Goal: Task Accomplishment & Management: Complete application form

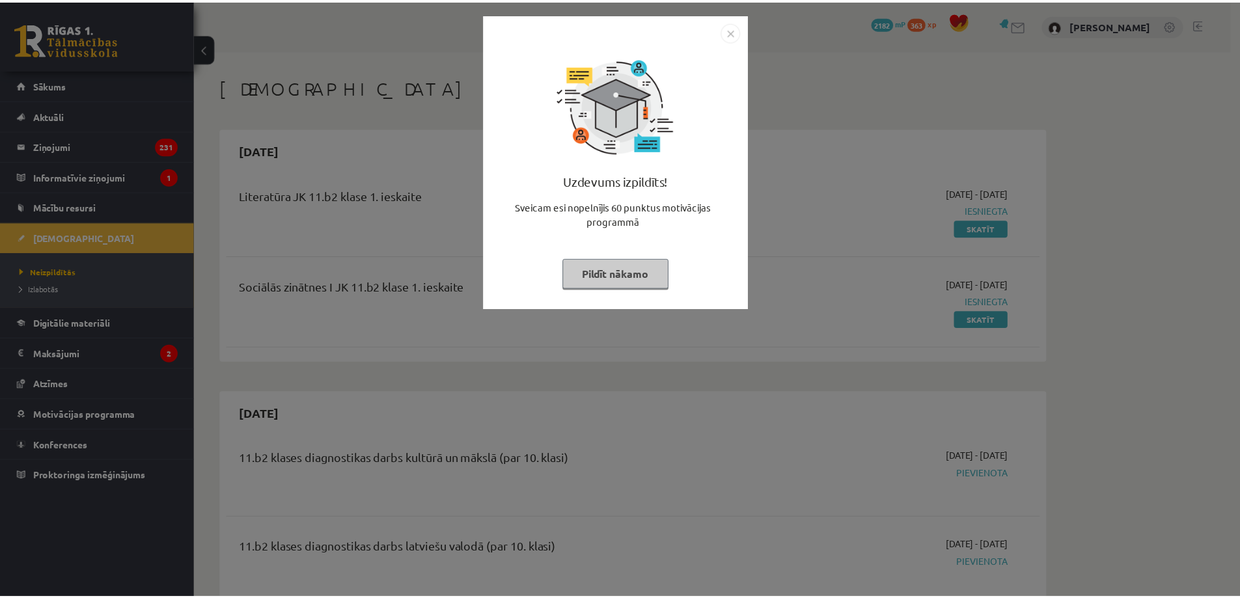
scroll to position [347, 0]
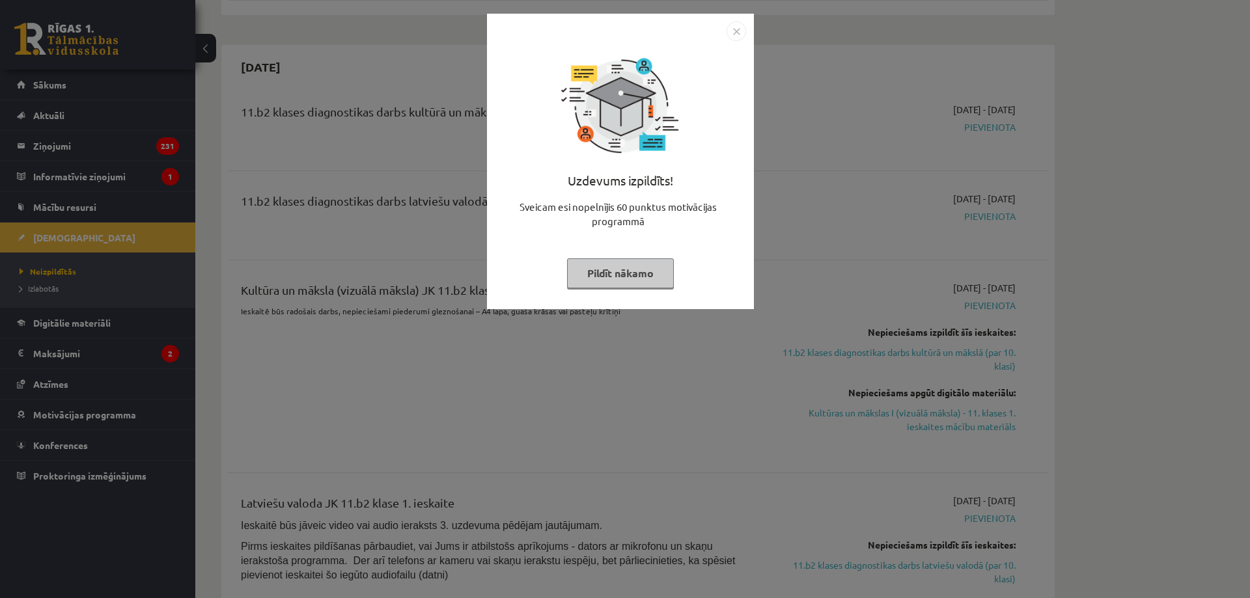
drag, startPoint x: 750, startPoint y: 35, endPoint x: 769, endPoint y: 38, distance: 19.8
click at [751, 35] on div "Uzdevums izpildīts! Sveicam esi nopelnījis 60 punktus motivācijas programmā Pil…" at bounding box center [620, 162] width 267 height 296
click at [723, 31] on div at bounding box center [620, 31] width 251 height 20
click at [733, 33] on img "Close" at bounding box center [736, 31] width 20 height 20
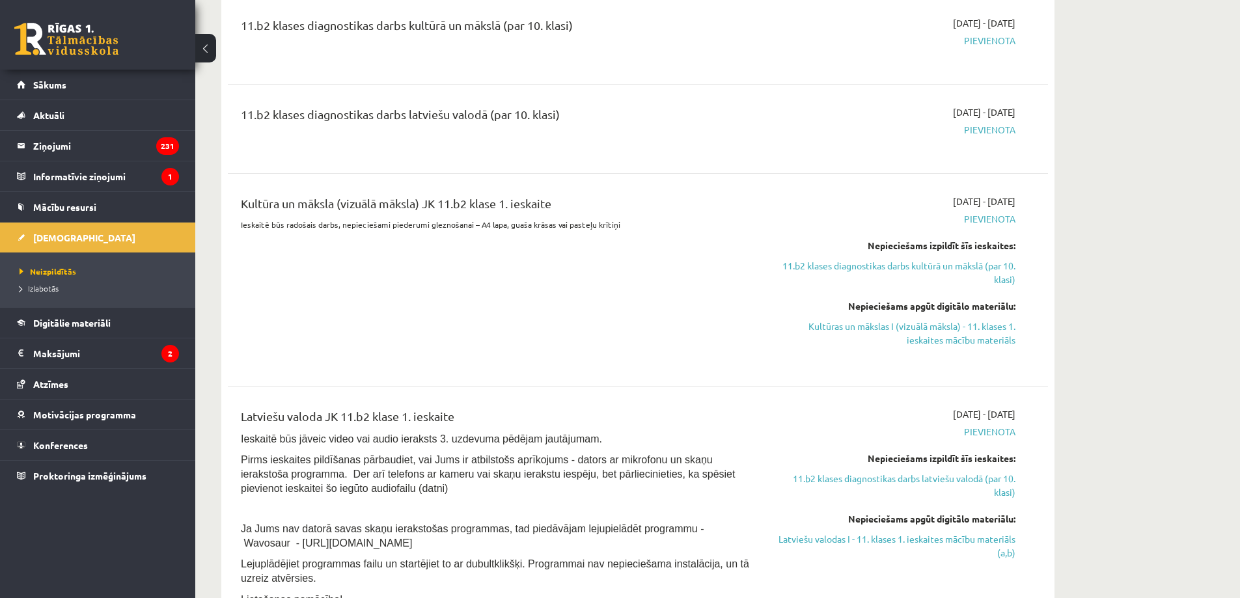
scroll to position [260, 0]
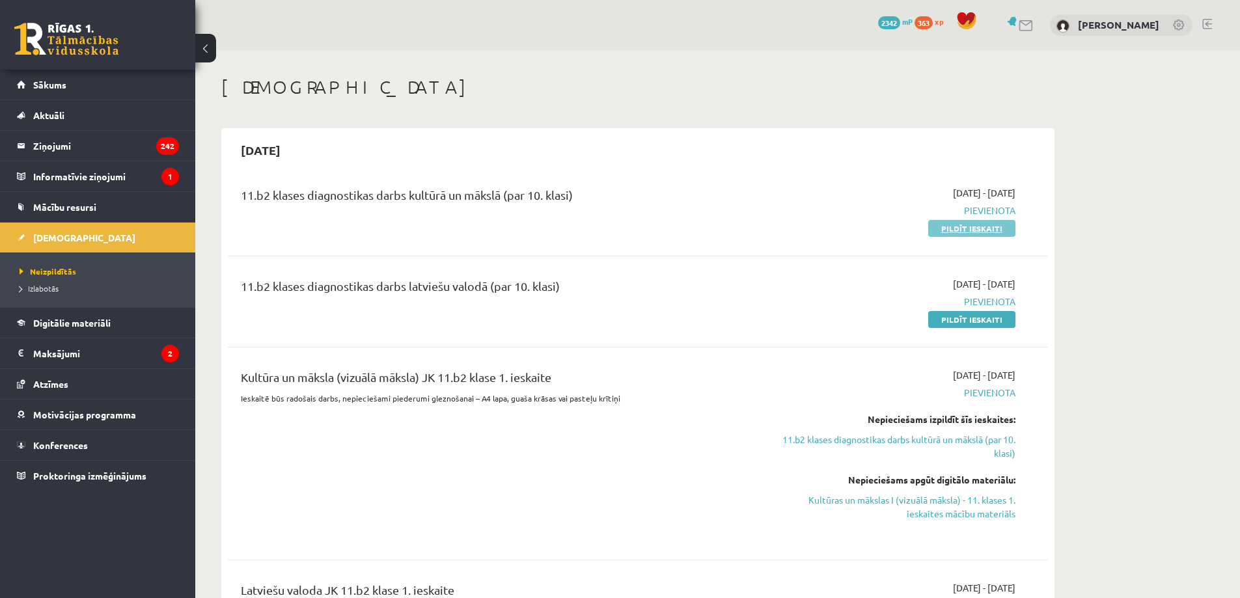
click at [971, 231] on link "Pildīt ieskaiti" at bounding box center [971, 228] width 87 height 17
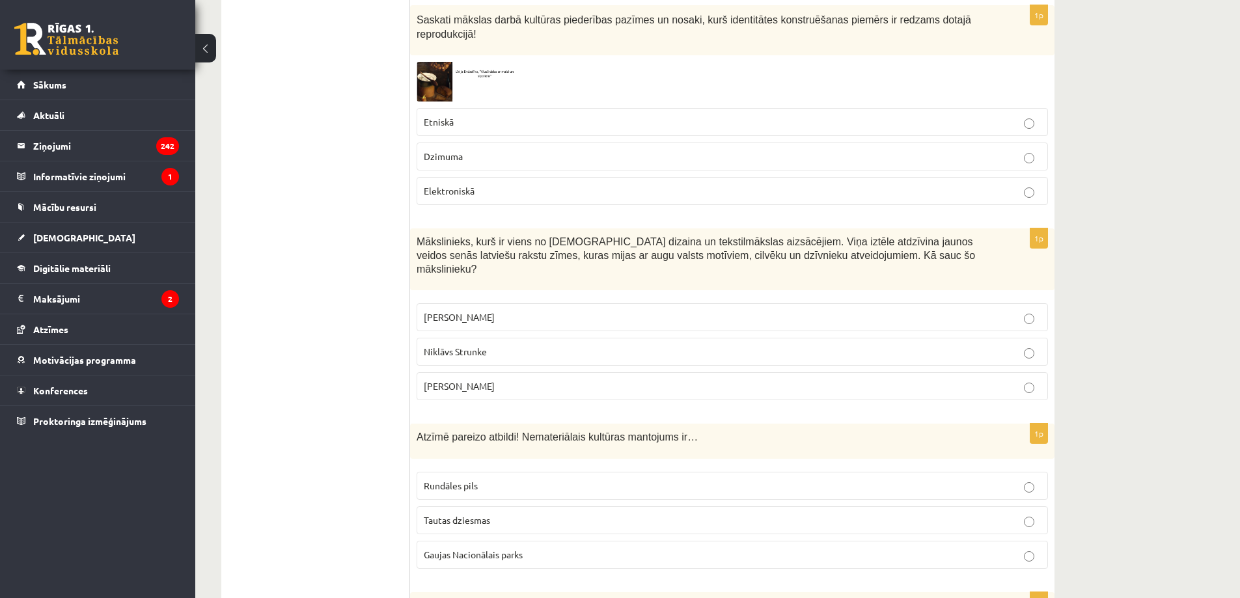
scroll to position [1562, 0]
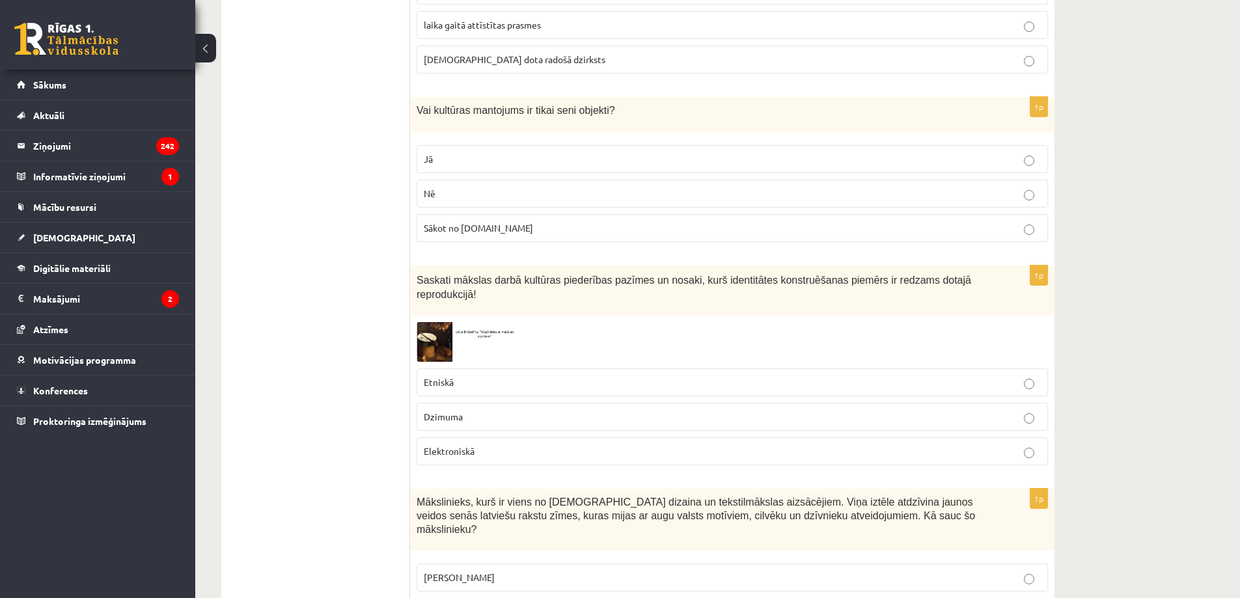
click at [434, 324] on img at bounding box center [466, 342] width 98 height 40
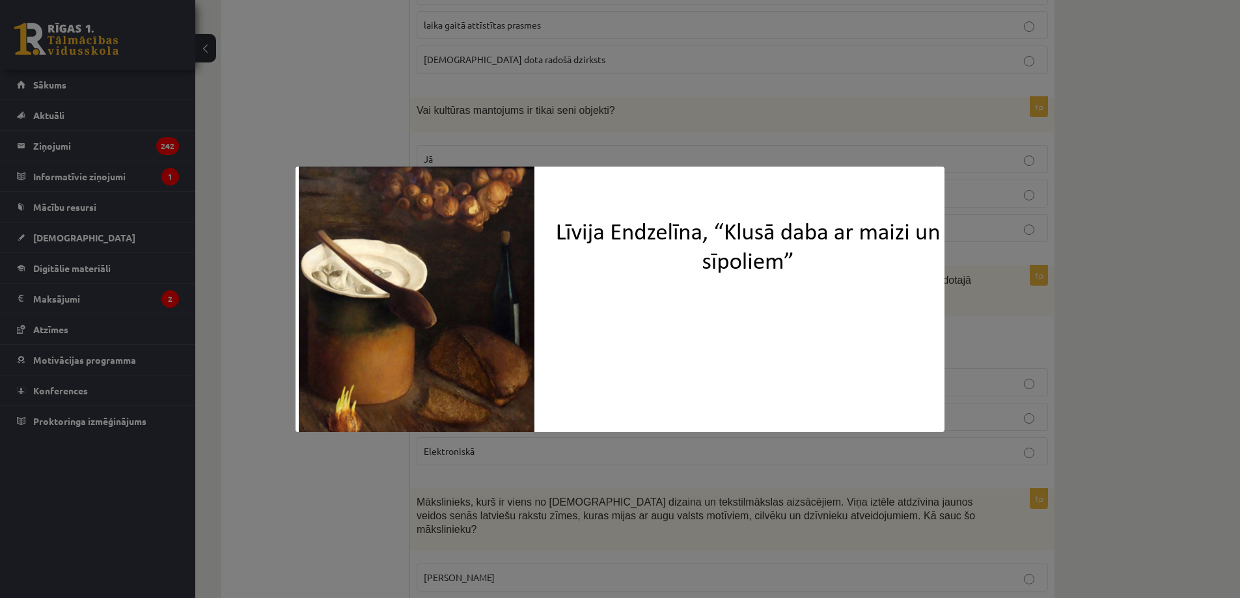
click at [1102, 340] on div at bounding box center [620, 299] width 1240 height 598
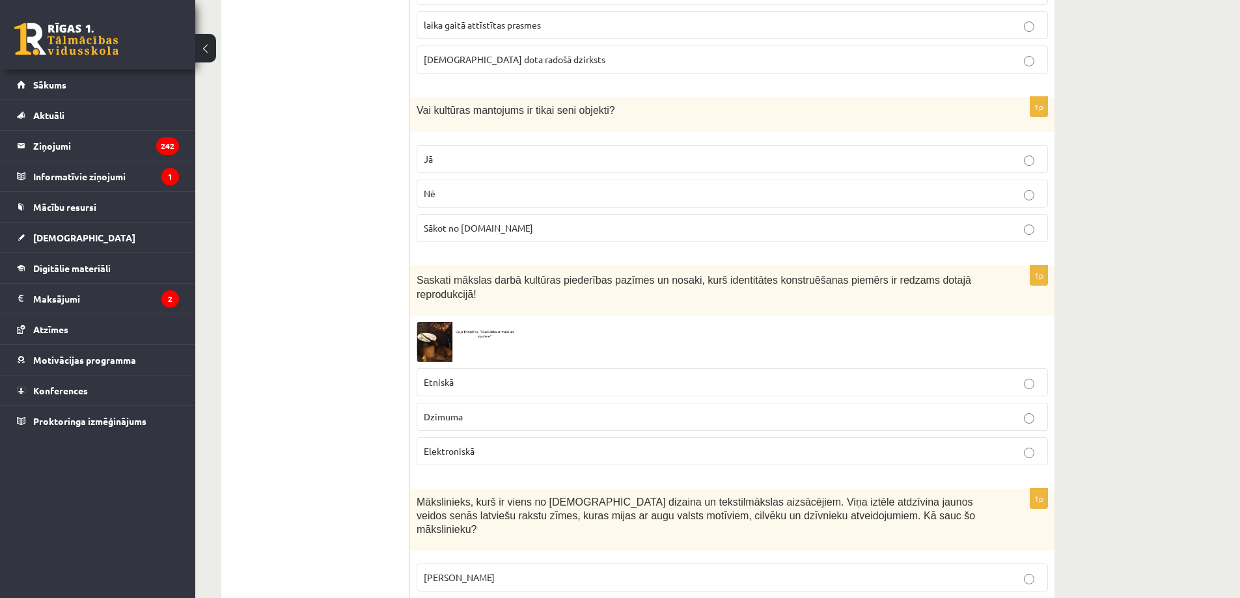
click at [491, 322] on img at bounding box center [466, 342] width 98 height 40
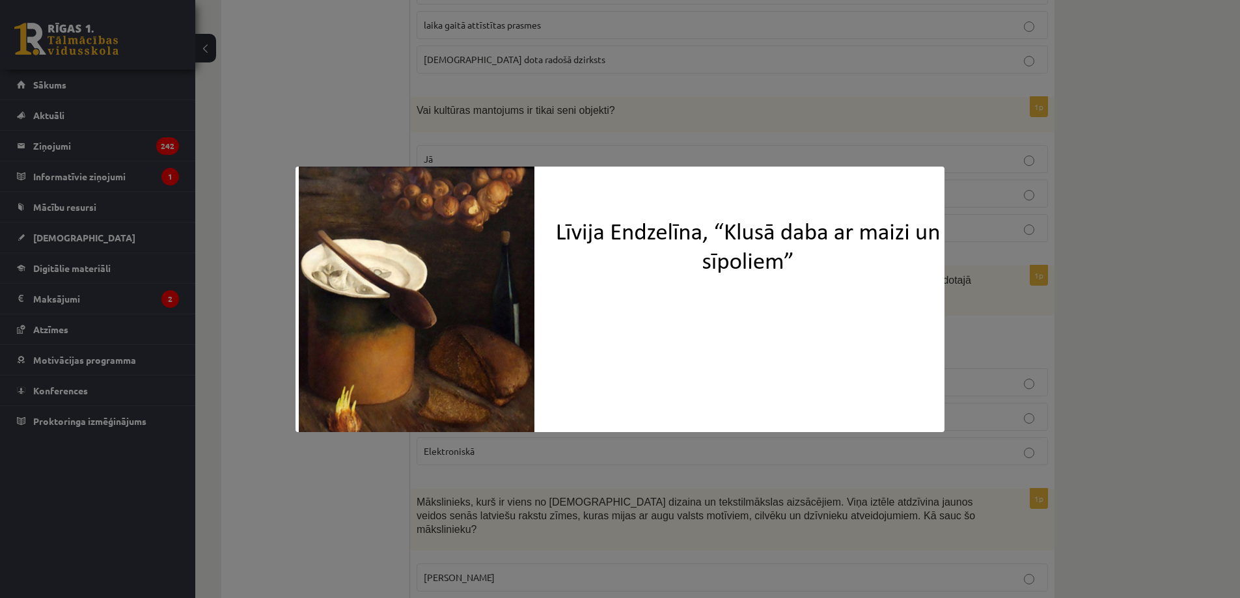
click at [1124, 340] on div at bounding box center [620, 299] width 1240 height 598
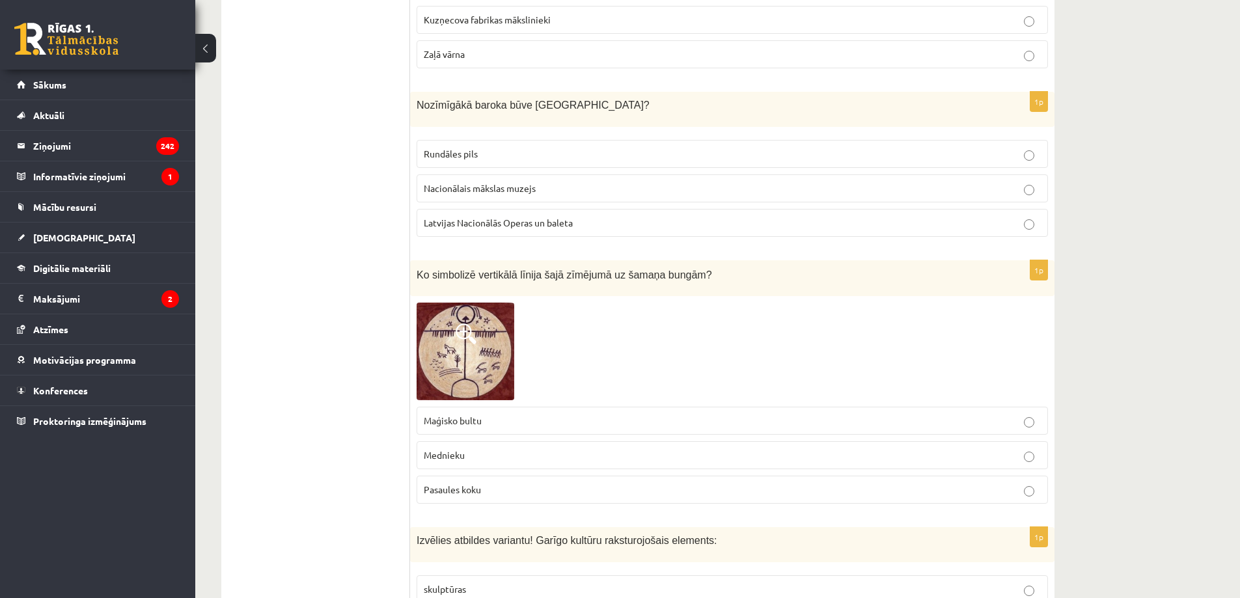
scroll to position [5110, 0]
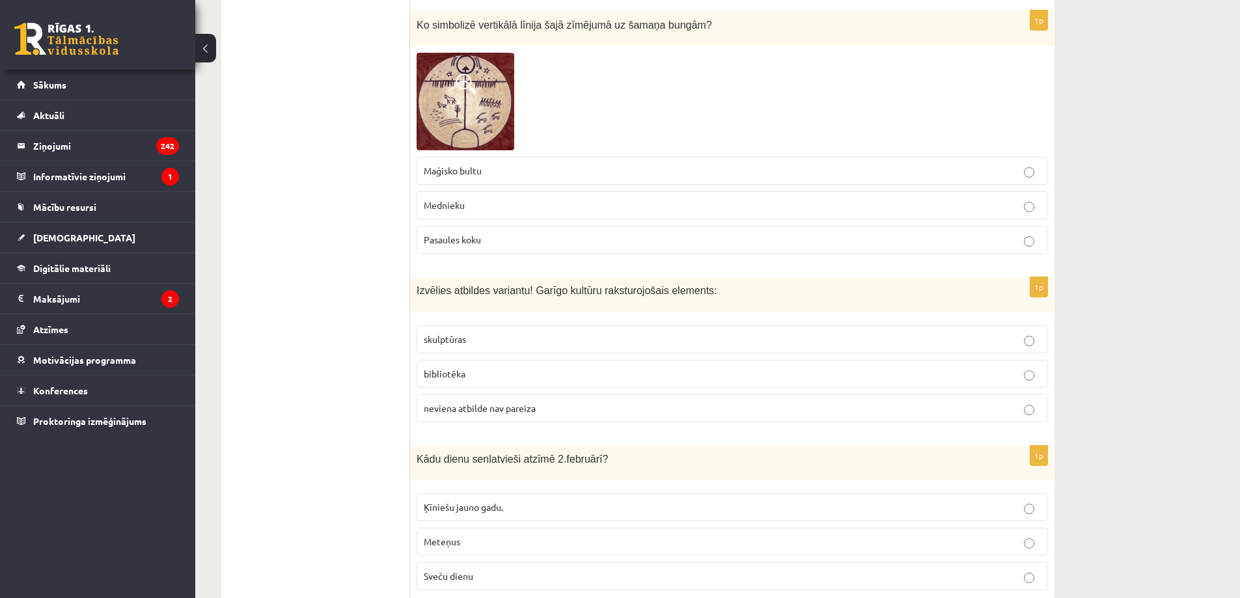
drag, startPoint x: 409, startPoint y: 260, endPoint x: 719, endPoint y: 518, distance: 403.1
copy div "Izvērtējums! 1p Kas kļuva par viduslaiku simbolu? Bruņinieki Pilsētas rāte Amat…"
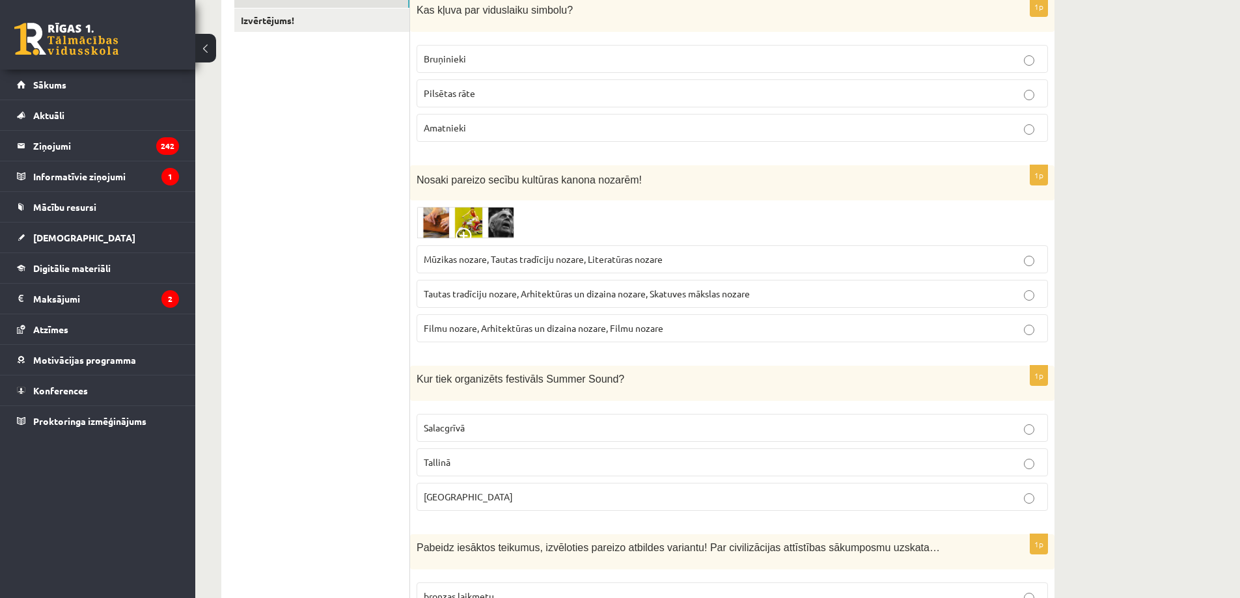
scroll to position [0, 0]
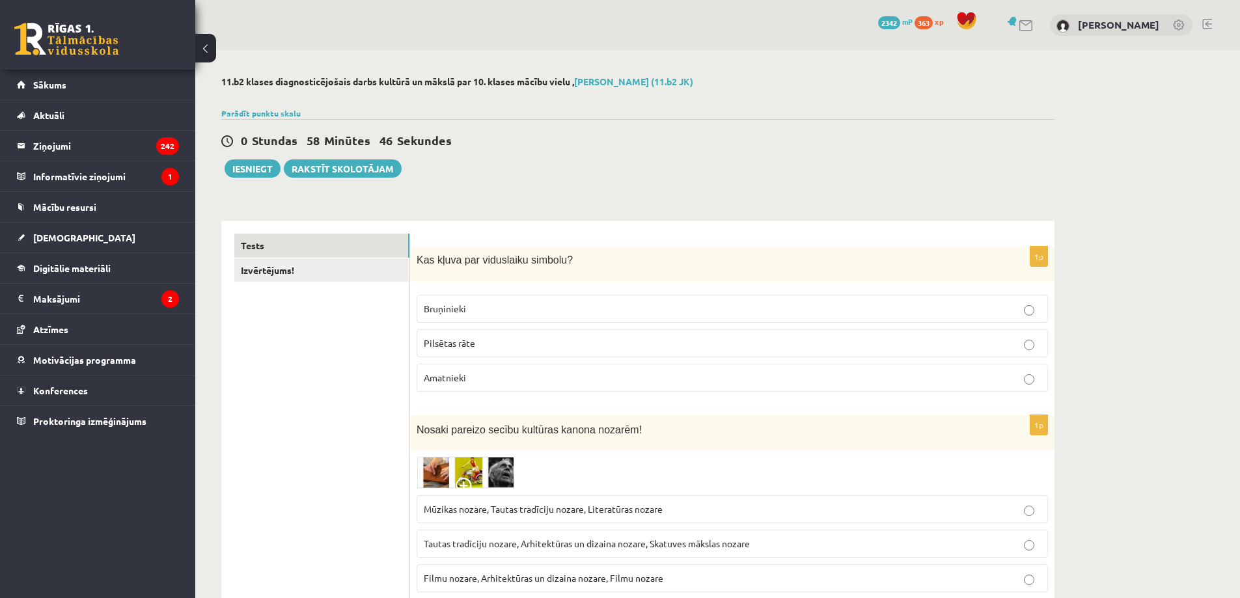
click at [449, 319] on label "Bruņinieki" at bounding box center [732, 309] width 631 height 28
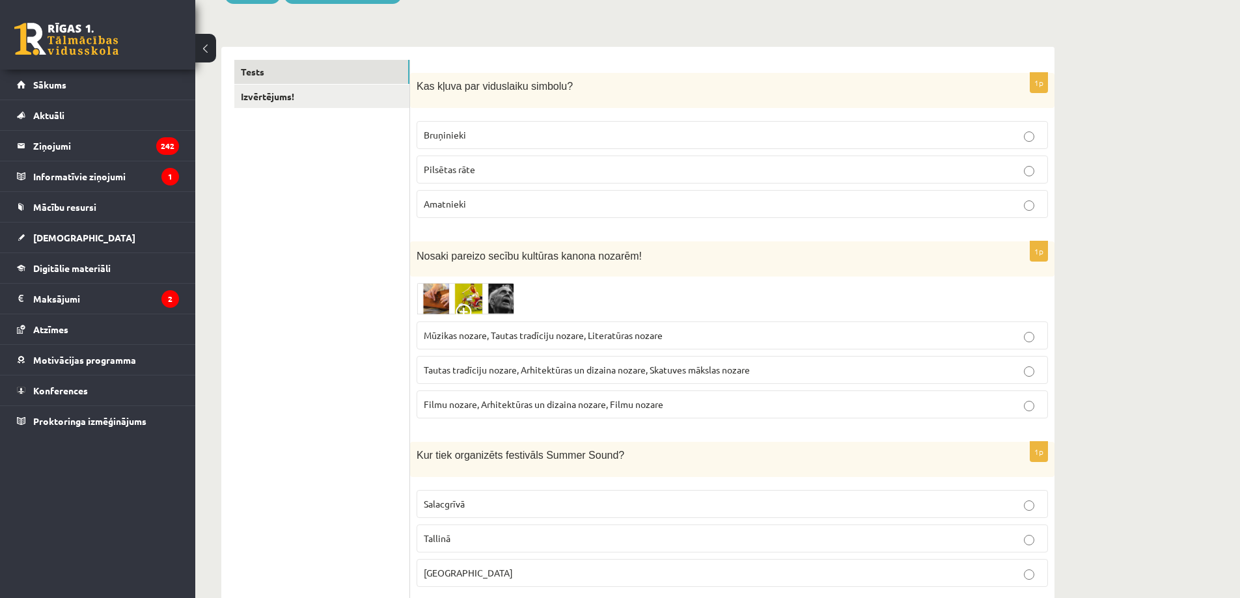
click at [494, 369] on span "Tautas tradīciju nozare, Arhitektūras un dizaina nozare, Skatuves mākslas nozare" at bounding box center [587, 370] width 326 height 12
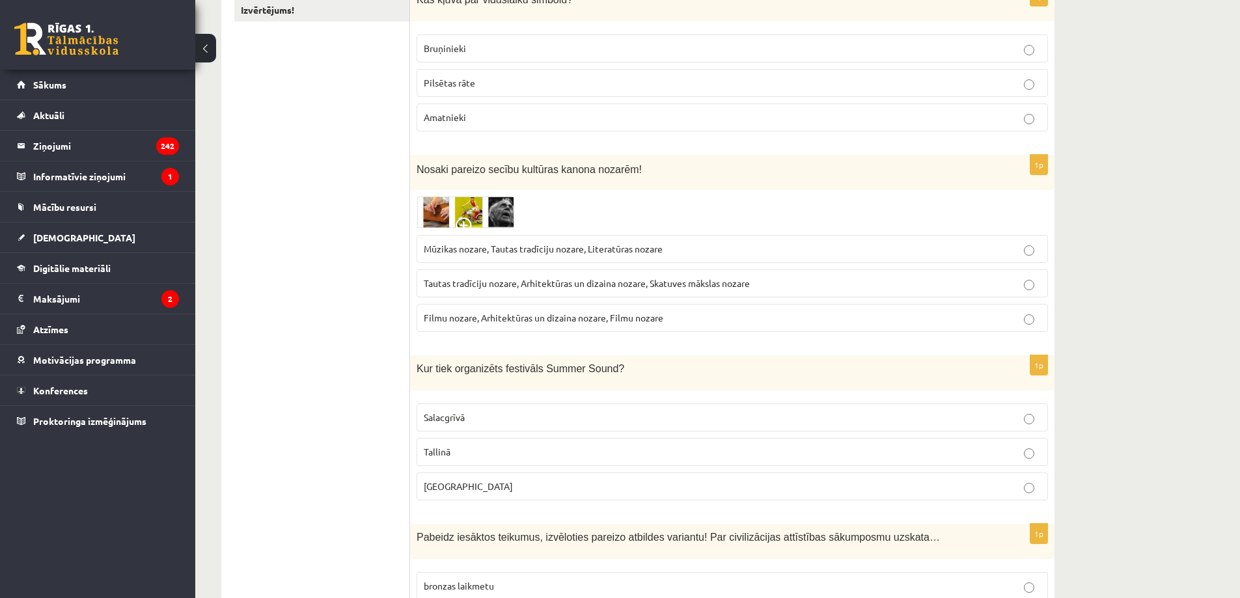
scroll to position [347, 0]
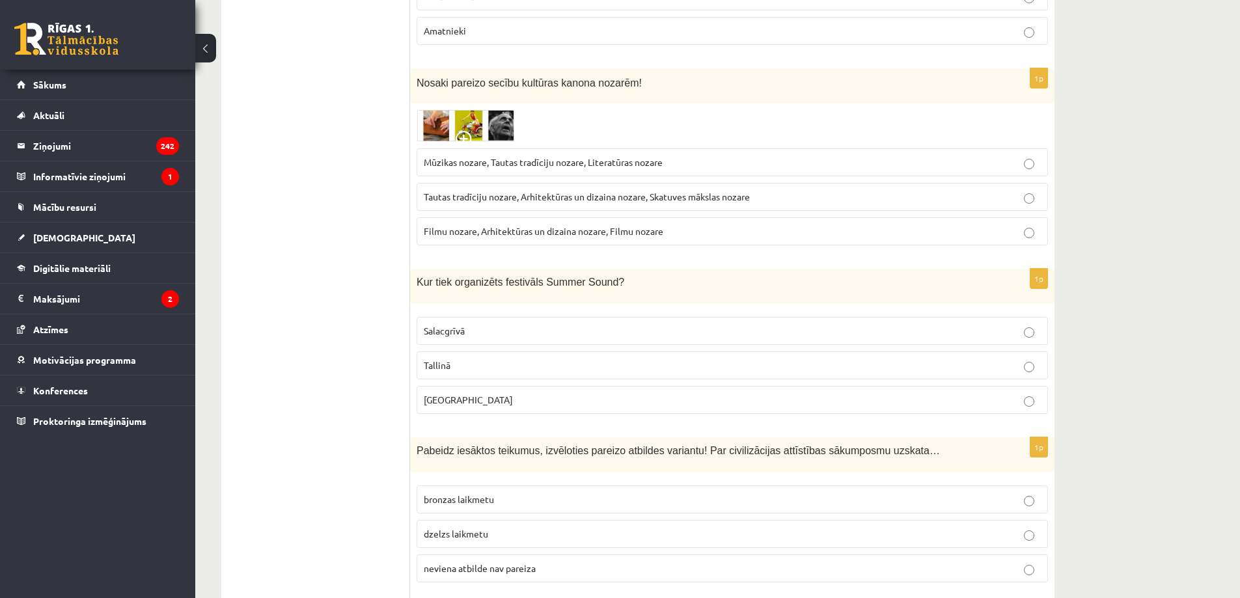
click at [463, 399] on p "Liepājā" at bounding box center [732, 400] width 617 height 14
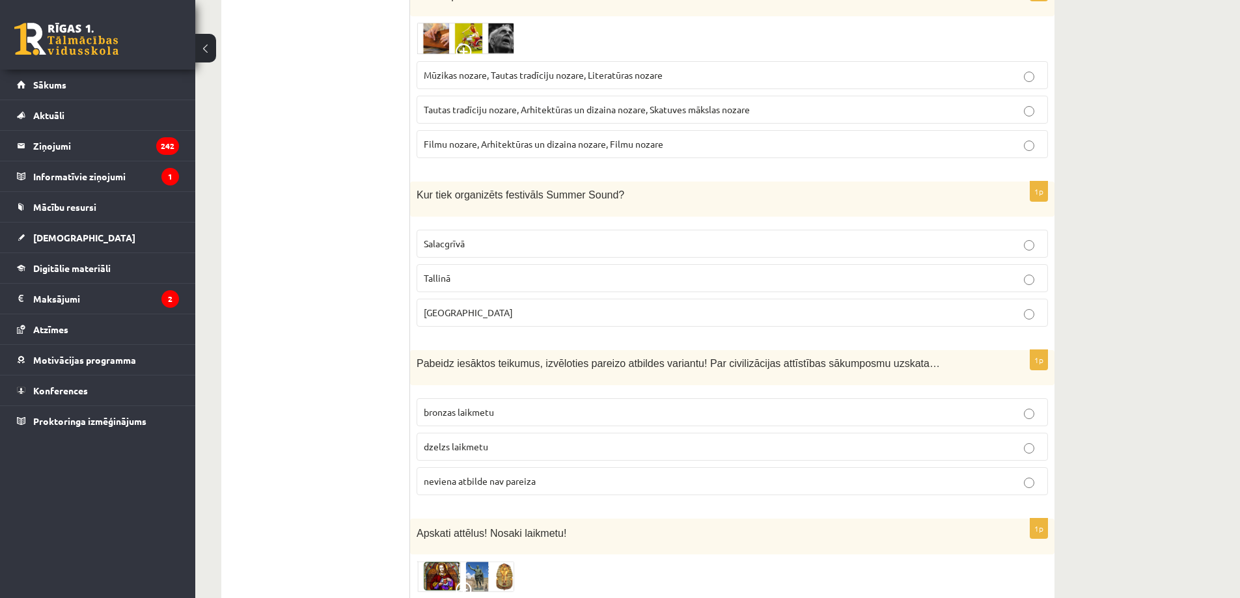
click at [482, 477] on span "neviena atbilde nav pareiza" at bounding box center [480, 481] width 112 height 12
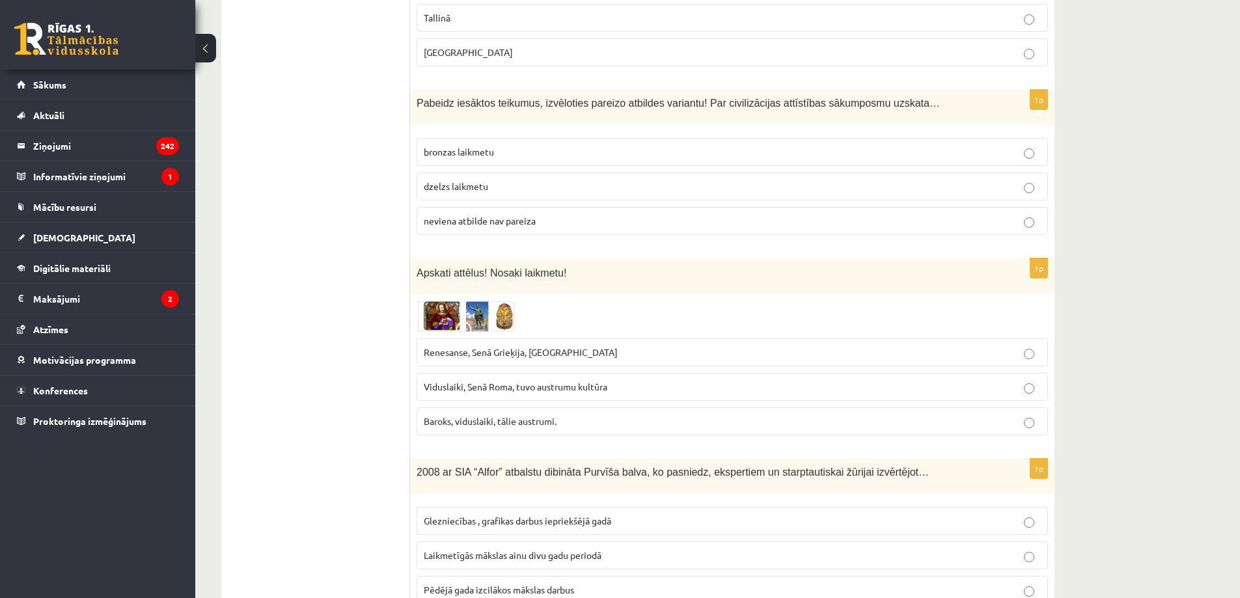
scroll to position [781, 0]
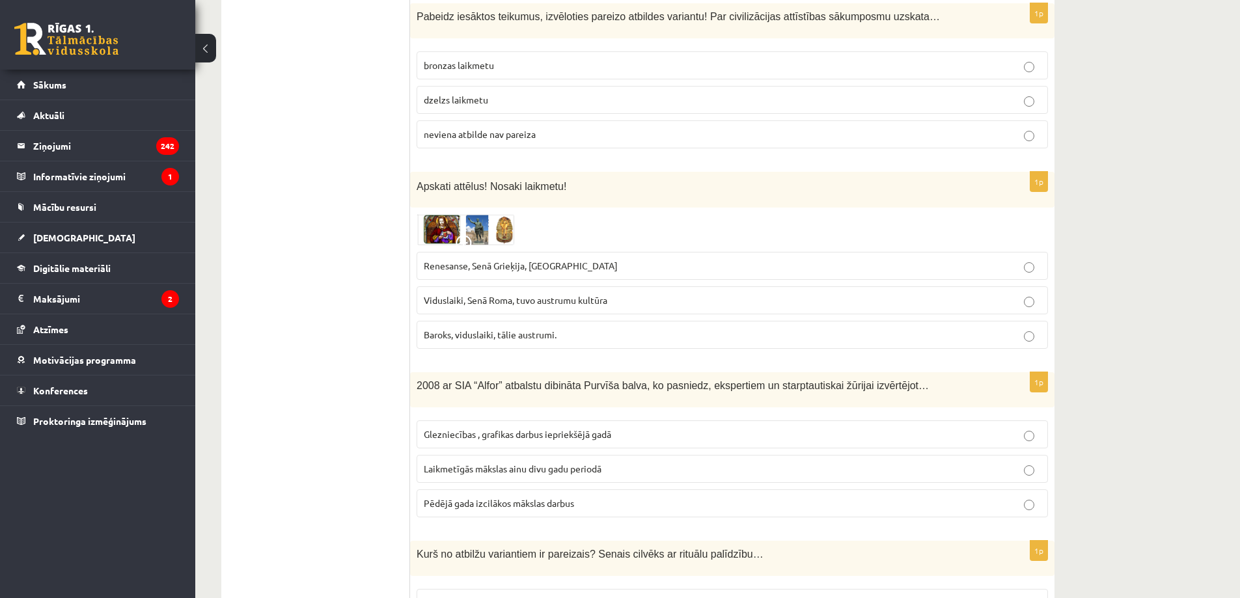
click at [480, 301] on span "Viduslaiki, Senā Roma, tuvo austrumu kultūra" at bounding box center [516, 300] width 184 height 12
click at [497, 263] on span "Renesanse, Senā Grieķija, Ēģipte" at bounding box center [521, 266] width 194 height 12
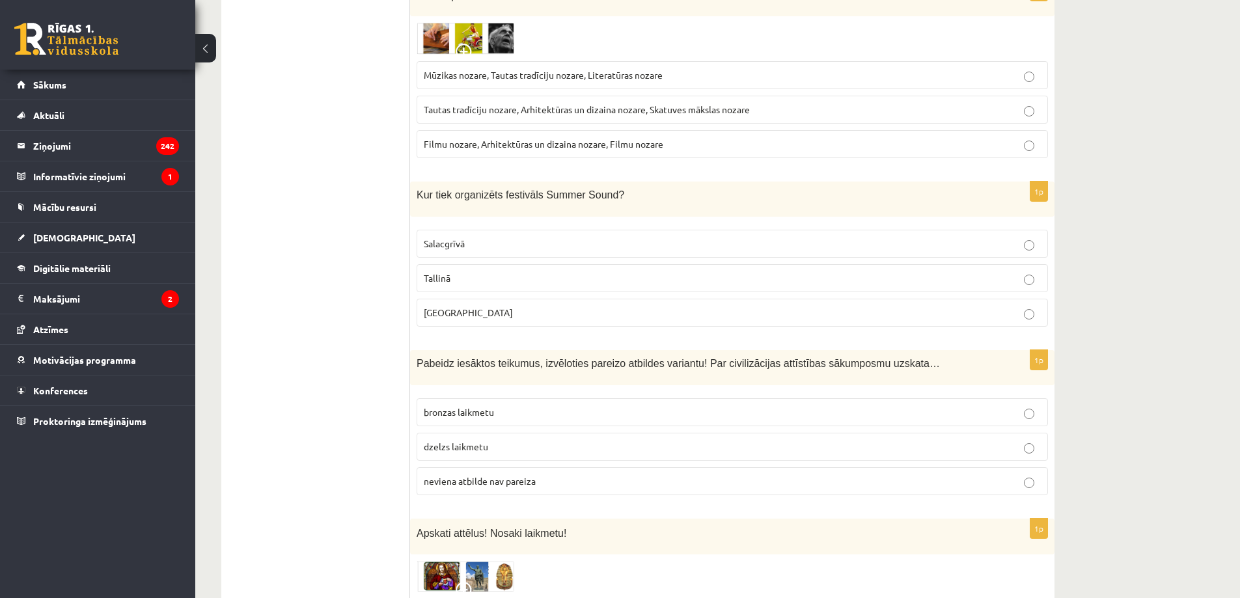
scroll to position [260, 0]
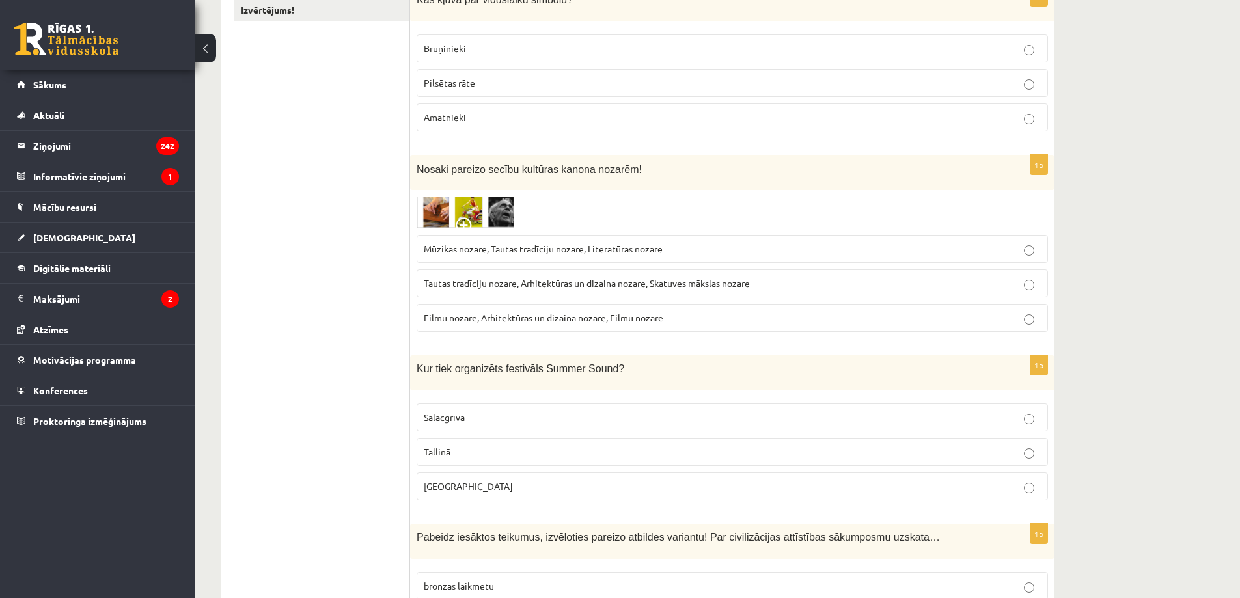
click at [467, 228] on span at bounding box center [466, 227] width 21 height 21
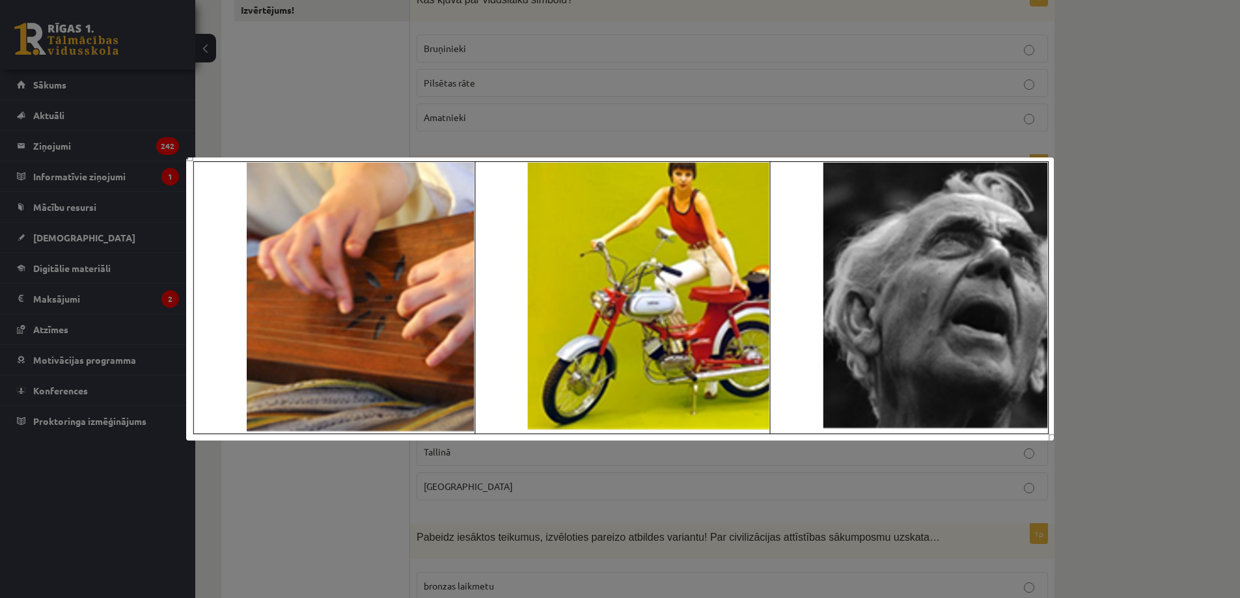
click at [533, 117] on div at bounding box center [620, 299] width 1240 height 598
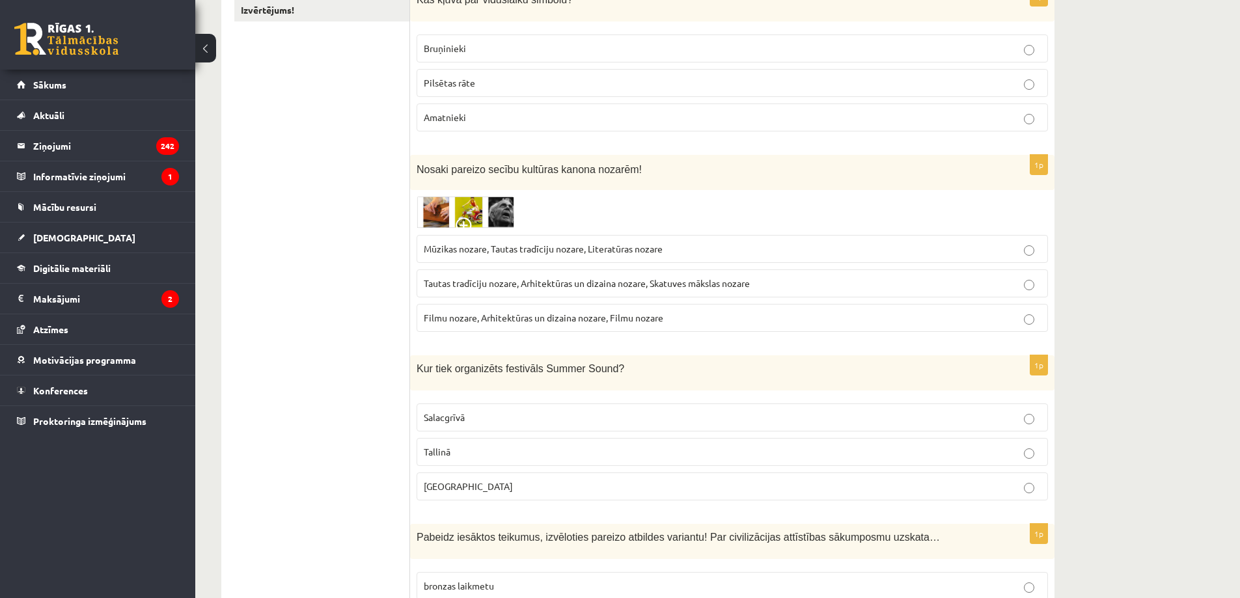
click at [472, 241] on label "Mūzikas nozare, Tautas tradīciju nozare, Literatūras nozare" at bounding box center [732, 249] width 631 height 28
click at [476, 207] on img at bounding box center [466, 213] width 98 height 32
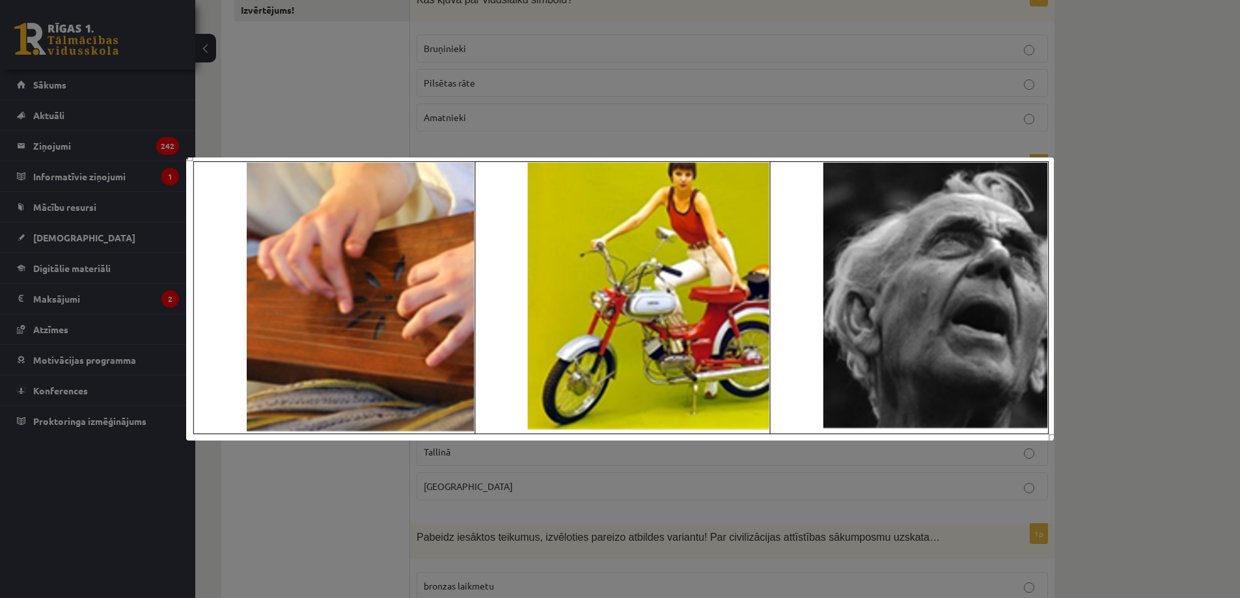
click at [527, 150] on div at bounding box center [620, 299] width 1240 height 598
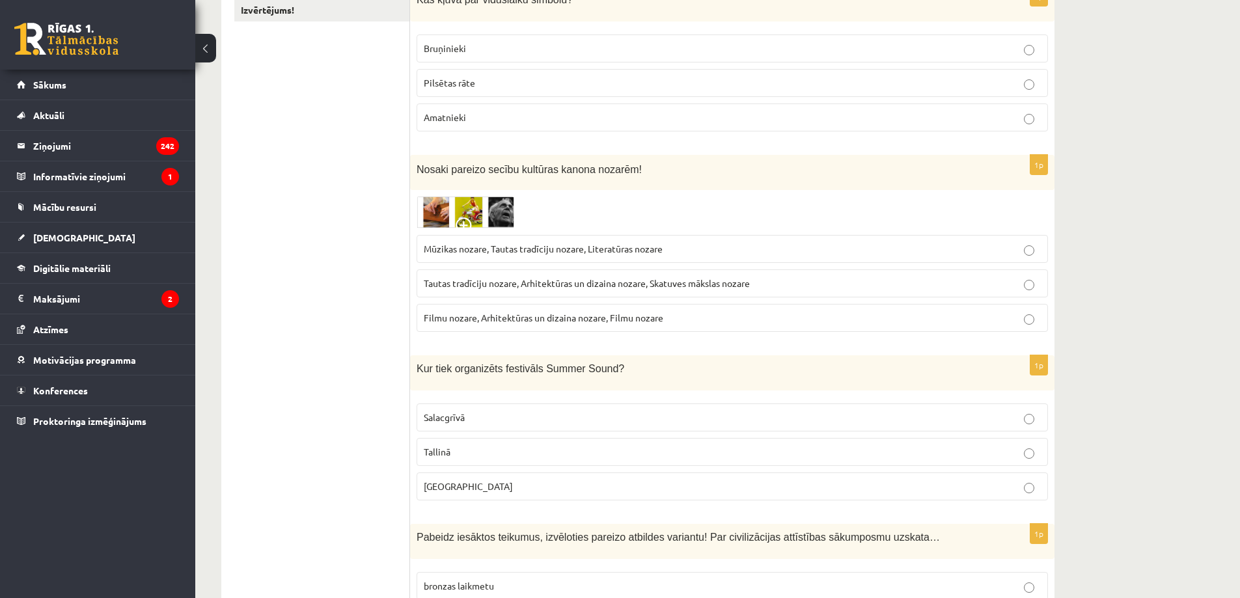
click at [478, 207] on img at bounding box center [466, 213] width 98 height 32
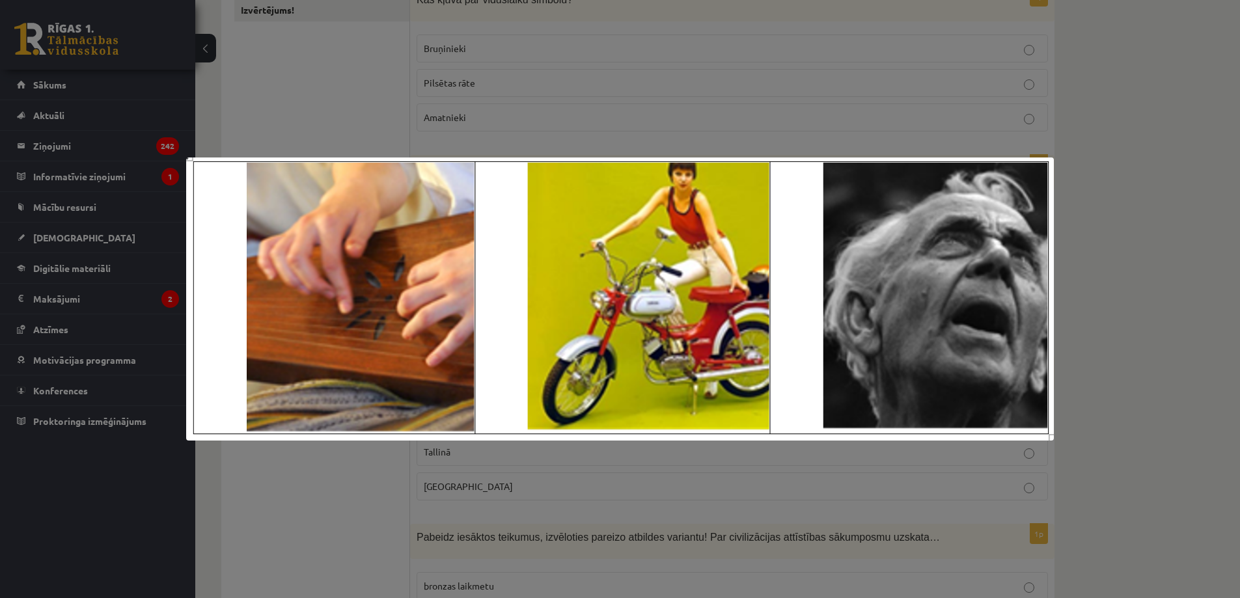
click at [478, 207] on img at bounding box center [620, 300] width 868 height 284
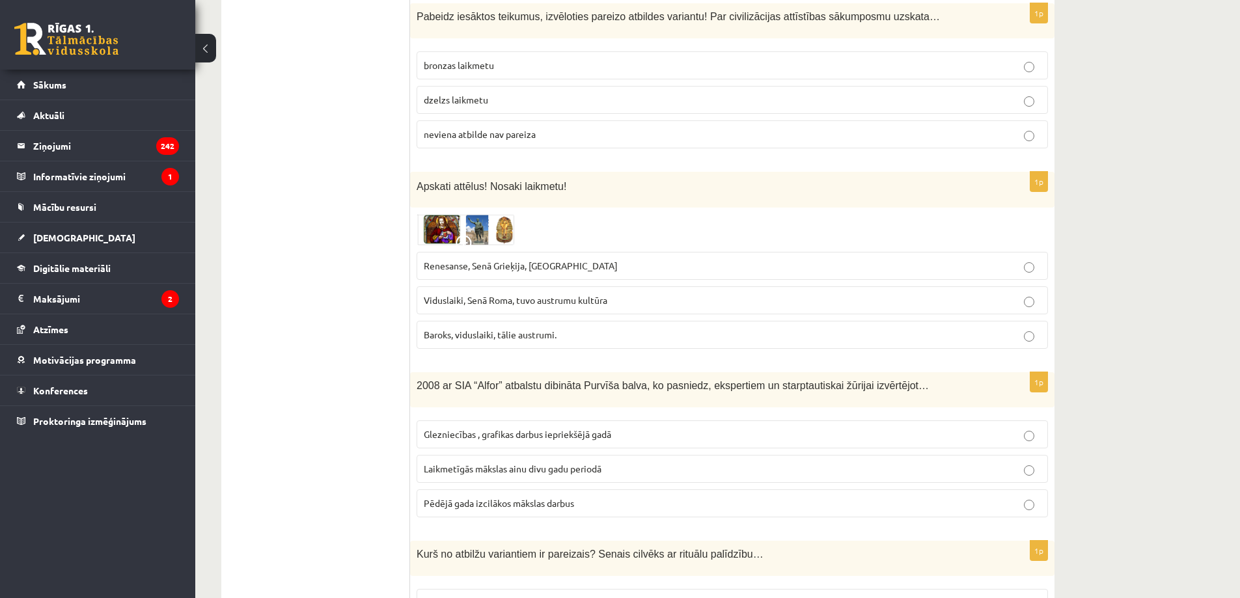
scroll to position [868, 0]
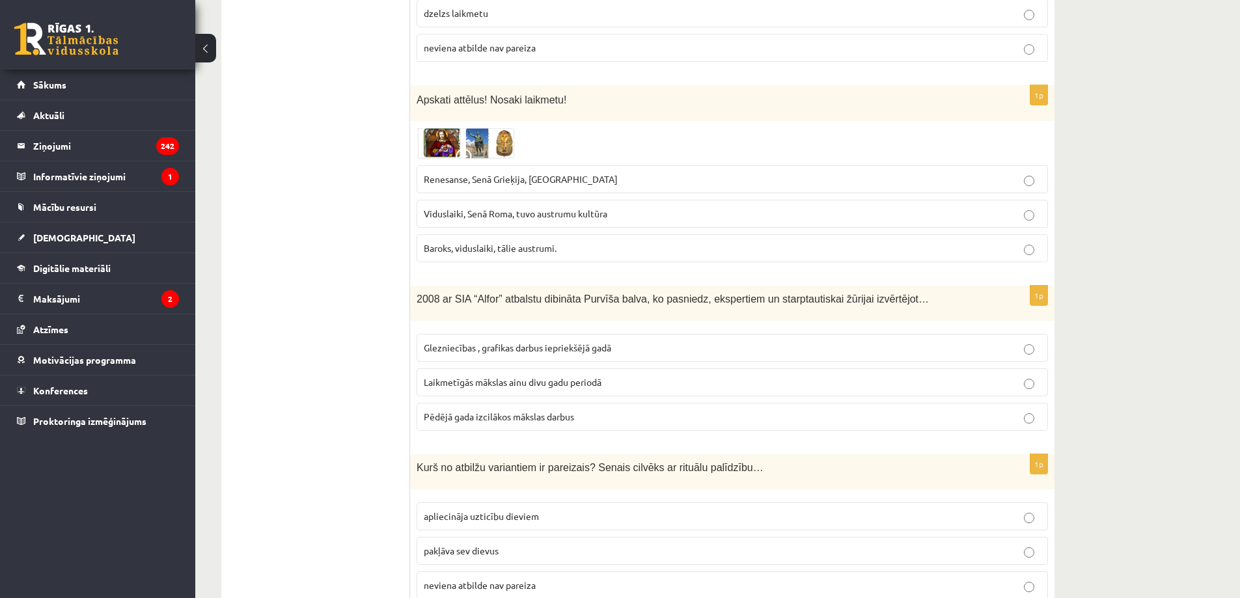
click at [487, 383] on span "Laikmetīgās mākslas ainu divu gadu periodā" at bounding box center [513, 382] width 178 height 12
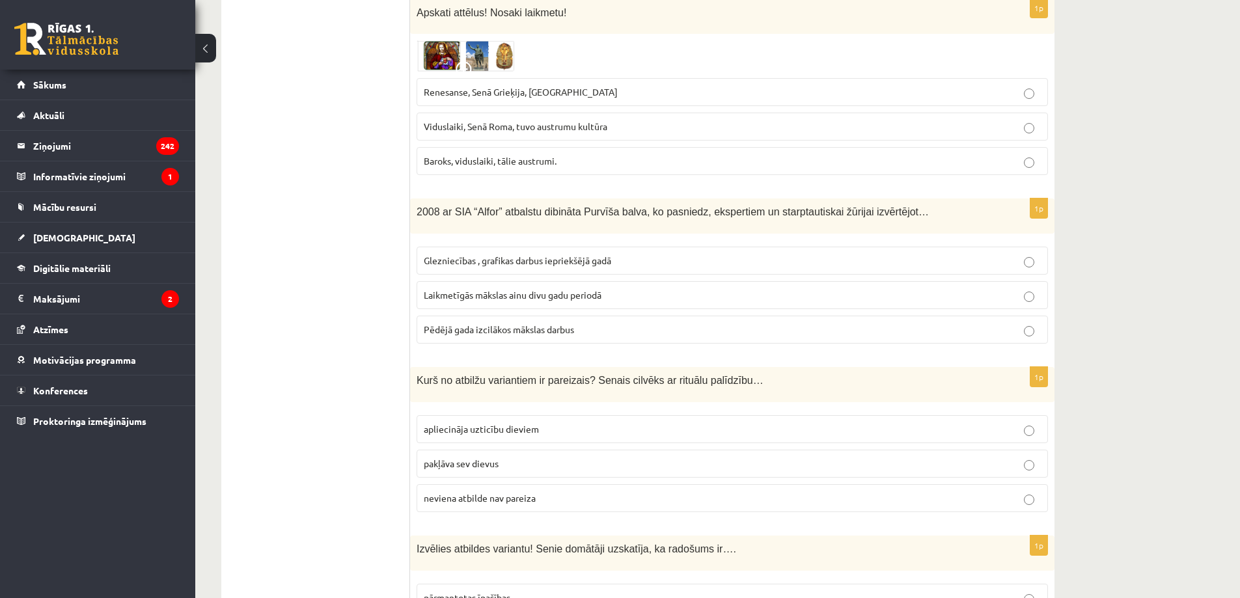
scroll to position [1041, 0]
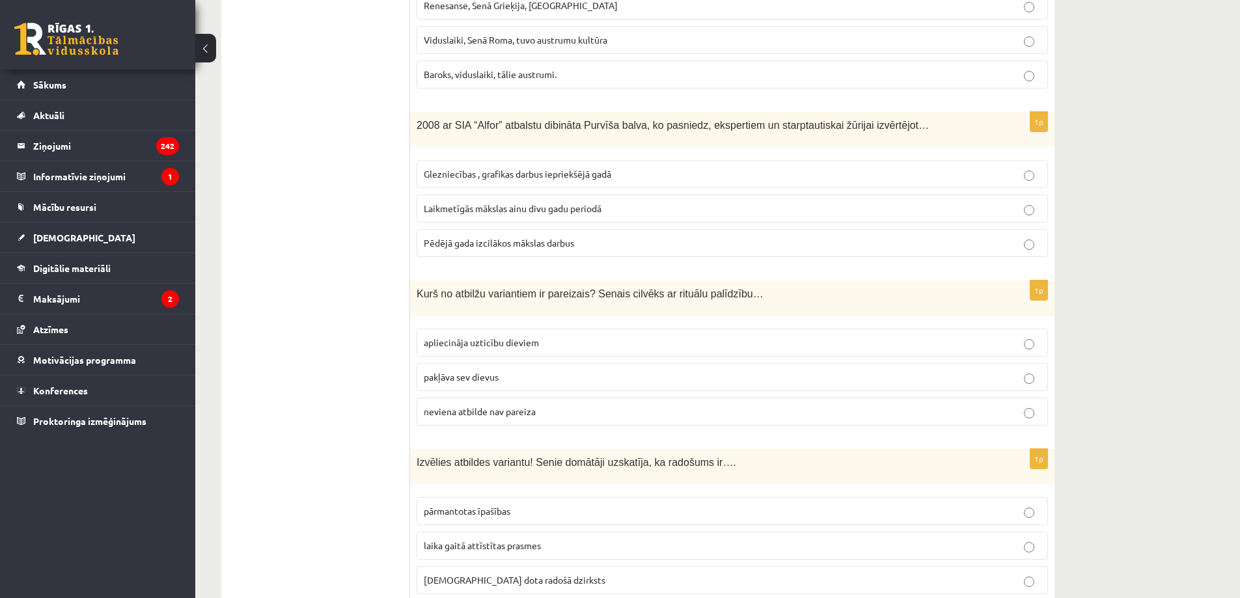
click at [478, 339] on span "apliecināja uzticību dieviem" at bounding box center [481, 343] width 115 height 12
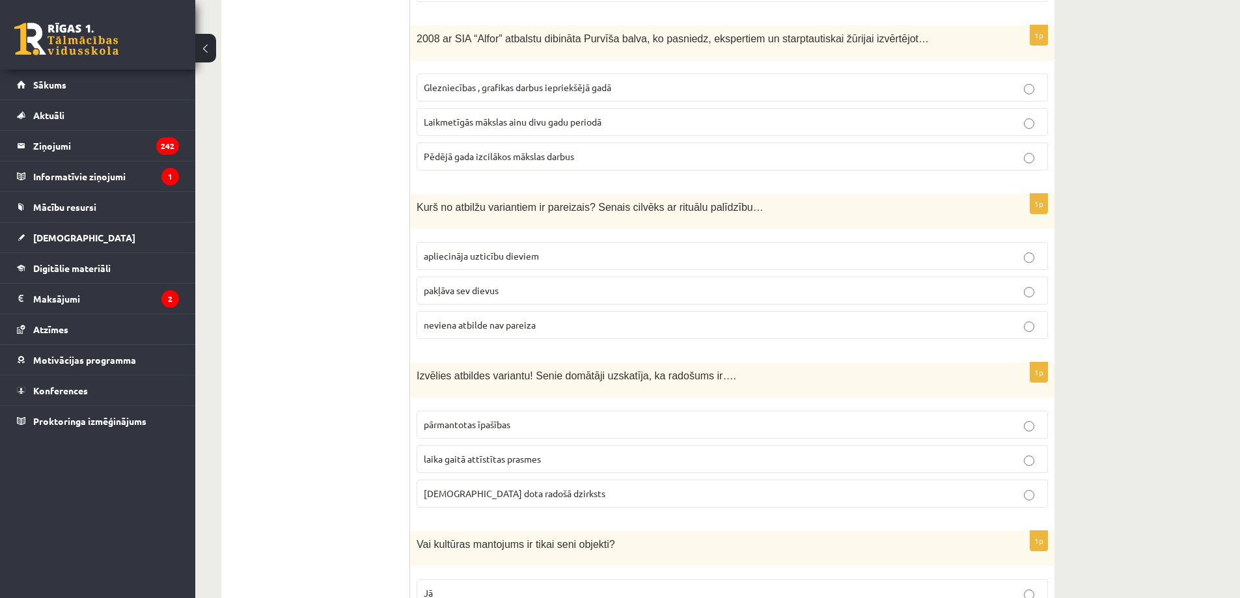
scroll to position [1215, 0]
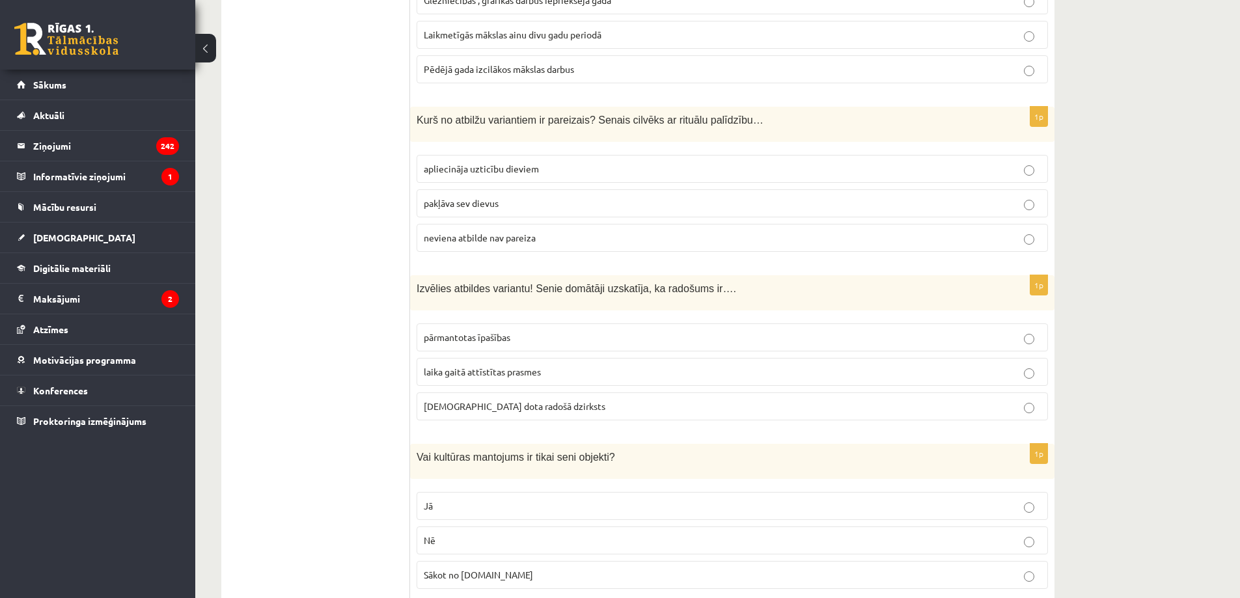
click at [455, 403] on span "dieva dota radošā dzirksts" at bounding box center [515, 406] width 182 height 12
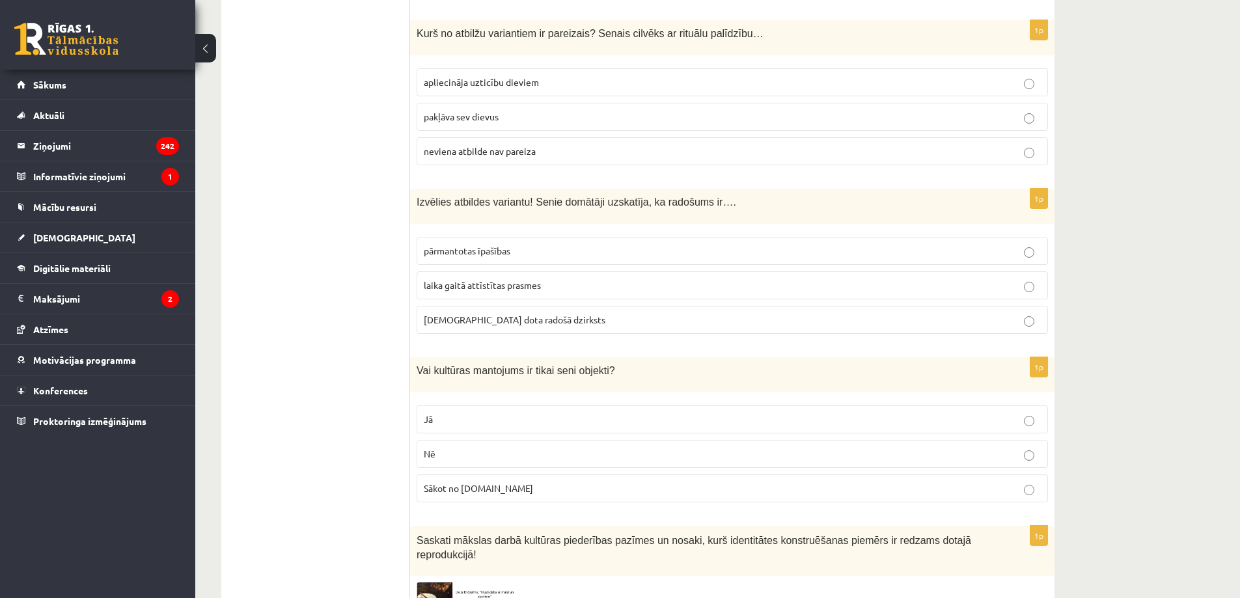
click at [464, 449] on p "Nē" at bounding box center [732, 454] width 617 height 14
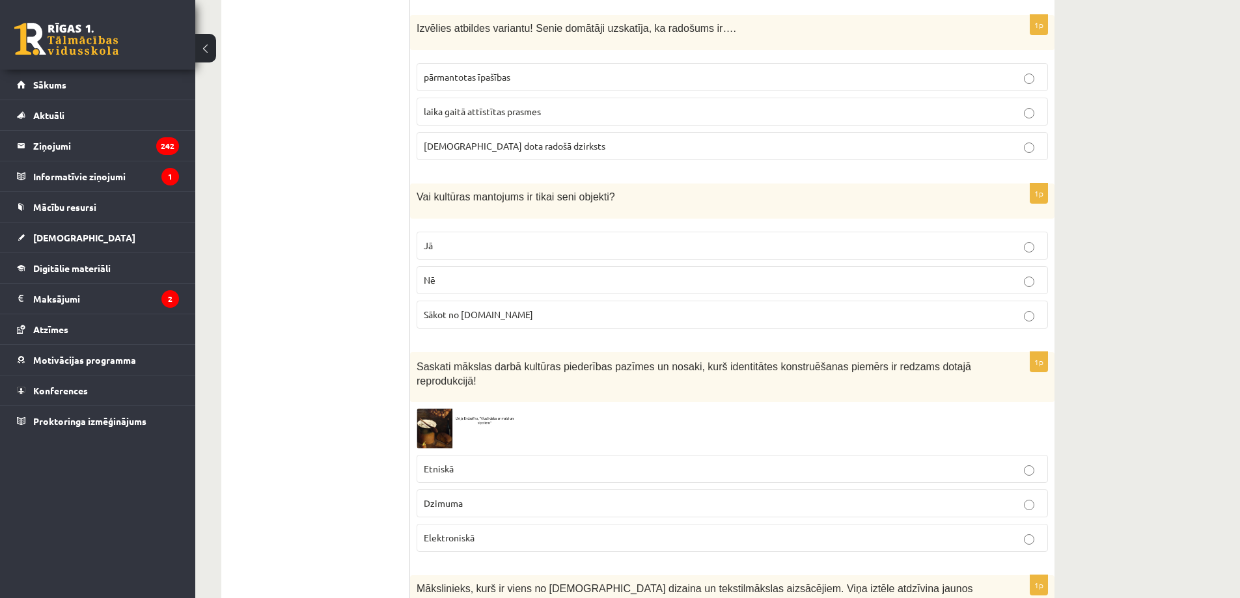
scroll to position [1562, 0]
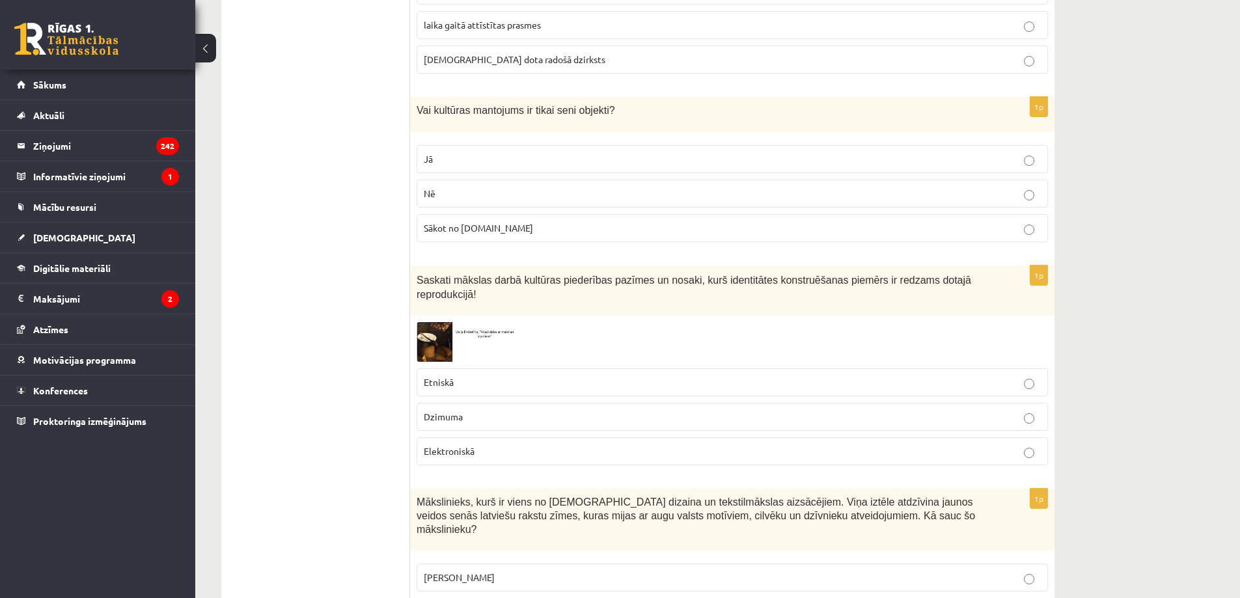
click at [471, 343] on span at bounding box center [466, 353] width 21 height 21
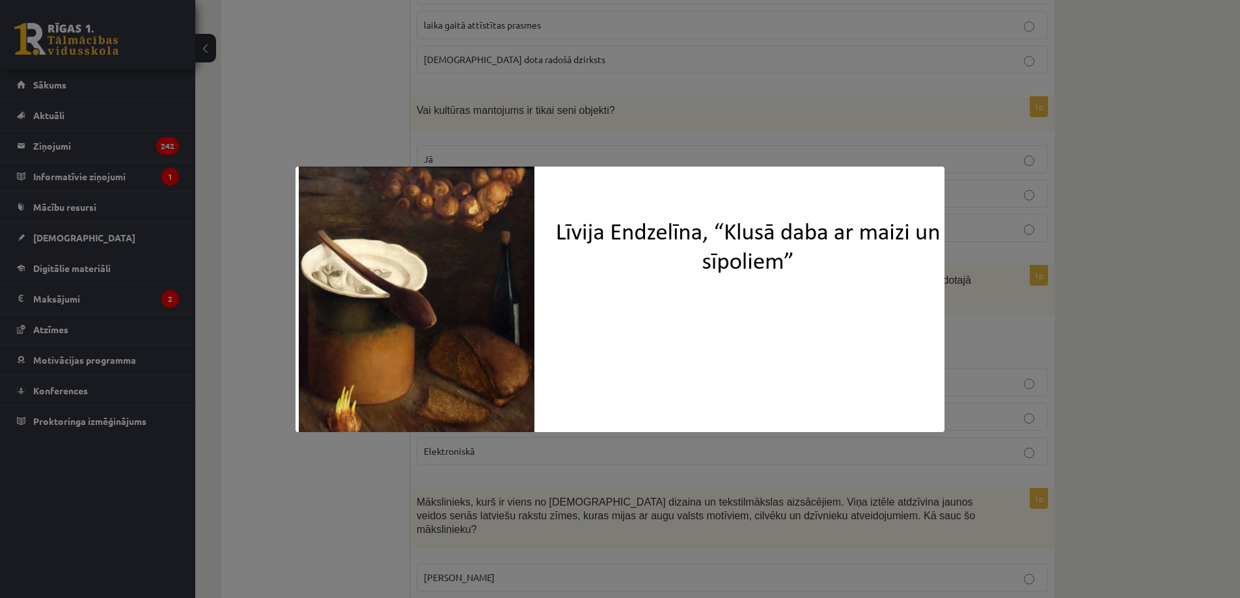
click at [299, 301] on img at bounding box center [620, 300] width 649 height 266
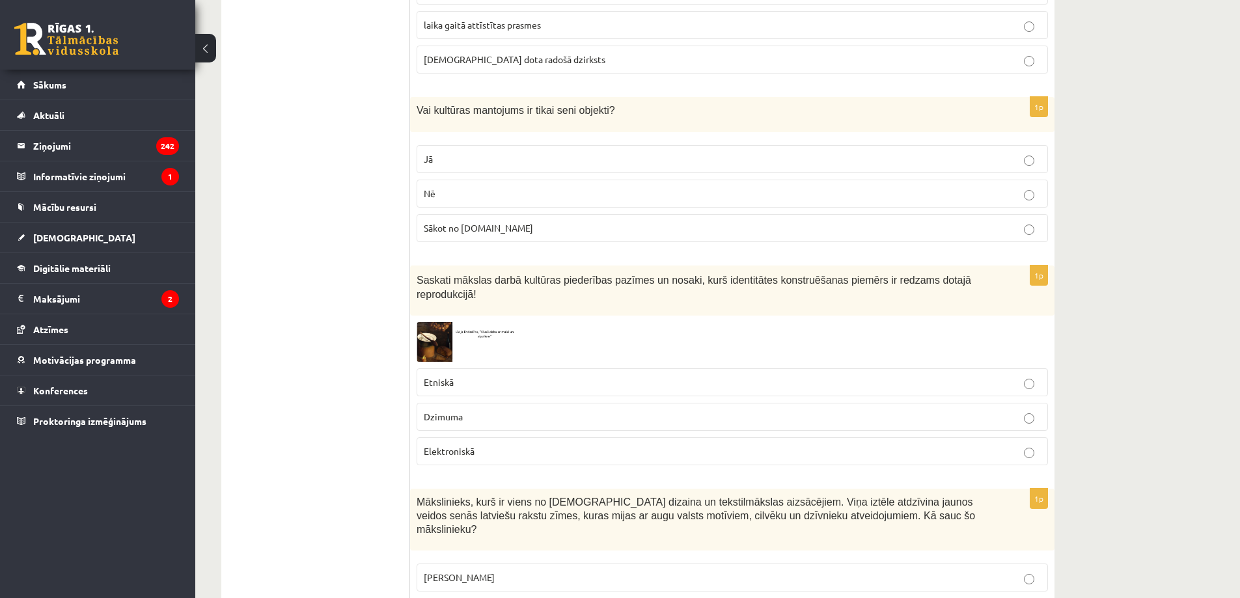
click at [505, 376] on p "Etniskā" at bounding box center [732, 383] width 617 height 14
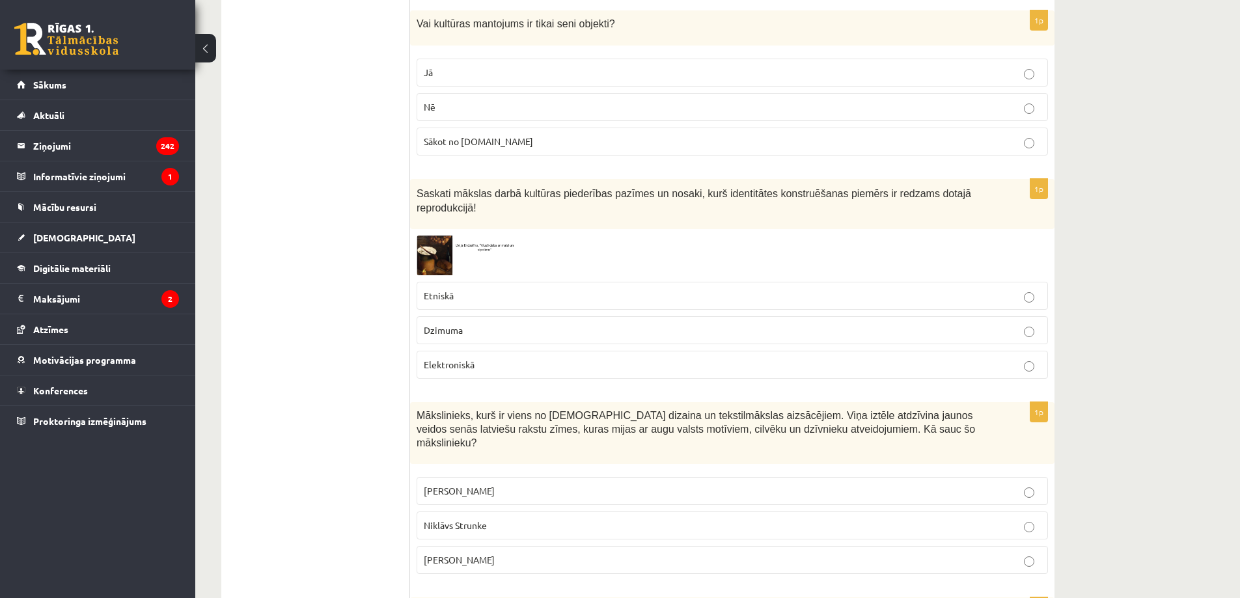
scroll to position [1736, 0]
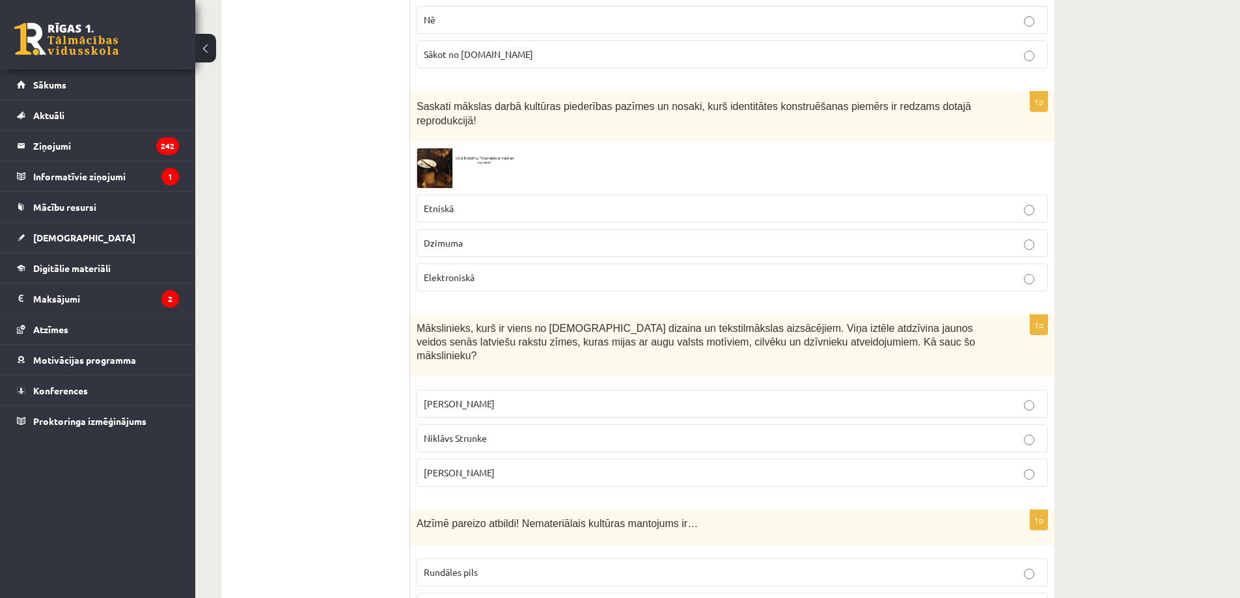
click at [483, 397] on p "Ansis Cīrulis" at bounding box center [732, 404] width 617 height 14
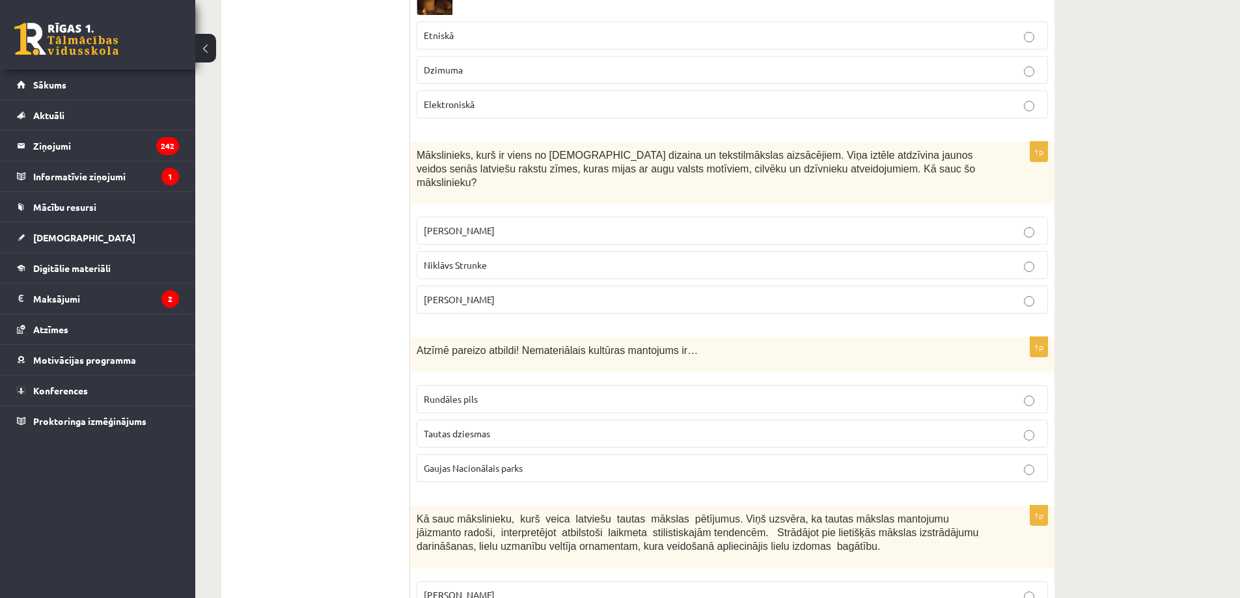
scroll to position [1996, 0]
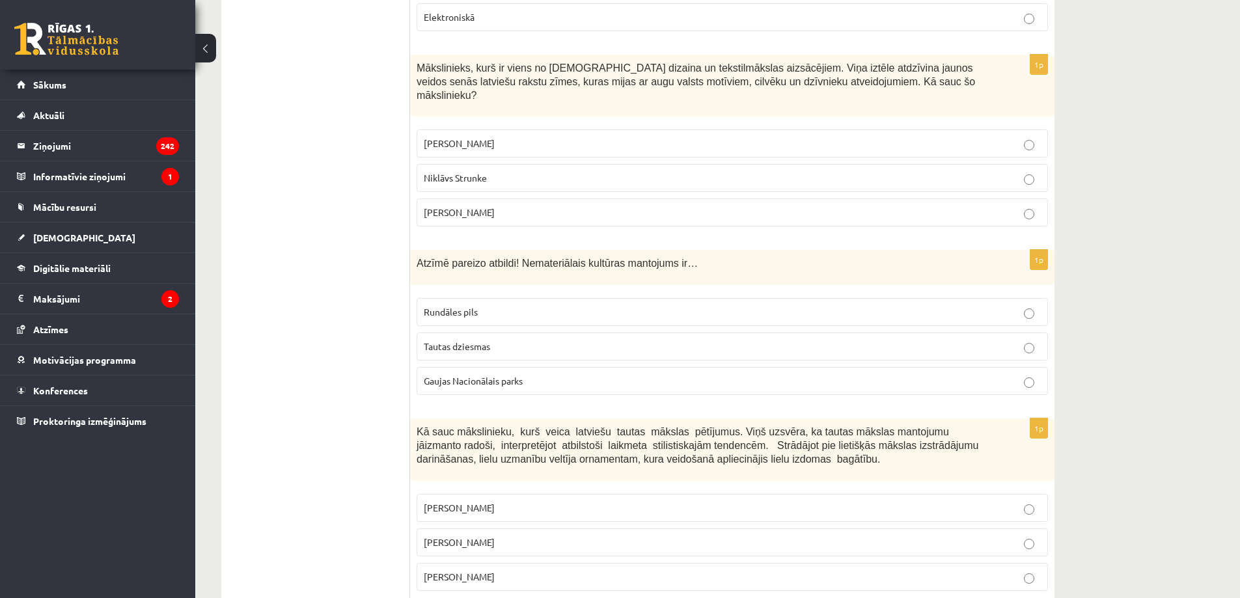
click at [445, 340] on p "Tautas dziesmas" at bounding box center [732, 347] width 617 height 14
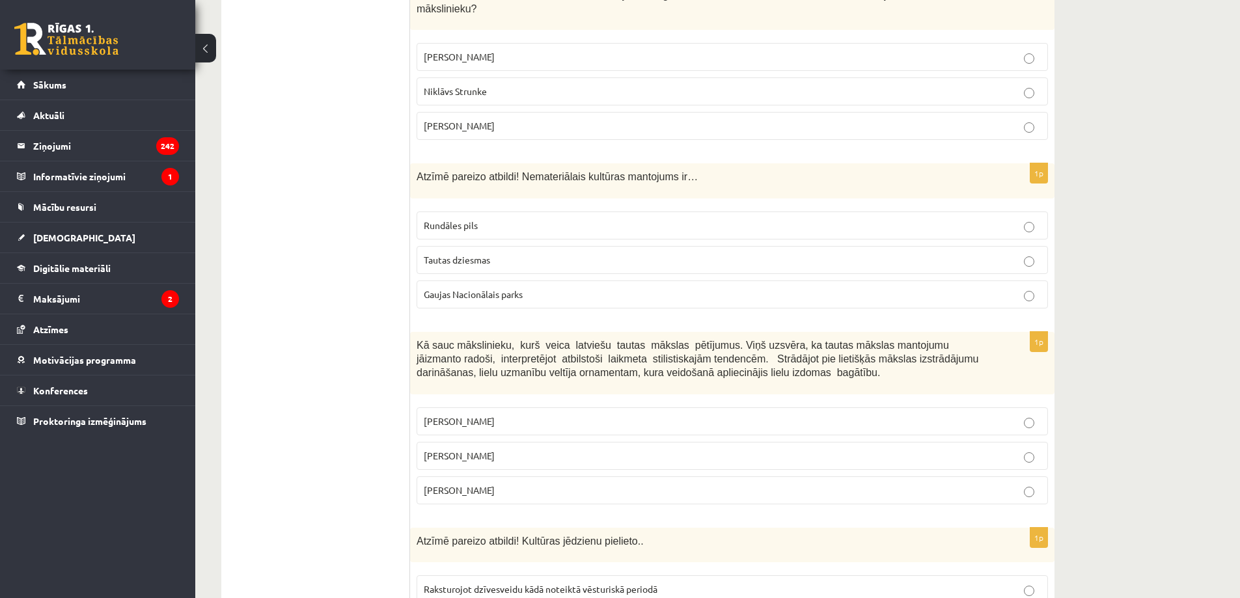
scroll to position [2170, 0]
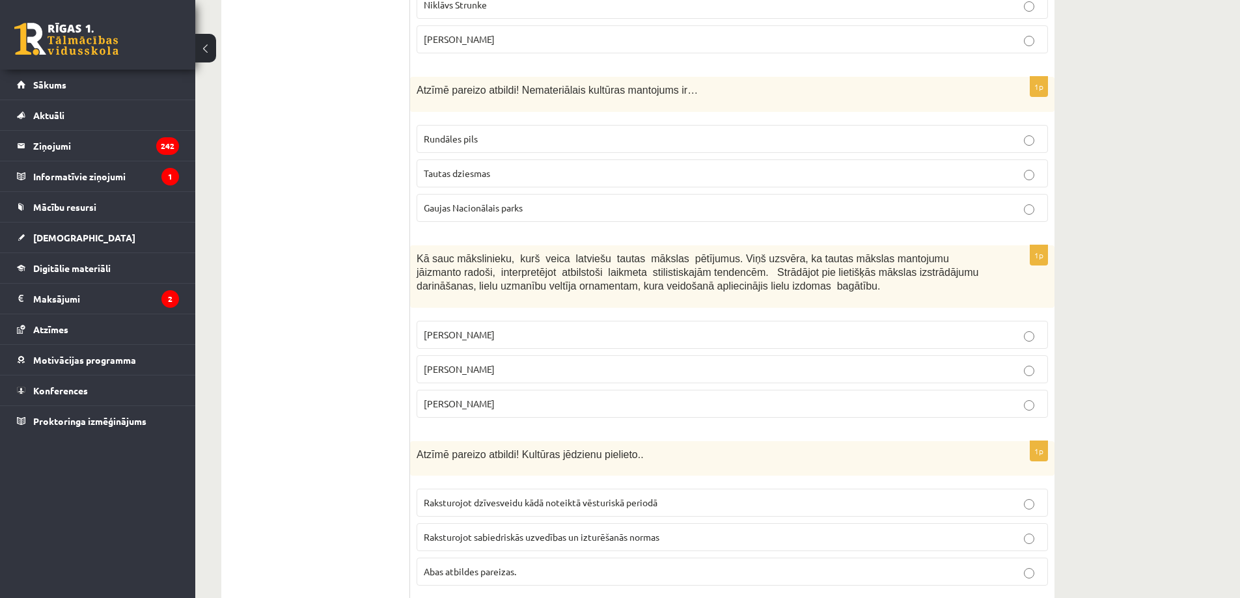
click at [466, 363] on span "Jūlijs Madernieks" at bounding box center [459, 369] width 71 height 12
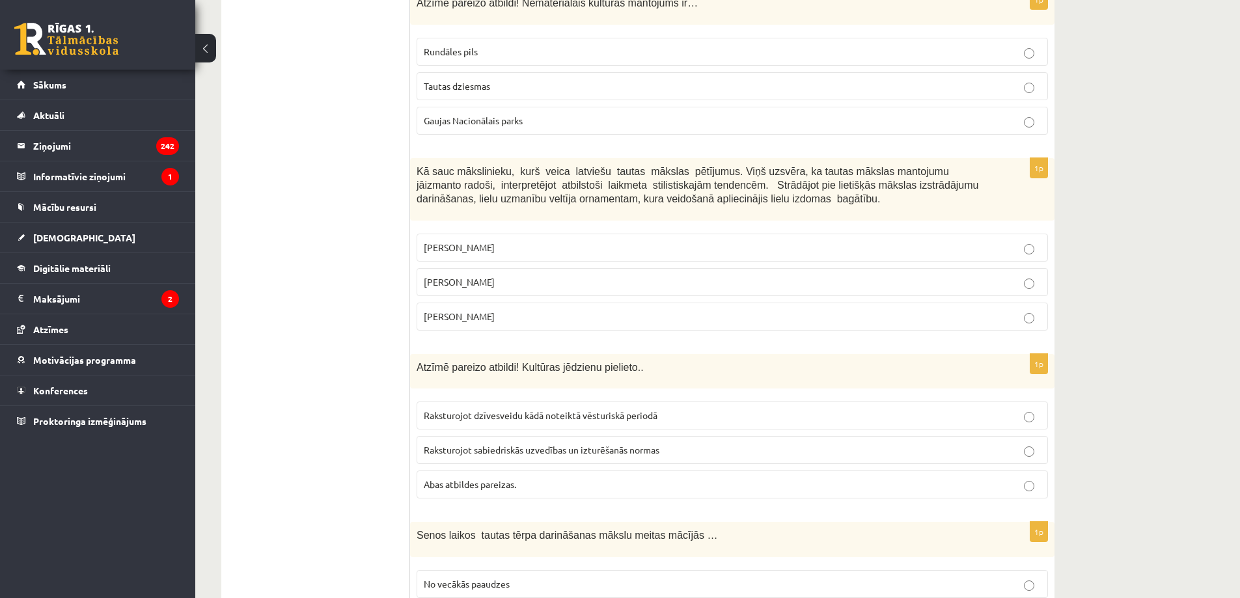
click at [469, 478] on span "Abas atbildes pareizas." at bounding box center [470, 484] width 92 height 12
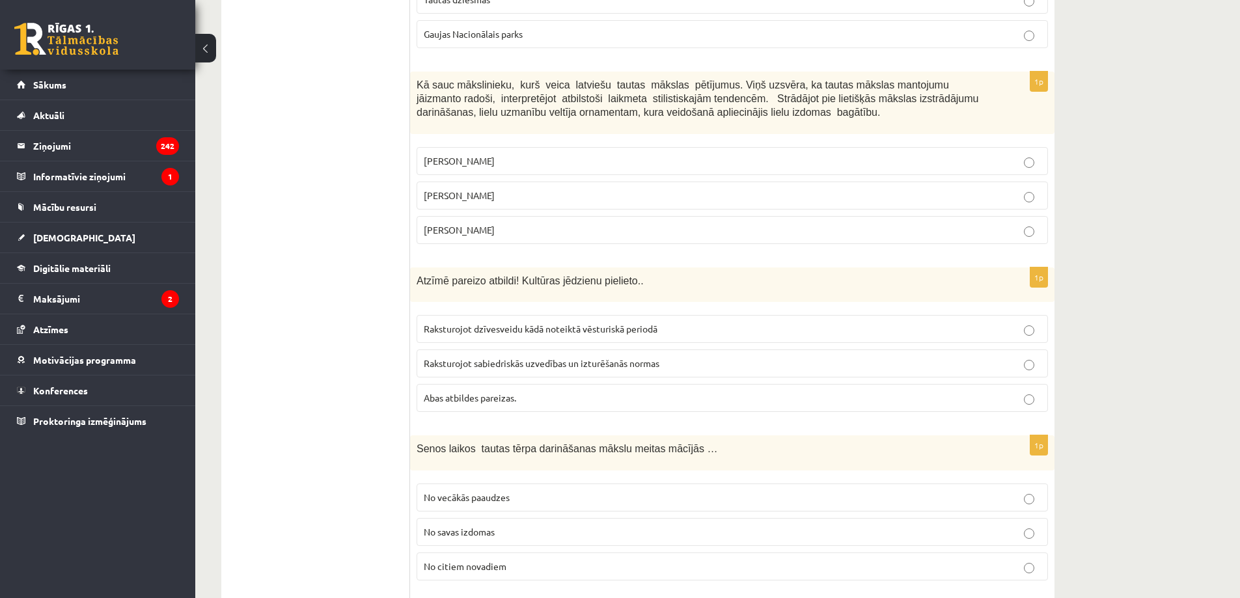
scroll to position [2430, 0]
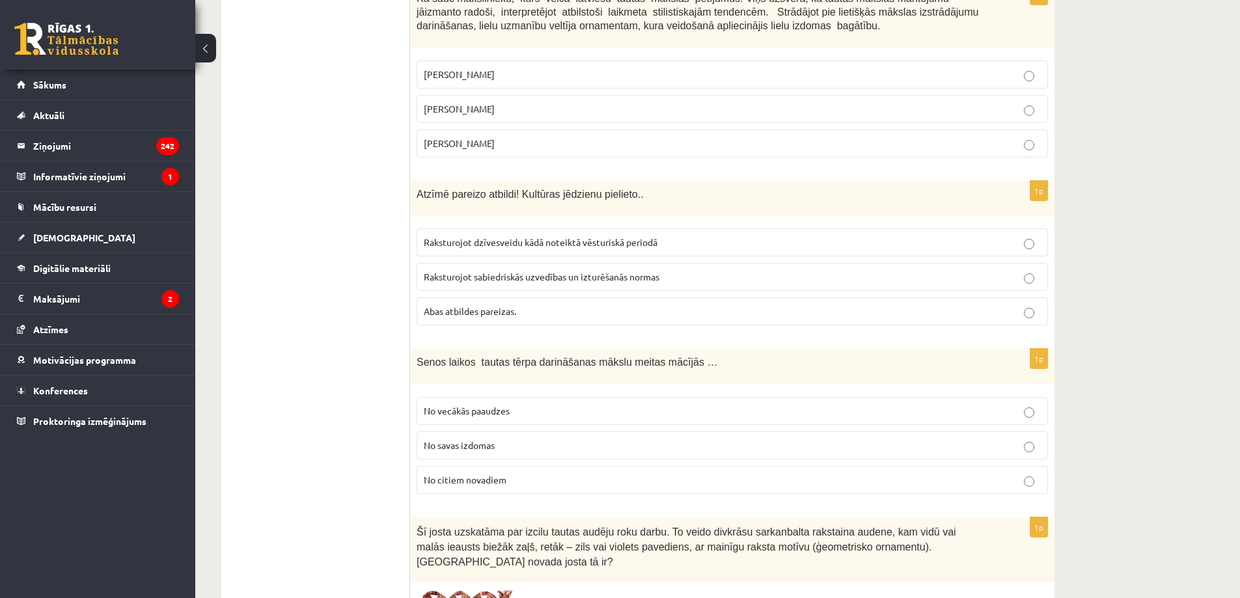
click at [496, 405] on span "No vecākās paaudzes" at bounding box center [467, 411] width 86 height 12
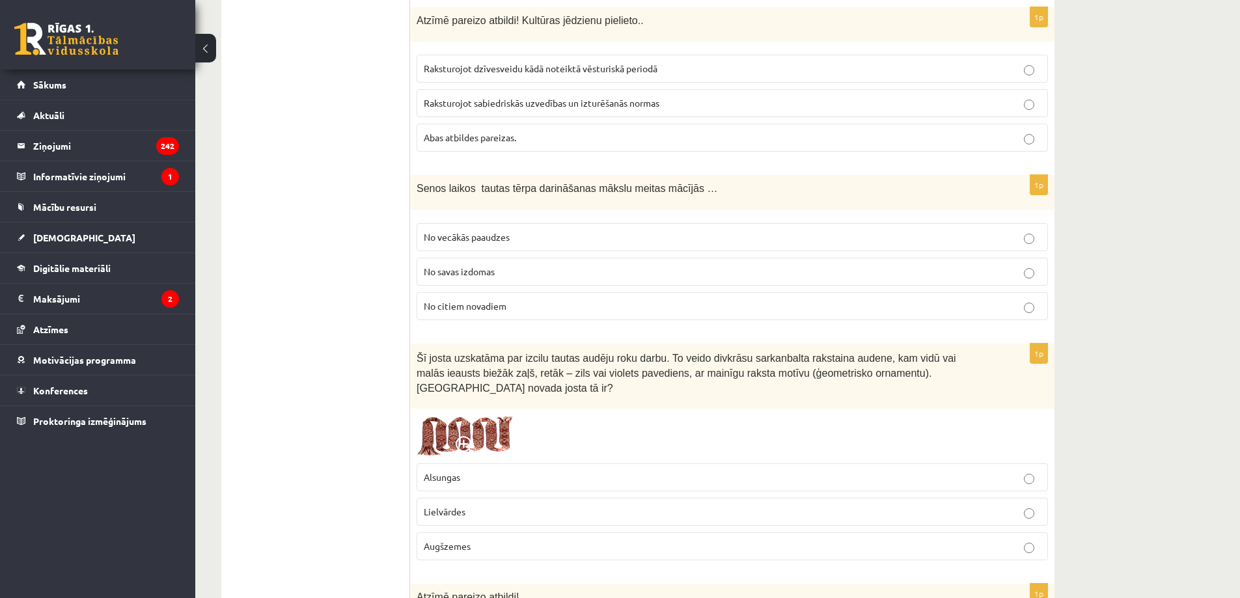
scroll to position [2690, 0]
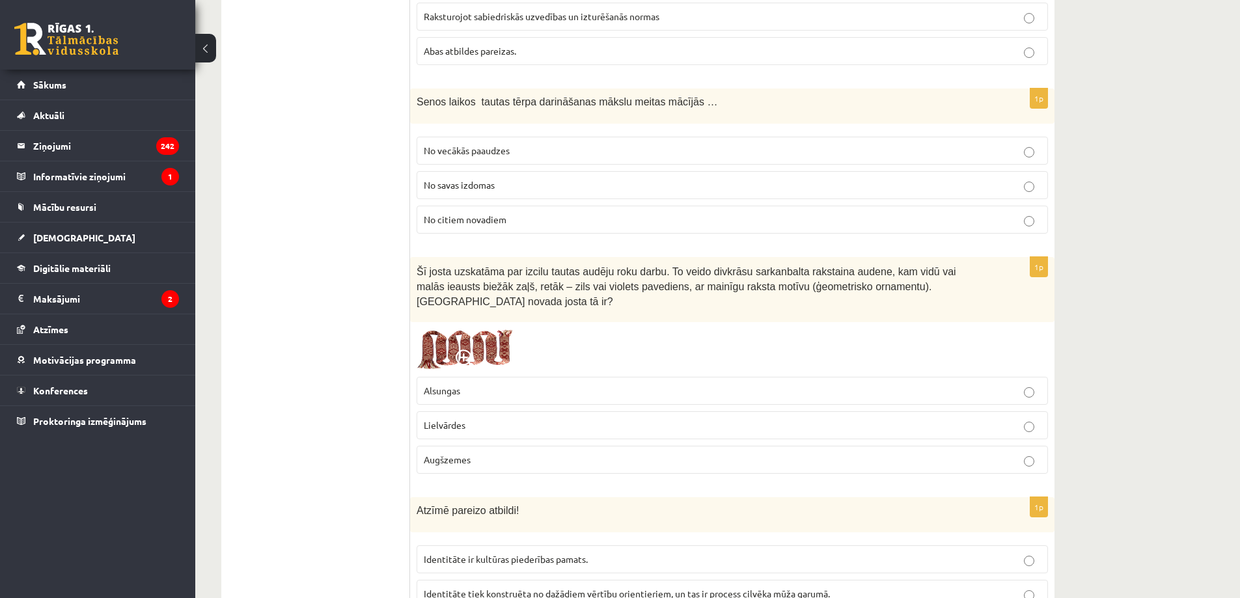
click at [482, 329] on img at bounding box center [466, 350] width 98 height 42
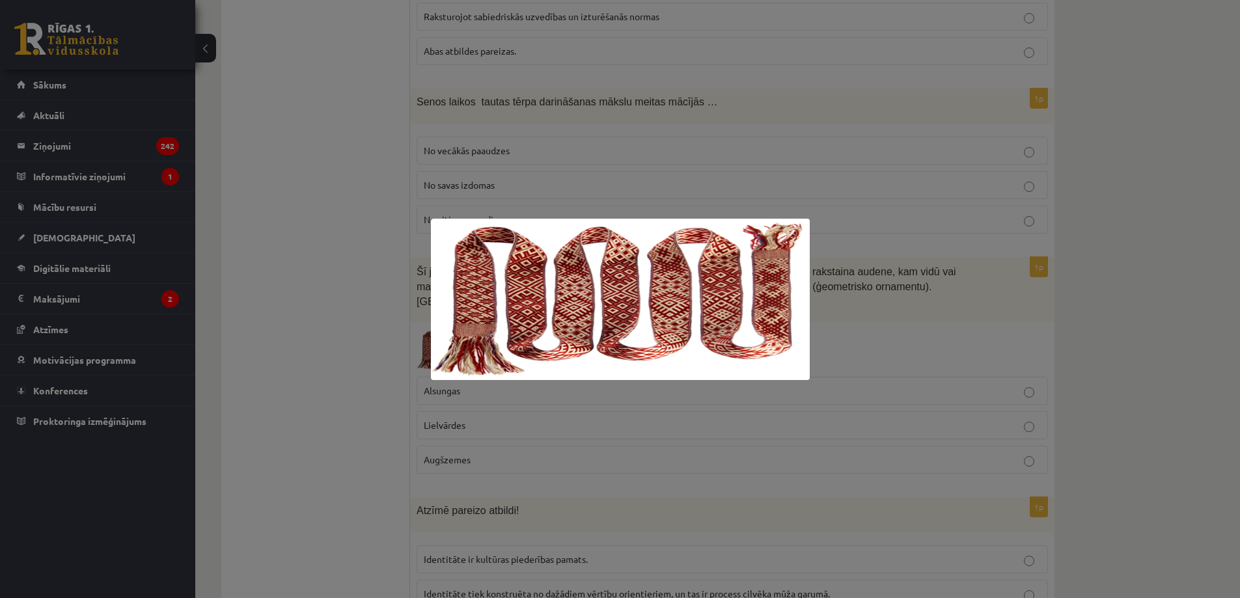
click at [359, 303] on div at bounding box center [620, 299] width 1240 height 598
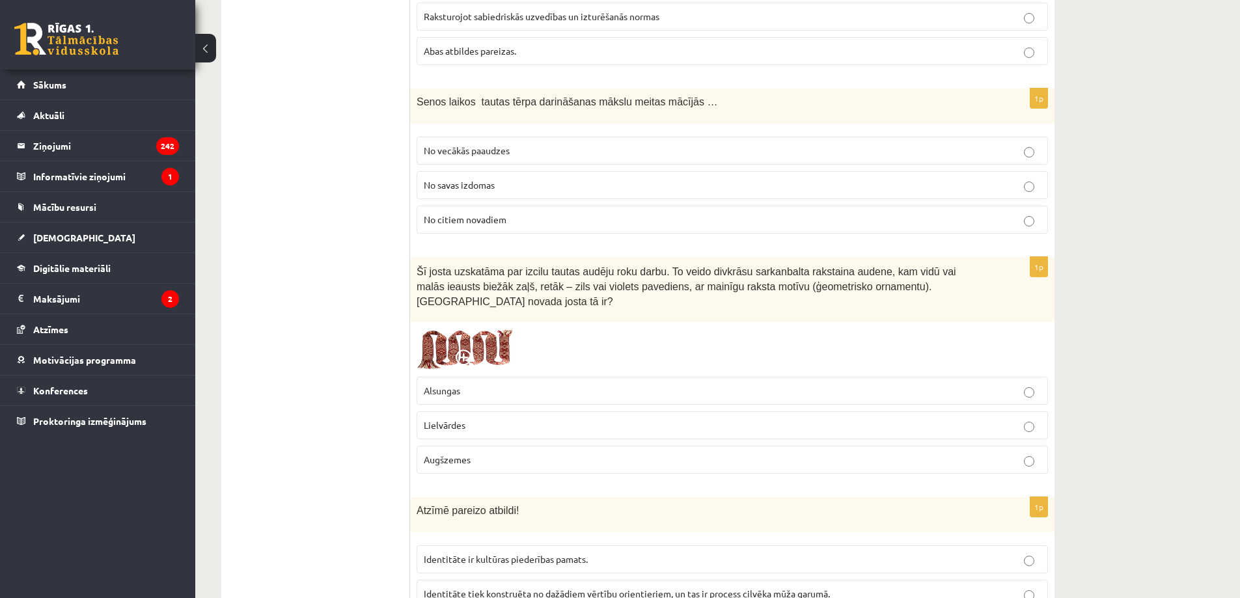
click at [476, 419] on p "Lielvārdes" at bounding box center [732, 426] width 617 height 14
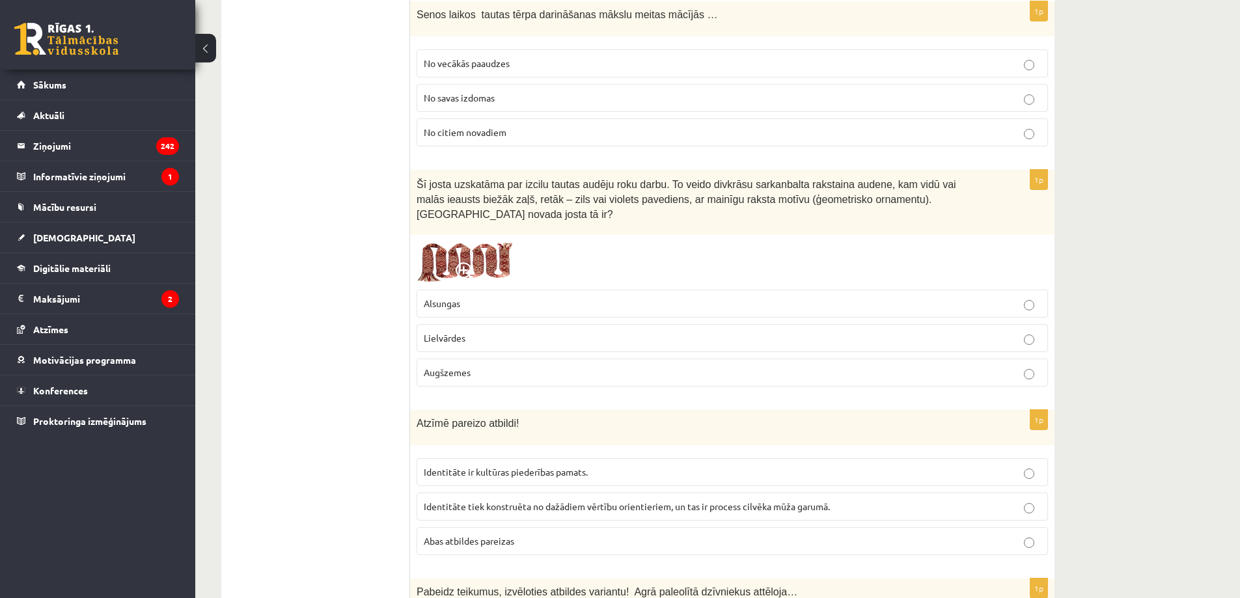
scroll to position [2864, 0]
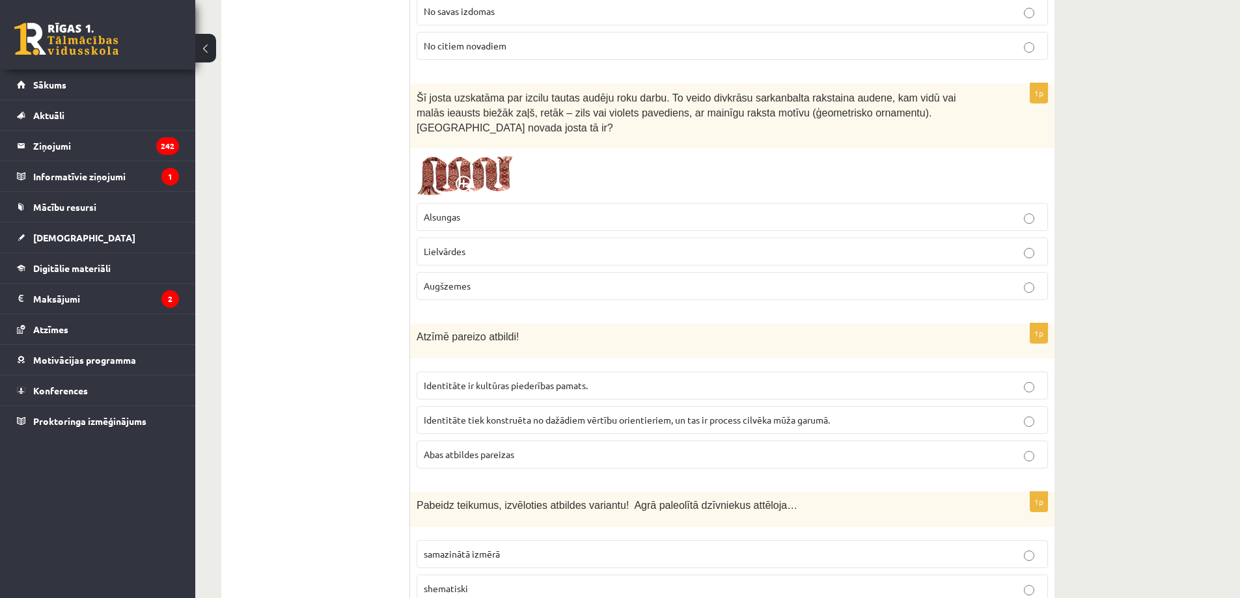
click at [464, 441] on label "Abas atbildes pareizas" at bounding box center [732, 455] width 631 height 28
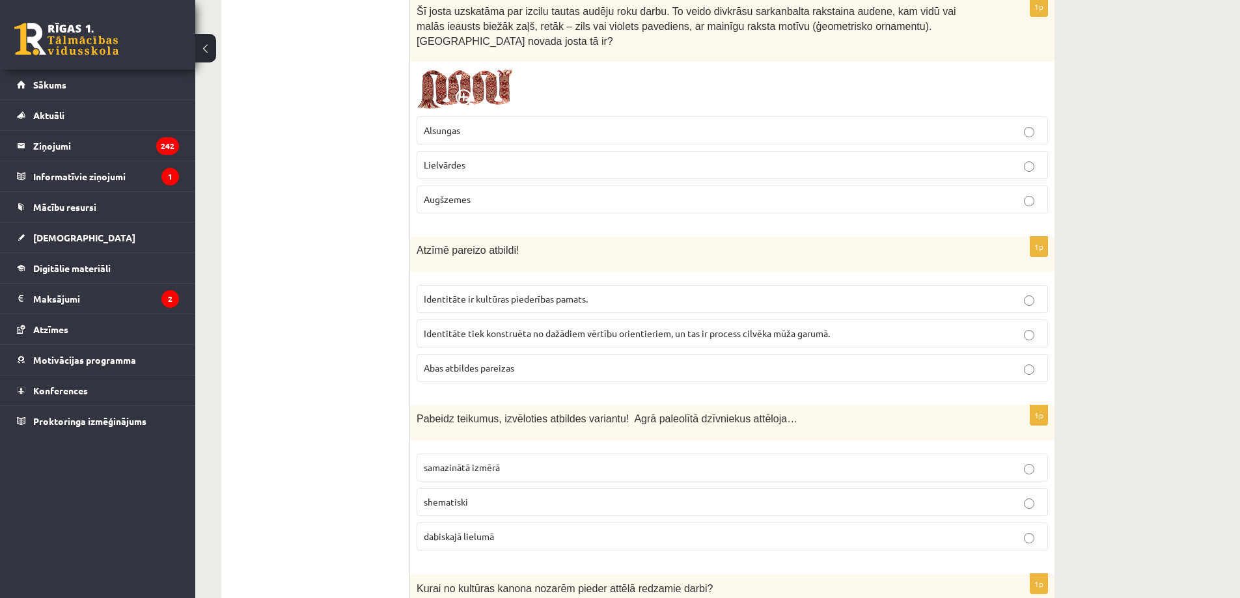
scroll to position [3038, 0]
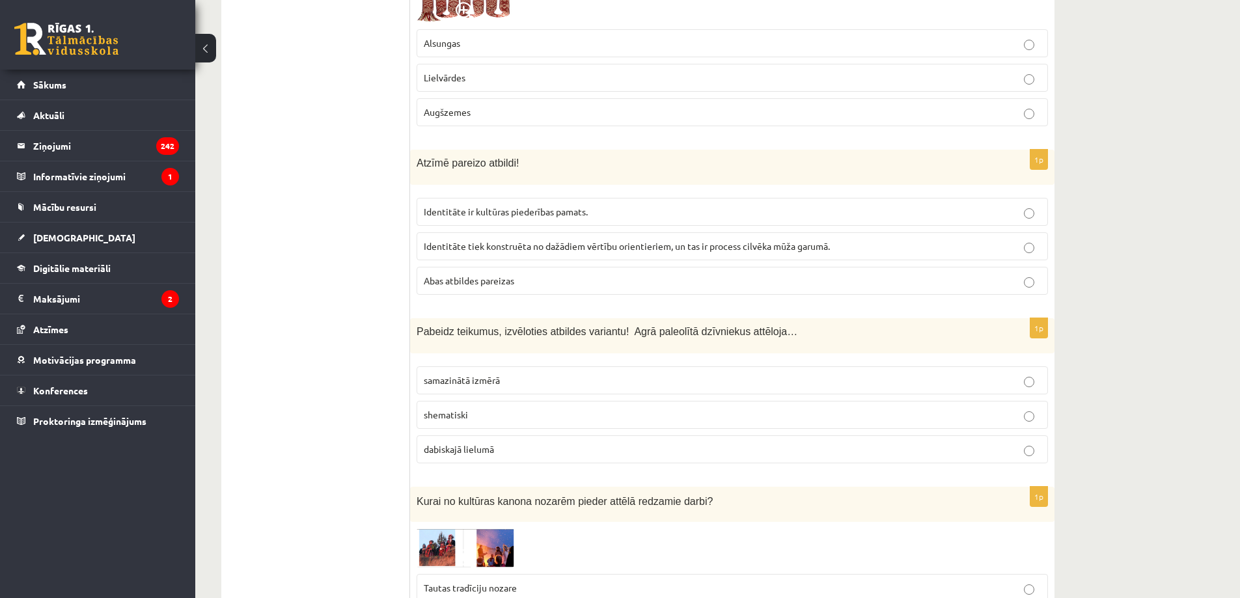
click at [487, 443] on span "dabiskajā lielumā" at bounding box center [459, 449] width 70 height 12
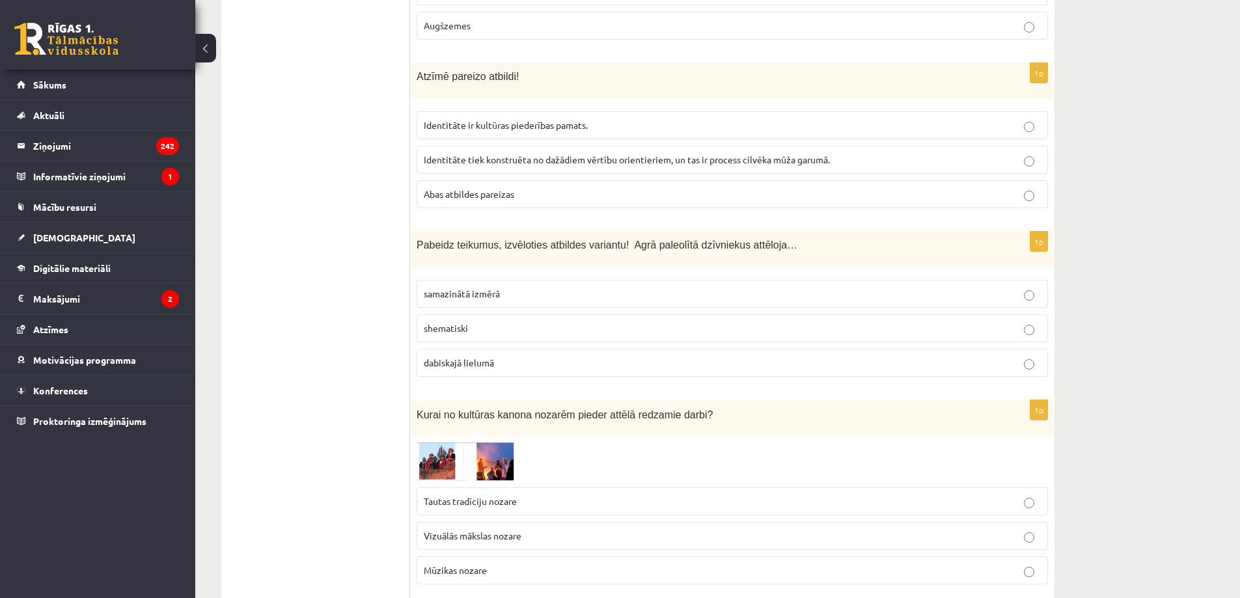
scroll to position [3211, 0]
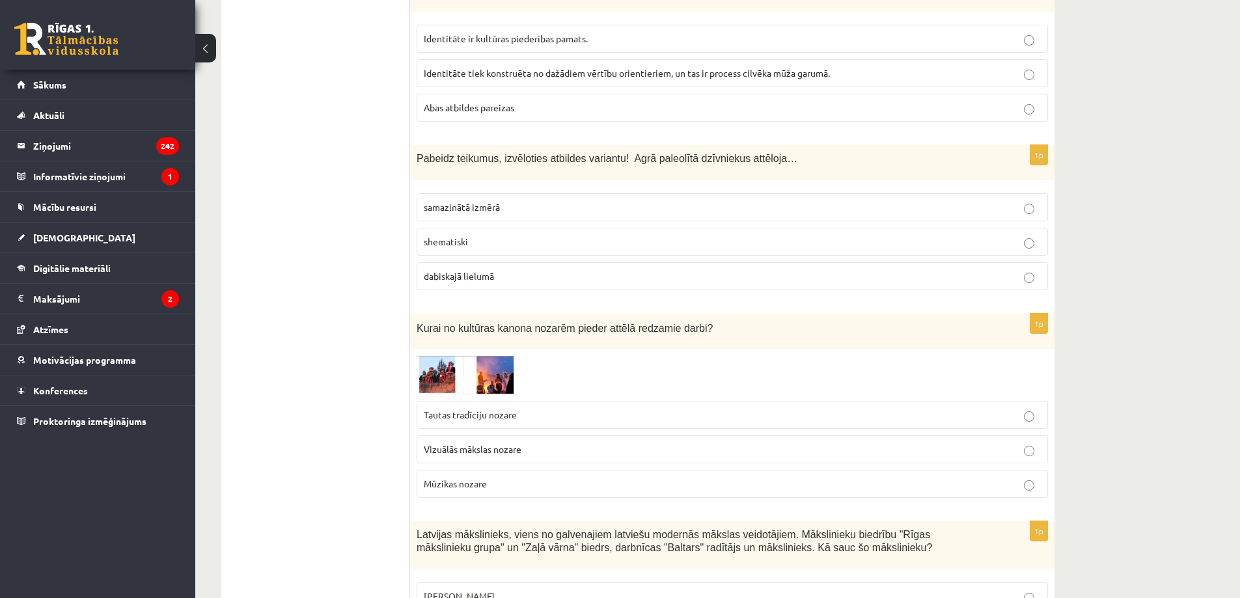
click at [471, 355] on img at bounding box center [466, 374] width 98 height 38
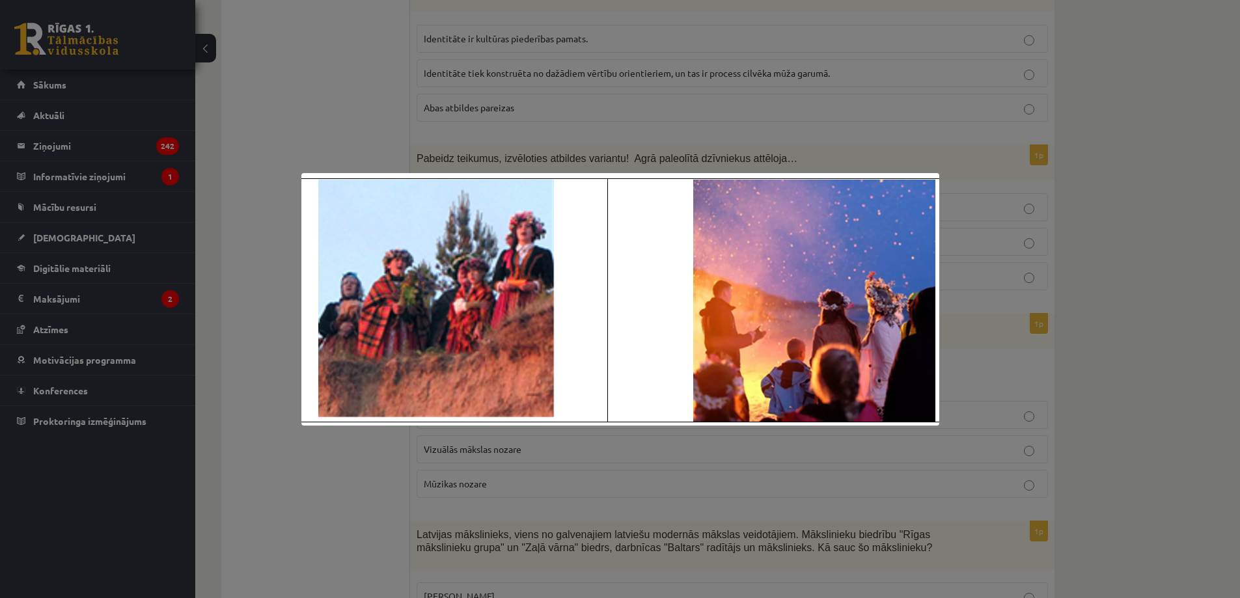
click at [294, 195] on div at bounding box center [620, 299] width 1240 height 598
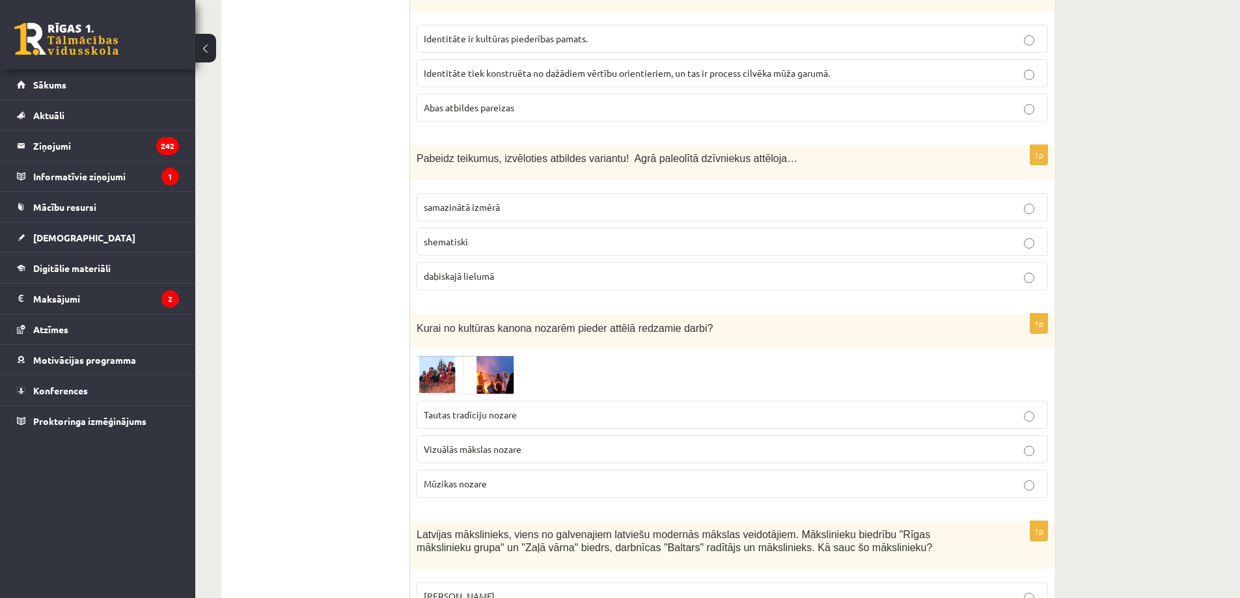
click at [490, 355] on img at bounding box center [466, 374] width 98 height 38
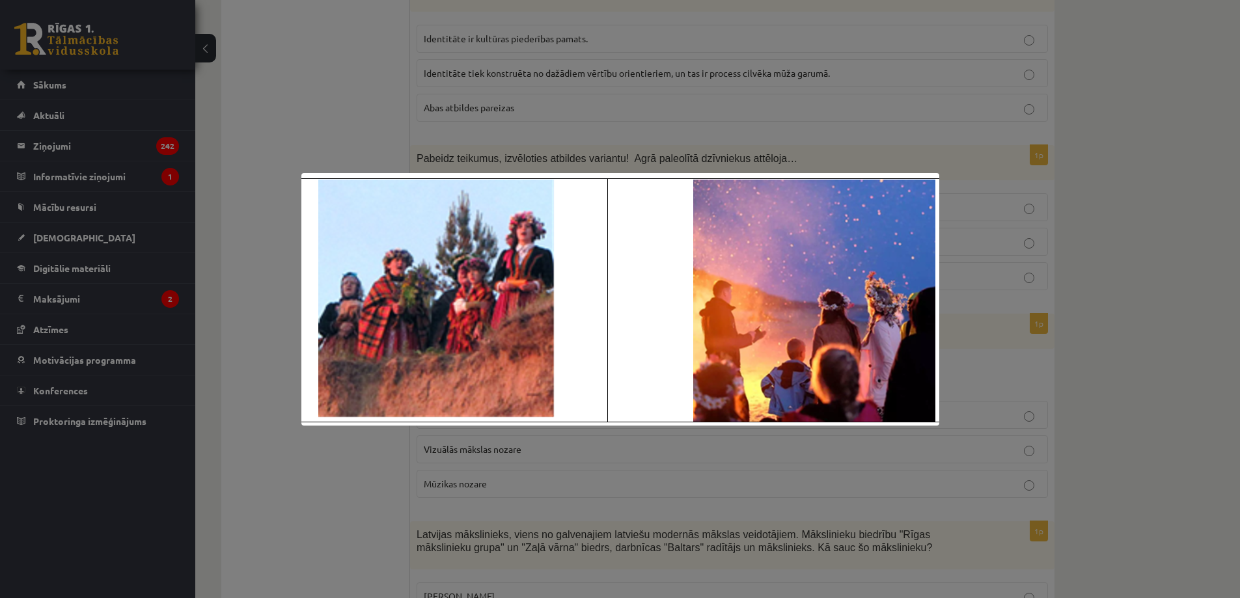
drag, startPoint x: 290, startPoint y: 300, endPoint x: 314, endPoint y: 307, distance: 25.8
click at [290, 300] on div at bounding box center [620, 299] width 1240 height 598
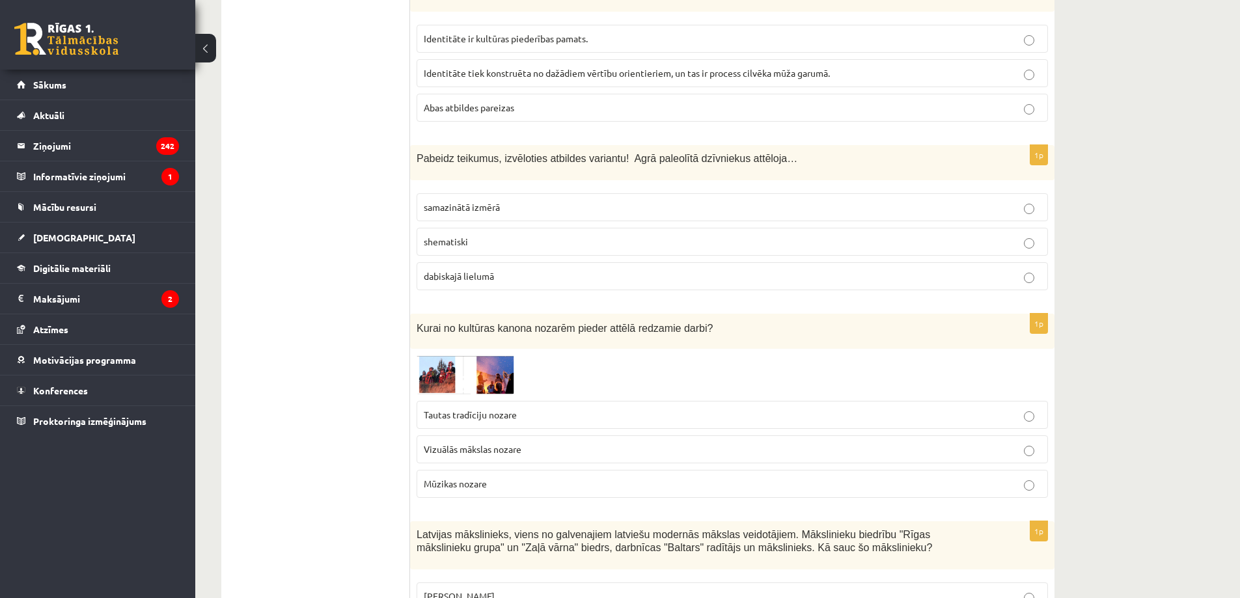
click at [476, 409] on span "Tautas tradīciju nozare" at bounding box center [470, 415] width 93 height 12
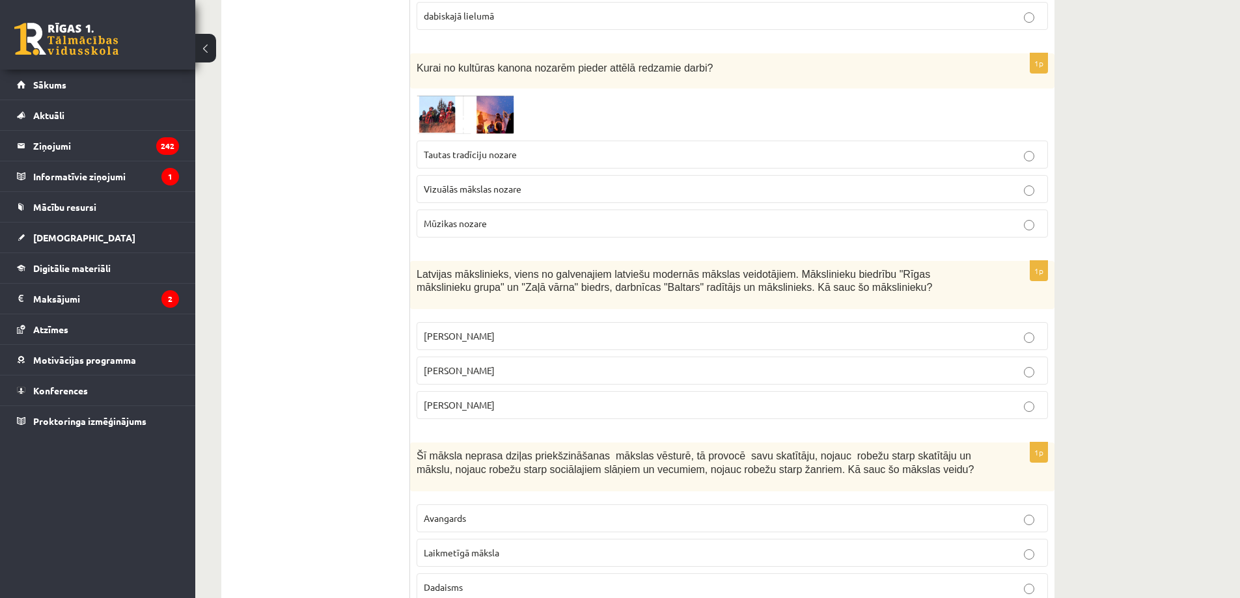
scroll to position [3559, 0]
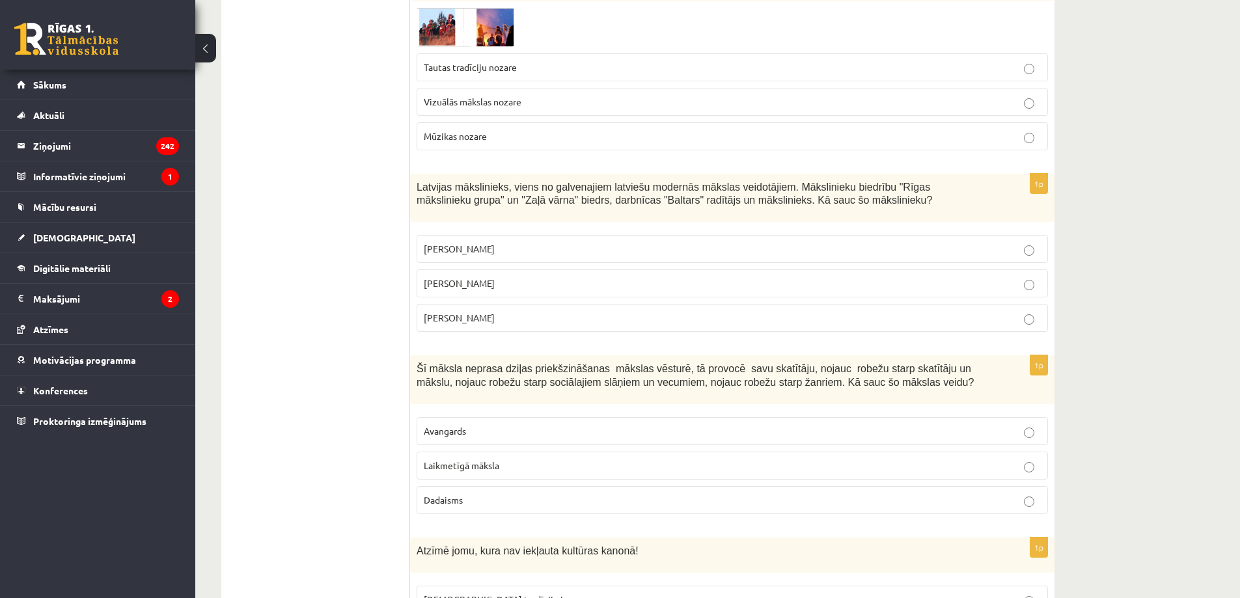
click at [487, 277] on p "Romāns Suta" at bounding box center [732, 284] width 617 height 14
click at [499, 460] on span "Laikmetīgā māksla" at bounding box center [462, 466] width 76 height 12
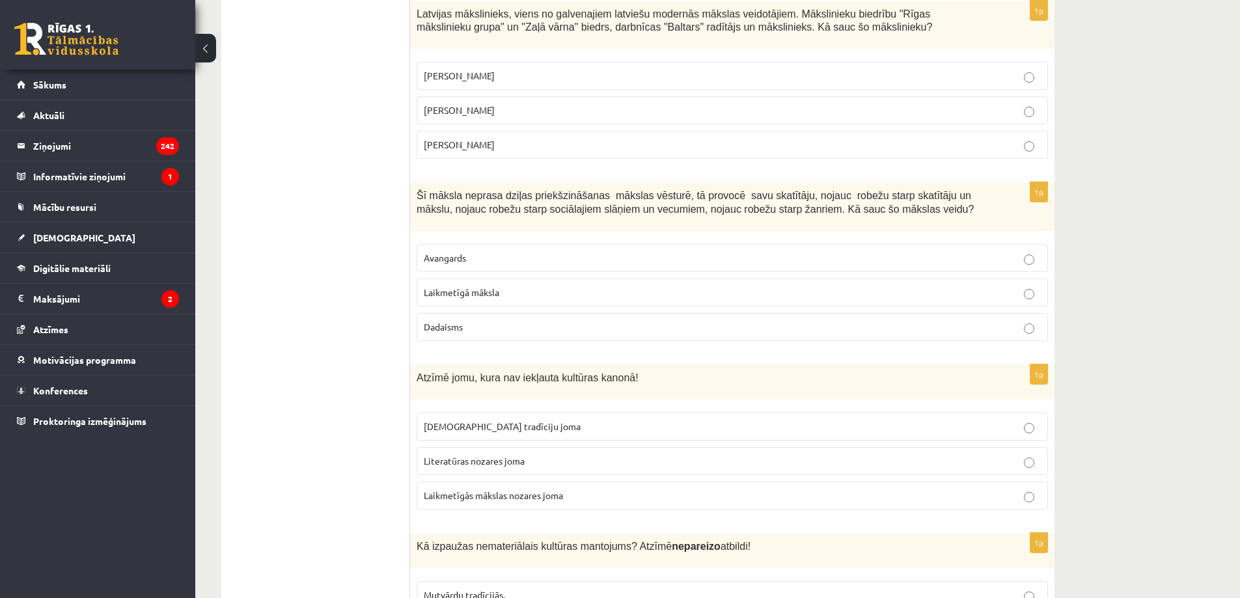
scroll to position [3906, 0]
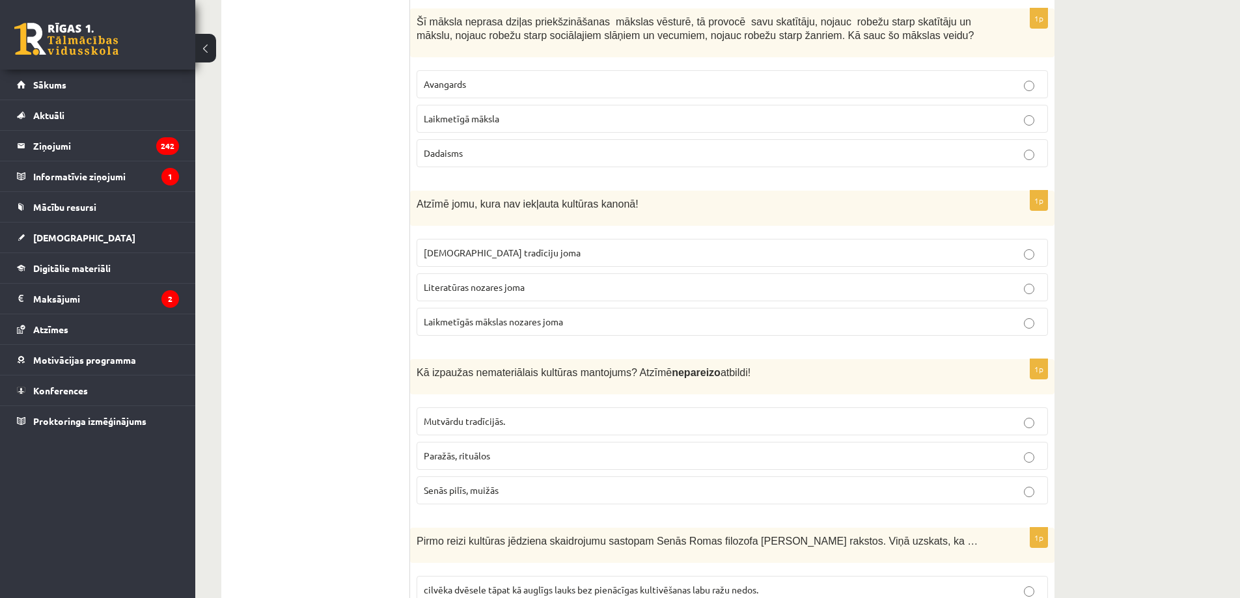
click at [482, 316] on span "Laikmetīgās mākslas nozares joma" at bounding box center [493, 322] width 139 height 12
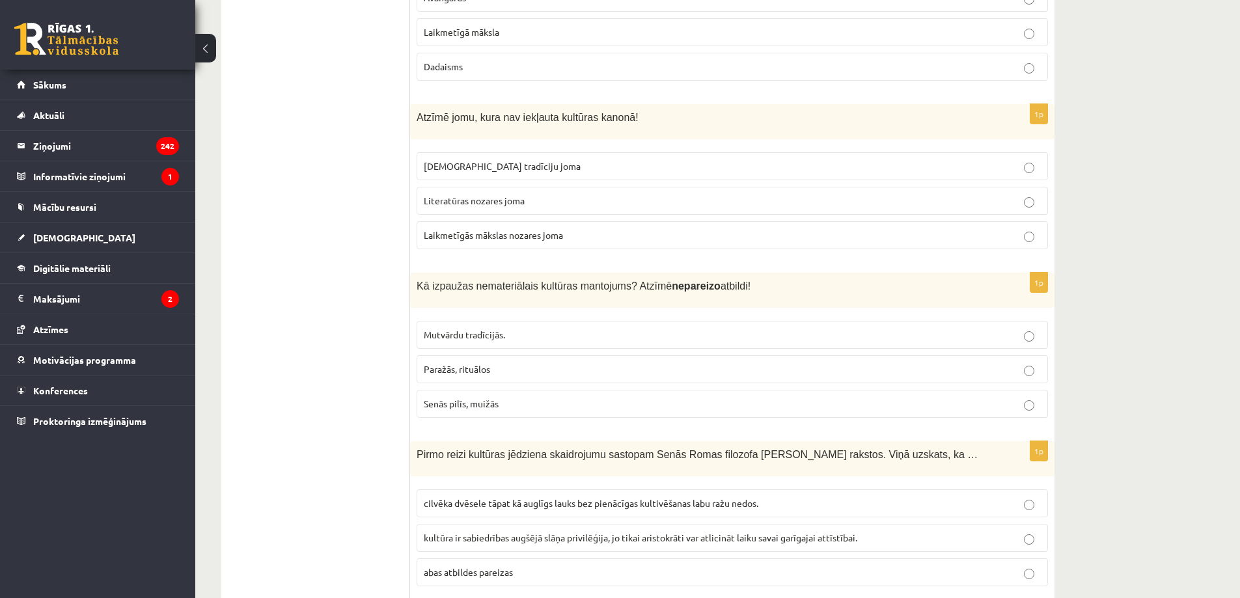
click at [476, 390] on label "Senās pilīs, muižās" at bounding box center [732, 404] width 631 height 28
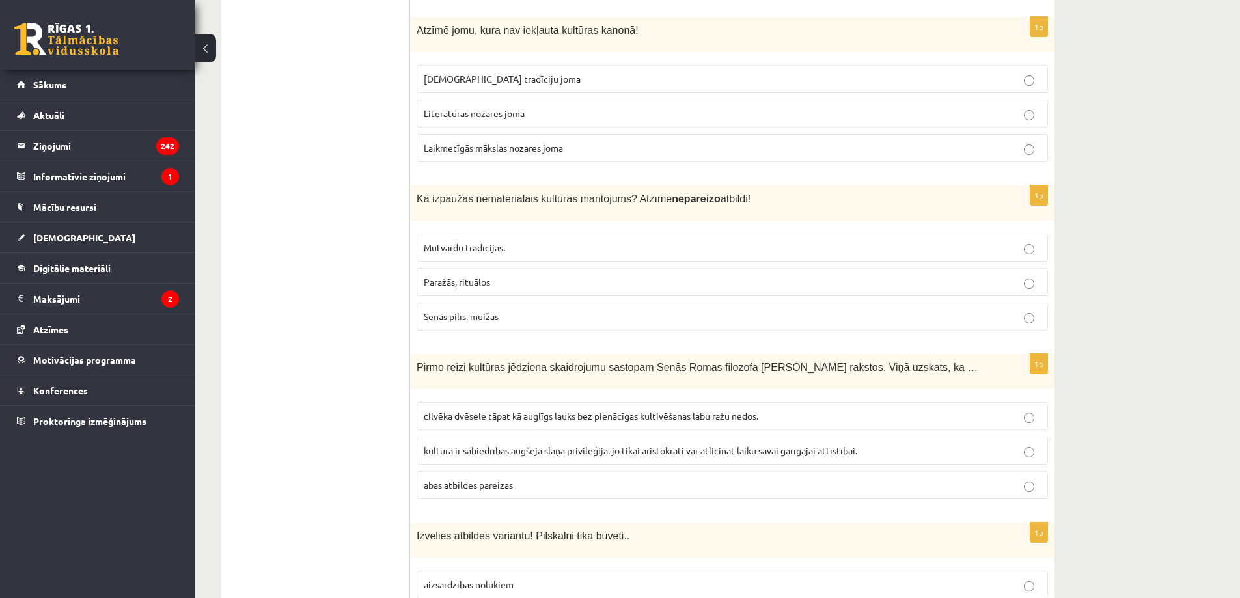
scroll to position [4166, 0]
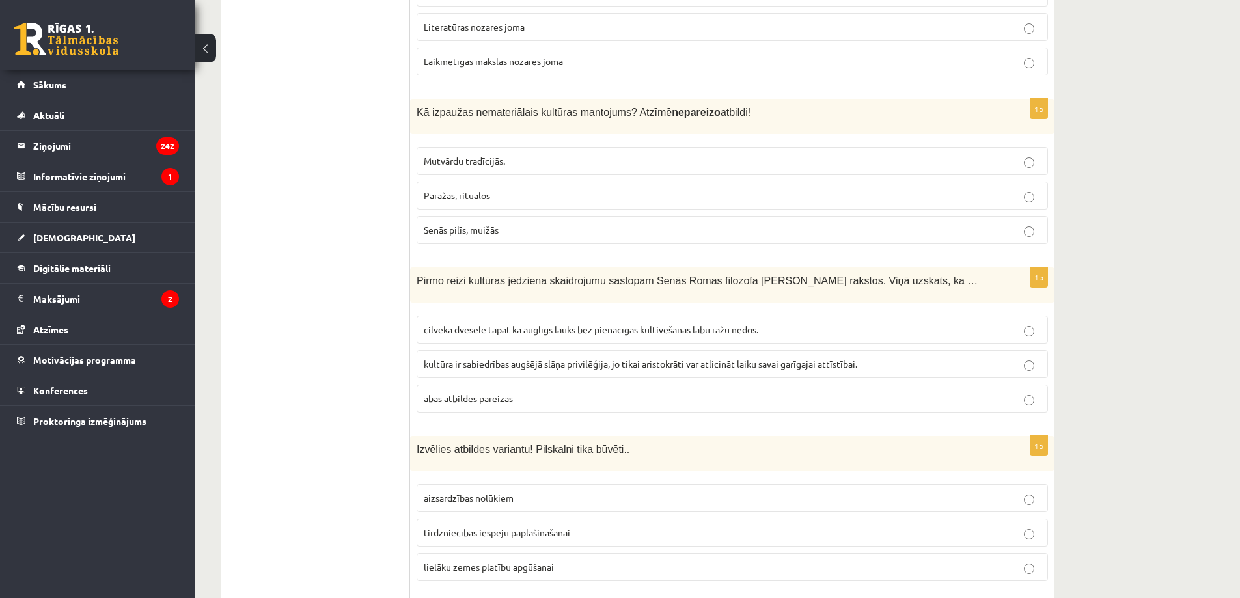
click at [473, 324] on span "cilvēka dvēsele tāpat kā auglīgs lauks bez pienācīgas kultivēšanas labu ražu ne…" at bounding box center [591, 330] width 335 height 12
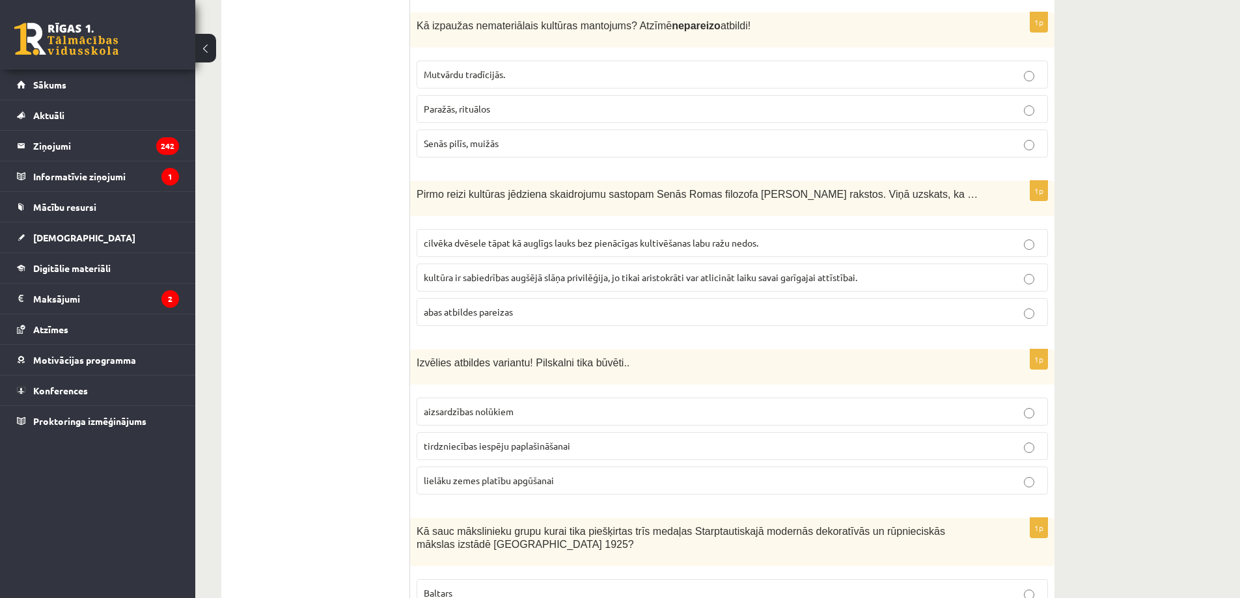
click at [494, 406] on span "aizsardzības nolūkiem" at bounding box center [469, 412] width 90 height 12
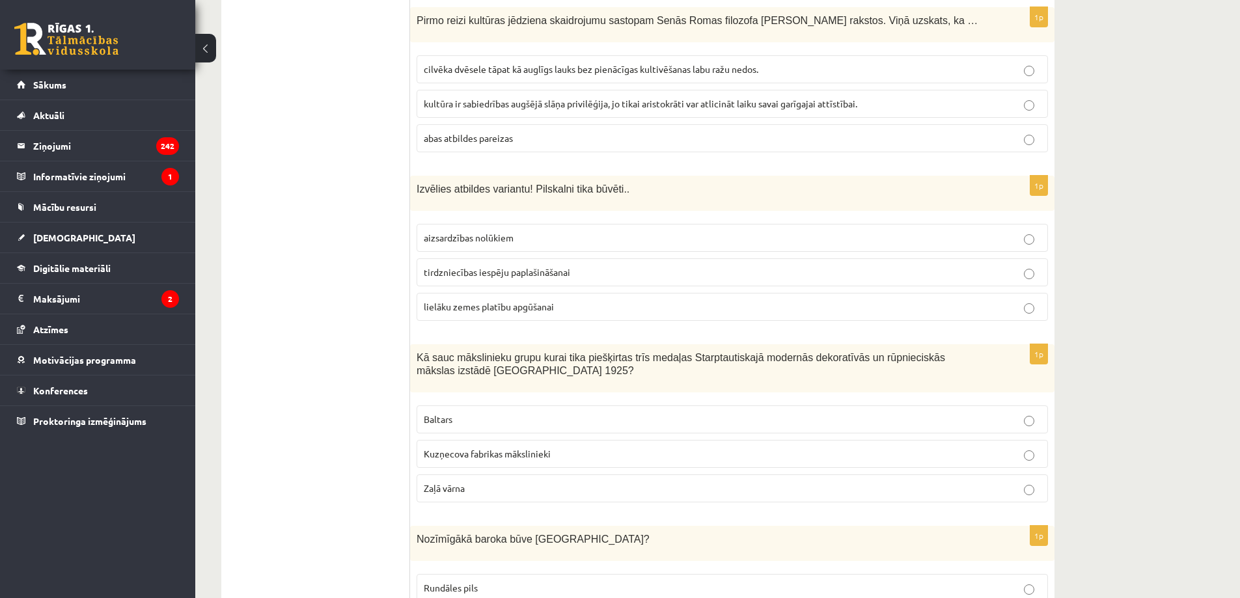
click at [485, 413] on p "Baltars" at bounding box center [732, 420] width 617 height 14
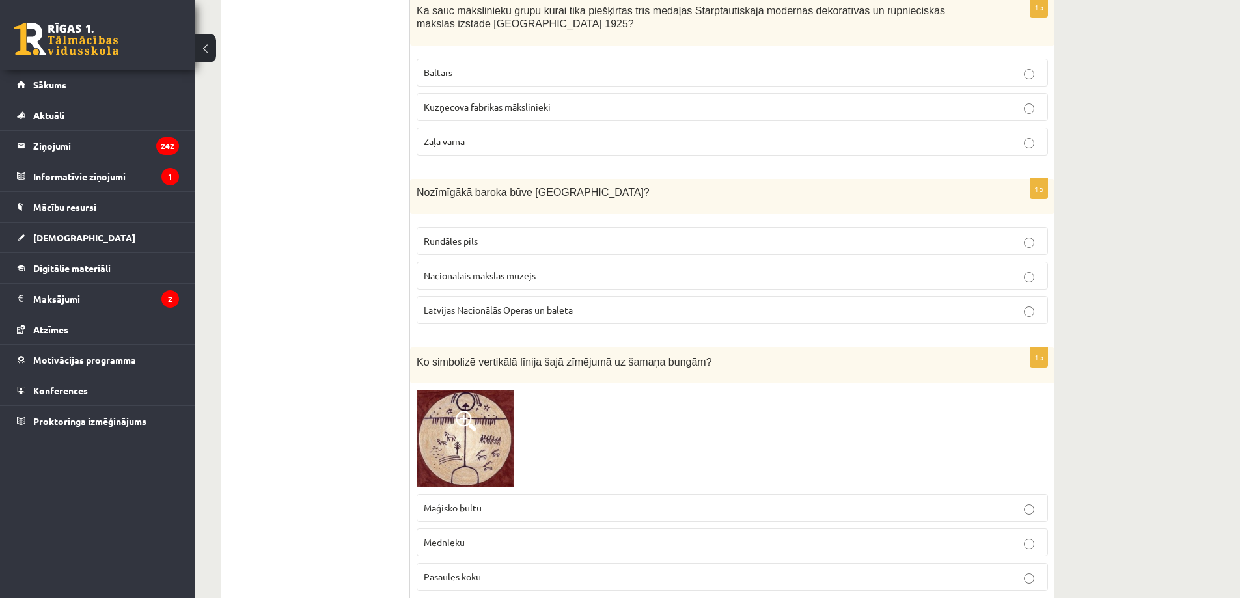
scroll to position [4861, 0]
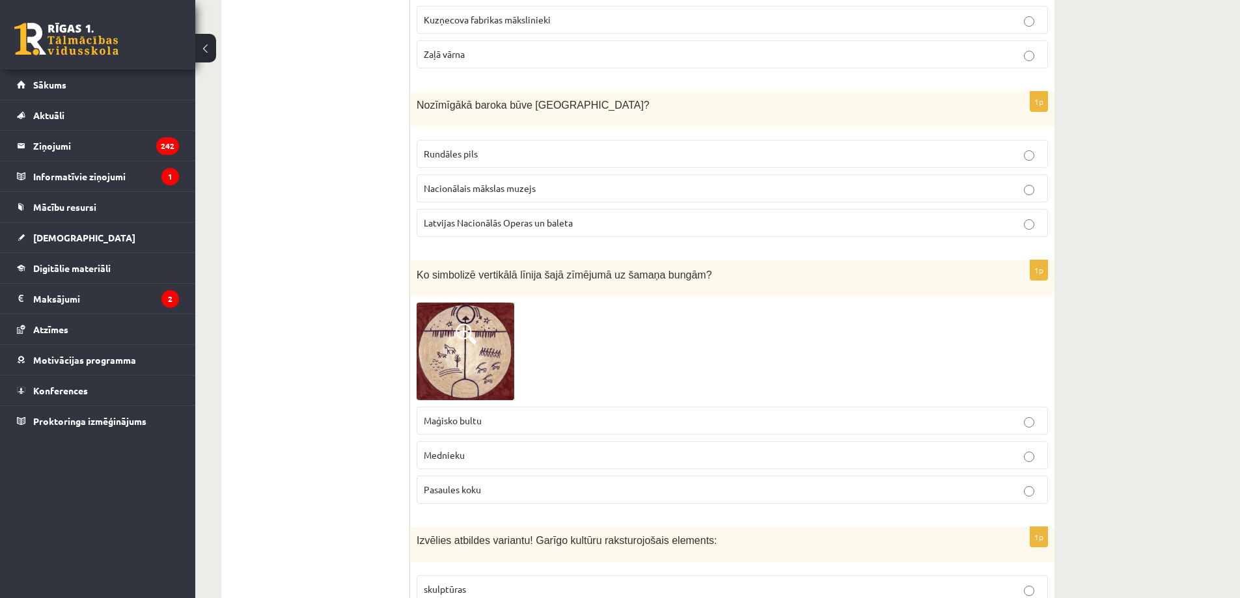
click at [542, 147] on p "Rundāles pils" at bounding box center [732, 154] width 617 height 14
click at [491, 303] on img at bounding box center [466, 352] width 98 height 98
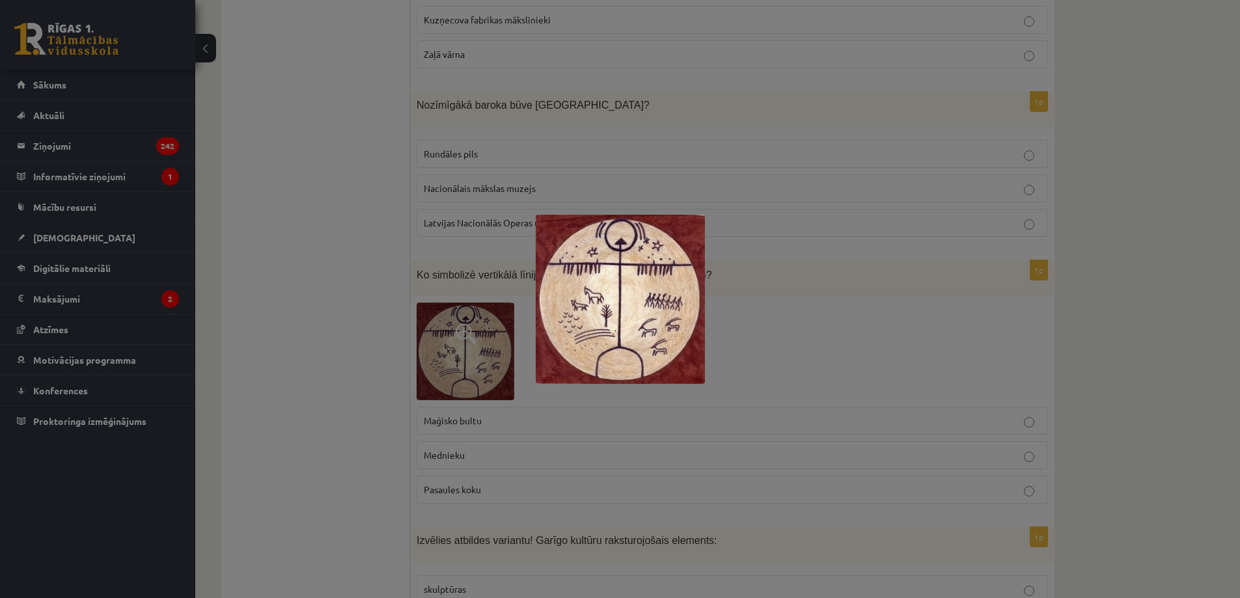
click at [378, 290] on div at bounding box center [620, 299] width 1240 height 598
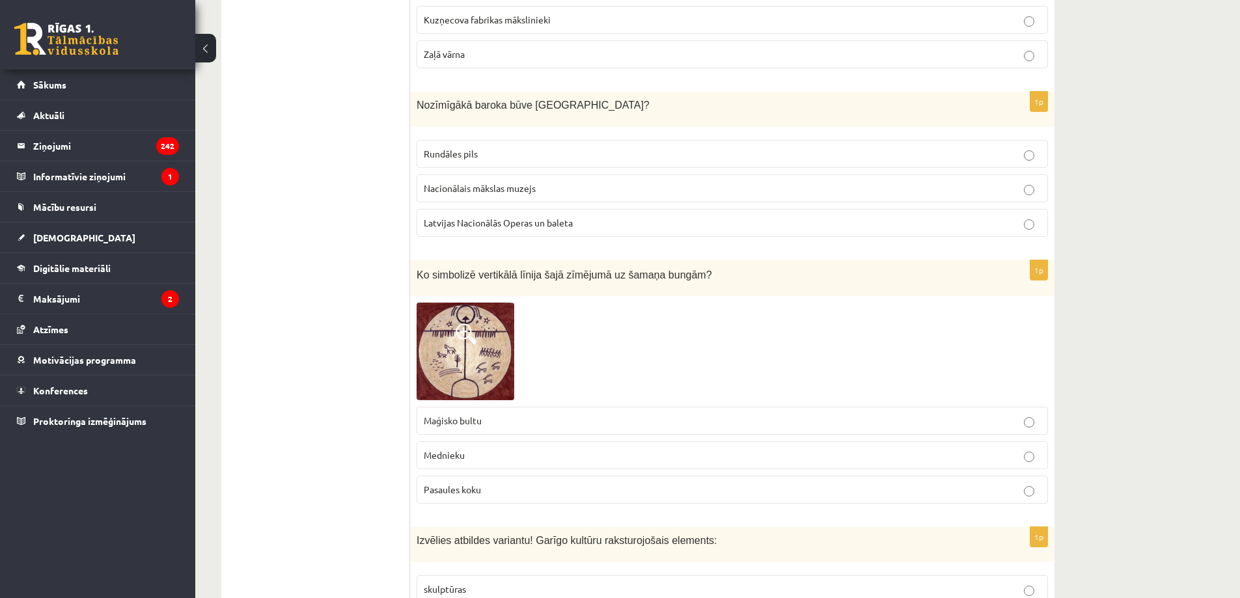
click at [473, 484] on span "Pasaules koku" at bounding box center [452, 490] width 57 height 12
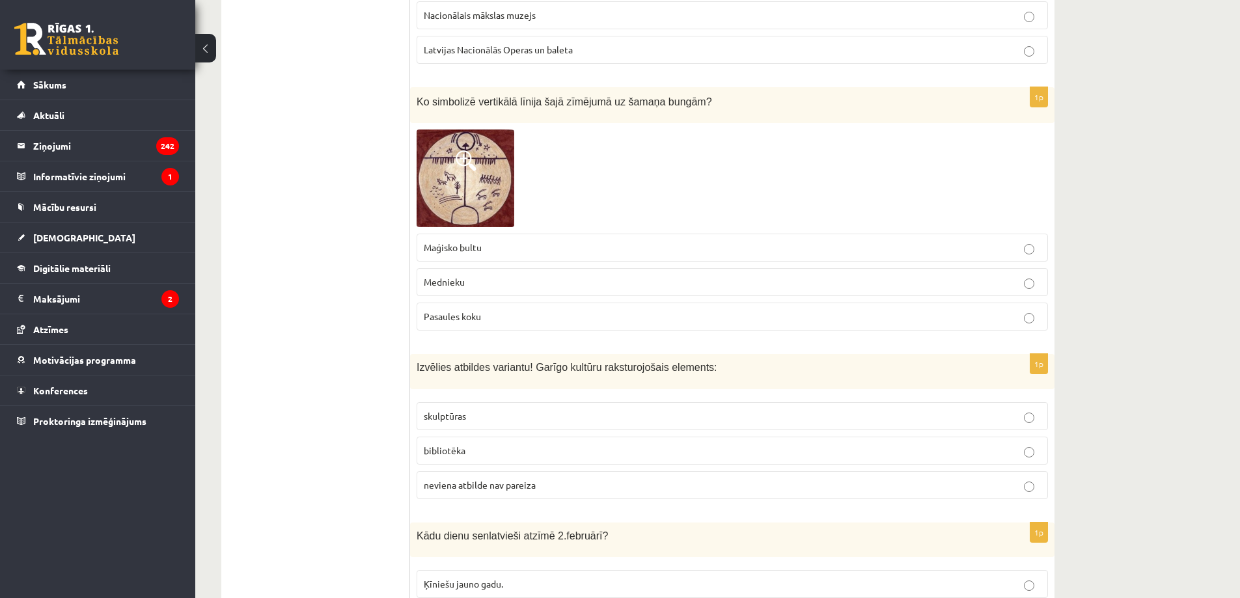
scroll to position [5110, 0]
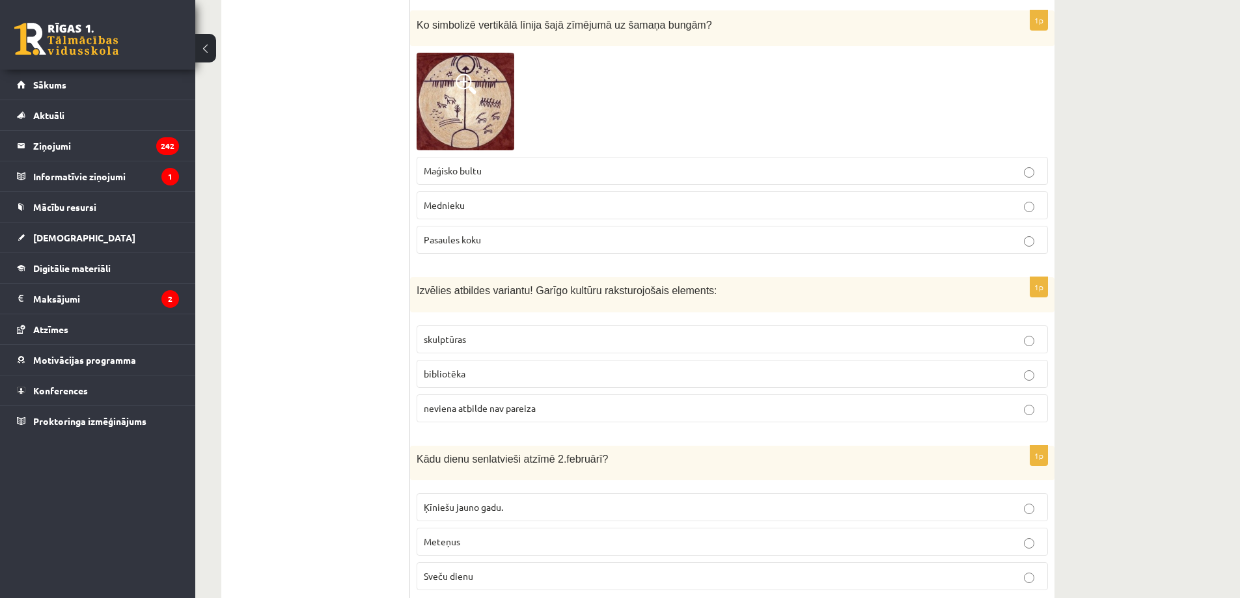
click at [458, 535] on p "Meteņus" at bounding box center [732, 542] width 617 height 14
click at [480, 360] on label "bibliotēka" at bounding box center [732, 374] width 631 height 28
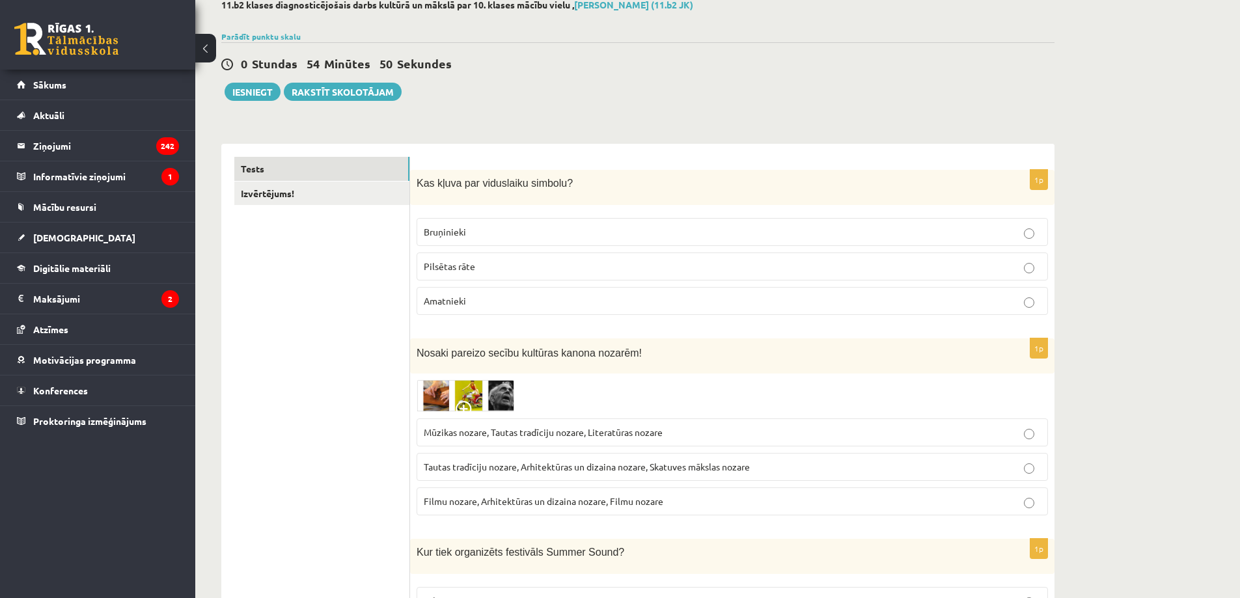
scroll to position [0, 0]
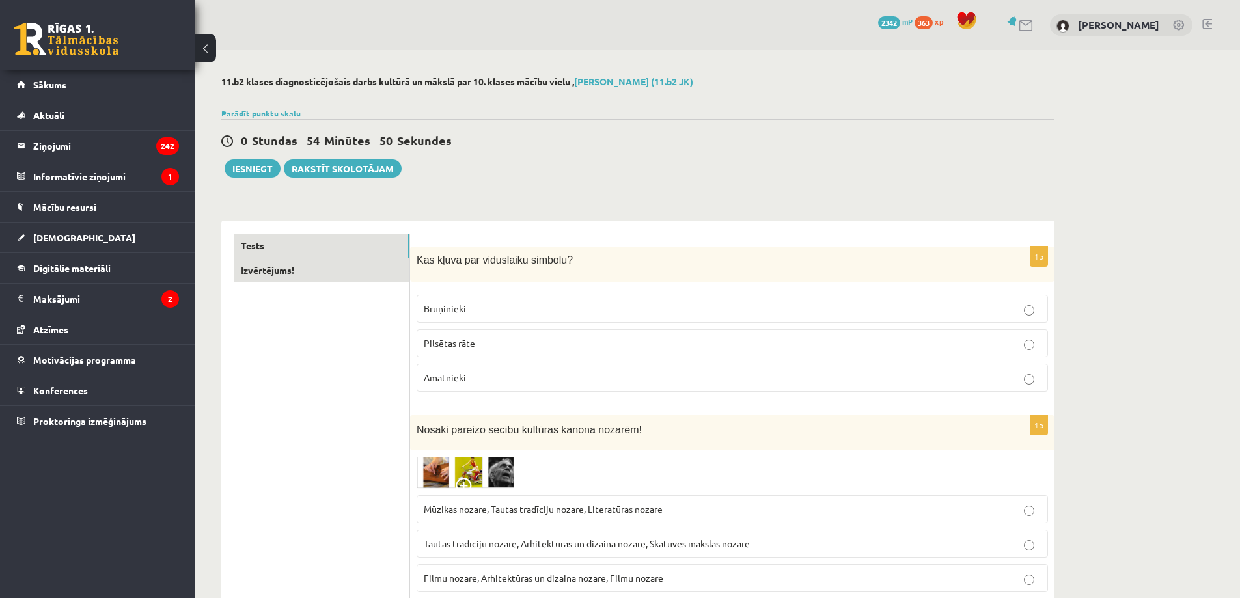
click at [269, 274] on link "Izvērtējums!" at bounding box center [321, 270] width 175 height 24
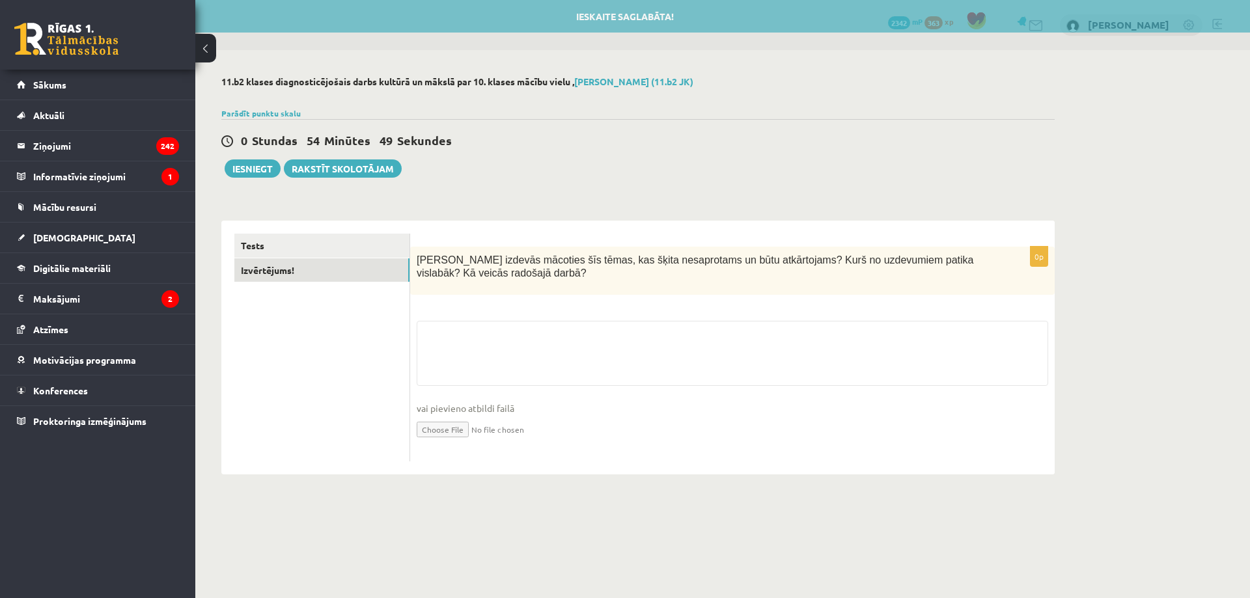
click at [261, 179] on div "**********" at bounding box center [637, 275] width 885 height 450
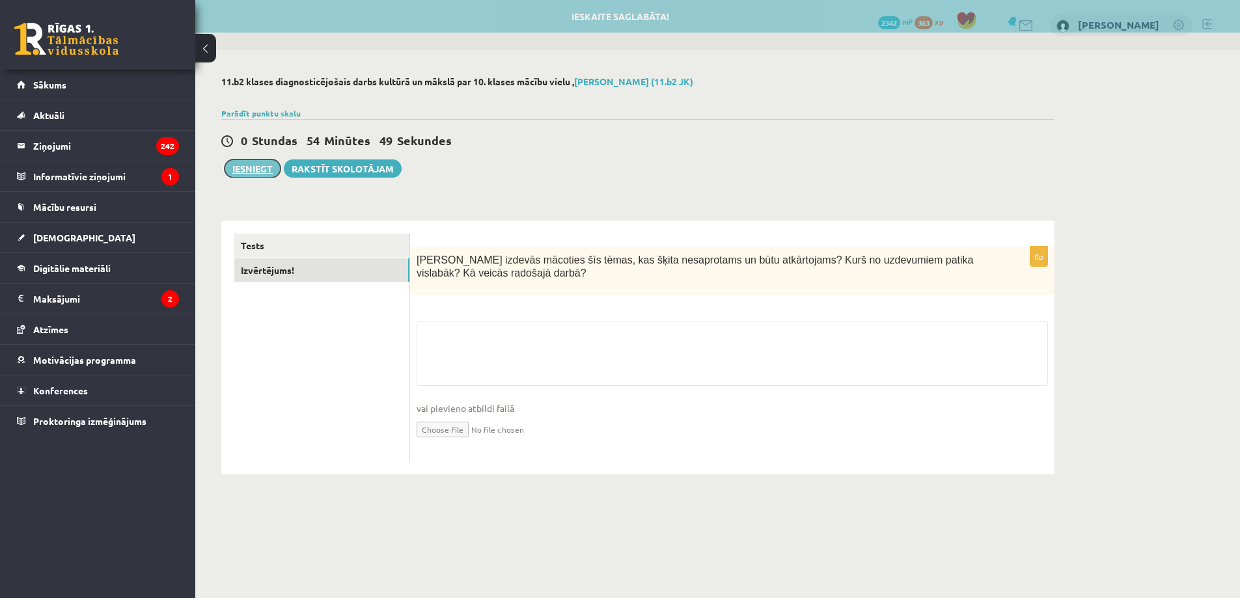
click at [264, 169] on button "Iesniegt" at bounding box center [253, 168] width 56 height 18
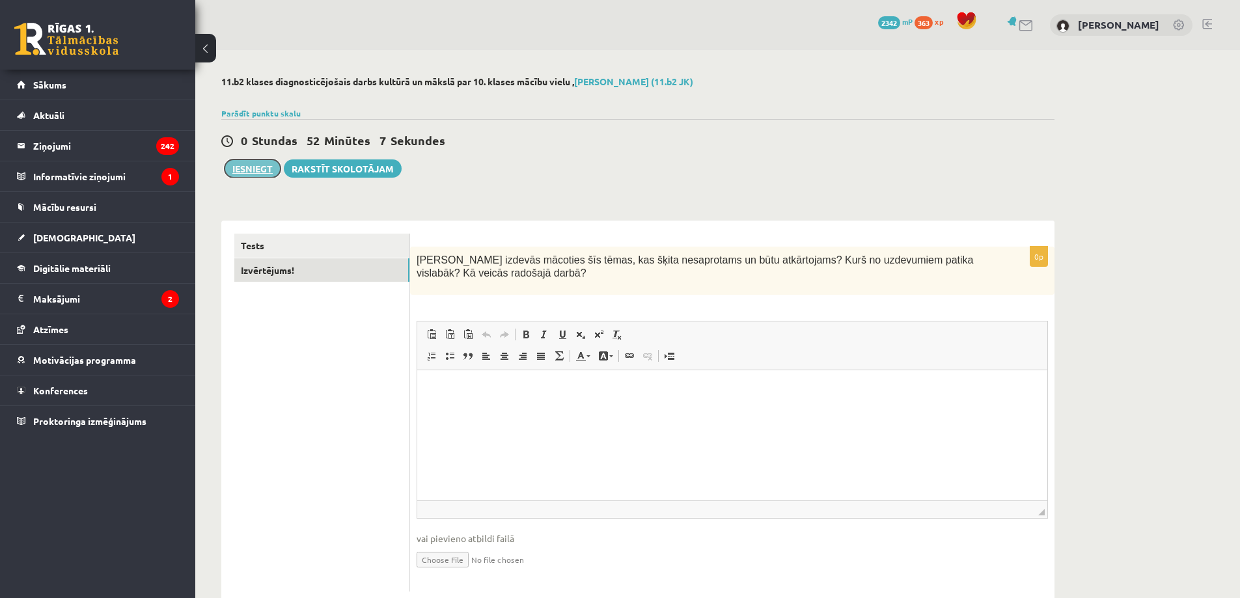
click at [260, 165] on button "Iesniegt" at bounding box center [253, 168] width 56 height 18
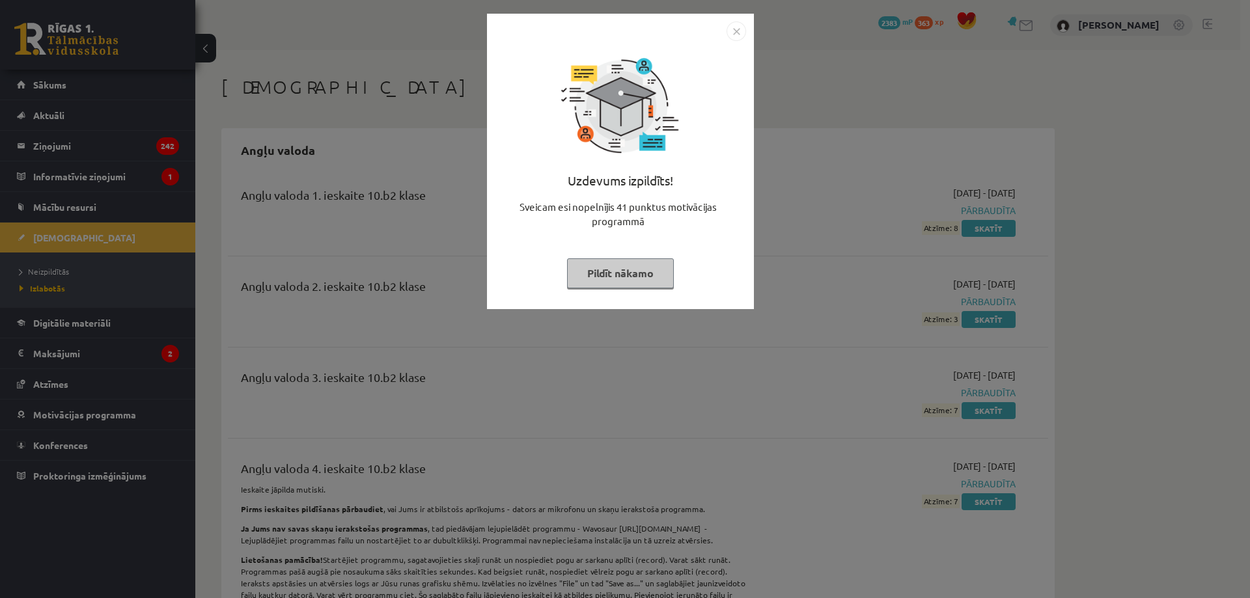
click at [732, 27] on img "Close" at bounding box center [736, 31] width 20 height 20
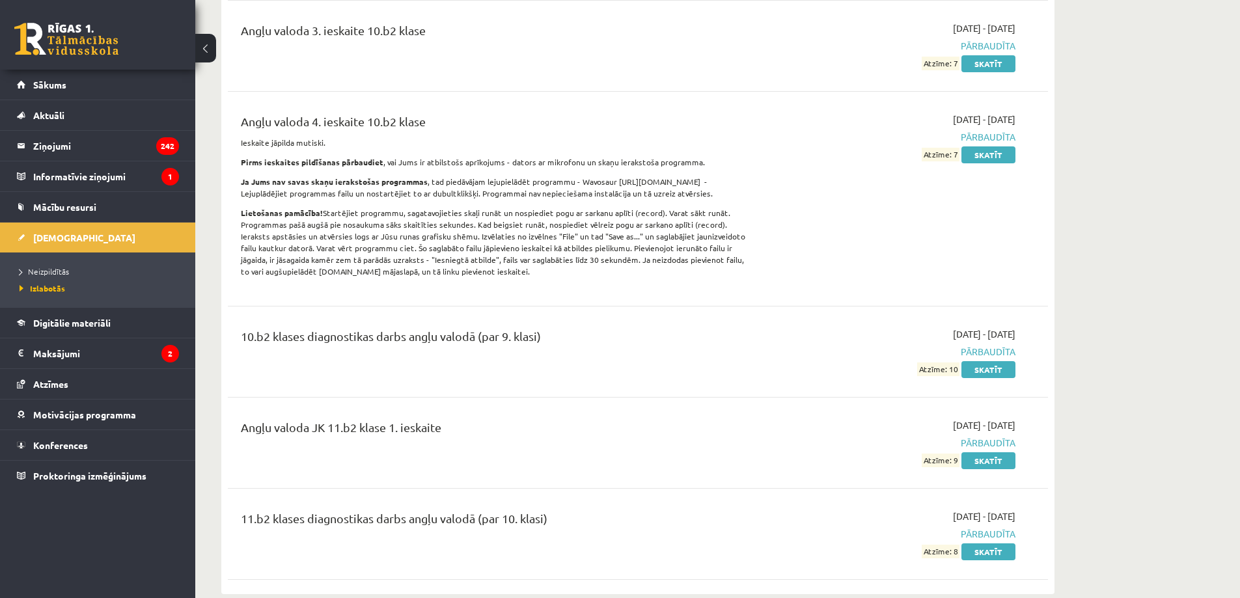
scroll to position [521, 0]
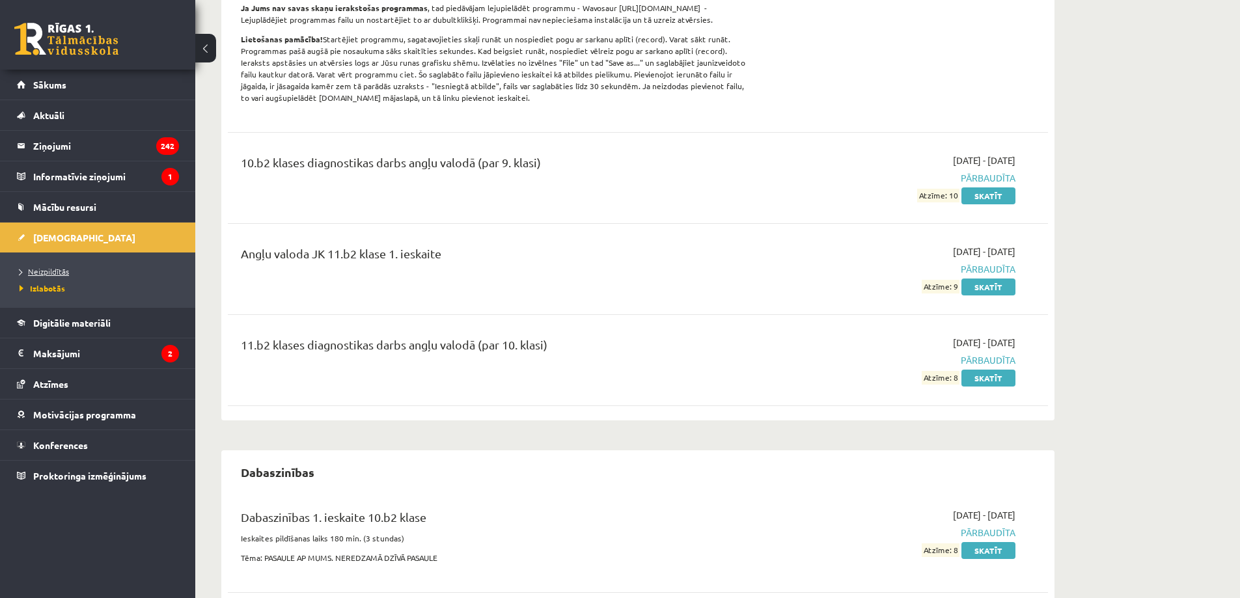
click at [66, 268] on span "Neizpildītās" at bounding box center [44, 271] width 49 height 10
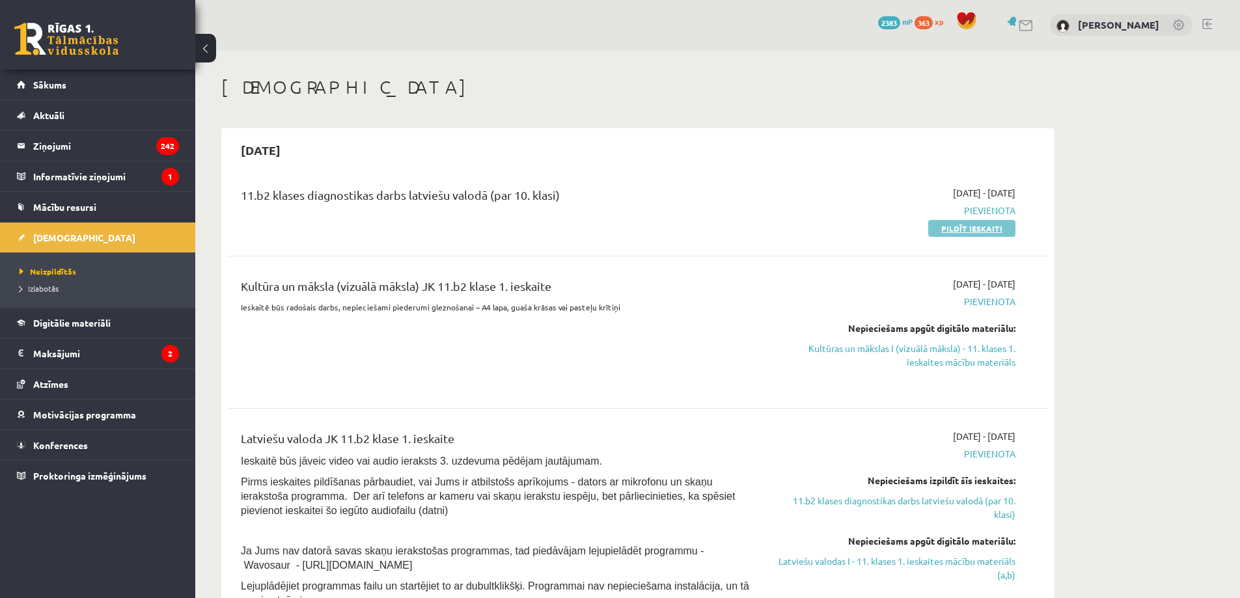
click at [970, 232] on link "Pildīt ieskaiti" at bounding box center [971, 228] width 87 height 17
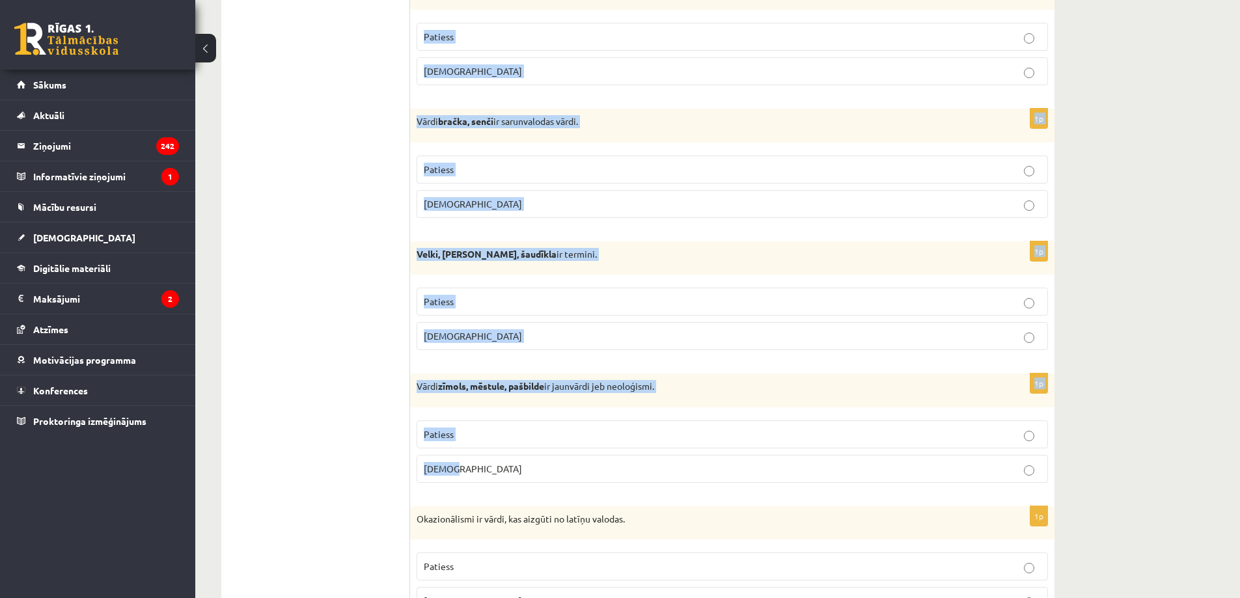
scroll to position [3712, 0]
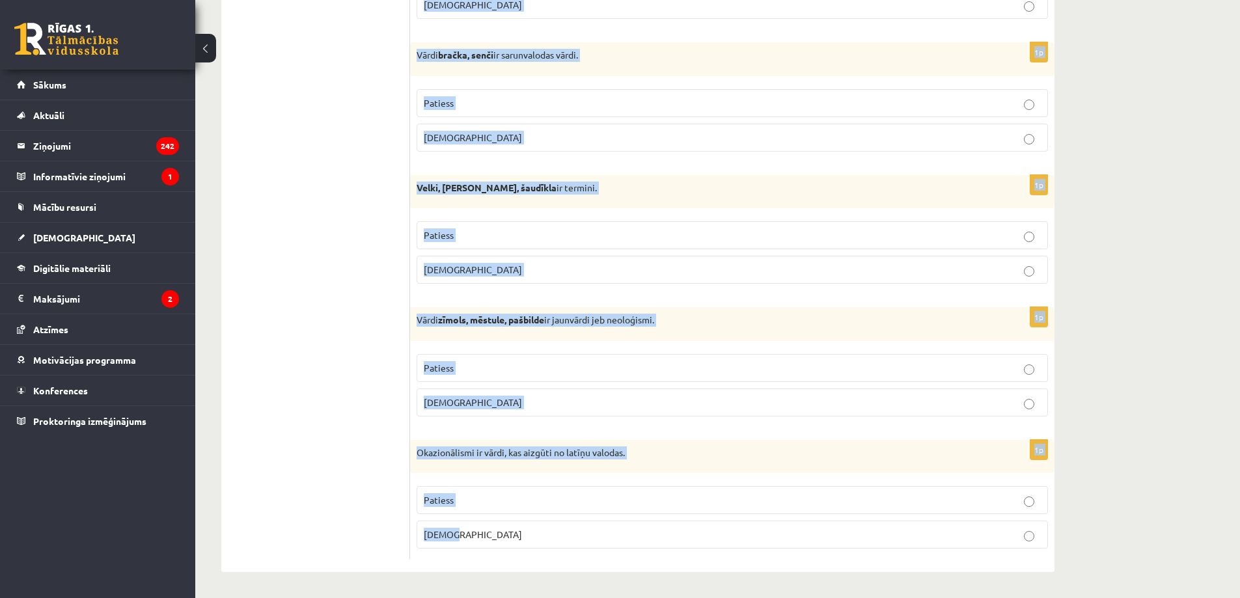
drag, startPoint x: 422, startPoint y: 238, endPoint x: 587, endPoint y: 530, distance: 335.2
copy form "Loremipsumd si ametcon adi elitseddo? 5e Tempor in utlabor etdolor, ma aliqu en…"
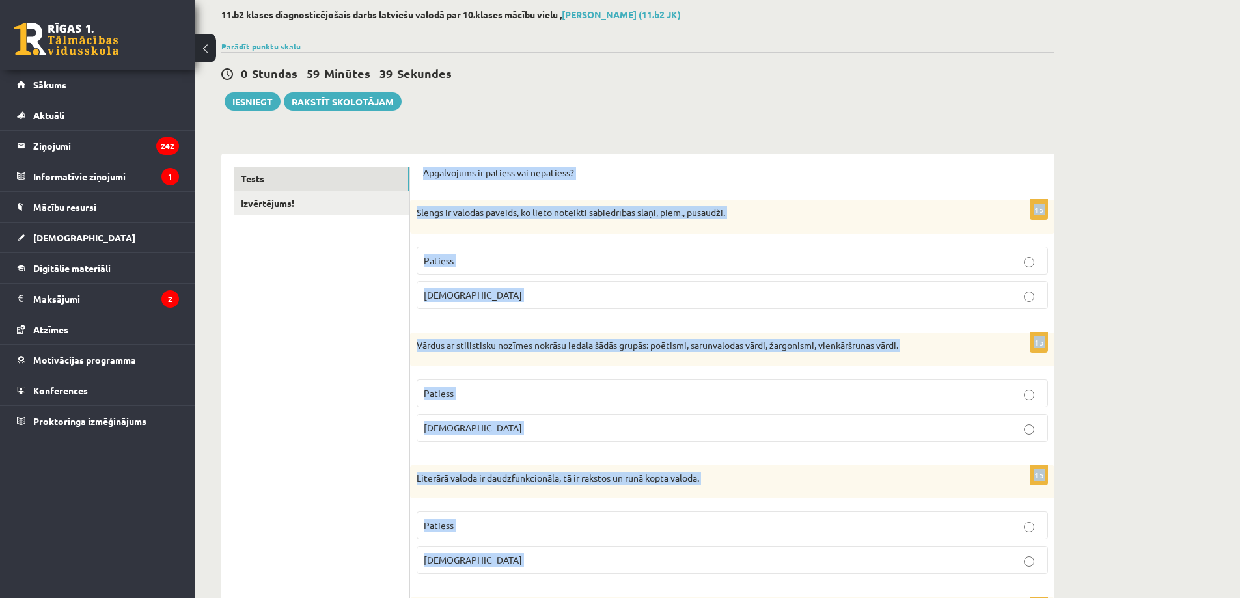
scroll to position [0, 0]
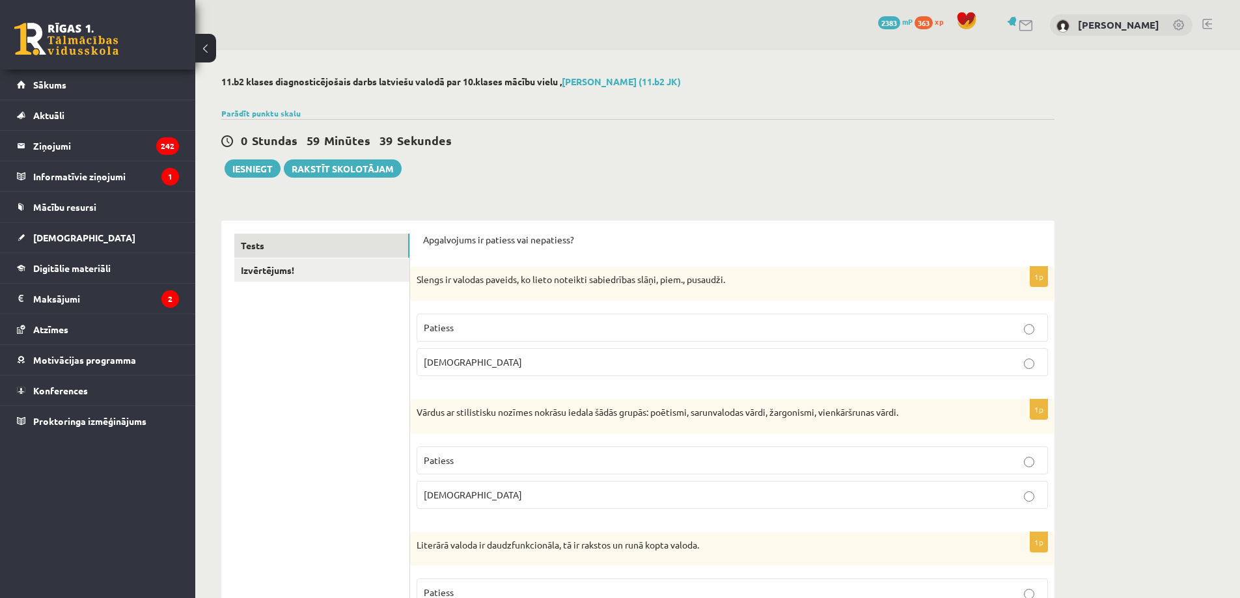
click at [446, 325] on span "Patiess" at bounding box center [439, 328] width 30 height 12
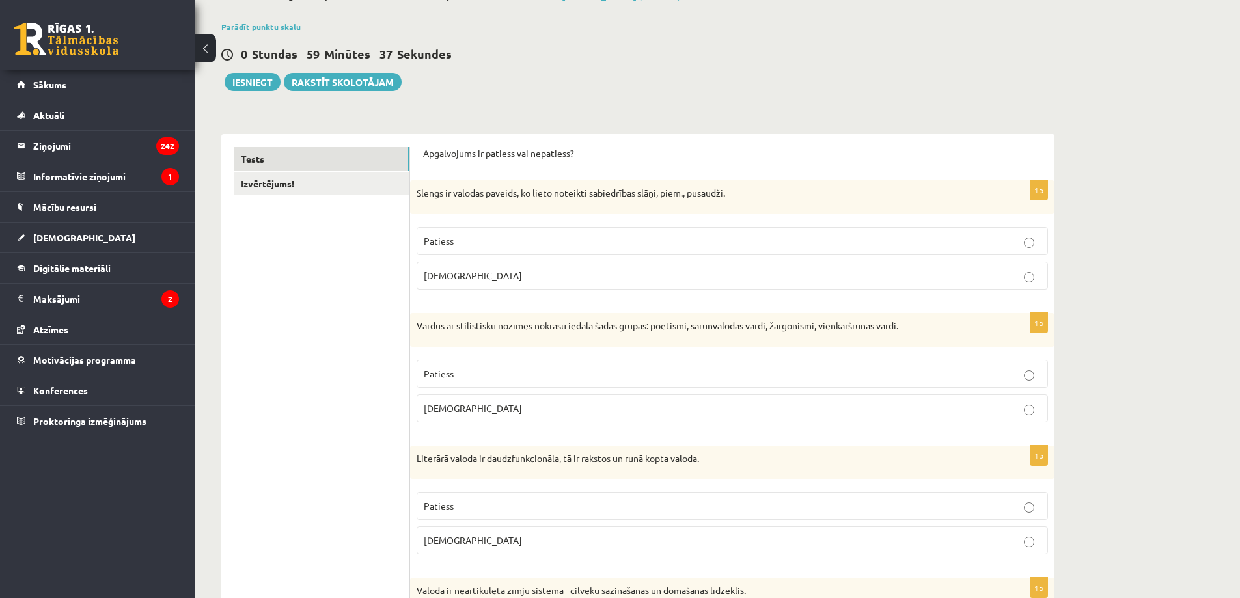
click at [454, 370] on p "Patiess" at bounding box center [732, 374] width 617 height 14
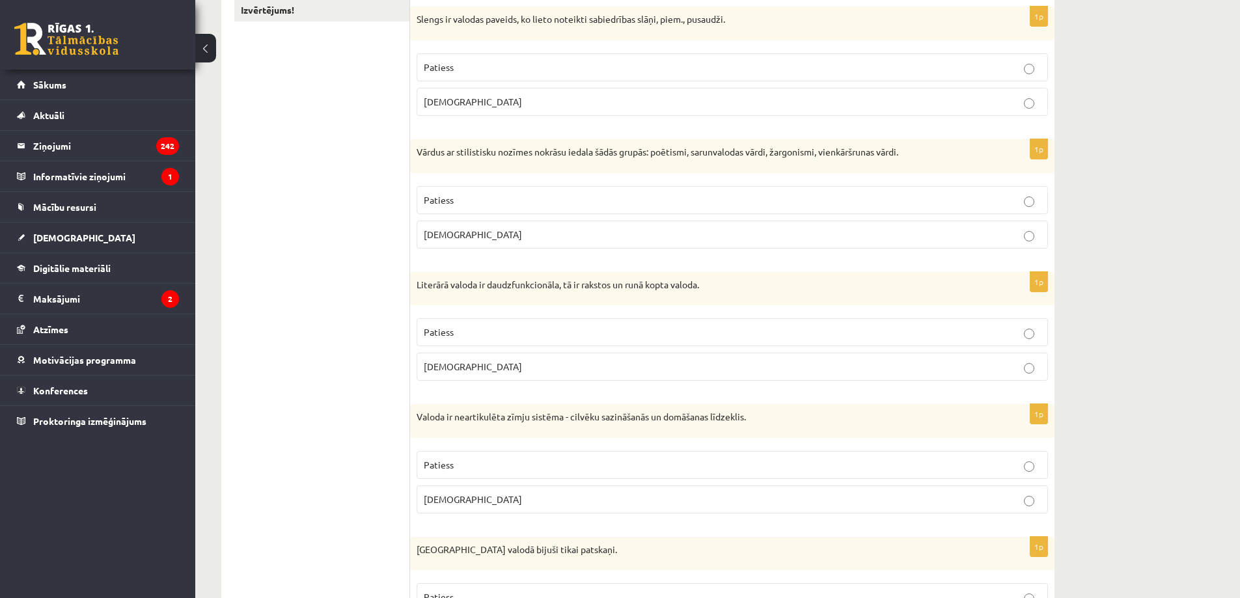
drag, startPoint x: 457, startPoint y: 338, endPoint x: 450, endPoint y: 345, distance: 10.1
click at [457, 337] on p "Patiess" at bounding box center [732, 332] width 617 height 14
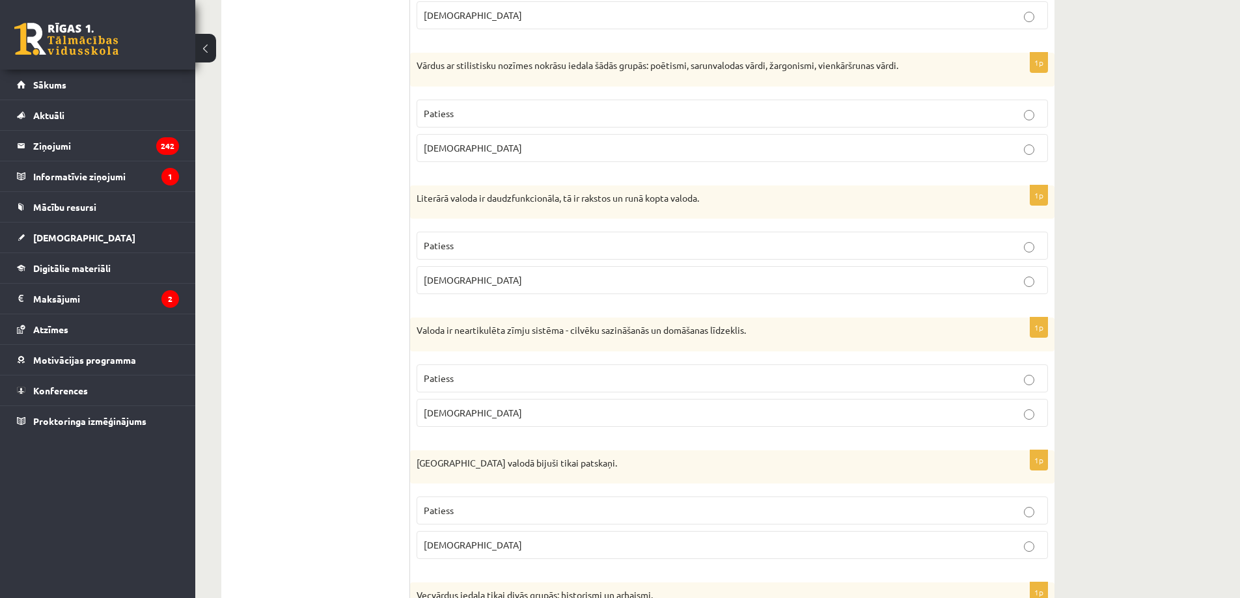
click at [452, 409] on span "Aplams" at bounding box center [473, 413] width 98 height 12
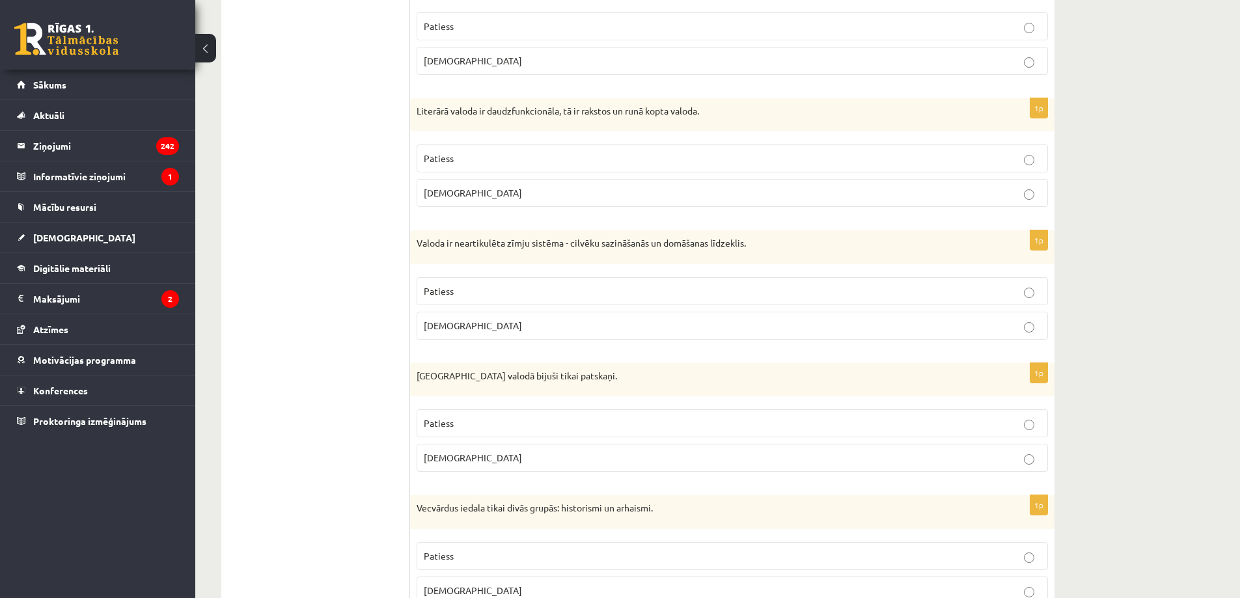
click at [448, 459] on span "Aplams" at bounding box center [473, 458] width 98 height 12
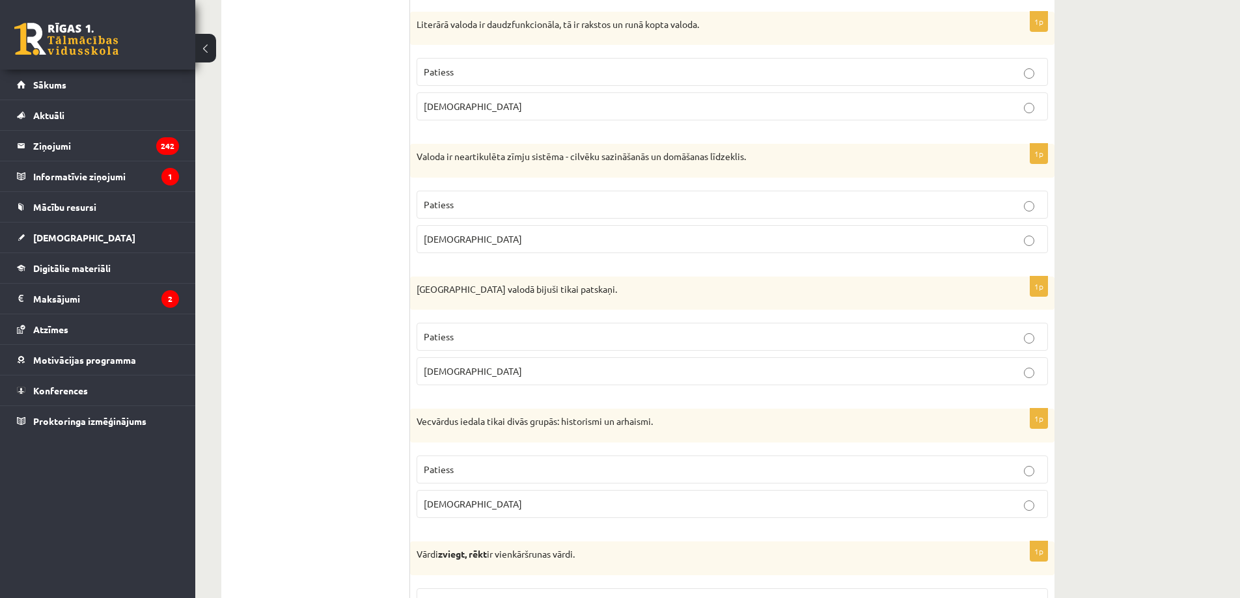
click at [500, 502] on p "Aplams" at bounding box center [732, 504] width 617 height 14
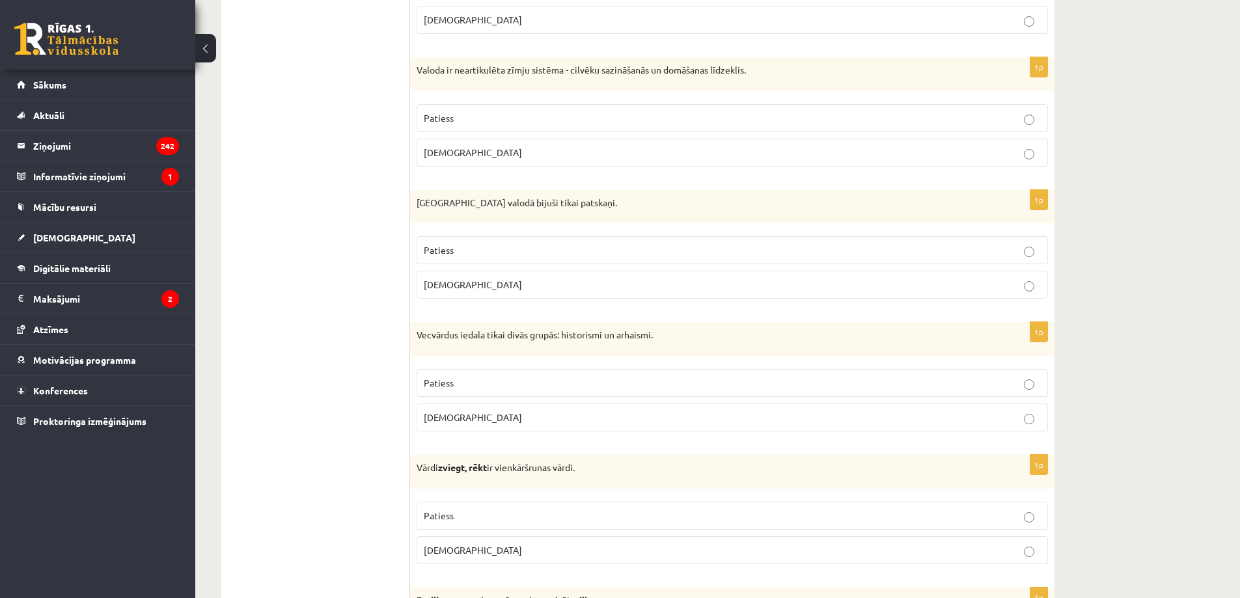
click at [480, 542] on label "Aplams" at bounding box center [732, 550] width 631 height 28
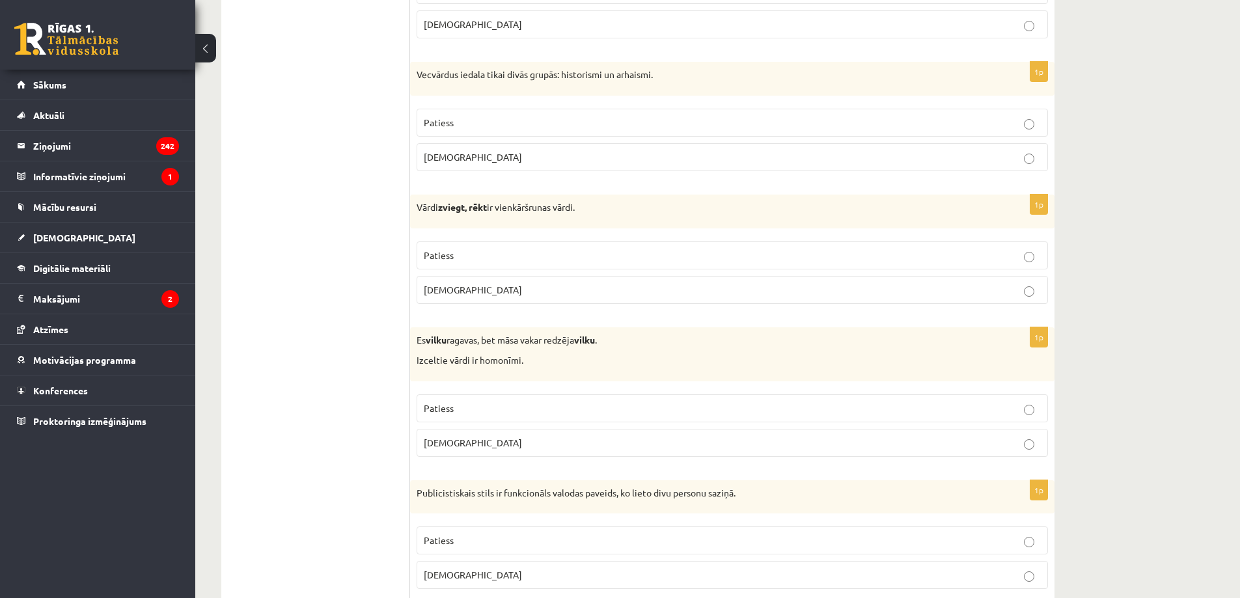
scroll to position [955, 0]
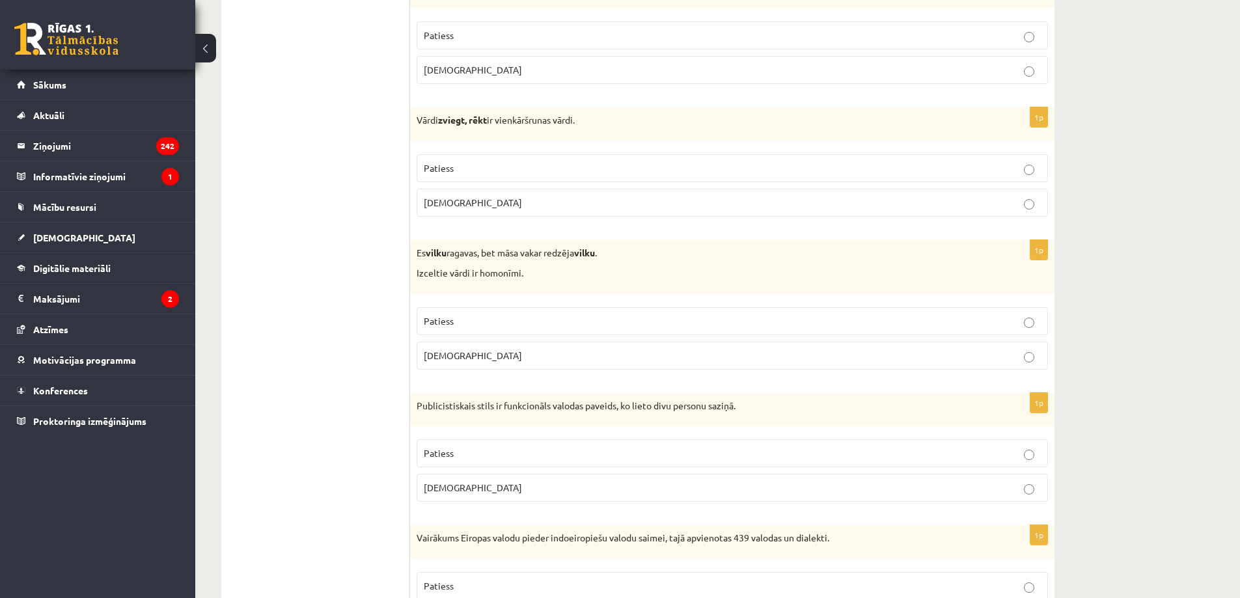
click at [493, 318] on p "Patiess" at bounding box center [732, 321] width 617 height 14
click at [447, 486] on span "Aplams" at bounding box center [473, 488] width 98 height 12
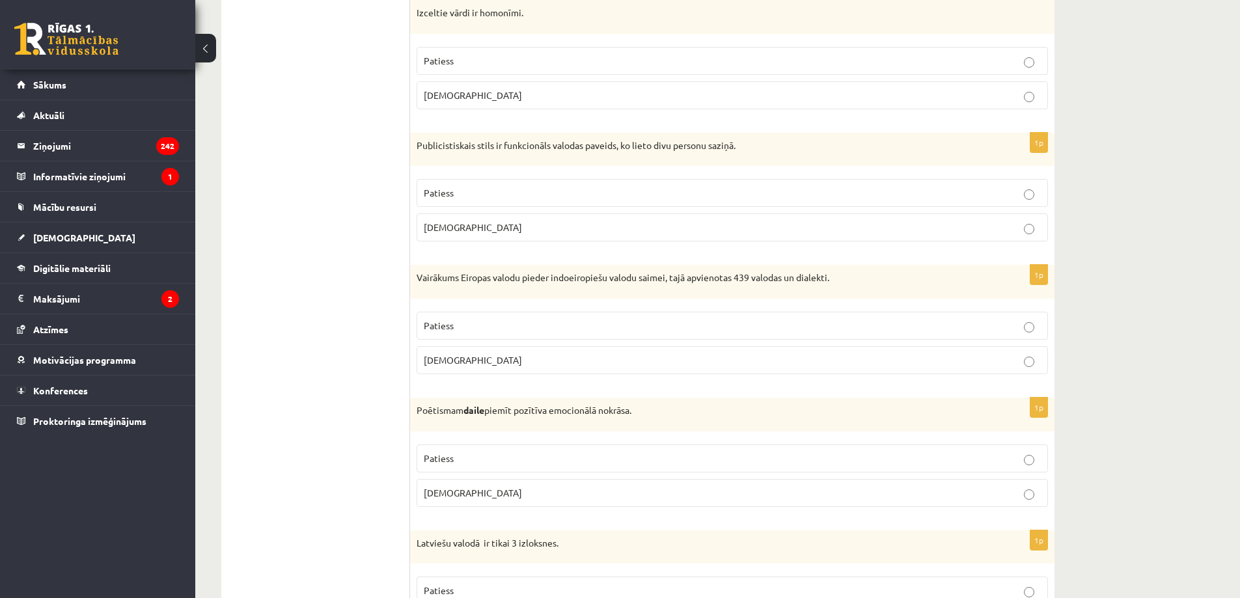
scroll to position [1302, 0]
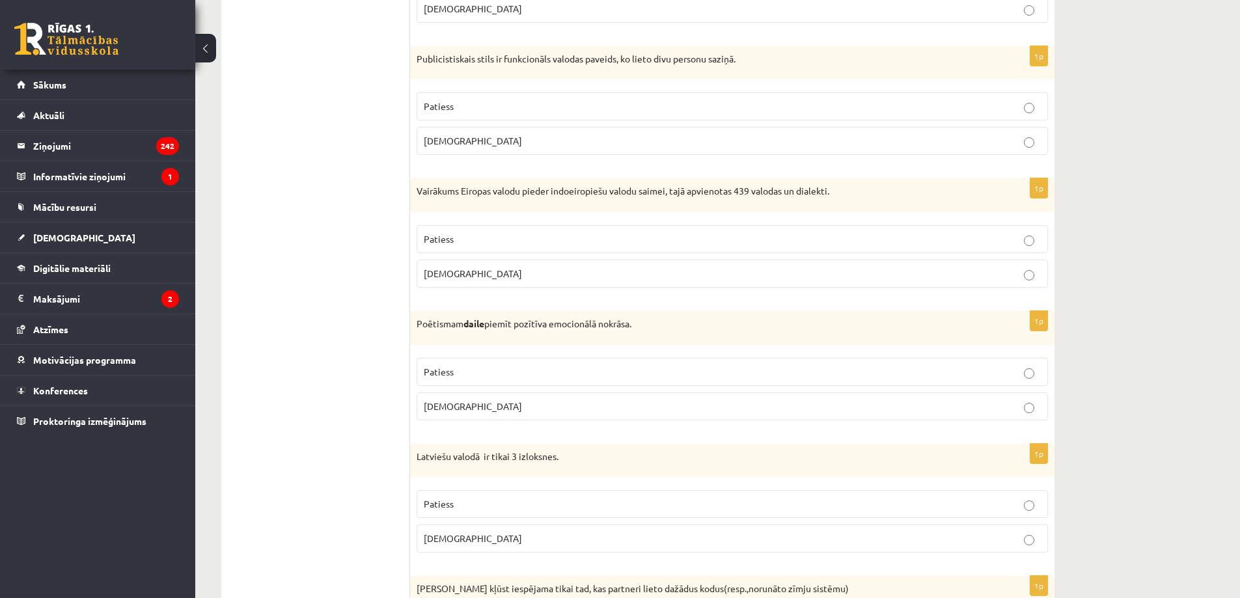
click at [448, 234] on span "Patiess" at bounding box center [439, 239] width 30 height 12
click at [443, 365] on p "Patiess" at bounding box center [732, 372] width 617 height 14
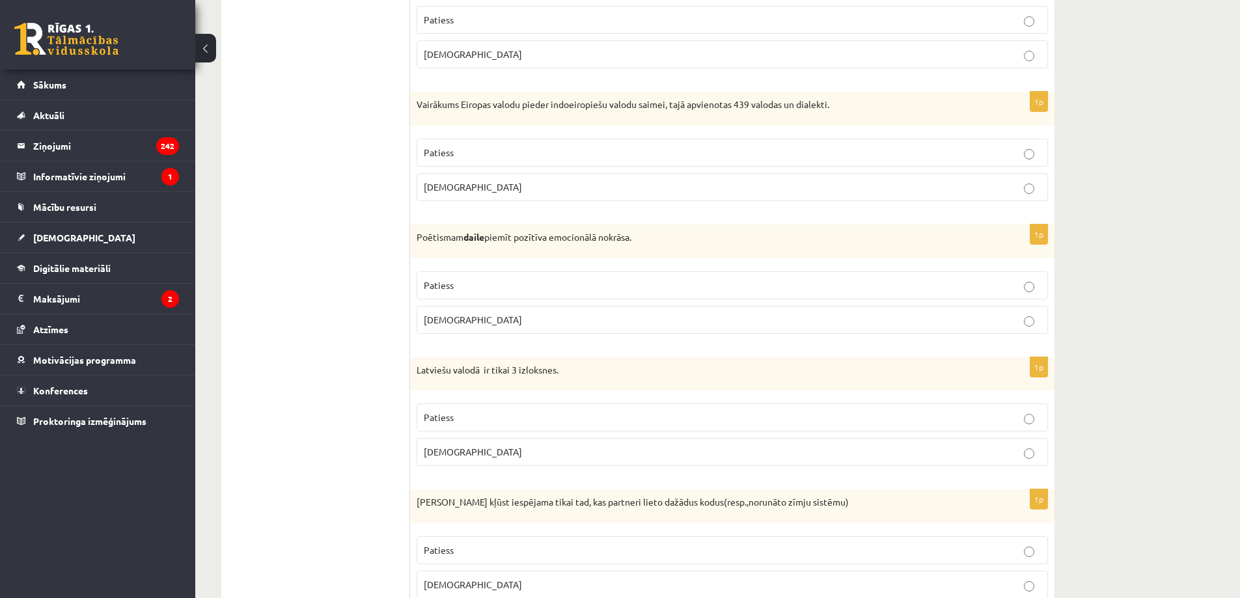
click at [467, 450] on p "Aplams" at bounding box center [732, 452] width 617 height 14
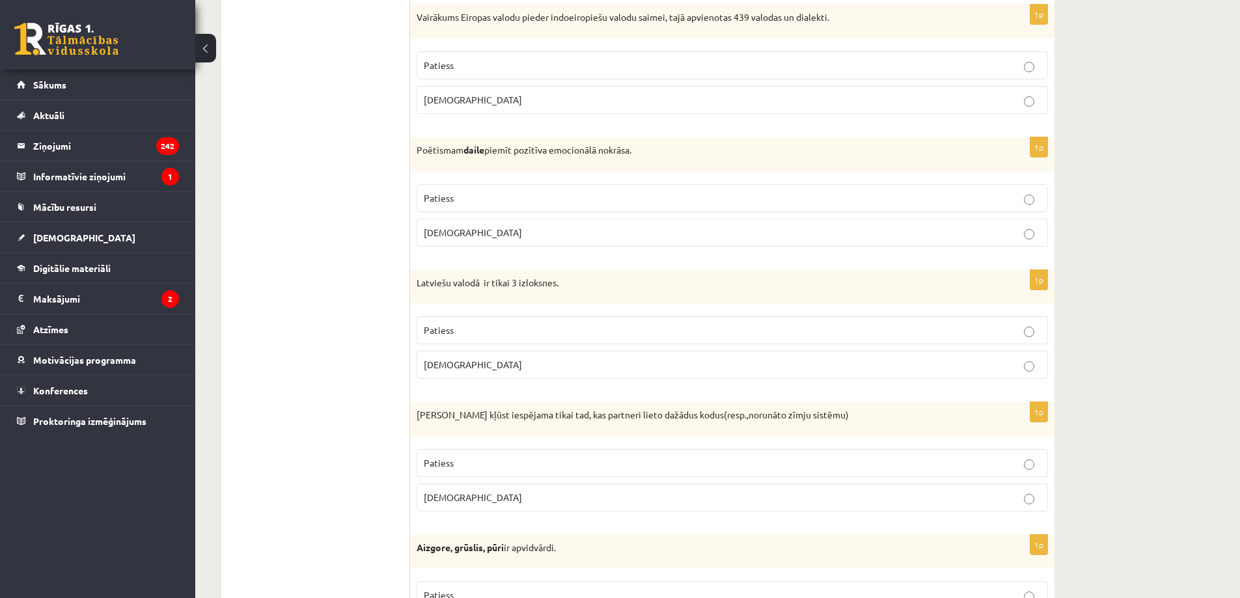
click at [460, 493] on p "Aplams" at bounding box center [732, 498] width 617 height 14
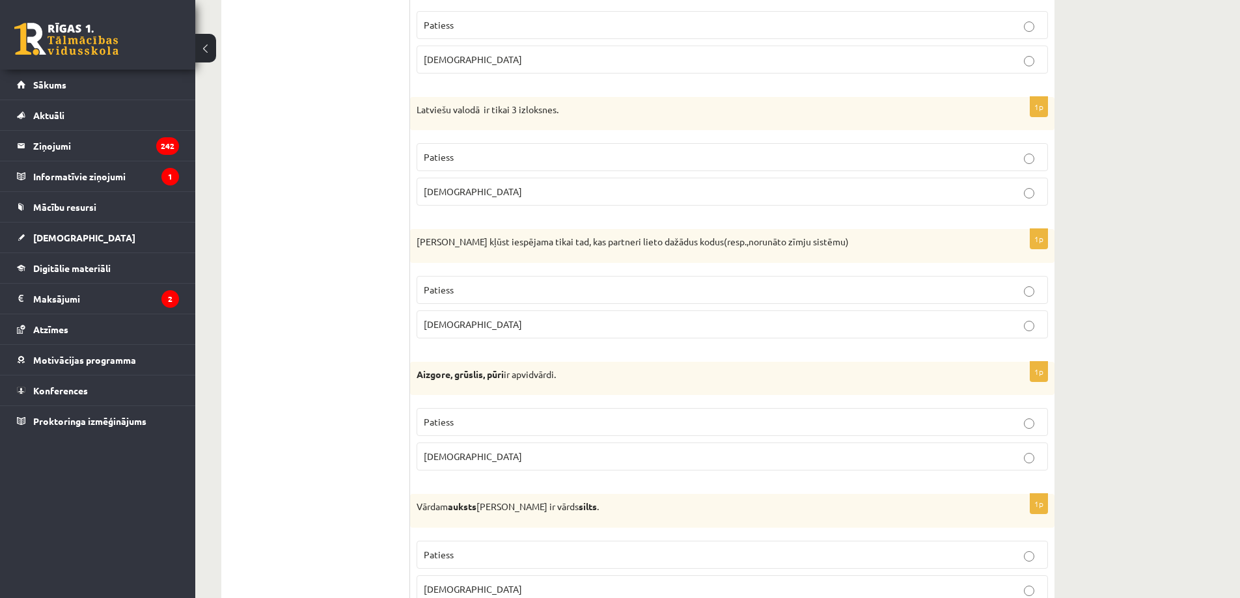
scroll to position [1736, 0]
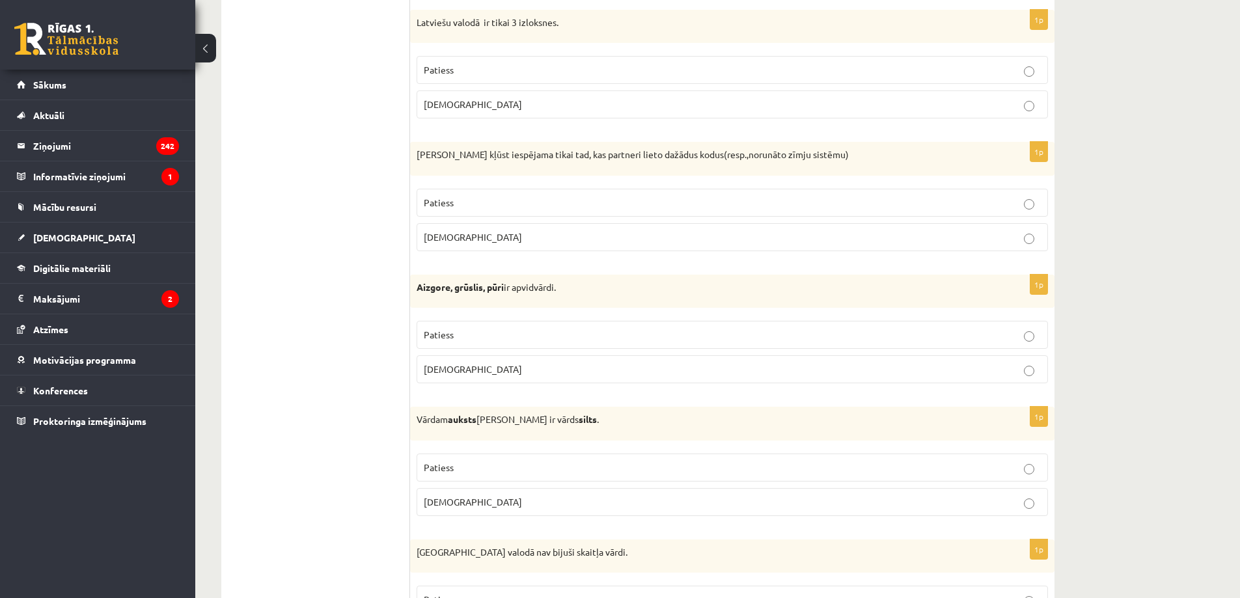
click at [498, 330] on p "Patiess" at bounding box center [732, 335] width 617 height 14
click at [442, 467] on span "Patiess" at bounding box center [439, 468] width 30 height 12
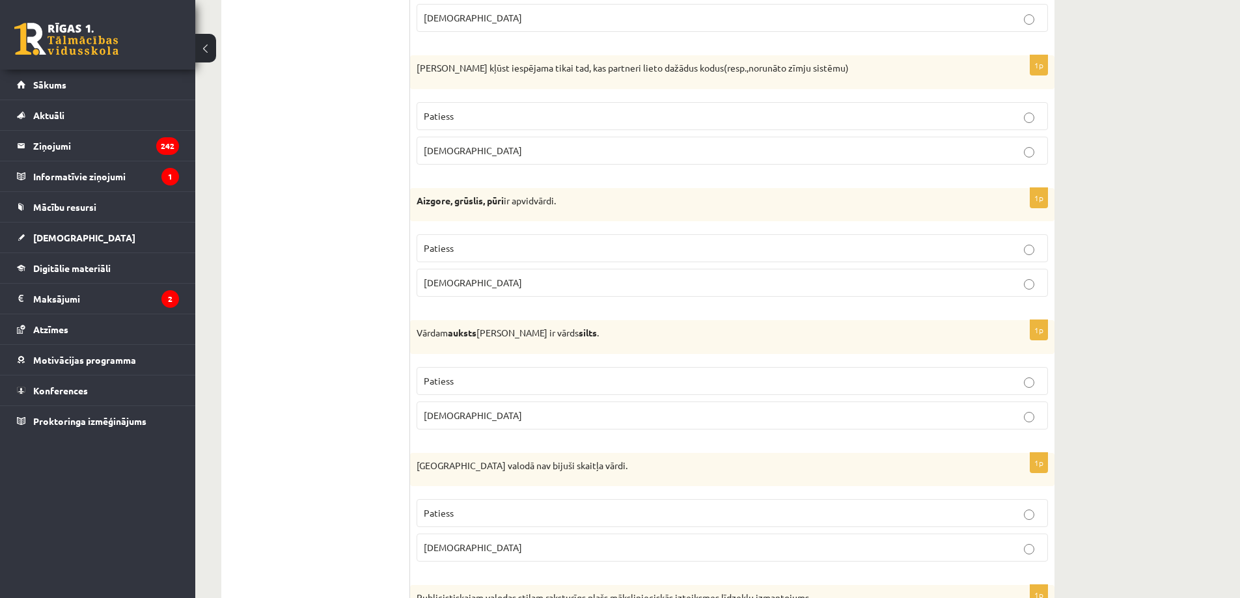
click at [474, 506] on label "Patiess" at bounding box center [732, 513] width 631 height 28
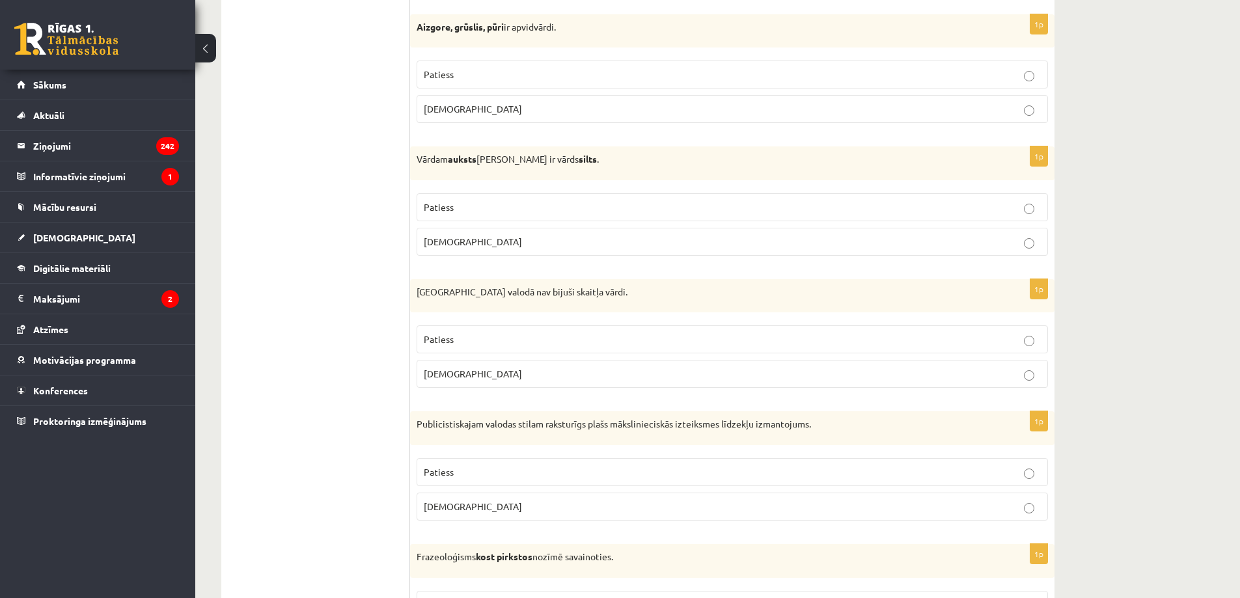
click at [469, 467] on p "Patiess" at bounding box center [732, 472] width 617 height 14
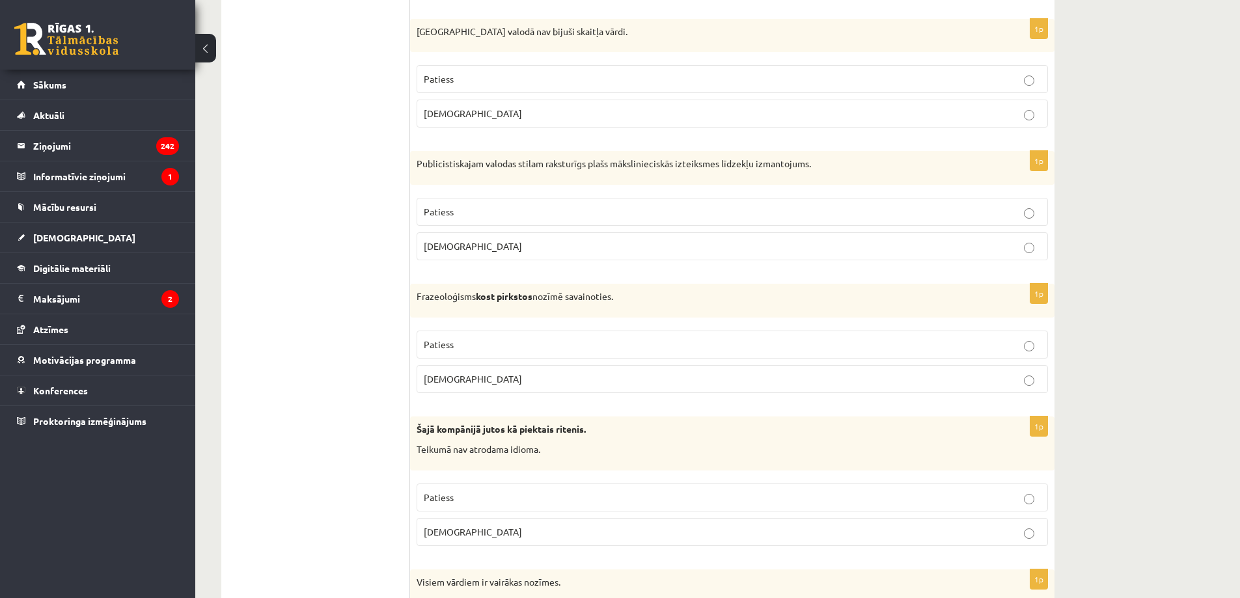
click at [452, 383] on span "Aplams" at bounding box center [473, 379] width 98 height 12
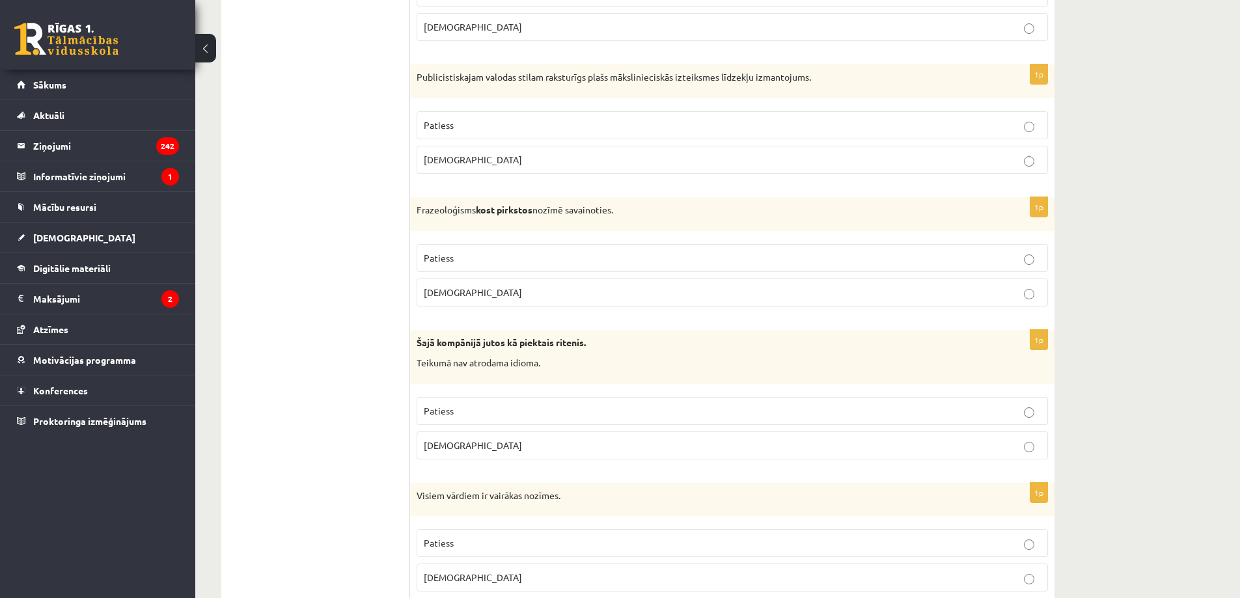
click at [445, 444] on span "Aplams" at bounding box center [473, 445] width 98 height 12
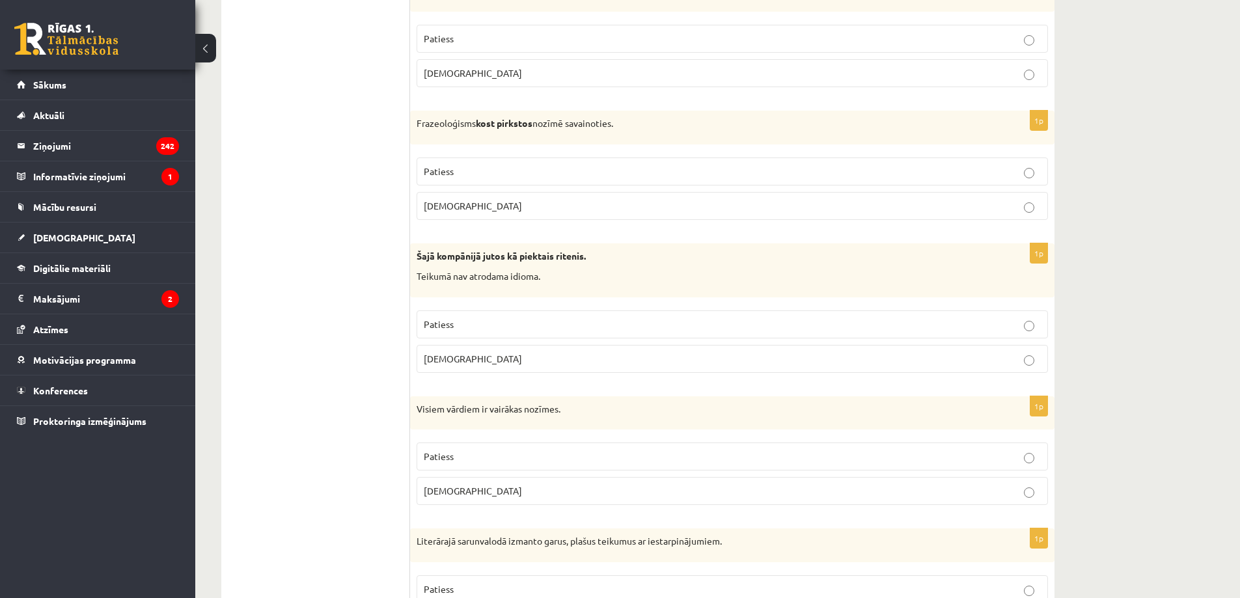
scroll to position [2517, 0]
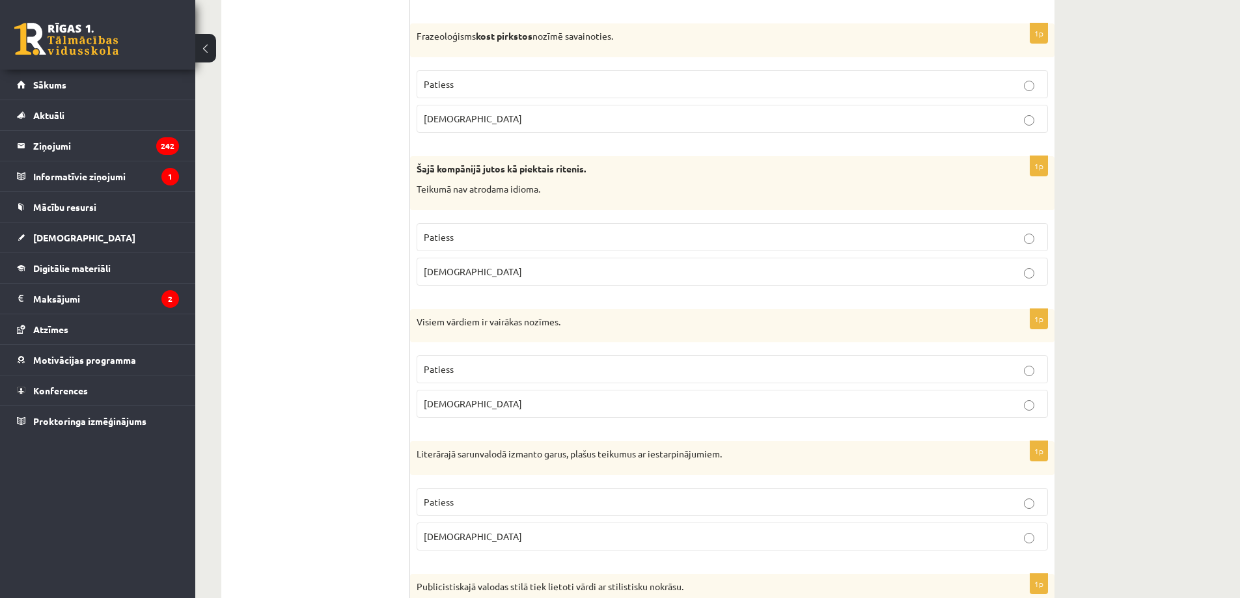
click at [488, 409] on p "Aplams" at bounding box center [732, 404] width 617 height 14
click at [462, 532] on p "Aplams" at bounding box center [732, 537] width 617 height 14
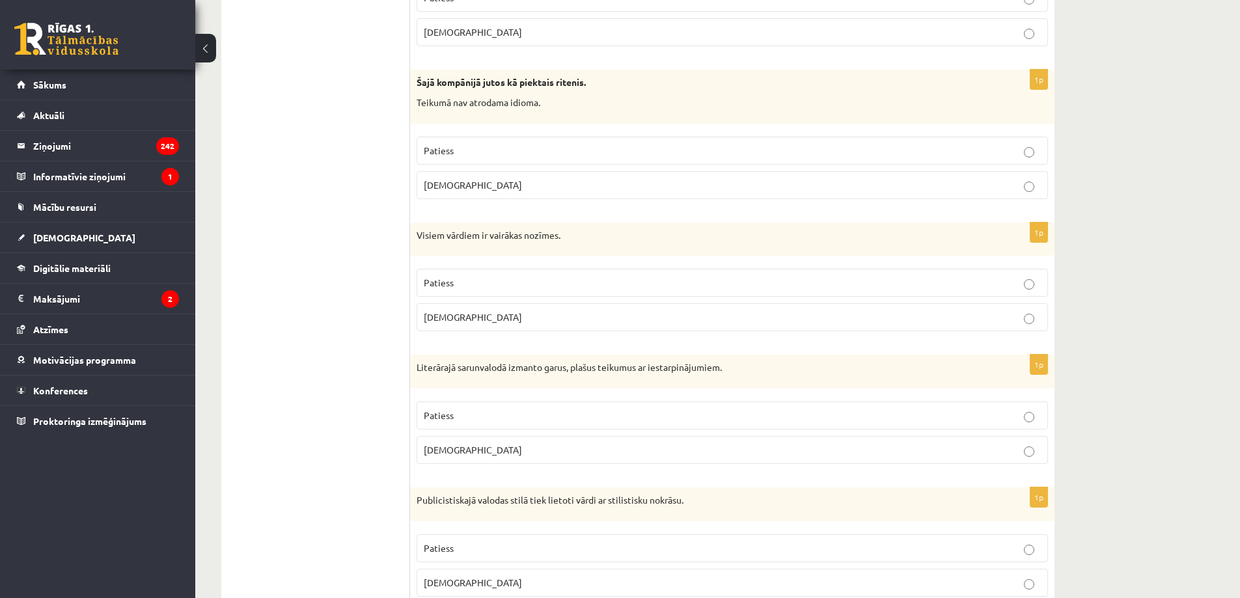
scroll to position [2690, 0]
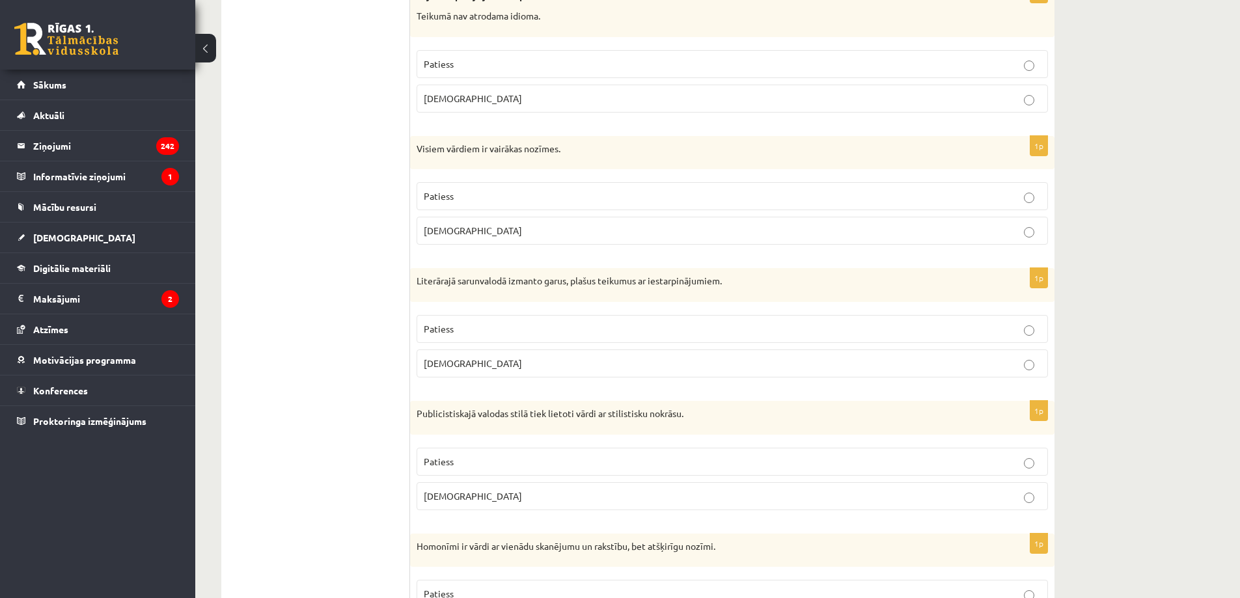
click at [447, 456] on span "Patiess" at bounding box center [439, 462] width 30 height 12
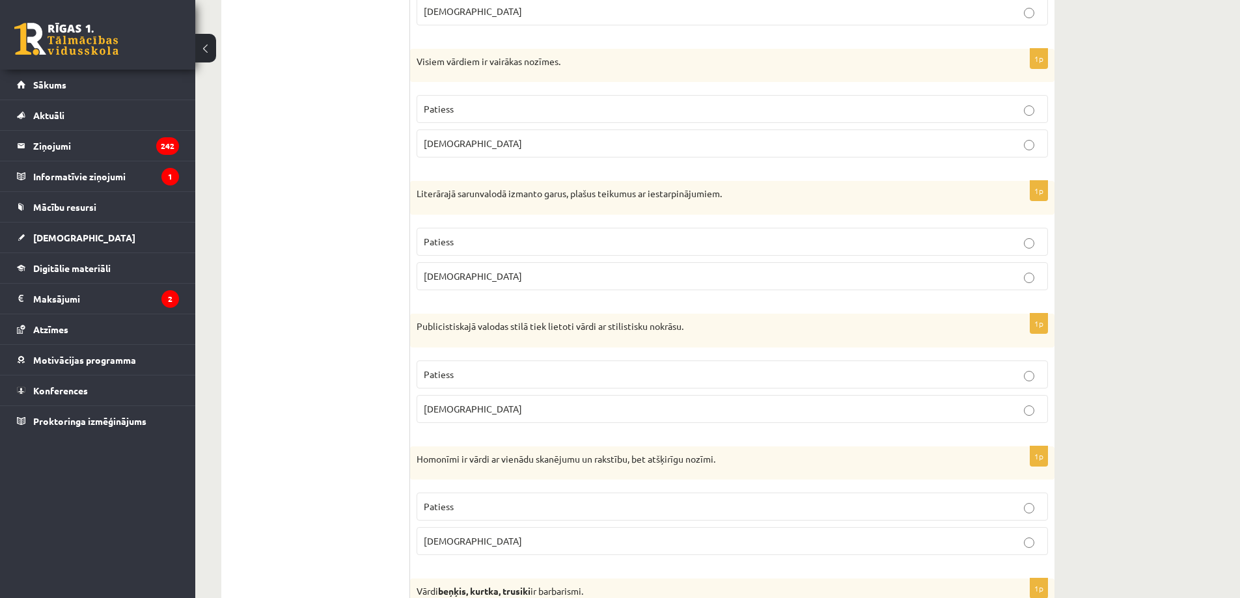
click at [446, 505] on span "Patiess" at bounding box center [439, 507] width 30 height 12
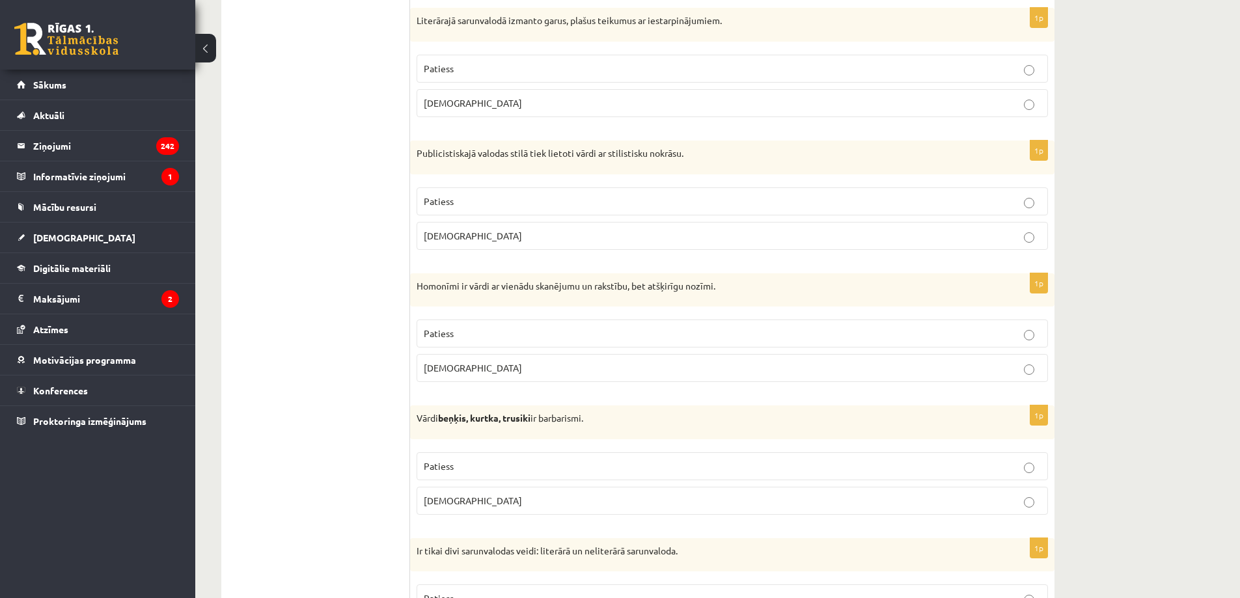
click at [454, 508] on p "Aplams" at bounding box center [732, 501] width 617 height 14
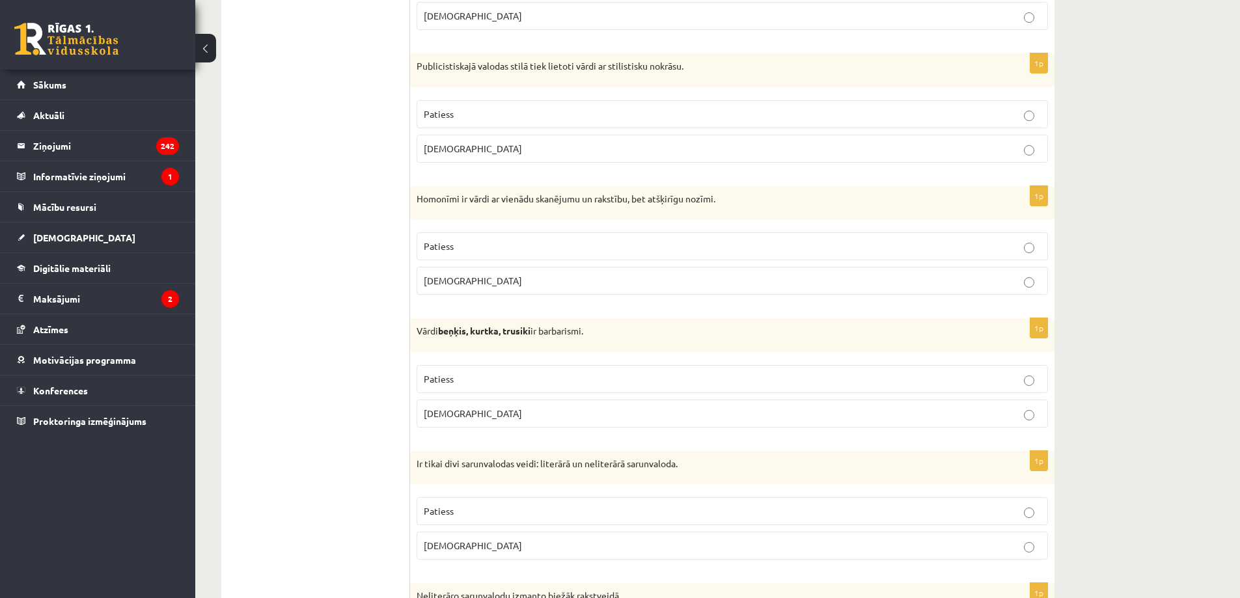
click at [459, 540] on p "Aplams" at bounding box center [732, 546] width 617 height 14
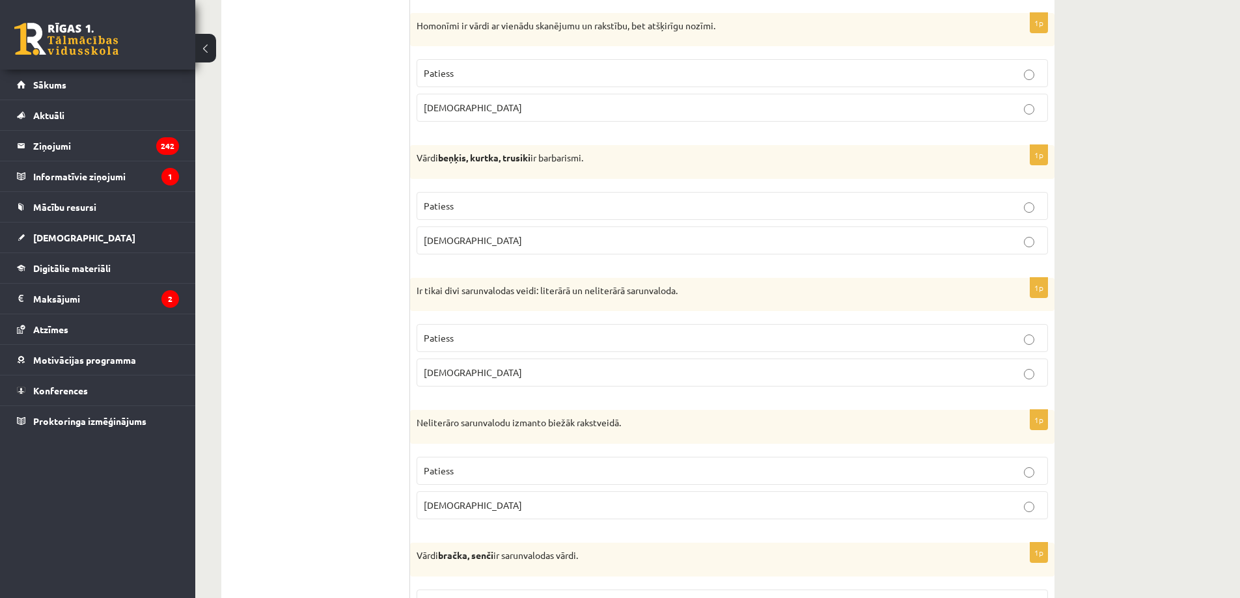
scroll to position [3298, 0]
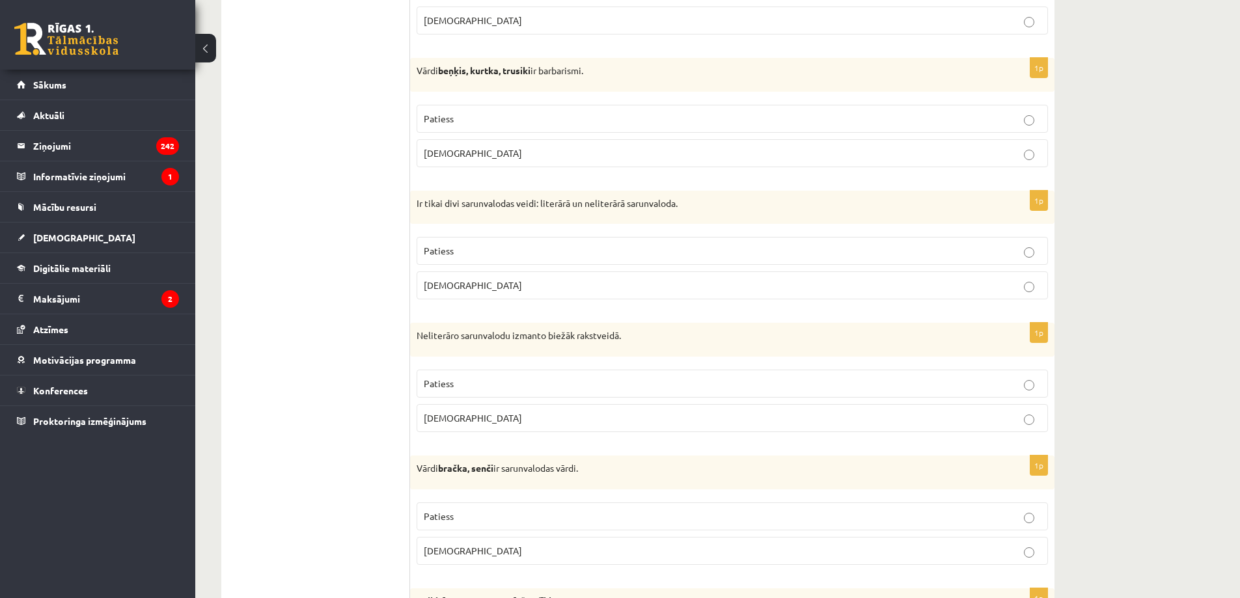
click at [491, 391] on p "Patiess" at bounding box center [732, 384] width 617 height 14
click at [448, 556] on span "Aplams" at bounding box center [473, 551] width 98 height 12
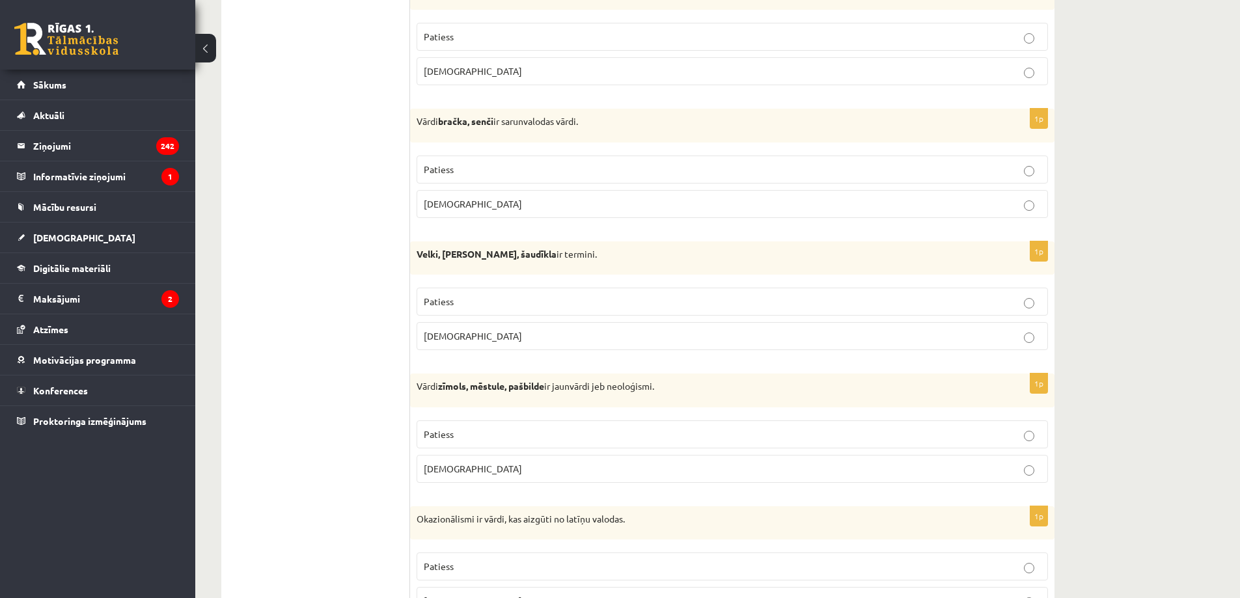
scroll to position [3712, 0]
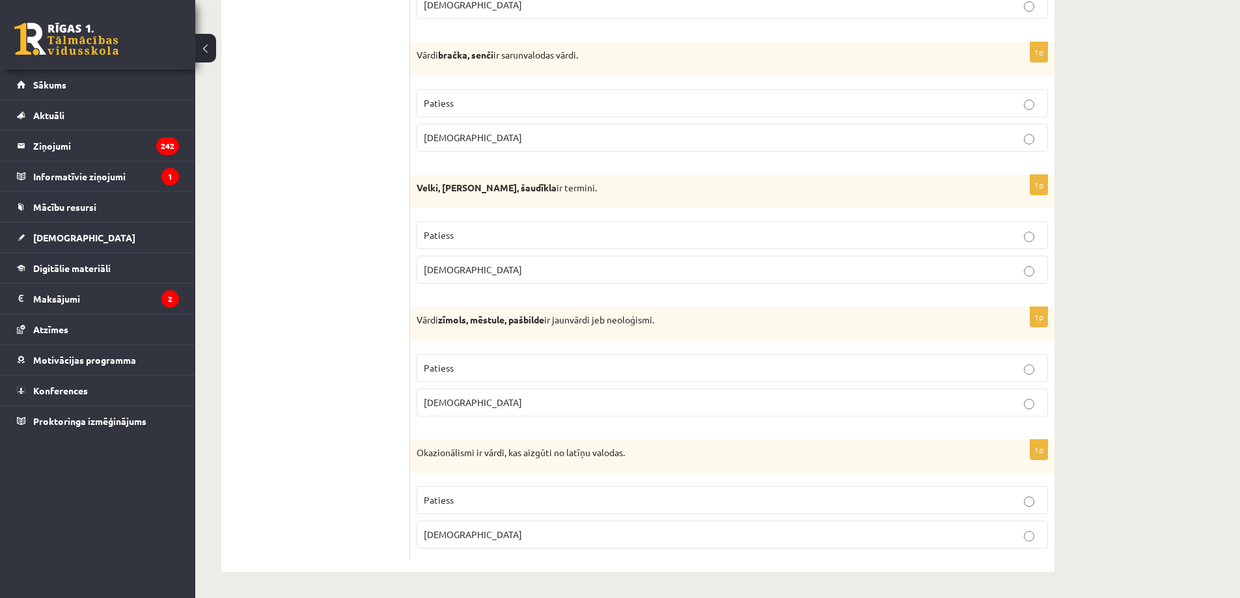
click at [452, 231] on span "Patiess" at bounding box center [439, 235] width 30 height 12
drag, startPoint x: 464, startPoint y: 376, endPoint x: 461, endPoint y: 383, distance: 8.5
click at [463, 376] on label "Patiess" at bounding box center [732, 368] width 631 height 28
click at [454, 529] on label "Aplams" at bounding box center [732, 535] width 631 height 28
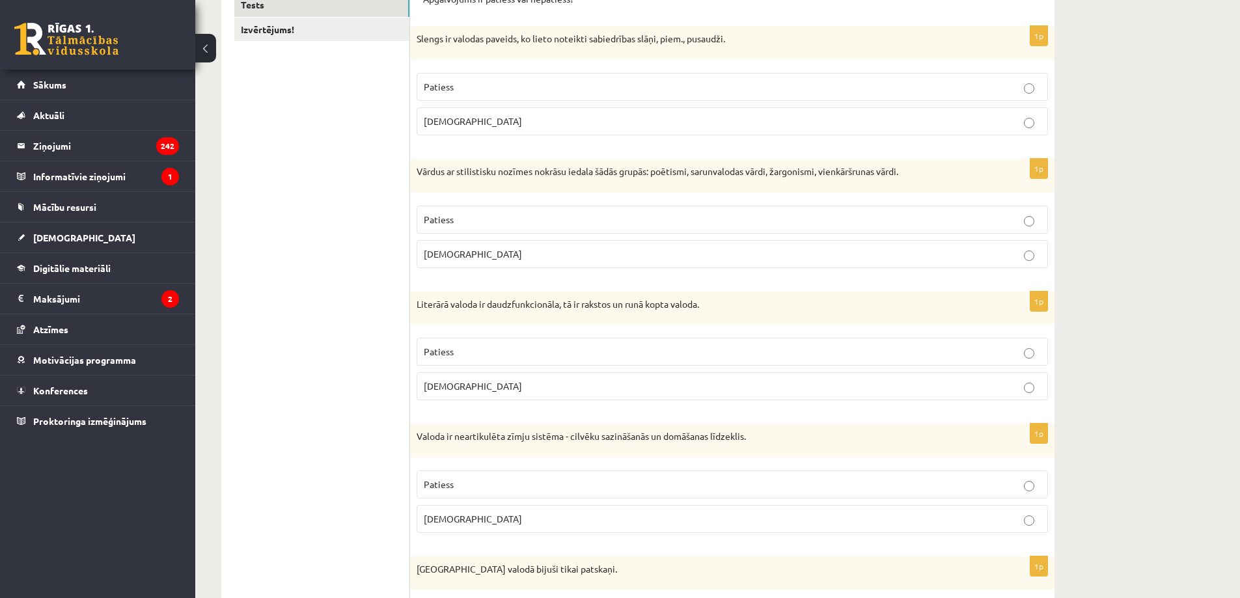
scroll to position [0, 0]
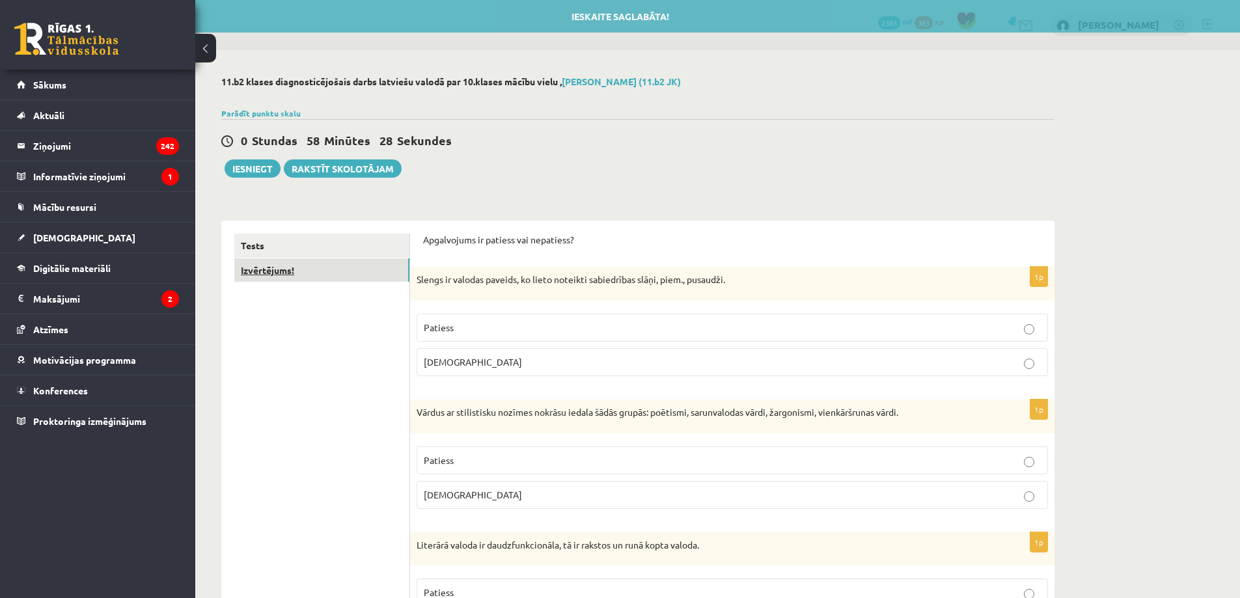
click at [285, 273] on link "Izvērtējums!" at bounding box center [321, 270] width 175 height 24
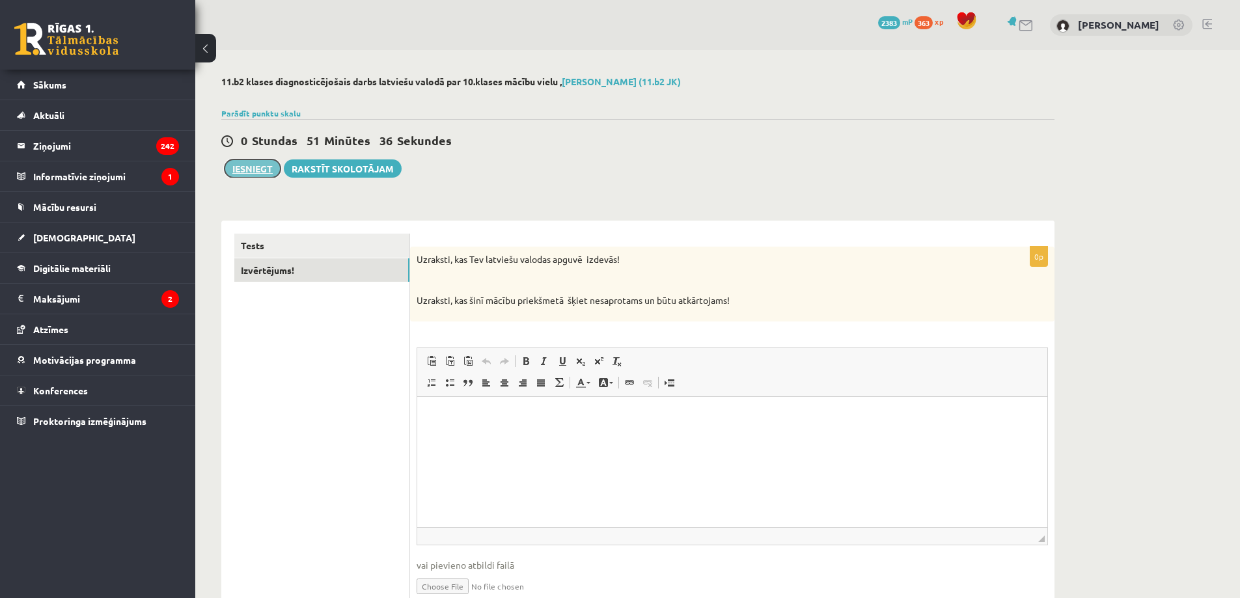
click at [227, 169] on button "Iesniegt" at bounding box center [253, 168] width 56 height 18
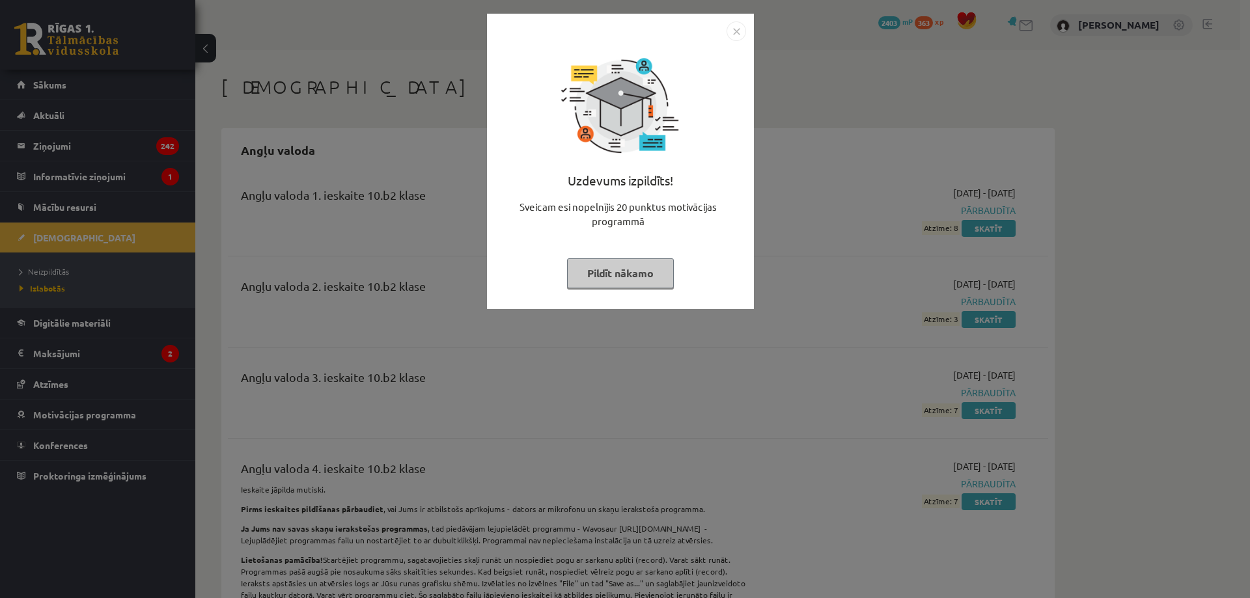
drag, startPoint x: 717, startPoint y: 28, endPoint x: 727, endPoint y: 32, distance: 11.1
click at [725, 32] on div at bounding box center [620, 31] width 251 height 20
click at [727, 32] on img "Close" at bounding box center [736, 31] width 20 height 20
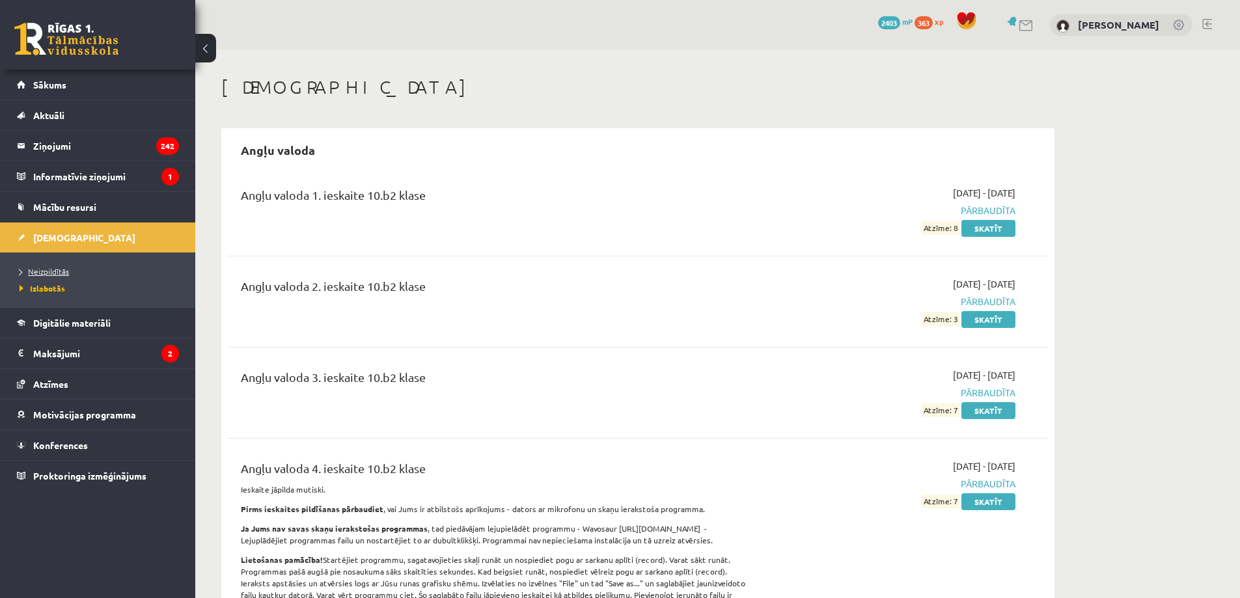
click at [51, 268] on span "Neizpildītās" at bounding box center [44, 271] width 49 height 10
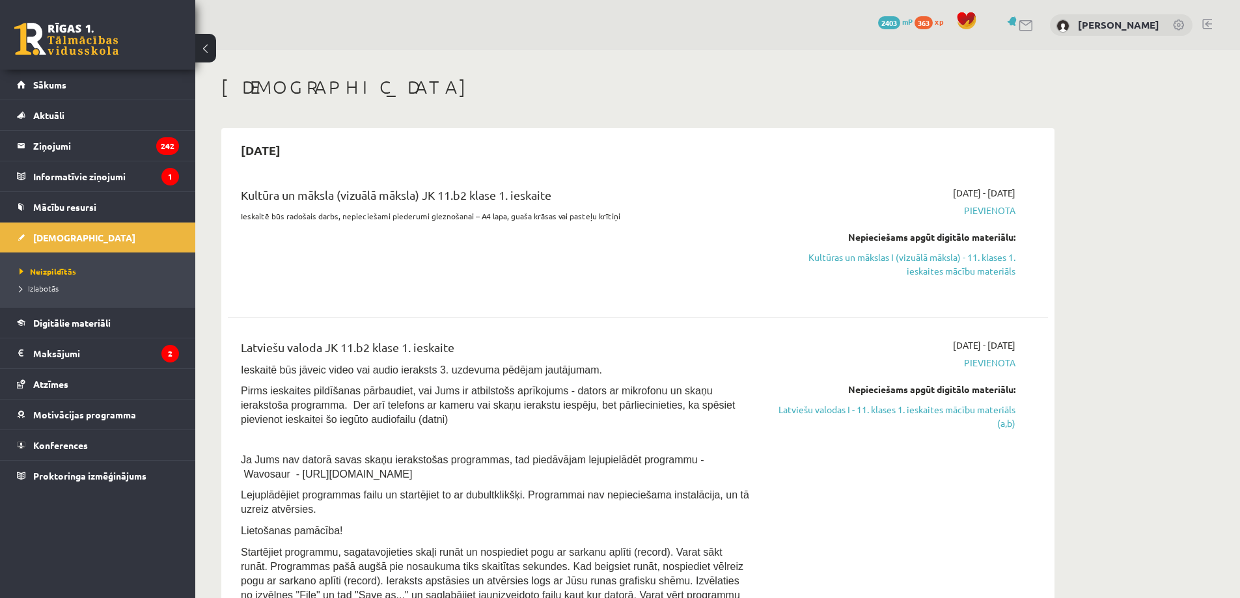
click at [939, 265] on link "Kultūras un mākslas I (vizuālā māksla) - 11. klases 1. ieskaites mācību materiā…" at bounding box center [892, 264] width 245 height 27
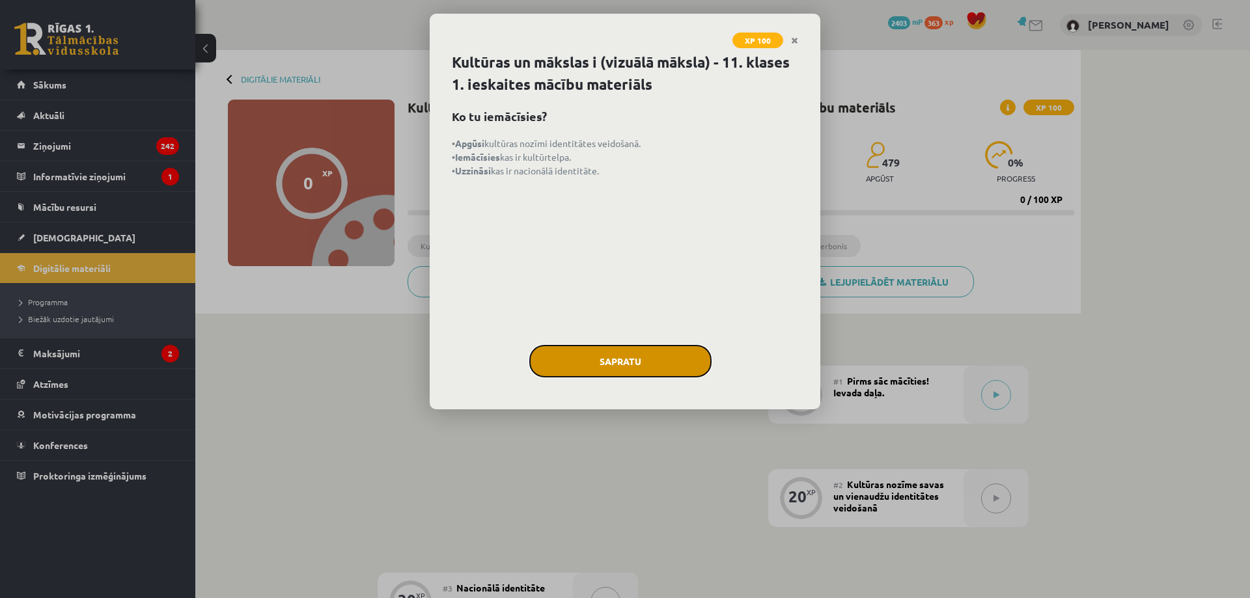
click at [674, 365] on button "Sapratu" at bounding box center [620, 361] width 182 height 33
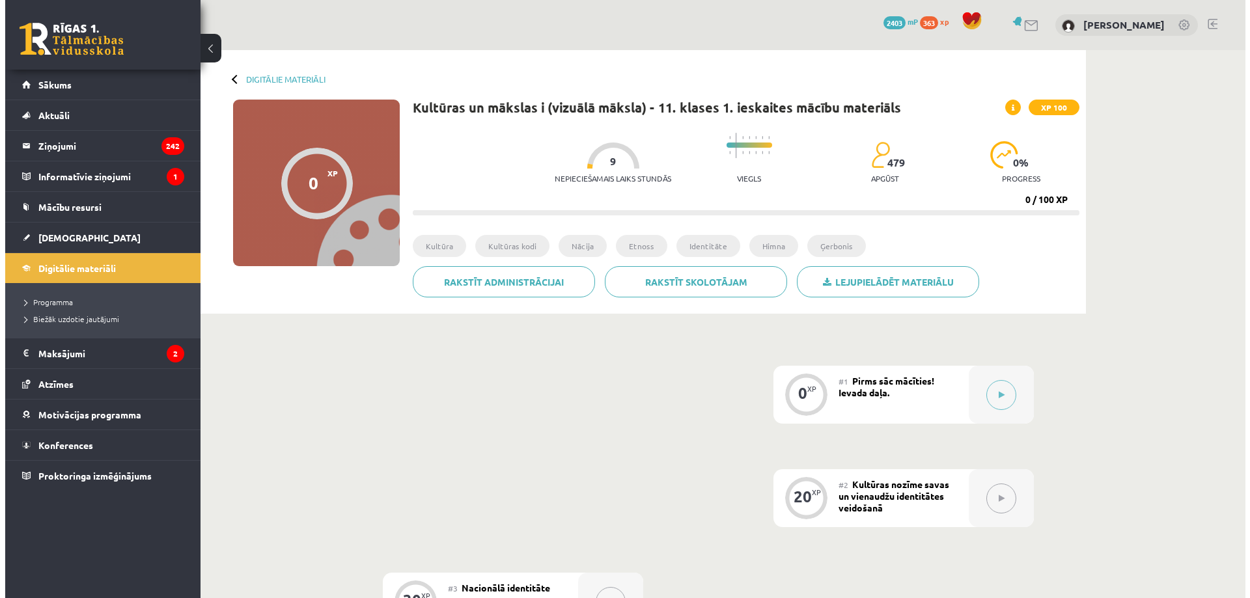
scroll to position [260, 0]
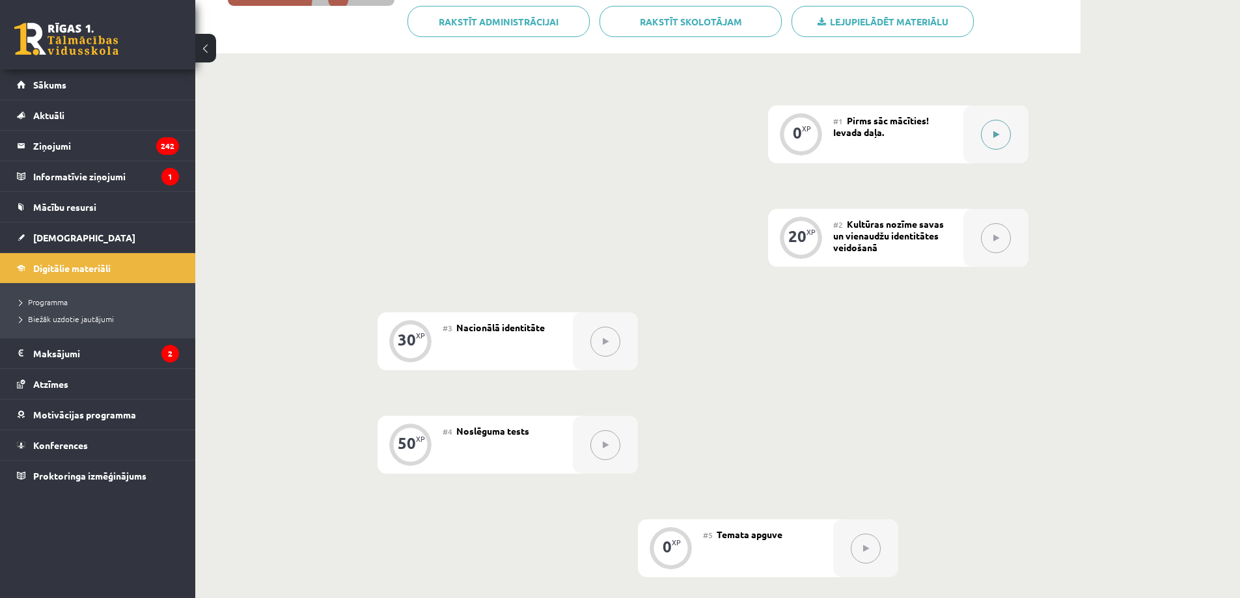
click at [988, 135] on button at bounding box center [996, 135] width 30 height 30
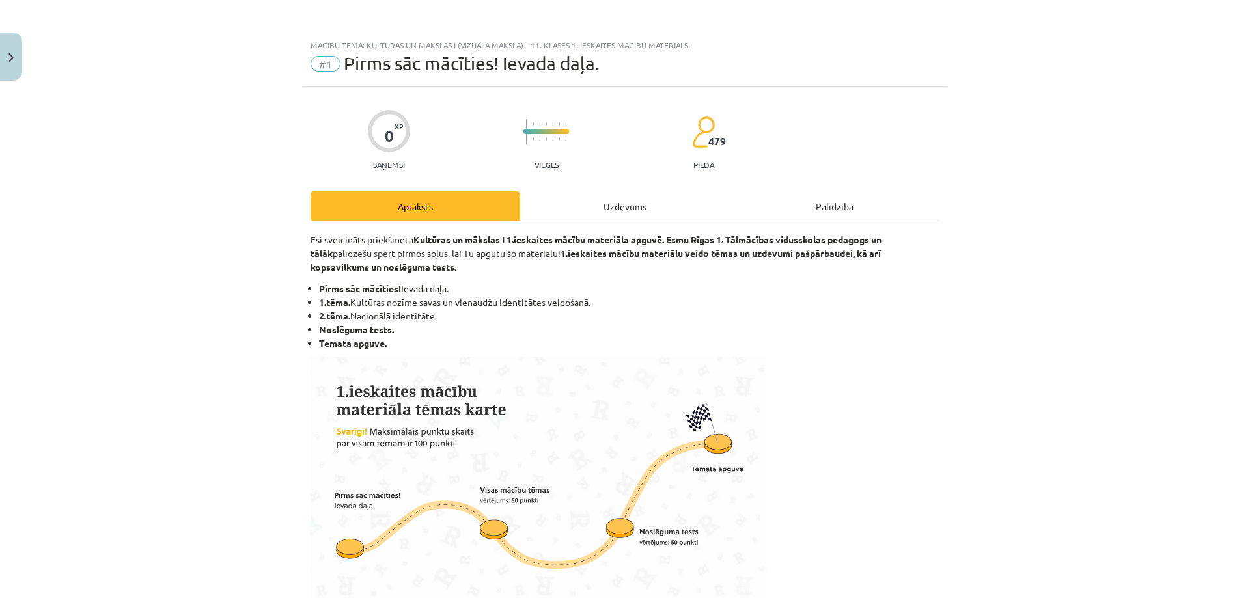
click at [594, 204] on div "Uzdevums" at bounding box center [625, 205] width 210 height 29
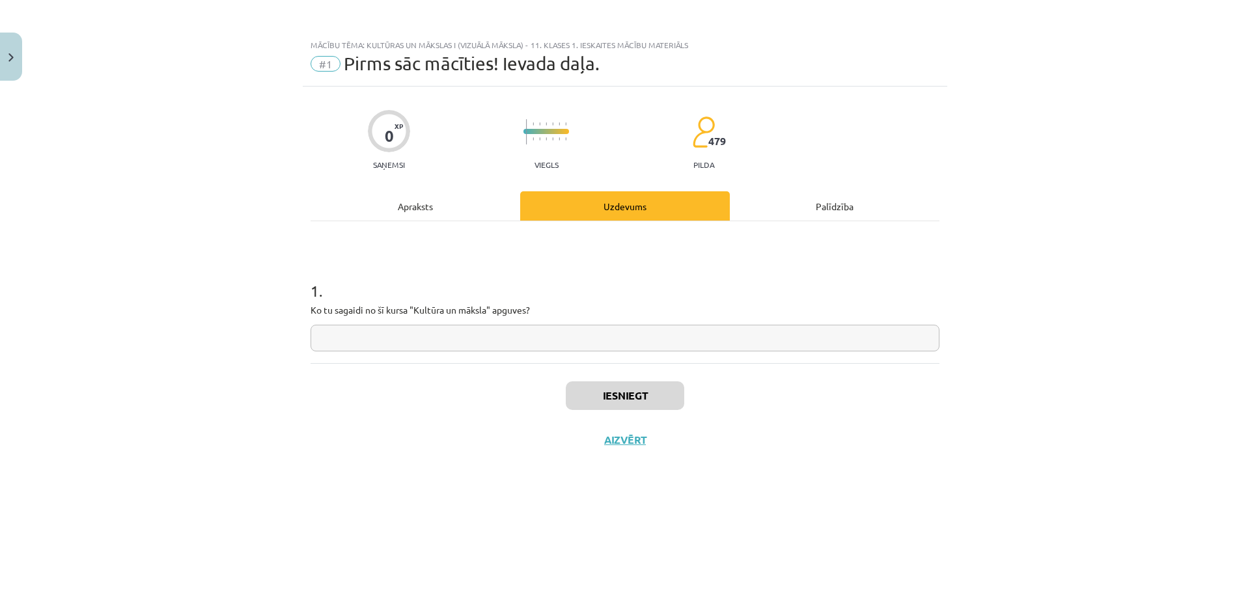
click at [523, 340] on input "text" at bounding box center [624, 338] width 629 height 27
type input "*"
click at [624, 373] on div "Iesniegt Aizvērt" at bounding box center [624, 408] width 629 height 91
click at [640, 396] on button "Iesniegt" at bounding box center [625, 395] width 118 height 29
click at [628, 445] on button "Nākamā nodarbība" at bounding box center [625, 449] width 128 height 30
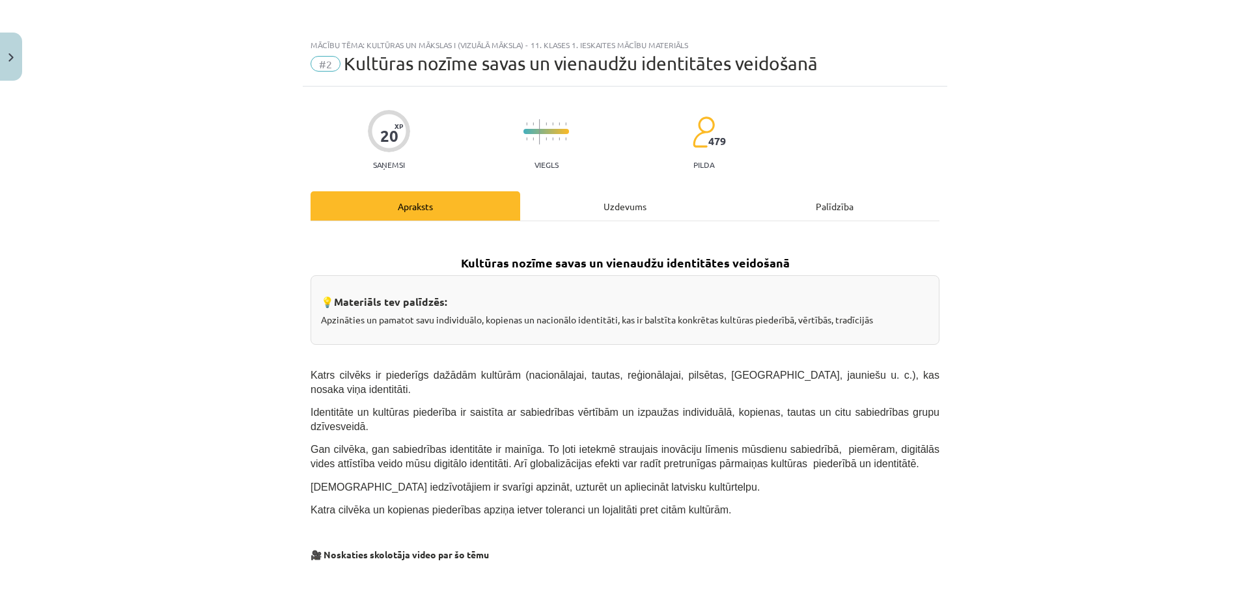
click at [599, 214] on div "Uzdevums" at bounding box center [625, 205] width 210 height 29
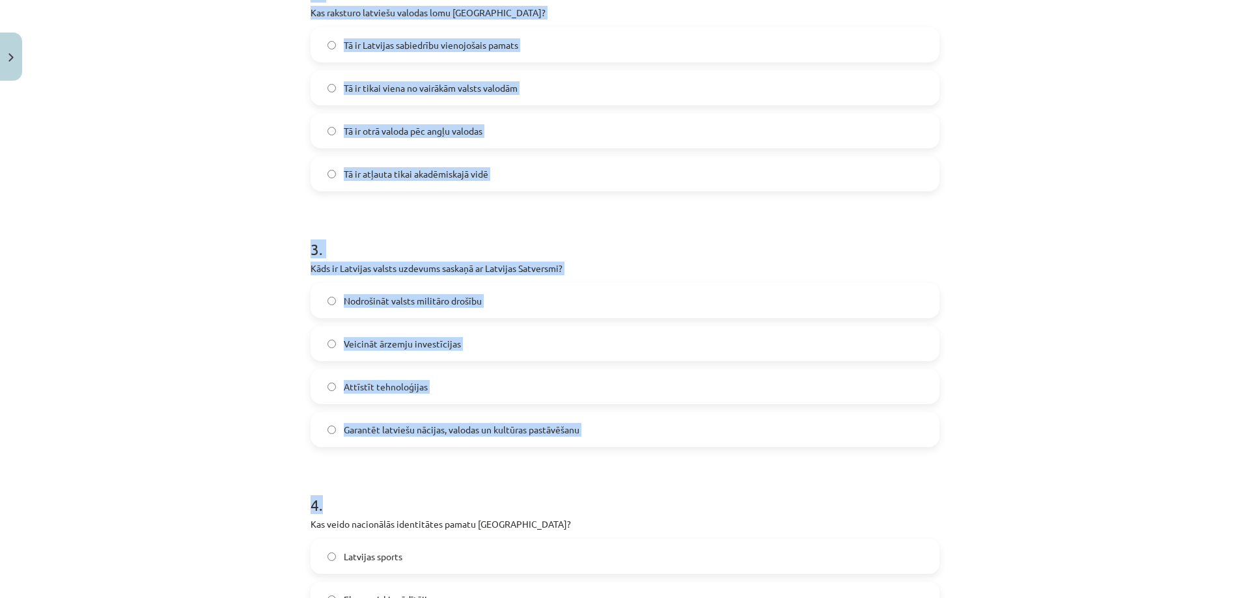
scroll to position [809, 0]
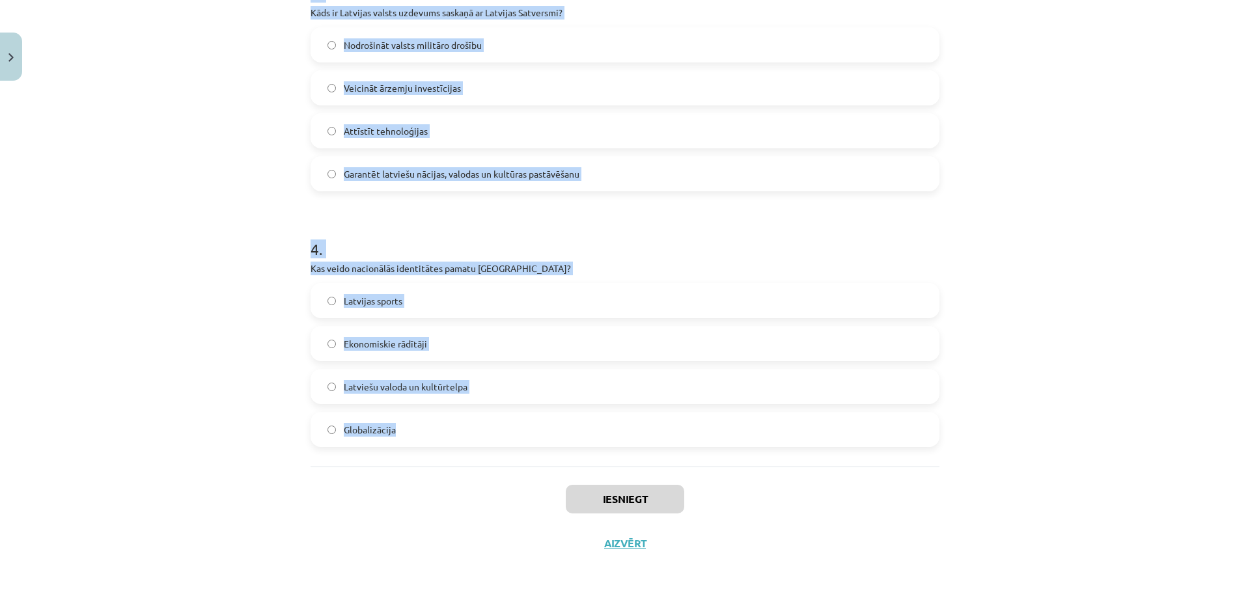
drag, startPoint x: 302, startPoint y: 278, endPoint x: 576, endPoint y: 411, distance: 304.5
copy form "Kas ir kultūras kodi? Dziesmas un dejas Literatūras kanoni Tehnoloģiju attīstīb…"
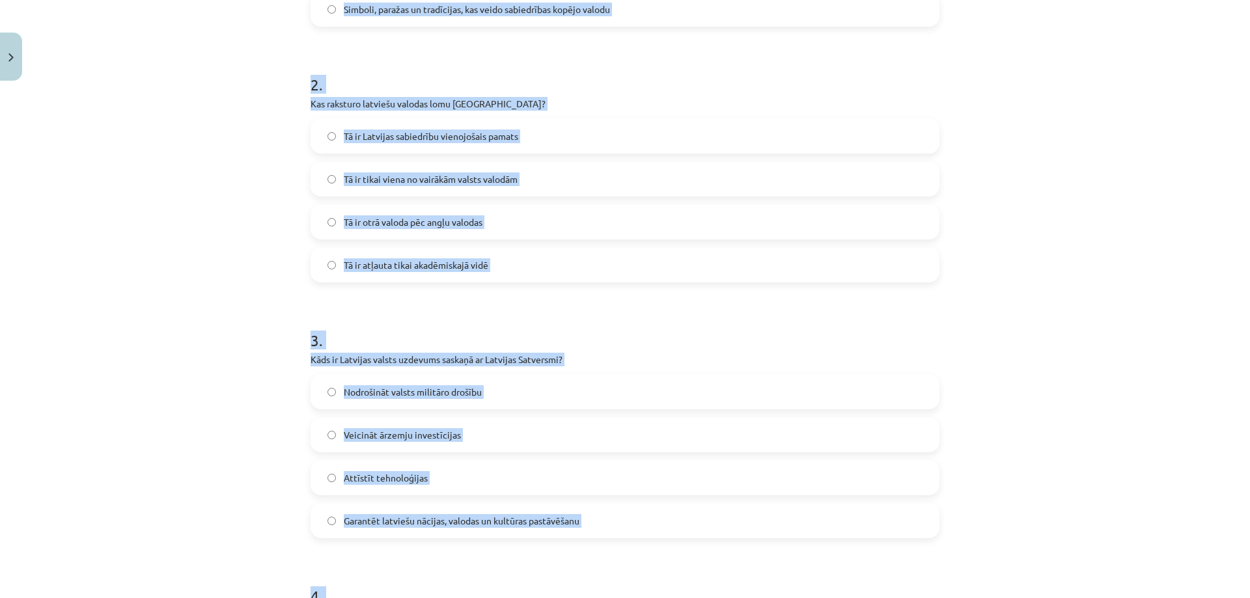
scroll to position [115, 0]
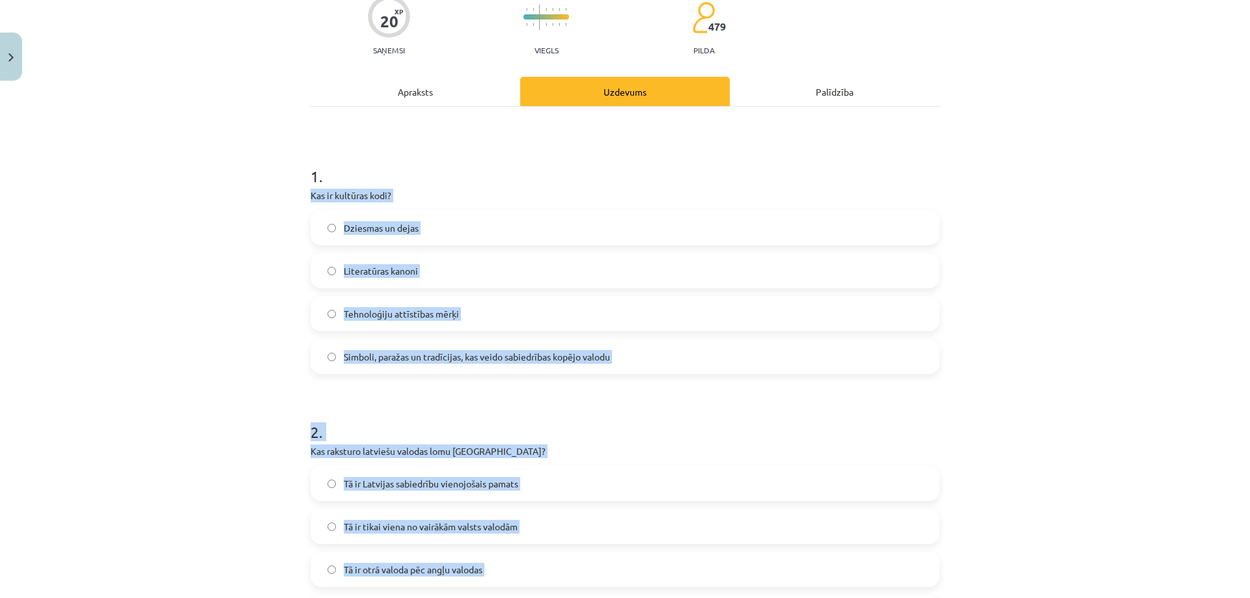
click at [228, 304] on div "Mācību tēma: Kultūras un mākslas i (vizuālā māksla) - 11. klases 1. ieskaites m…" at bounding box center [625, 299] width 1250 height 598
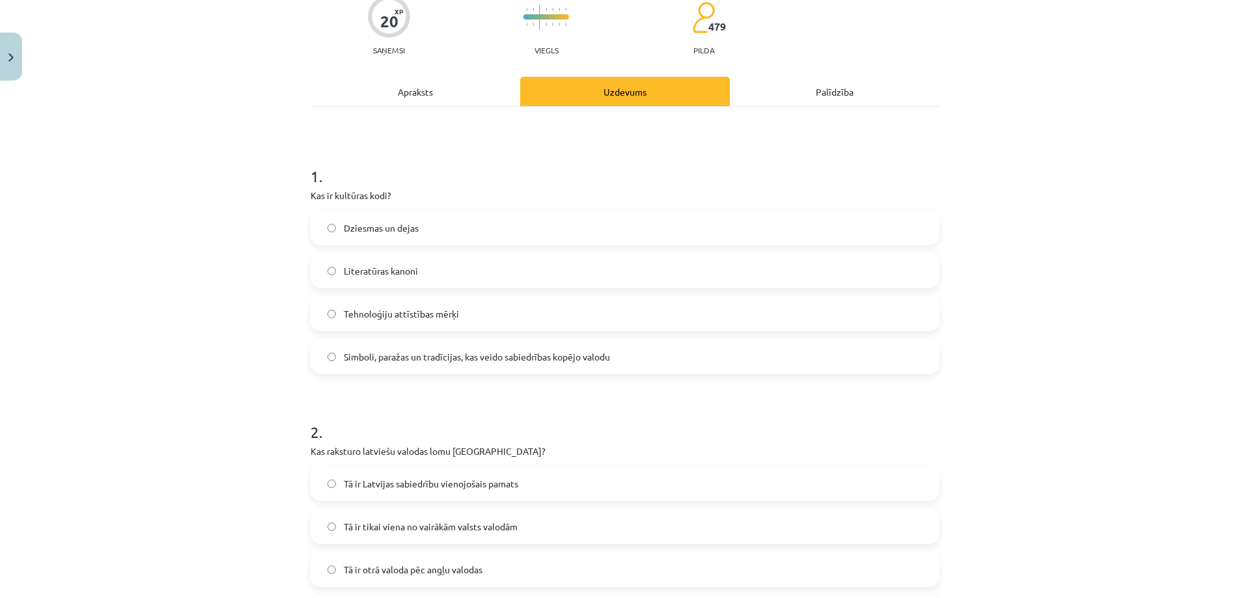
click at [379, 347] on label "Simboli, paražas un tradīcijas, kas veido sabiedrības kopējo valodu" at bounding box center [625, 356] width 626 height 33
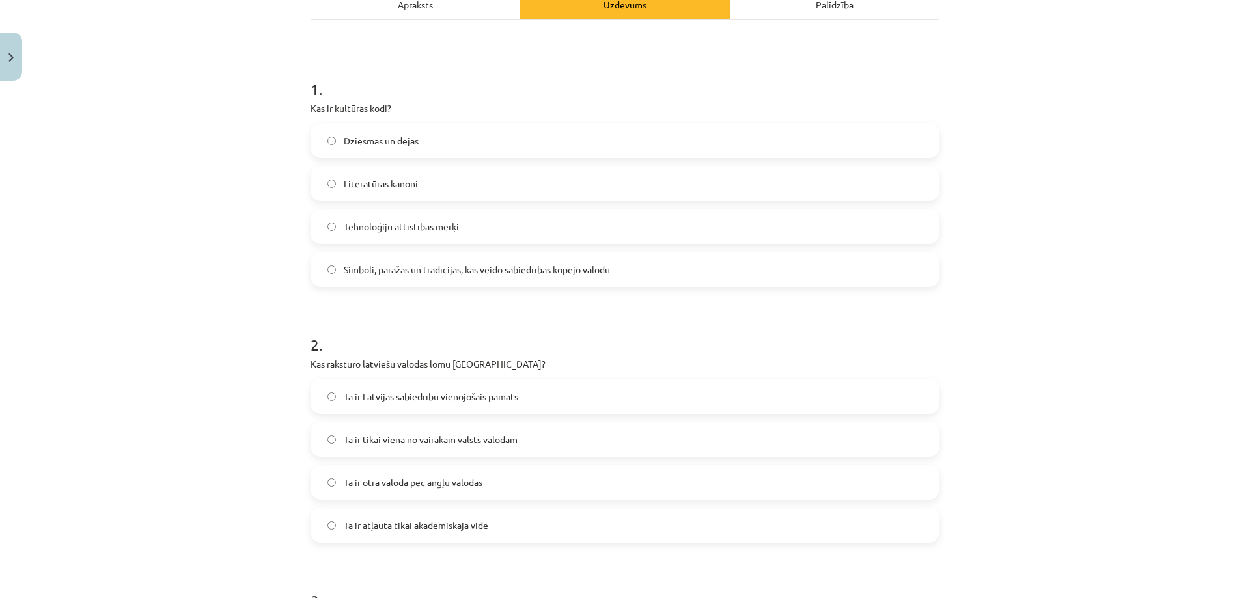
click at [491, 400] on span "Tā ir Latvijas sabiedrību vienojošais pamats" at bounding box center [431, 397] width 174 height 14
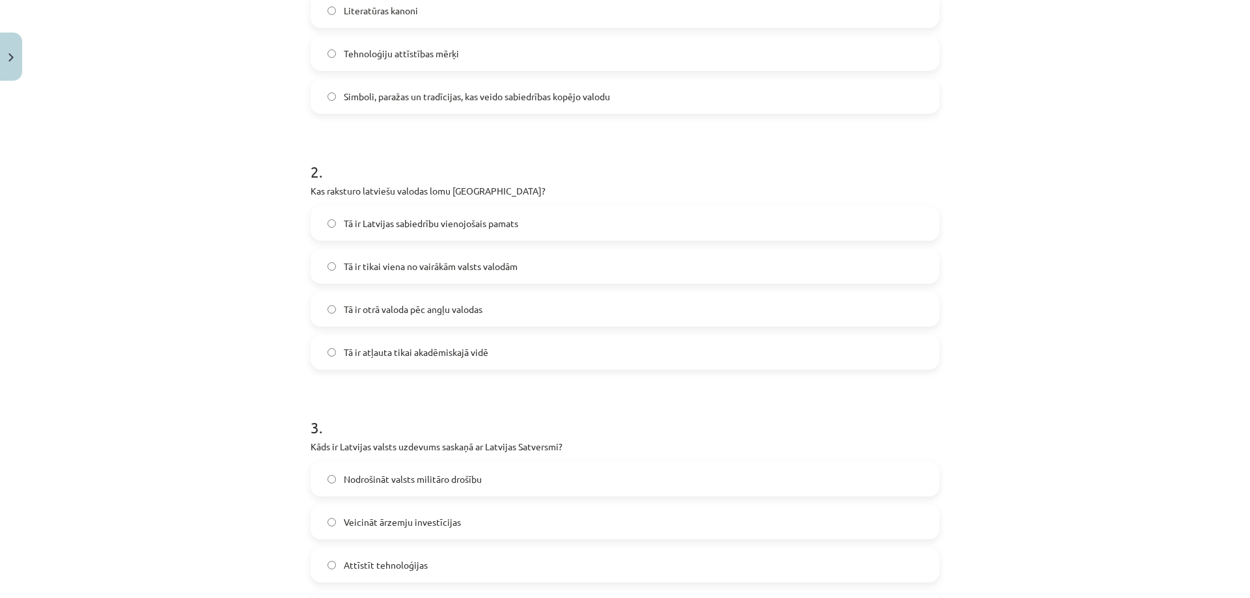
scroll to position [462, 0]
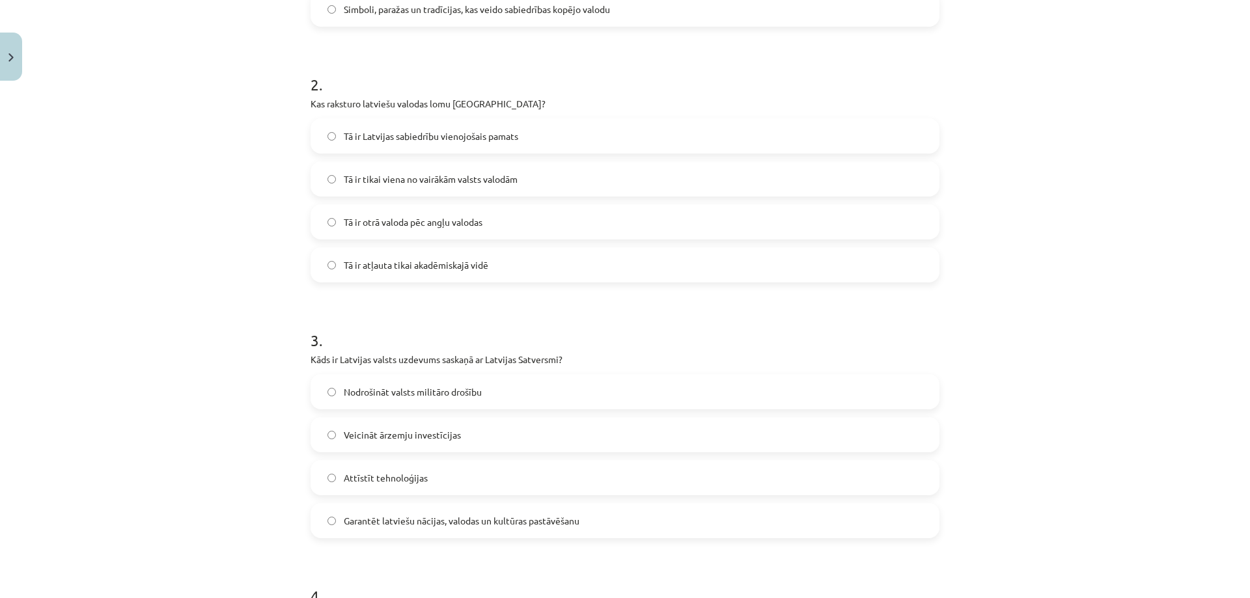
click at [375, 521] on span "Garantēt latviešu nācijas, valodas un kultūras pastāvēšanu" at bounding box center [462, 521] width 236 height 14
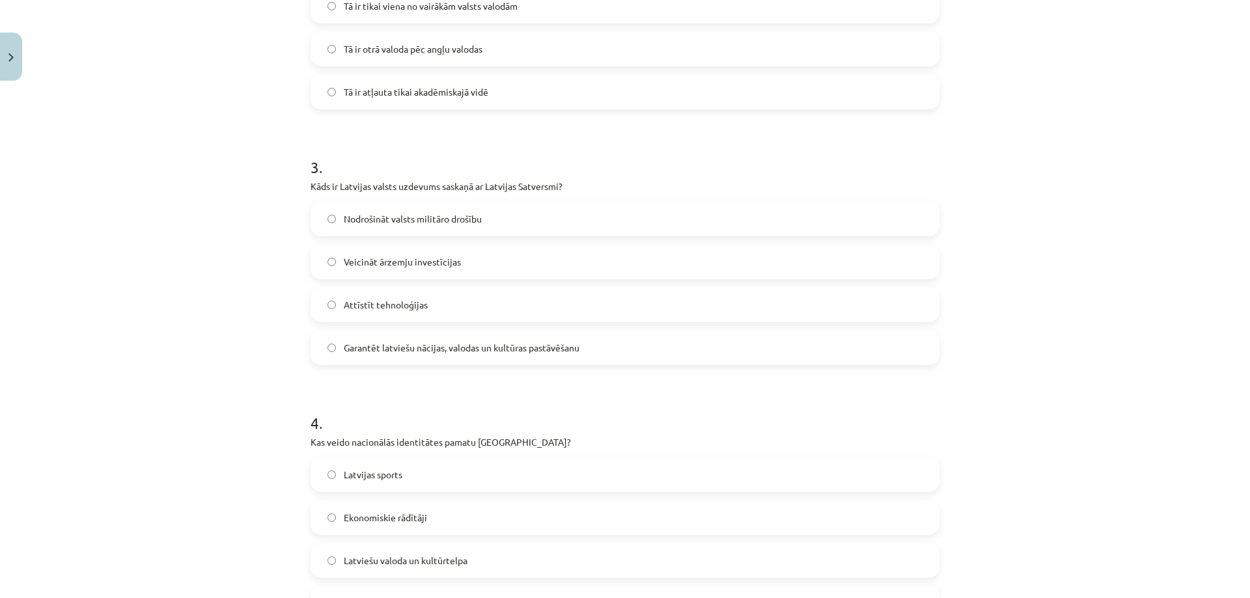
scroll to position [723, 0]
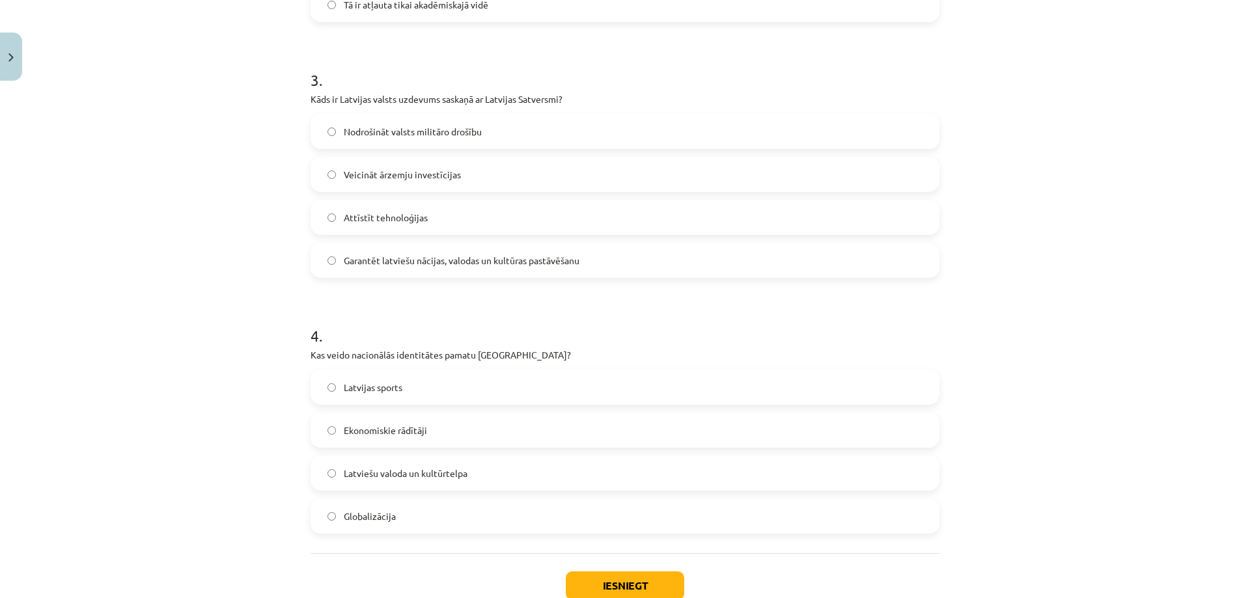
click at [396, 471] on span "Latviešu valoda un kultūrtelpa" at bounding box center [406, 474] width 124 height 14
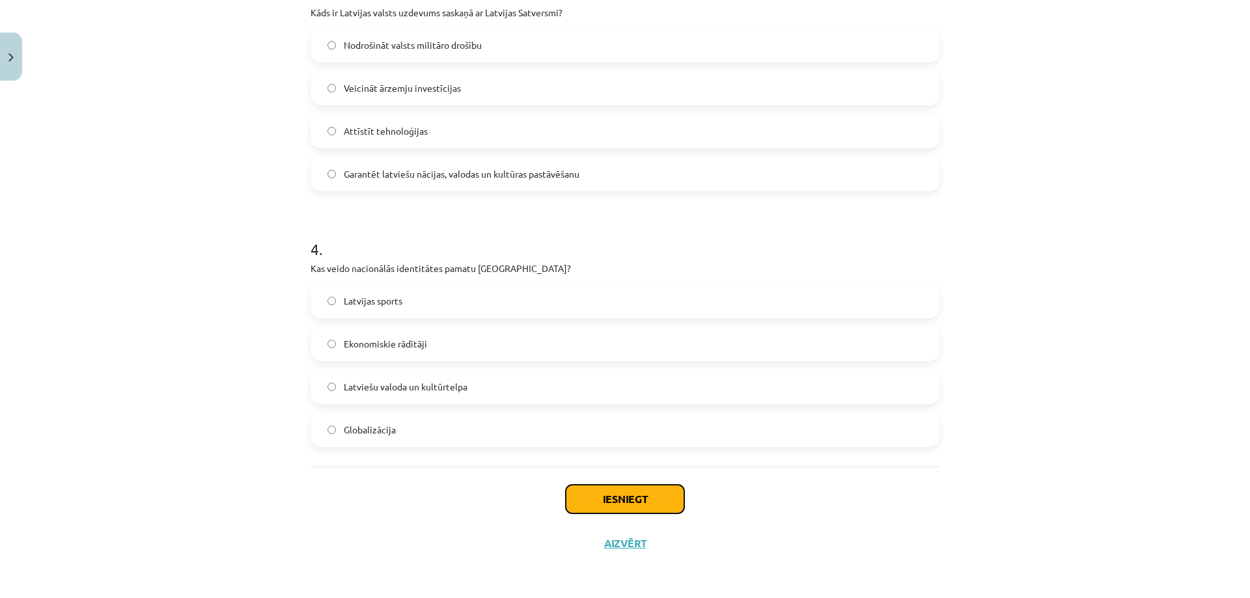
click at [590, 497] on button "Iesniegt" at bounding box center [625, 499] width 118 height 29
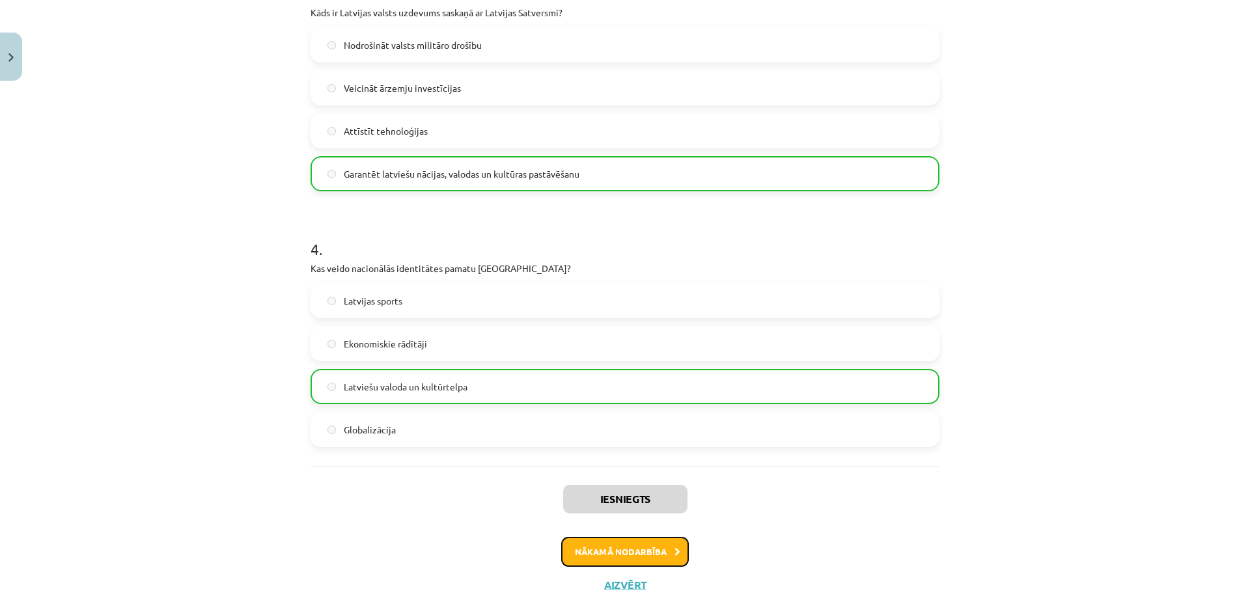
click at [607, 555] on button "Nākamā nodarbība" at bounding box center [625, 552] width 128 height 30
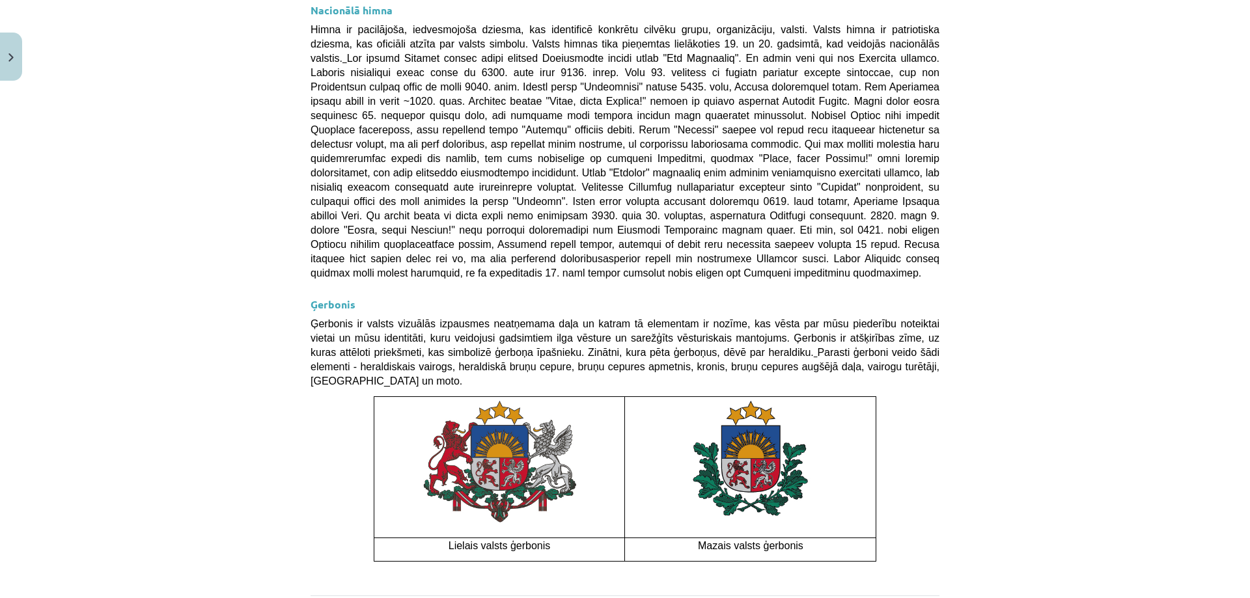
scroll to position [33, 0]
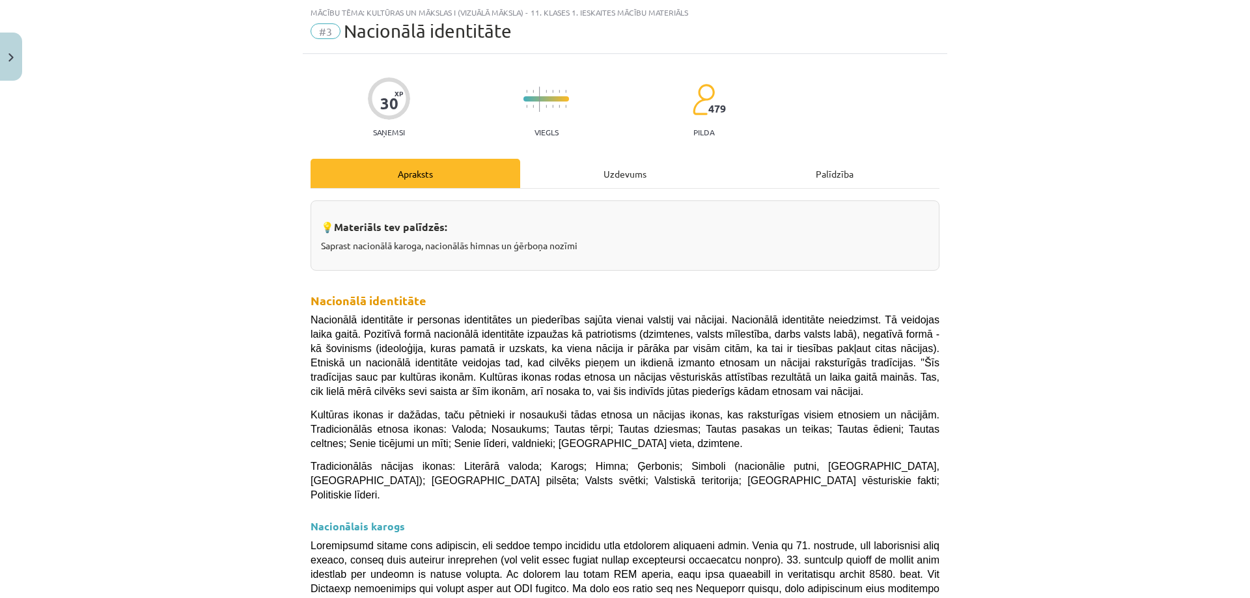
click at [598, 180] on div "Uzdevums" at bounding box center [625, 173] width 210 height 29
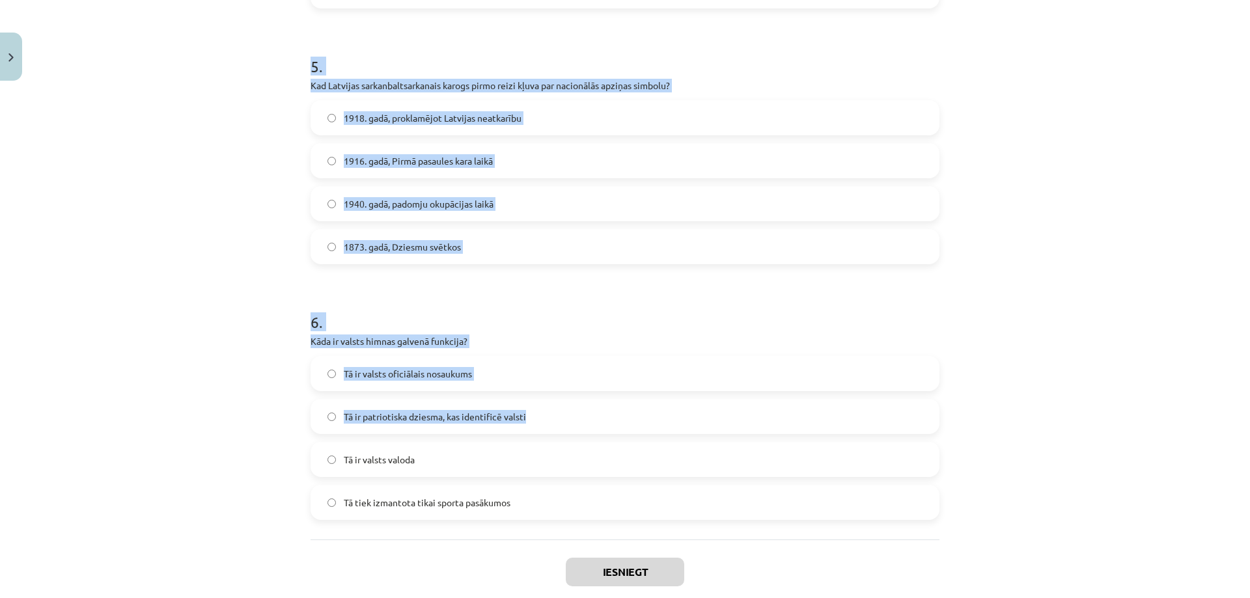
scroll to position [1321, 0]
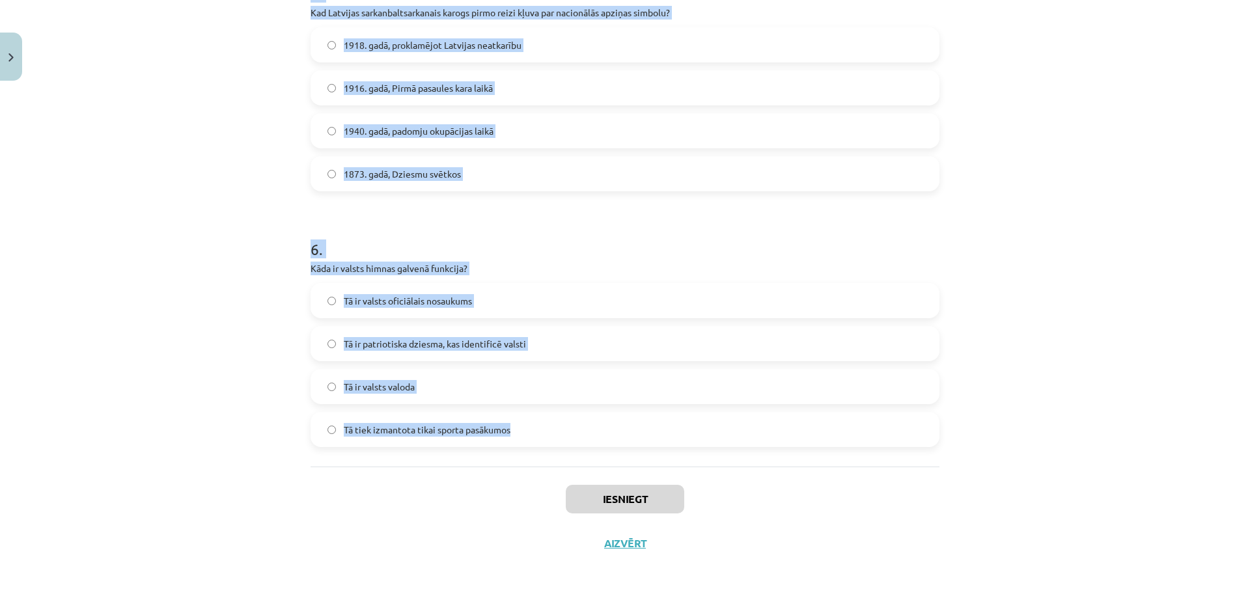
drag, startPoint x: 300, startPoint y: 281, endPoint x: 583, endPoint y: 416, distance: 313.0
copy form "Kura bija pirmā Eiropas valsts himna? Spānijas "Marcha Real" Nīderlandes "Het W…"
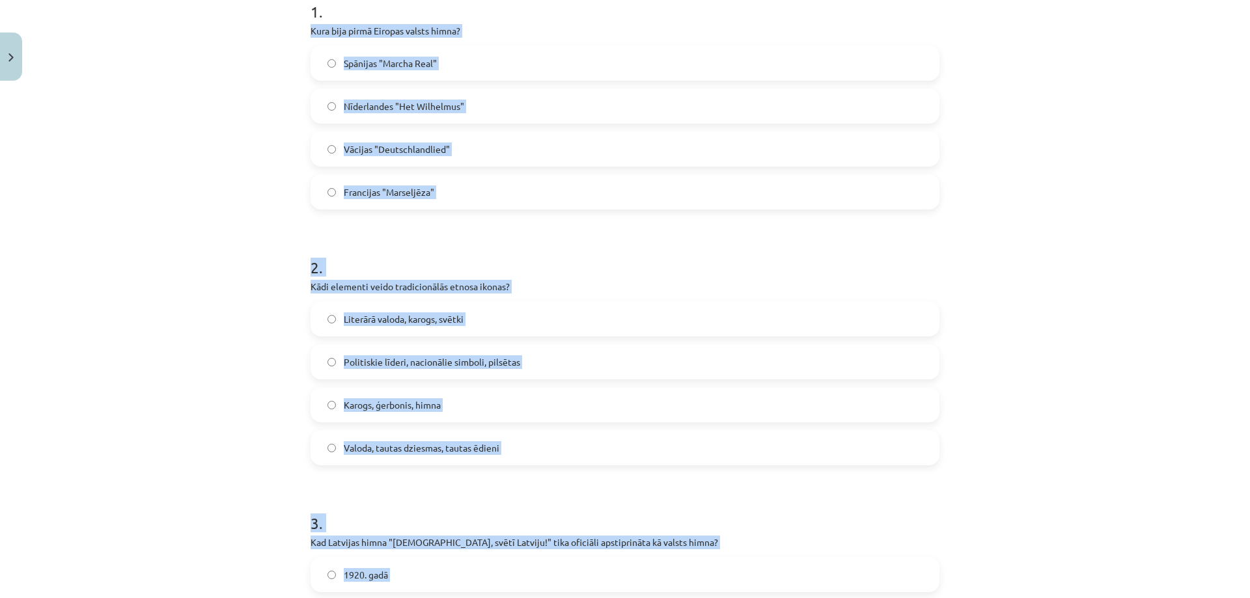
scroll to position [105, 0]
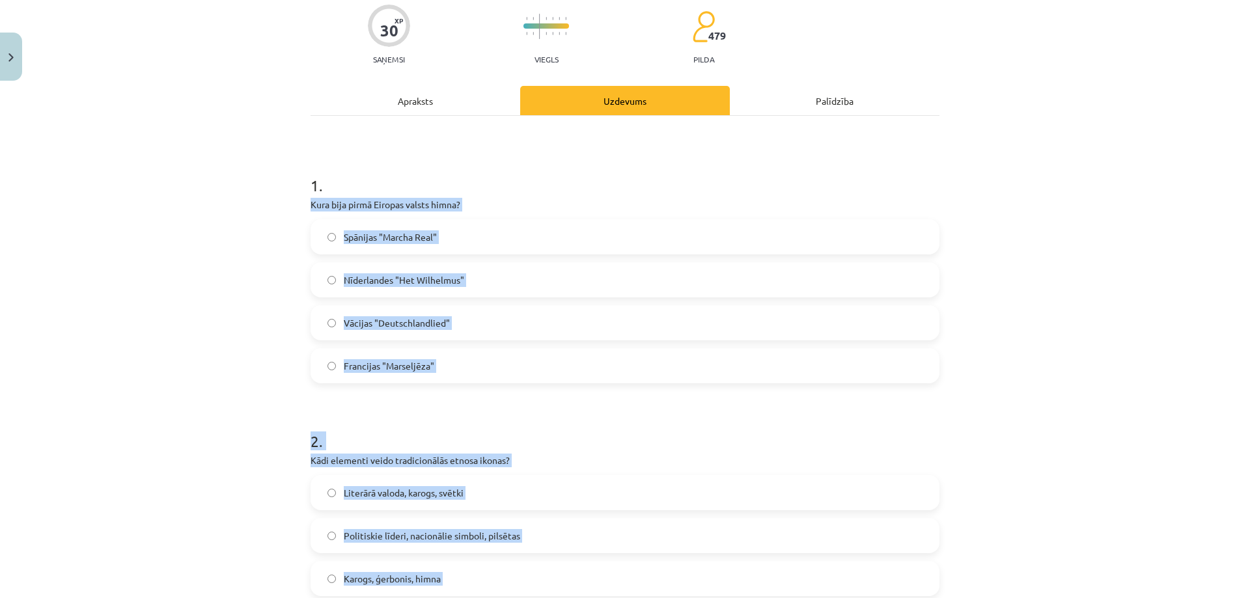
click at [227, 316] on div "Mācību tēma: Kultūras un mākslas i (vizuālā māksla) - 11. klases 1. ieskaites m…" at bounding box center [625, 299] width 1250 height 598
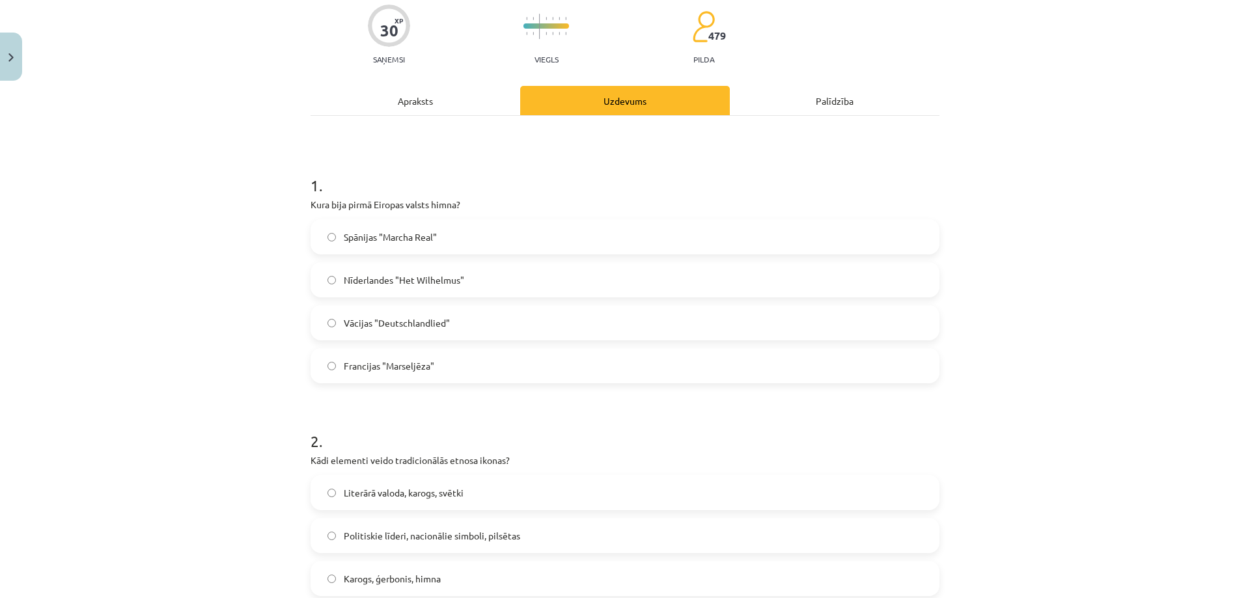
click at [381, 280] on span "Nīderlandes "Het Wilhelmus"" at bounding box center [404, 280] width 120 height 14
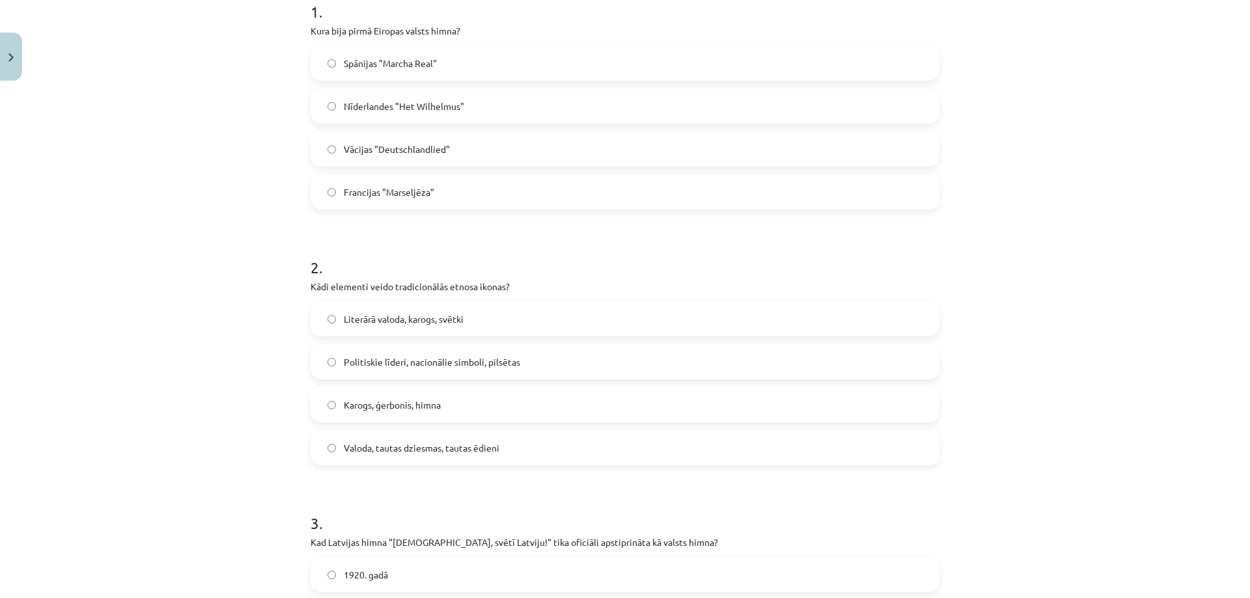
click at [389, 402] on span "Karogs, ģerbonis, himna" at bounding box center [392, 405] width 97 height 14
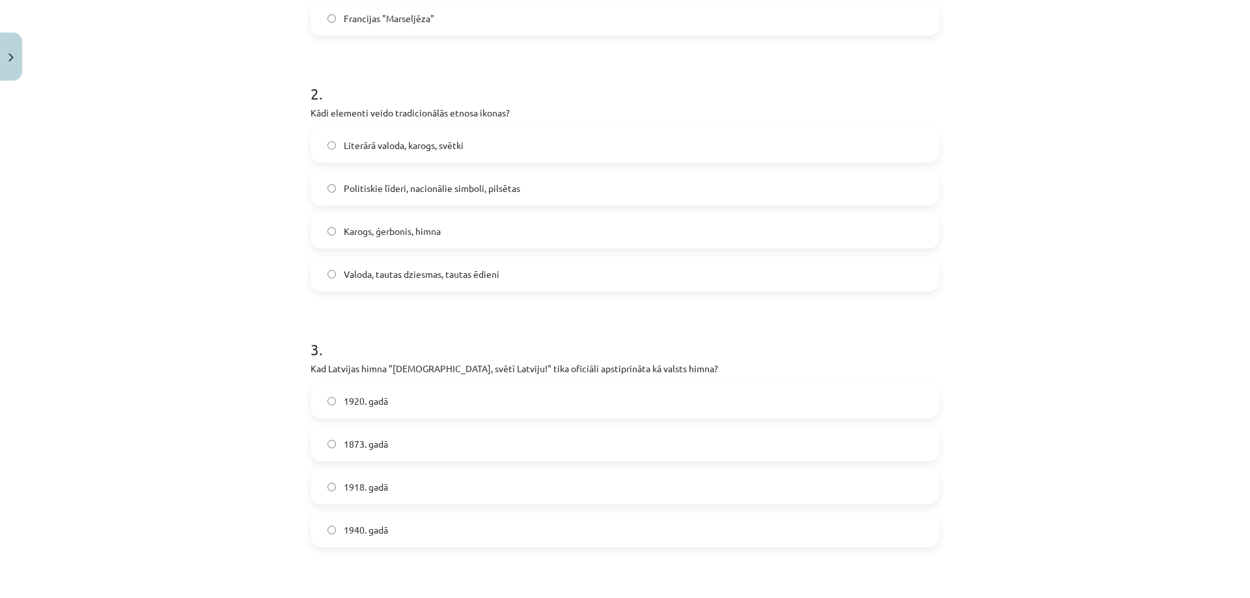
click at [379, 406] on span "1920. gadā" at bounding box center [366, 401] width 44 height 14
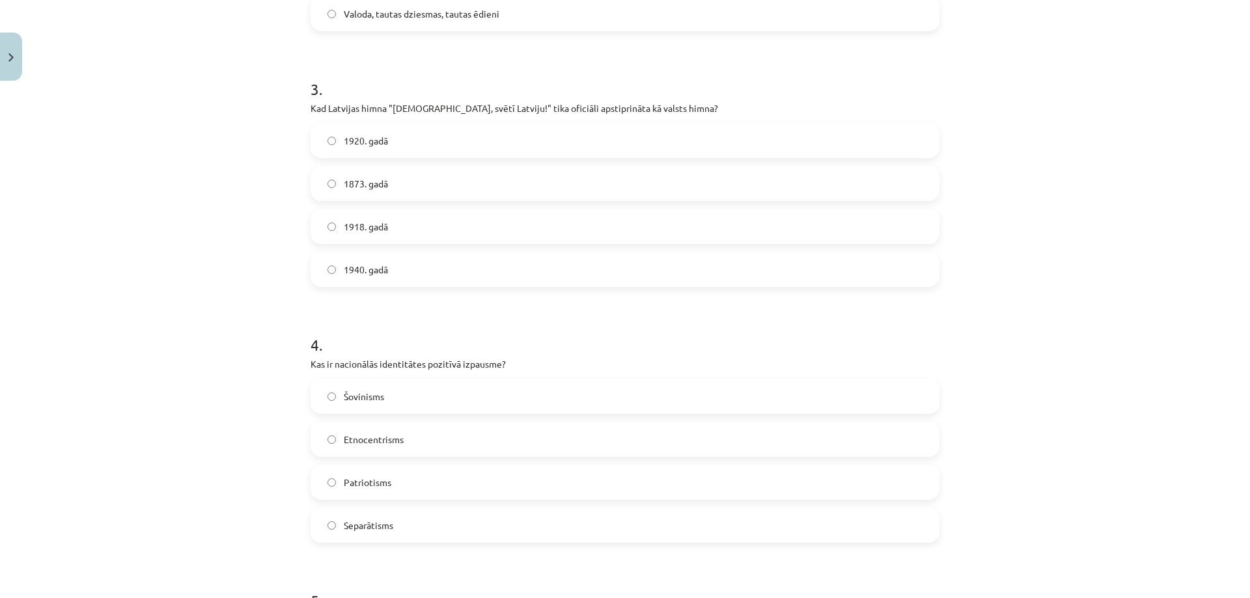
click at [361, 491] on label "Patriotisms" at bounding box center [625, 482] width 626 height 33
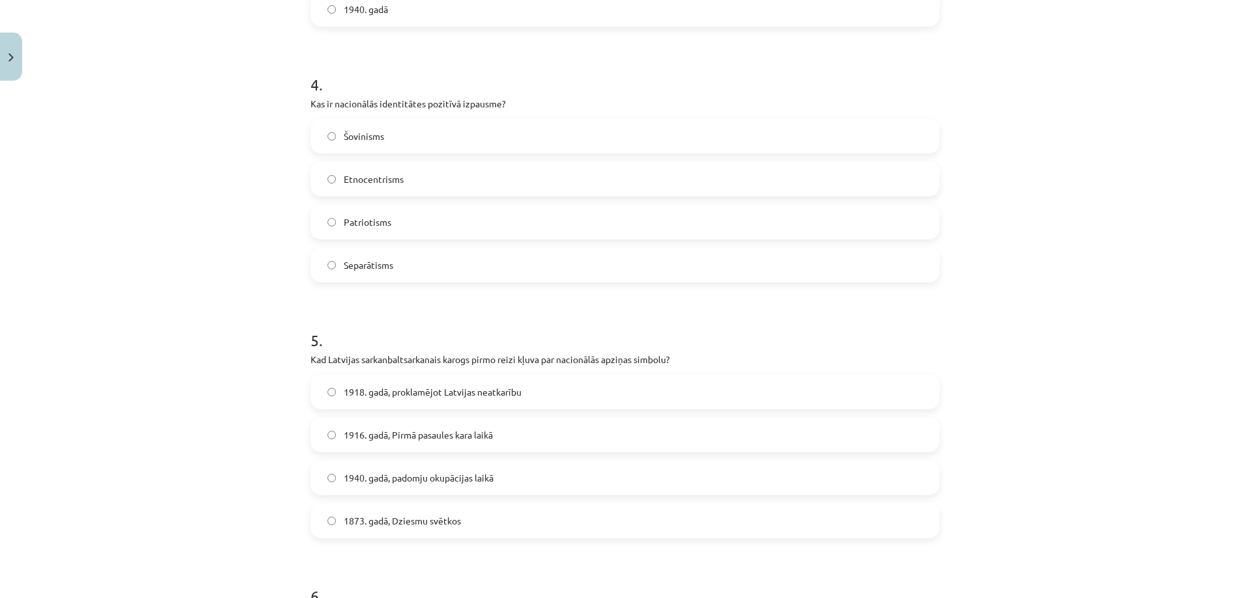
click at [378, 437] on span "1916. gadā, Pirmā pasaules kara laikā" at bounding box center [418, 435] width 149 height 14
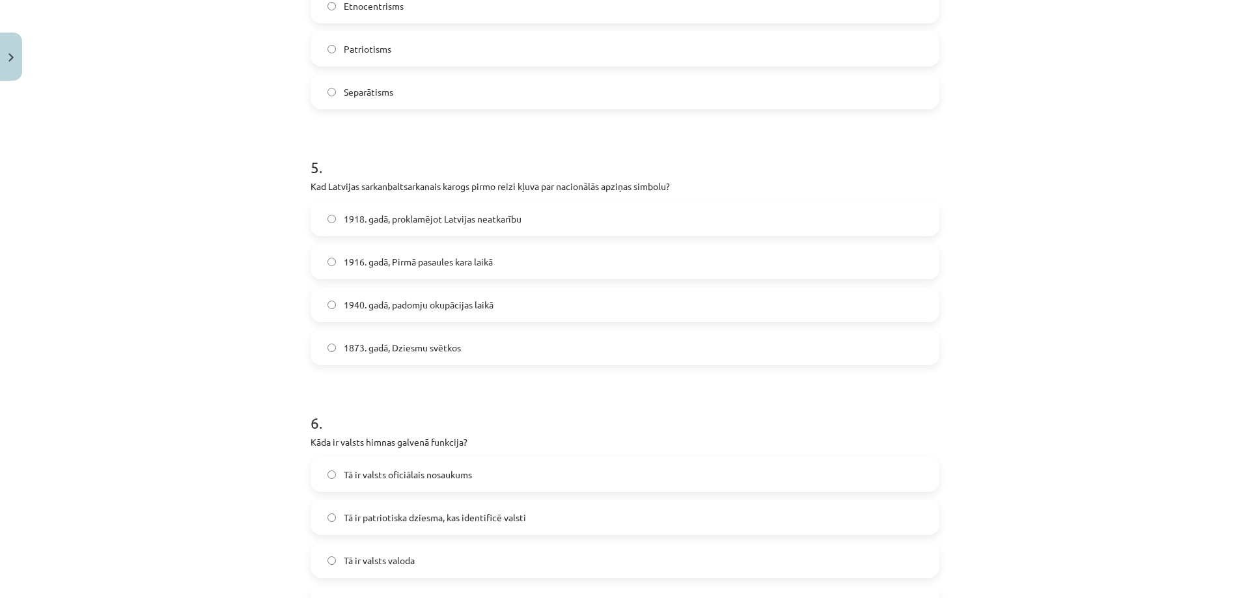
scroll to position [1234, 0]
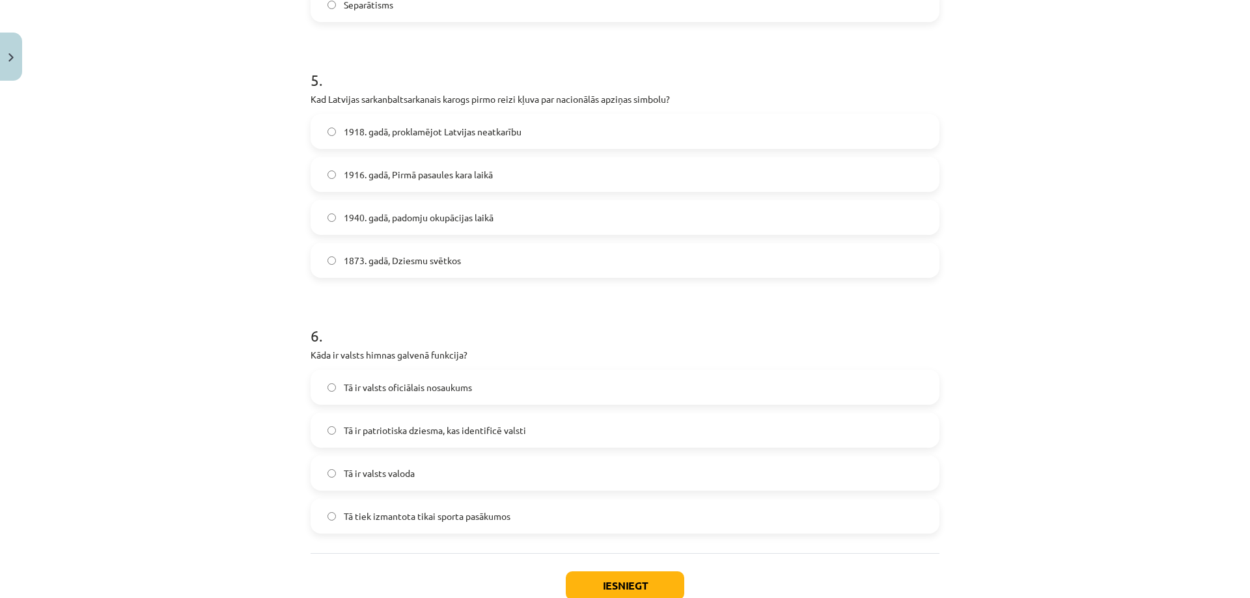
drag, startPoint x: 419, startPoint y: 436, endPoint x: 423, endPoint y: 461, distance: 25.2
click at [419, 436] on span "Tā ir patriotiska dziesma, kas identificē valsti" at bounding box center [435, 431] width 182 height 14
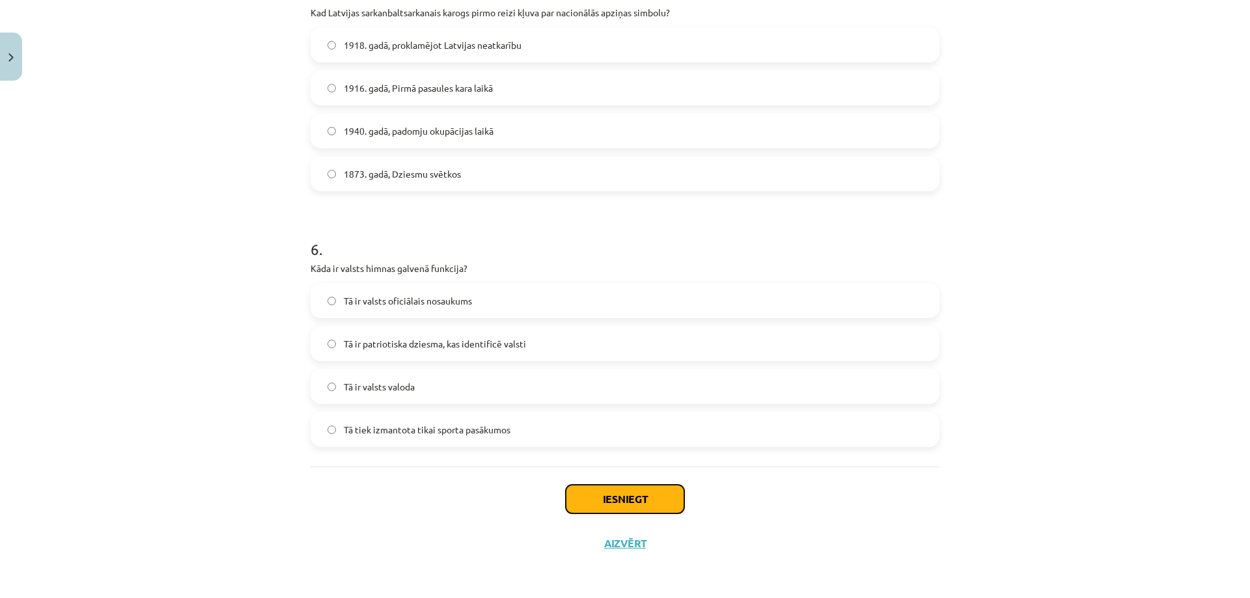
click at [649, 493] on button "Iesniegt" at bounding box center [625, 499] width 118 height 29
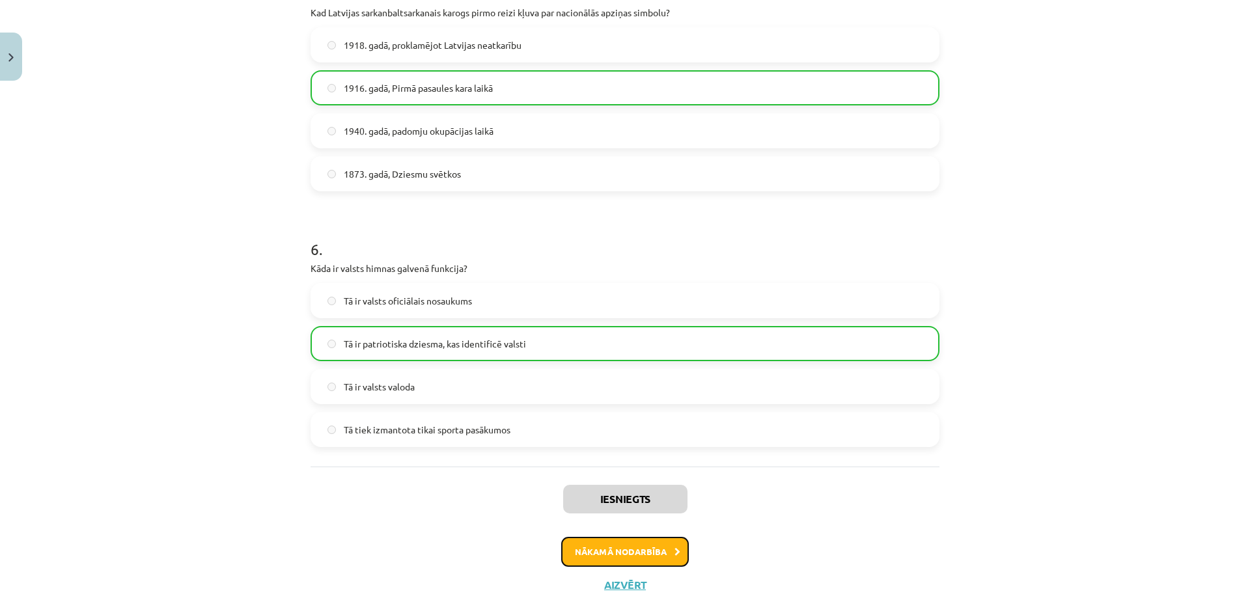
click at [613, 563] on button "Nākamā nodarbība" at bounding box center [625, 552] width 128 height 30
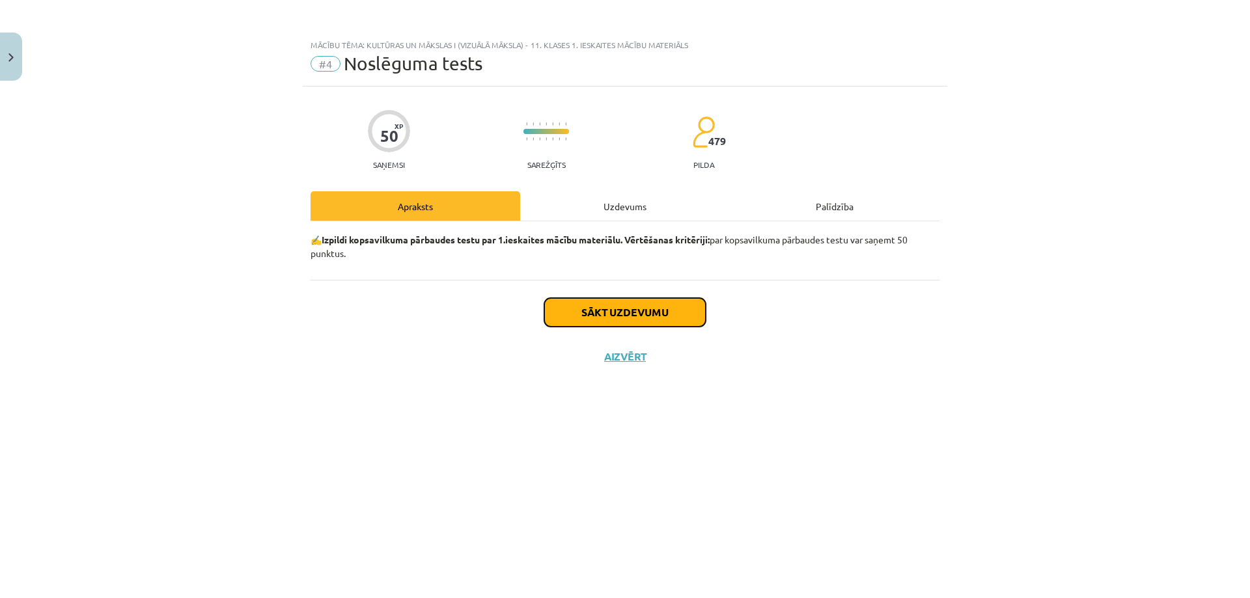
click at [640, 320] on button "Sākt uzdevumu" at bounding box center [624, 312] width 161 height 29
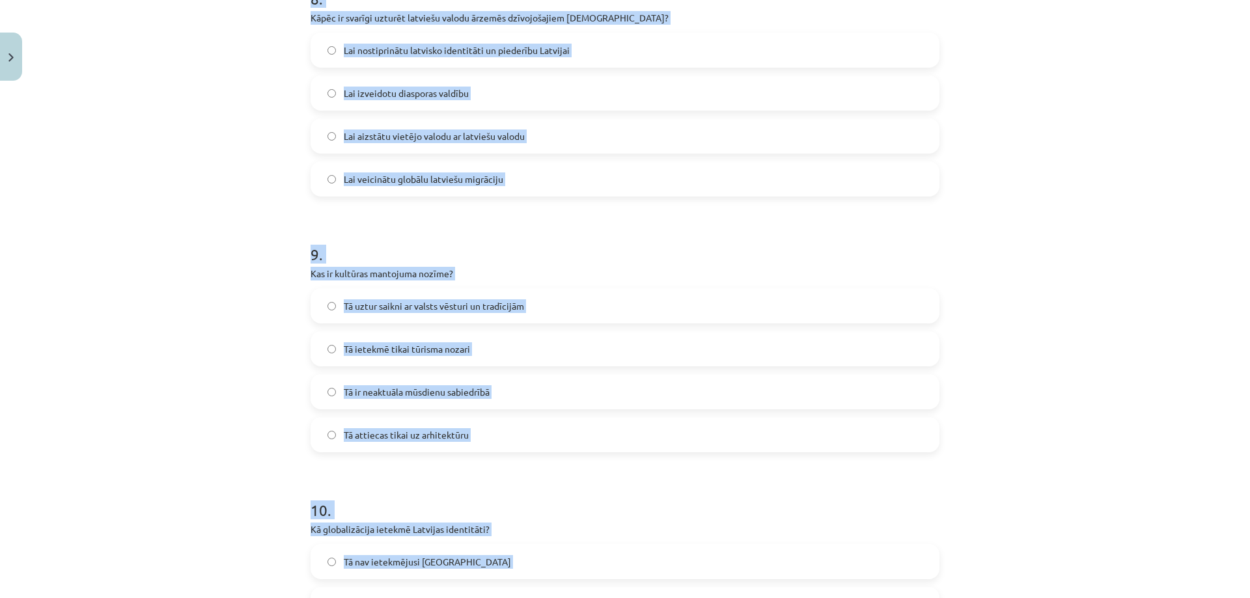
scroll to position [2344, 0]
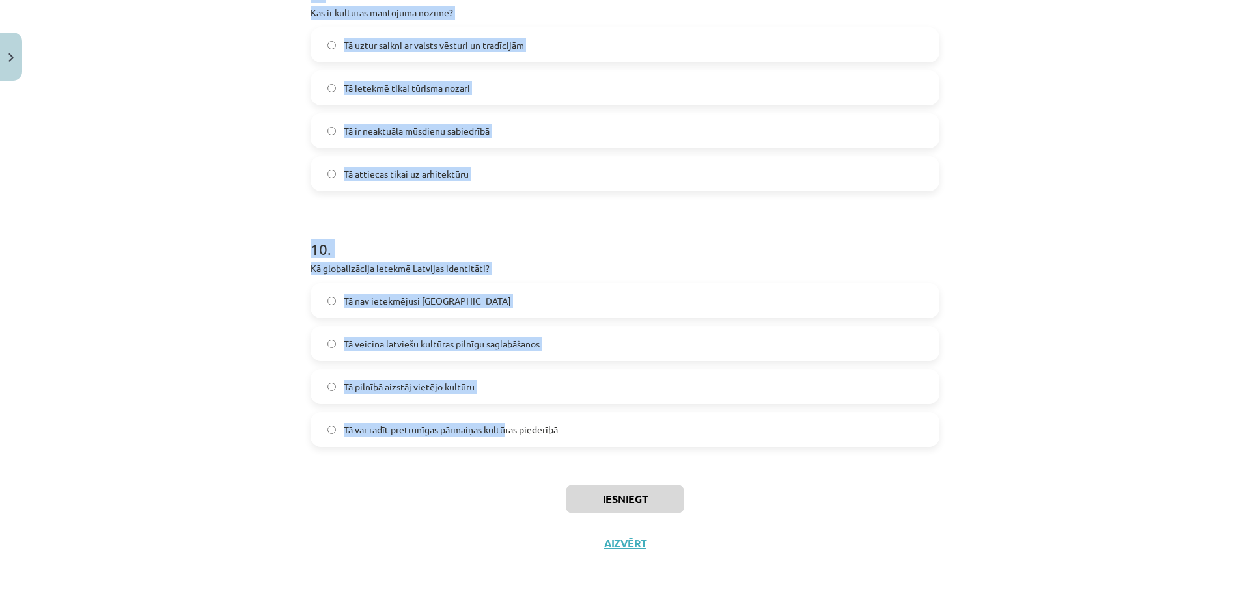
drag, startPoint x: 299, startPoint y: 308, endPoint x: 504, endPoint y: 424, distance: 235.5
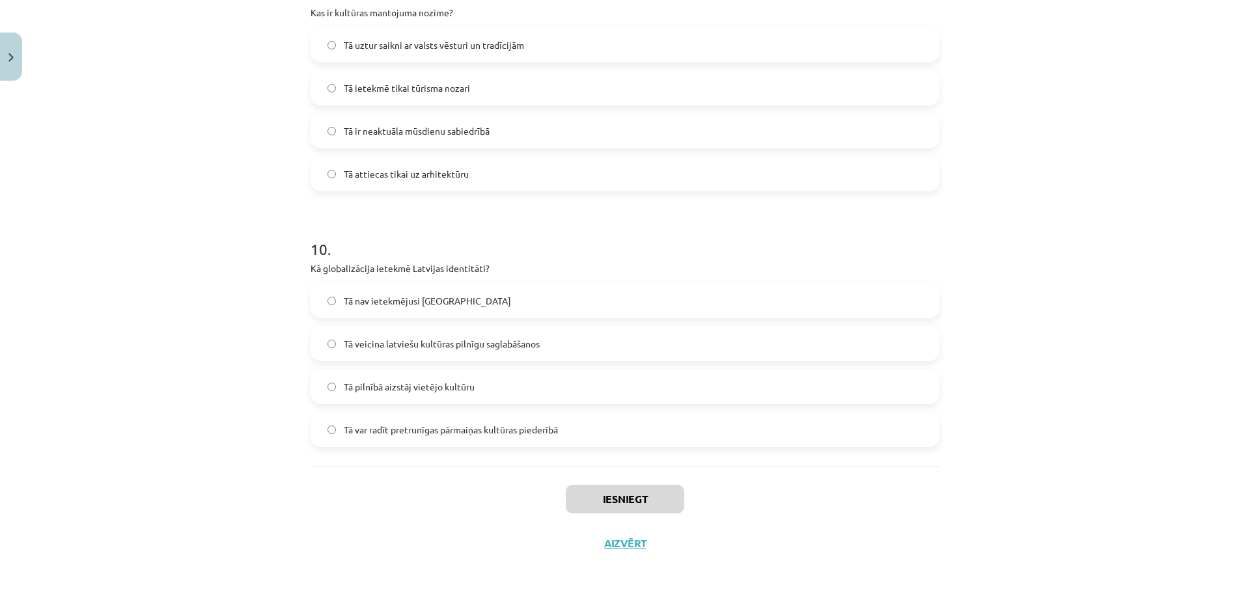
click at [569, 430] on label "Tā var radīt pretrunīgas pārmaiņas kultūras piederībā" at bounding box center [625, 429] width 626 height 33
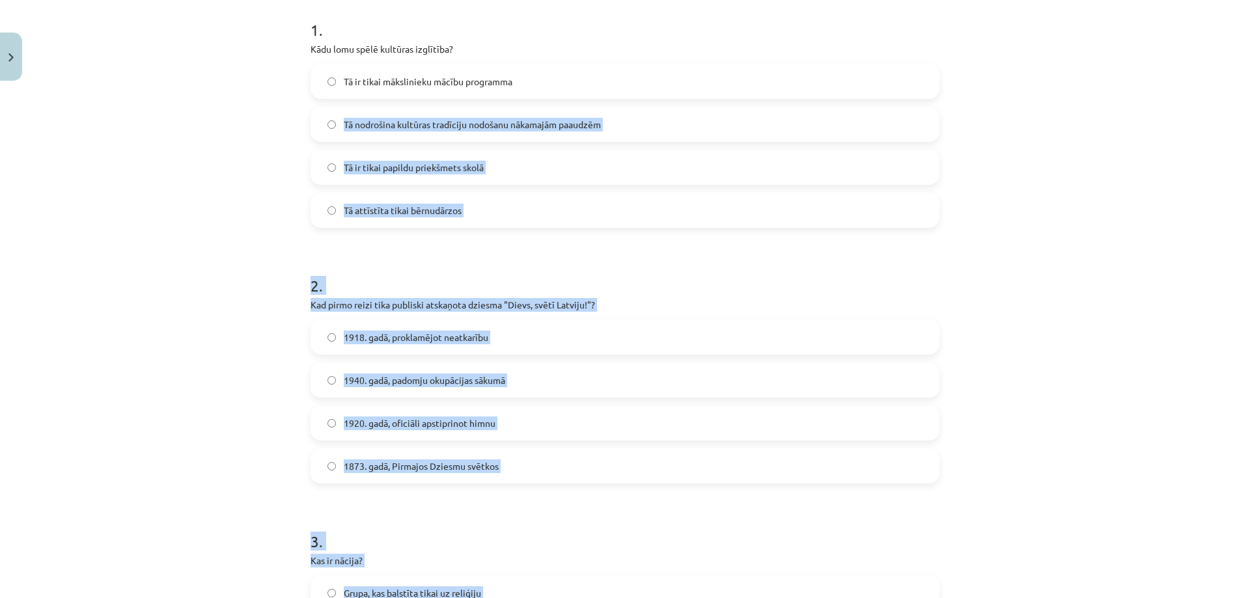
scroll to position [1, 0]
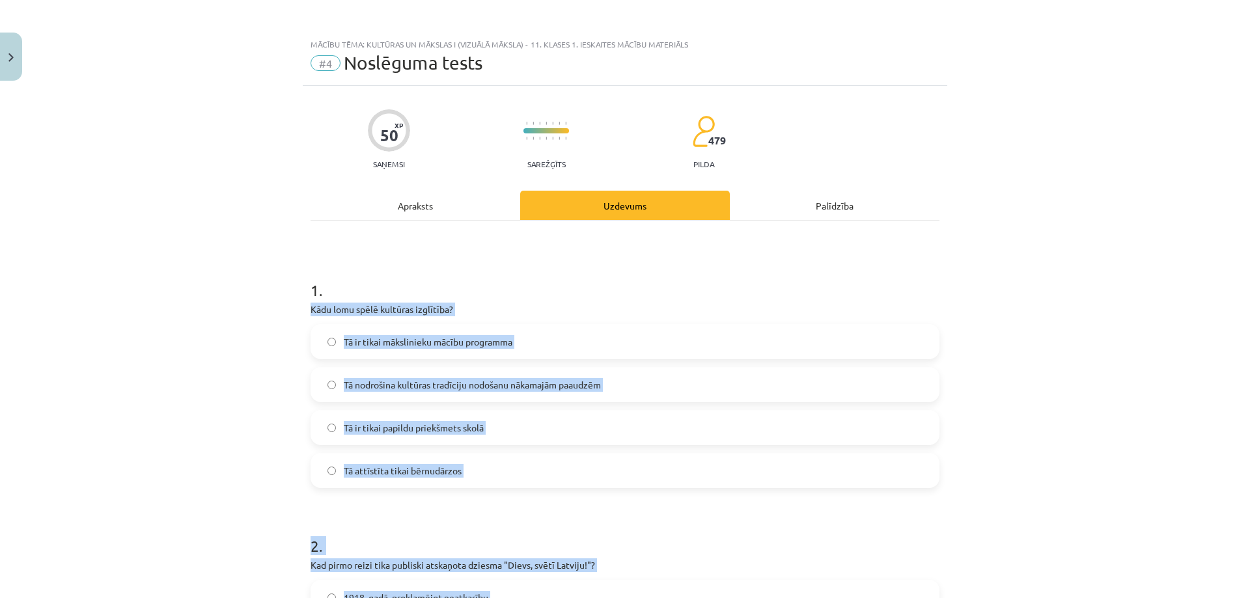
drag, startPoint x: 567, startPoint y: 430, endPoint x: 324, endPoint y: 279, distance: 286.3
copy form "Kādu lomu spēlē kultūras izglītība? Tā ir tikai mākslinieku mācību programma Tā…"
click at [215, 358] on div "Mācību tēma: Kultūras un mākslas i (vizuālā māksla) - 11. klases 1. ieskaites m…" at bounding box center [625, 299] width 1250 height 598
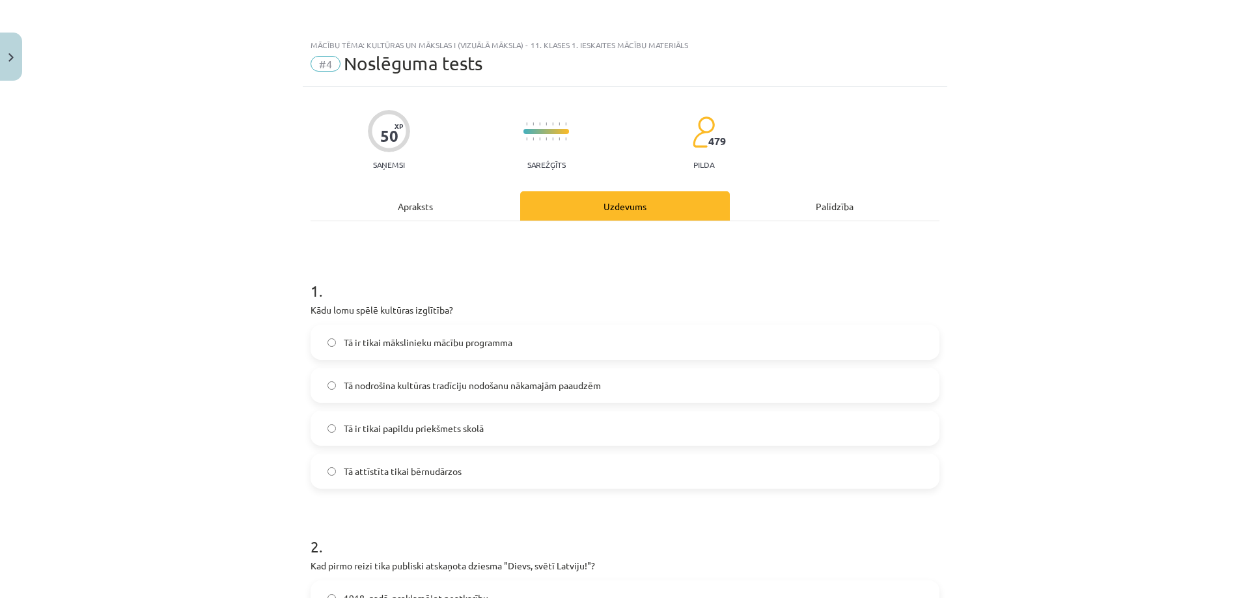
click at [379, 388] on span "Tā nodrošina kultūras tradīciju nodošanu nākamajām paaudzēm" at bounding box center [472, 386] width 257 height 14
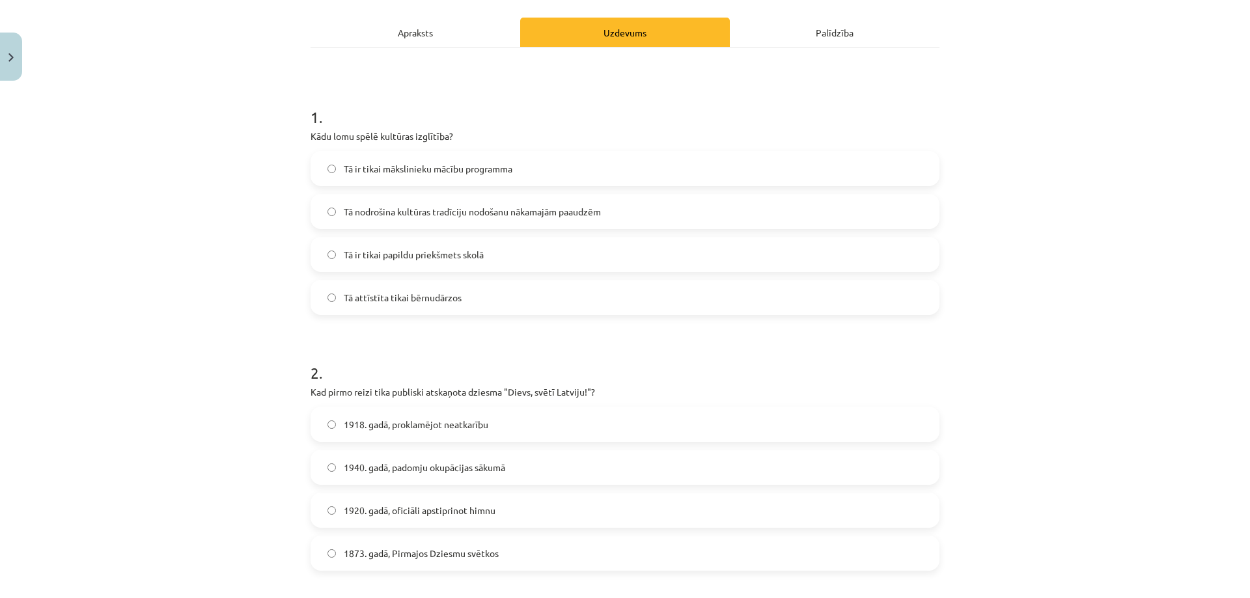
scroll to position [260, 0]
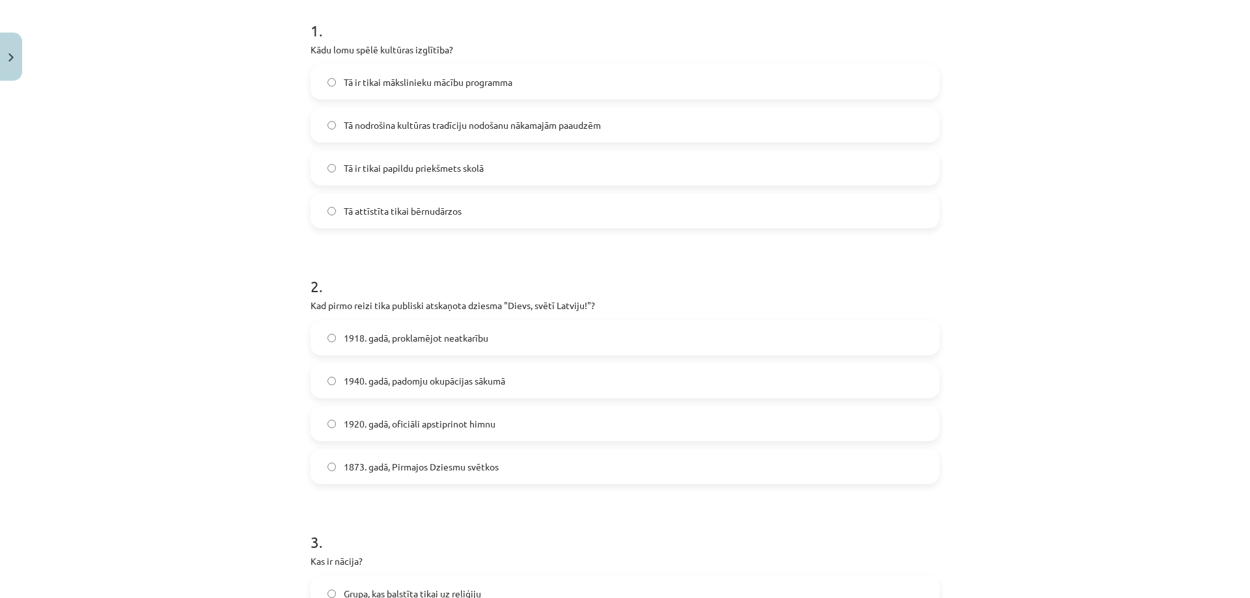
click at [356, 463] on span "1873. gadā, Pirmajos Dziesmu svētkos" at bounding box center [421, 467] width 155 height 14
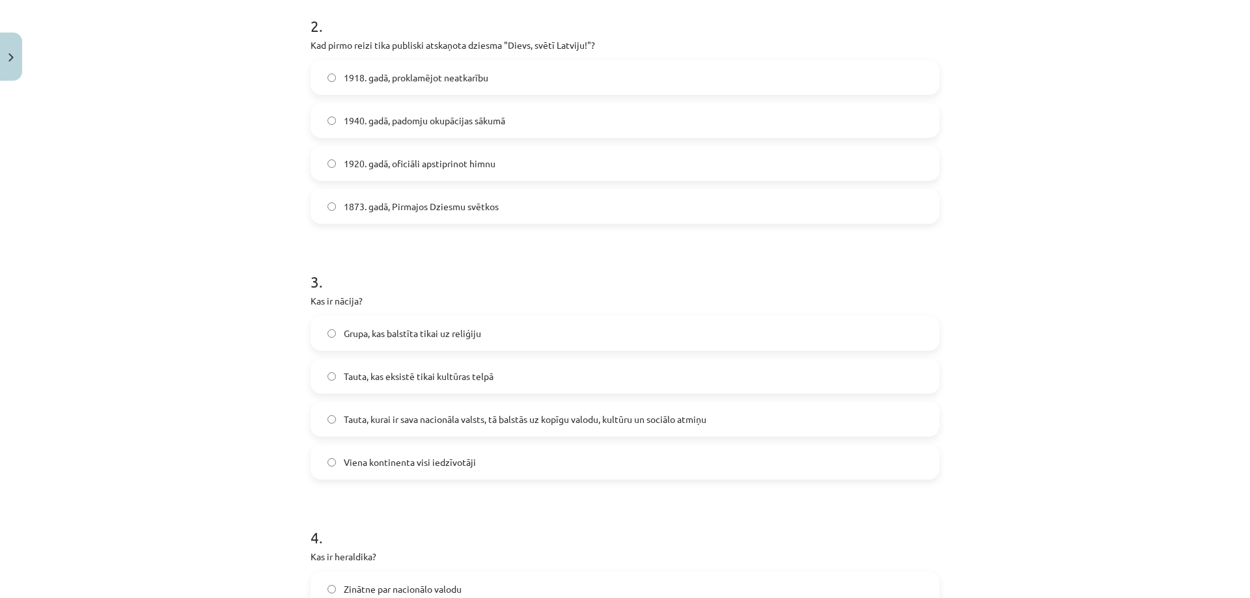
click at [377, 423] on span "Tauta, kurai ir sava nacionāla valsts, tā balstās uz kopīgu valodu, kultūru un …" at bounding box center [525, 420] width 363 height 14
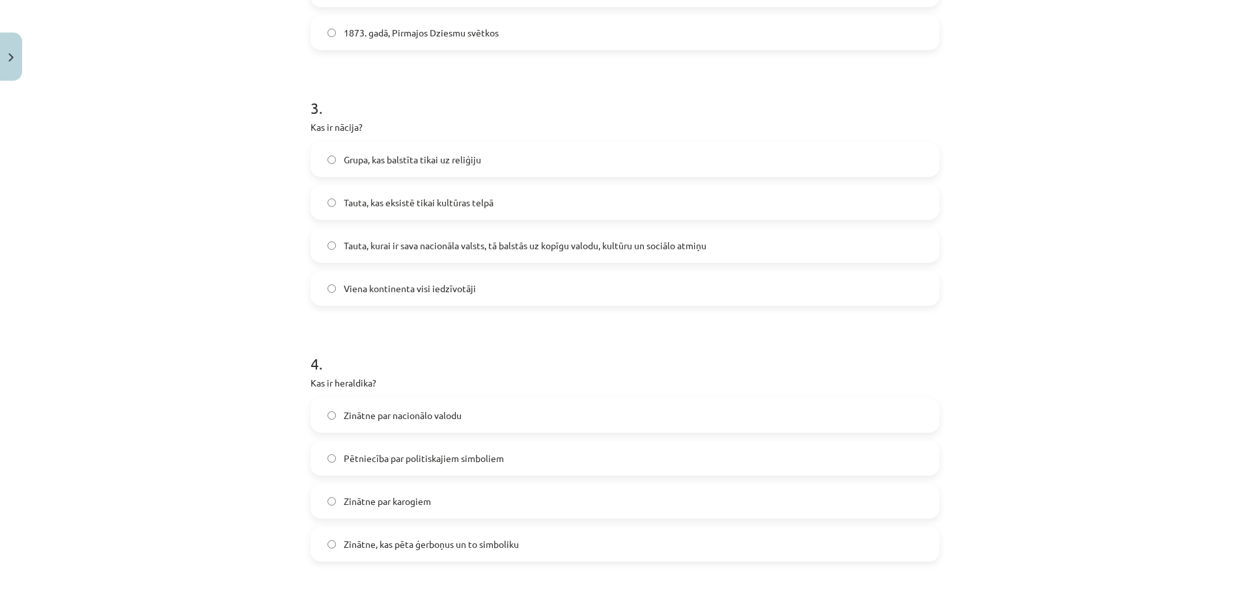
scroll to position [781, 0]
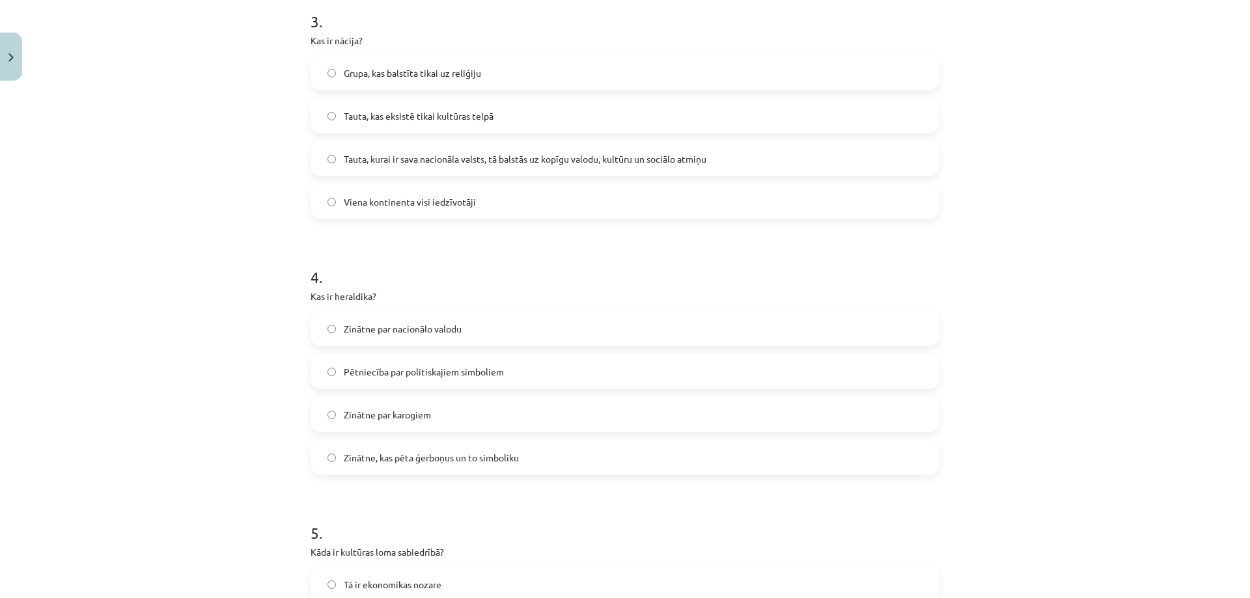
click at [411, 458] on span "Zinātne, kas pēta ģerboņus un to simboliku" at bounding box center [431, 458] width 175 height 14
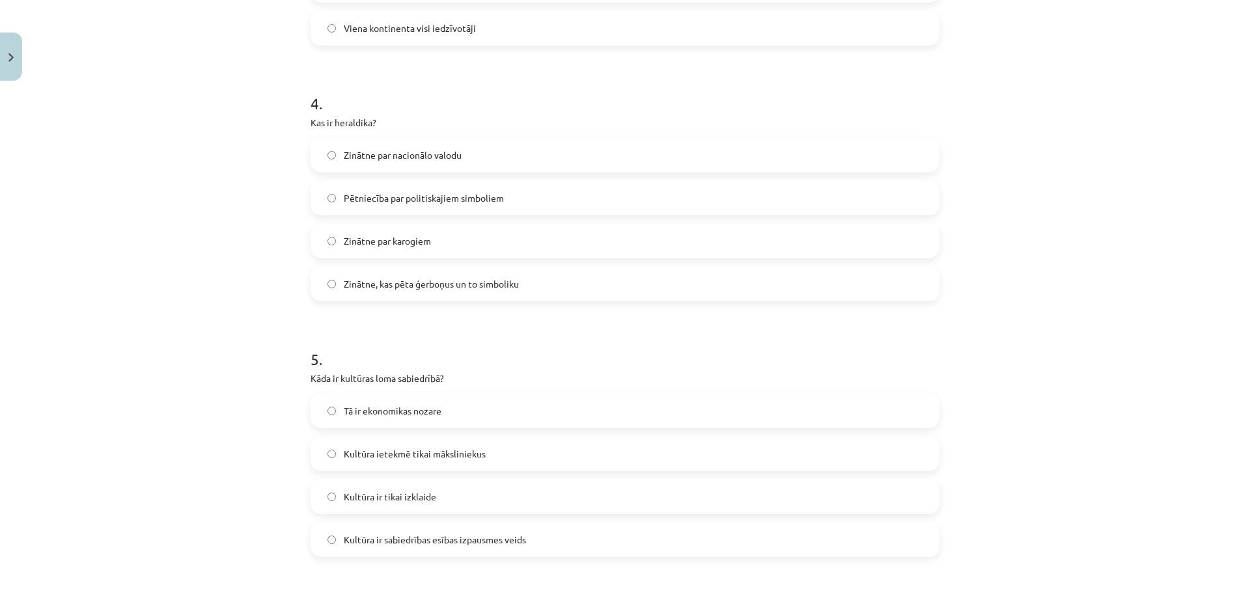
scroll to position [1041, 0]
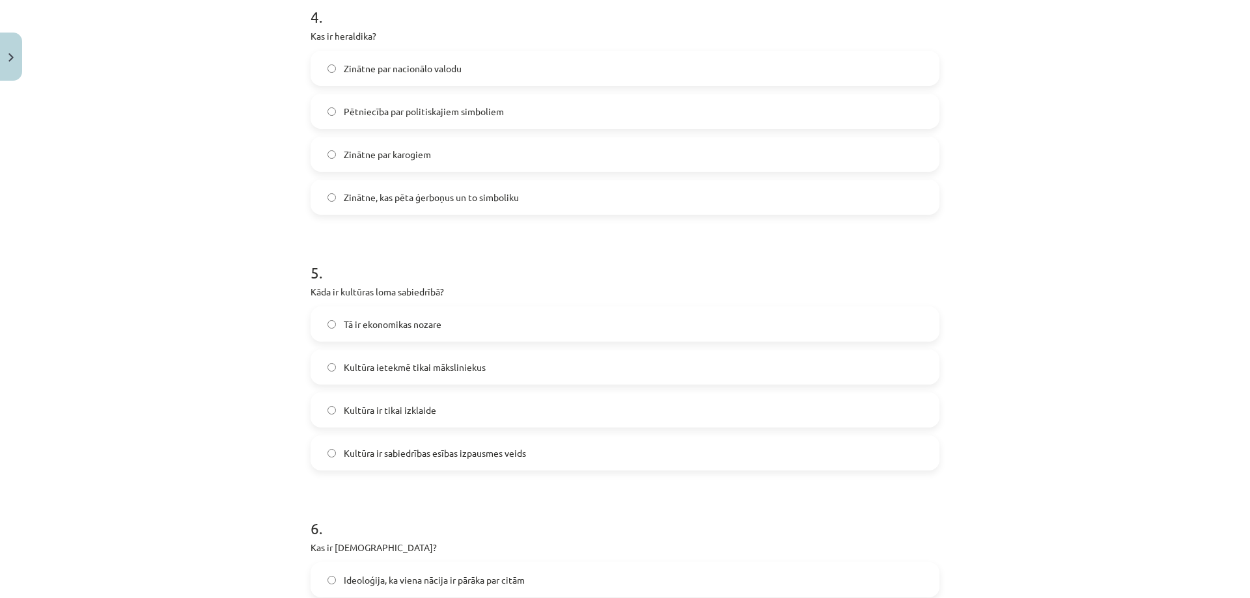
click at [455, 454] on span "Kultūra ir sabiedrības esības izpausmes veids" at bounding box center [435, 454] width 182 height 14
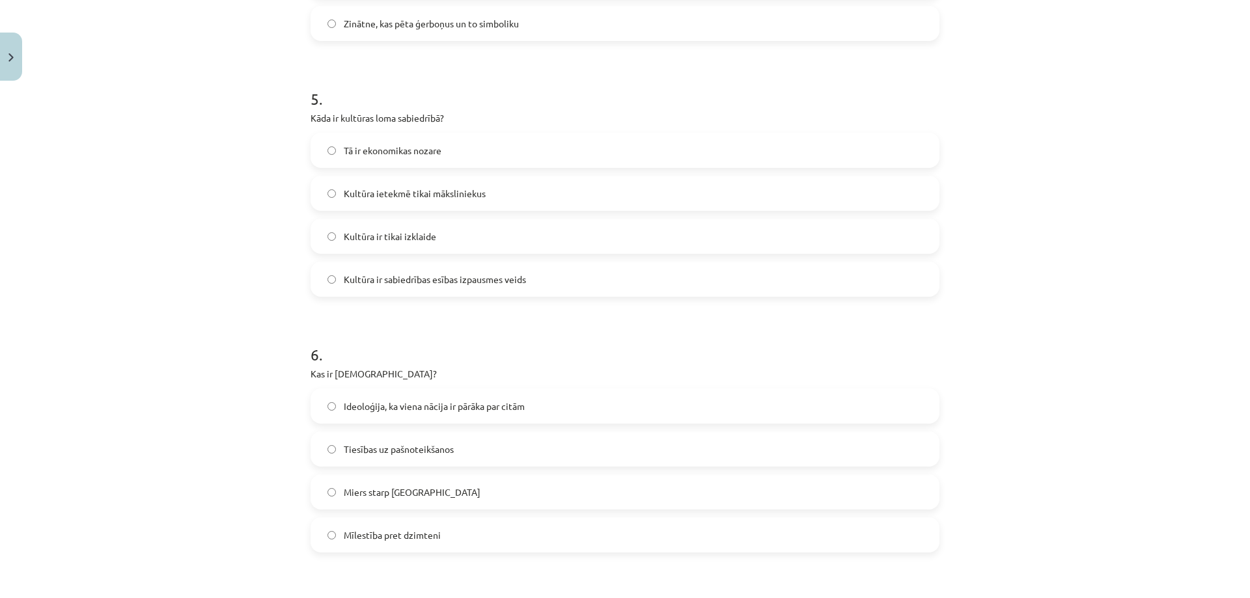
scroll to position [1302, 0]
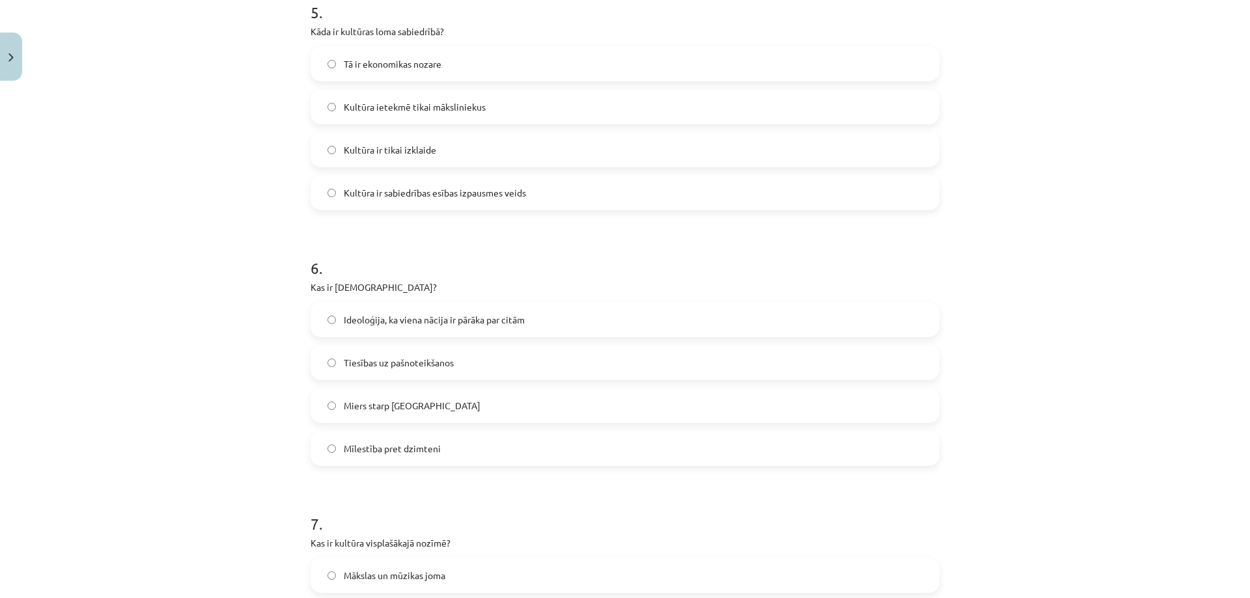
click at [393, 318] on span "Ideoloģija, ka viena nācija ir pārāka par citām" at bounding box center [434, 320] width 181 height 14
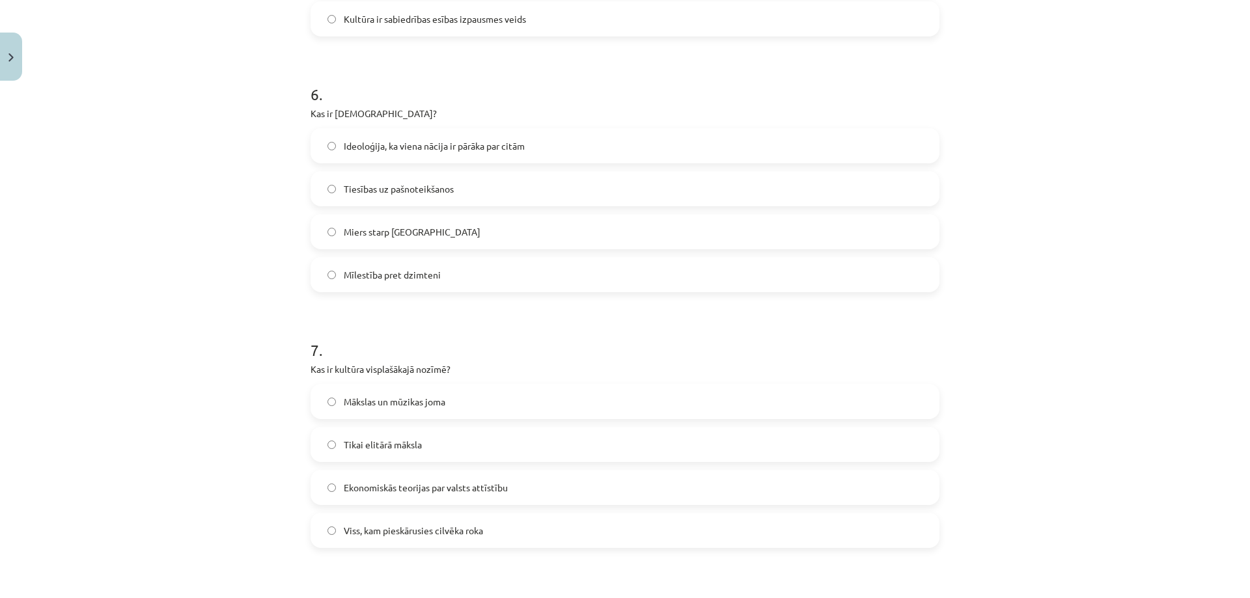
click at [363, 524] on span "Viss, kam pieskārusies cilvēka roka" at bounding box center [413, 531] width 139 height 14
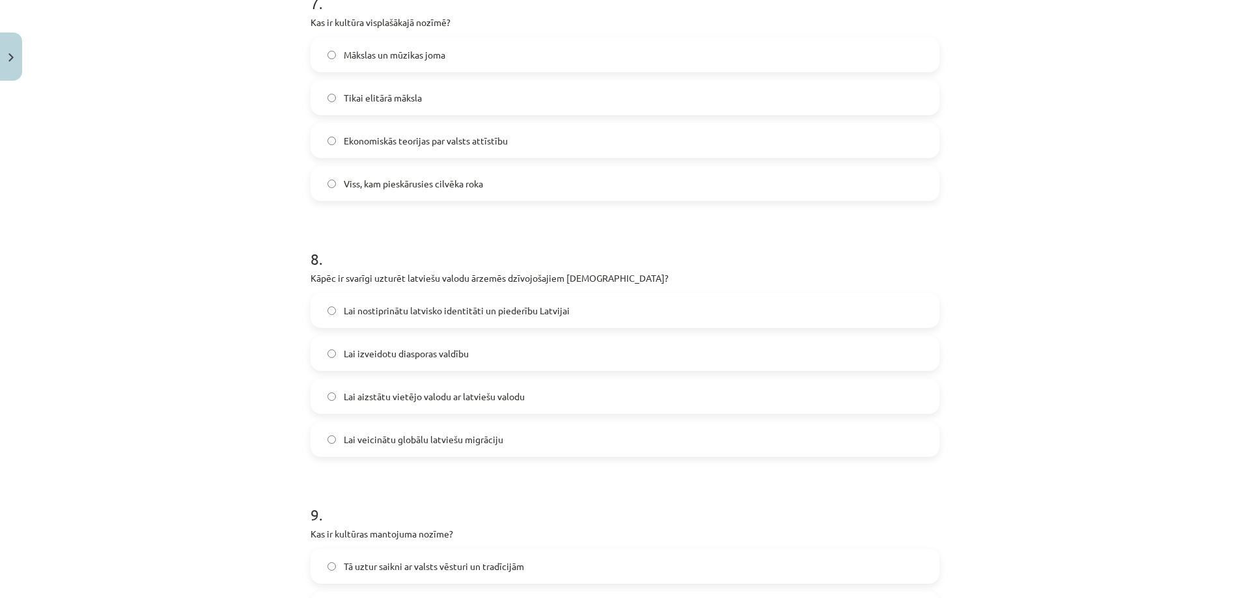
click at [417, 317] on span "Lai nostiprinātu latvisko identitāti un piederību Latvijai" at bounding box center [457, 311] width 226 height 14
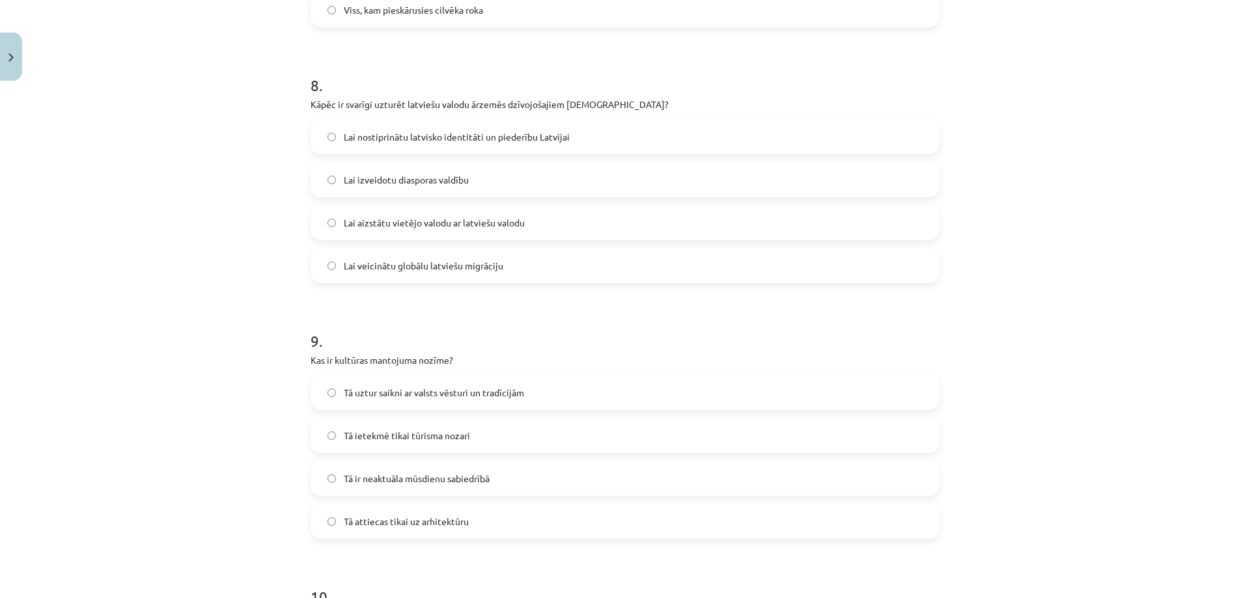
click at [442, 389] on span "Tā uztur saikni ar valsts vēsturi un tradīcijām" at bounding box center [434, 393] width 180 height 14
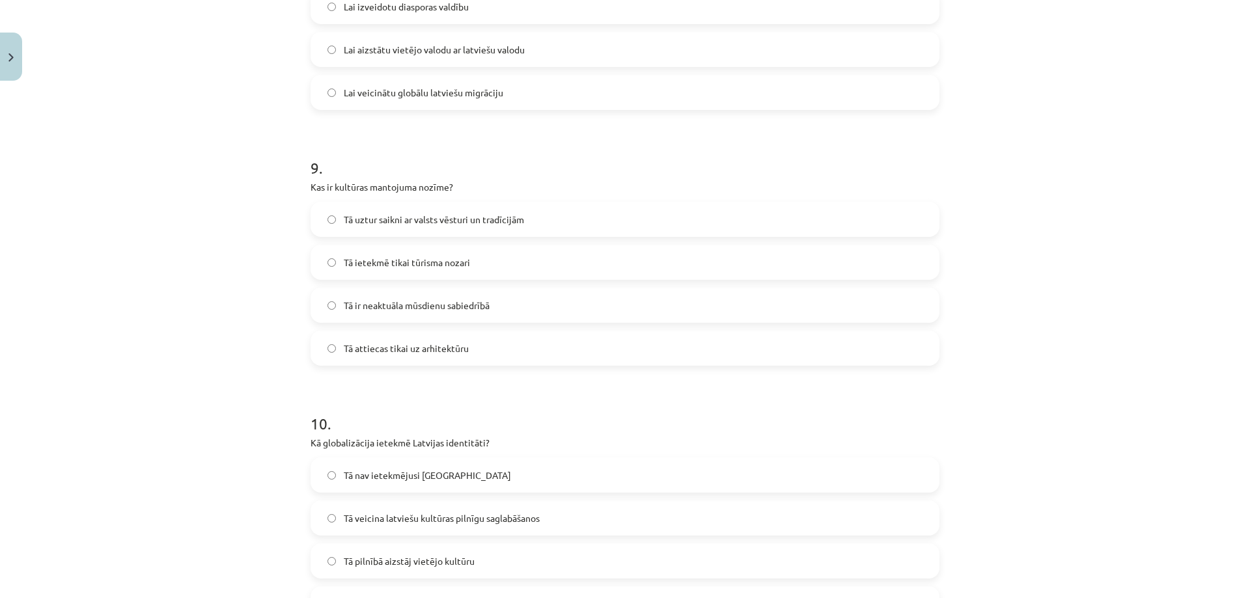
scroll to position [2344, 0]
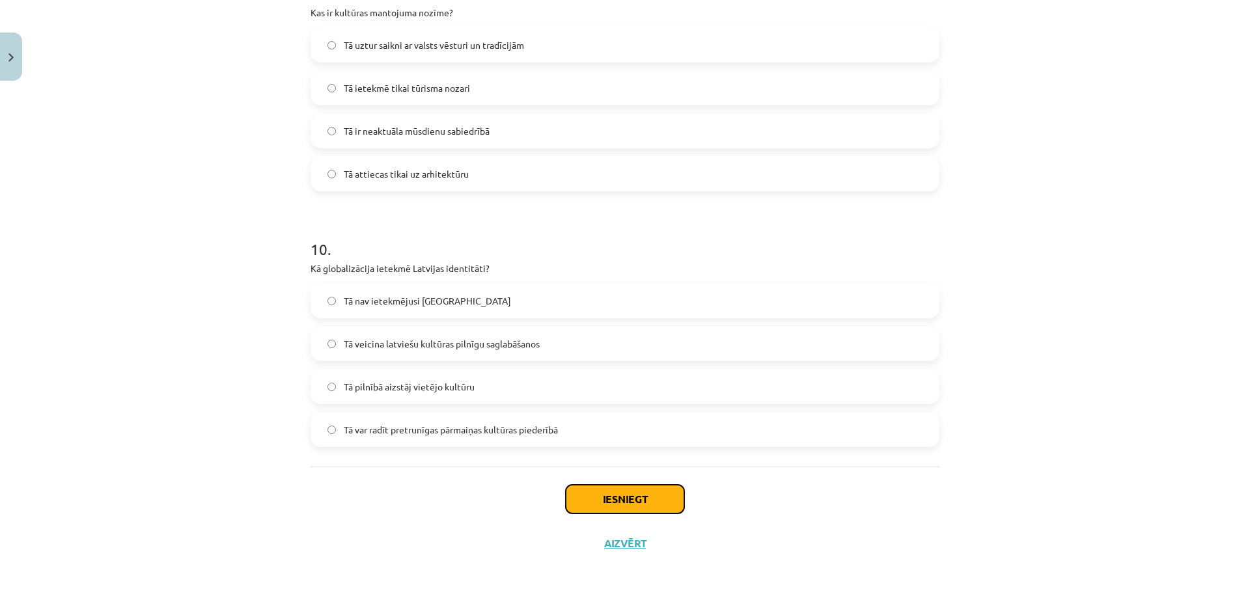
click at [573, 488] on button "Iesniegt" at bounding box center [625, 499] width 118 height 29
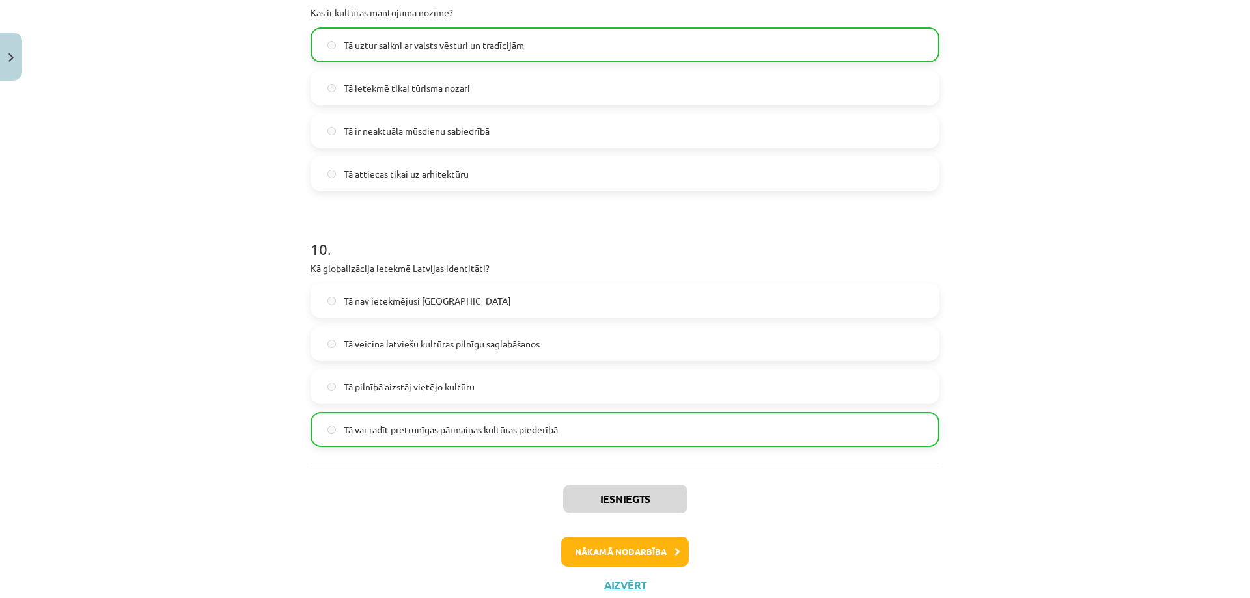
click at [596, 575] on div "Iesniegts Nākamā nodarbība Aizvērt" at bounding box center [624, 533] width 629 height 133
click at [605, 562] on button "Nākamā nodarbība" at bounding box center [625, 552] width 128 height 30
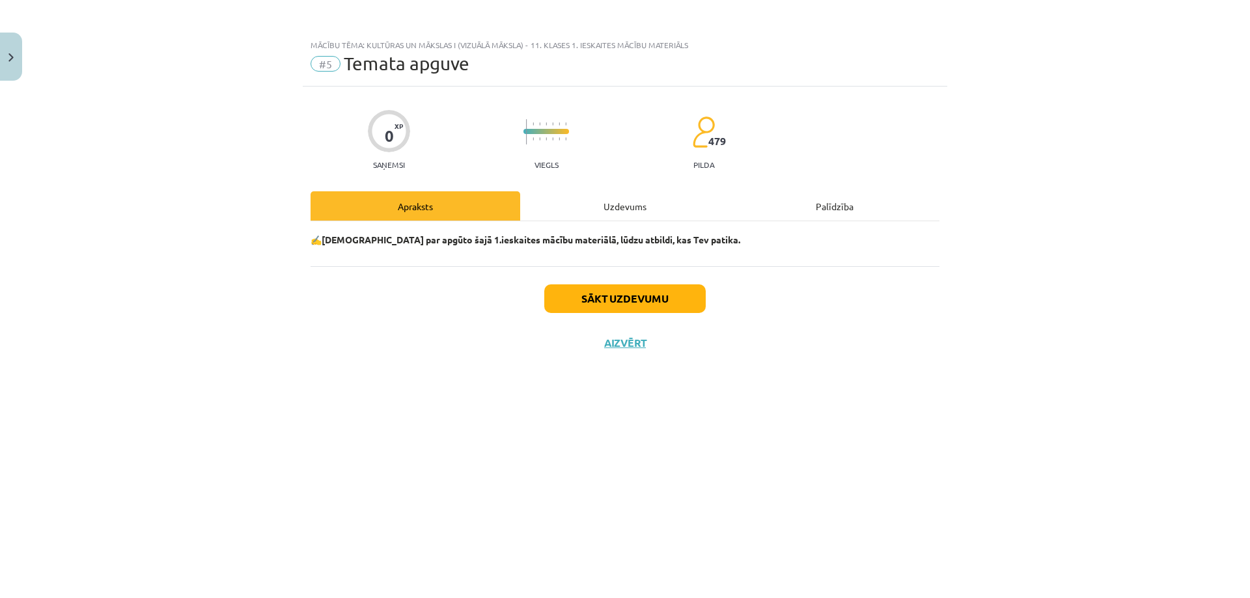
scroll to position [0, 0]
click at [651, 310] on button "Sākt uzdevumu" at bounding box center [624, 298] width 161 height 29
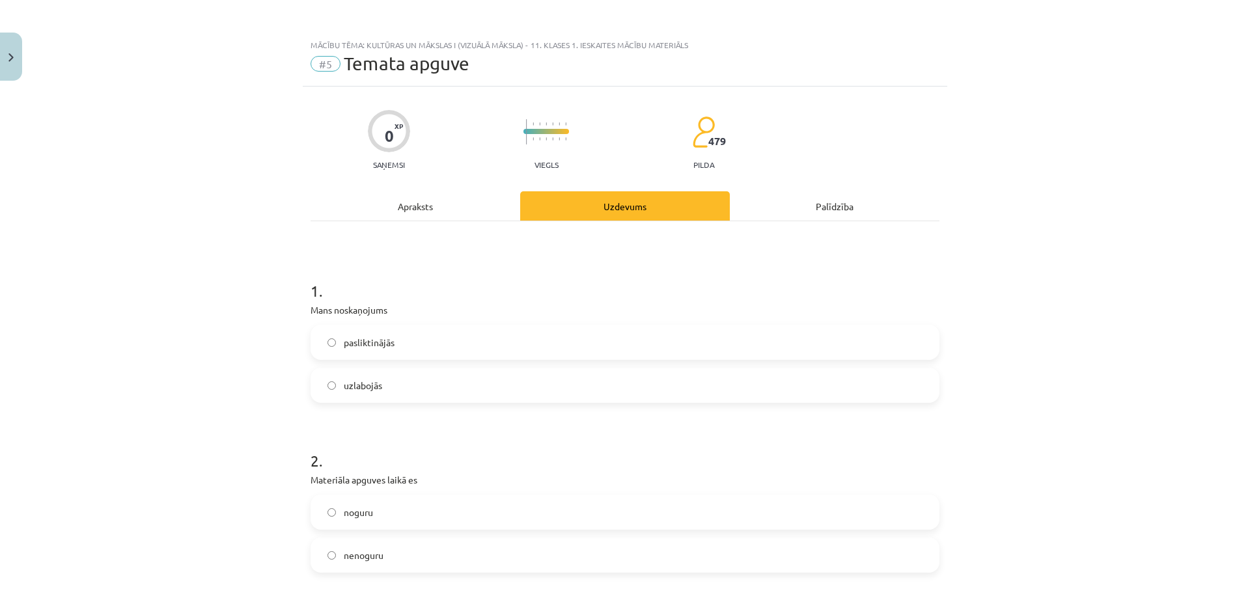
click at [374, 387] on span "uzlabojās" at bounding box center [363, 386] width 38 height 14
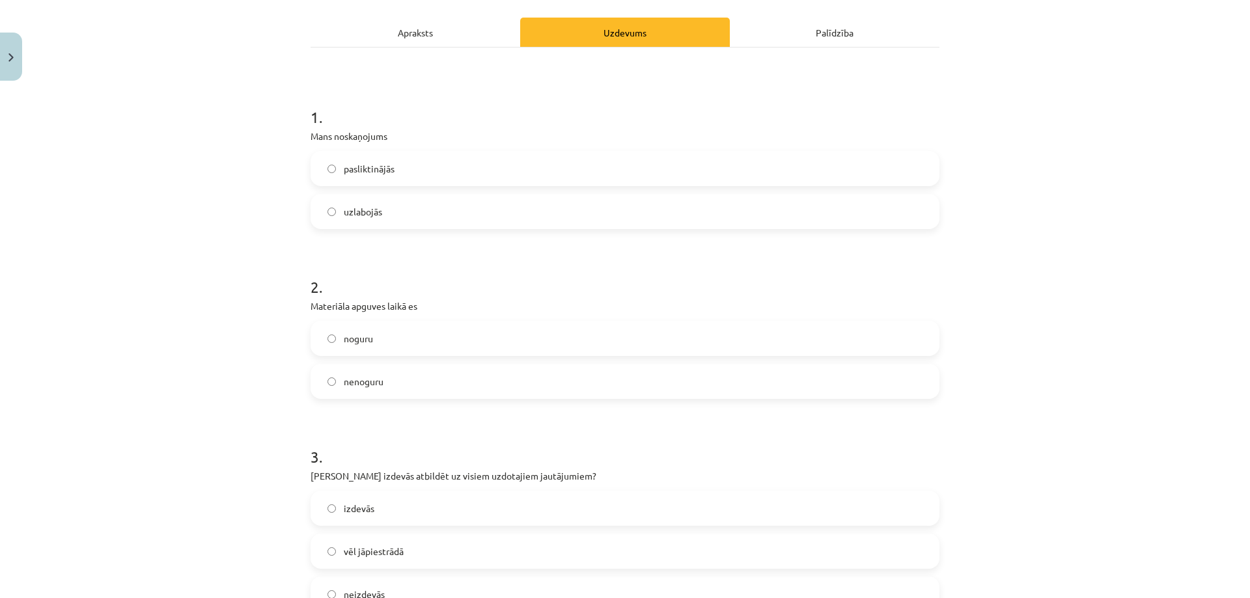
click at [378, 346] on label "noguru" at bounding box center [625, 338] width 626 height 33
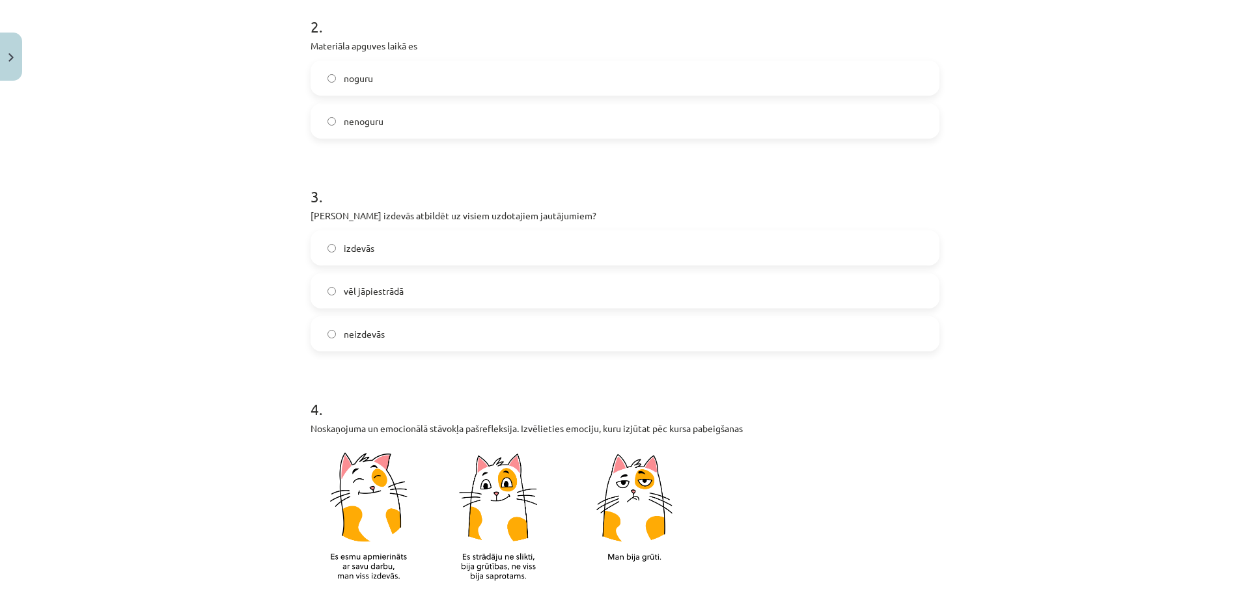
click at [394, 261] on label "izdevās" at bounding box center [625, 248] width 626 height 33
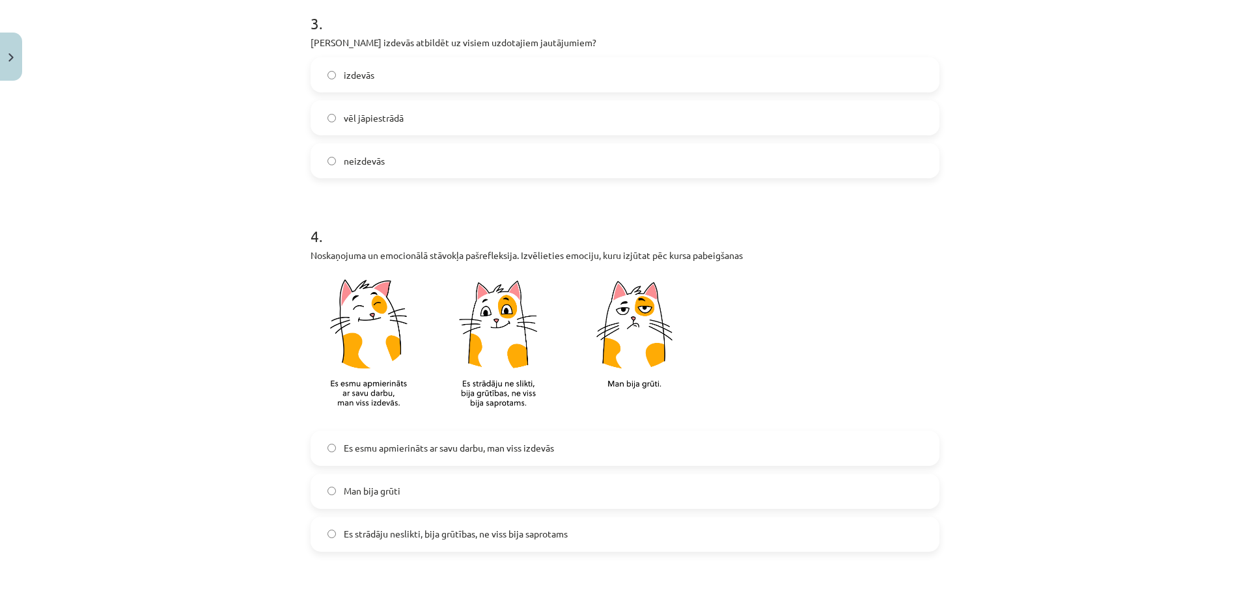
scroll to position [695, 0]
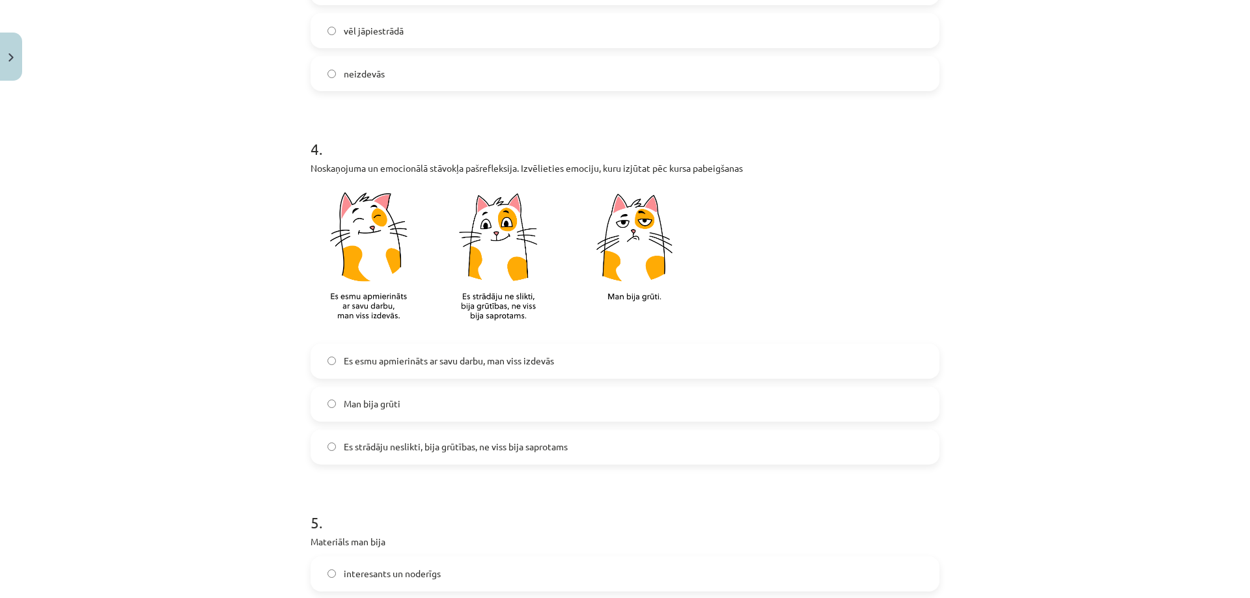
click at [387, 455] on label "Es strādāju neslikti, bija grūtības, ne viss bija saprotams" at bounding box center [625, 447] width 626 height 33
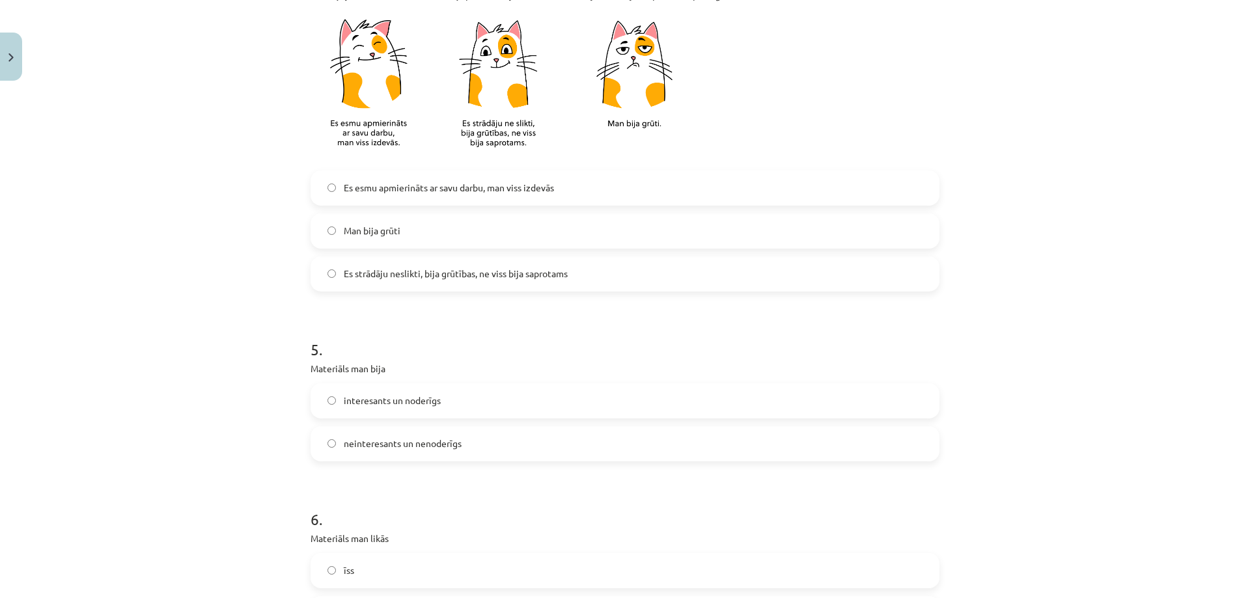
scroll to position [955, 0]
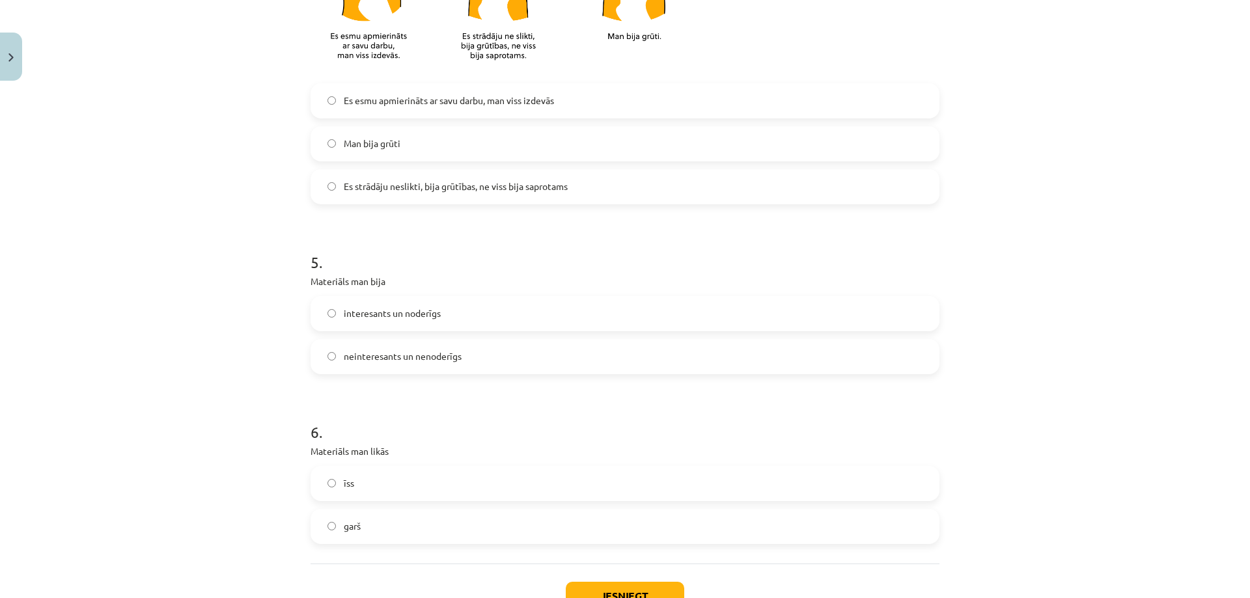
click at [426, 312] on span "interesants un noderīgs" at bounding box center [392, 314] width 97 height 14
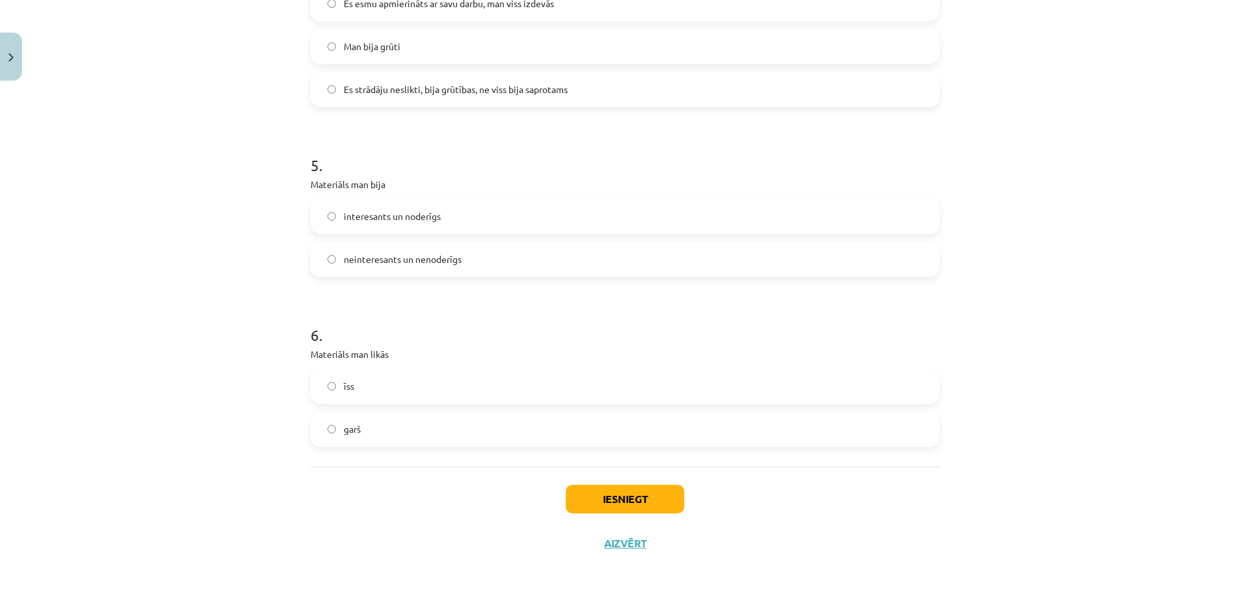
click at [379, 394] on label "īss" at bounding box center [625, 386] width 626 height 33
click at [588, 508] on button "Iesniegt" at bounding box center [625, 499] width 118 height 29
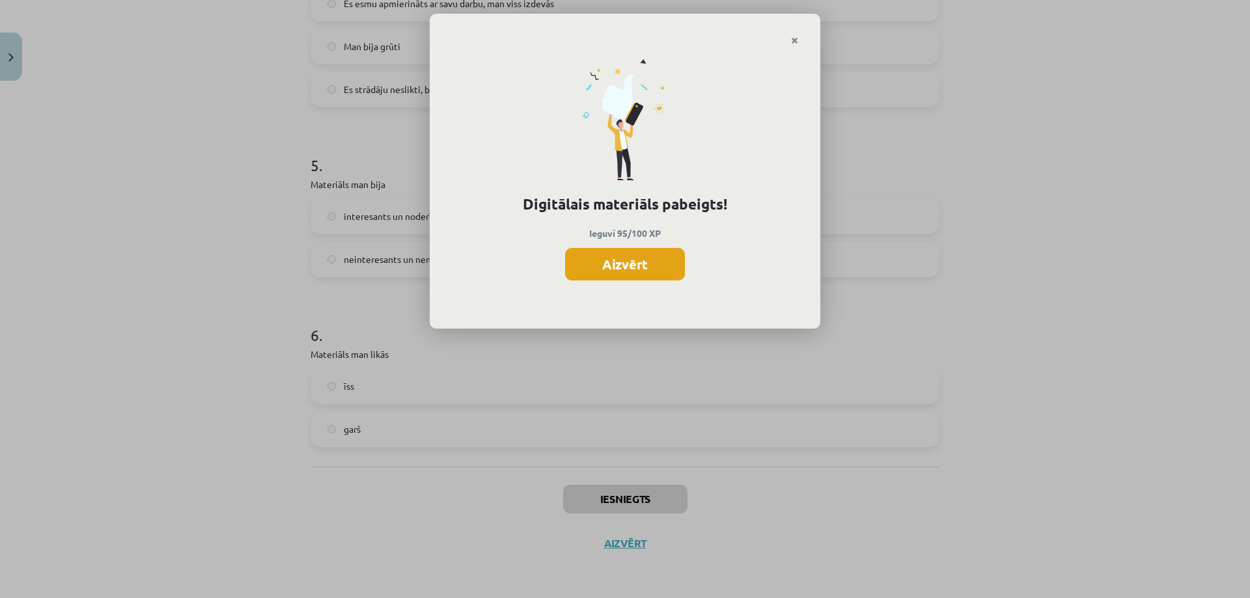
click at [646, 250] on button "Aizvērt" at bounding box center [625, 264] width 120 height 33
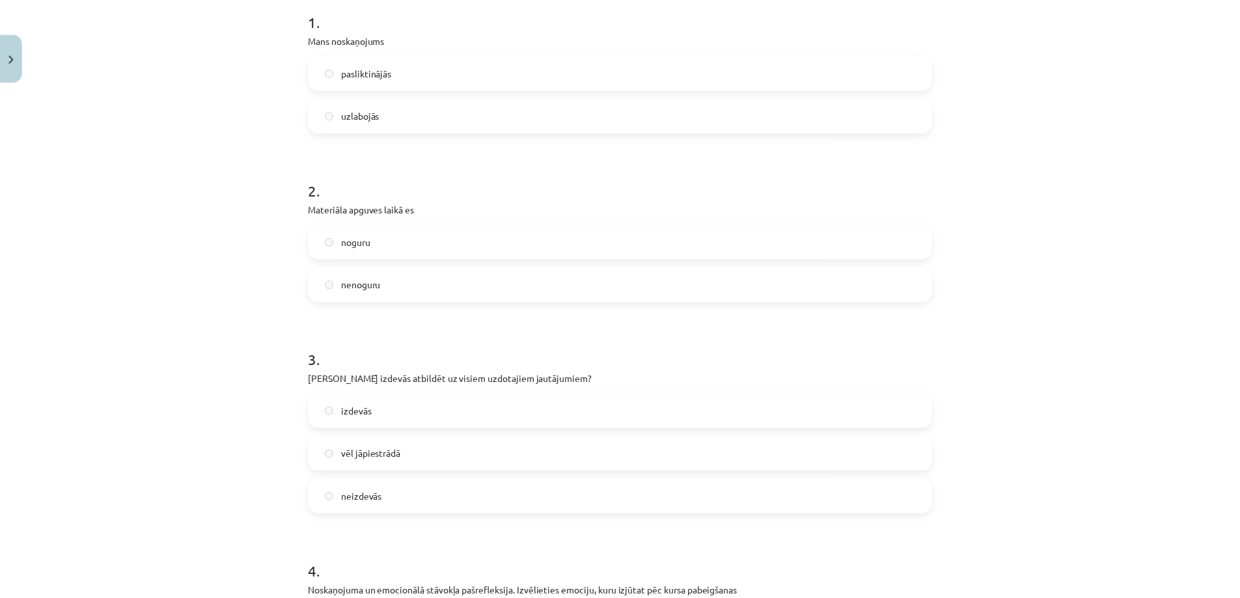
scroll to position [184, 0]
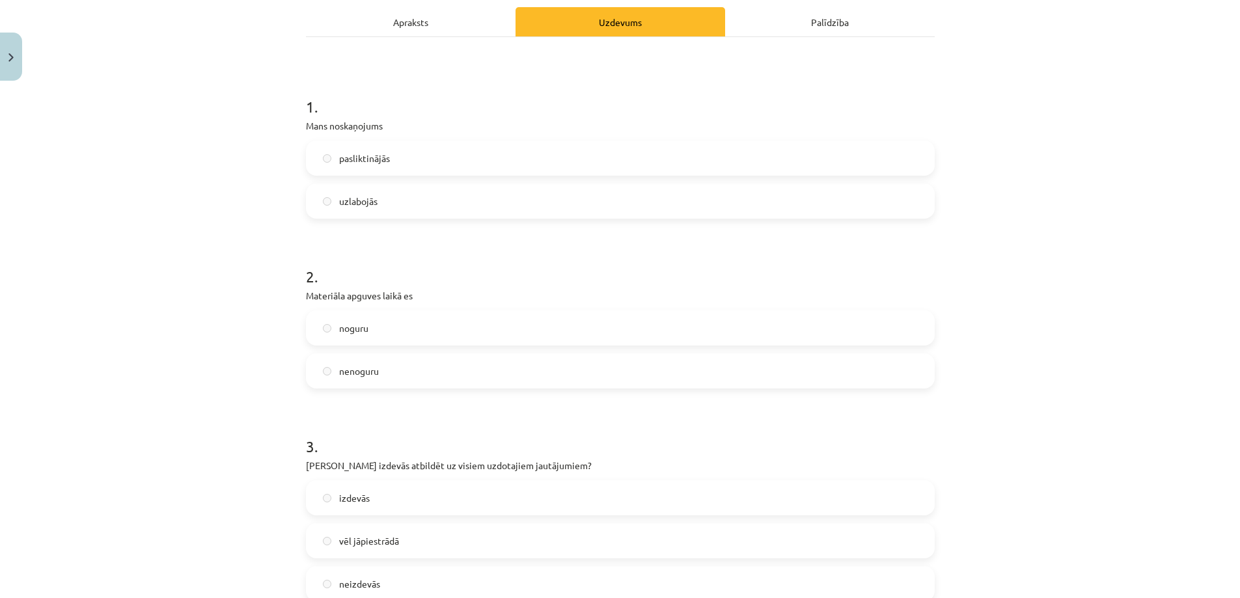
click at [33, 63] on div "Mācību tēma: Kultūras un mākslas i (vizuālā māksla) - 11. klases 1. ieskaites m…" at bounding box center [620, 299] width 1240 height 598
click at [20, 62] on button "Close" at bounding box center [11, 57] width 22 height 48
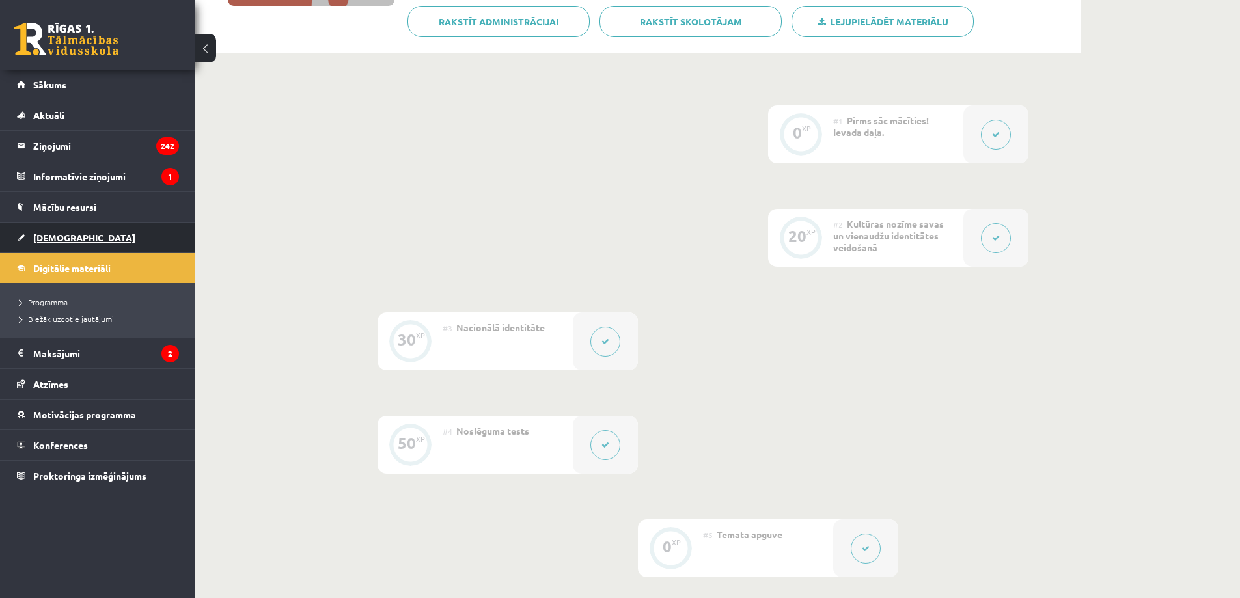
click at [66, 243] on link "[DEMOGRAPHIC_DATA]" at bounding box center [98, 238] width 162 height 30
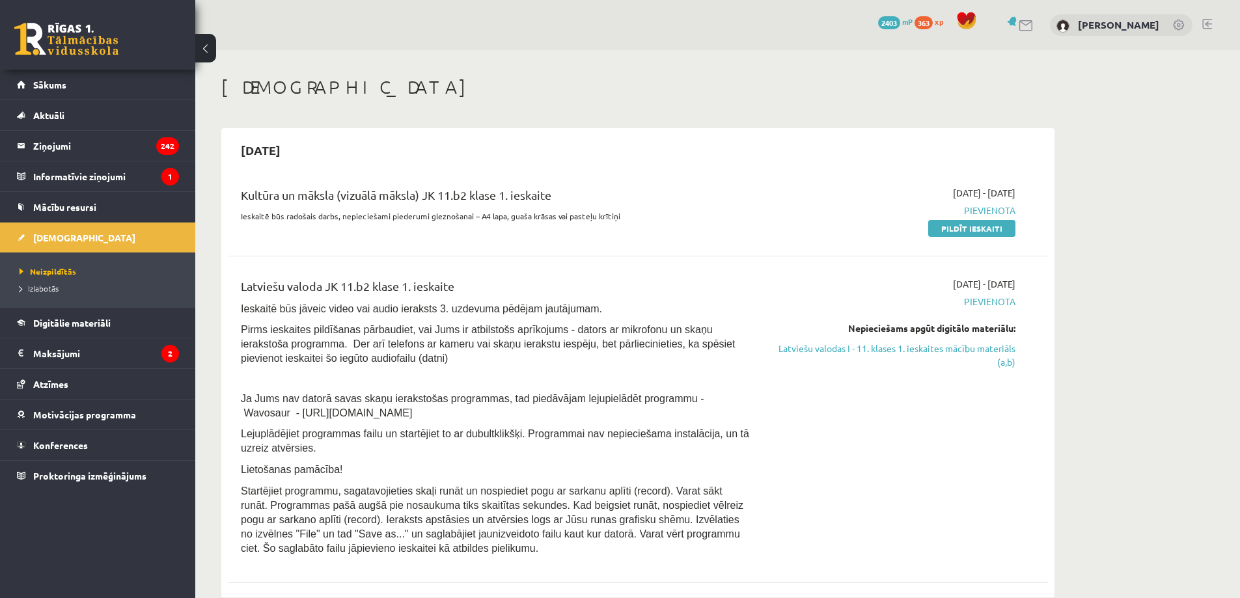
scroll to position [87, 0]
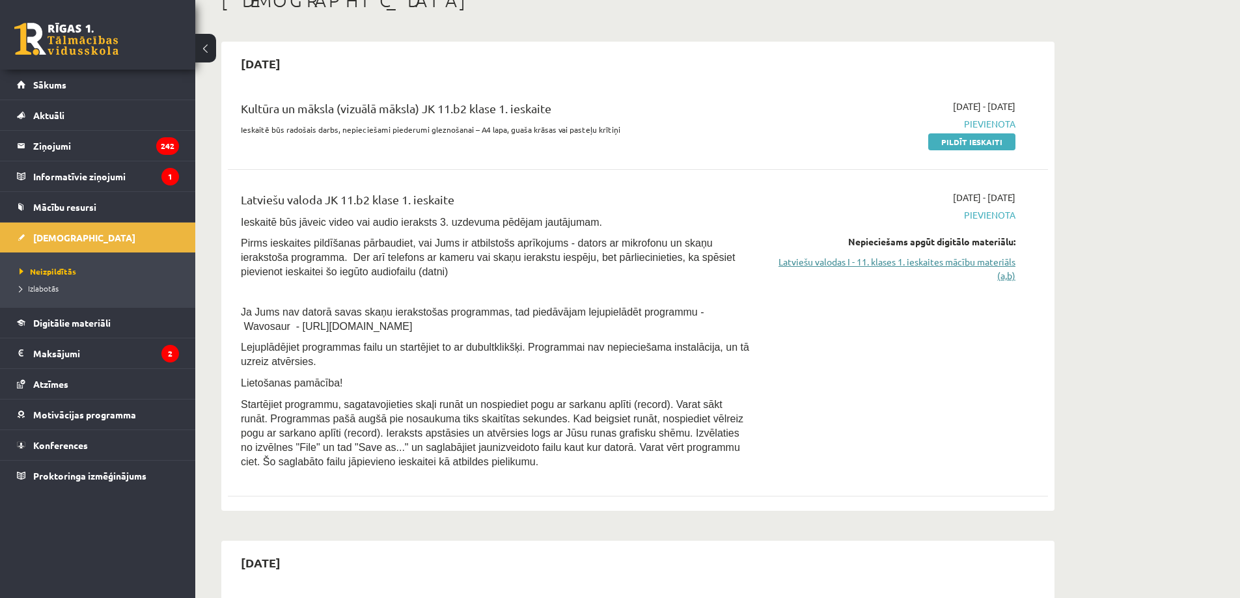
click at [871, 258] on link "Latviešu valodas I - 11. klases 1. ieskaites mācību materiāls (a,b)" at bounding box center [892, 268] width 245 height 27
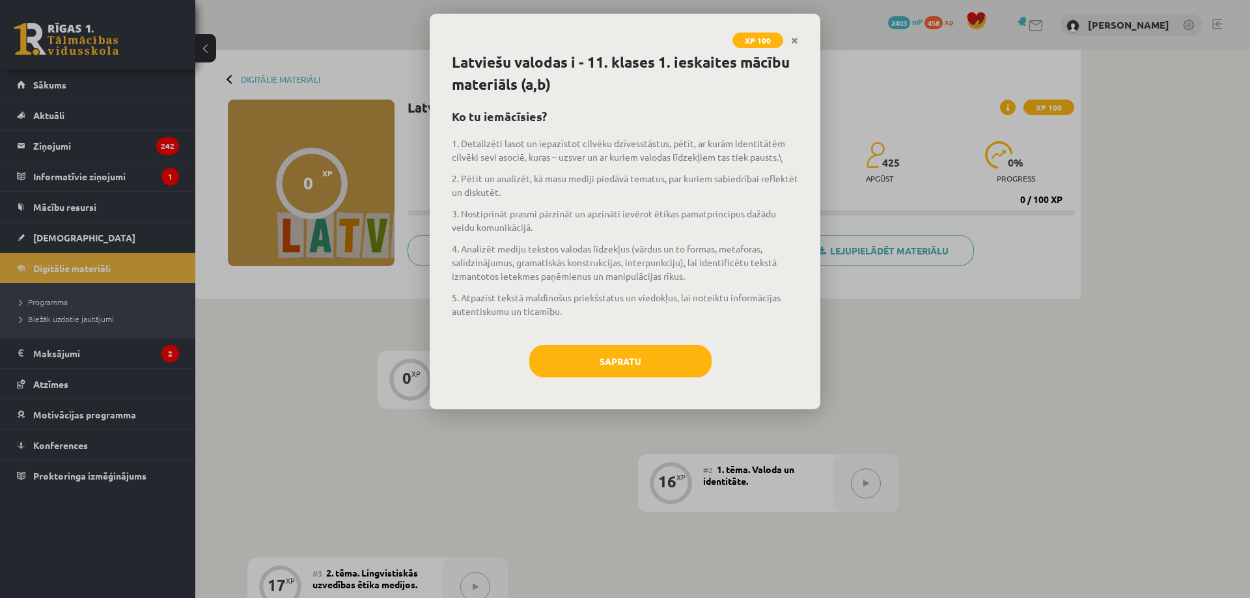
click at [621, 378] on div "Sapratu" at bounding box center [625, 366] width 346 height 42
click at [623, 361] on button "Sapratu" at bounding box center [620, 361] width 182 height 33
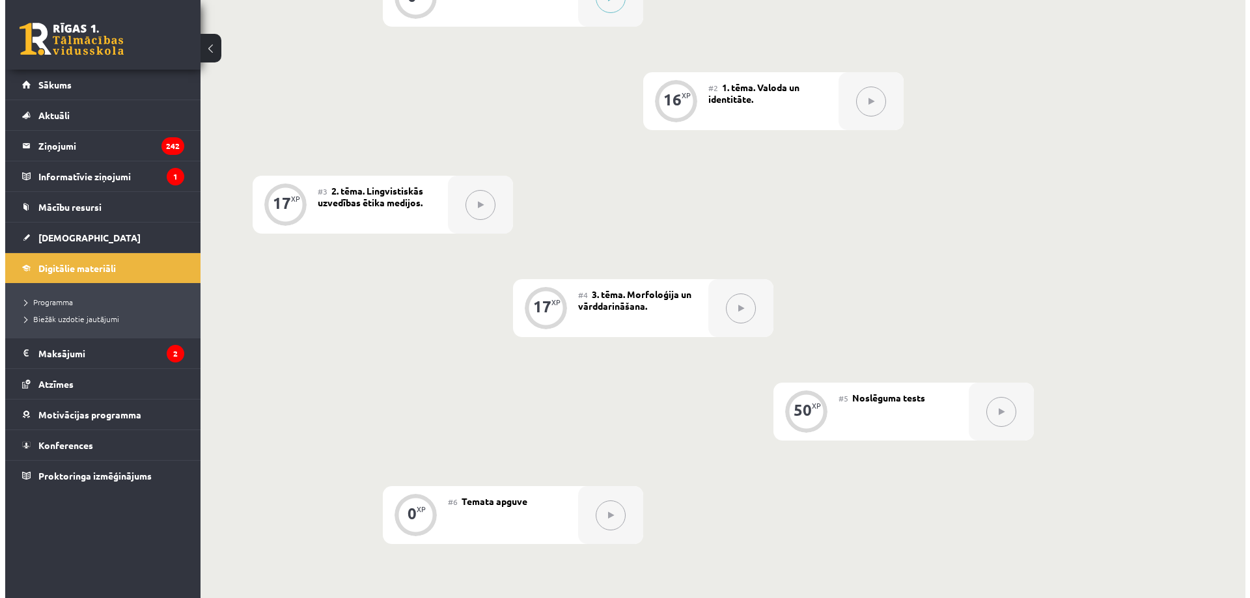
scroll to position [296, 0]
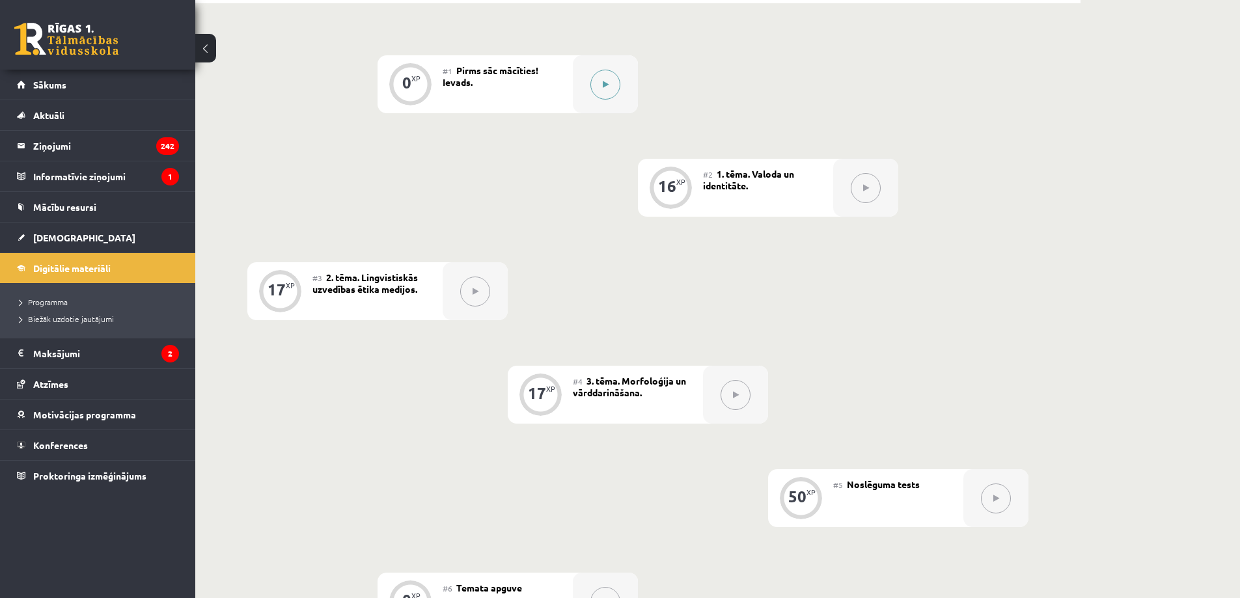
click at [620, 90] on div at bounding box center [605, 84] width 65 height 58
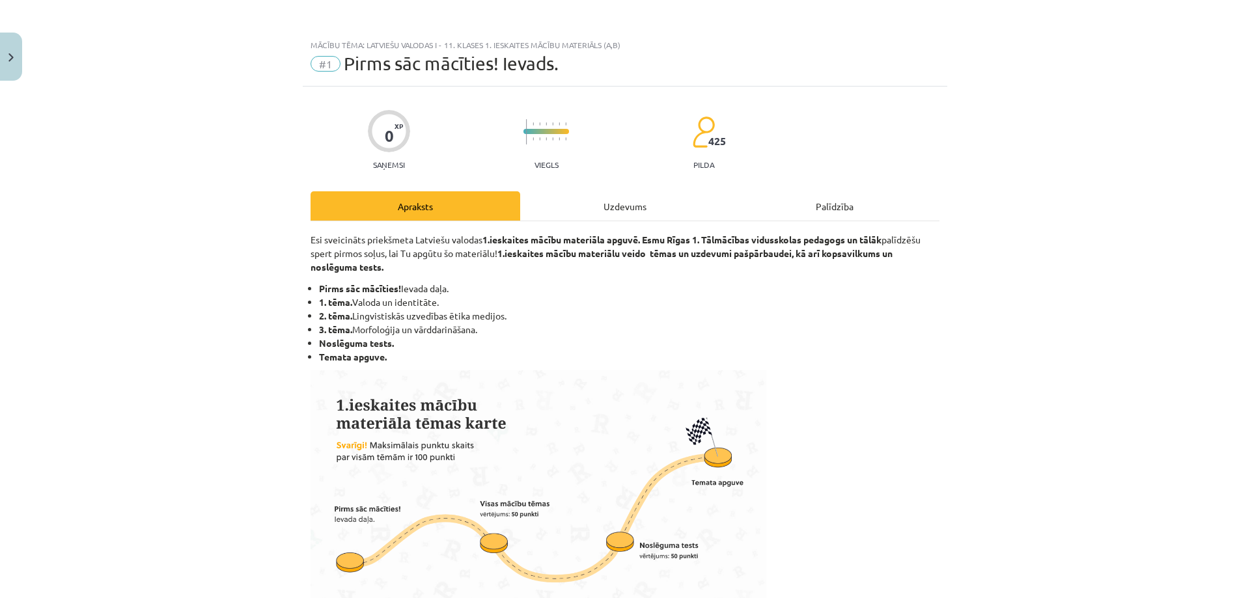
click at [685, 190] on div "0 XP Saņemsi Viegls 425 pilda Apraksts Uzdevums Palīdzība Esi sveicināts priekš…" at bounding box center [625, 553] width 644 height 932
click at [646, 202] on div "Uzdevums" at bounding box center [625, 205] width 210 height 29
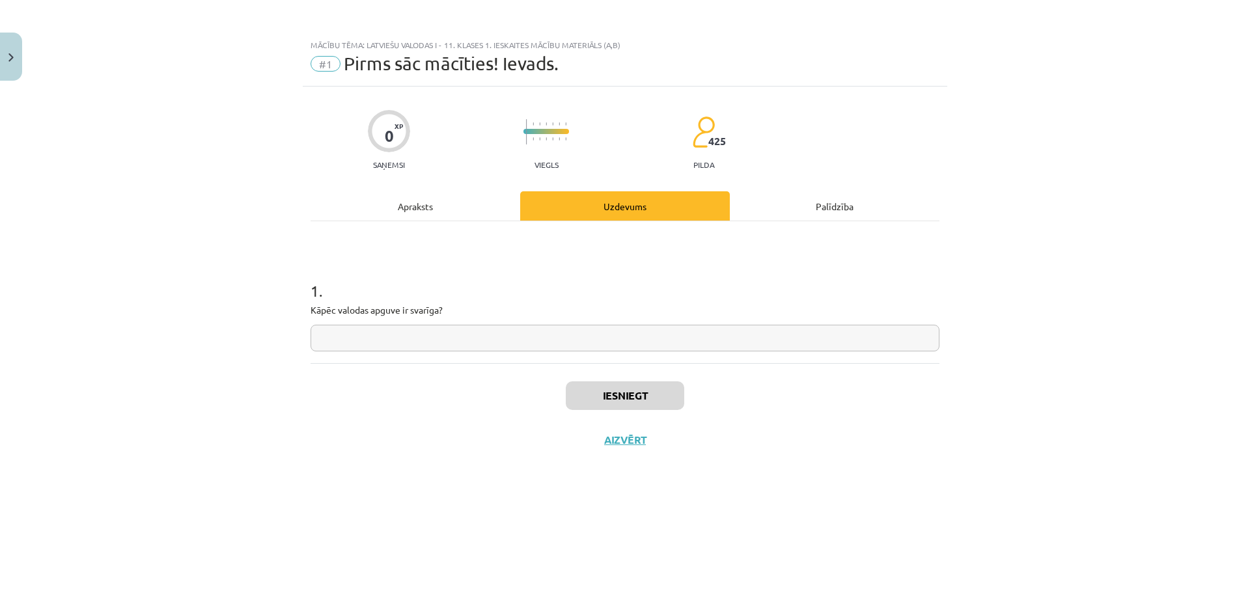
scroll to position [0, 0]
click at [555, 344] on input "text" at bounding box center [624, 338] width 629 height 27
type input "*"
click at [578, 393] on button "Iesniegt" at bounding box center [625, 395] width 118 height 29
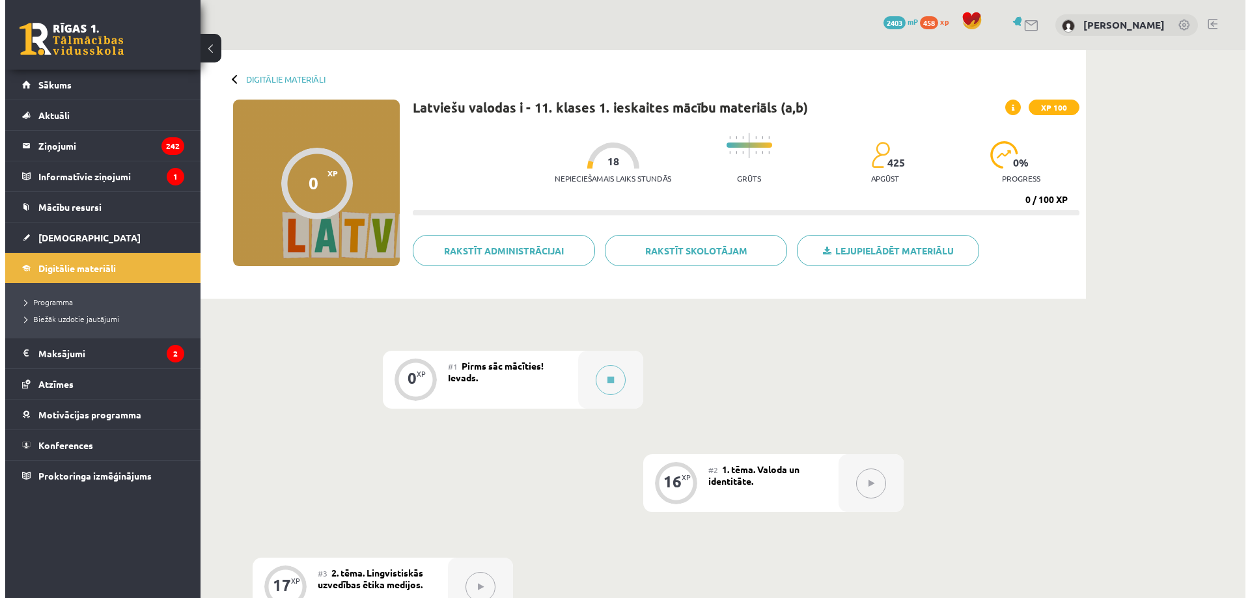
scroll to position [174, 0]
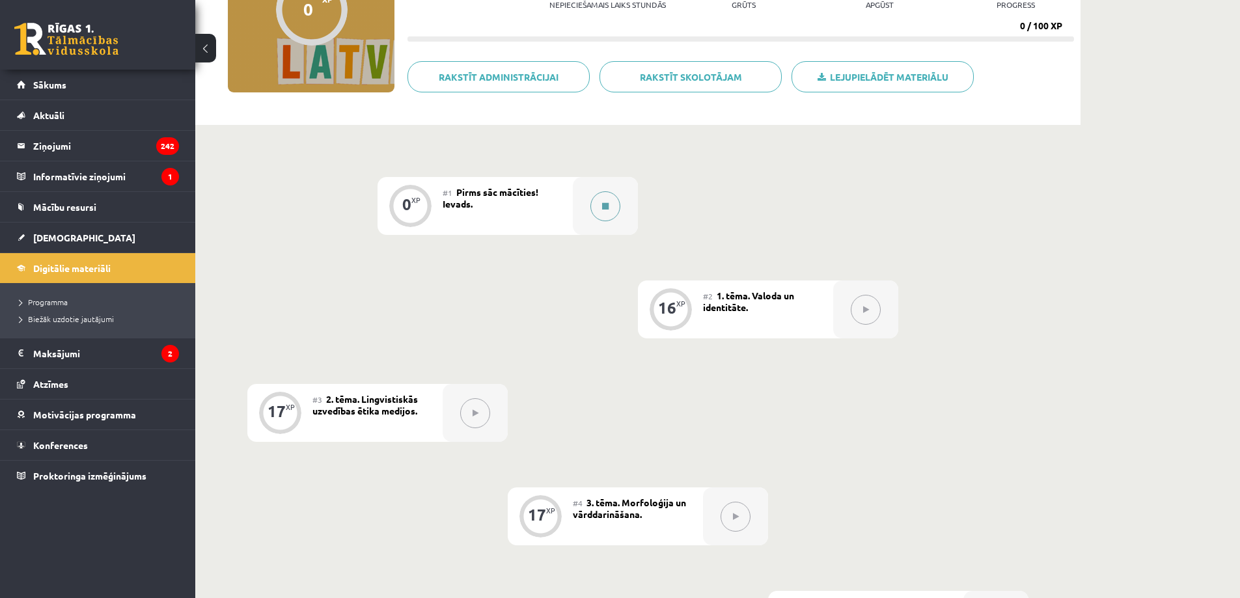
click at [573, 215] on div at bounding box center [605, 206] width 65 height 58
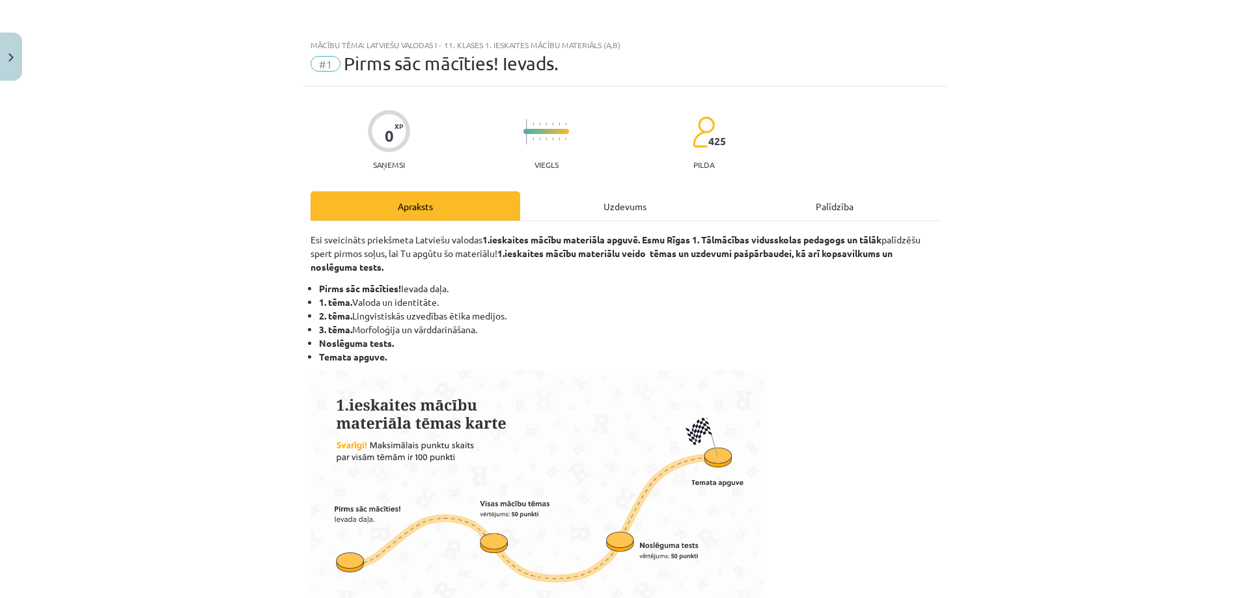
click at [641, 204] on div "Uzdevums" at bounding box center [625, 205] width 210 height 29
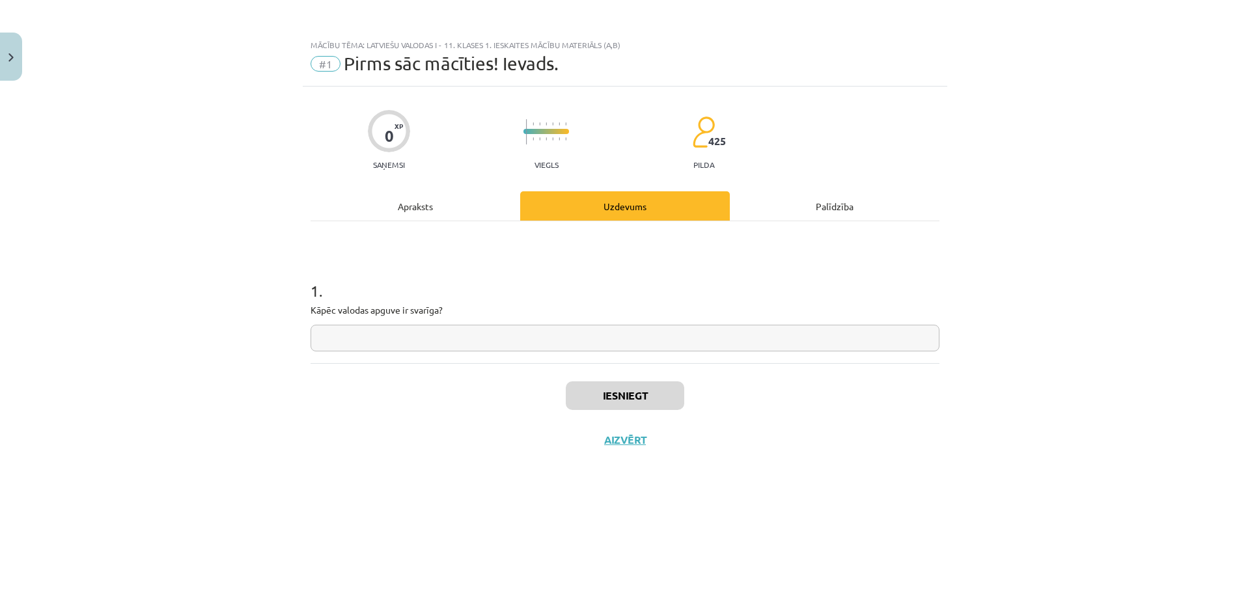
click at [596, 333] on input "text" at bounding box center [624, 338] width 629 height 27
type input "*"
click at [596, 383] on button "Iesniegt" at bounding box center [625, 395] width 118 height 29
click at [647, 450] on button "Nākamā nodarbība" at bounding box center [625, 449] width 128 height 30
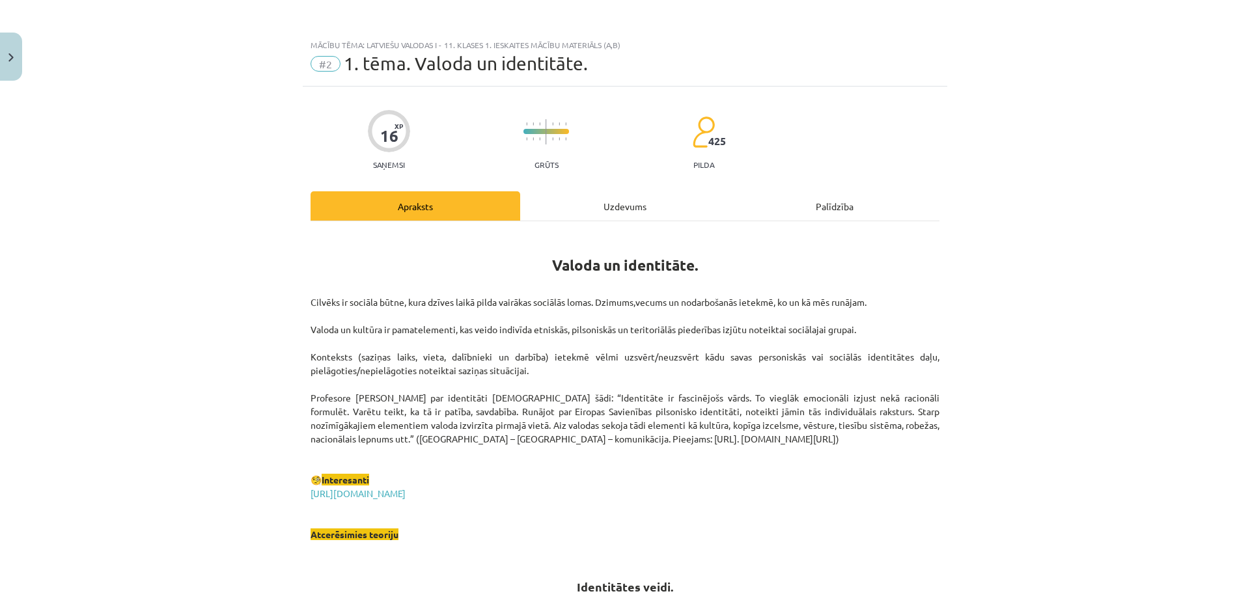
click at [605, 206] on div "Uzdevums" at bounding box center [625, 205] width 210 height 29
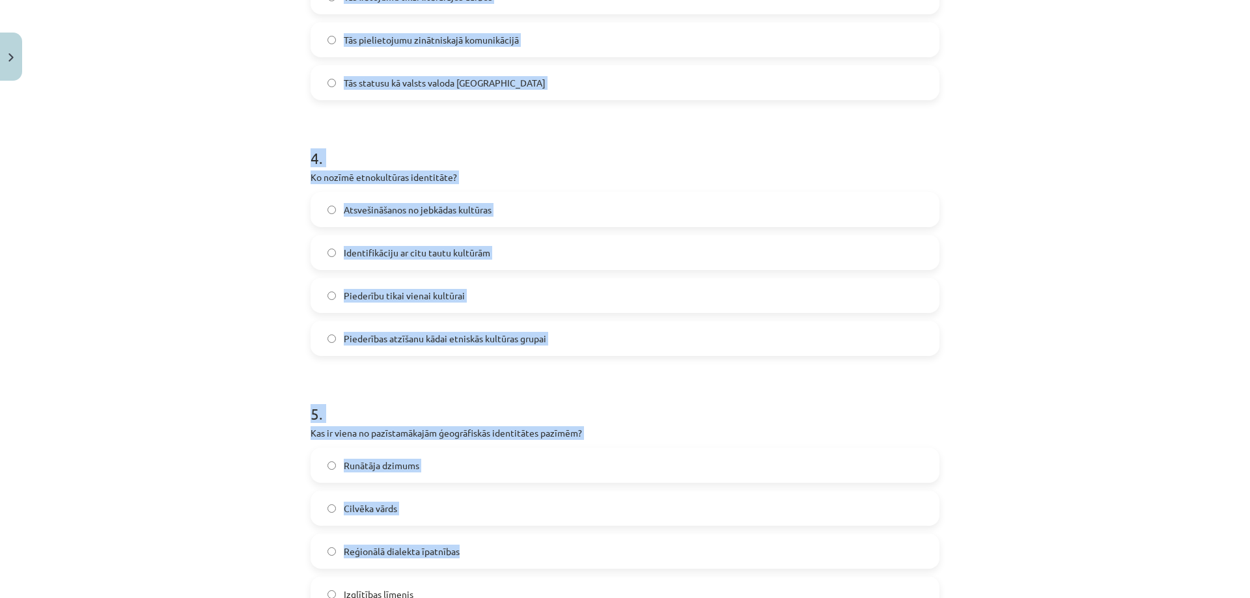
scroll to position [1065, 0]
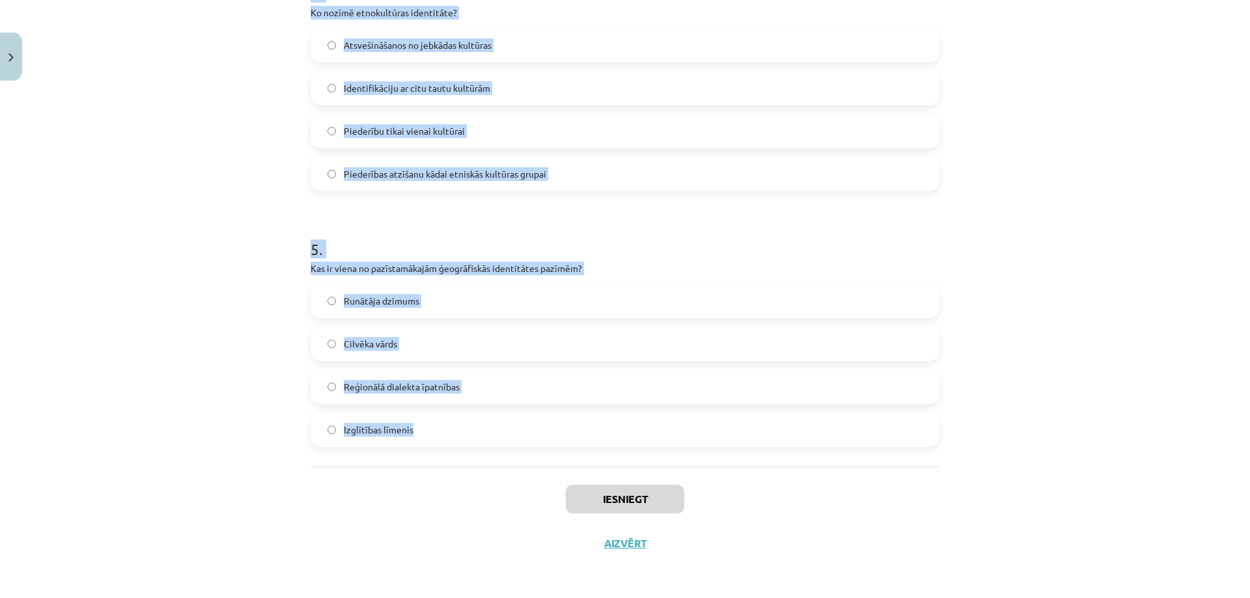
drag, startPoint x: 305, startPoint y: 277, endPoint x: 624, endPoint y: 411, distance: 346.0
copy form "Kā valoda ietekmē cilvēka identitāti? Tā nosaka cilvēka fiziskās īpašības. Tā i…"
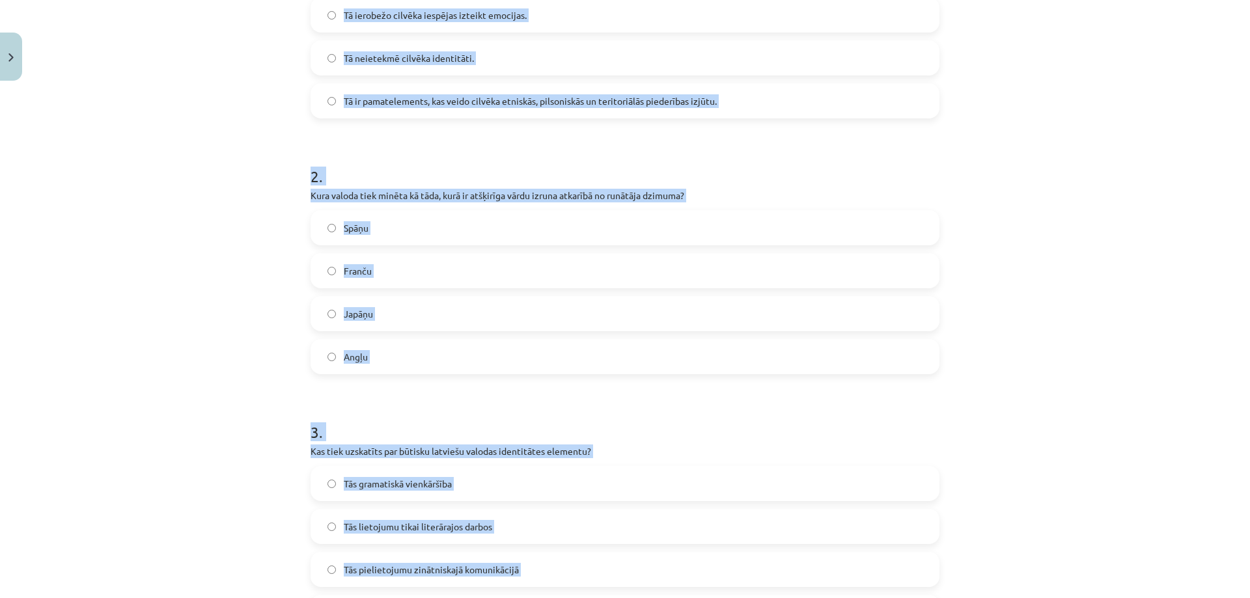
scroll to position [23, 0]
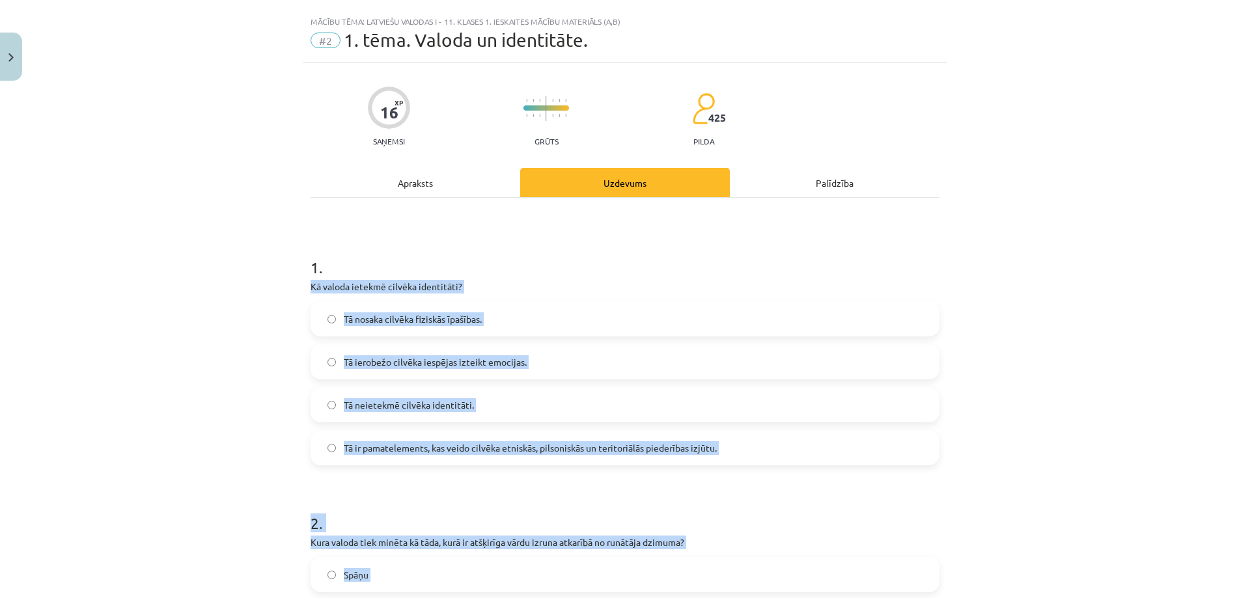
click at [256, 363] on div "Mācību tēma: Latviešu valodas i - 11. klases 1. ieskaites mācību materiāls (a,b…" at bounding box center [625, 299] width 1250 height 598
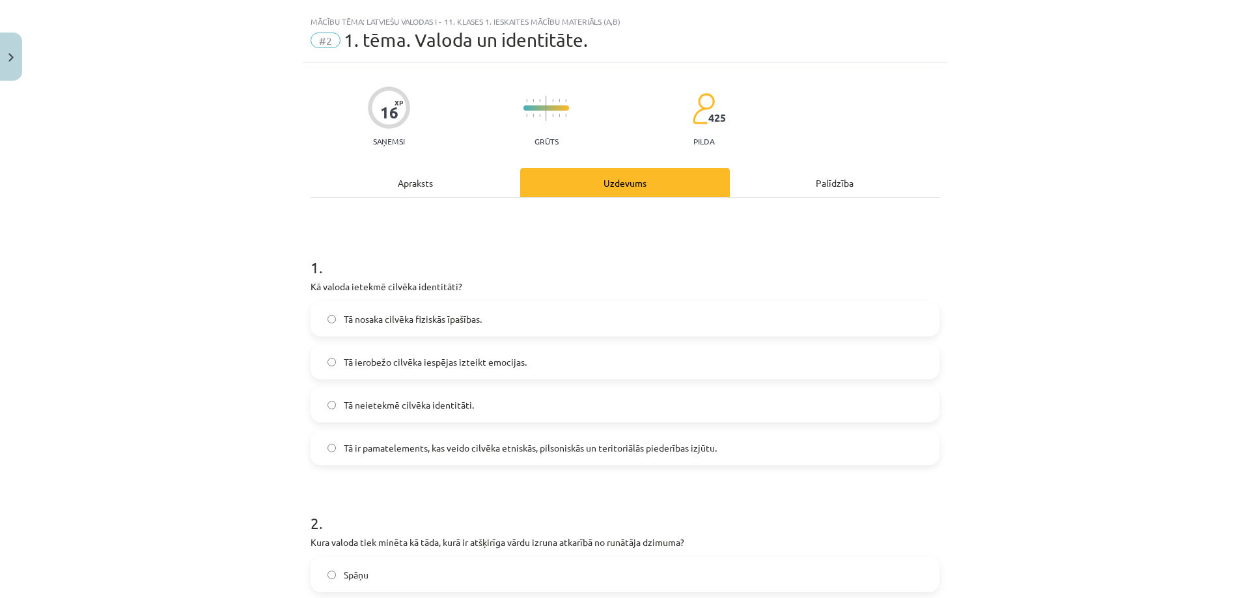
click at [387, 454] on span "Tā ir pamatelements, kas veido cilvēka etniskās, pilsoniskās un teritoriālās pi…" at bounding box center [530, 448] width 373 height 14
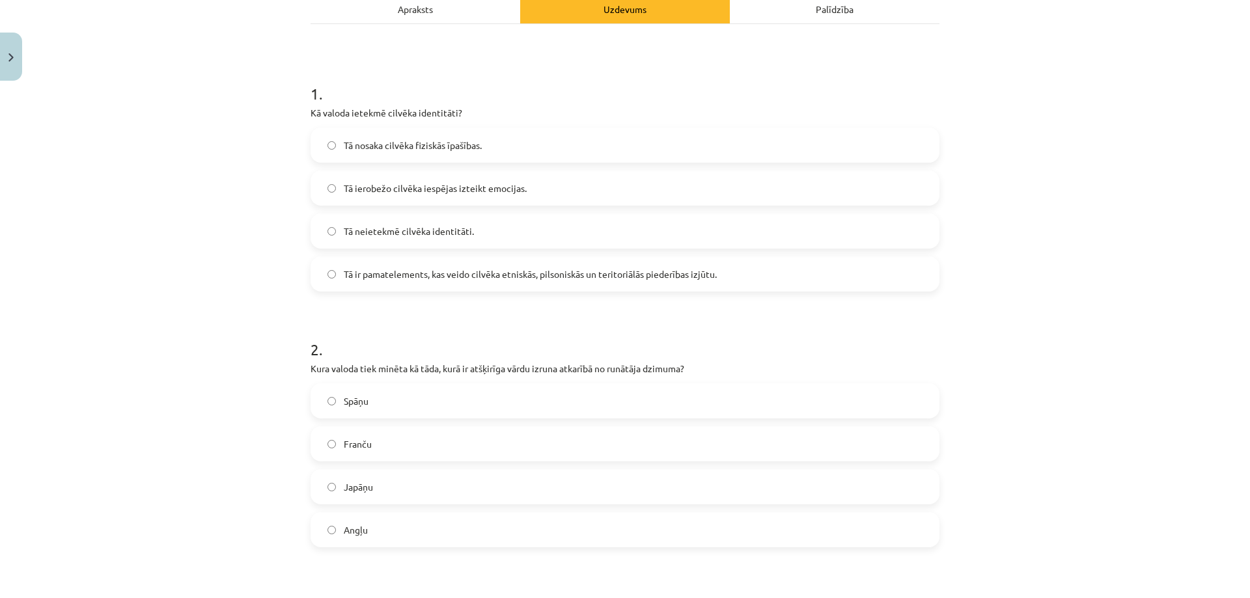
scroll to position [370, 0]
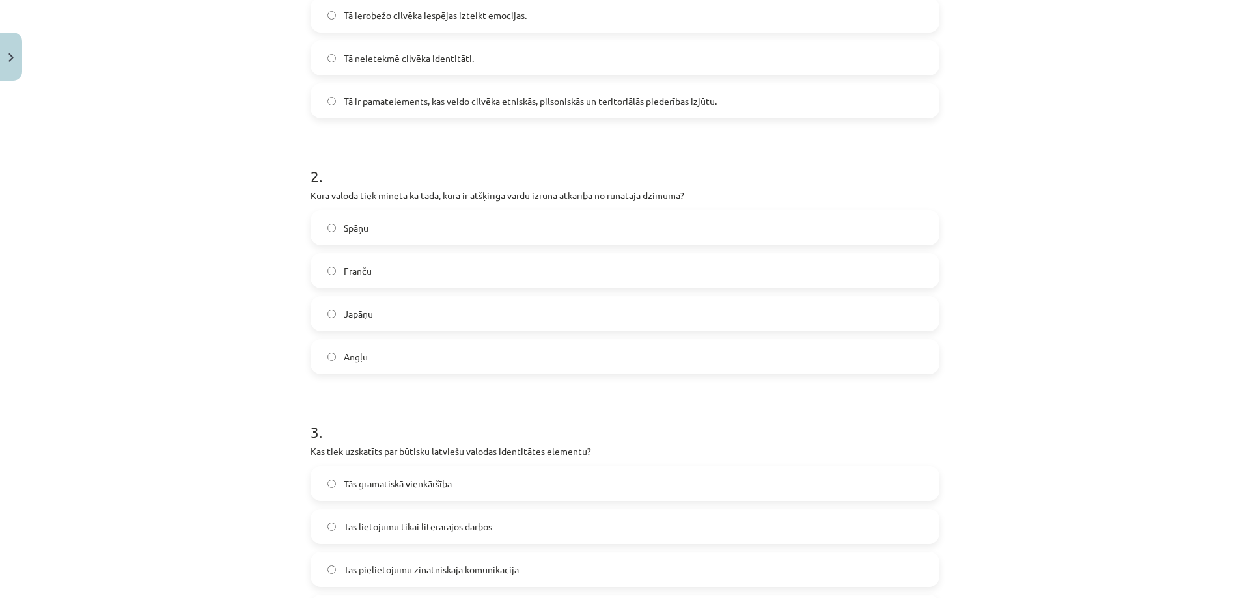
click at [368, 316] on span "Japāņu" at bounding box center [358, 314] width 29 height 14
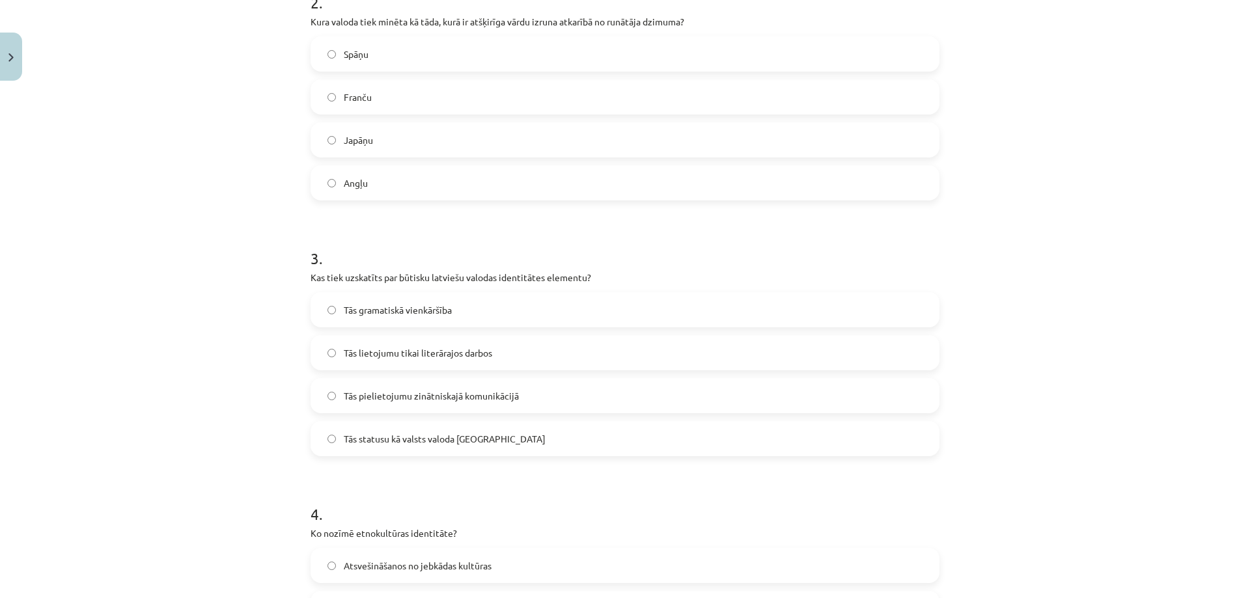
click at [377, 441] on span "Tās statusu kā valsts valoda Latvijā" at bounding box center [445, 439] width 202 height 14
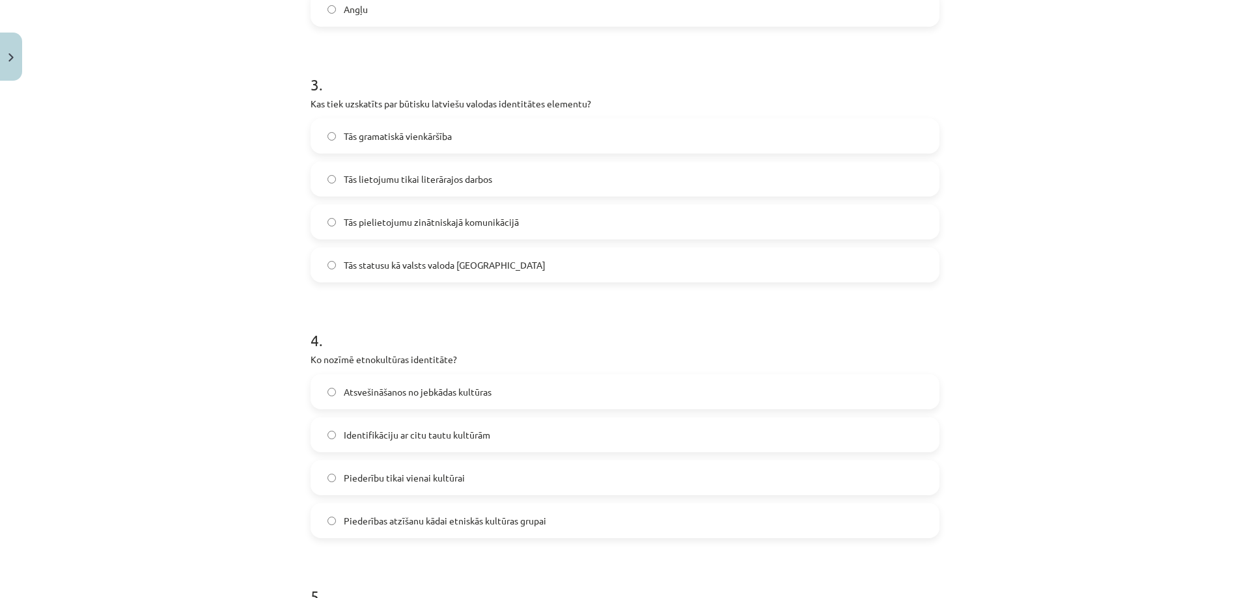
scroll to position [891, 0]
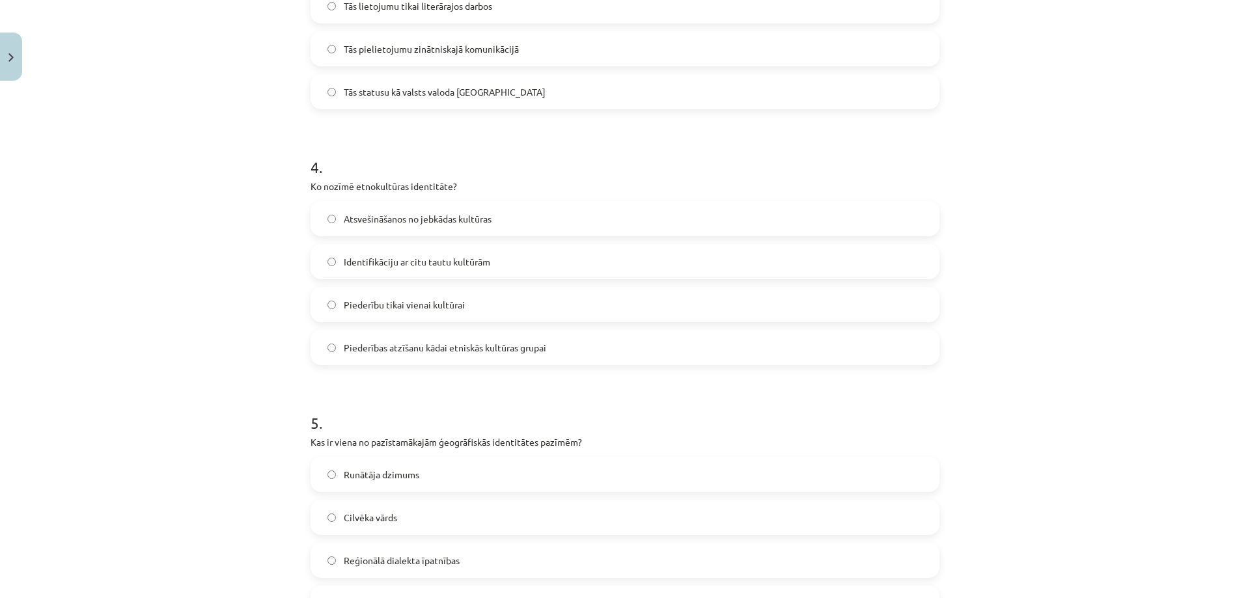
click at [533, 342] on span "Piederības atzīšanu kādai etniskās kultūras grupai" at bounding box center [445, 348] width 202 height 14
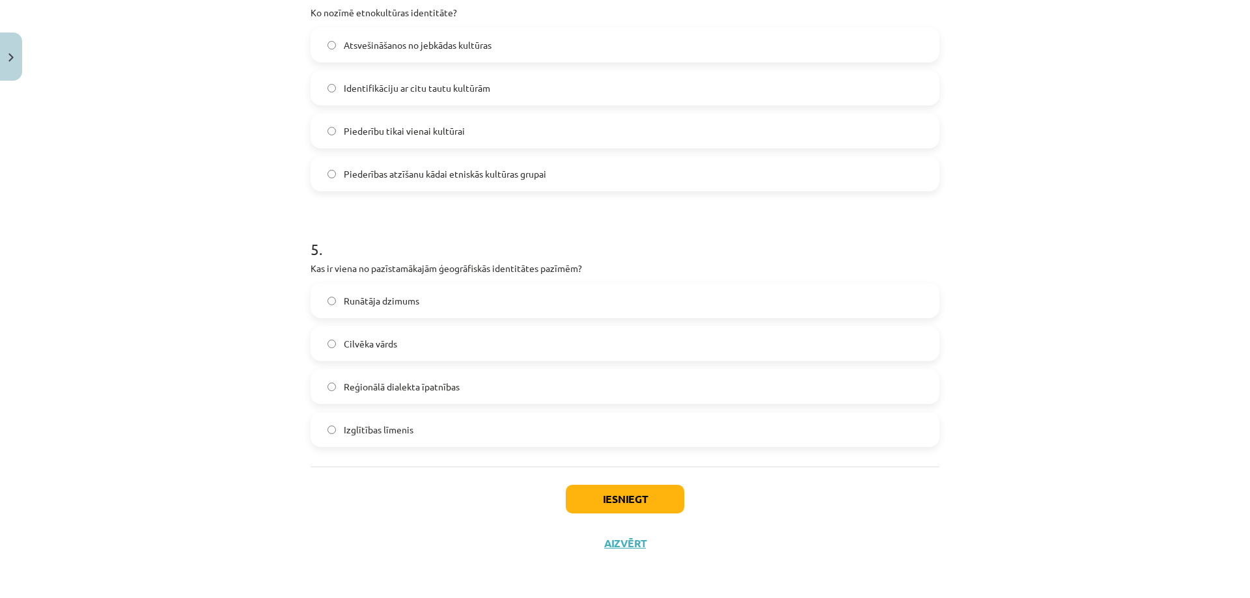
click at [395, 393] on span "Reģionālā dialekta īpatnības" at bounding box center [402, 387] width 116 height 14
drag, startPoint x: 634, startPoint y: 498, endPoint x: 618, endPoint y: 501, distance: 15.8
click at [633, 497] on button "Iesniegt" at bounding box center [625, 499] width 118 height 29
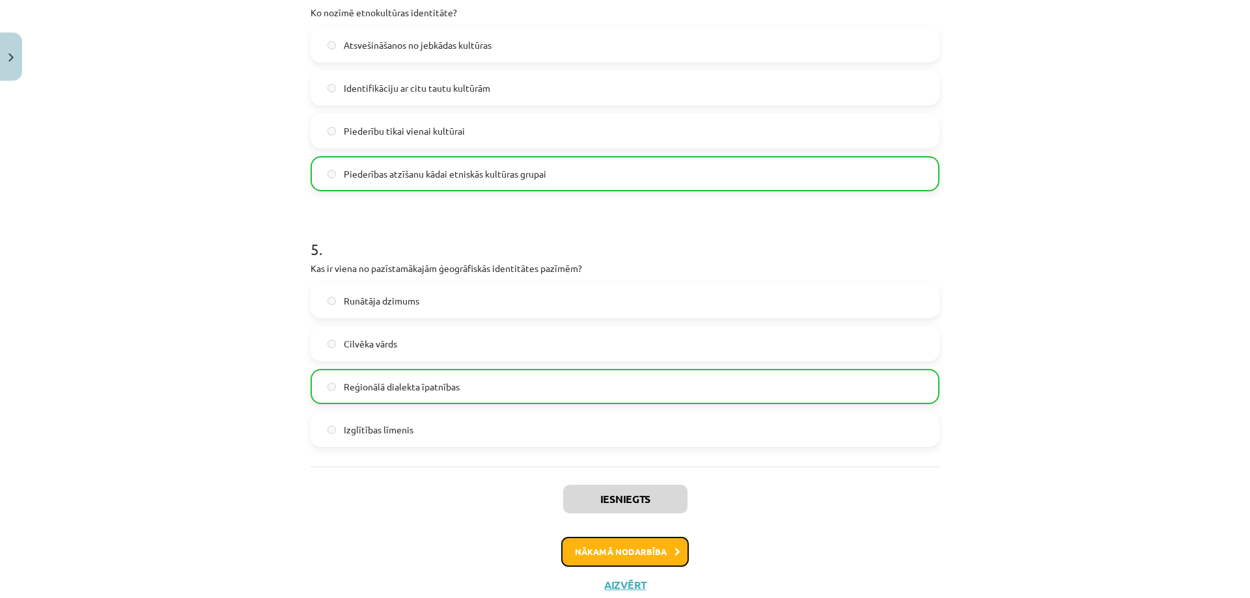
click at [623, 550] on button "Nākamā nodarbība" at bounding box center [625, 552] width 128 height 30
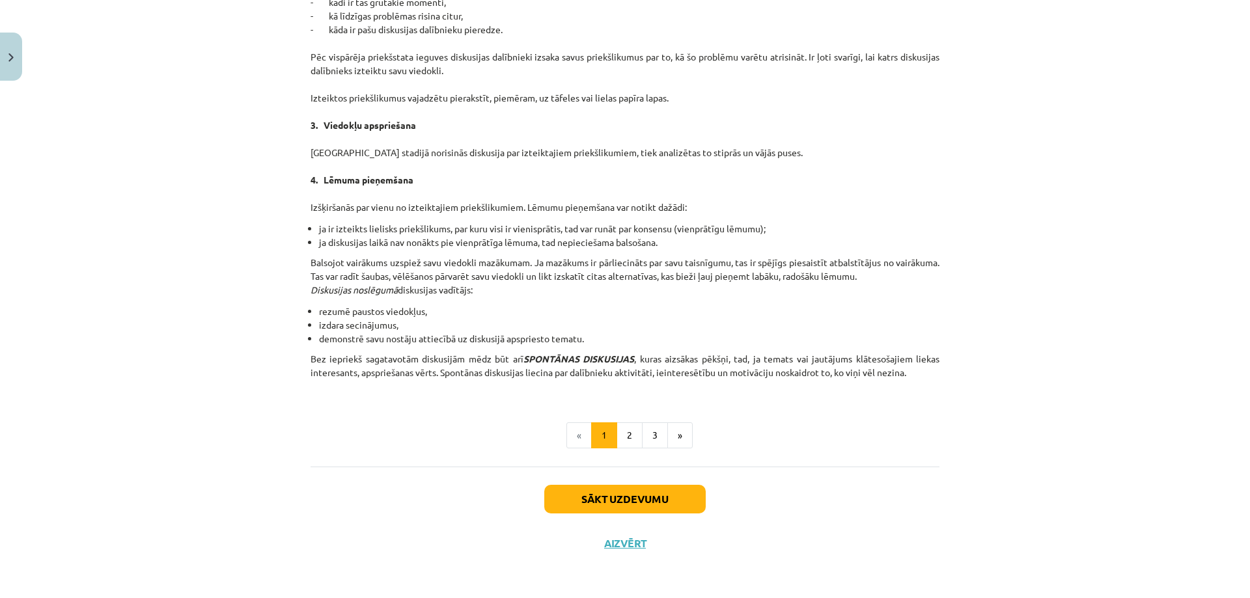
scroll to position [33, 0]
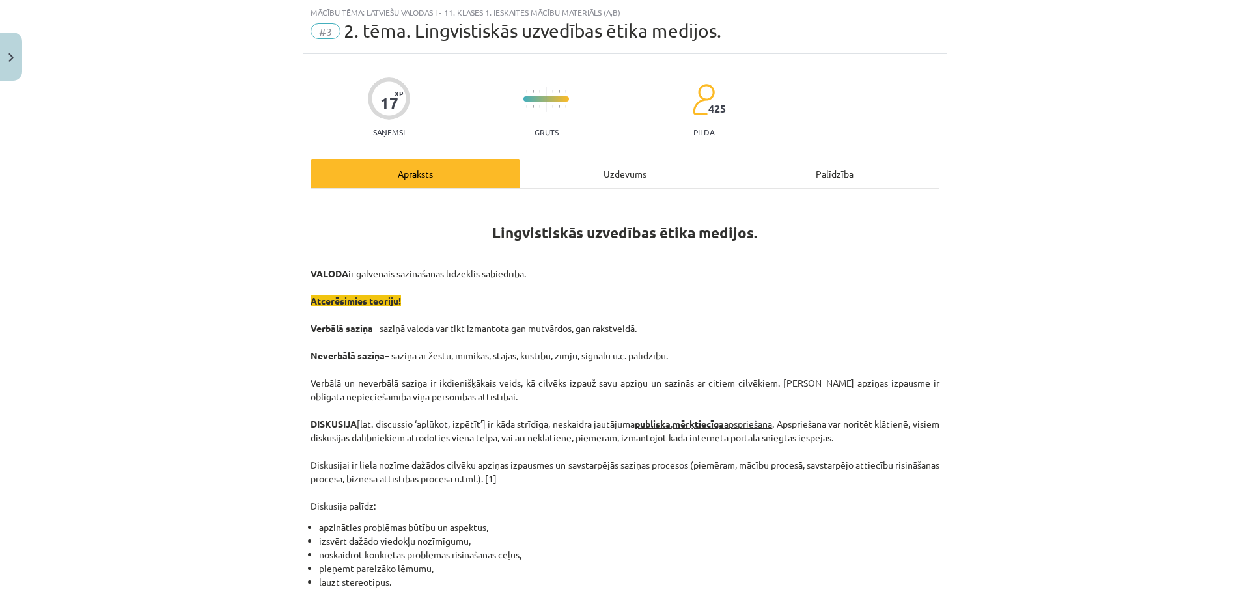
click at [560, 183] on div "Uzdevums" at bounding box center [625, 173] width 210 height 29
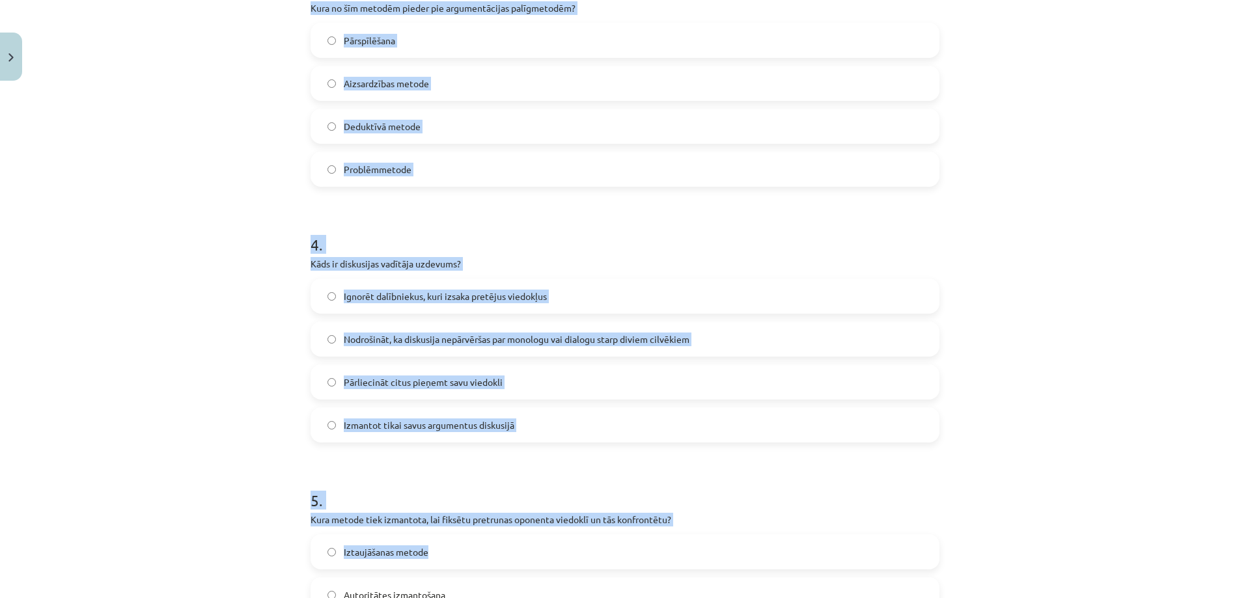
scroll to position [1065, 0]
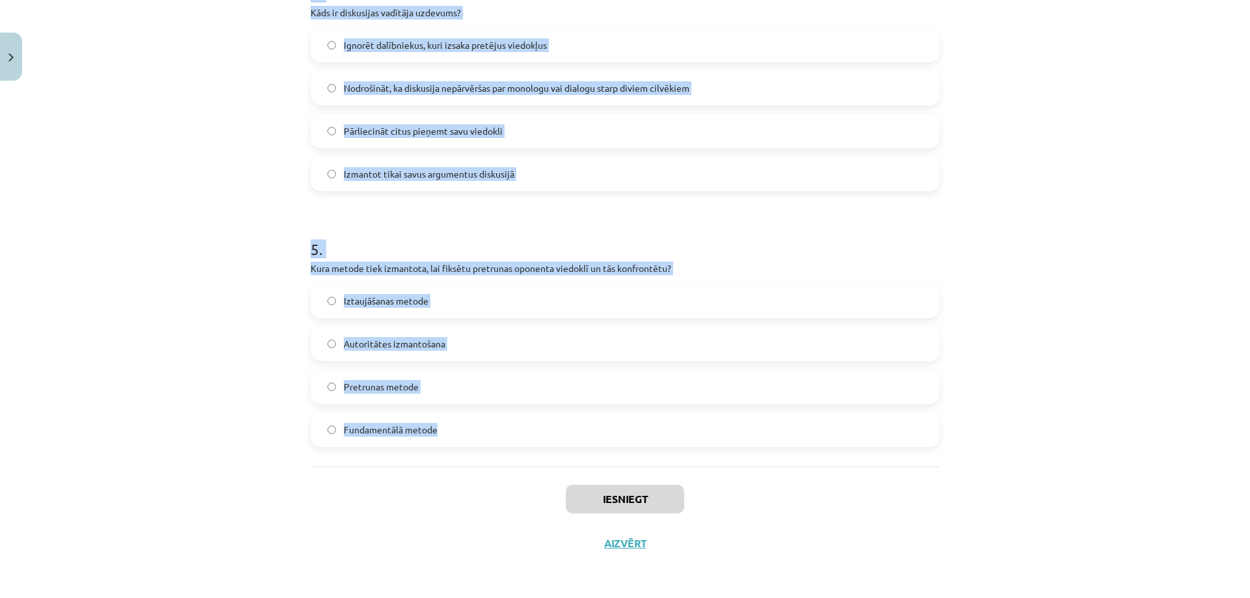
drag, startPoint x: 301, startPoint y: 279, endPoint x: 510, endPoint y: 419, distance: 251.3
copy form "Kāds ir viens no galvenajiem diskusijas kultūras principiem? Pārtraukt oponentu…"
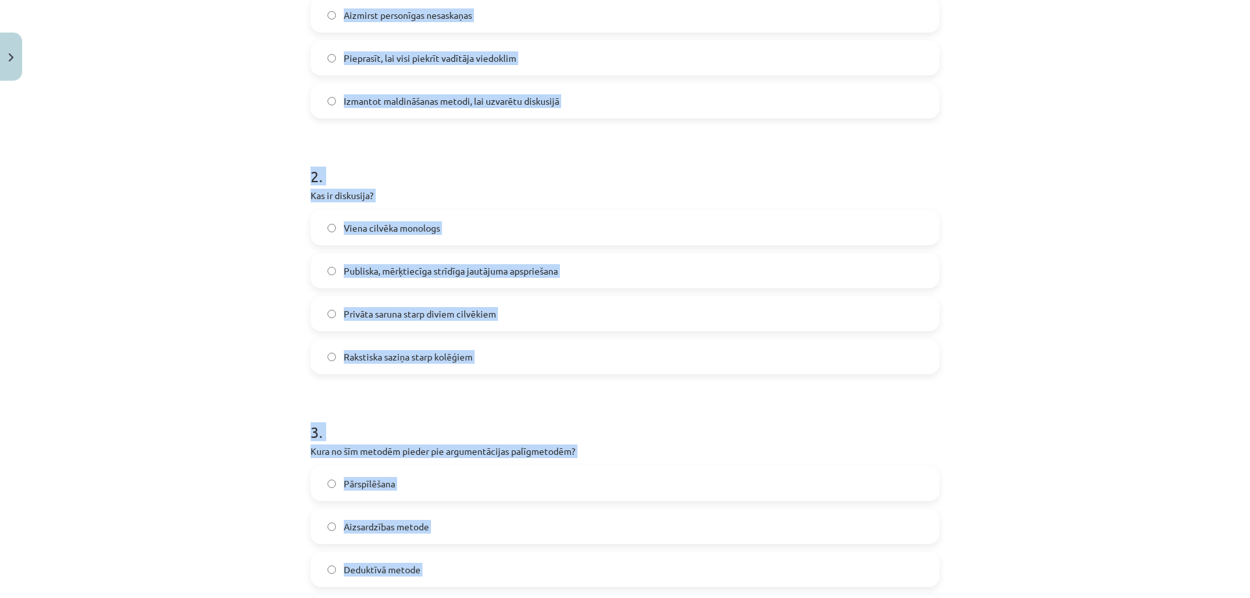
scroll to position [110, 0]
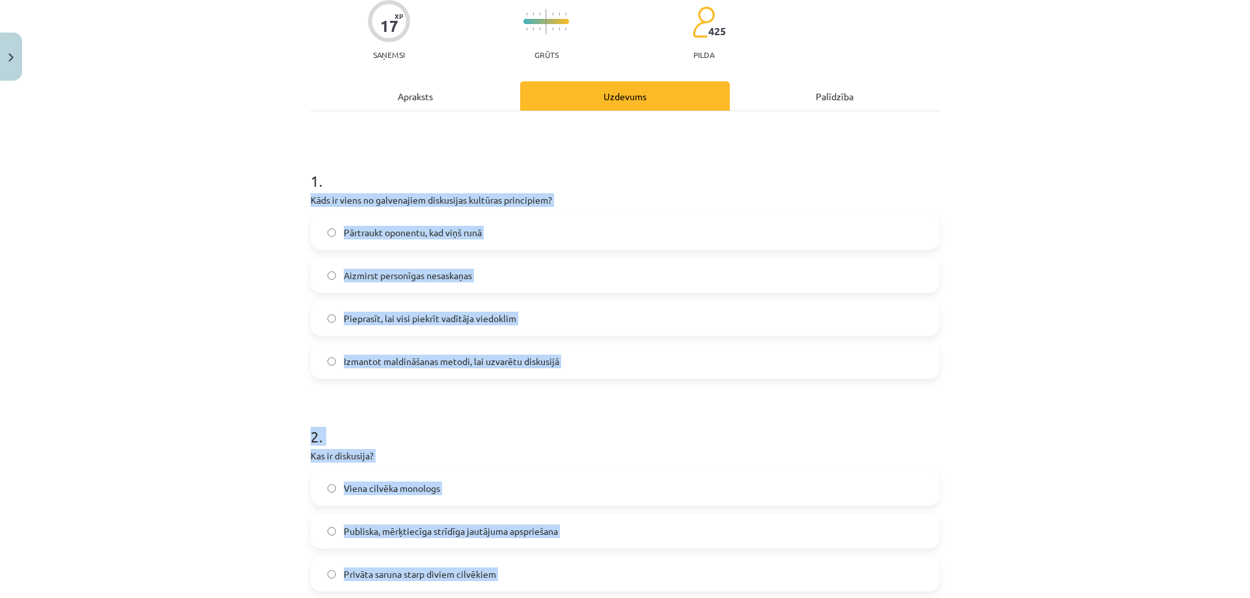
click at [193, 275] on div "Mācību tēma: Latviešu valodas i - 11. klases 1. ieskaites mācību materiāls (a,b…" at bounding box center [625, 299] width 1250 height 598
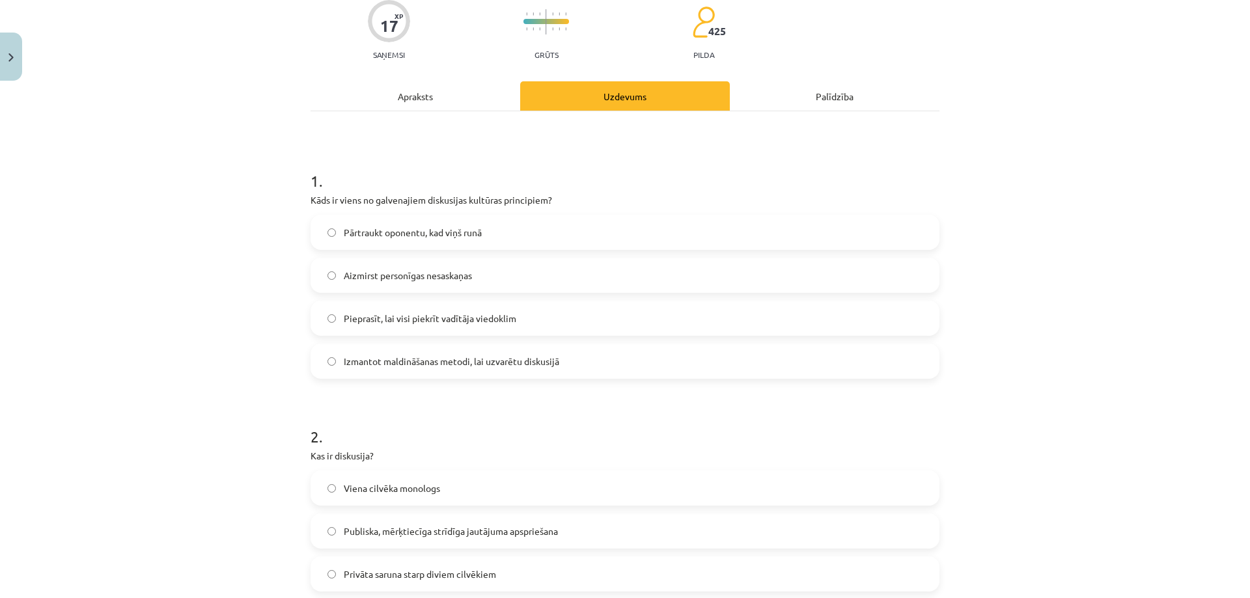
click at [373, 276] on span "Aizmirst personīgas nesaskaņas" at bounding box center [408, 276] width 128 height 14
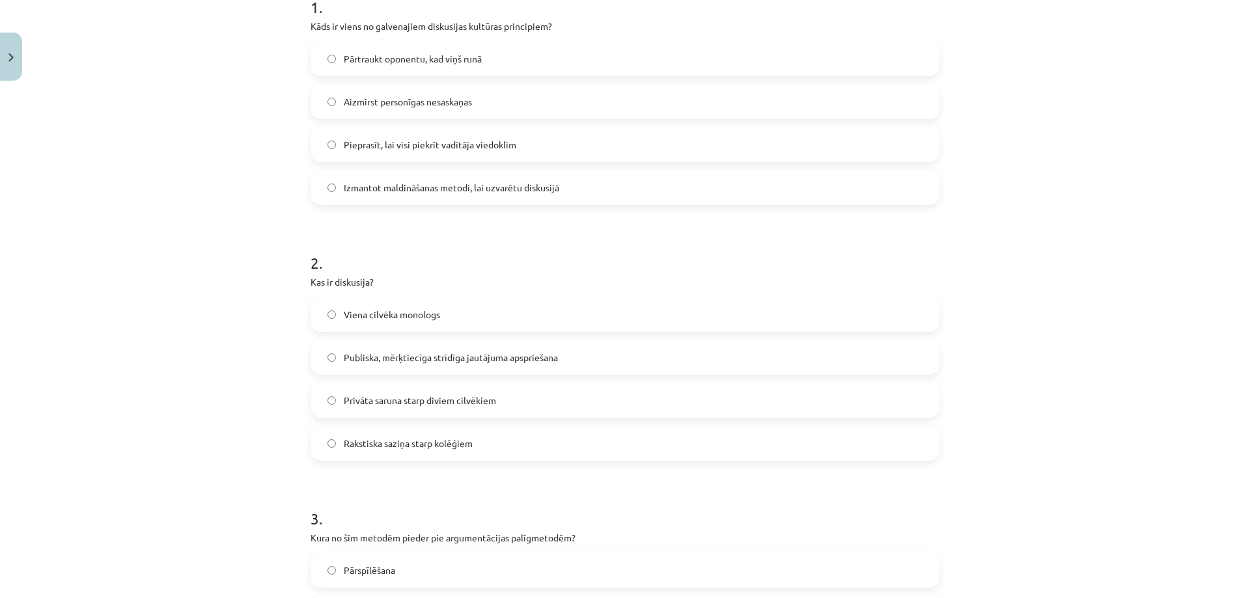
click at [371, 351] on span "Publiska, mērķtiecīga strīdīga jautājuma apspriešana" at bounding box center [451, 358] width 214 height 14
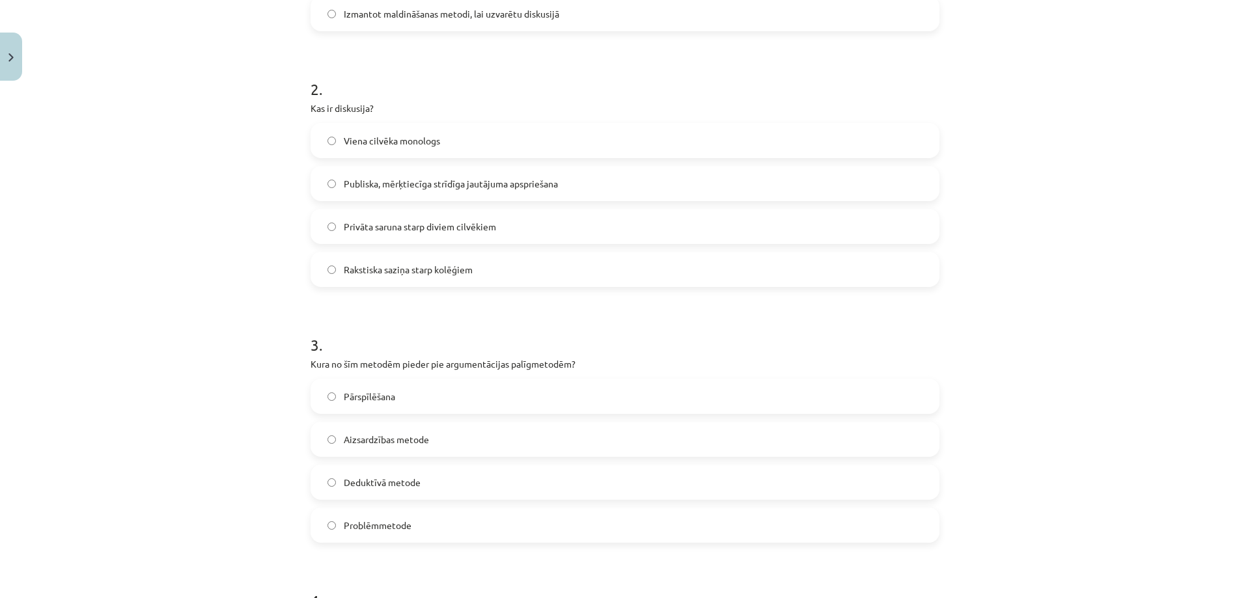
scroll to position [544, 0]
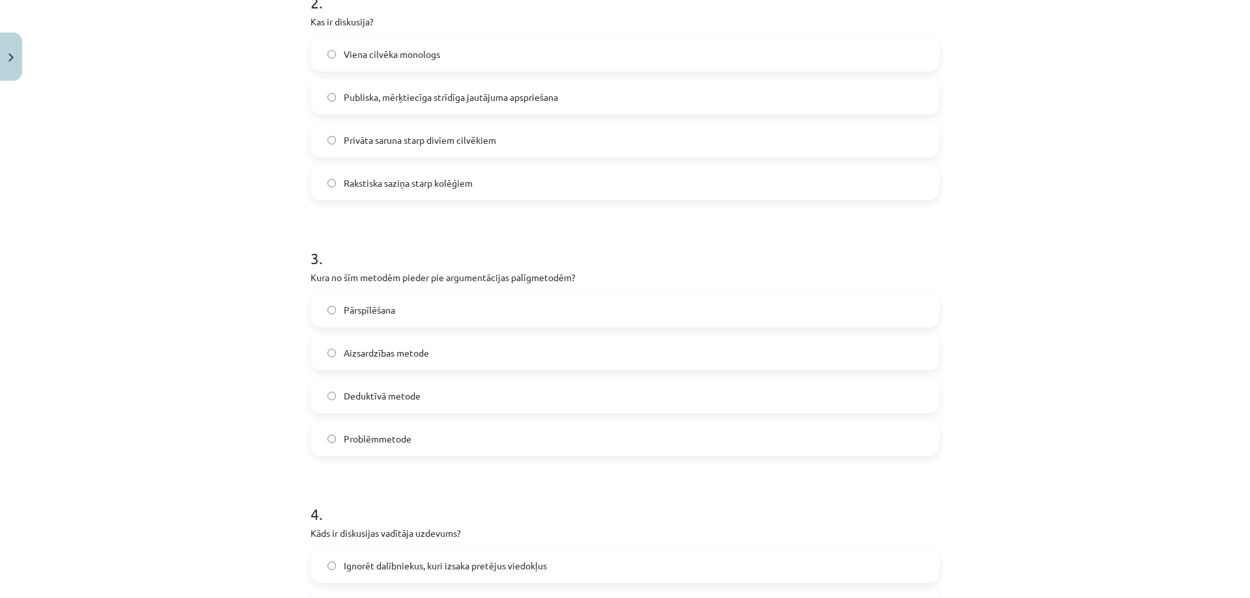
click at [389, 352] on span "Aizsardzības metode" at bounding box center [386, 353] width 85 height 14
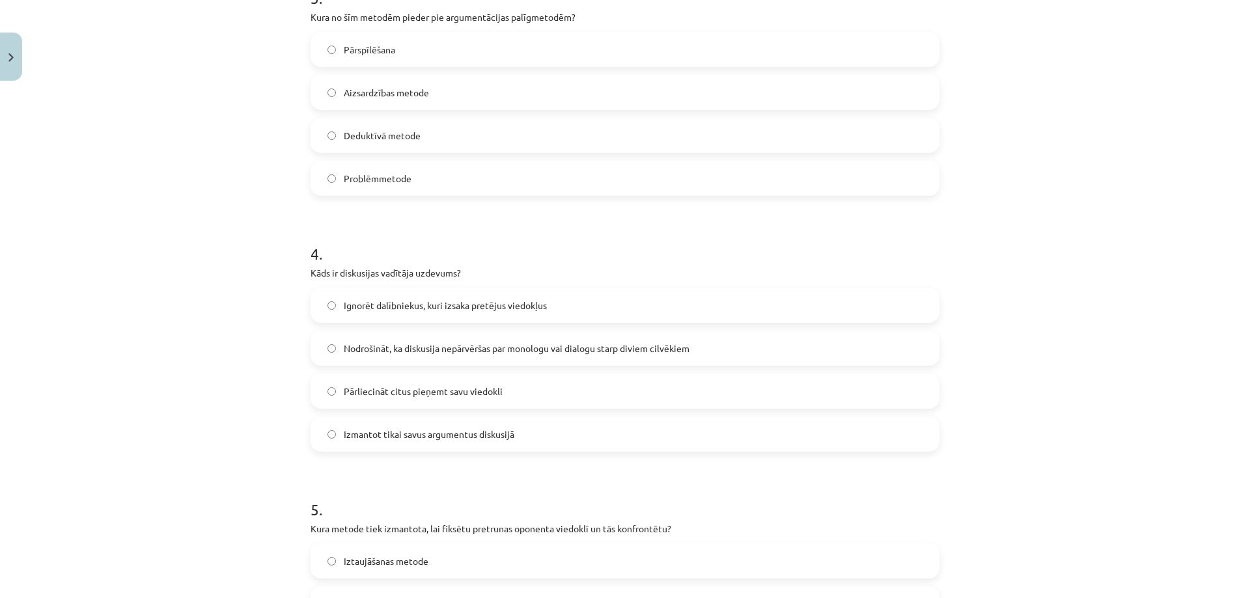
click at [411, 354] on span "Nodrošināt, ka diskusija nepārvēršas par monologu vai dialogu starp diviem cilv…" at bounding box center [517, 349] width 346 height 14
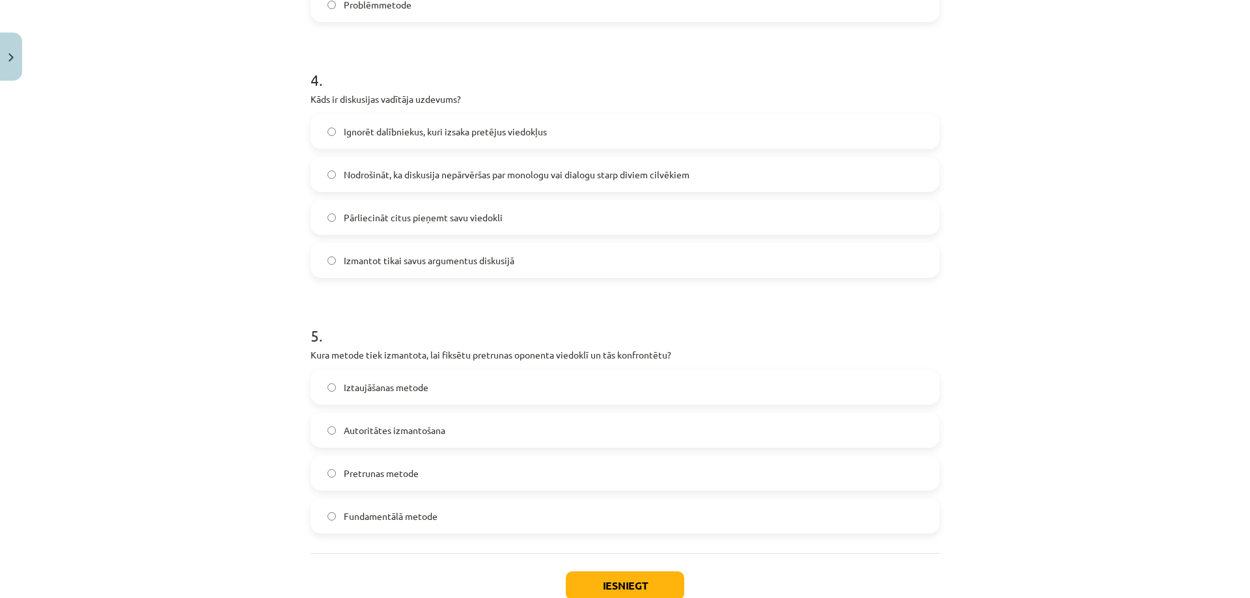
click at [375, 471] on span "Pretrunas metode" at bounding box center [381, 474] width 75 height 14
click at [653, 575] on button "Iesniegt" at bounding box center [625, 586] width 118 height 29
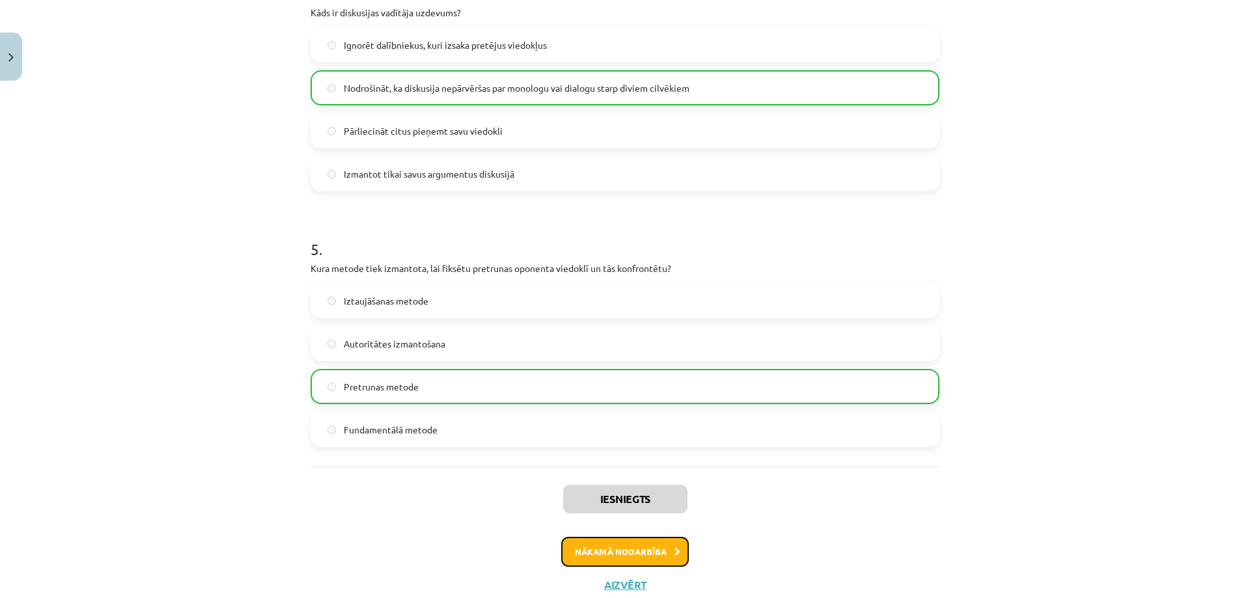
click at [635, 541] on button "Nākamā nodarbība" at bounding box center [625, 552] width 128 height 30
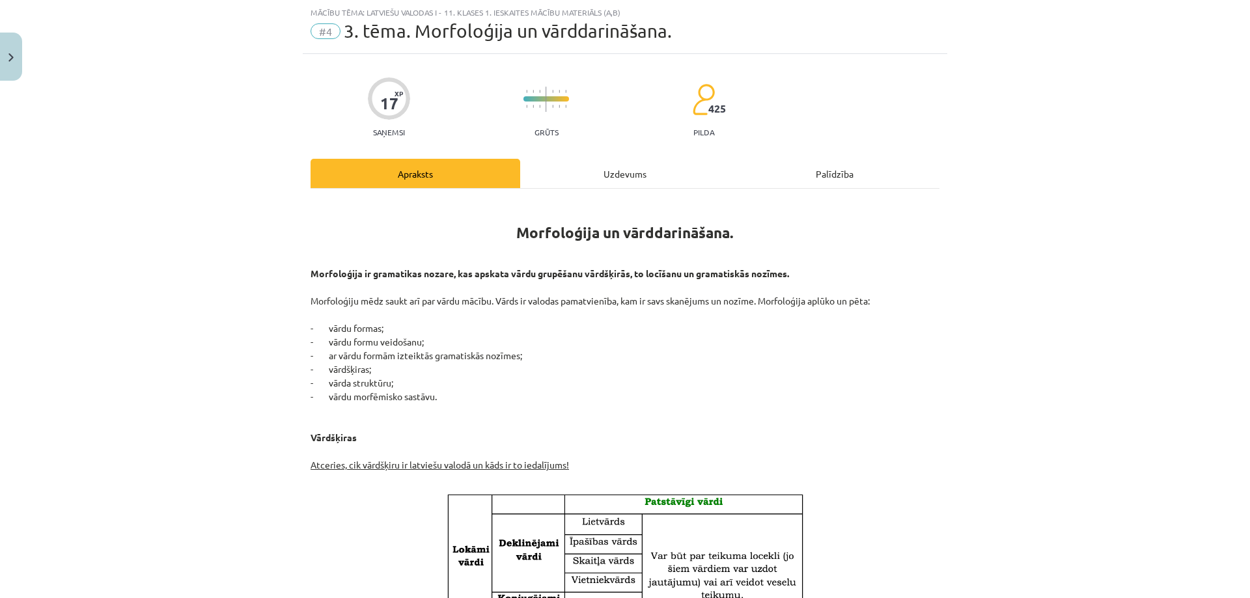
click at [611, 180] on div "Uzdevums" at bounding box center [625, 173] width 210 height 29
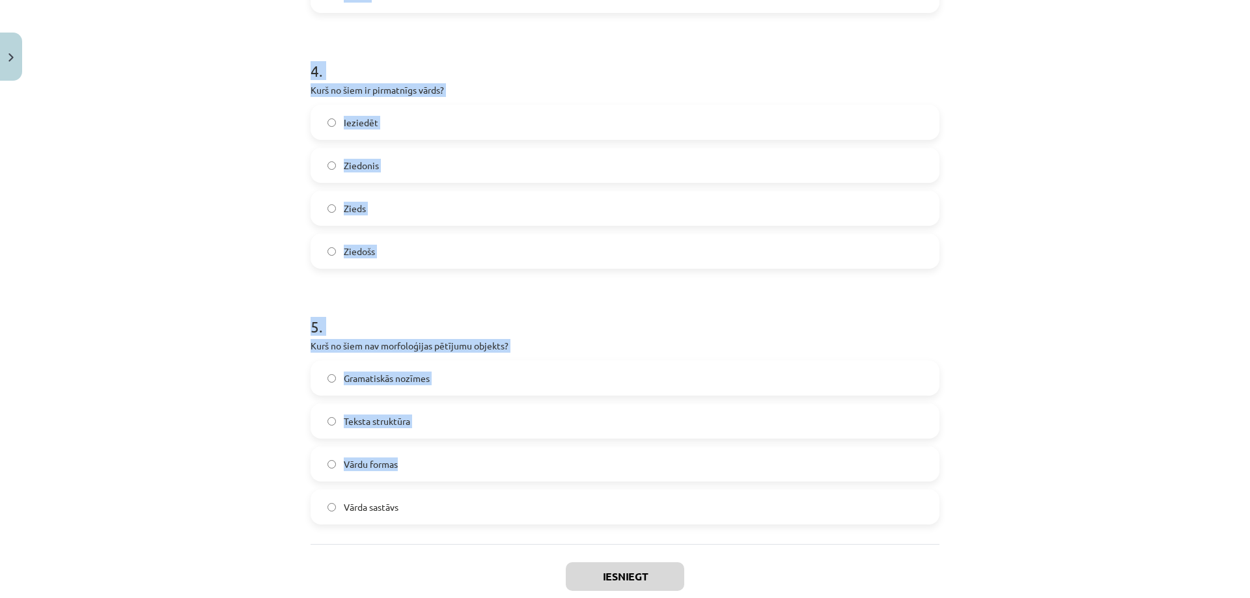
scroll to position [1065, 0]
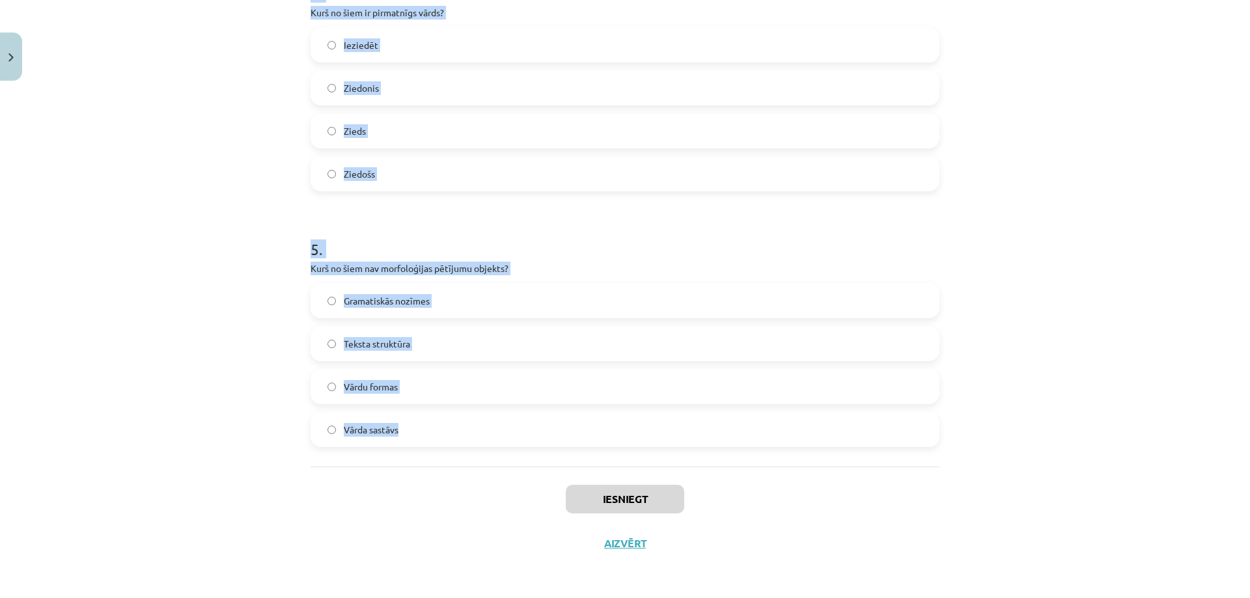
drag, startPoint x: 303, startPoint y: 279, endPoint x: 628, endPoint y: 418, distance: 353.2
copy form "Kas ir vārddarināšanas līdzeklis, kas pievienojas vārda saknei un veido jaunu v…"
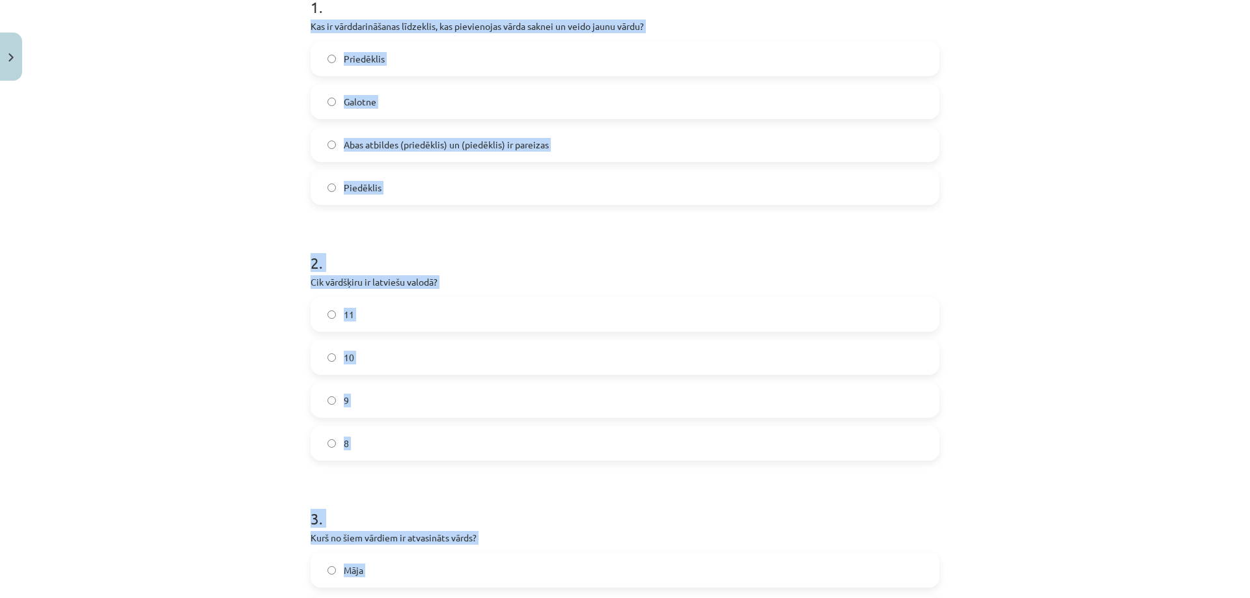
click at [356, 353] on label "10" at bounding box center [625, 357] width 626 height 33
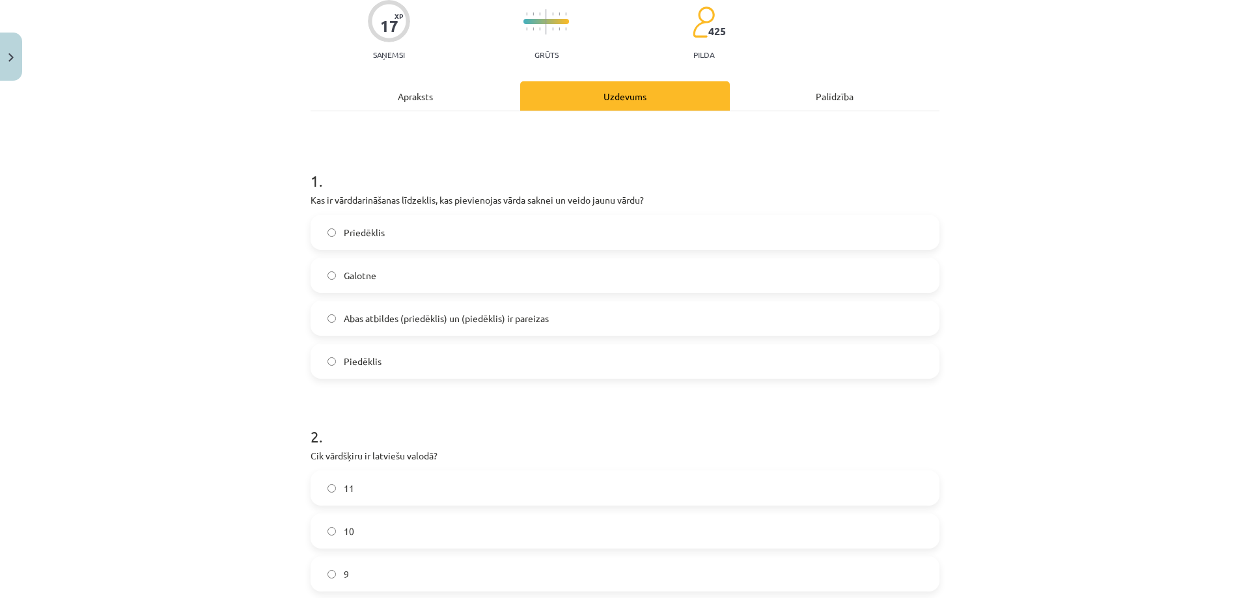
click at [371, 361] on span "Piedēklis" at bounding box center [363, 362] width 38 height 14
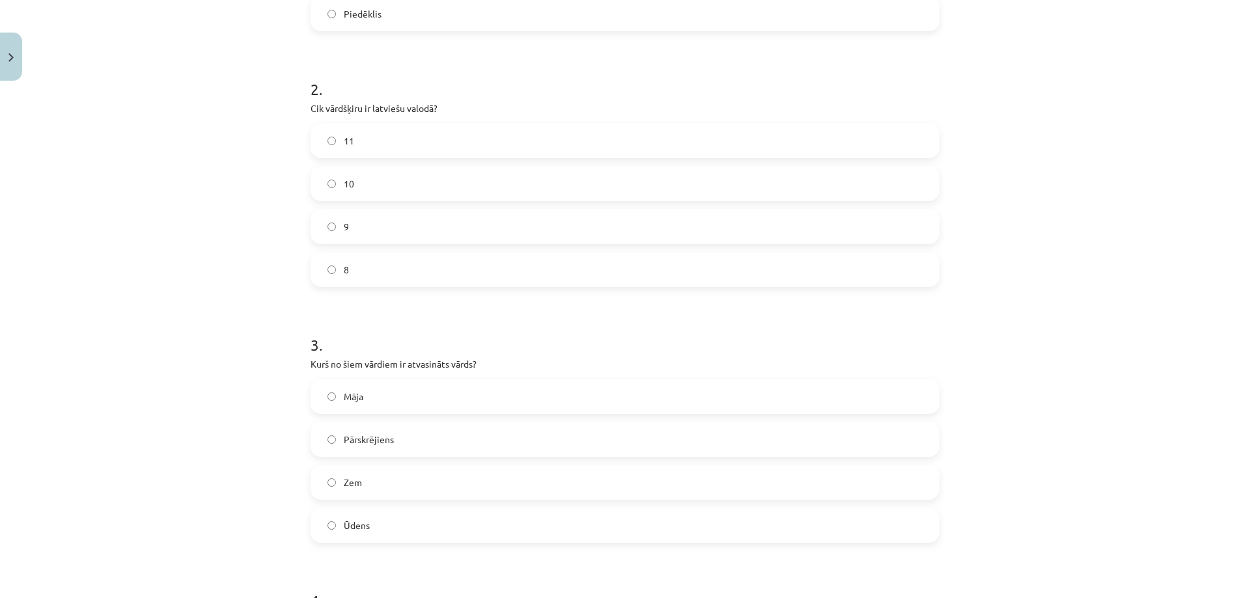
scroll to position [544, 0]
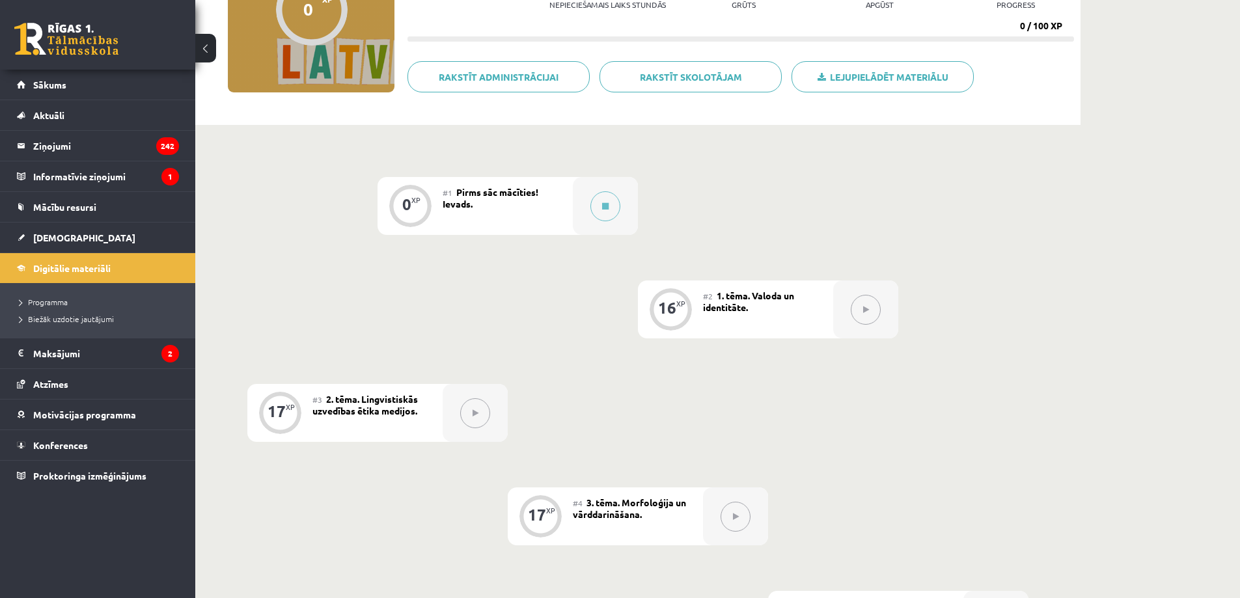
scroll to position [348, 0]
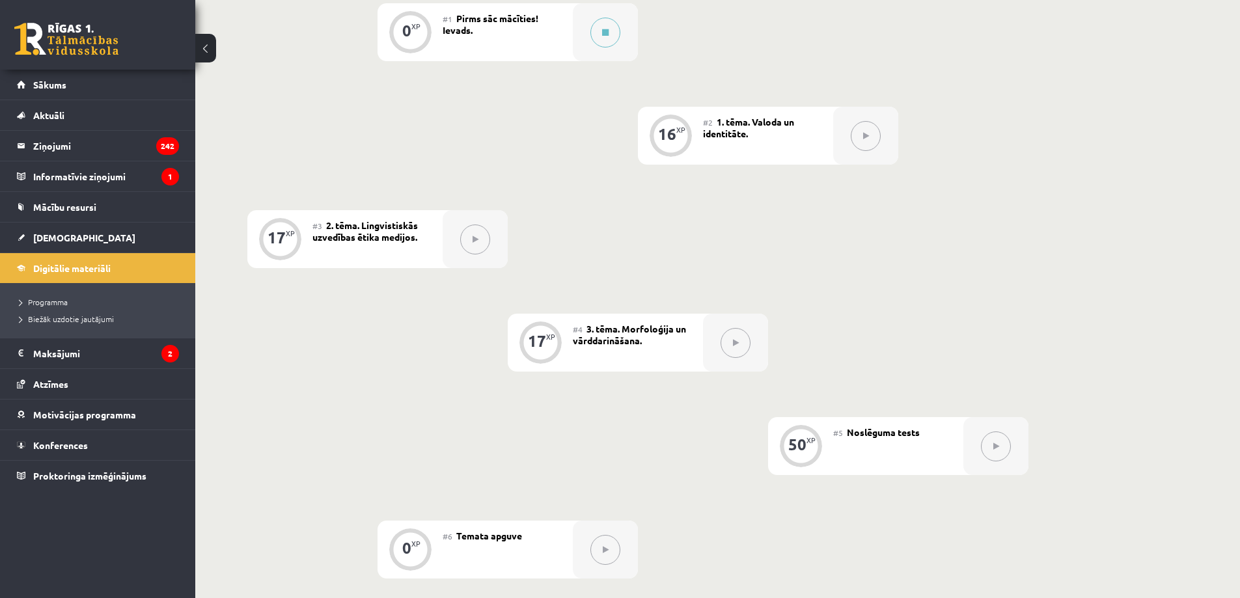
click at [724, 341] on button at bounding box center [736, 343] width 30 height 30
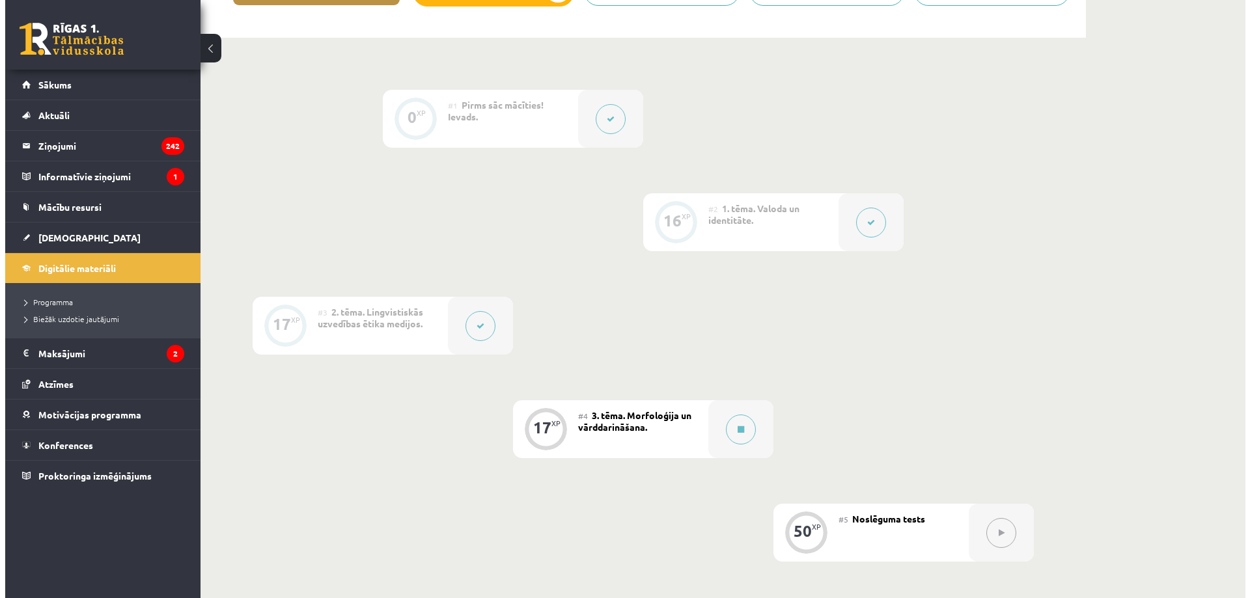
scroll to position [348, 0]
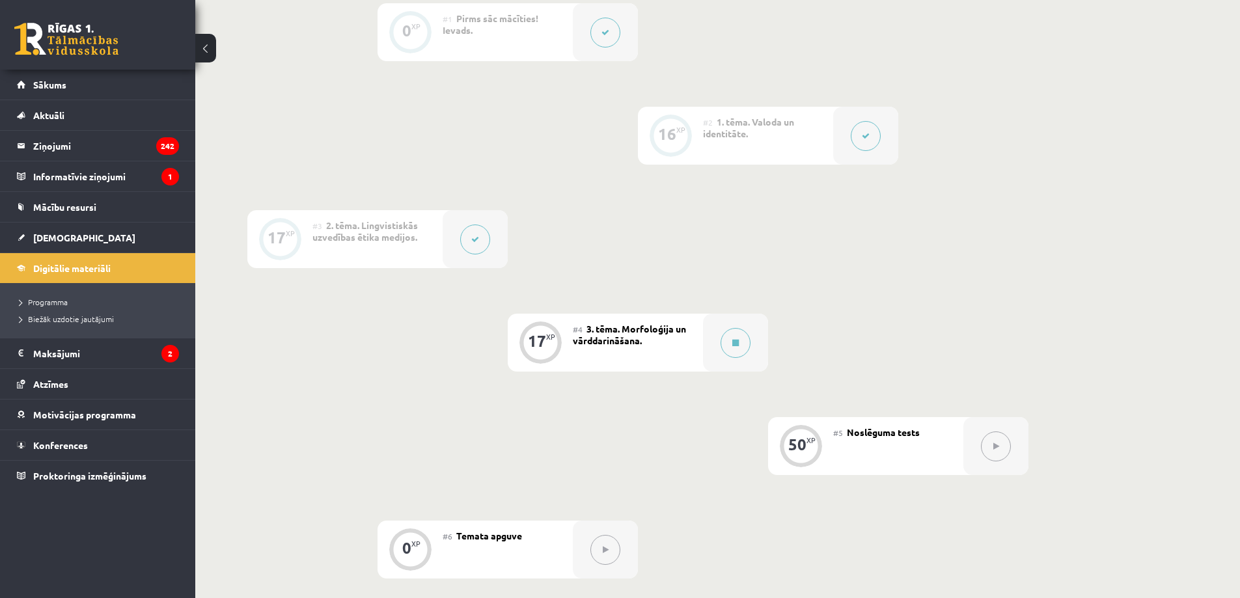
click at [653, 340] on div "#4 3. tēma. Morfoloģija un vārddarināšana." at bounding box center [638, 343] width 130 height 58
click at [680, 338] on div "#4 3. tēma. Morfoloģija un vārddarināšana." at bounding box center [638, 343] width 130 height 58
click at [731, 339] on button at bounding box center [736, 343] width 30 height 30
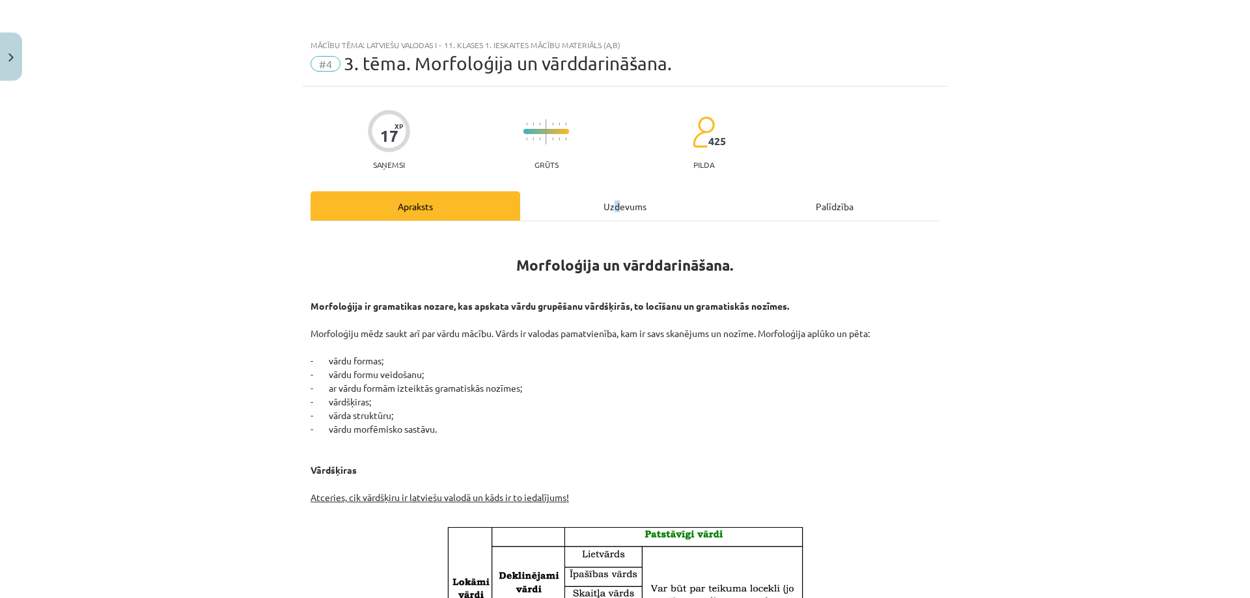
click at [610, 217] on div "Uzdevums" at bounding box center [625, 205] width 210 height 29
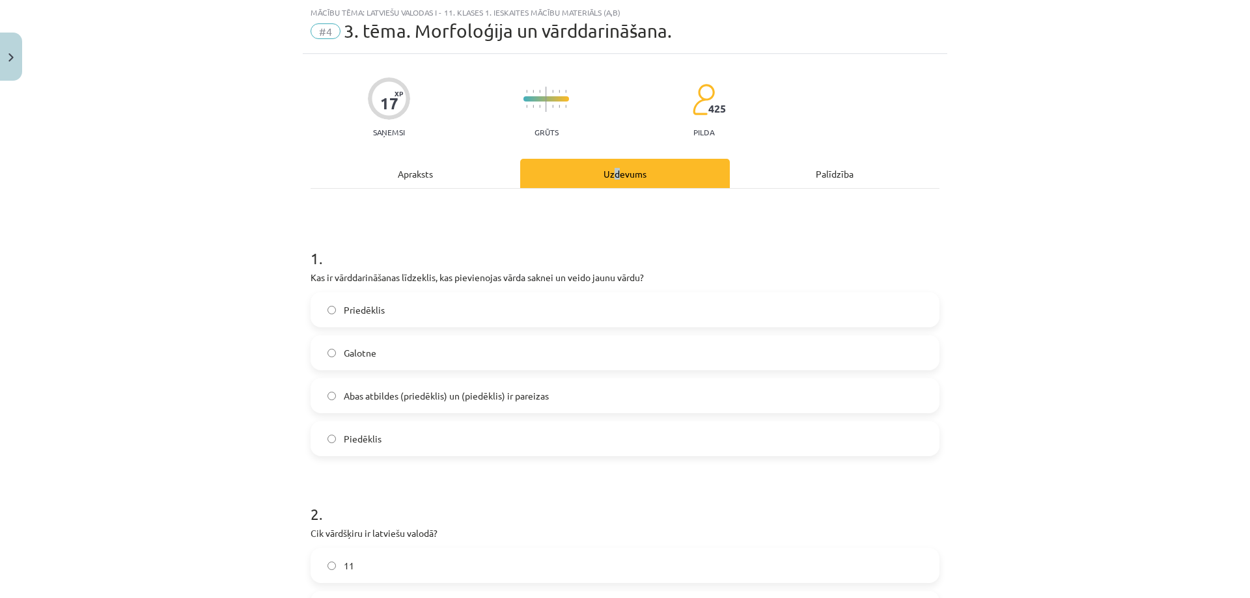
scroll to position [206, 0]
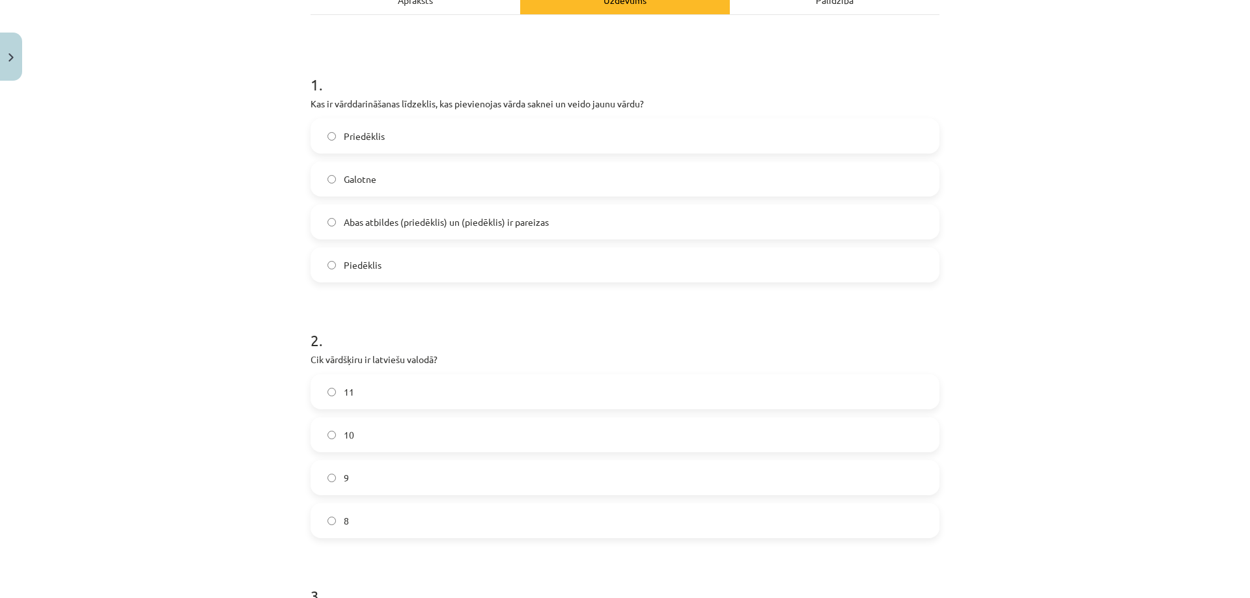
click at [367, 269] on span "Piedēklis" at bounding box center [363, 265] width 38 height 14
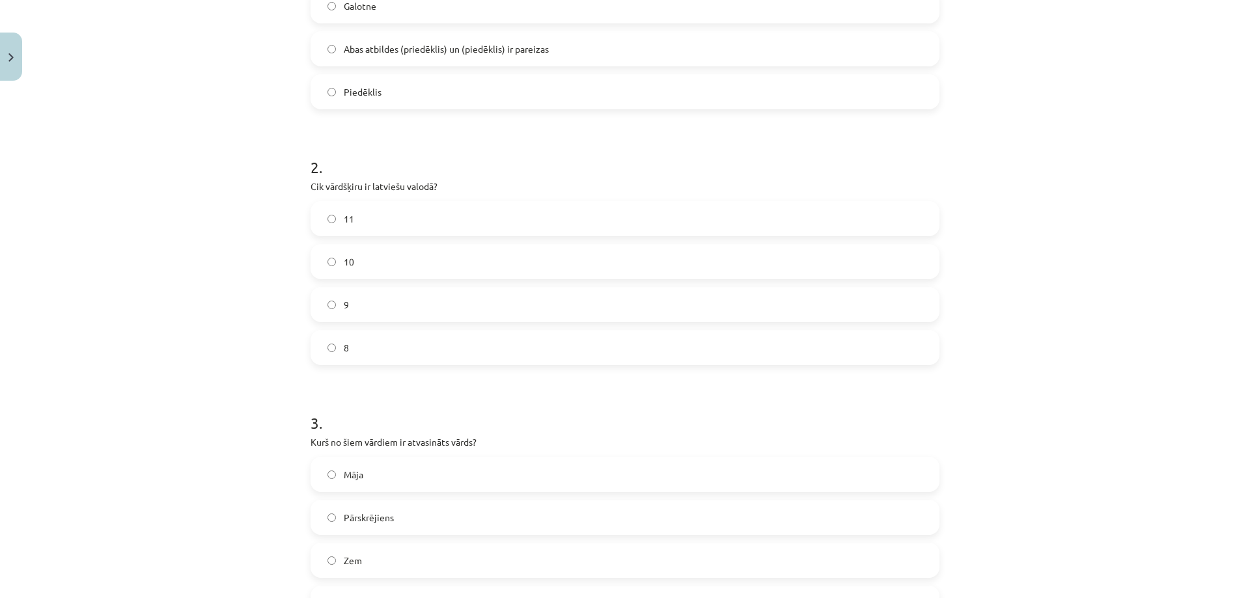
click at [354, 258] on label "10" at bounding box center [625, 261] width 626 height 33
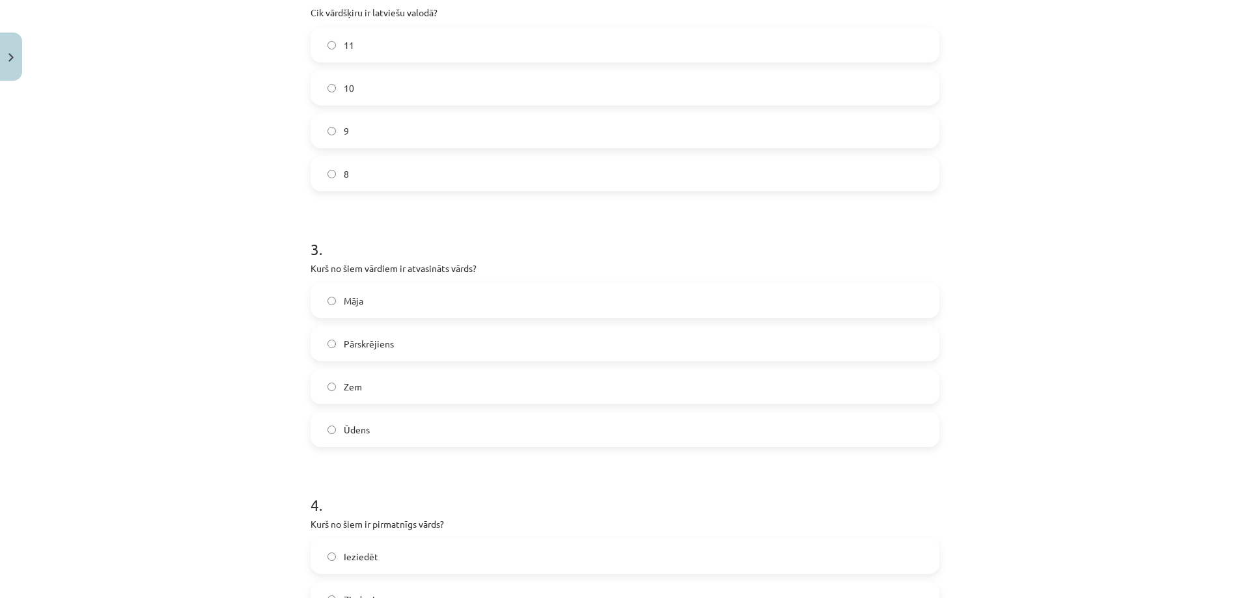
scroll to position [727, 0]
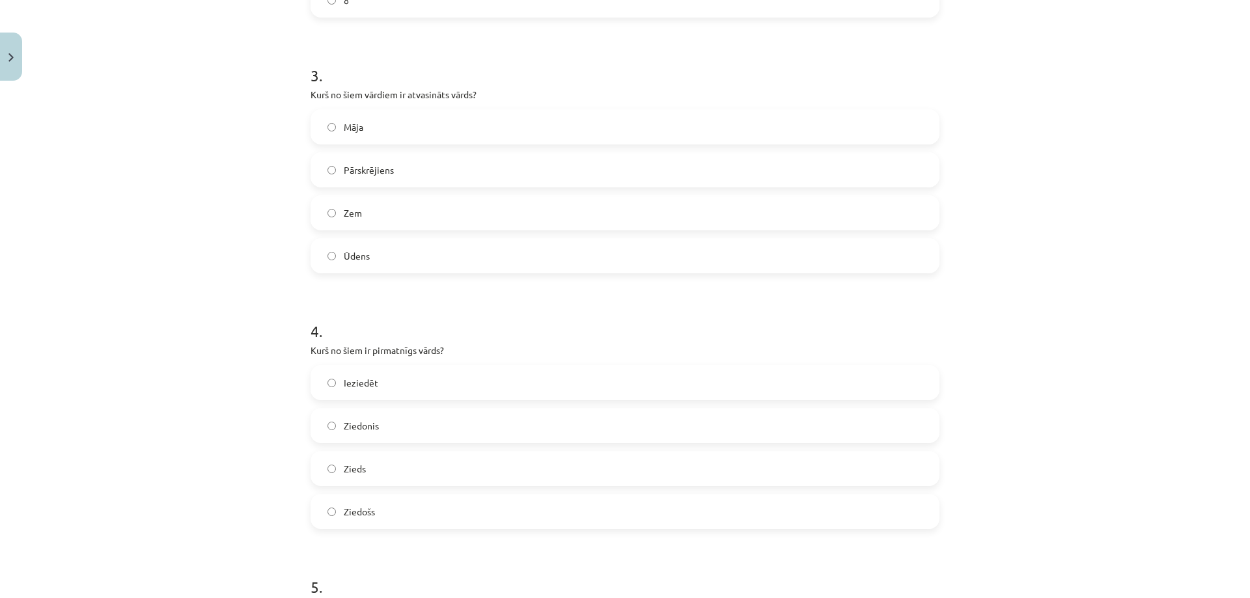
click at [362, 470] on label "Zieds" at bounding box center [625, 468] width 626 height 33
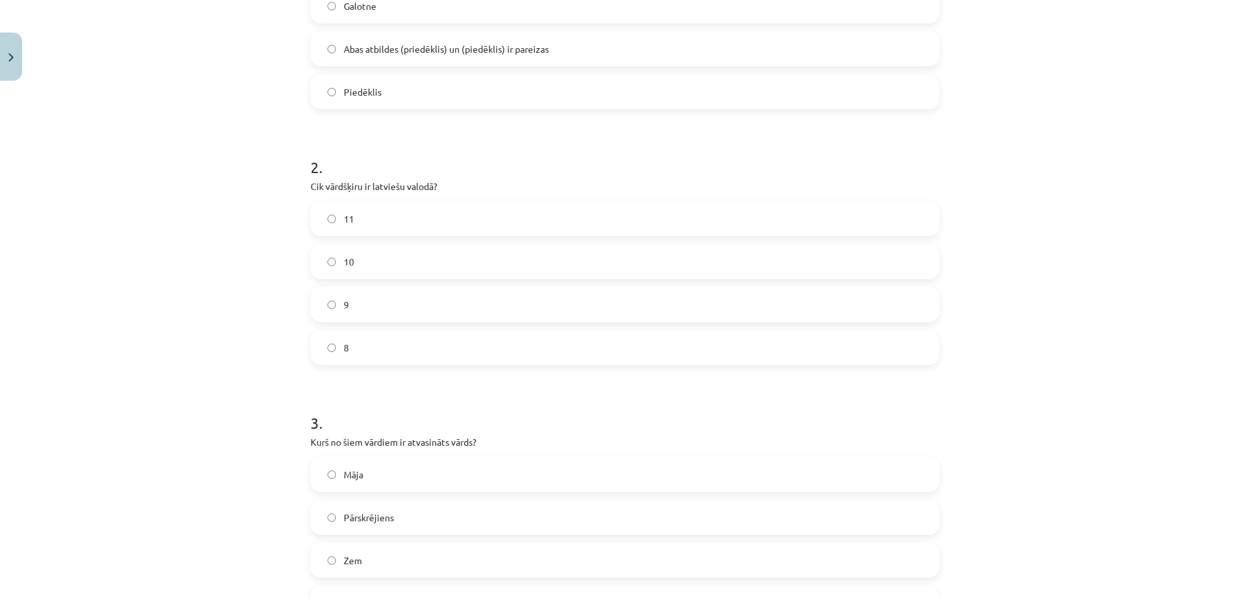
scroll to position [293, 0]
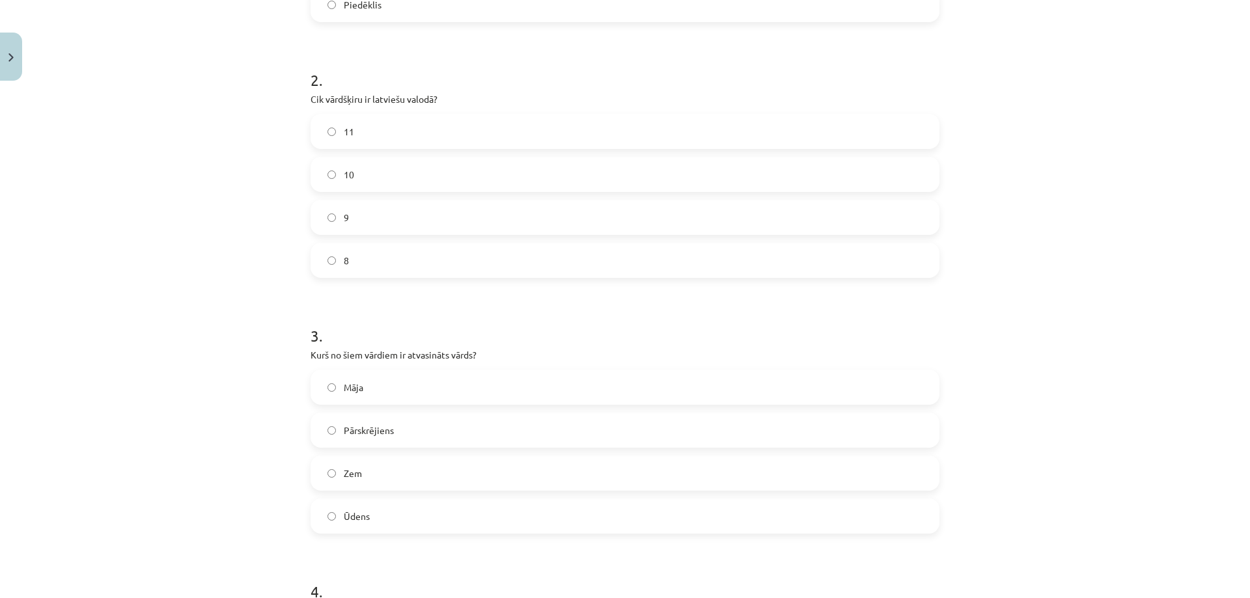
click at [379, 434] on span "Pārskrējiens" at bounding box center [369, 431] width 50 height 14
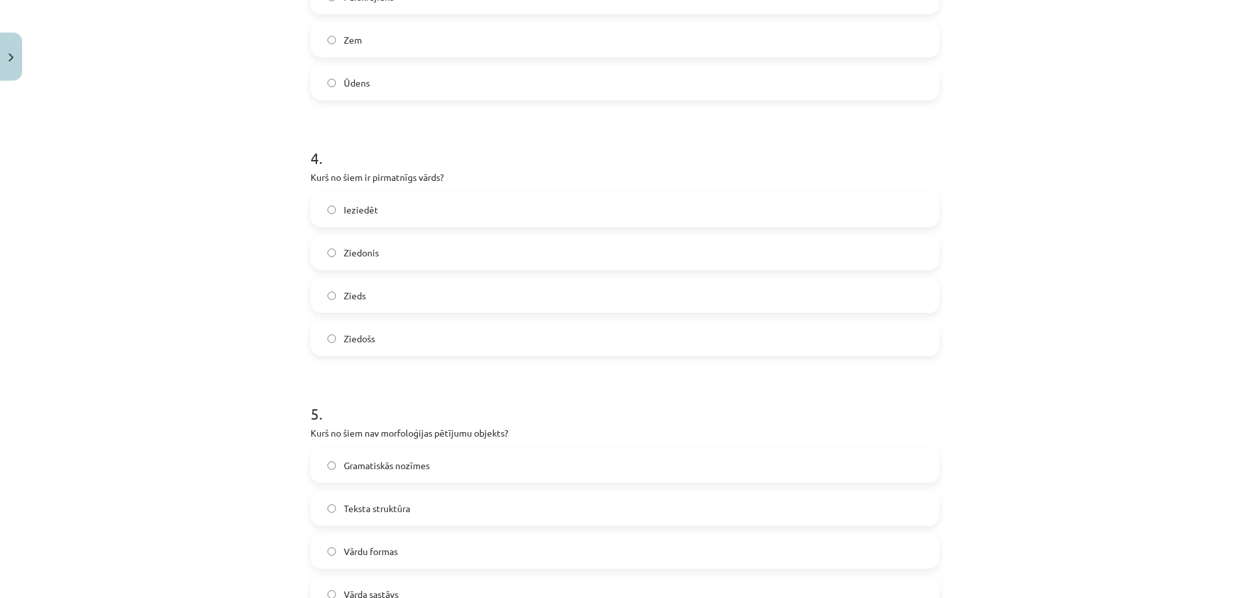
scroll to position [1065, 0]
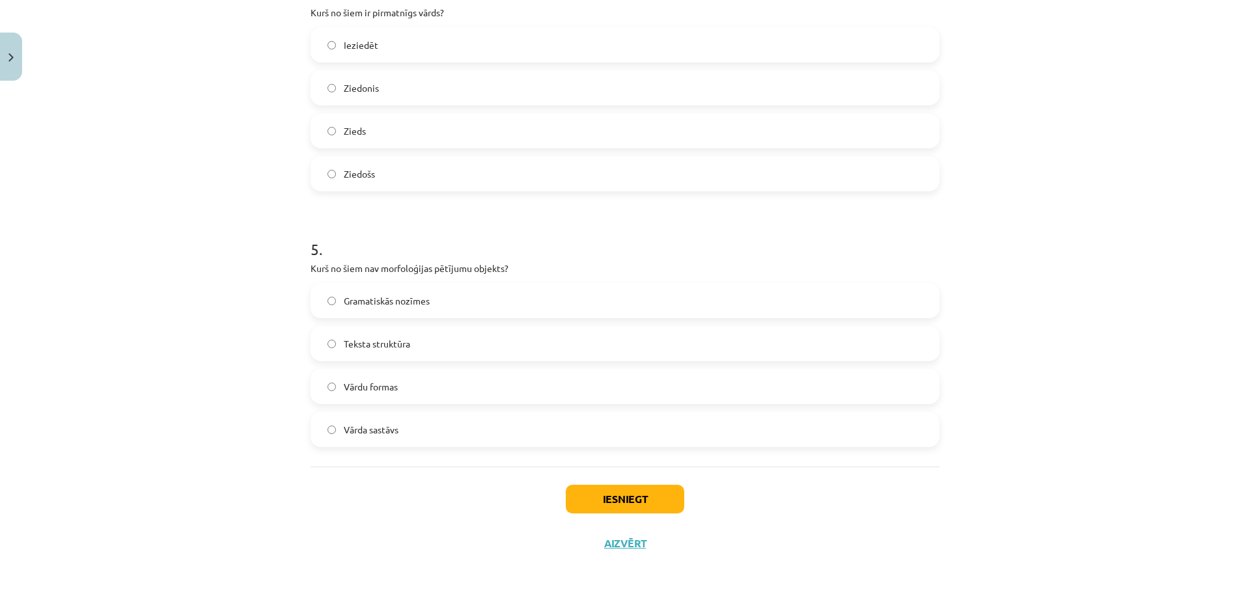
click at [389, 331] on label "Teksta struktūra" at bounding box center [625, 343] width 626 height 33
click at [633, 508] on button "Iesniegt" at bounding box center [625, 499] width 118 height 29
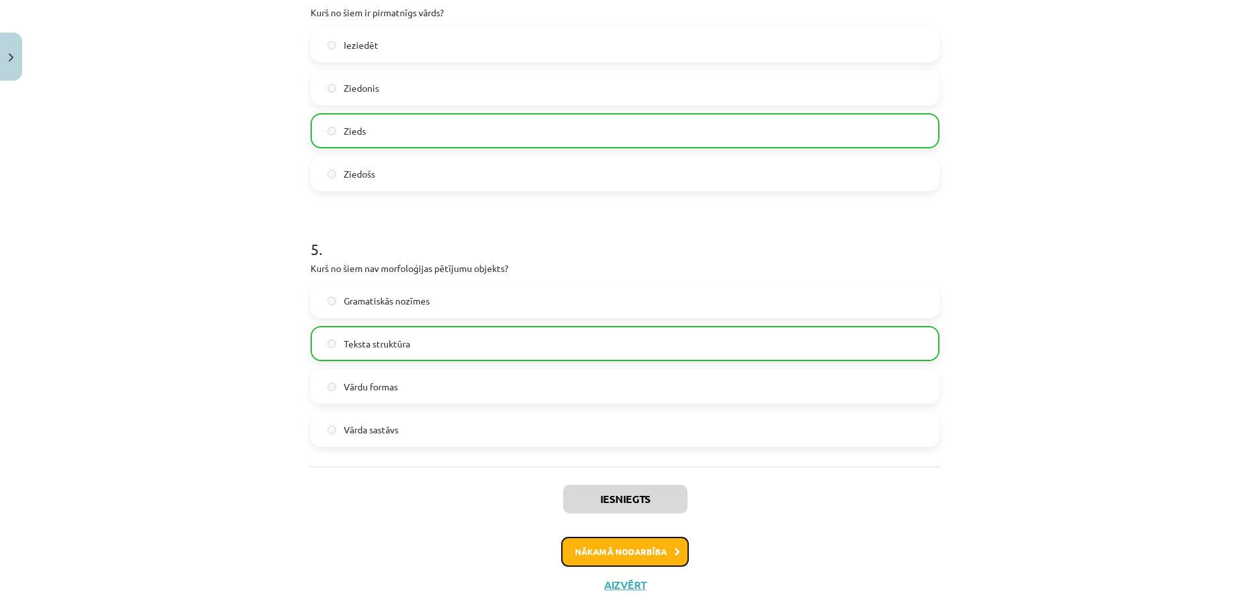
click at [592, 545] on button "Nākamā nodarbība" at bounding box center [625, 552] width 128 height 30
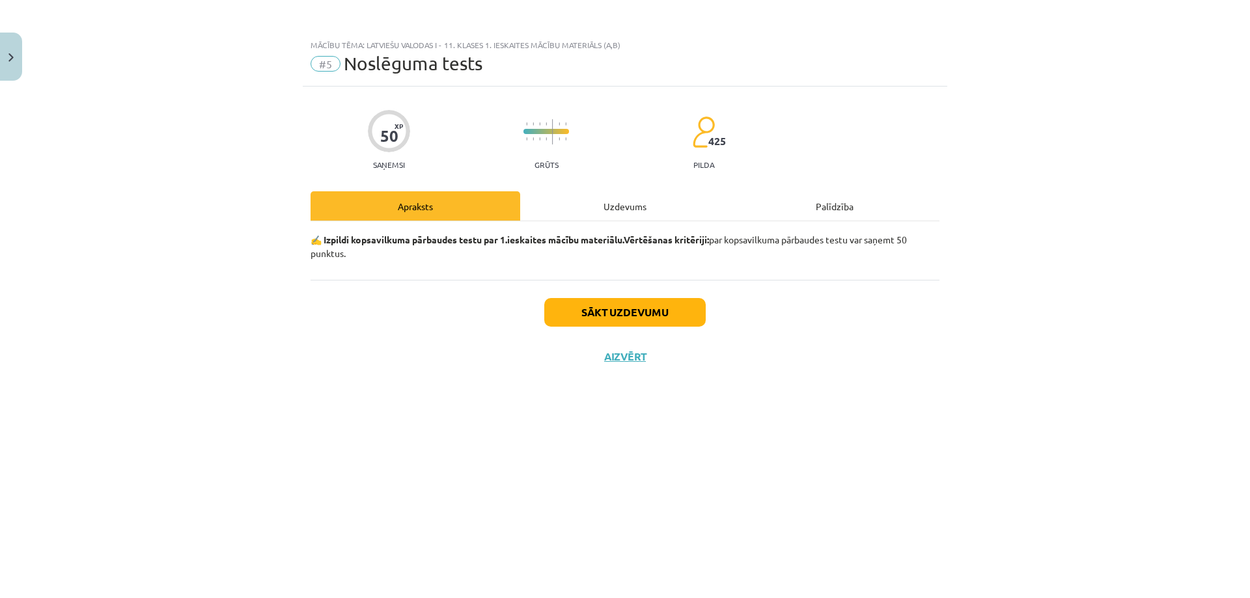
scroll to position [0, 0]
click at [629, 317] on button "Sākt uzdevumu" at bounding box center [624, 312] width 161 height 29
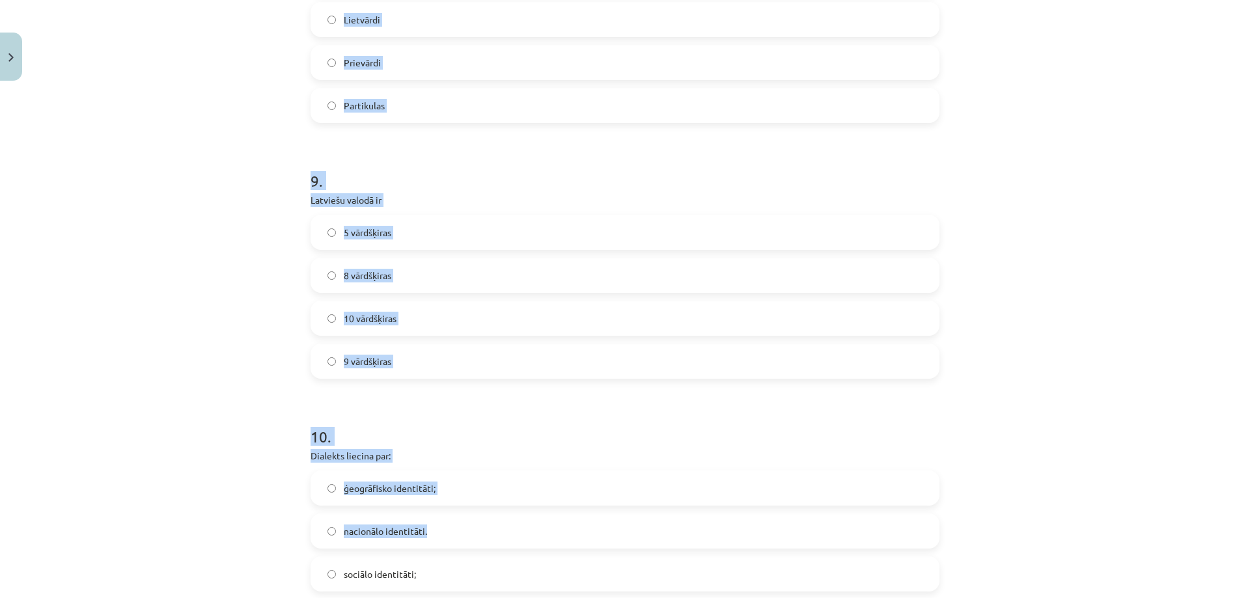
scroll to position [2141, 0]
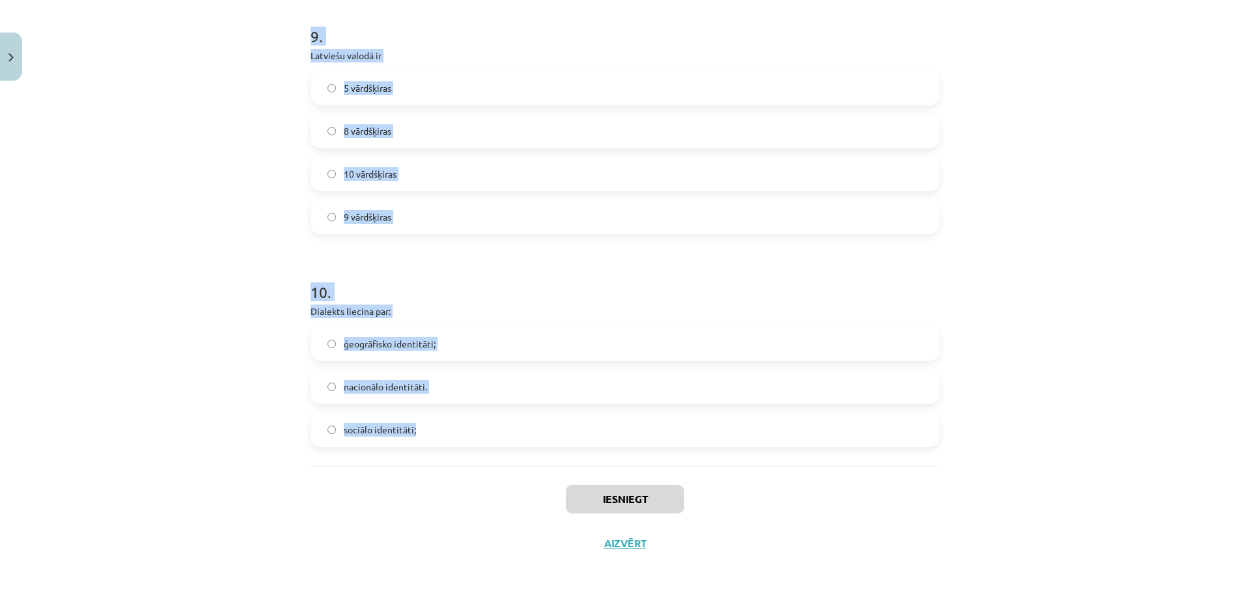
drag, startPoint x: 310, startPoint y: 316, endPoint x: 622, endPoint y: 433, distance: 332.5
copy form "Lore ip dolorsitam consectet? adipiscingeli seddoeiu tempo incididunt utlab etd…"
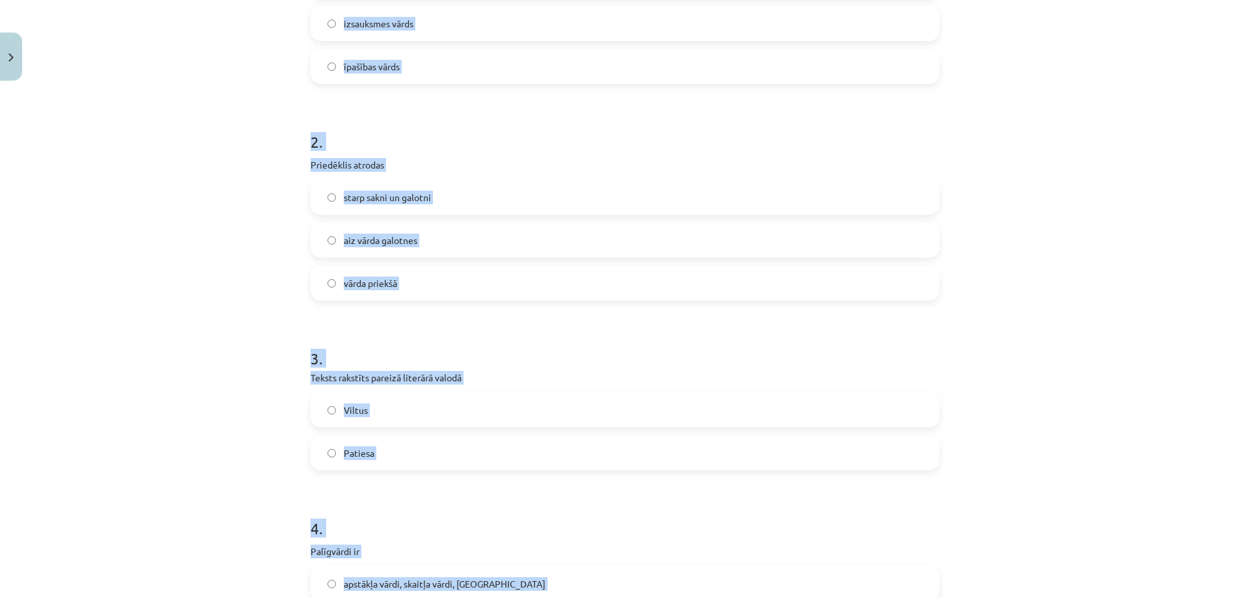
scroll to position [145, 0]
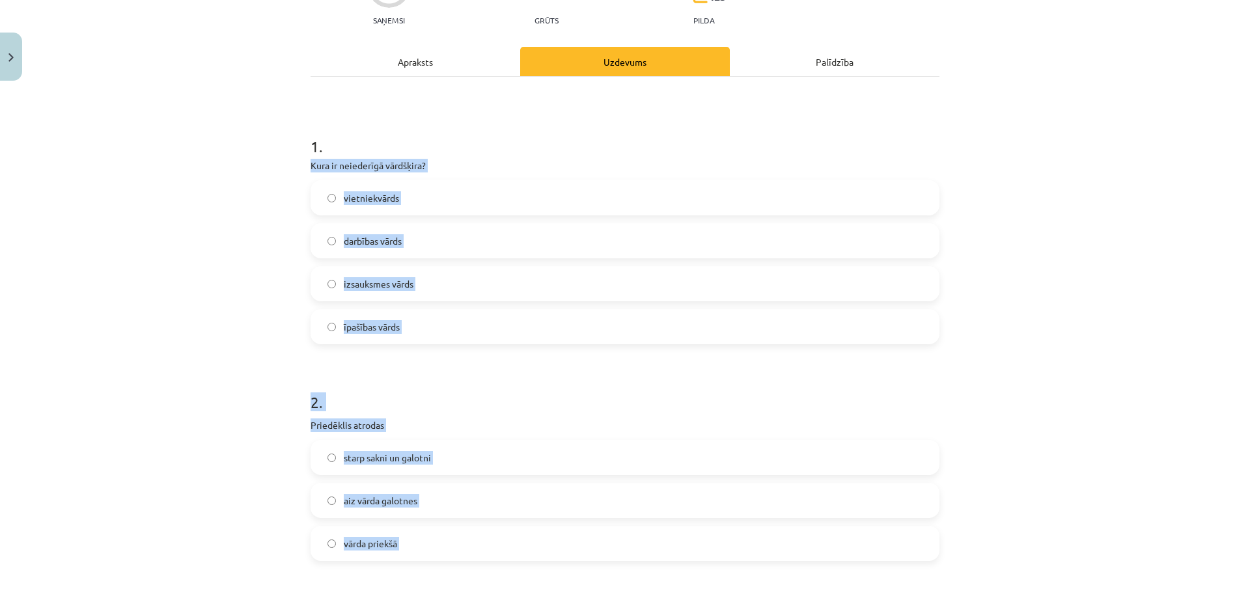
click at [229, 254] on div "Mācību tēma: Latviešu valodas i - 11. klases 1. ieskaites mācību materiāls (a,b…" at bounding box center [625, 299] width 1250 height 598
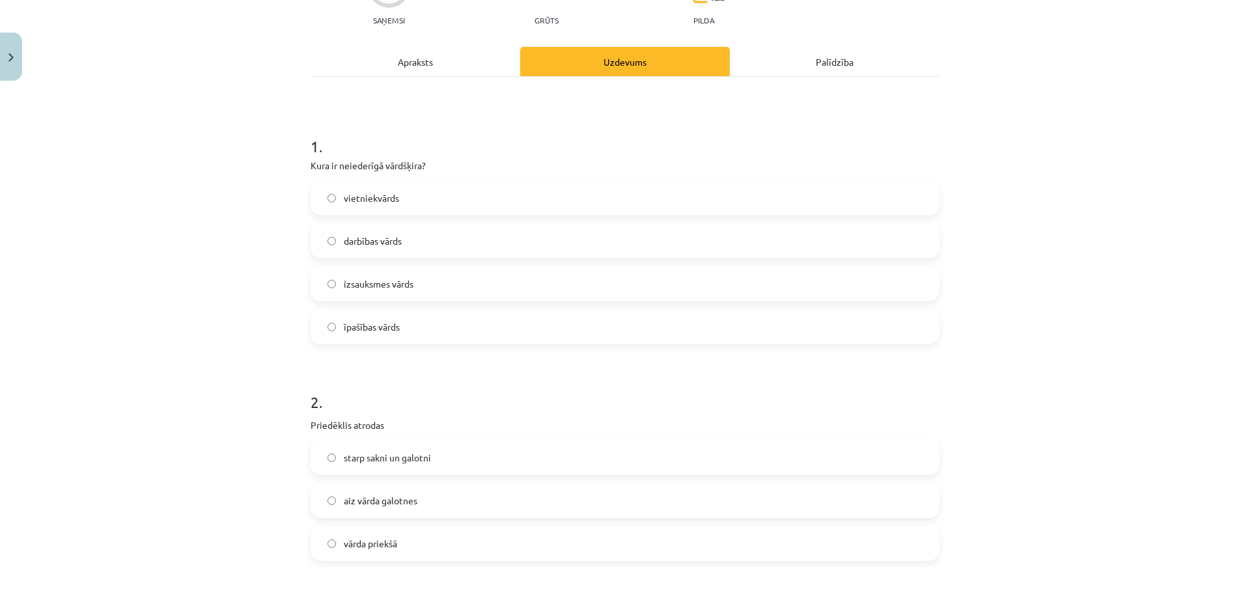
click at [388, 285] on span "izsauksmes vārds" at bounding box center [379, 284] width 70 height 14
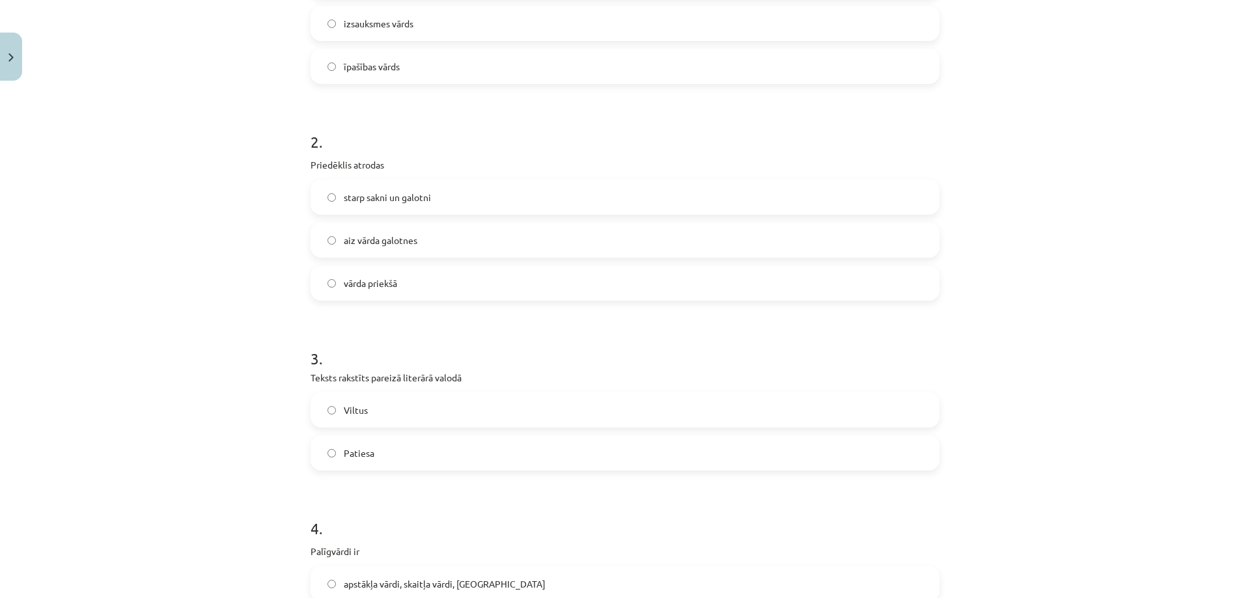
click at [378, 281] on span "vārda priekšā" at bounding box center [370, 284] width 53 height 14
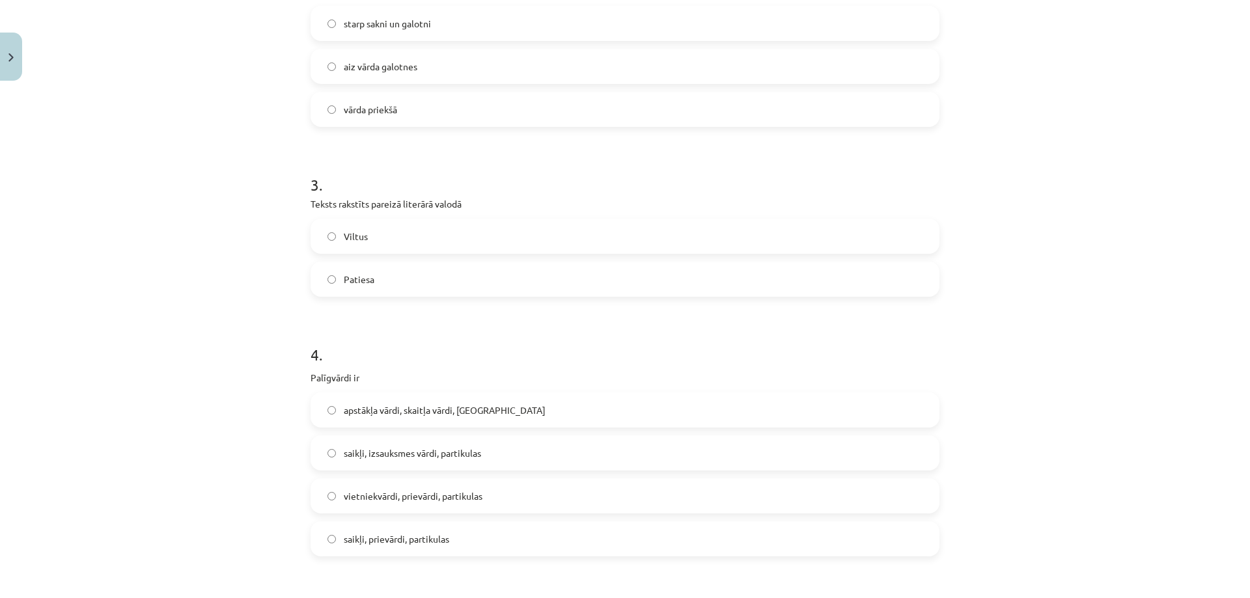
click at [378, 235] on label "Viltus" at bounding box center [625, 236] width 626 height 33
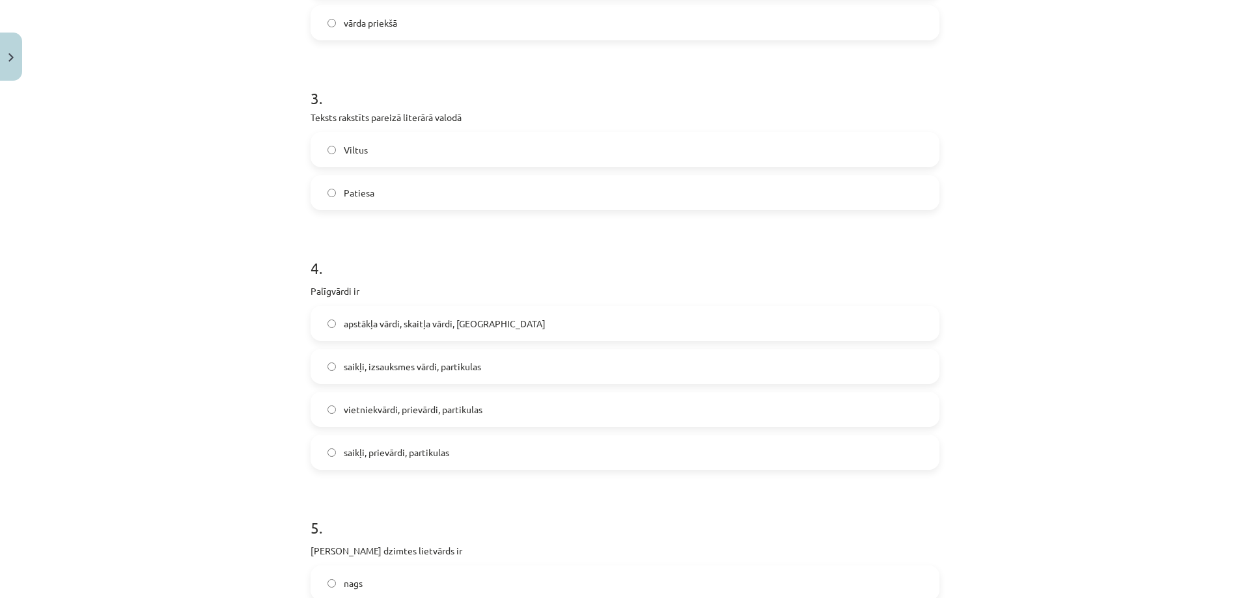
click at [370, 368] on span "saikļi, izsauksmes vārdi, partikulas" at bounding box center [412, 367] width 137 height 14
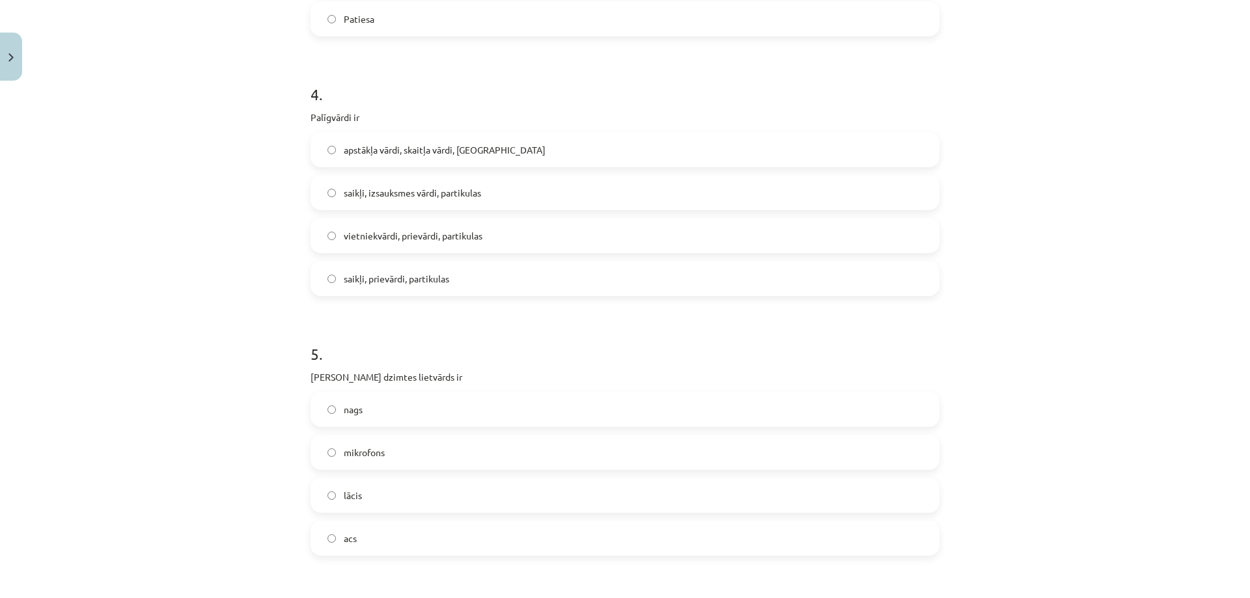
click at [400, 277] on span "saikļi, prievārdi, partikulas" at bounding box center [396, 279] width 105 height 14
click at [350, 543] on span "acs" at bounding box center [350, 539] width 13 height 14
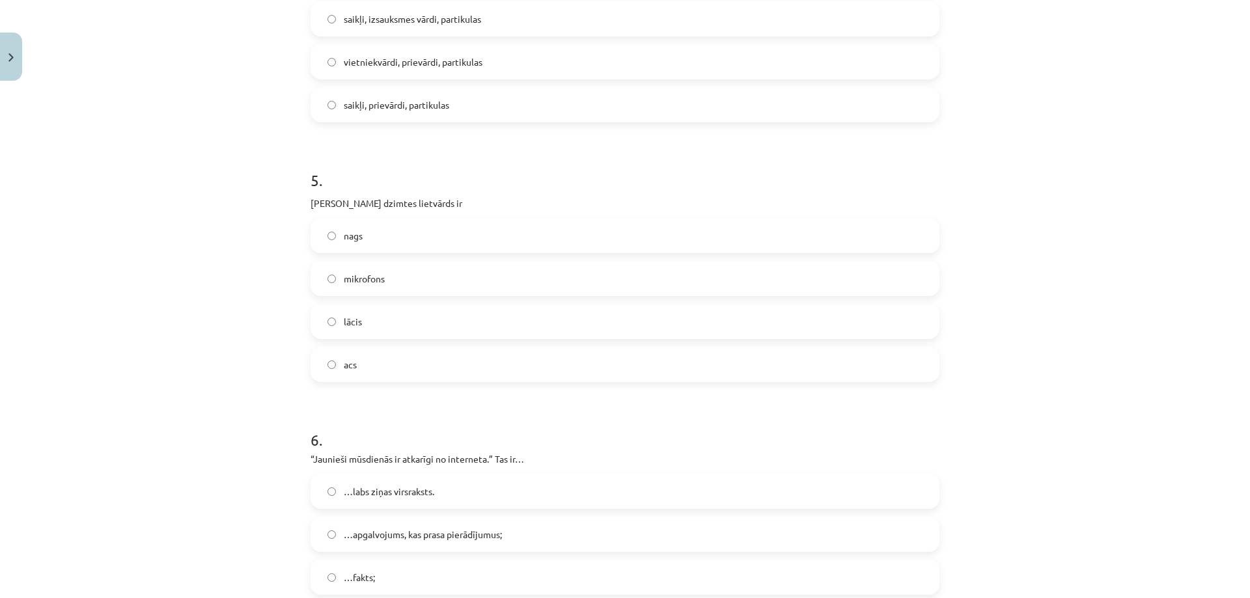
scroll to position [1099, 0]
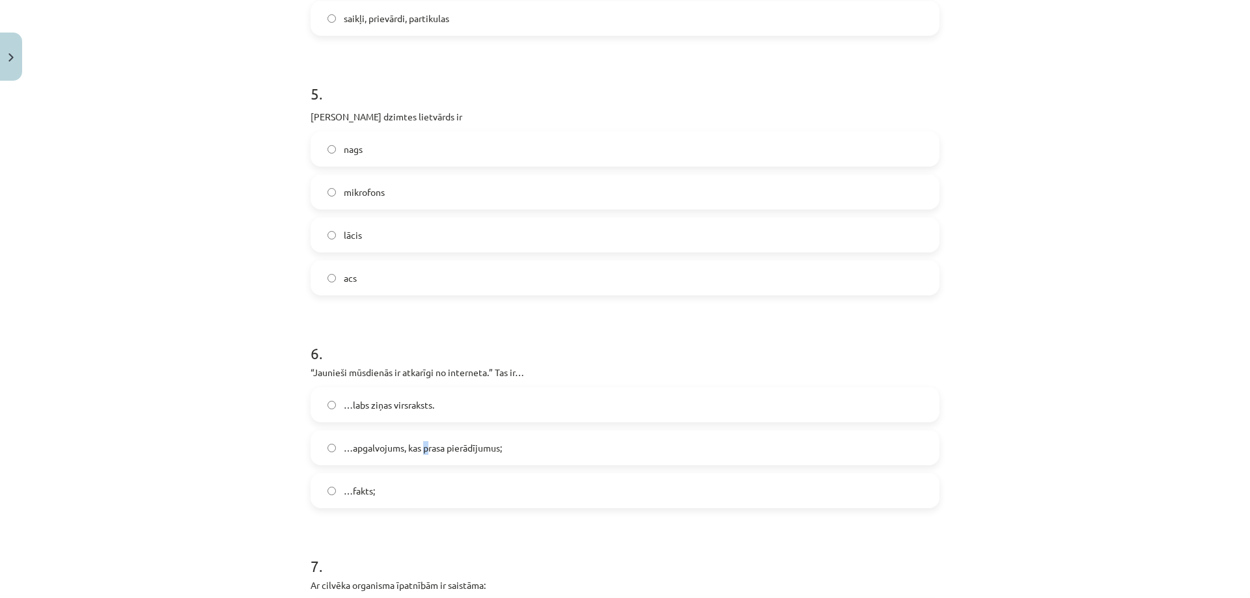
click at [423, 446] on span "…apgalvojums, kas prasa pierādījumus;" at bounding box center [423, 448] width 158 height 14
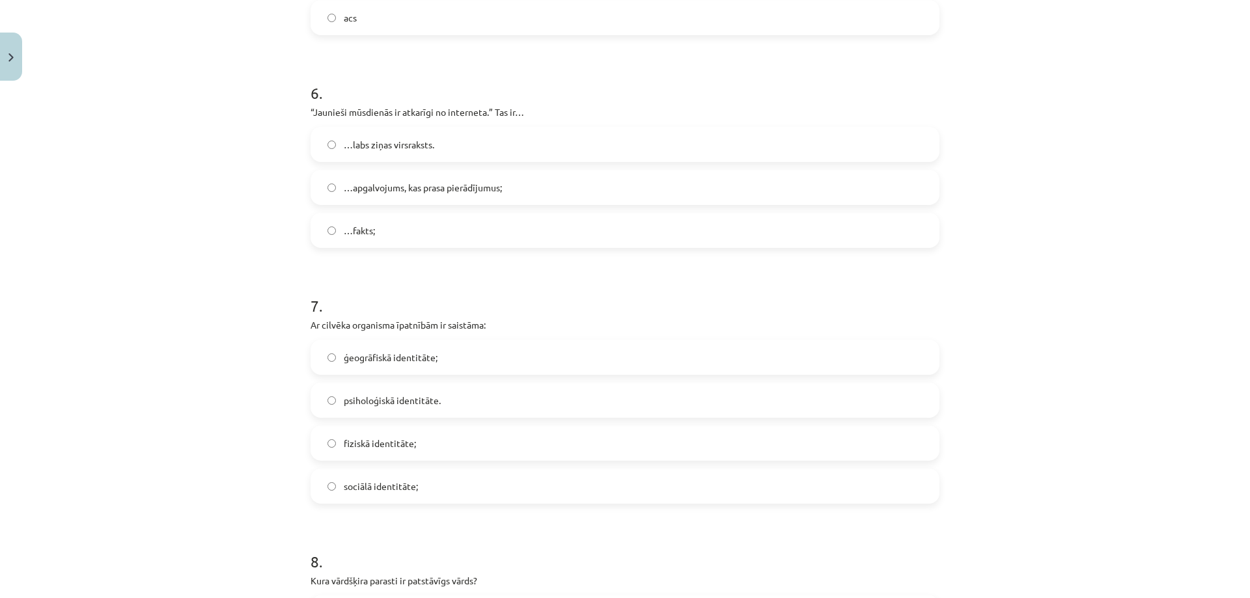
click at [373, 193] on span "…apgalvojums, kas prasa pierādījumus;" at bounding box center [423, 188] width 158 height 14
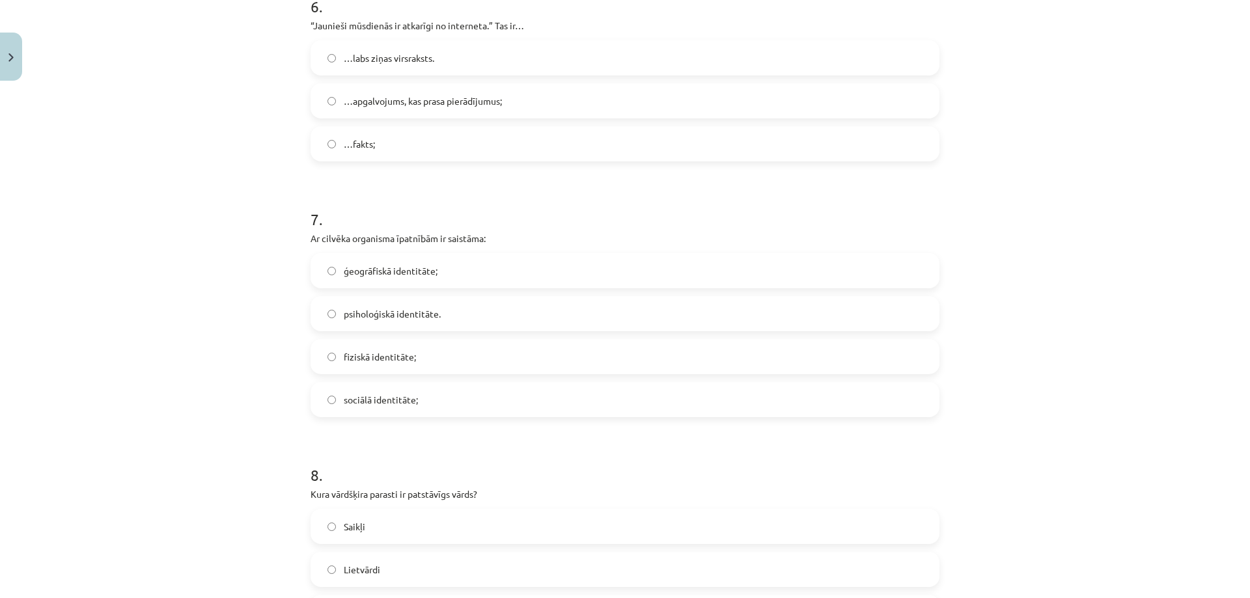
click at [367, 353] on span "fiziskā identitāte;" at bounding box center [380, 357] width 72 height 14
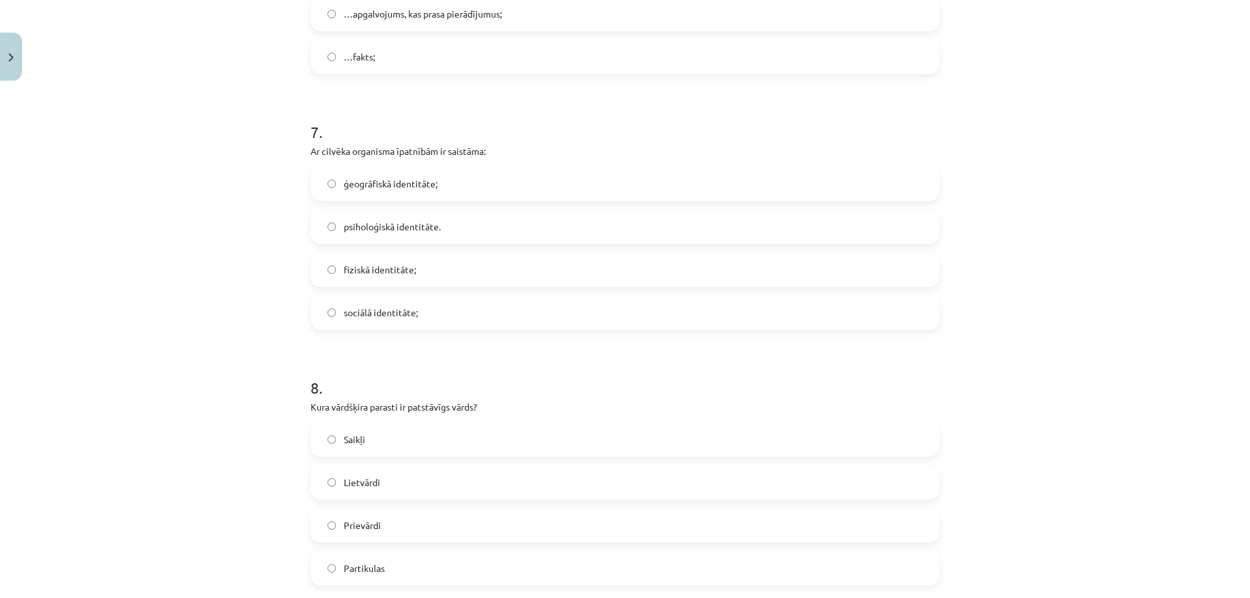
scroll to position [1707, 0]
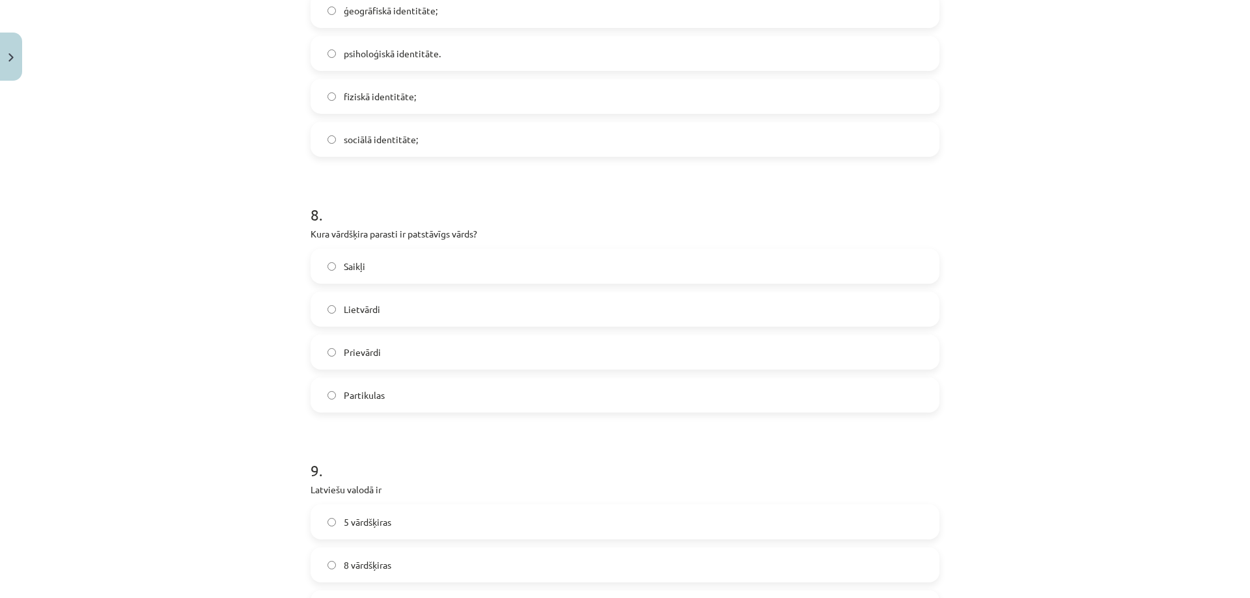
drag, startPoint x: 388, startPoint y: 310, endPoint x: 394, endPoint y: 314, distance: 7.6
click at [387, 310] on label "Lietvārdi" at bounding box center [625, 309] width 626 height 33
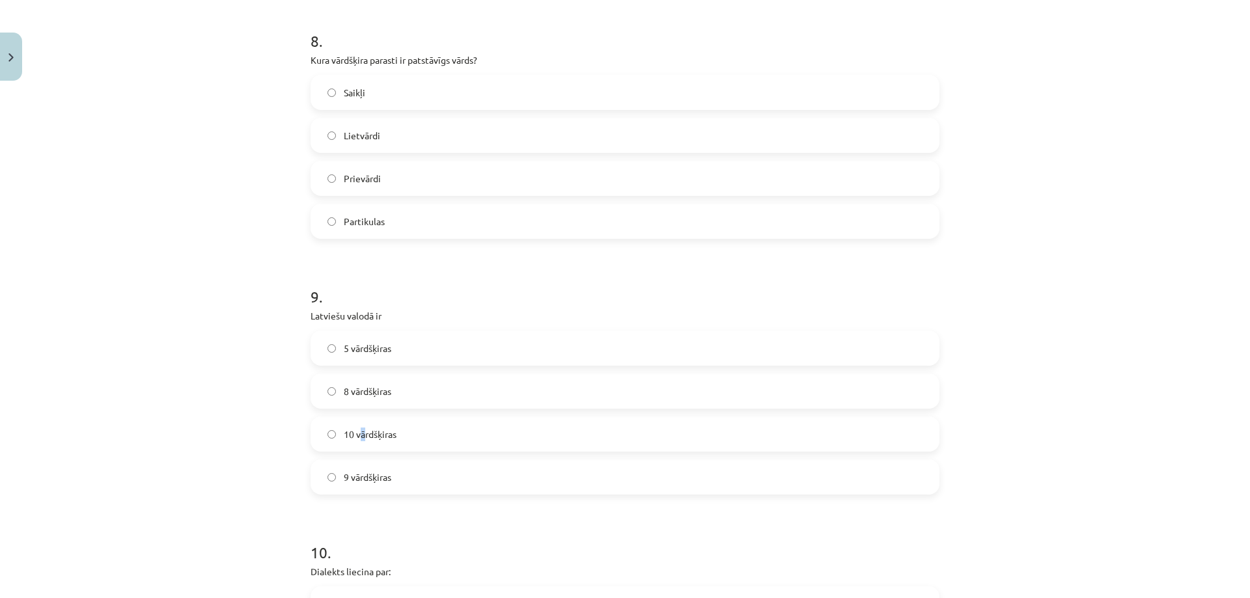
drag, startPoint x: 357, startPoint y: 421, endPoint x: 364, endPoint y: 419, distance: 6.8
click at [363, 419] on label "10 vārdšķiras" at bounding box center [625, 434] width 626 height 33
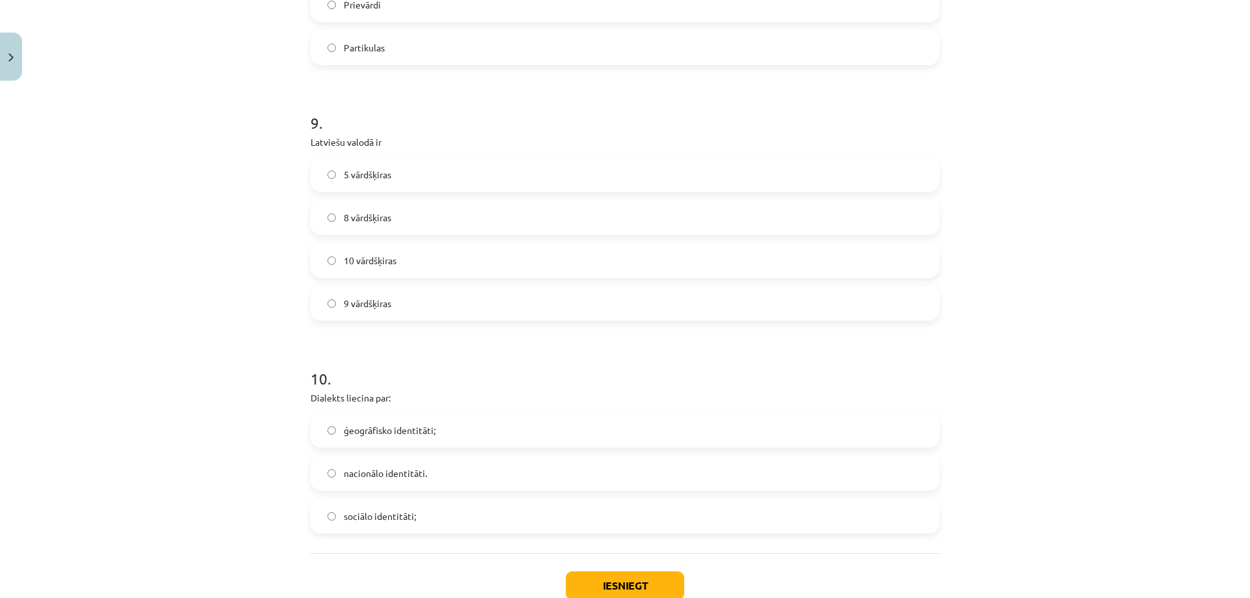
click at [396, 259] on label "10 vārdšķiras" at bounding box center [625, 260] width 626 height 33
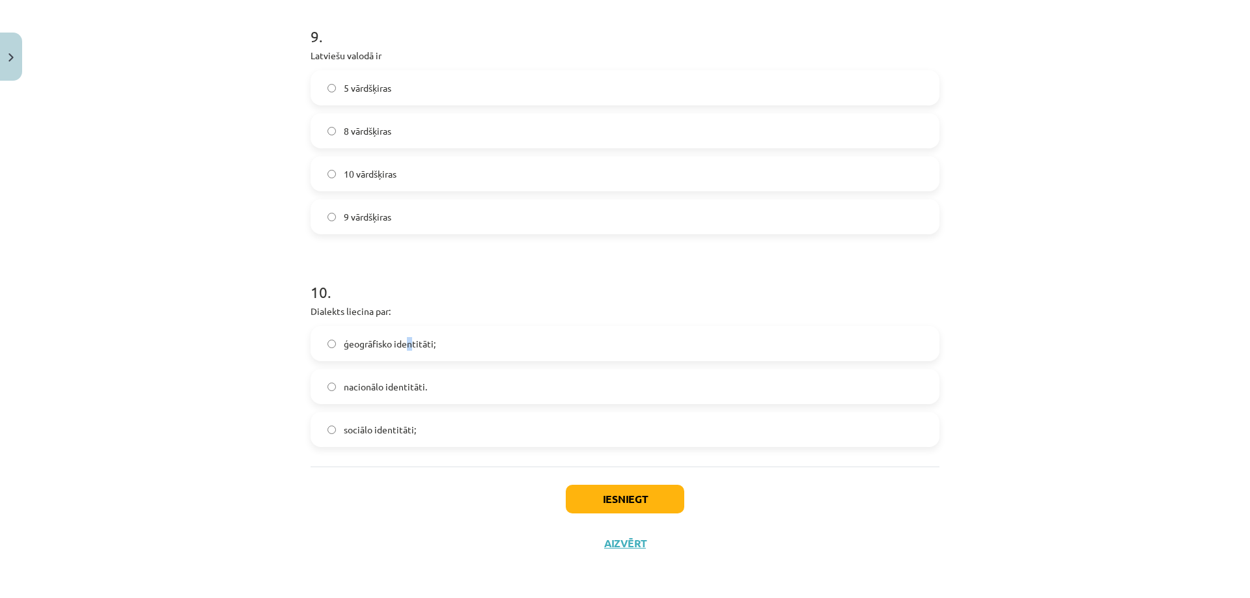
click at [406, 340] on span "ģeogrāfisko identitāti;" at bounding box center [390, 344] width 92 height 14
click at [503, 352] on label "ģeogrāfisko identitāti;" at bounding box center [625, 343] width 626 height 33
click at [573, 510] on button "Iesniegt" at bounding box center [625, 499] width 118 height 29
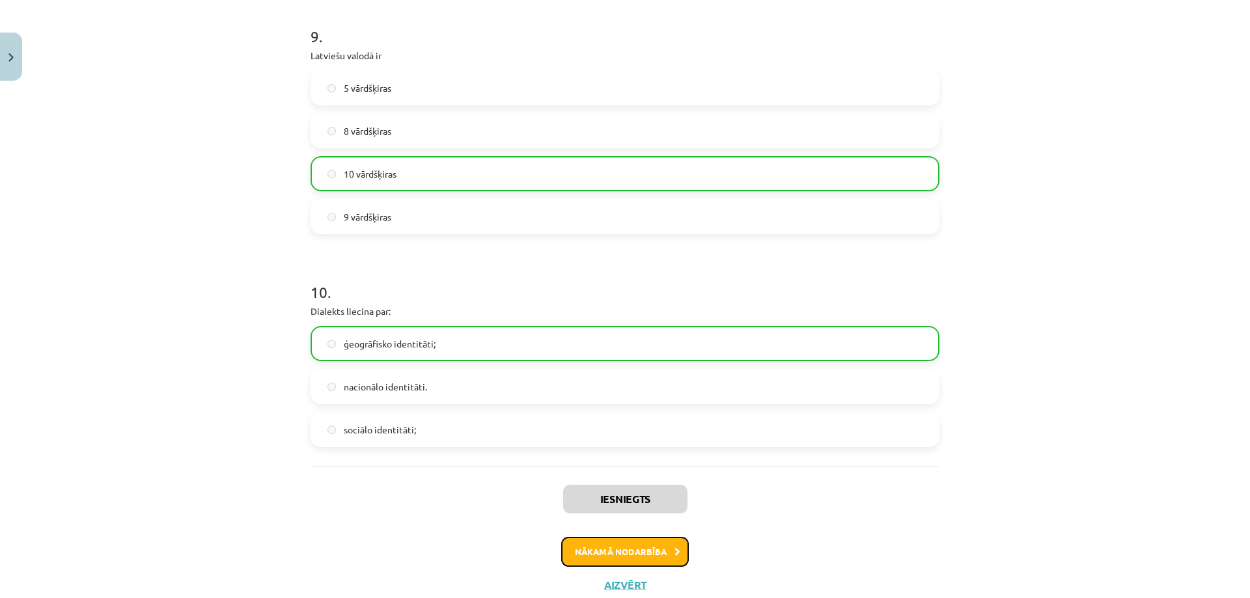
click at [605, 555] on button "Nākamā nodarbība" at bounding box center [625, 552] width 128 height 30
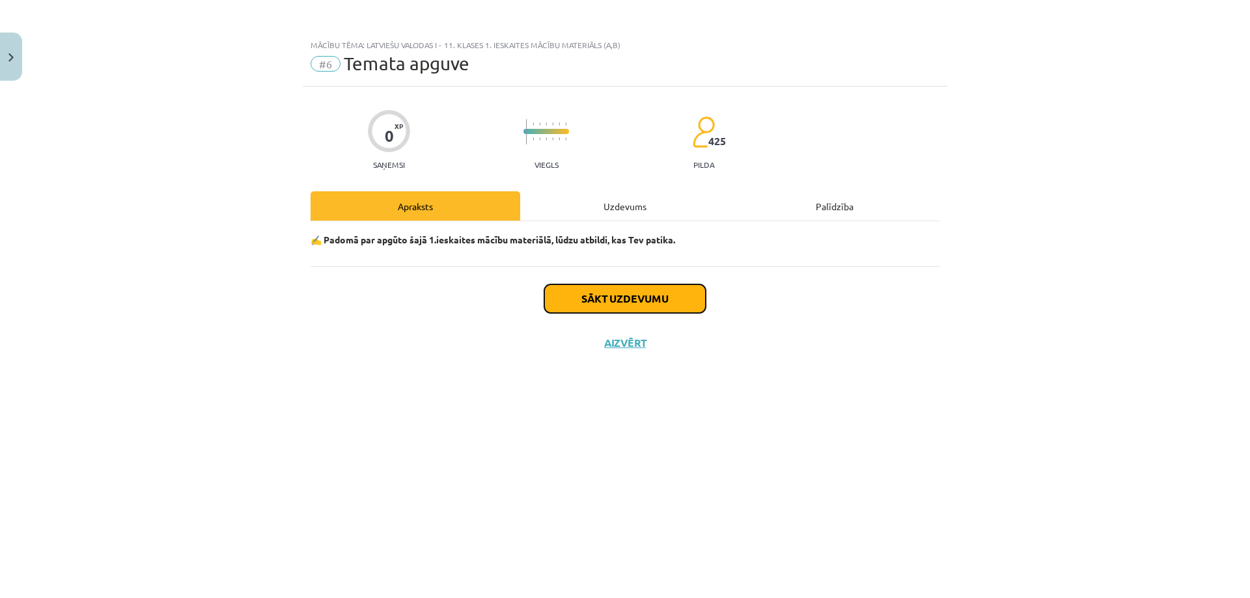
click at [638, 294] on button "Sākt uzdevumu" at bounding box center [624, 298] width 161 height 29
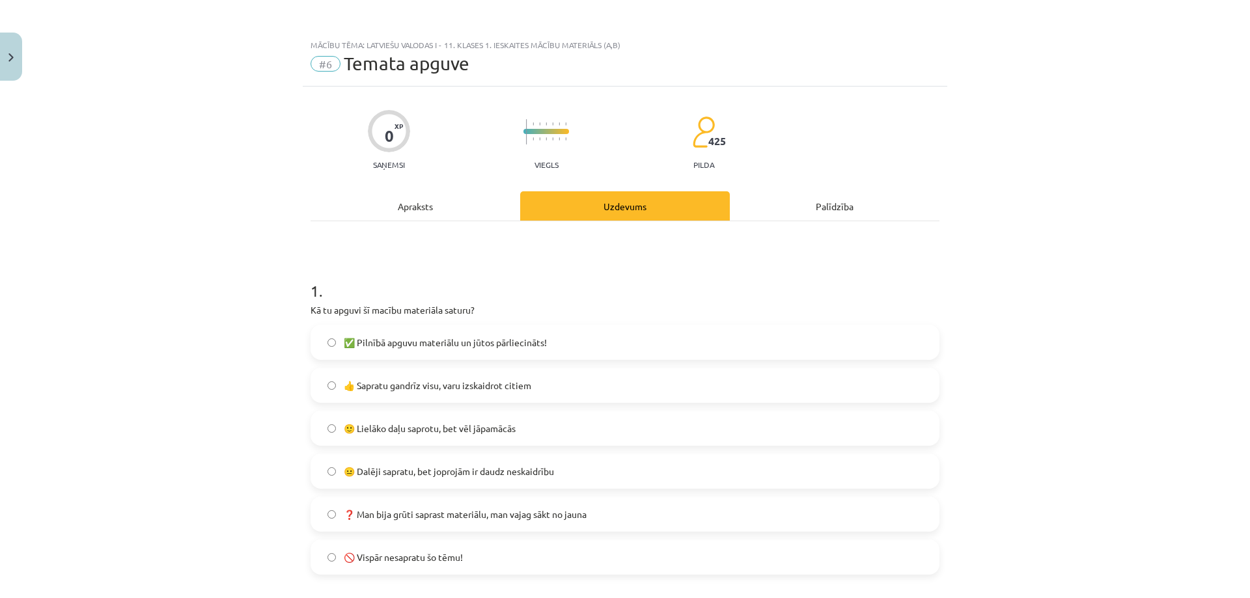
click at [415, 355] on label "✅ Pilnībā apguvu materiālu un jūtos pārliecināts!" at bounding box center [625, 342] width 626 height 33
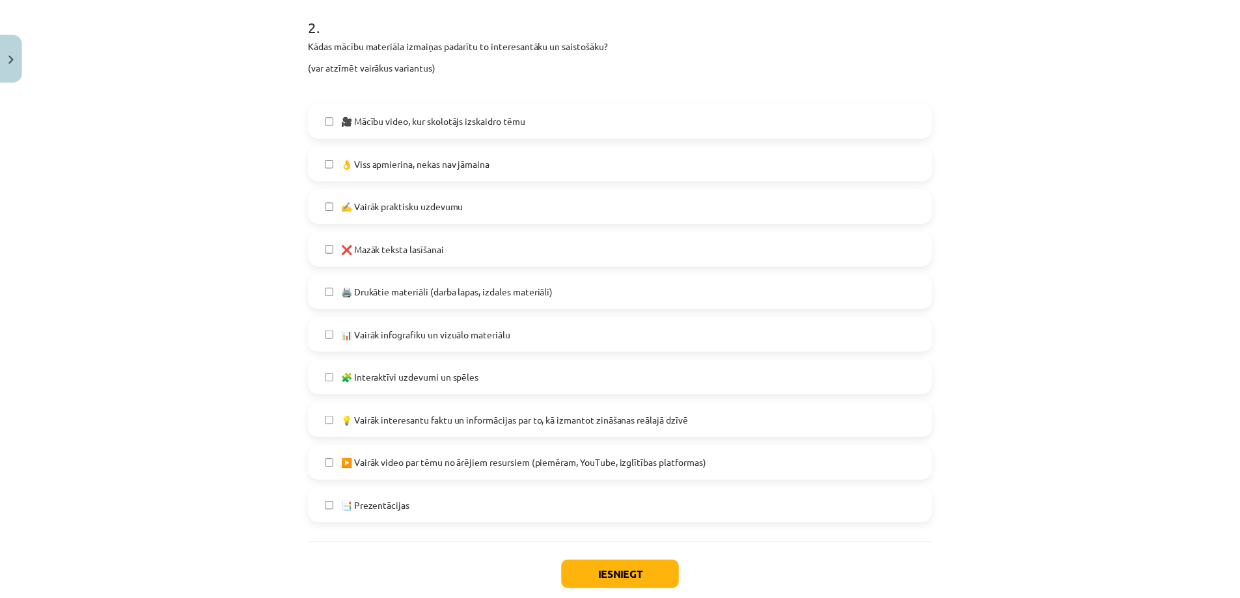
scroll to position [684, 0]
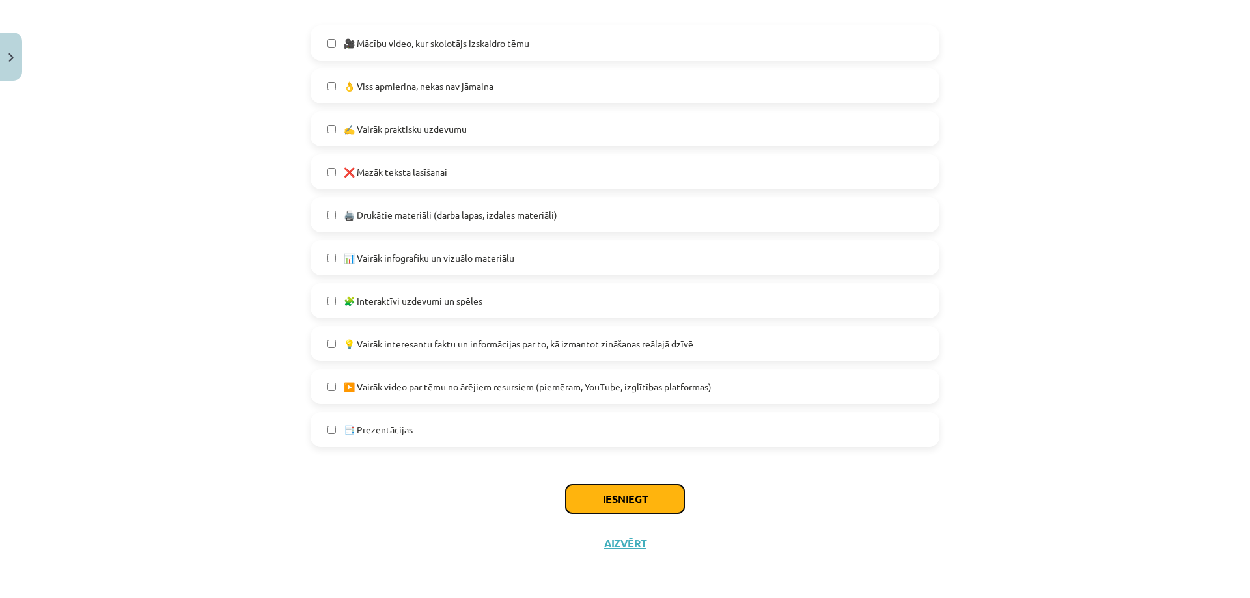
click at [603, 494] on button "Iesniegt" at bounding box center [625, 499] width 118 height 29
click at [441, 76] on label "👌 Viss apmierina, nekas nav jāmaina" at bounding box center [625, 86] width 626 height 33
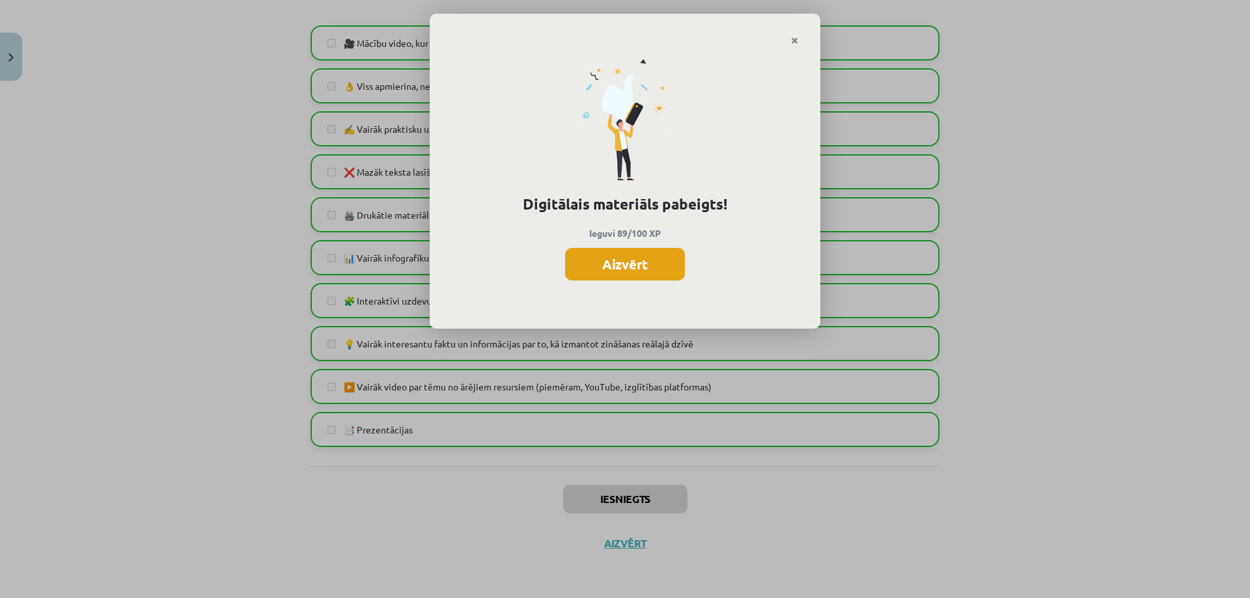
click at [619, 278] on button "Aizvērt" at bounding box center [625, 264] width 120 height 33
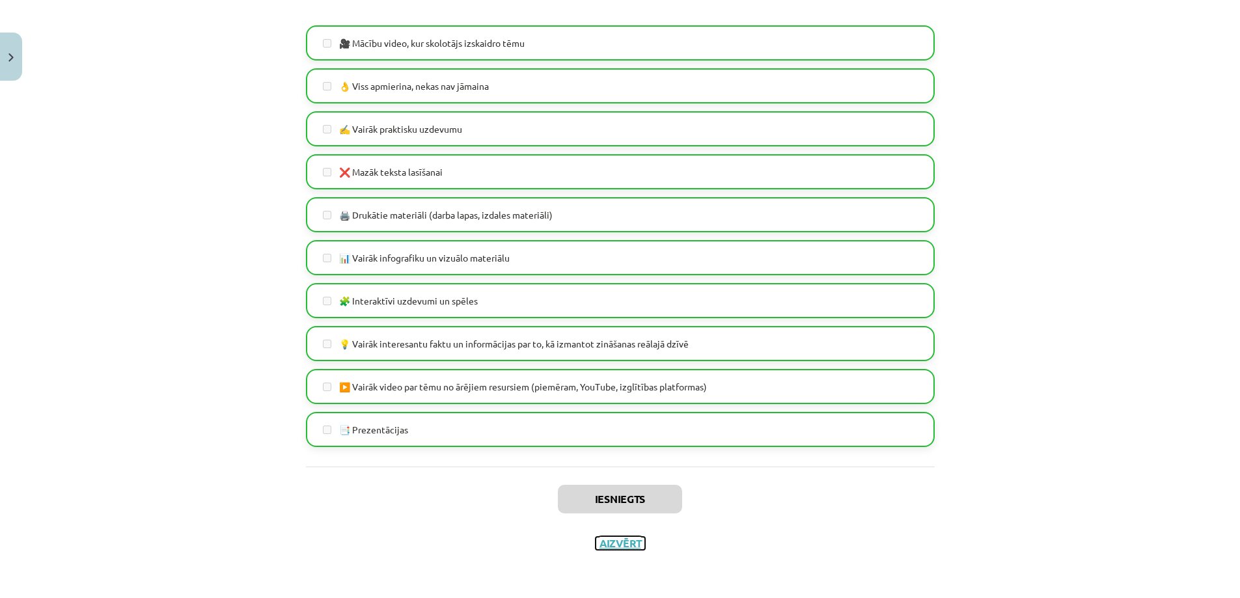
click at [621, 548] on button "Aizvērt" at bounding box center [620, 543] width 49 height 13
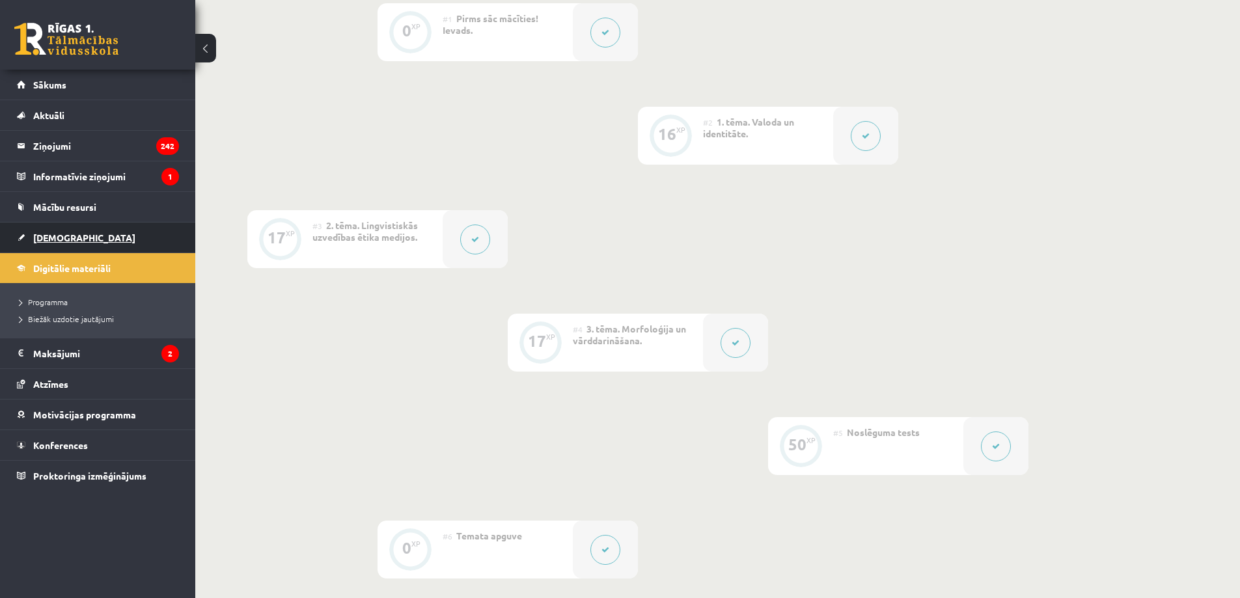
click at [64, 245] on link "[DEMOGRAPHIC_DATA]" at bounding box center [98, 238] width 162 height 30
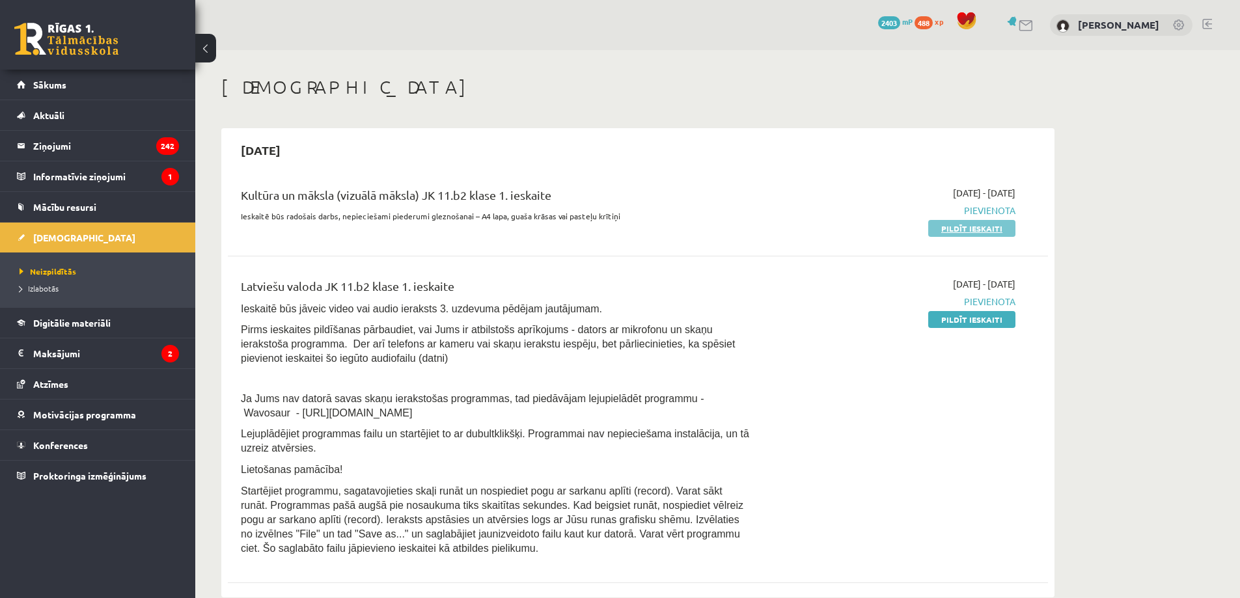
click at [947, 229] on link "Pildīt ieskaiti" at bounding box center [971, 228] width 87 height 17
click at [953, 324] on link "Pildīt ieskaiti" at bounding box center [971, 319] width 87 height 17
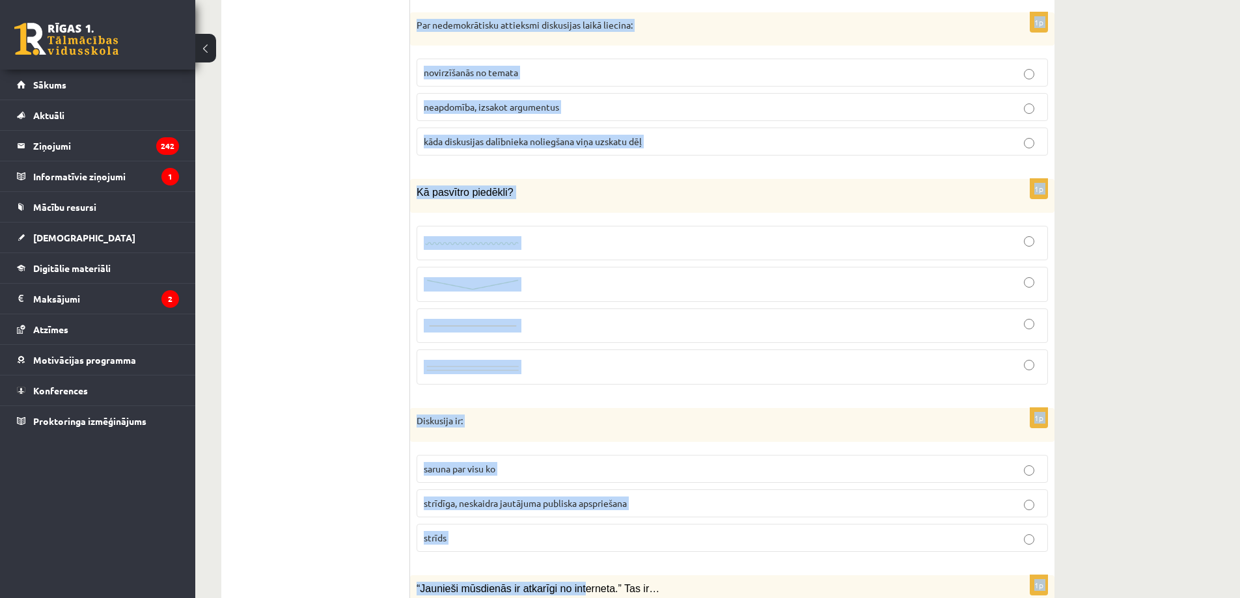
scroll to position [6145, 0]
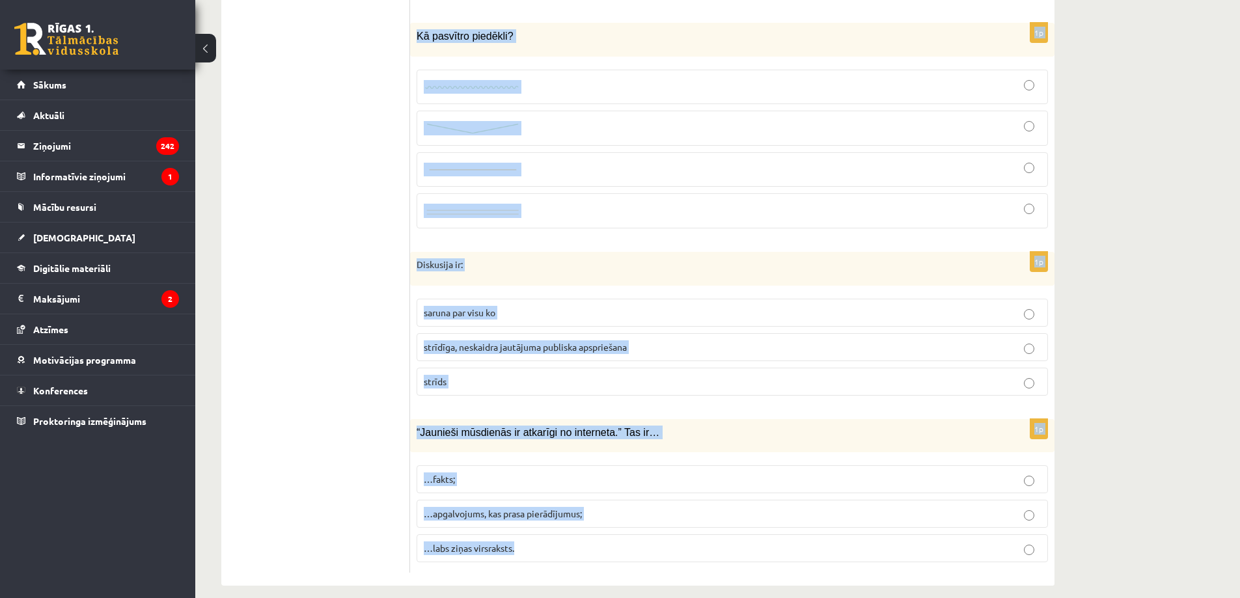
drag, startPoint x: 417, startPoint y: 277, endPoint x: 586, endPoint y: 537, distance: 310.0
copy form "Loremipsum do sitame, consectetu adipi, elitseddoe tempor, incididun, utlaboree…"
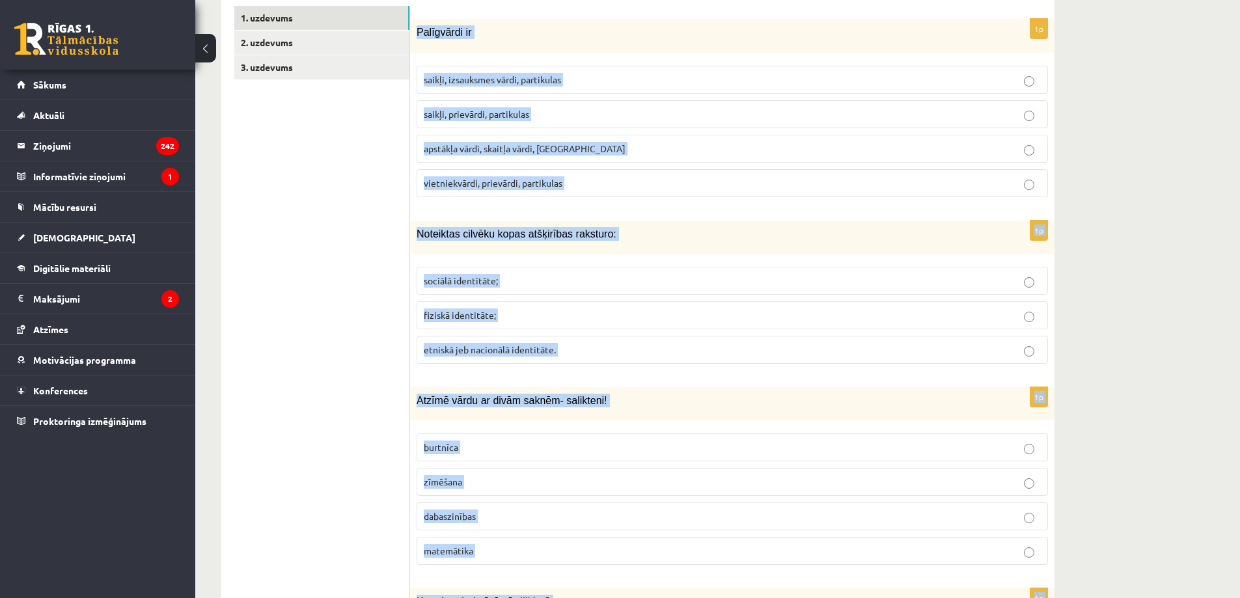
scroll to position [243, 0]
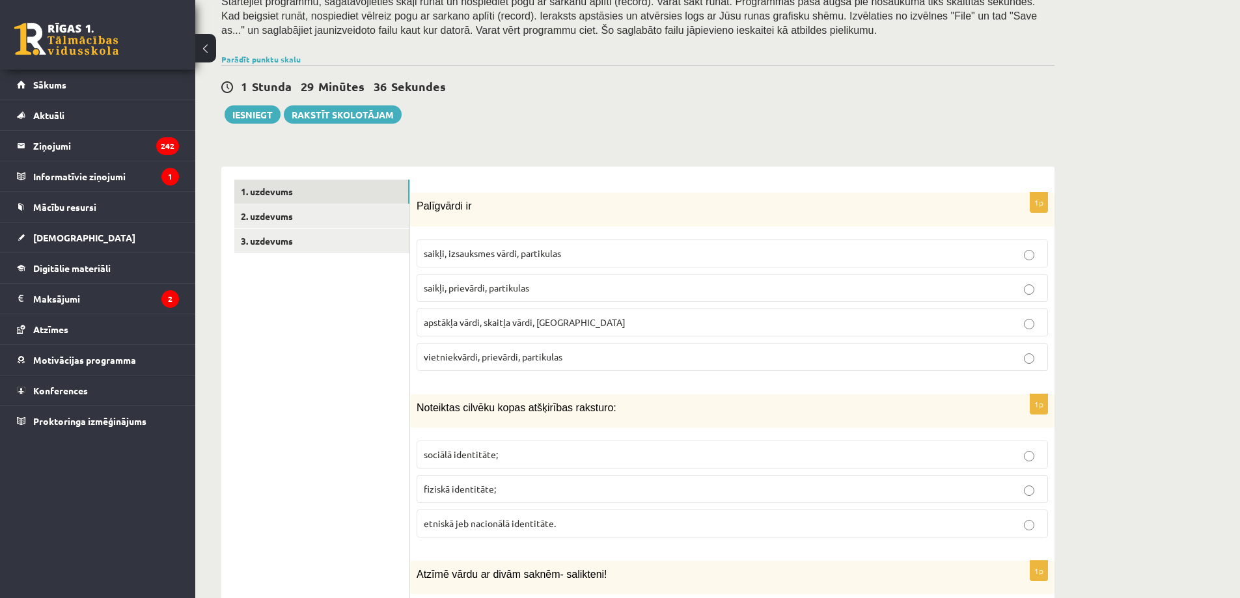
click at [577, 253] on p "saikļi, izsauksmes vārdi, partikulas" at bounding box center [732, 254] width 617 height 14
click at [531, 259] on p "saikļi, izsauksmes vārdi, partikulas" at bounding box center [732, 254] width 617 height 14
click at [523, 359] on span "vietniekvārdi, prievārdi, partikulas" at bounding box center [493, 357] width 139 height 12
click at [496, 255] on span "saikļi, izsauksmes vārdi, partikulas" at bounding box center [492, 253] width 137 height 12
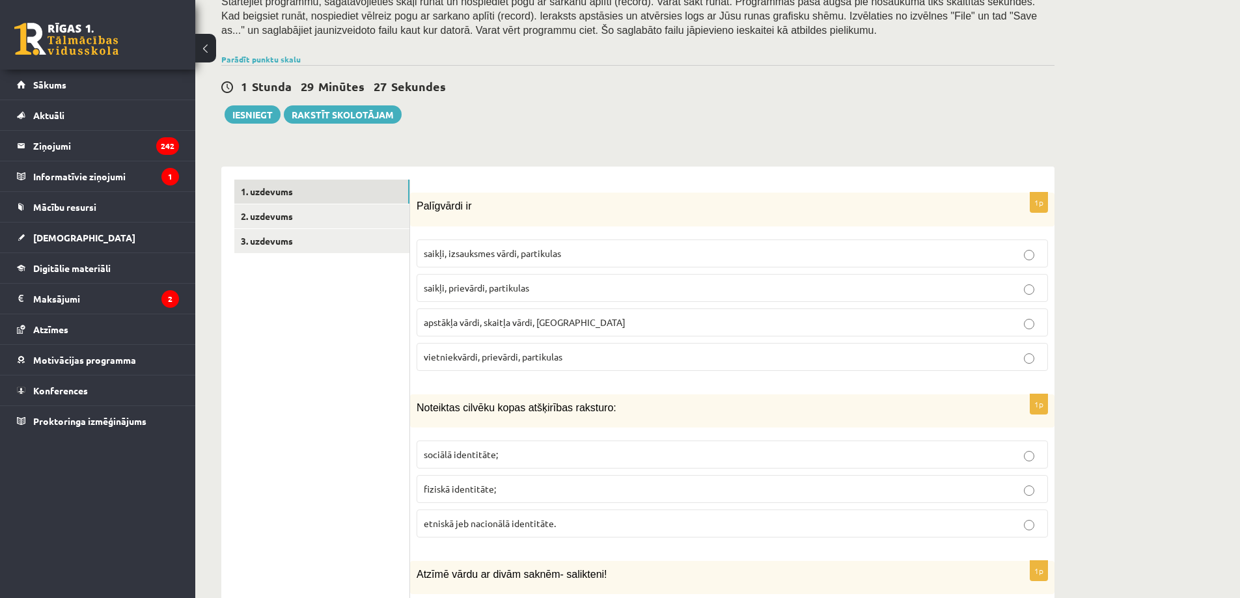
click at [518, 294] on p "saikļi, prievārdi, partikulas" at bounding box center [732, 288] width 617 height 14
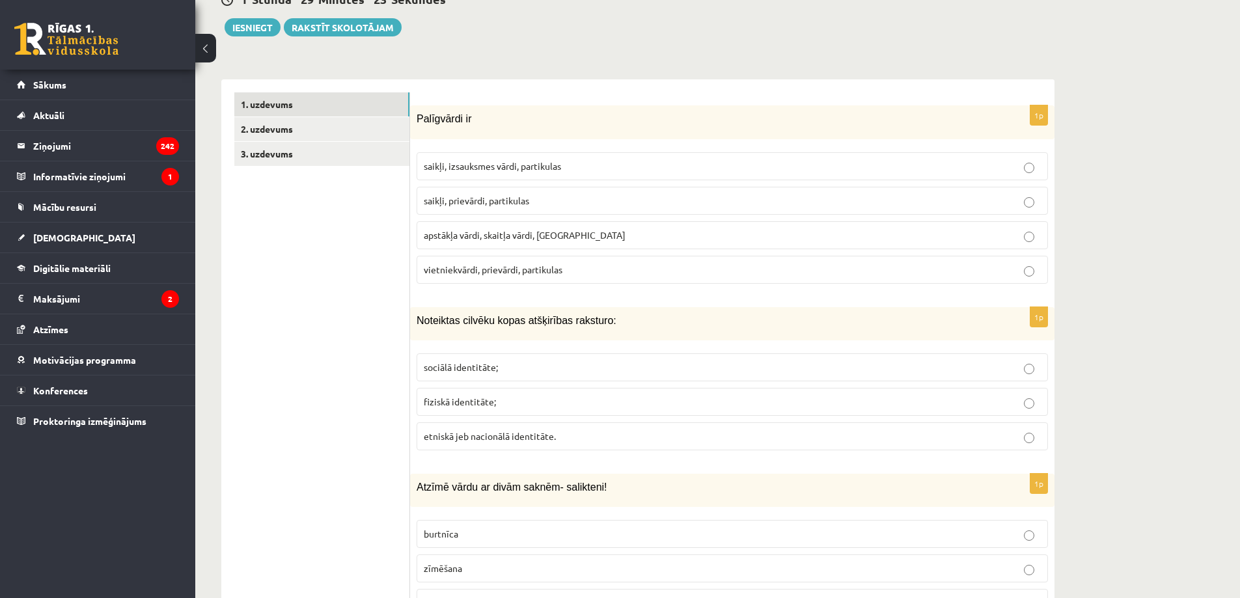
click at [450, 434] on span "etniskā jeb nacionālā identitāte." at bounding box center [490, 436] width 132 height 12
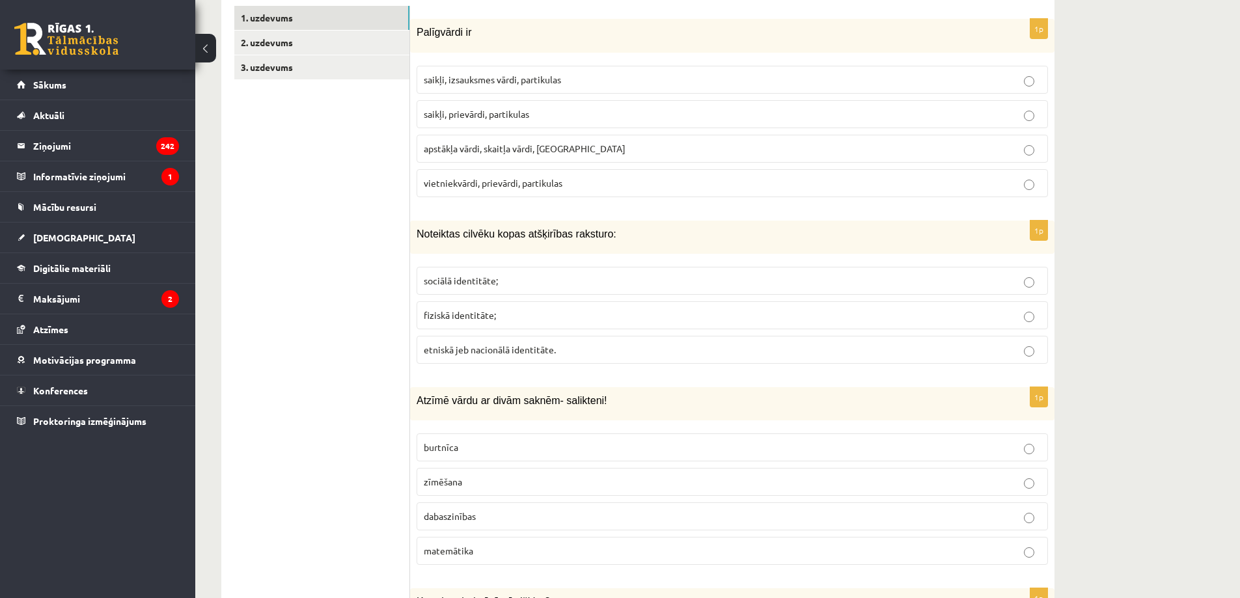
scroll to position [503, 0]
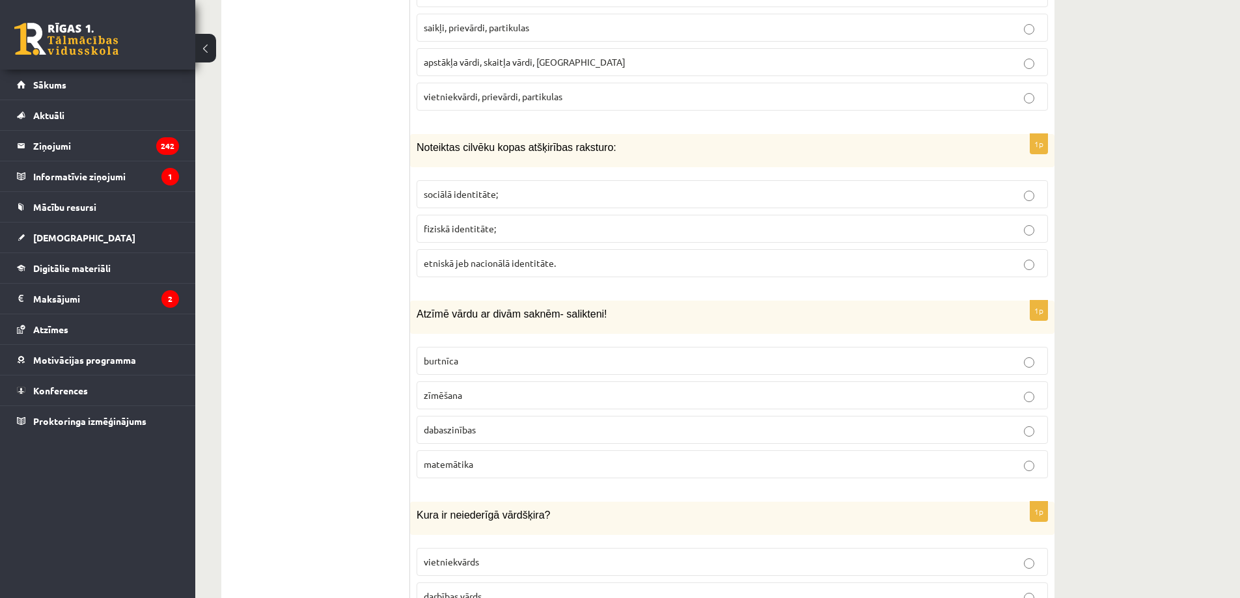
click at [445, 428] on span "dabaszinības" at bounding box center [450, 430] width 52 height 12
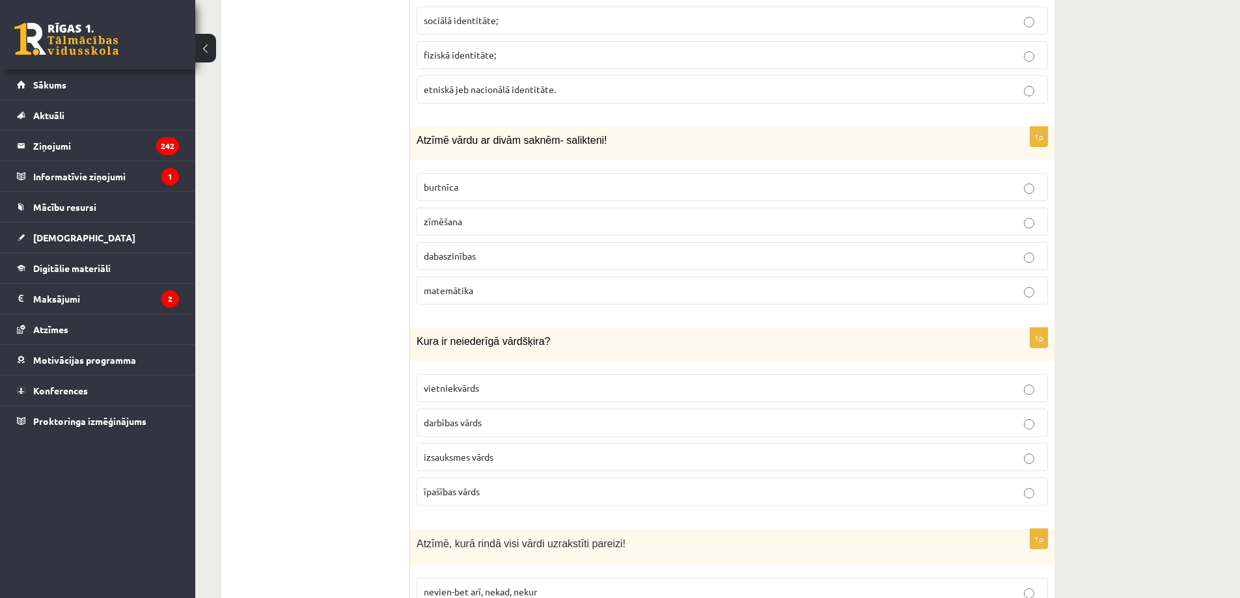
scroll to position [764, 0]
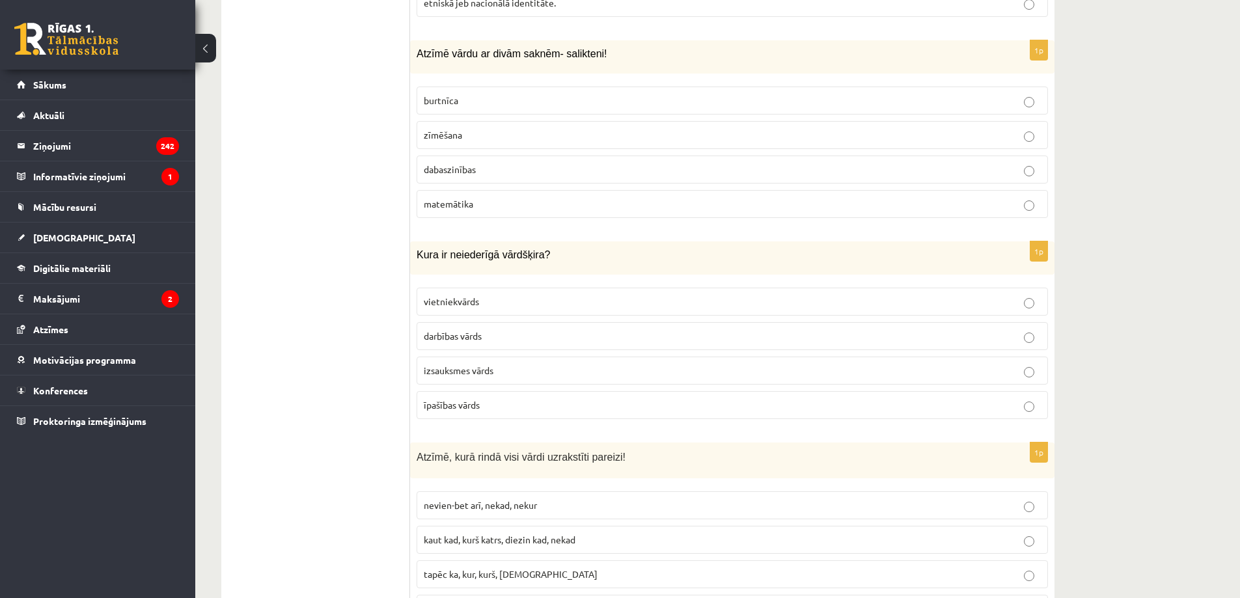
click at [456, 372] on span "izsauksmes vārds" at bounding box center [459, 371] width 70 height 12
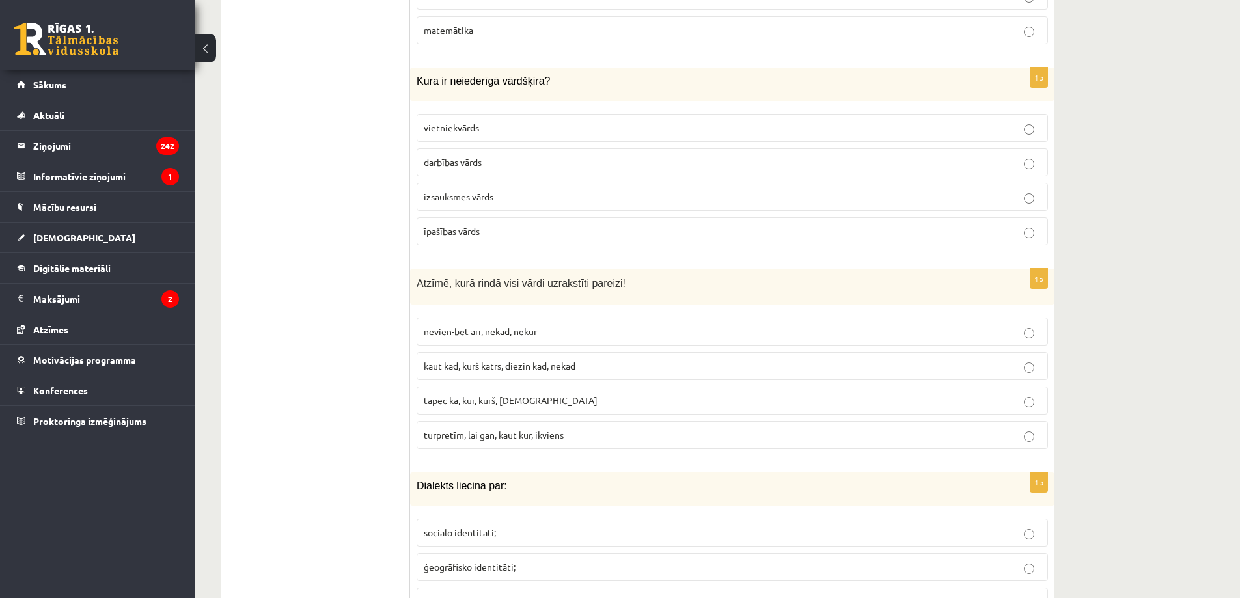
click at [449, 432] on span "turpretīm, lai gan, kaut kur, ikviens" at bounding box center [494, 435] width 140 height 12
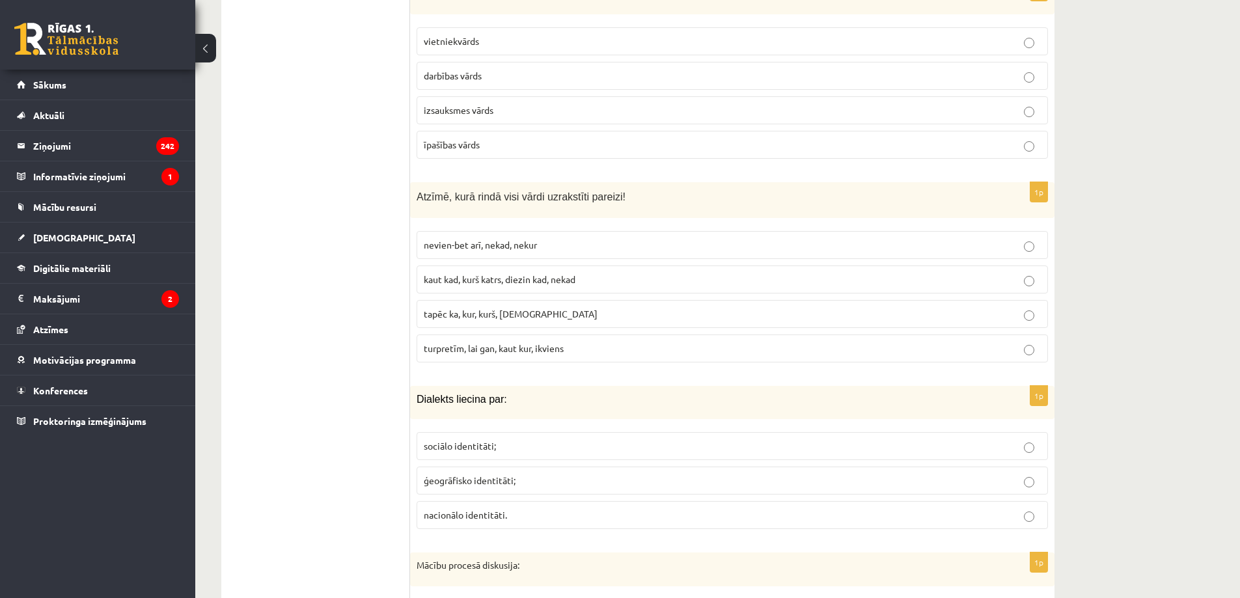
scroll to position [1111, 0]
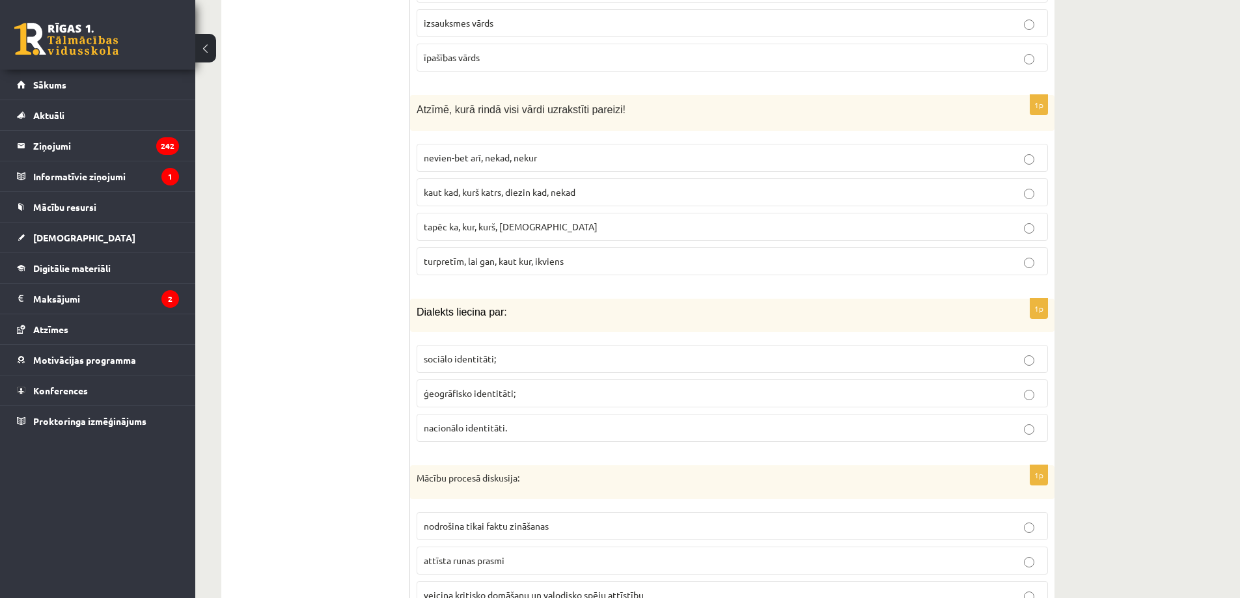
click at [446, 392] on span "ģeogrāfisko identitāti;" at bounding box center [470, 393] width 92 height 12
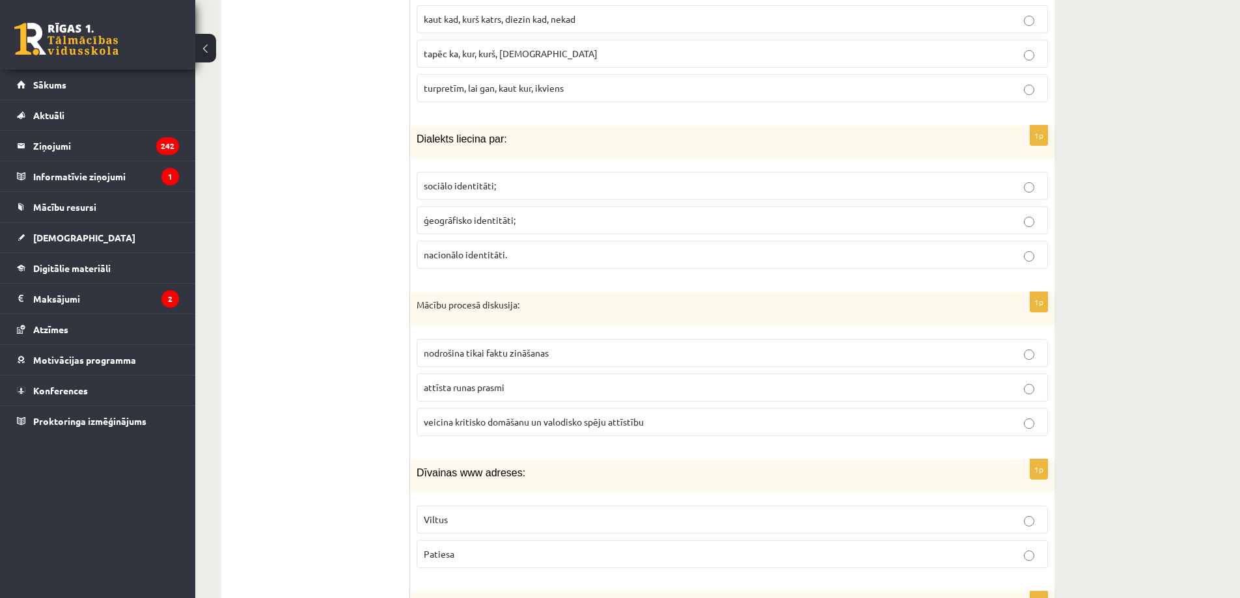
scroll to position [1372, 0]
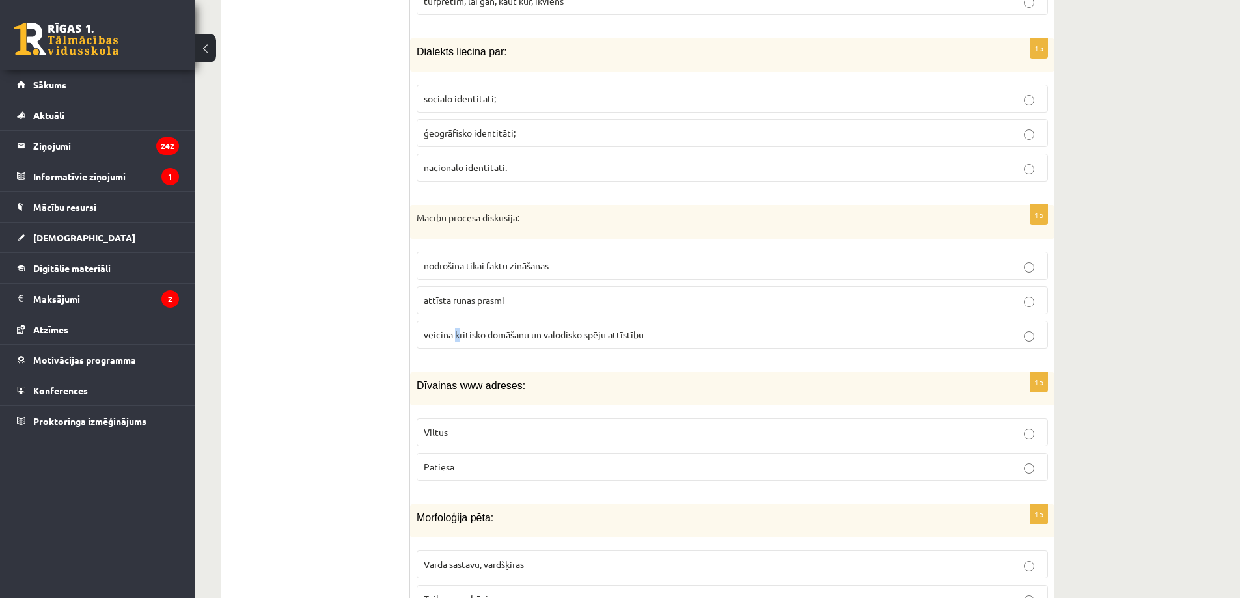
click at [456, 327] on label "veicina kritisko domāšanu un valodisko spēju attīstību" at bounding box center [732, 335] width 631 height 28
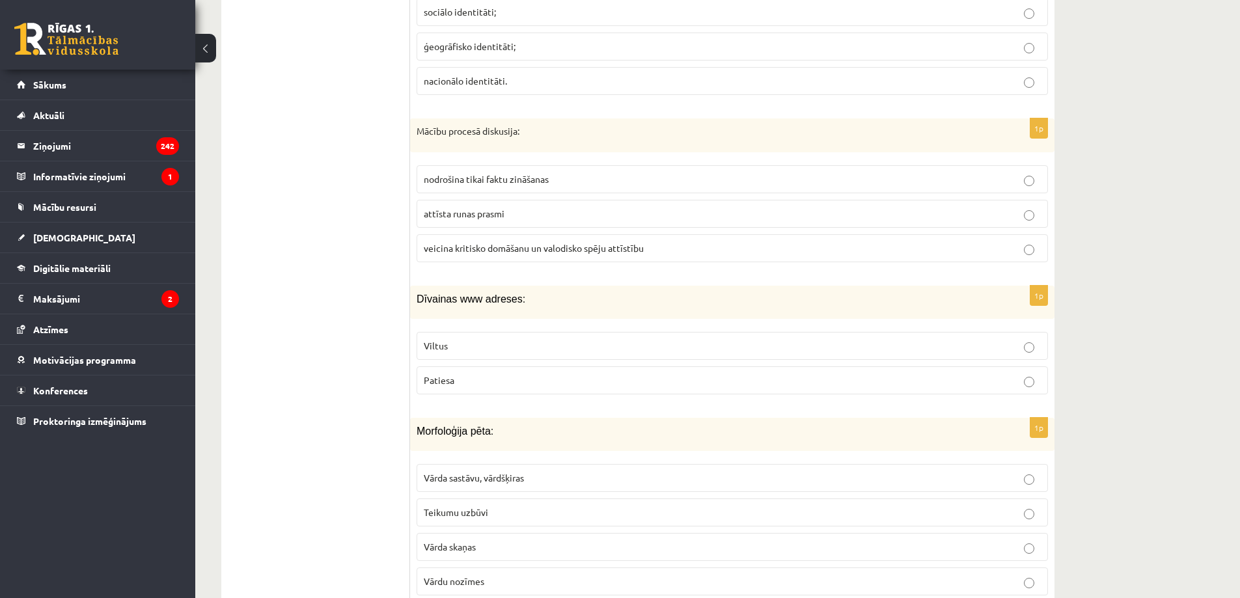
click at [557, 249] on span "veicina kritisko domāšanu un valodisko spēju attīstību" at bounding box center [534, 248] width 220 height 12
click at [476, 344] on p "Viltus" at bounding box center [732, 346] width 617 height 14
click at [458, 376] on p "Patiesa" at bounding box center [732, 381] width 617 height 14
click at [458, 346] on p "Viltus" at bounding box center [732, 346] width 617 height 14
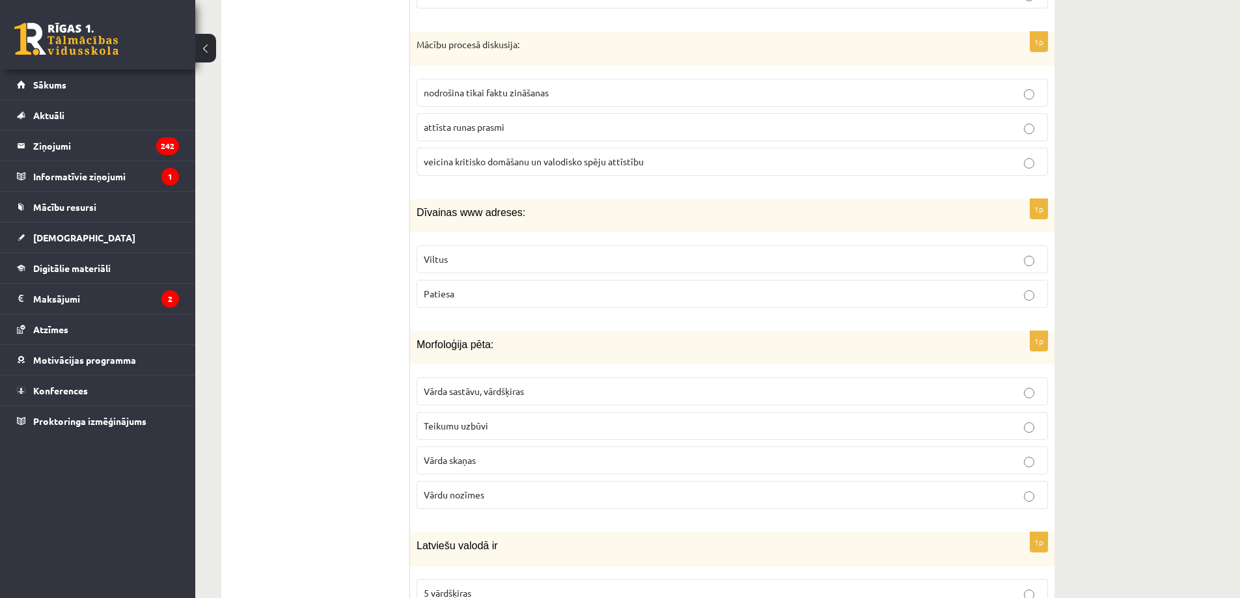
scroll to position [1632, 0]
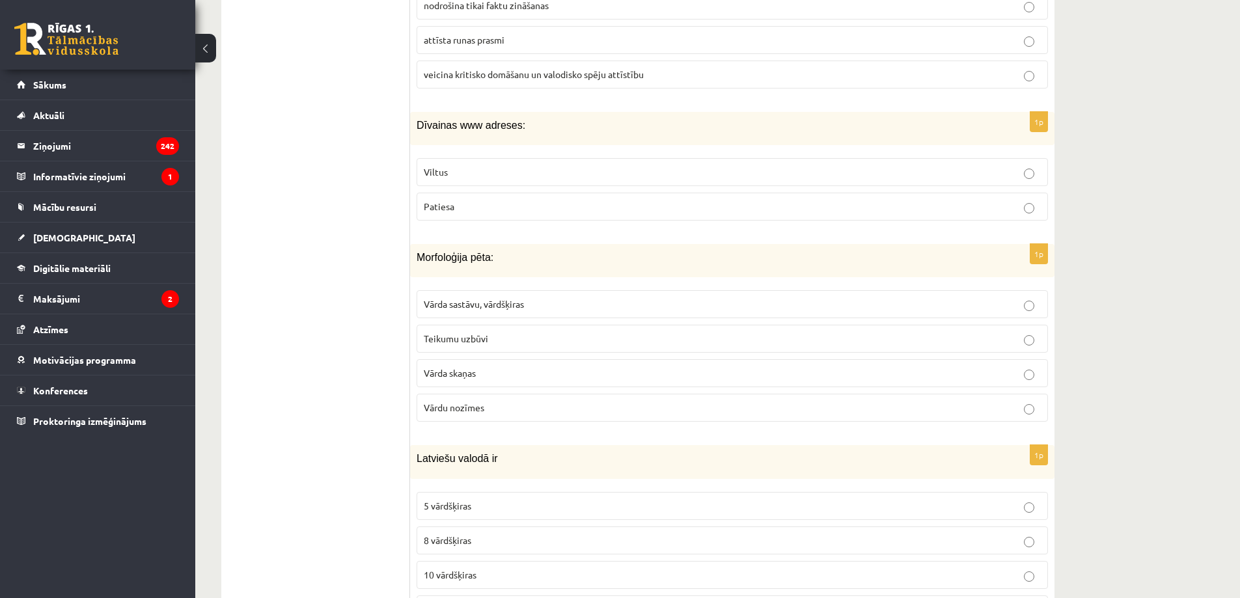
click at [481, 303] on span "Vārda sastāvu, vārdšķiras" at bounding box center [474, 304] width 100 height 12
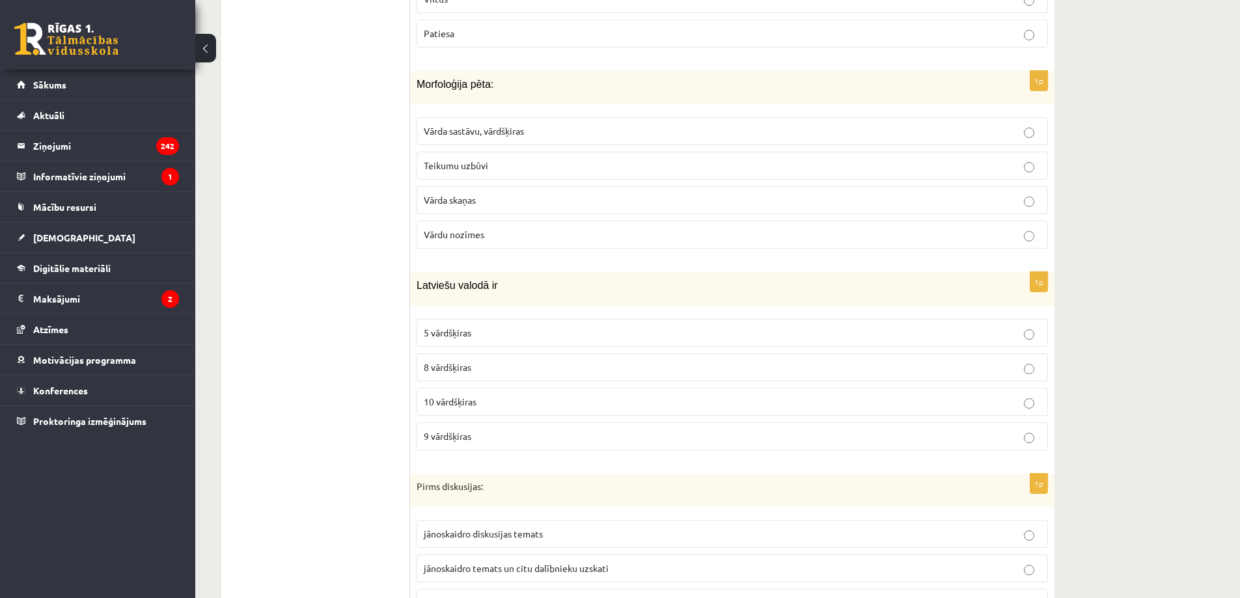
click at [452, 395] on p "10 vārdšķiras" at bounding box center [732, 402] width 617 height 14
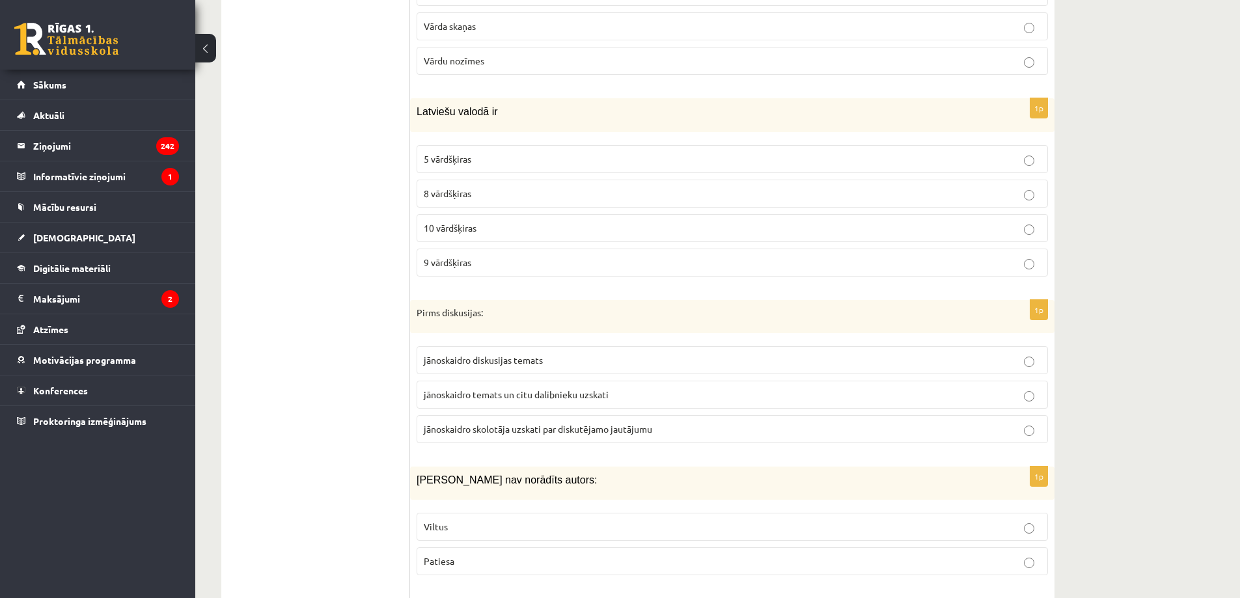
click at [482, 407] on label "jānoskaidro temats un citu dalībnieku uzskati" at bounding box center [732, 395] width 631 height 28
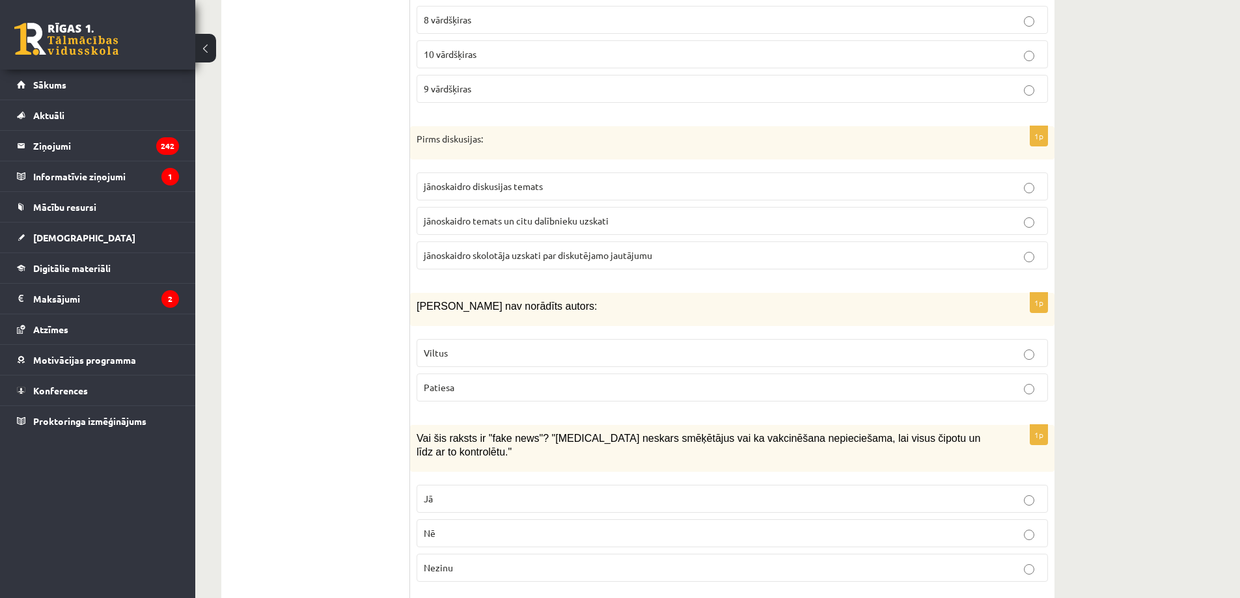
click at [465, 355] on p "Viltus" at bounding box center [732, 353] width 617 height 14
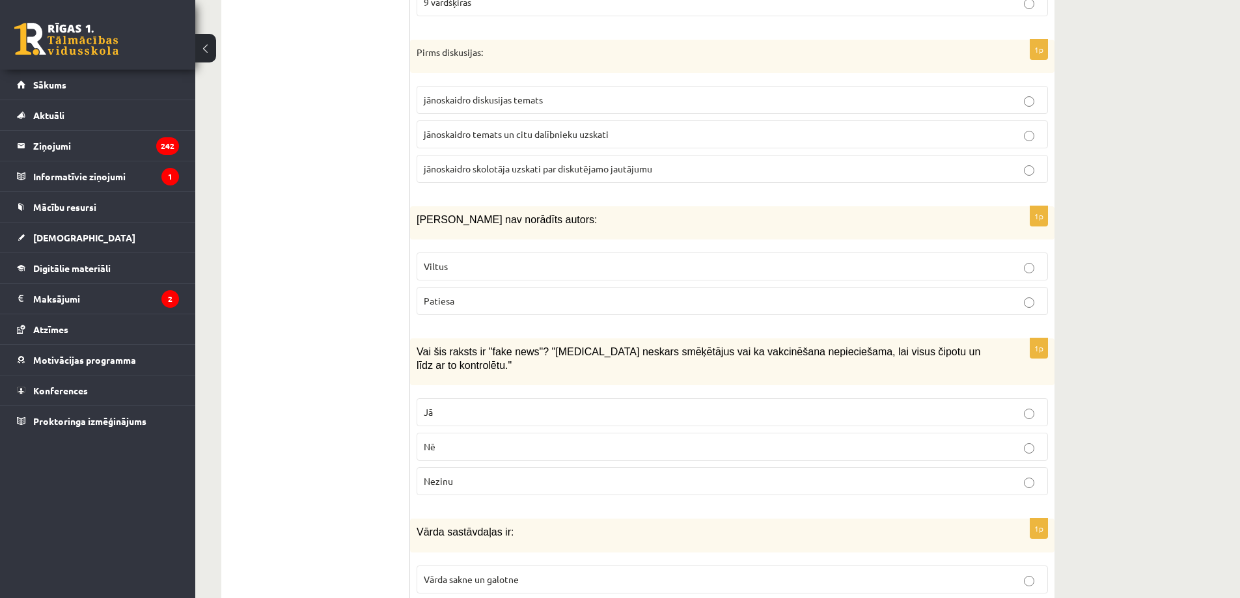
scroll to position [2326, 0]
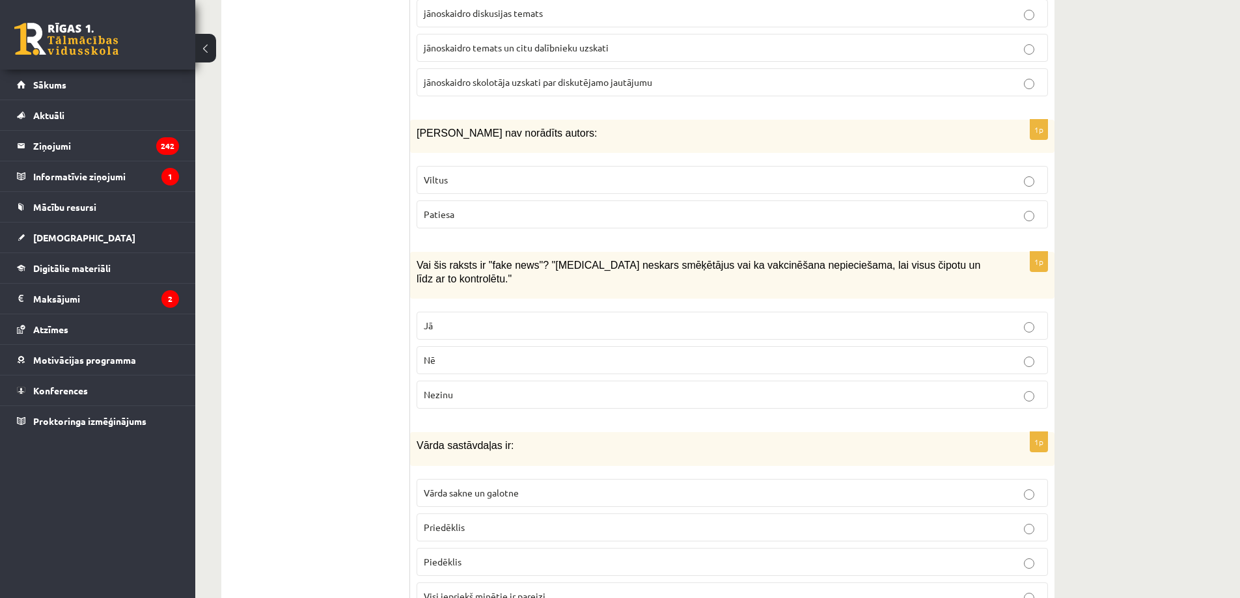
click at [460, 319] on p "Jā" at bounding box center [732, 326] width 617 height 14
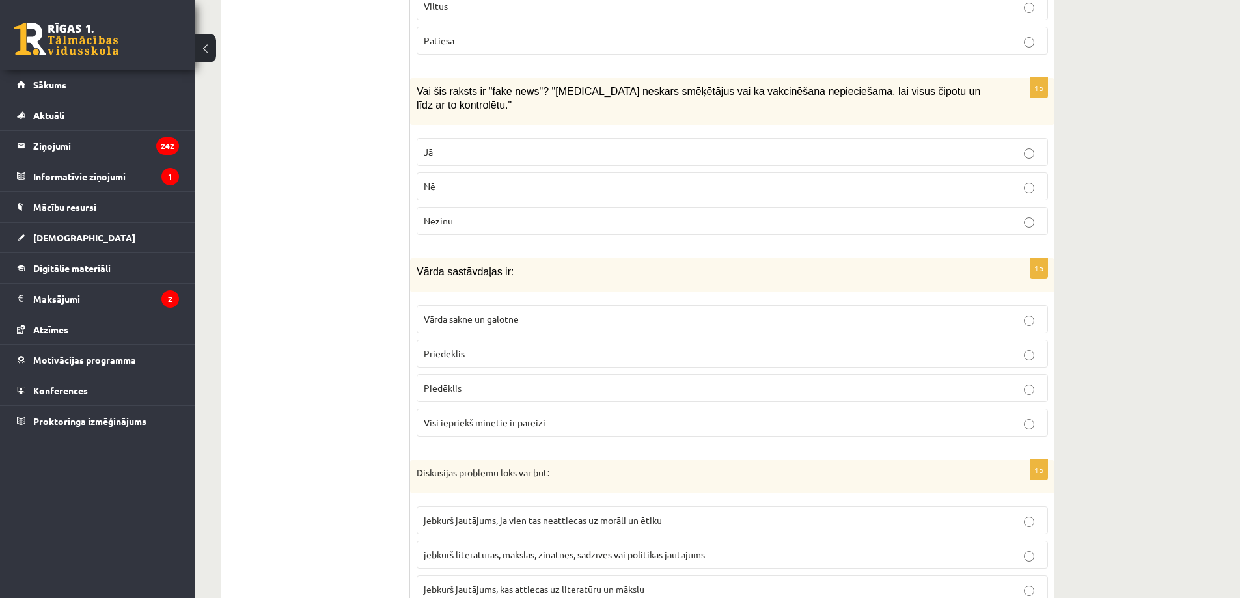
click at [461, 416] on p "Visi iepriekš minētie ir pareizi" at bounding box center [732, 423] width 617 height 14
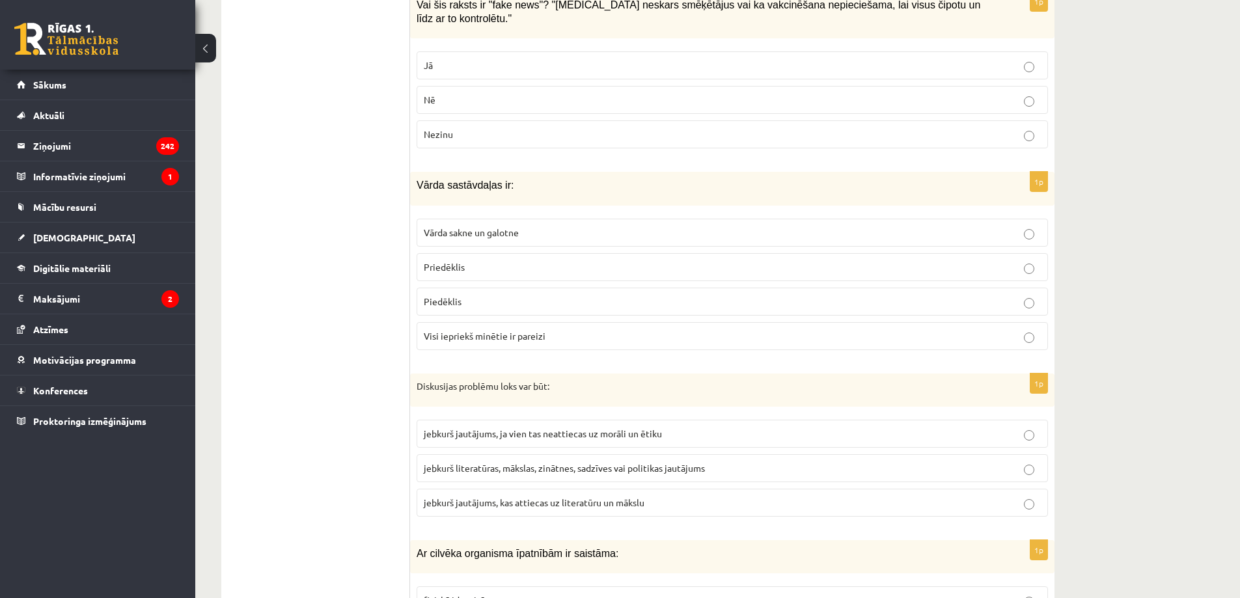
scroll to position [2673, 0]
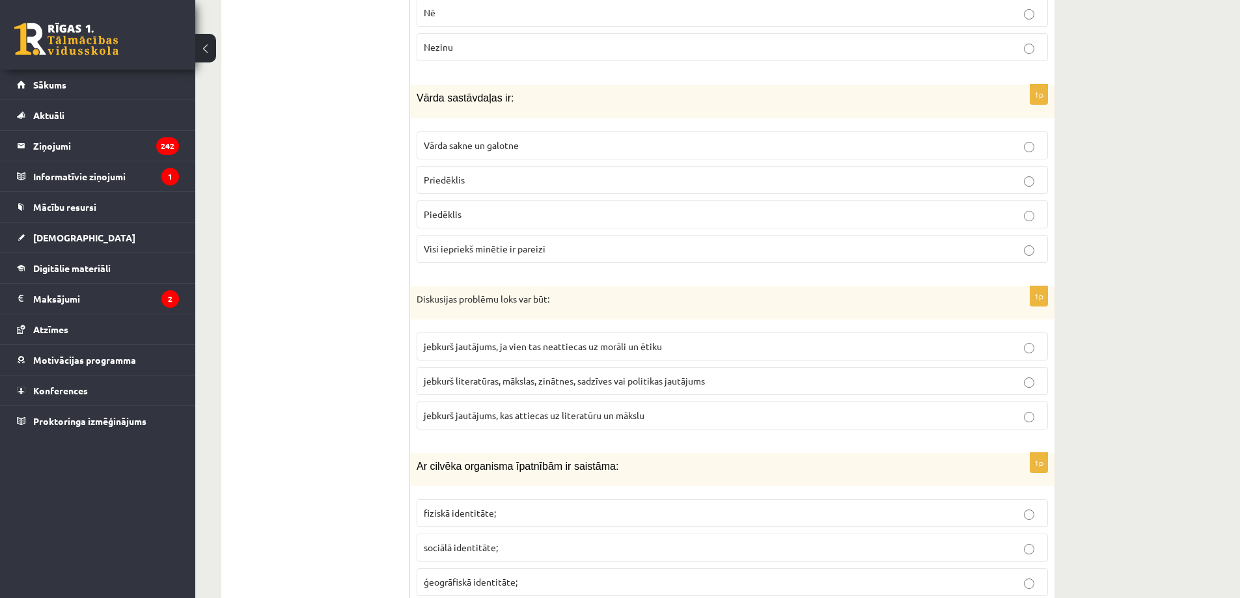
click at [601, 367] on label "jebkurš literatūras, mākslas, zinātnes, sadzīves vai politikas jautājums" at bounding box center [732, 381] width 631 height 28
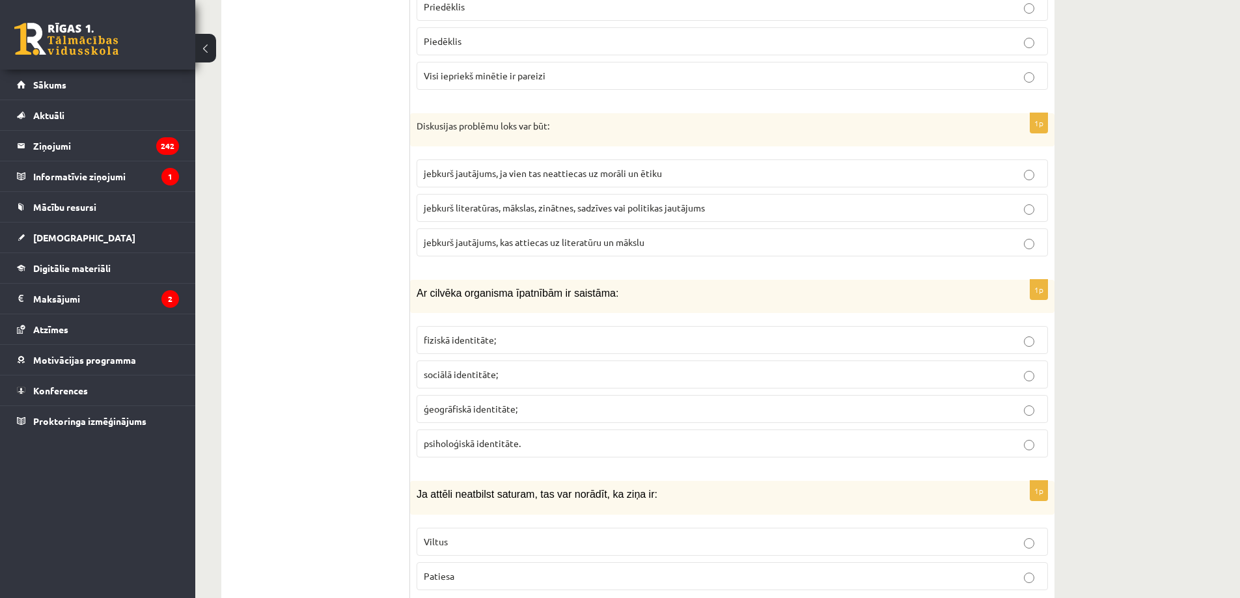
click at [479, 320] on fieldset "fiziskā identitāte; sociālā identitāte; ģeogrāfiskā identitāte; psiholoģiskā id…" at bounding box center [732, 391] width 631 height 142
click at [478, 334] on span "fiziskā identitāte;" at bounding box center [460, 340] width 72 height 12
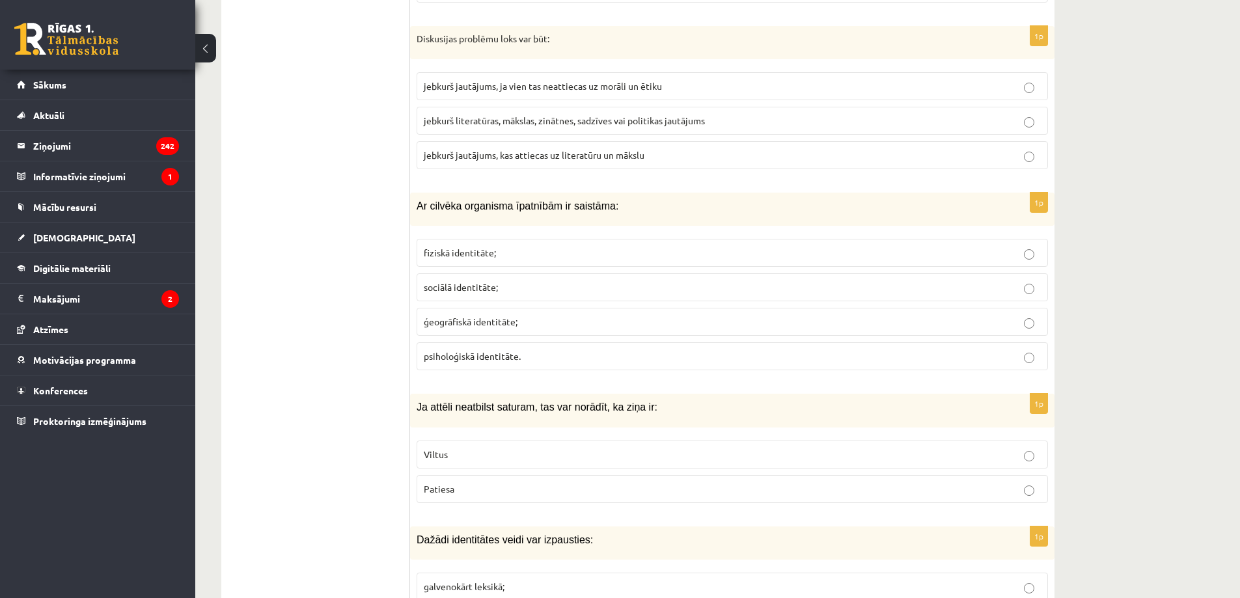
scroll to position [3020, 0]
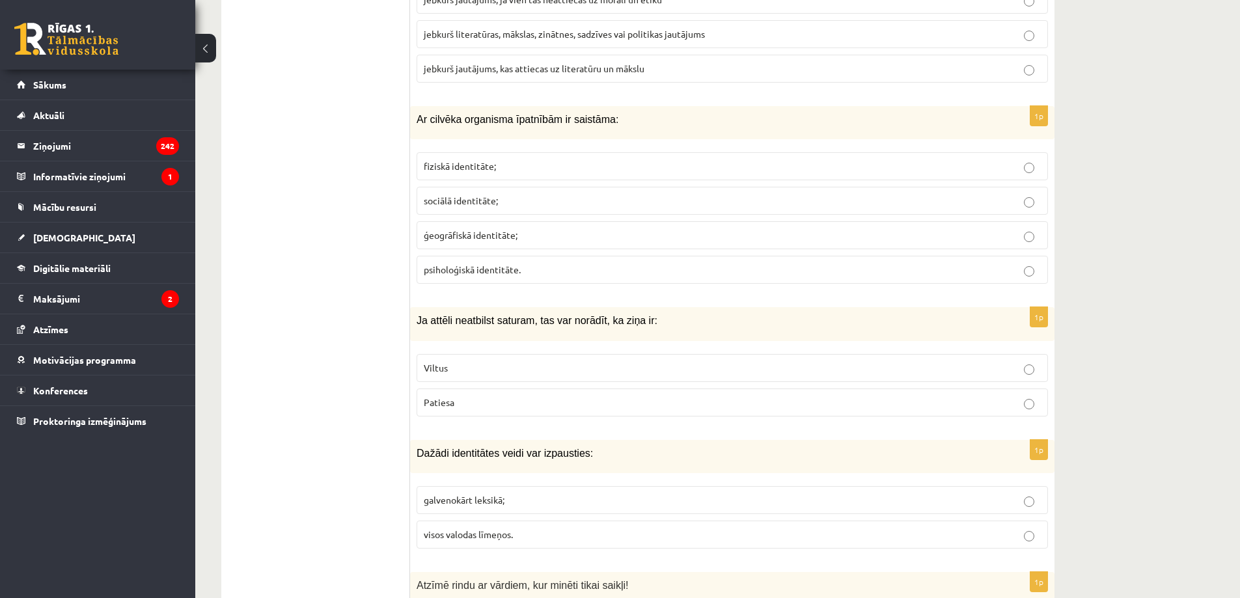
click at [457, 363] on label "Viltus" at bounding box center [732, 368] width 631 height 28
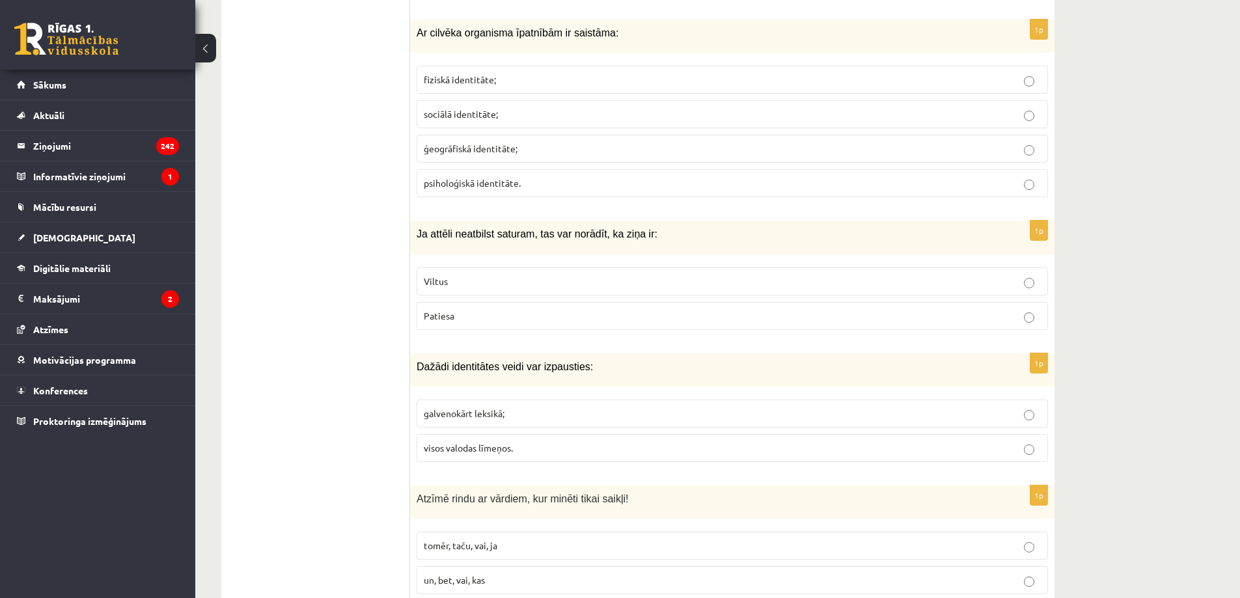
click at [473, 442] on span "visos valodas līmeņos." at bounding box center [468, 448] width 89 height 12
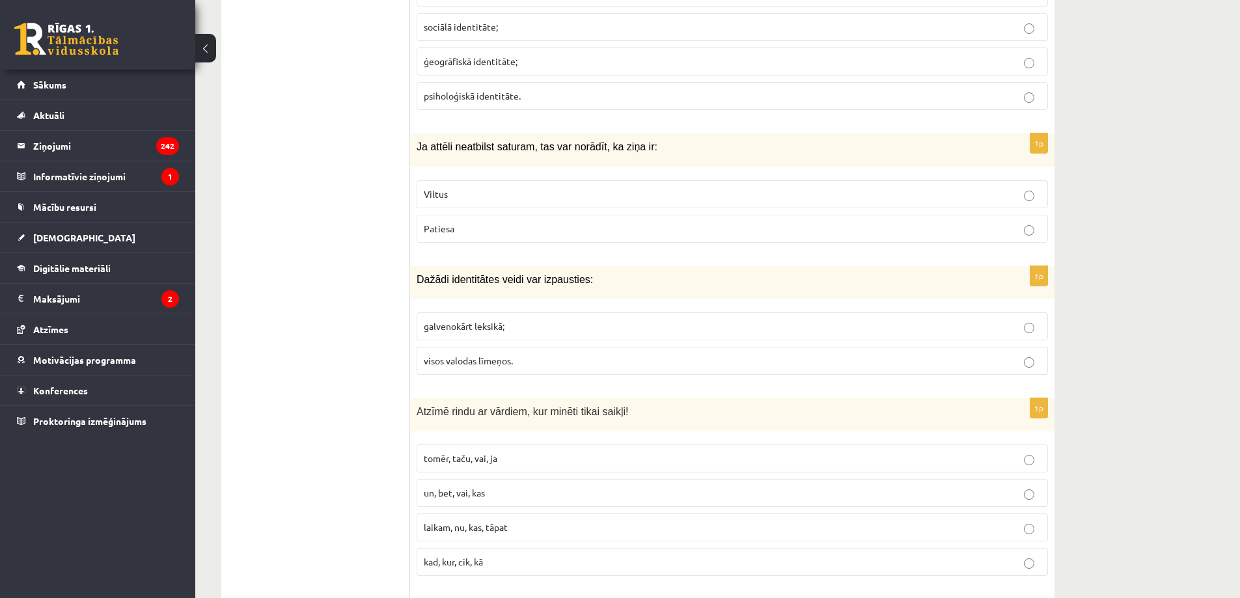
scroll to position [3281, 0]
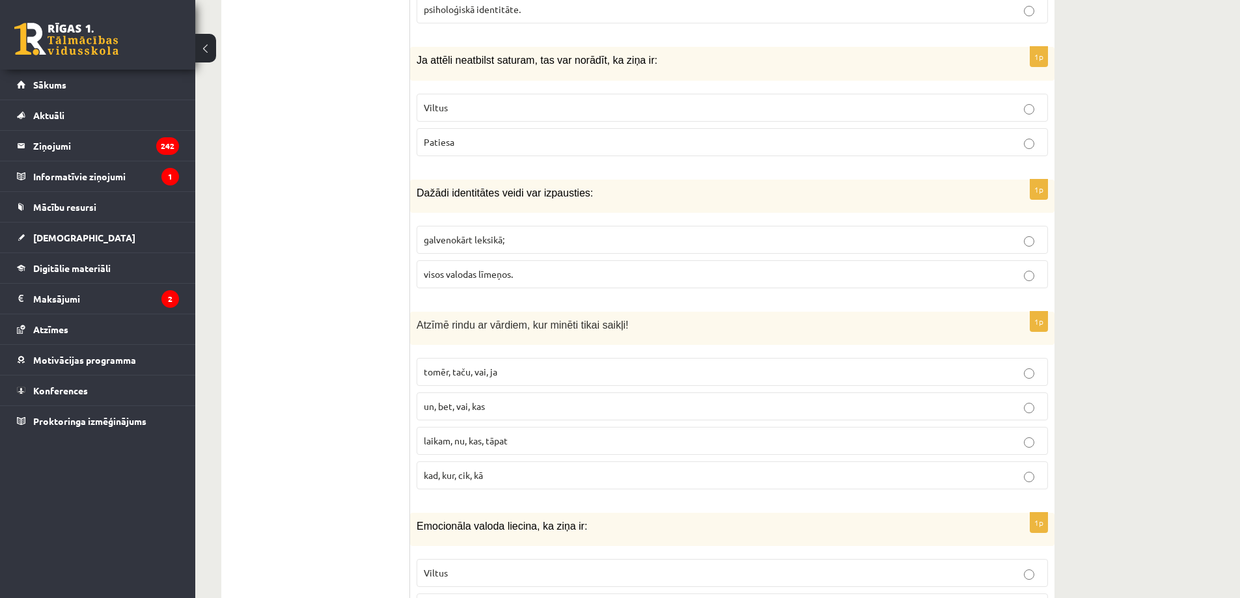
click at [484, 366] on span "tomēr, taču, vai, ja" at bounding box center [461, 372] width 74 height 12
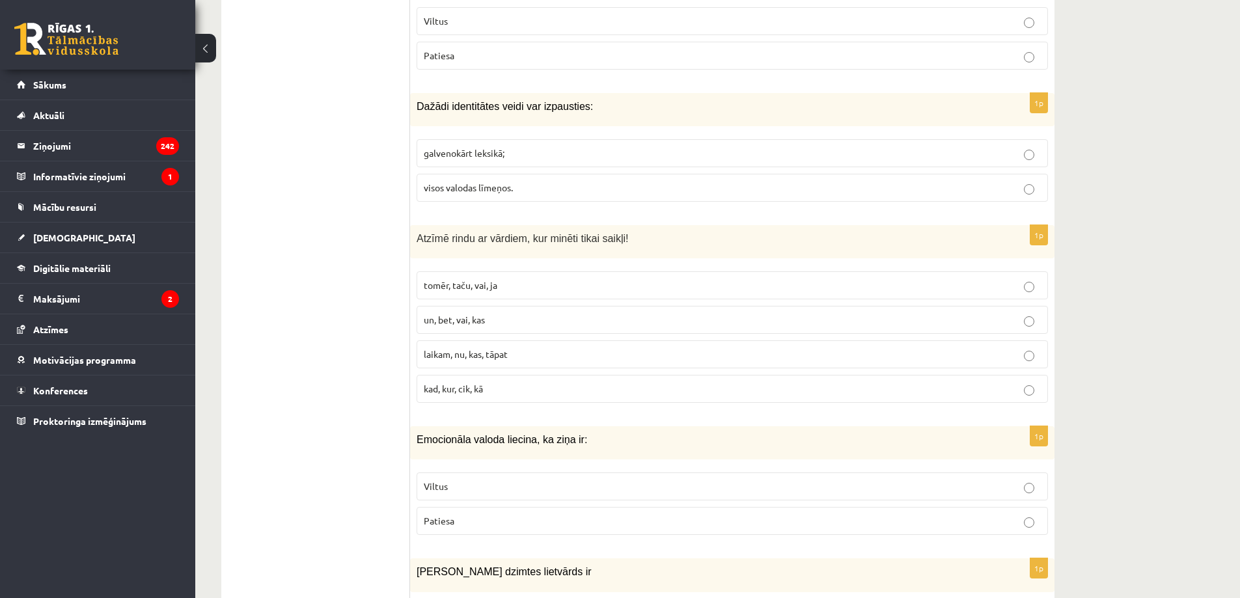
click at [478, 473] on label "Viltus" at bounding box center [732, 487] width 631 height 28
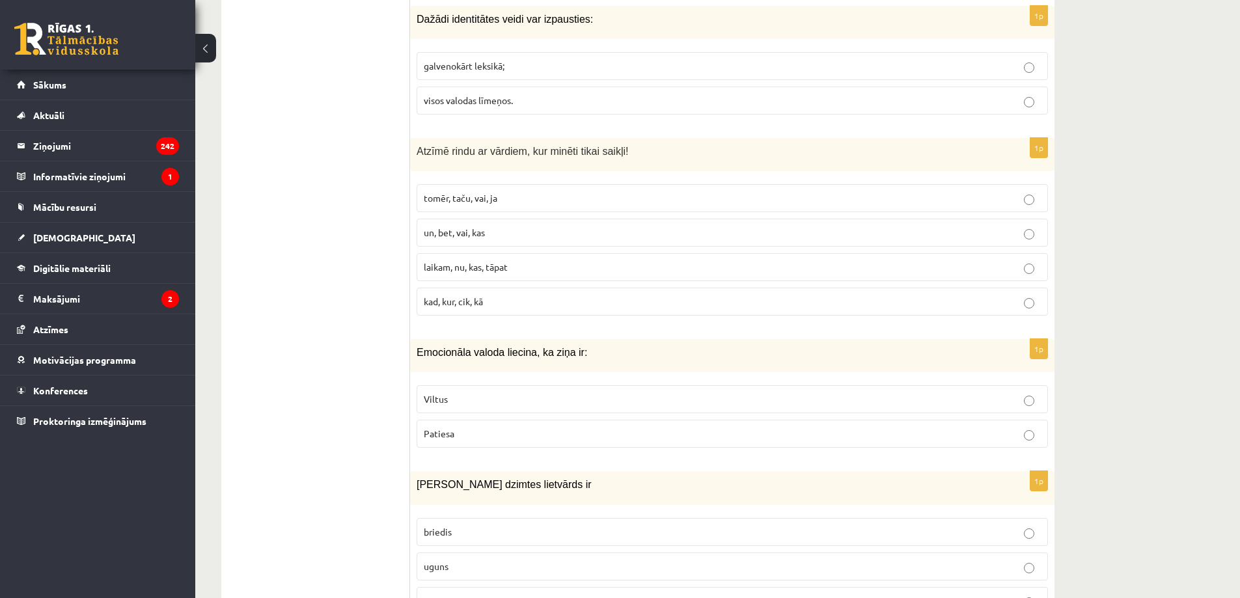
scroll to position [3541, 0]
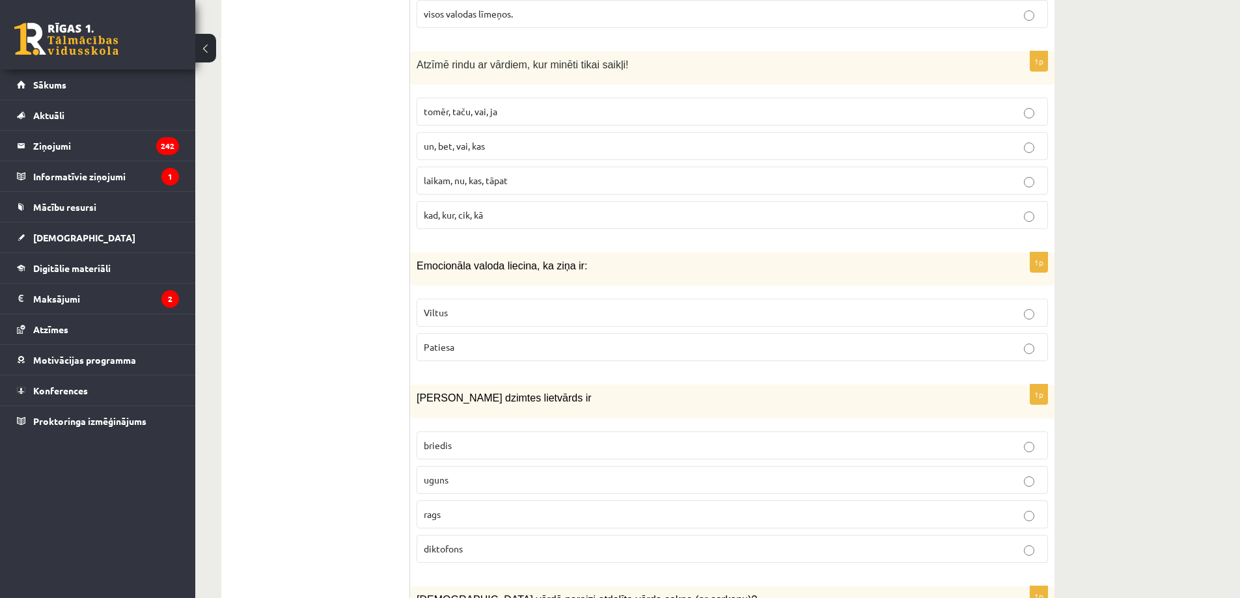
click at [435, 474] on span "uguns" at bounding box center [436, 480] width 25 height 12
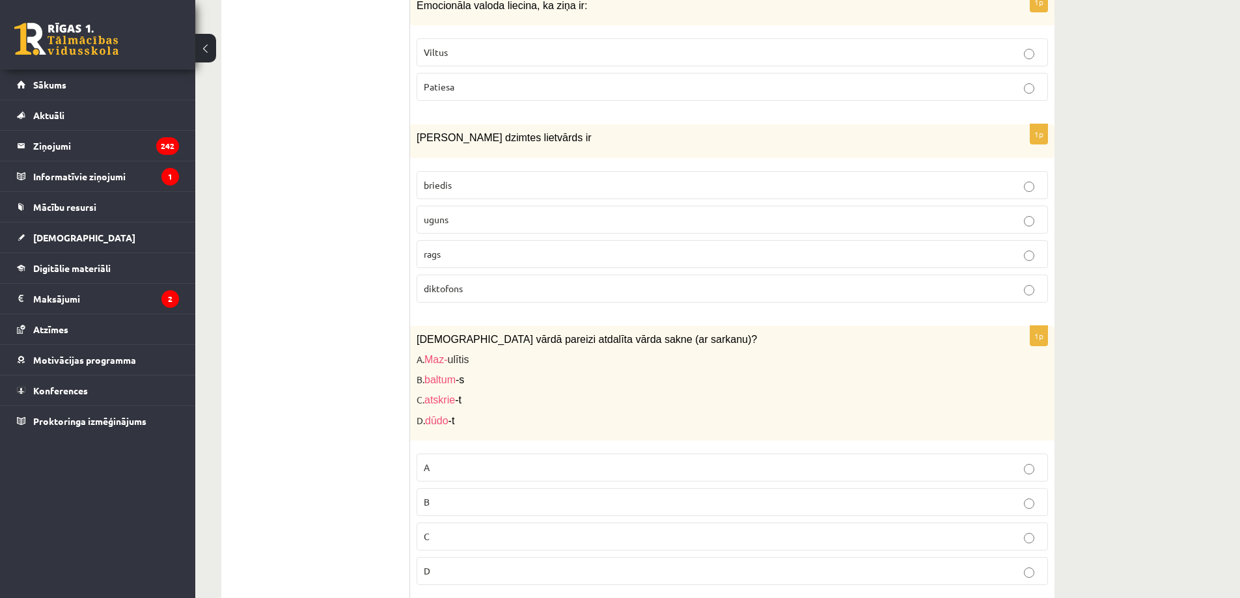
scroll to position [3975, 0]
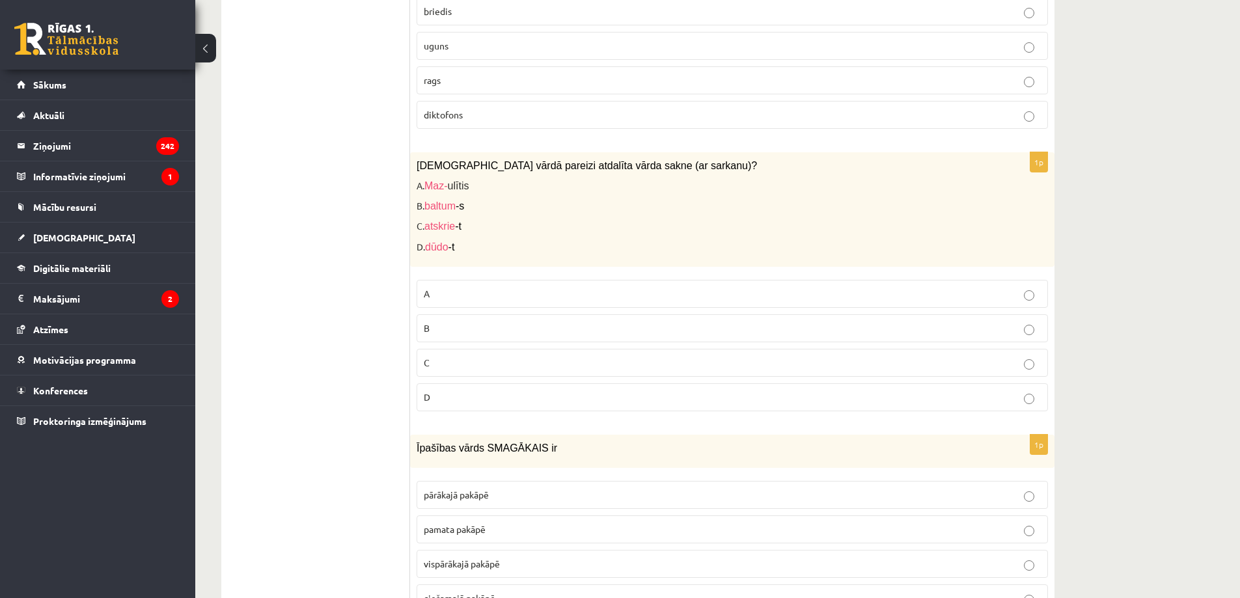
click at [448, 287] on p "A" at bounding box center [732, 294] width 617 height 14
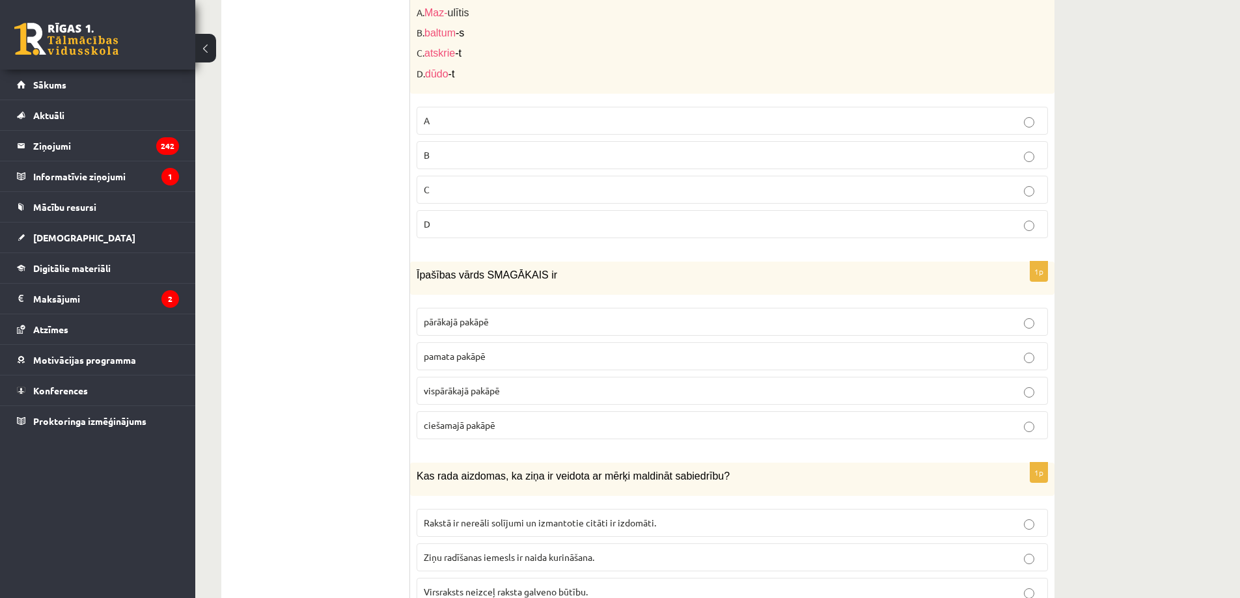
click at [508, 384] on p "vispārākajā pakāpē" at bounding box center [732, 391] width 617 height 14
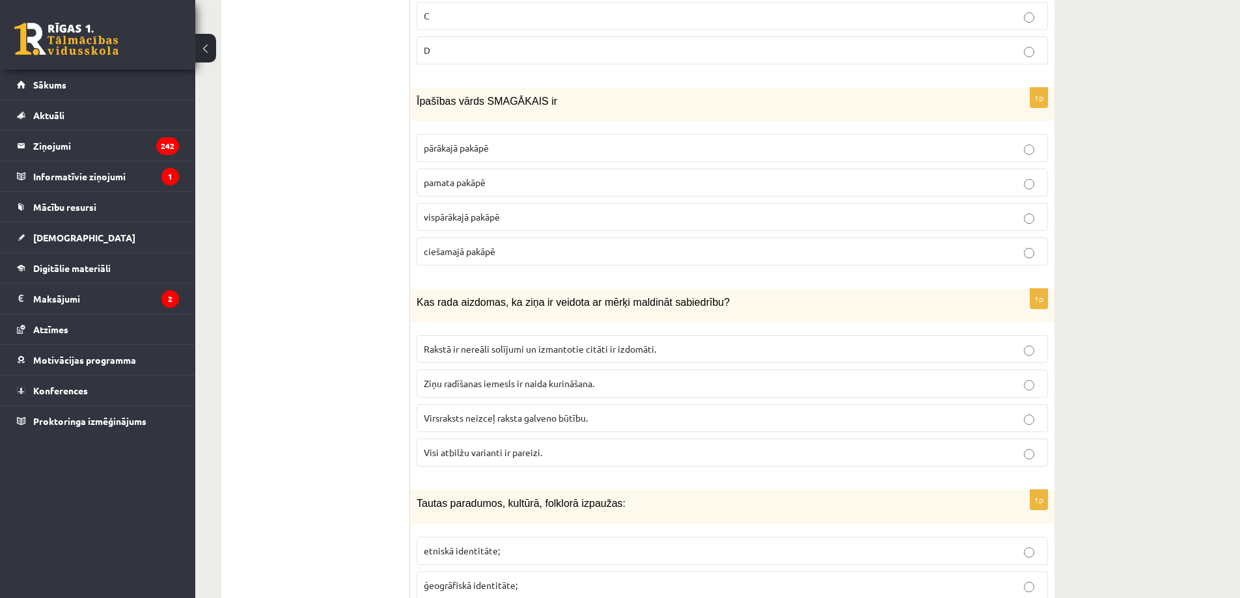
scroll to position [4496, 0]
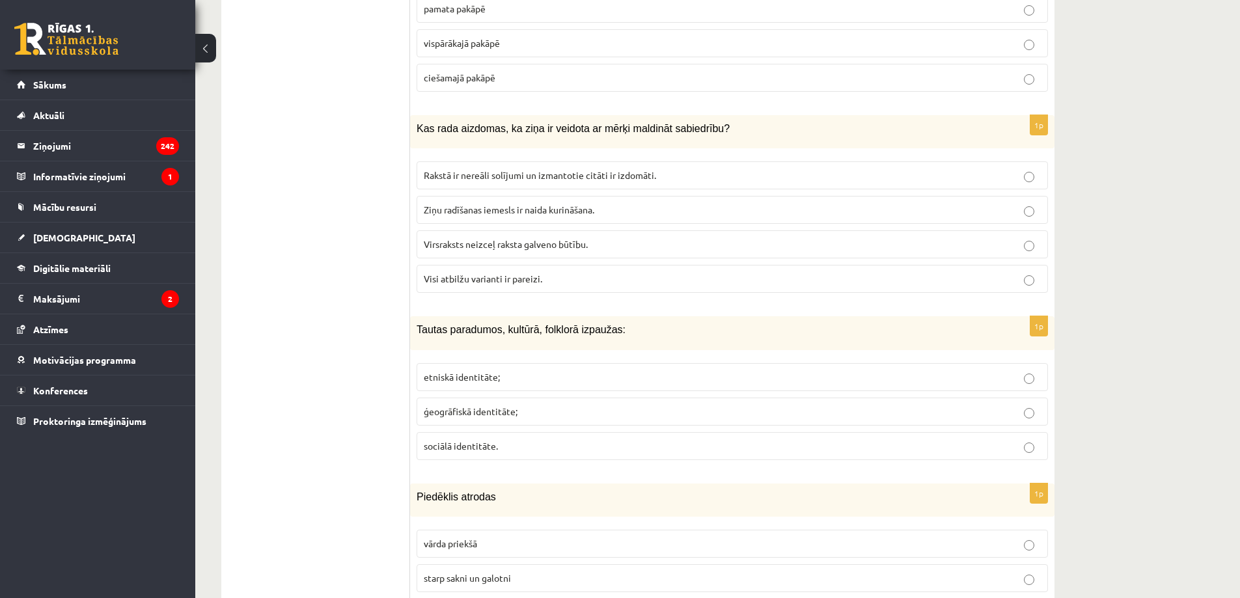
click at [462, 273] on span "Visi atbilžu varianti ir pareizi." at bounding box center [483, 279] width 118 height 12
click at [456, 371] on span "etniskā identitāte;" at bounding box center [462, 377] width 76 height 12
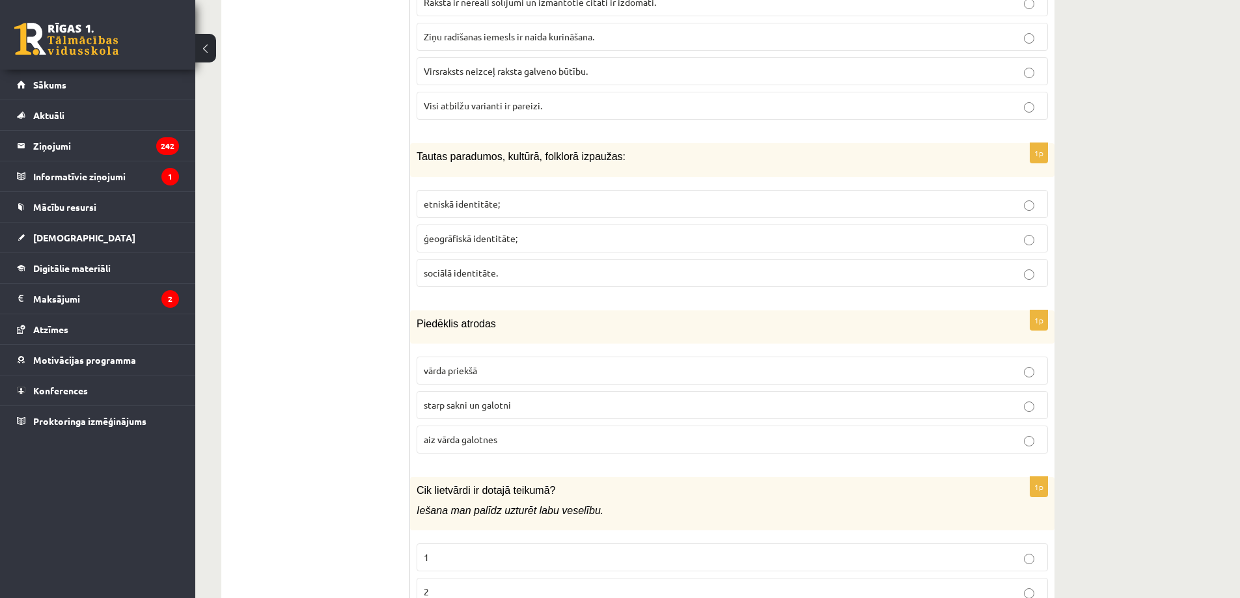
scroll to position [4756, 0]
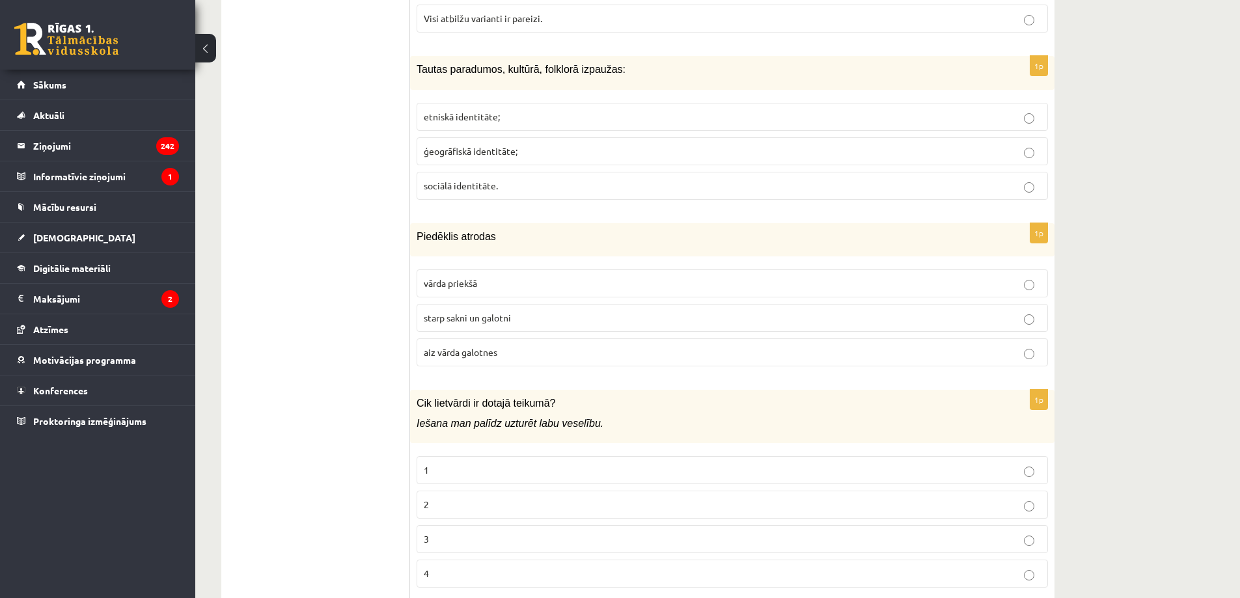
click at [446, 304] on label "starp sakni un galotni" at bounding box center [732, 318] width 631 height 28
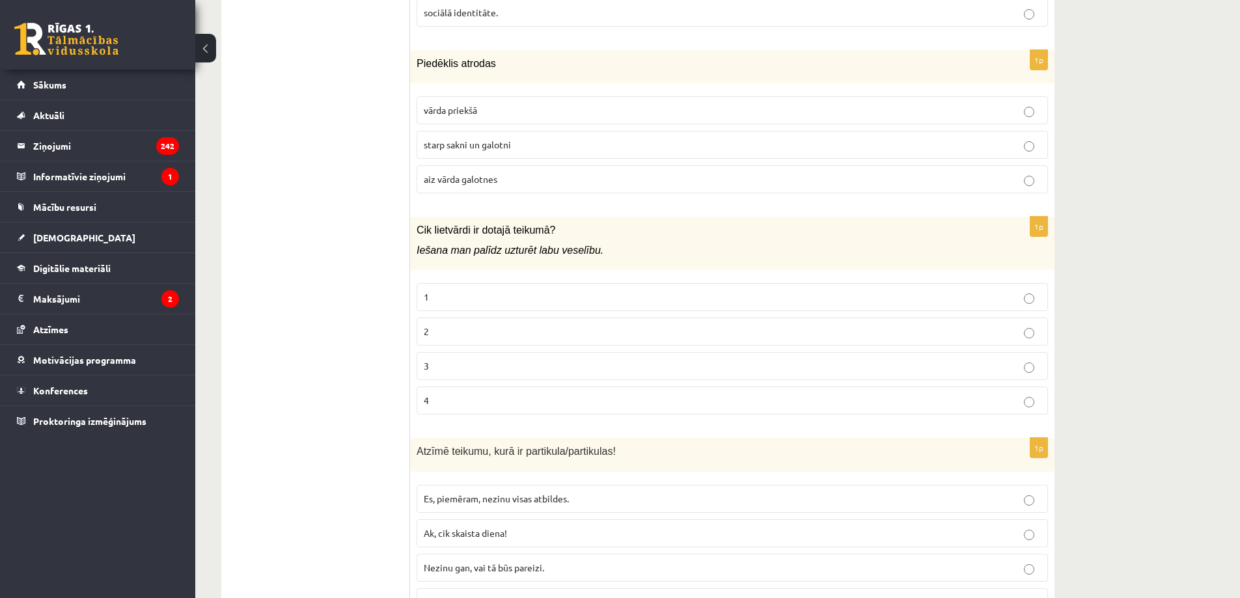
click at [455, 325] on p "2" at bounding box center [732, 332] width 617 height 14
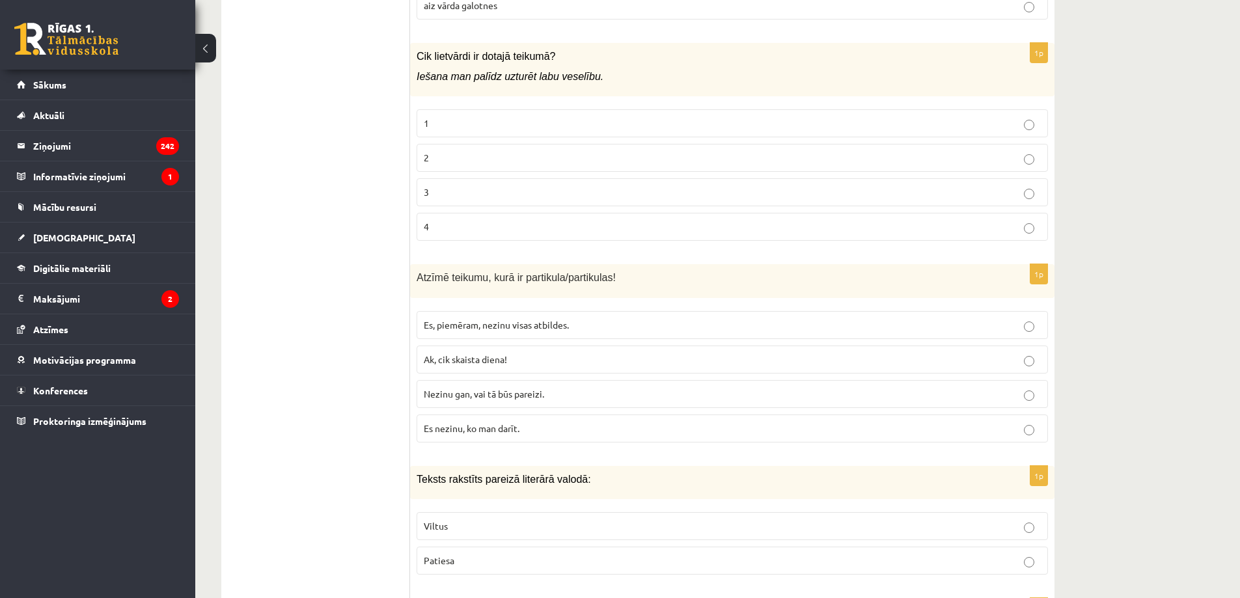
scroll to position [5190, 0]
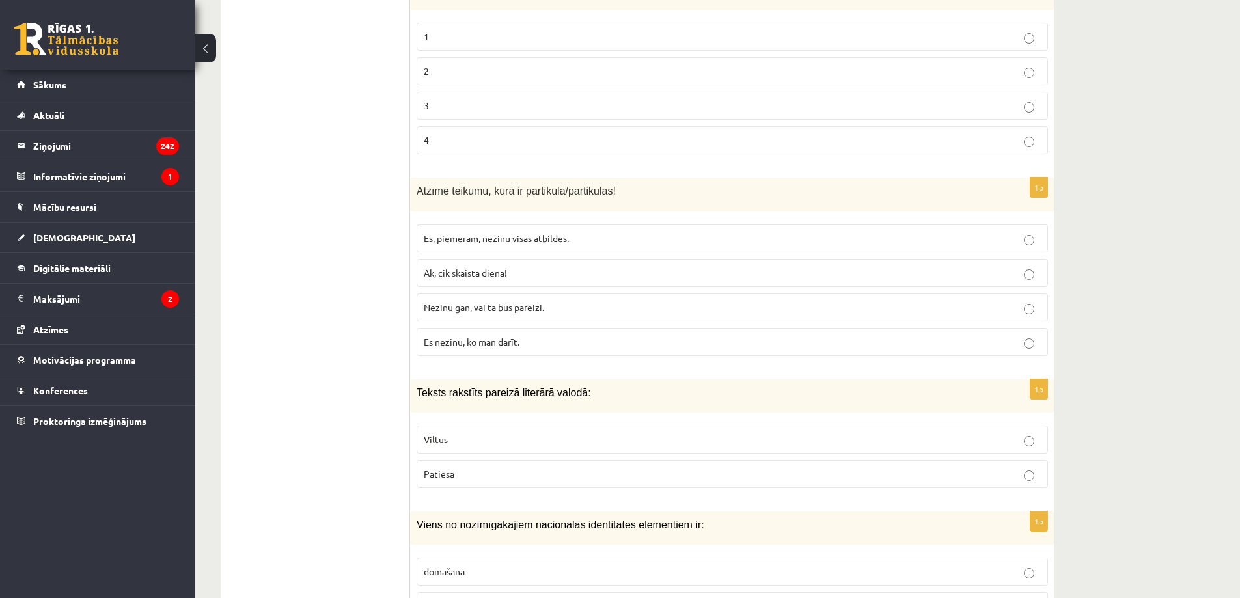
click at [548, 301] on p "Nezinu gan, vai tā būs pareizi." at bounding box center [732, 308] width 617 height 14
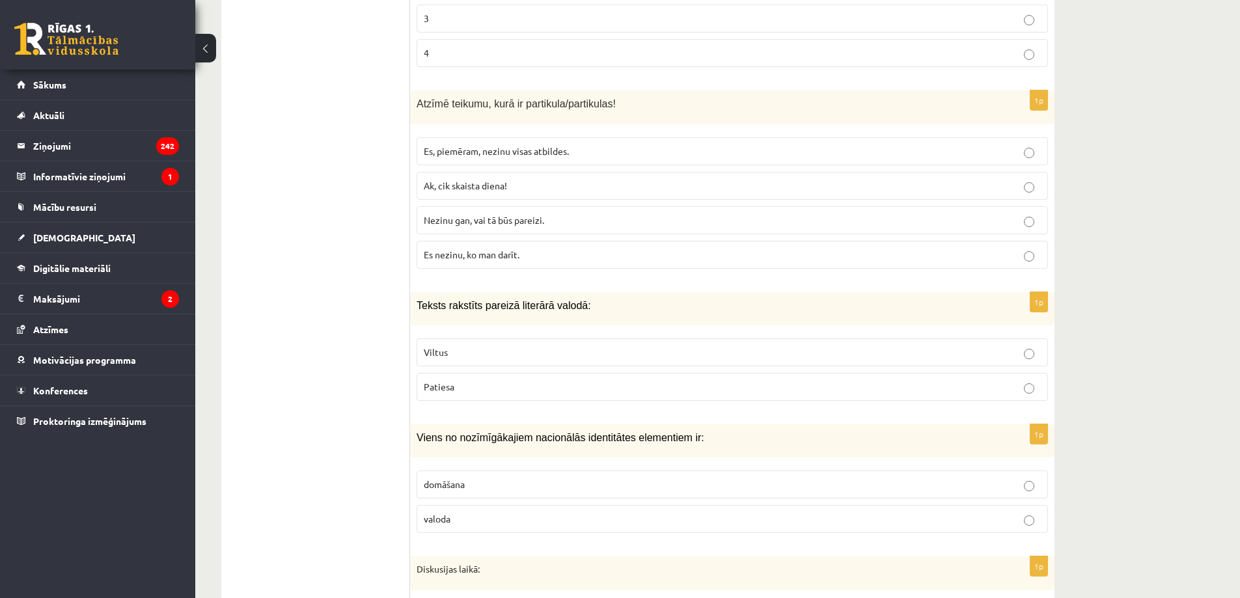
scroll to position [5364, 0]
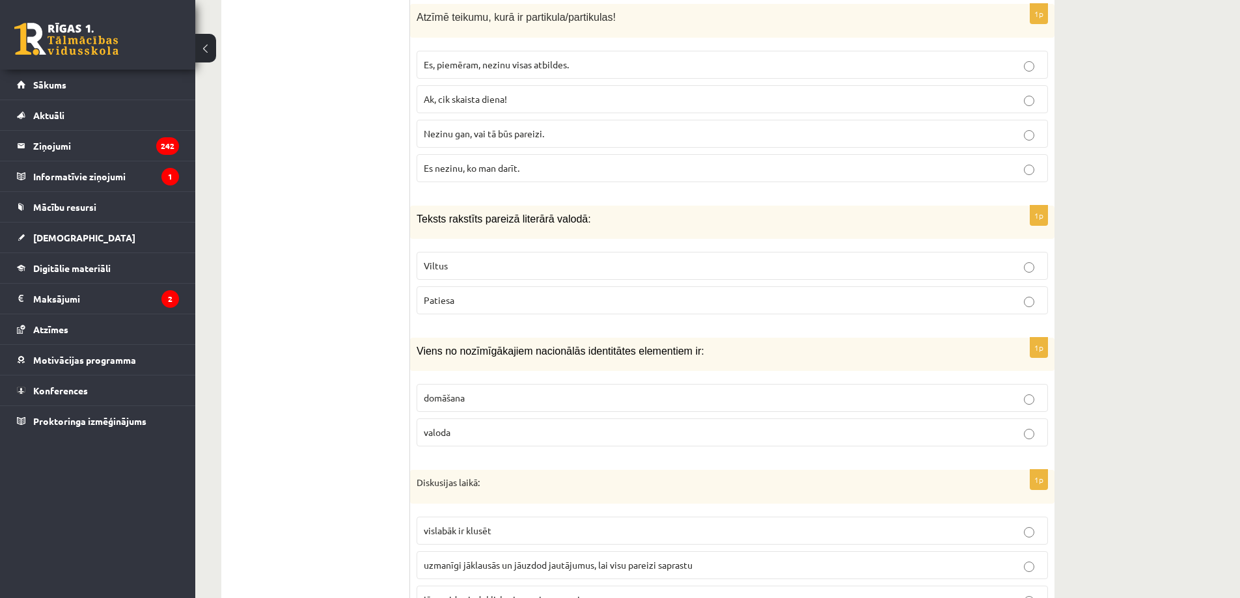
click at [463, 294] on p "Patiesa" at bounding box center [732, 301] width 617 height 14
click at [454, 427] on label "valoda" at bounding box center [732, 433] width 631 height 28
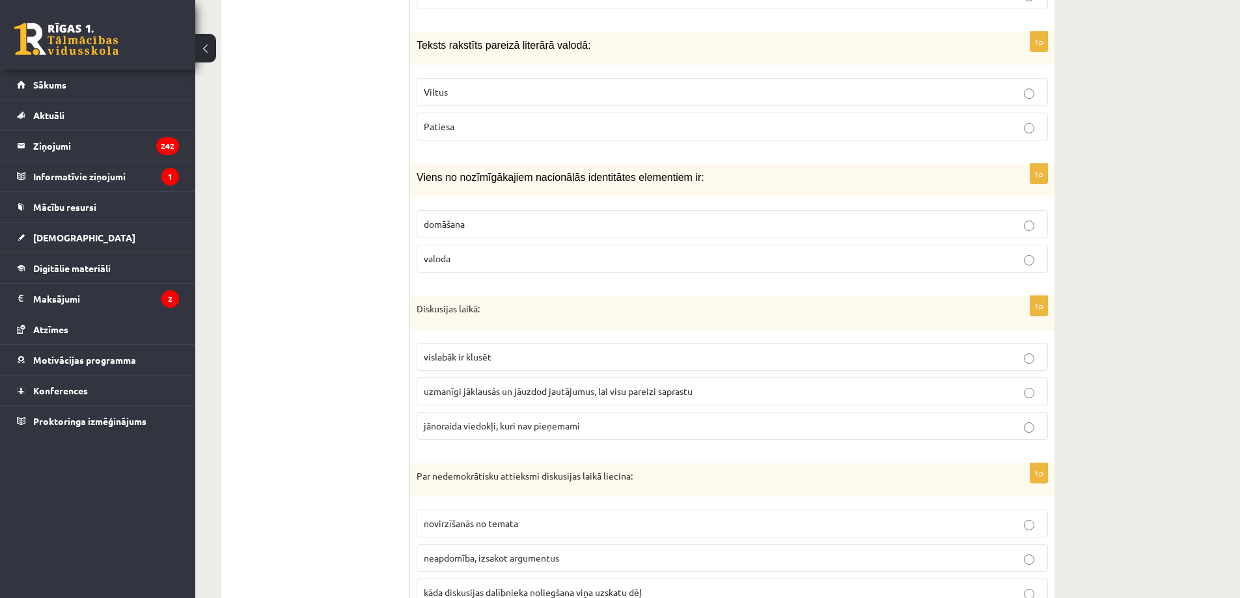
scroll to position [5624, 0]
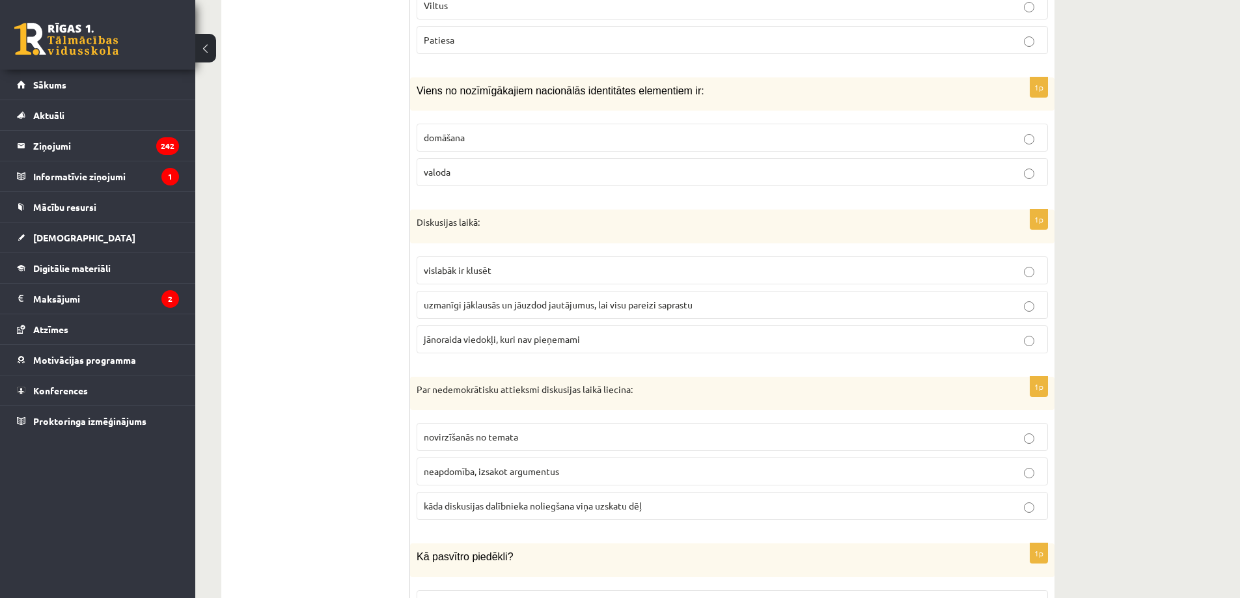
click at [504, 299] on span "uzmanīgi jāklausās un jāuzdod jautājumus, lai visu pareizi saprastu" at bounding box center [558, 305] width 269 height 12
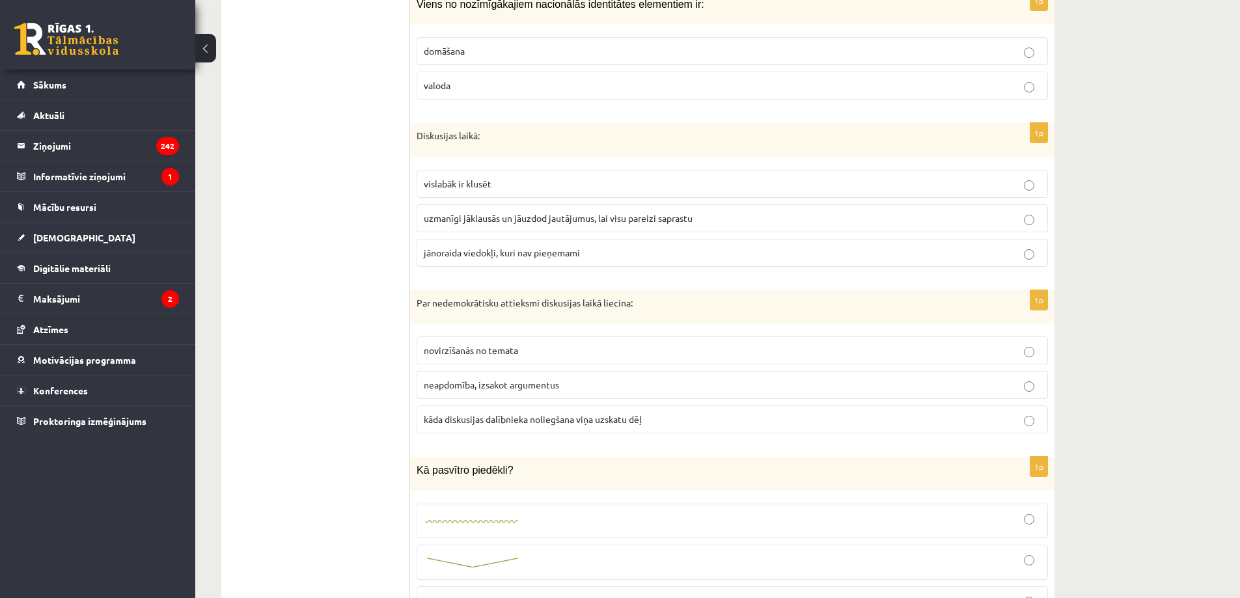
click at [496, 413] on span "kāda diskusijas dalībnieka noliegšana viņa uzskatu dēļ" at bounding box center [533, 419] width 218 height 12
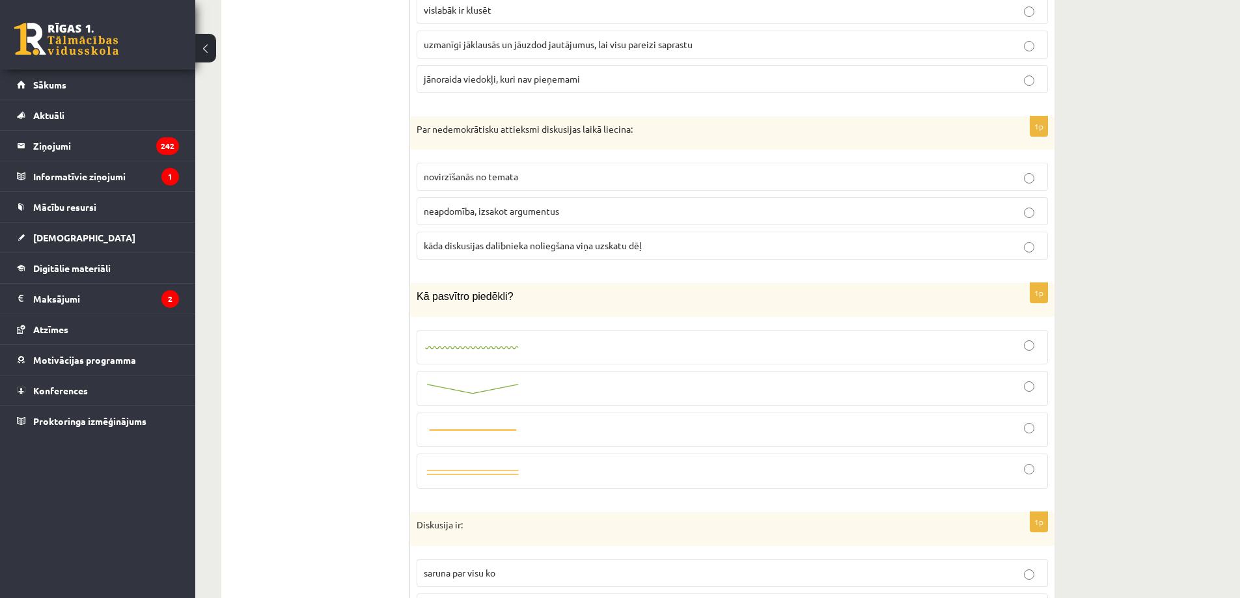
scroll to position [5971, 0]
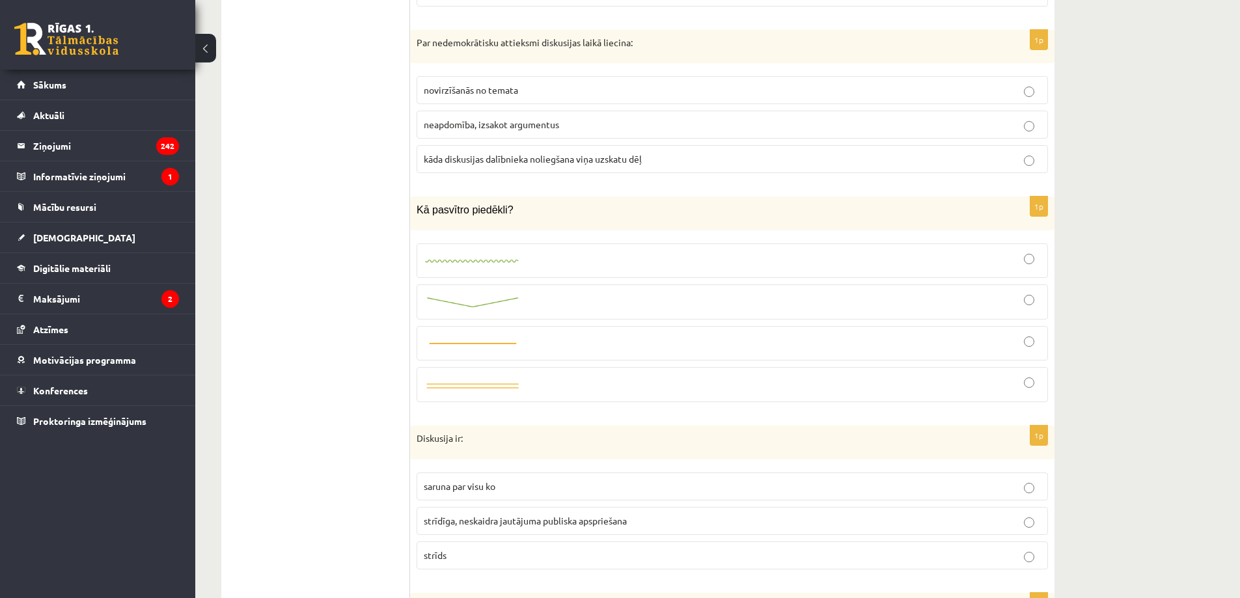
click at [530, 251] on div at bounding box center [732, 261] width 617 height 20
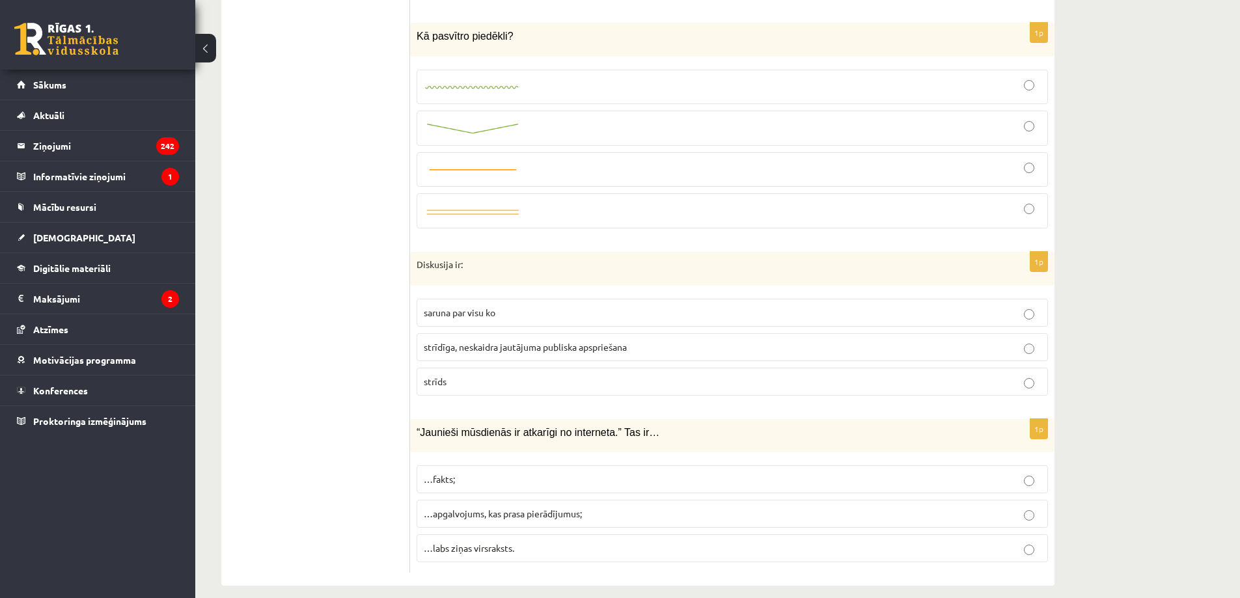
click at [549, 542] on p "…labs ziņas virsraksts." at bounding box center [732, 549] width 617 height 14
click at [566, 341] on span "strīdīga, neskaidra jautājuma publiska apspriešana" at bounding box center [525, 347] width 203 height 12
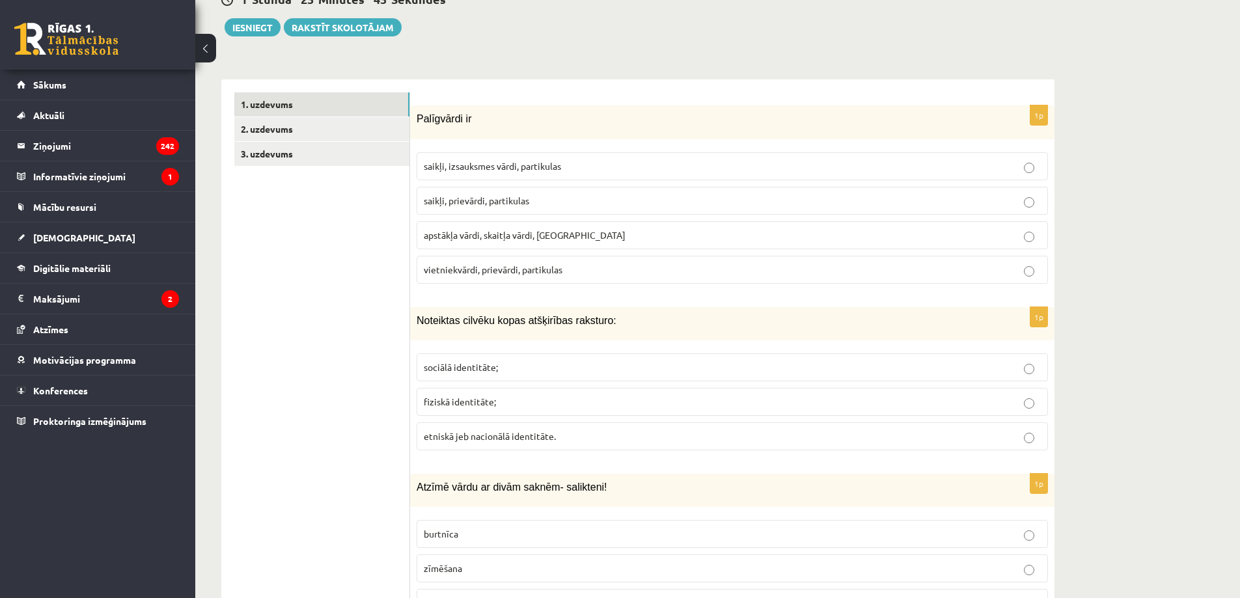
scroll to position [0, 0]
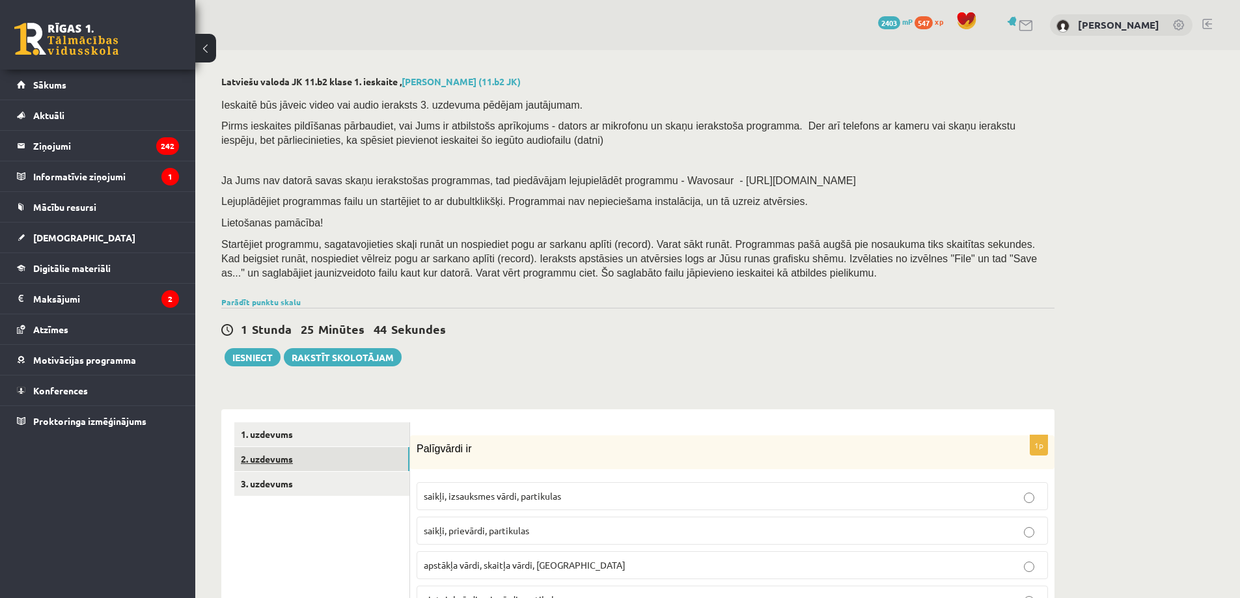
click at [283, 467] on link "2. uzdevums" at bounding box center [321, 459] width 175 height 24
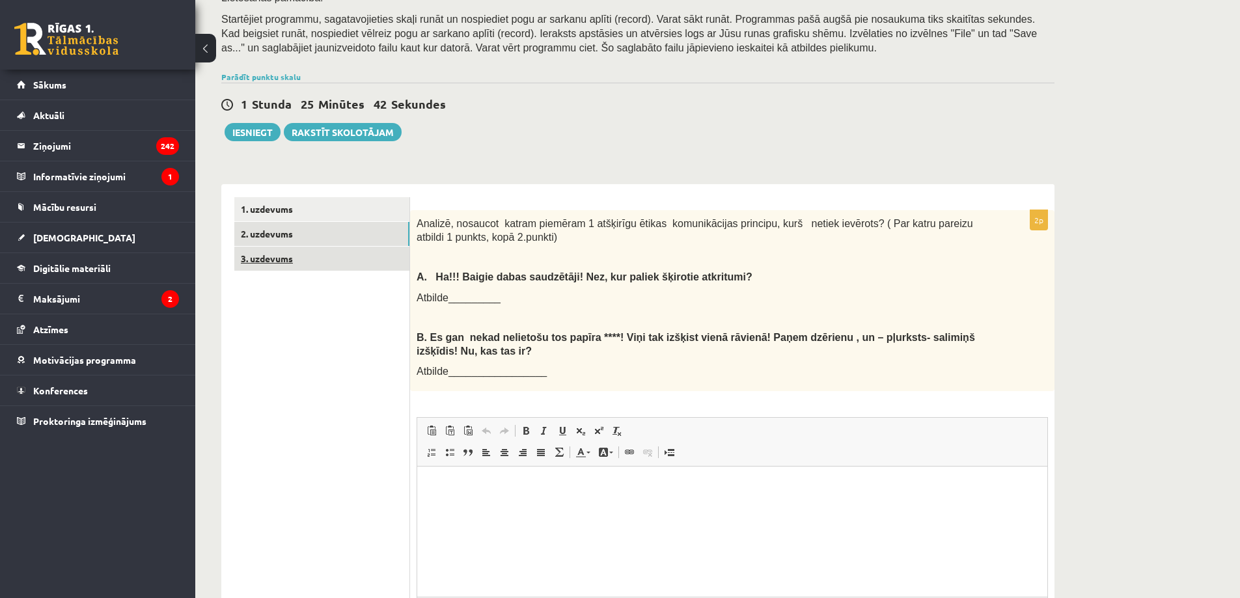
click at [308, 265] on link "3. uzdevums" at bounding box center [321, 259] width 175 height 24
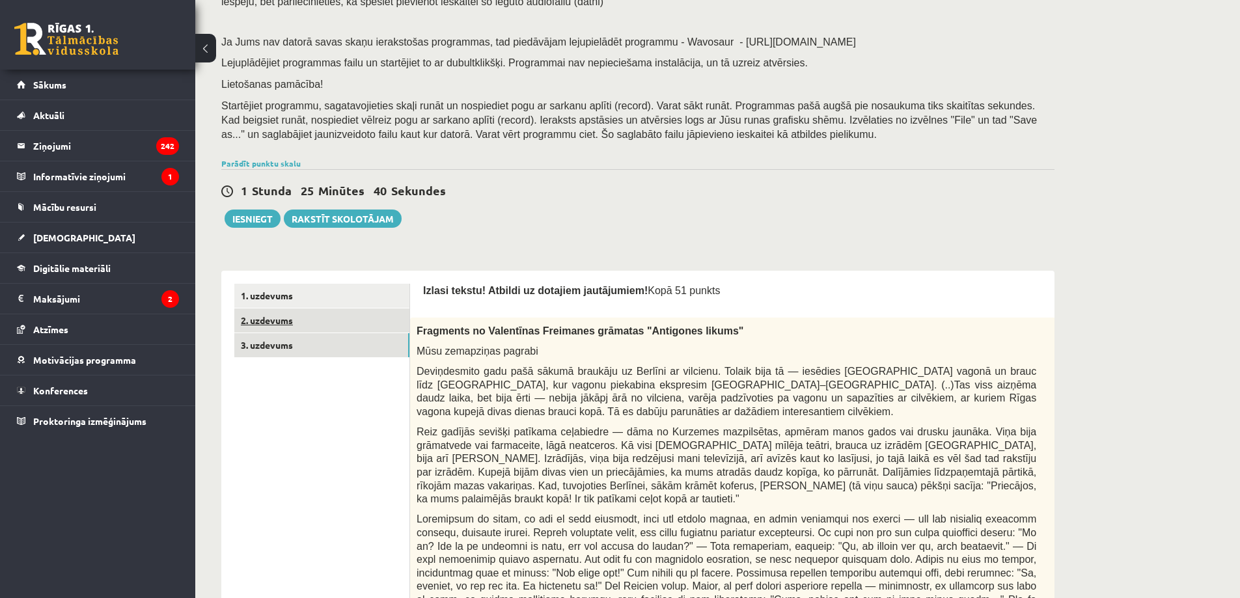
click at [305, 320] on link "2. uzdevums" at bounding box center [321, 321] width 175 height 24
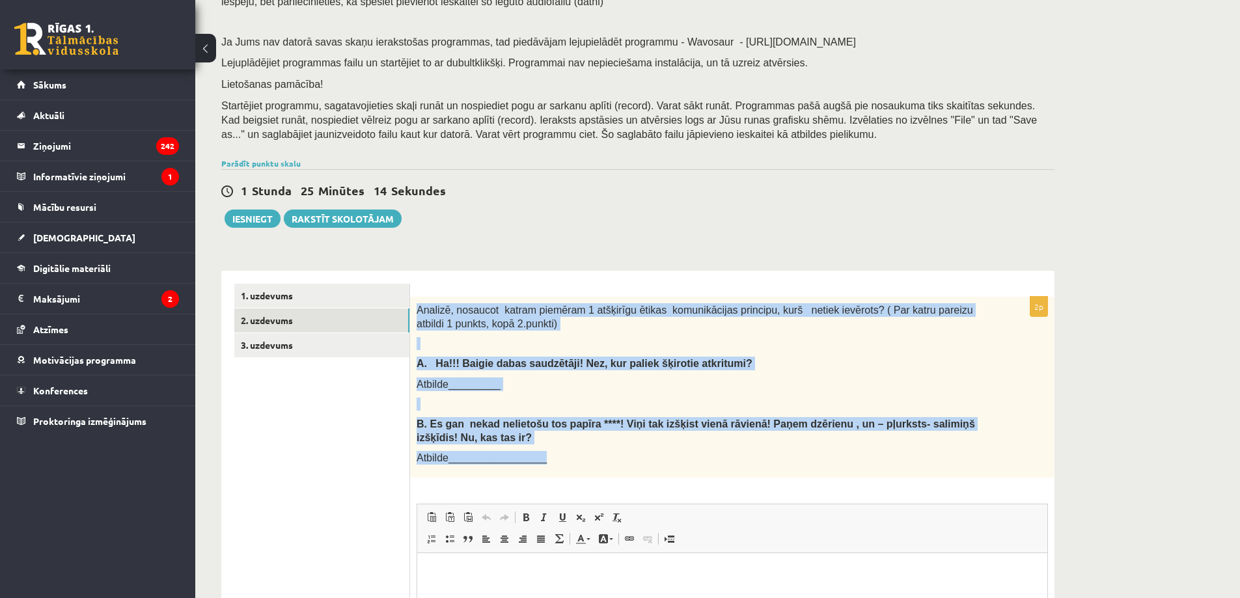
drag, startPoint x: 412, startPoint y: 307, endPoint x: 657, endPoint y: 450, distance: 283.6
click at [657, 450] on div "Analizē, nosaucot katram piemēram 1 atšķirīgu ētikas komunikācijas principu, ku…" at bounding box center [732, 387] width 644 height 181
copy div "Analizē, nosaucot katram piemēram 1 atšķirīgu ētikas komunikācijas principu, ku…"
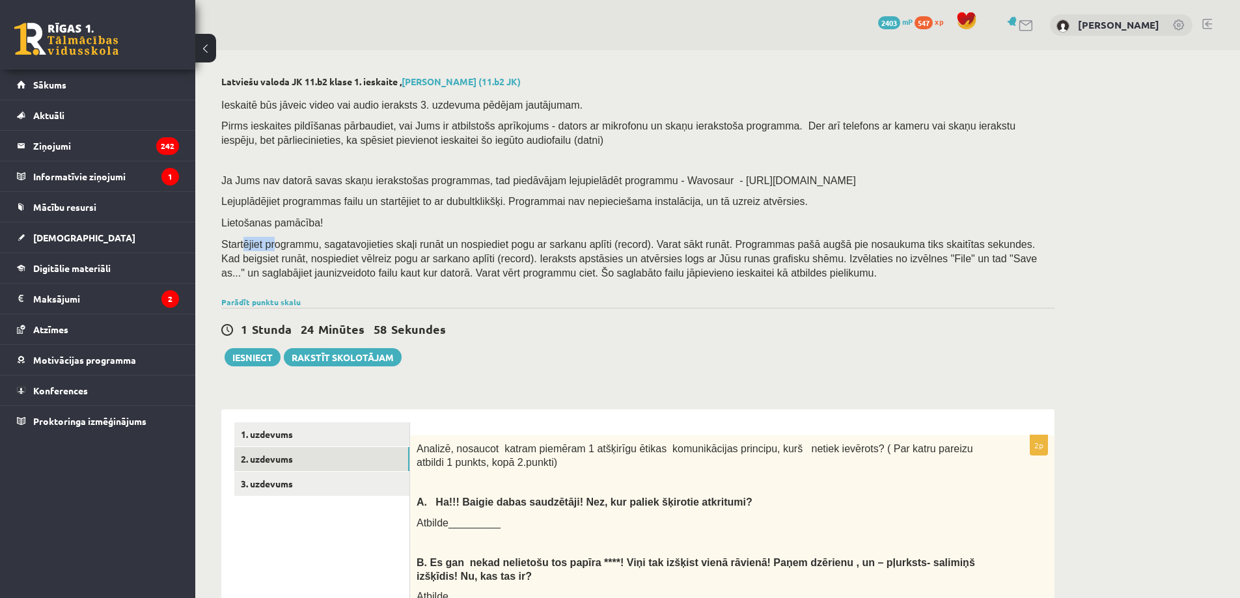
drag, startPoint x: 251, startPoint y: 247, endPoint x: 268, endPoint y: 245, distance: 17.0
click at [268, 245] on span "Startējiet programmu, sagatavojieties skaļi runāt un nospiediet pogu ar sarkanu…" at bounding box center [629, 259] width 816 height 40
click at [223, 245] on span "Startējiet programmu, sagatavojieties skaļi runāt un nospiediet pogu ar sarkanu…" at bounding box center [629, 259] width 816 height 40
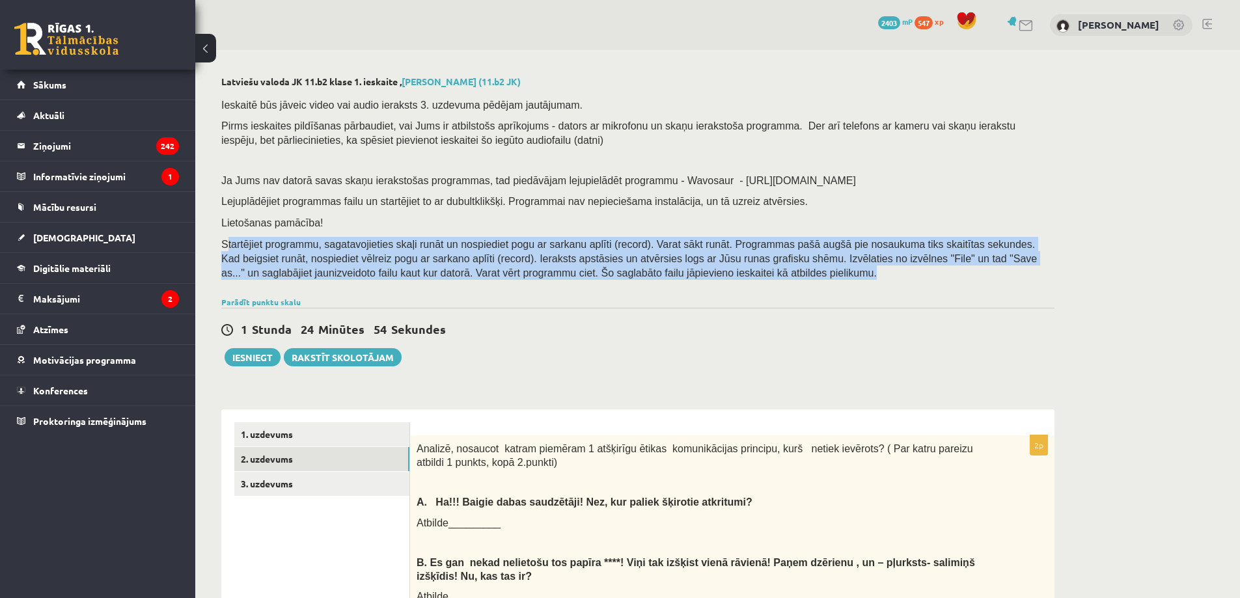
drag, startPoint x: 223, startPoint y: 245, endPoint x: 658, endPoint y: 290, distance: 437.1
click at [658, 290] on div "Ieskaitē būs jāveic video vai audio ieraksts 3. uzdevuma pēdējam jautājumam. Pi…" at bounding box center [637, 192] width 833 height 202
copy div "Startējiet programmu, sagatavojieties skaļi runāt un nospiediet pogu ar sarkanu…"
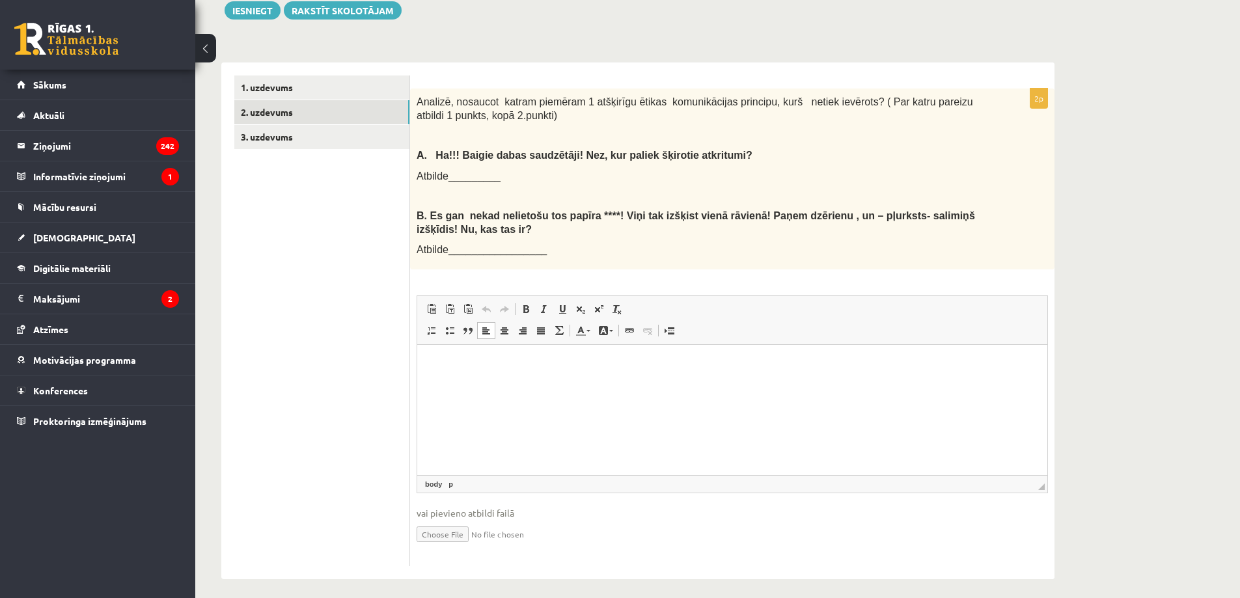
click at [526, 385] on html at bounding box center [732, 365] width 630 height 40
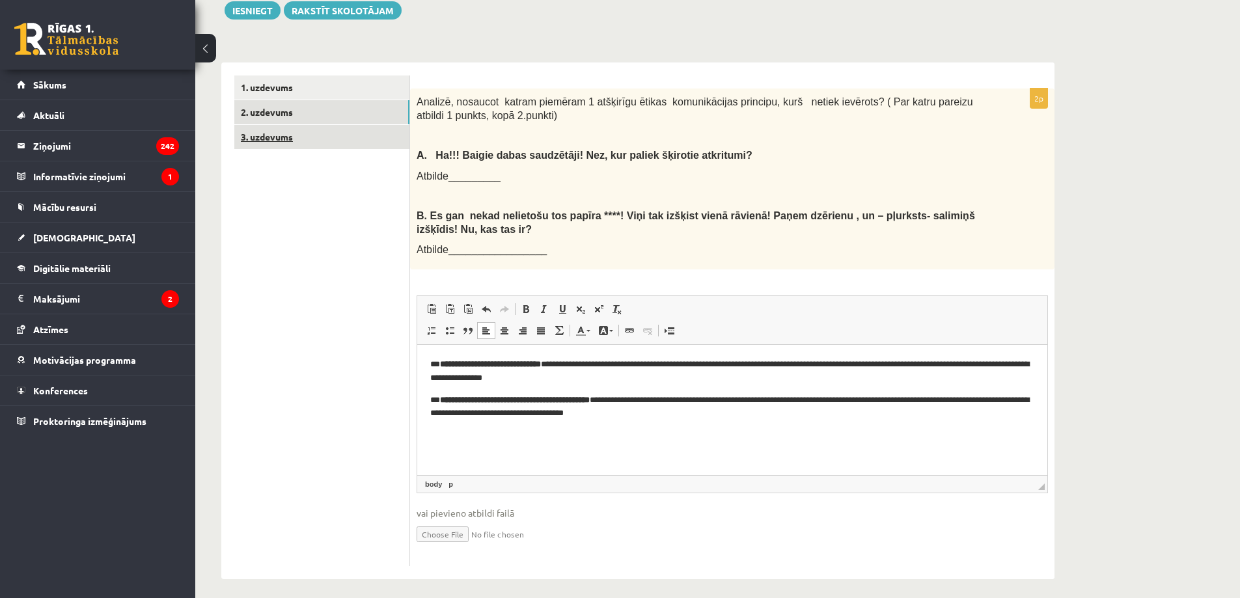
click at [268, 140] on link "3. uzdevums" at bounding box center [321, 137] width 175 height 24
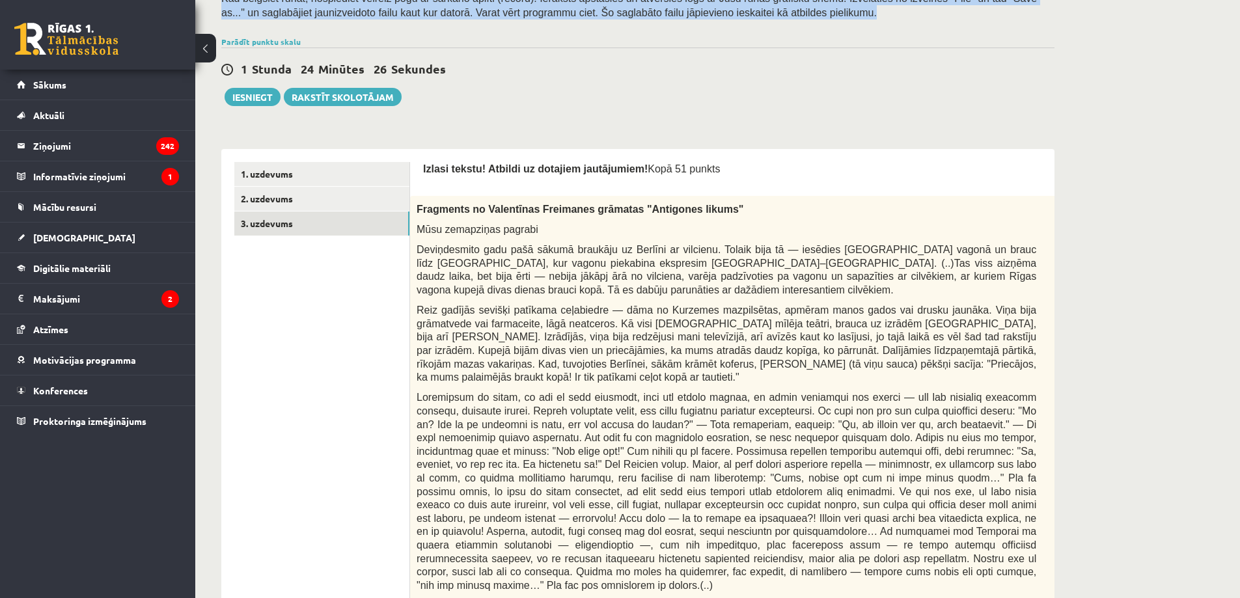
scroll to position [174, 0]
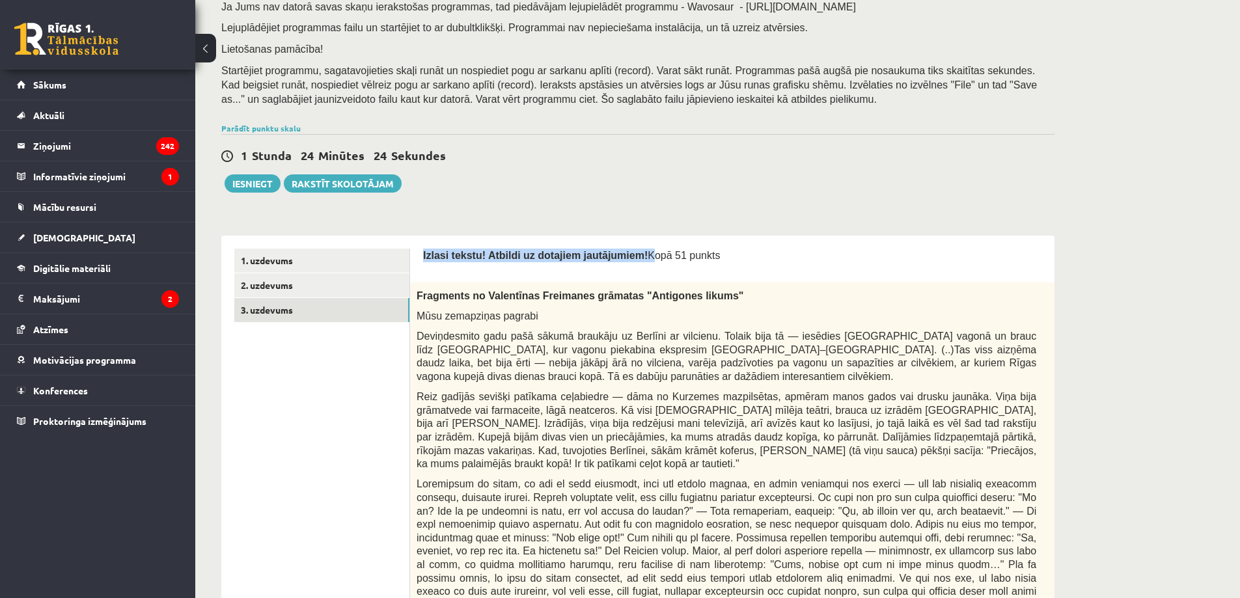
drag, startPoint x: 424, startPoint y: 260, endPoint x: 625, endPoint y: 263, distance: 201.2
click at [625, 263] on div "Izlasi tekstu! Atbildi uz dotajiem jautājumiem! Kopā 51 punkts" at bounding box center [759, 259] width 672 height 20
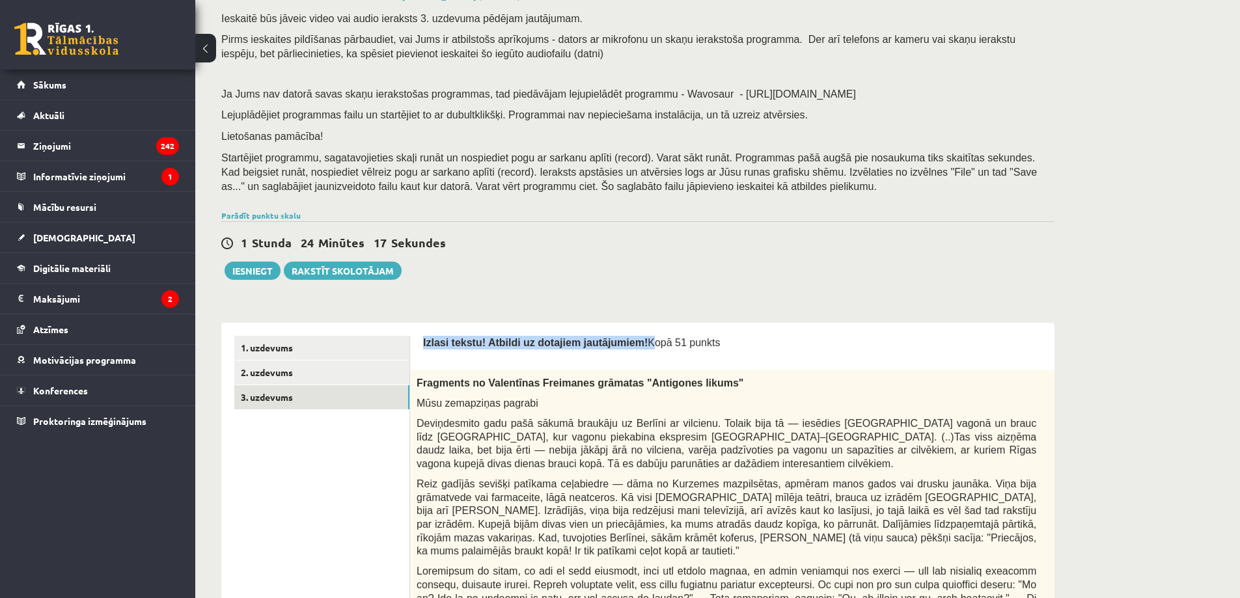
scroll to position [0, 0]
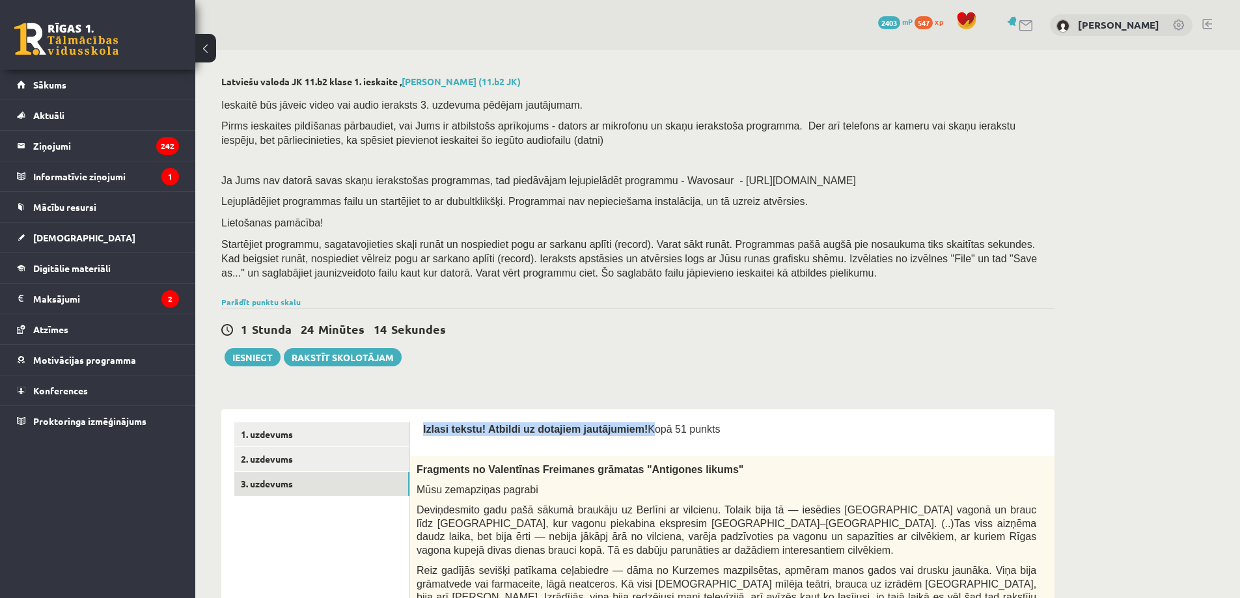
drag, startPoint x: 219, startPoint y: 182, endPoint x: 683, endPoint y: 283, distance: 474.8
copy div "Ja Jums nav datorā savas skaņu ierakstošas programmas, tad piedāvājam lejupielā…"
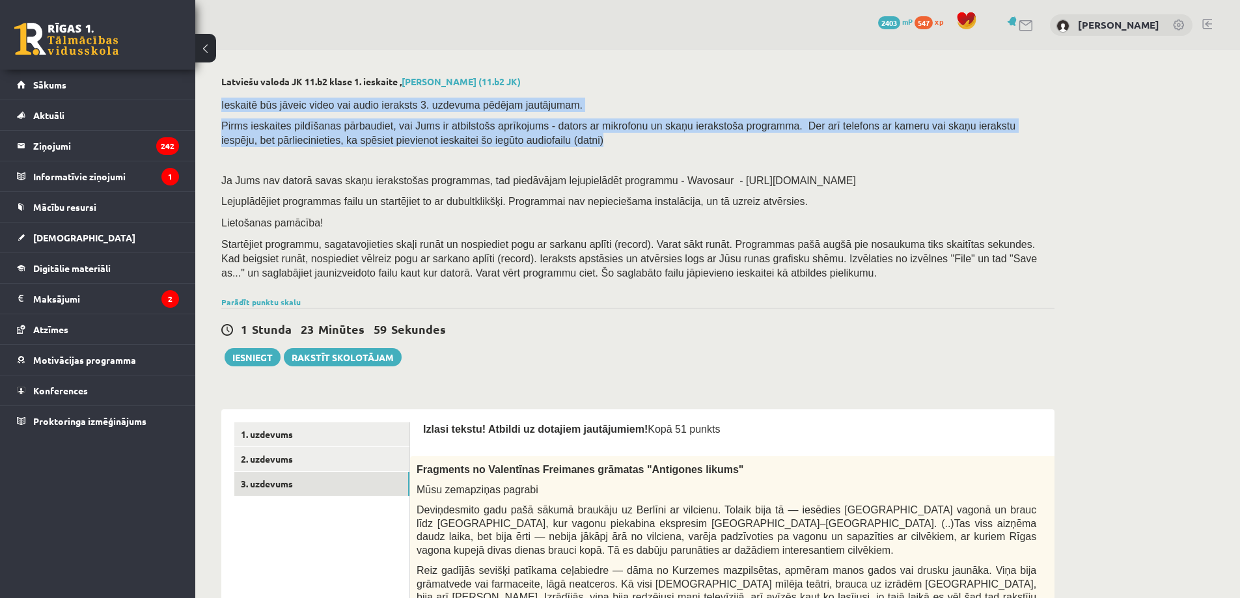
drag, startPoint x: 212, startPoint y: 102, endPoint x: 521, endPoint y: 143, distance: 311.9
copy div "Ieskaitē būs jāveic video vai audio ieraksts 3. uzdevuma pēdējam jautājumam. Pi…"
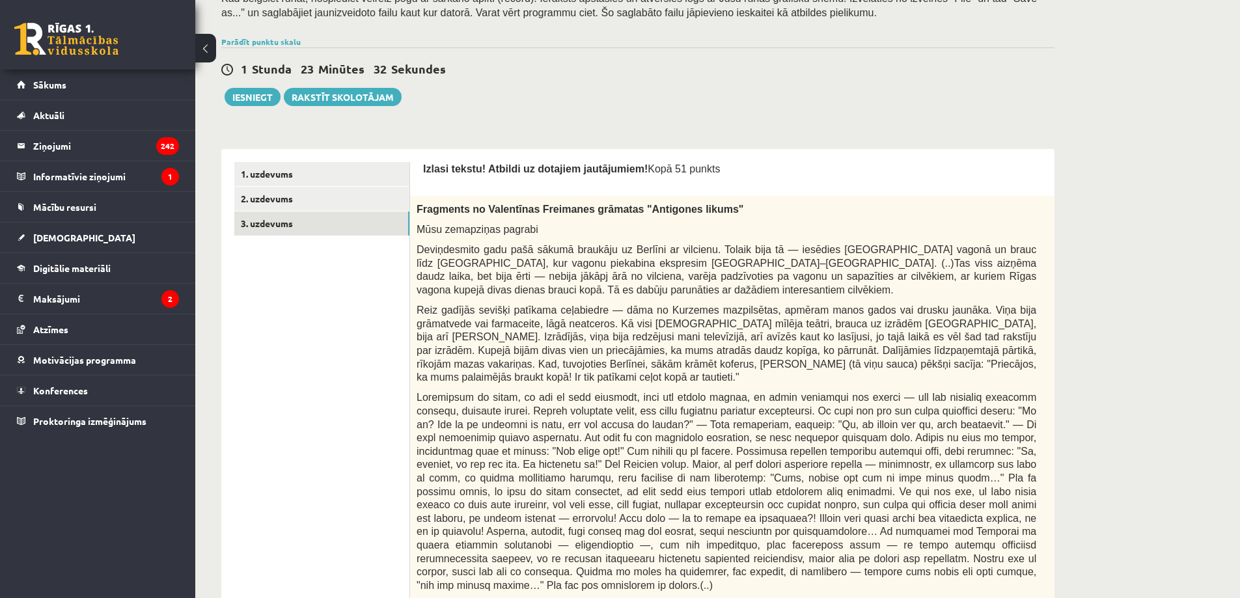
scroll to position [87, 0]
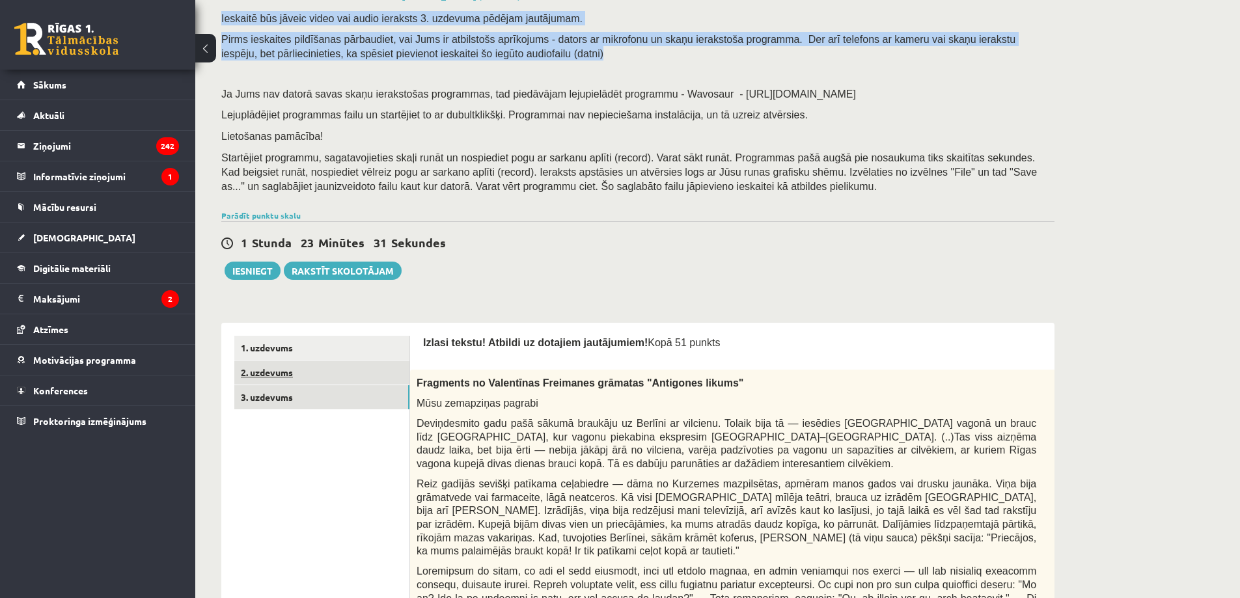
click at [305, 378] on link "2. uzdevums" at bounding box center [321, 373] width 175 height 24
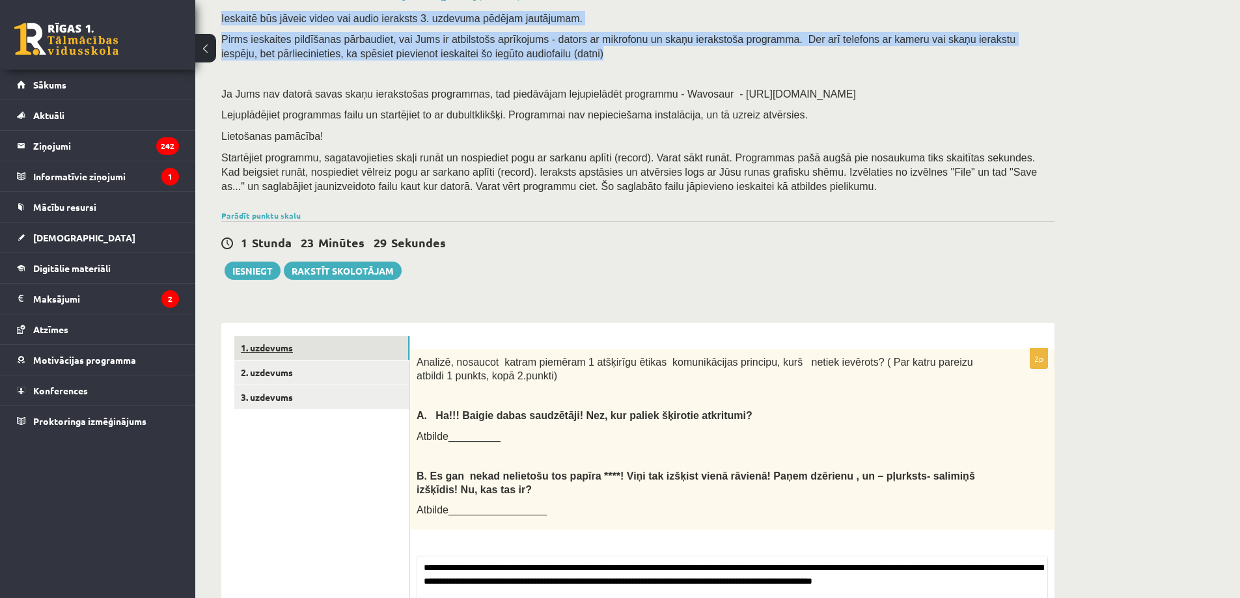
click at [299, 348] on link "1. uzdevums" at bounding box center [321, 348] width 175 height 24
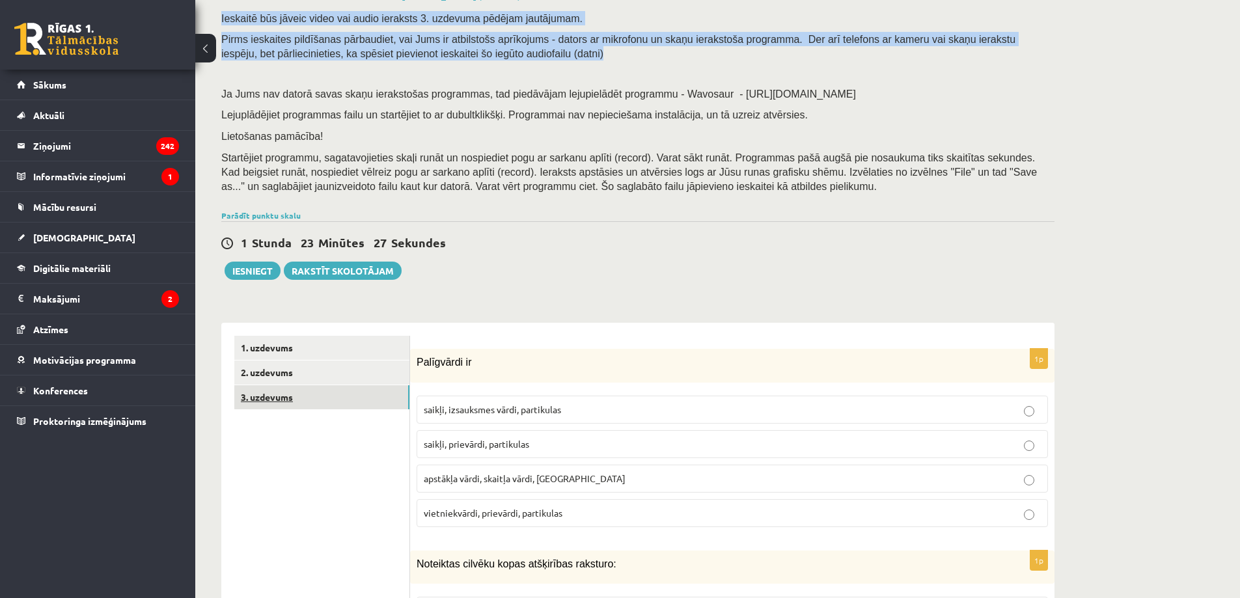
click at [292, 389] on link "3. uzdevums" at bounding box center [321, 397] width 175 height 24
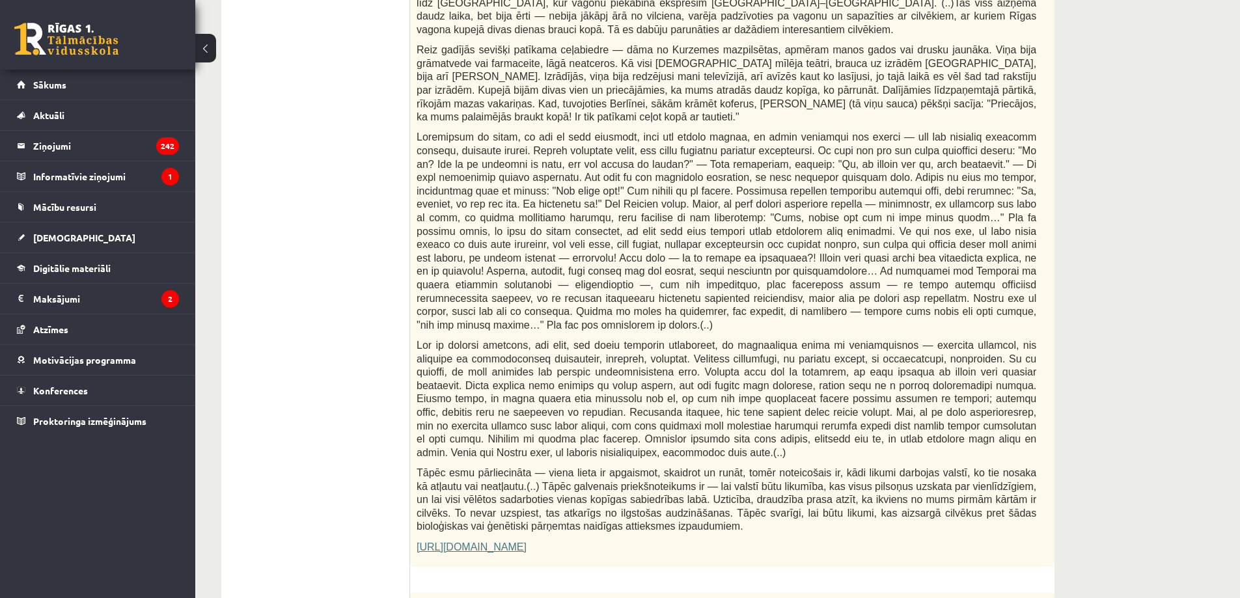
scroll to position [695, 0]
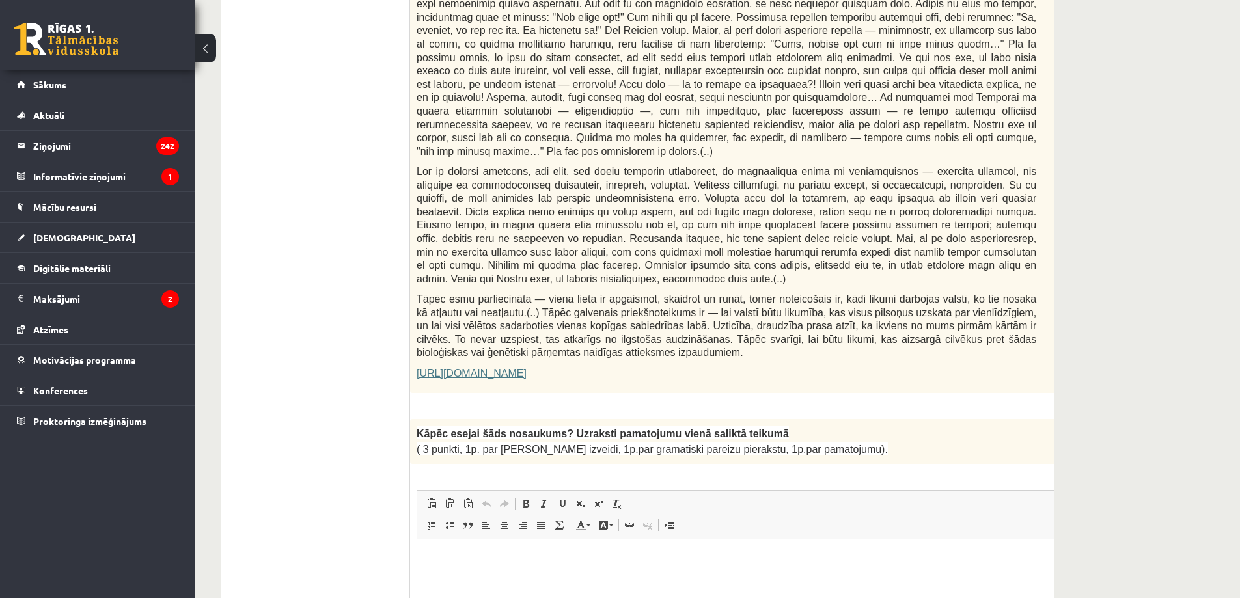
click at [527, 368] on link "[URL][DOMAIN_NAME]" at bounding box center [472, 373] width 110 height 11
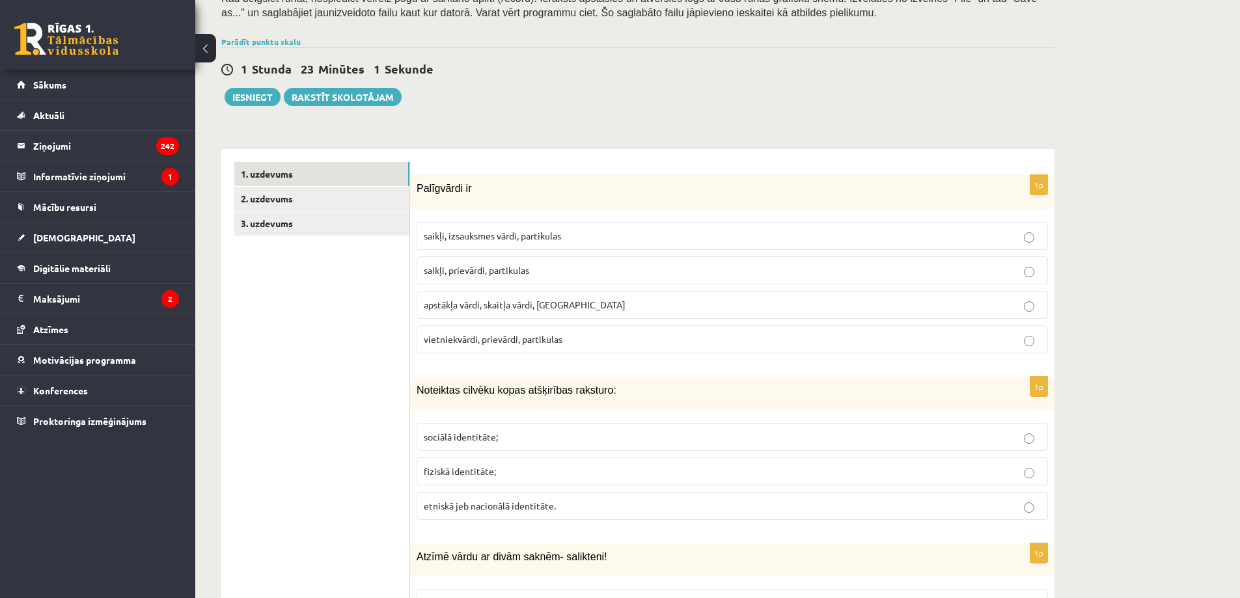
scroll to position [87, 0]
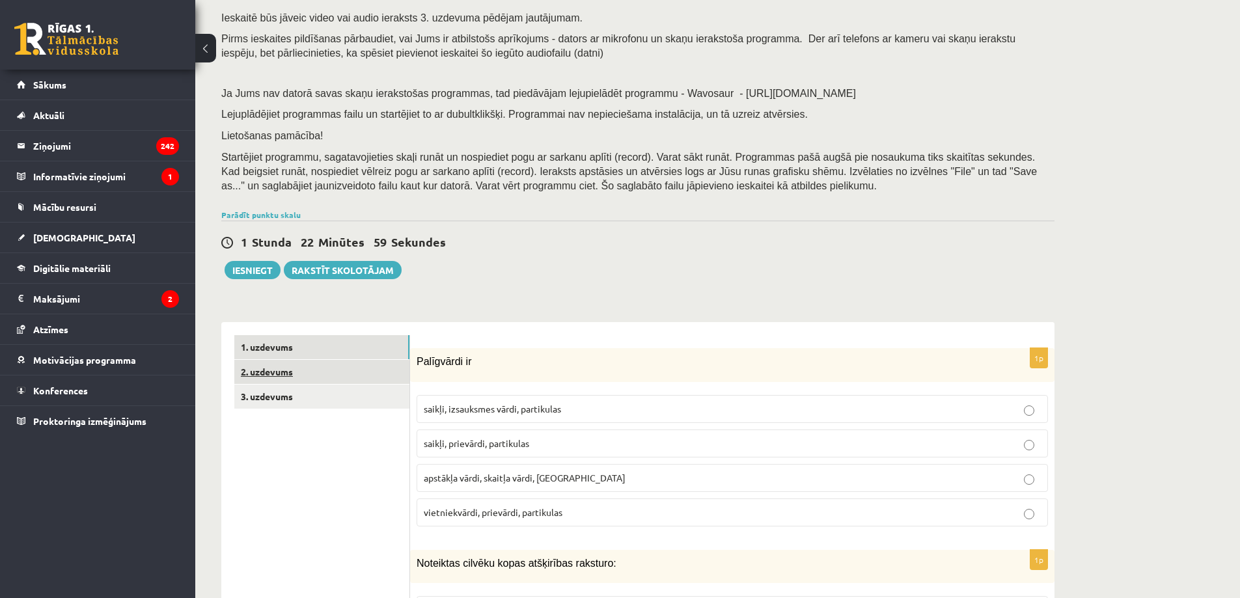
click at [290, 378] on link "2. uzdevums" at bounding box center [321, 372] width 175 height 24
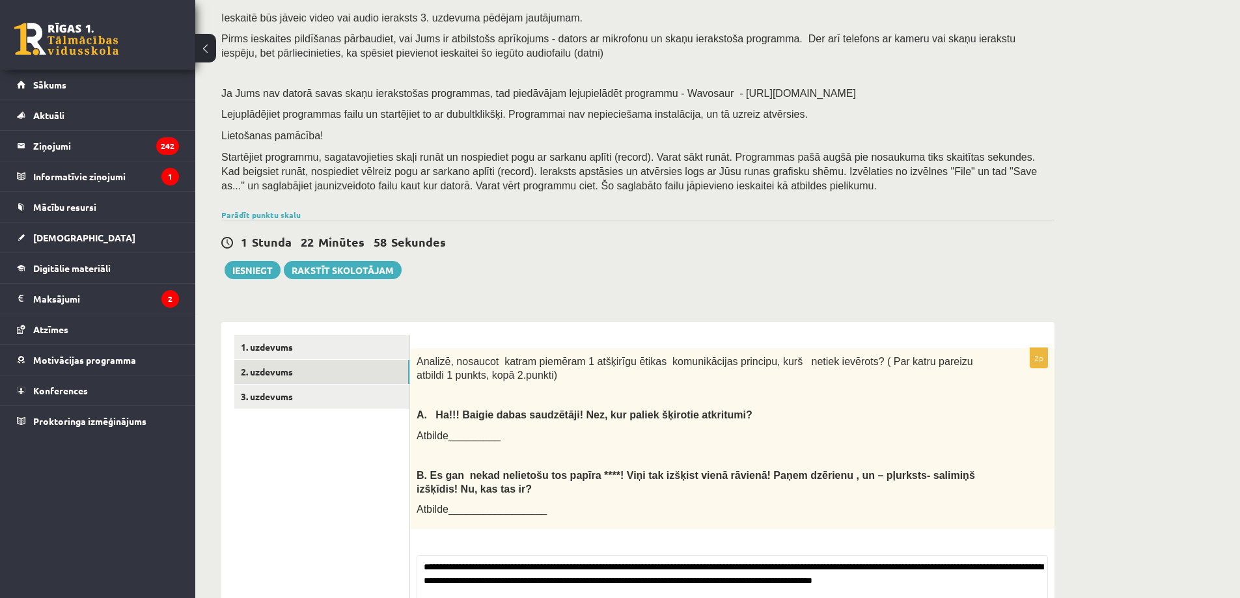
scroll to position [225, 0]
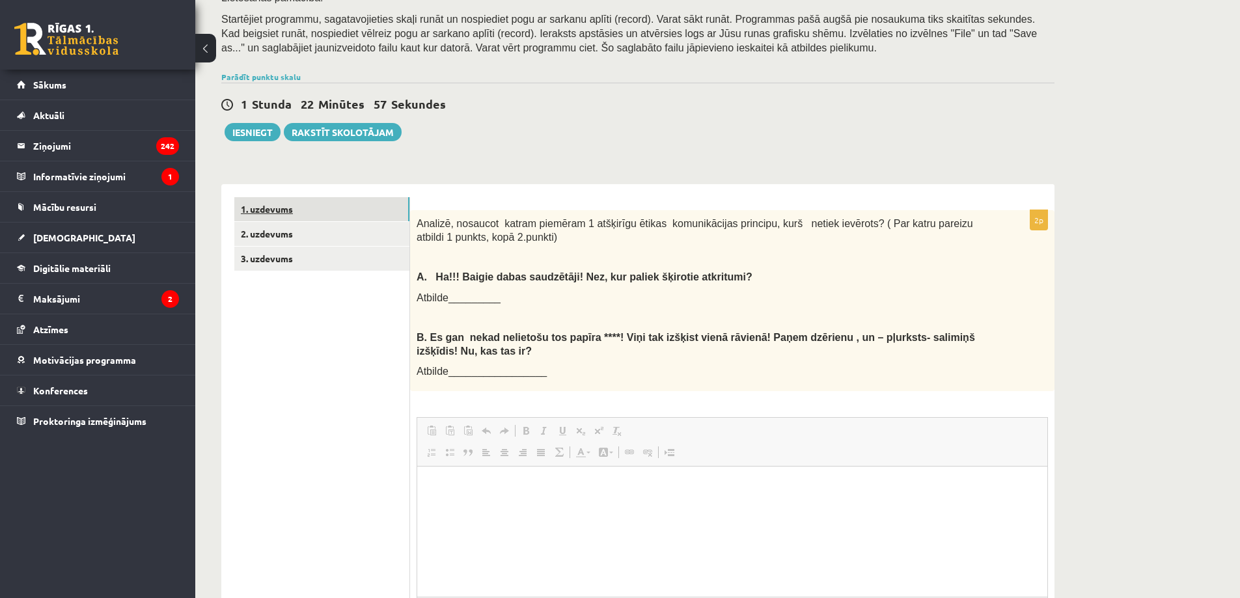
click at [314, 210] on link "1. uzdevums" at bounding box center [321, 209] width 175 height 24
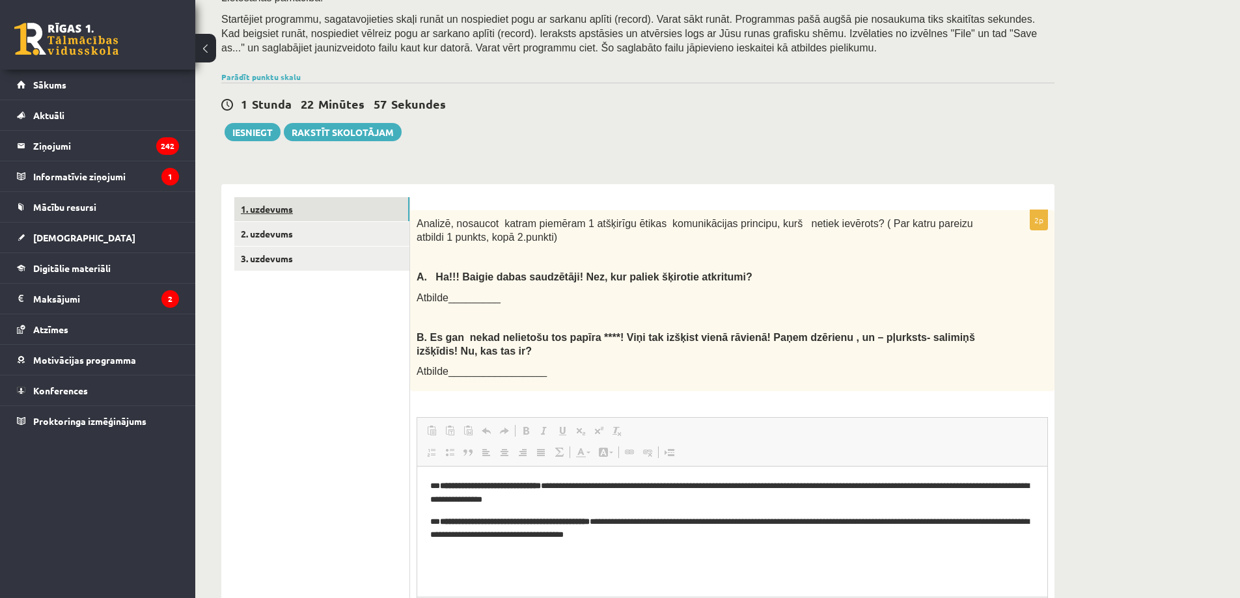
scroll to position [0, 0]
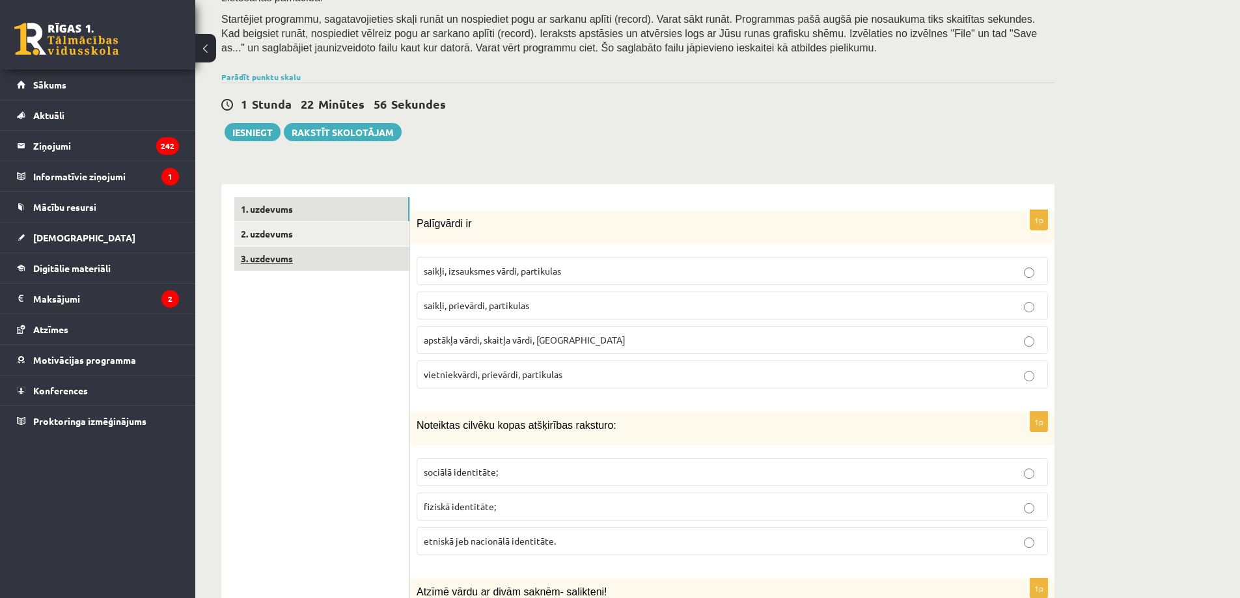
click at [316, 248] on link "3. uzdevums" at bounding box center [321, 259] width 175 height 24
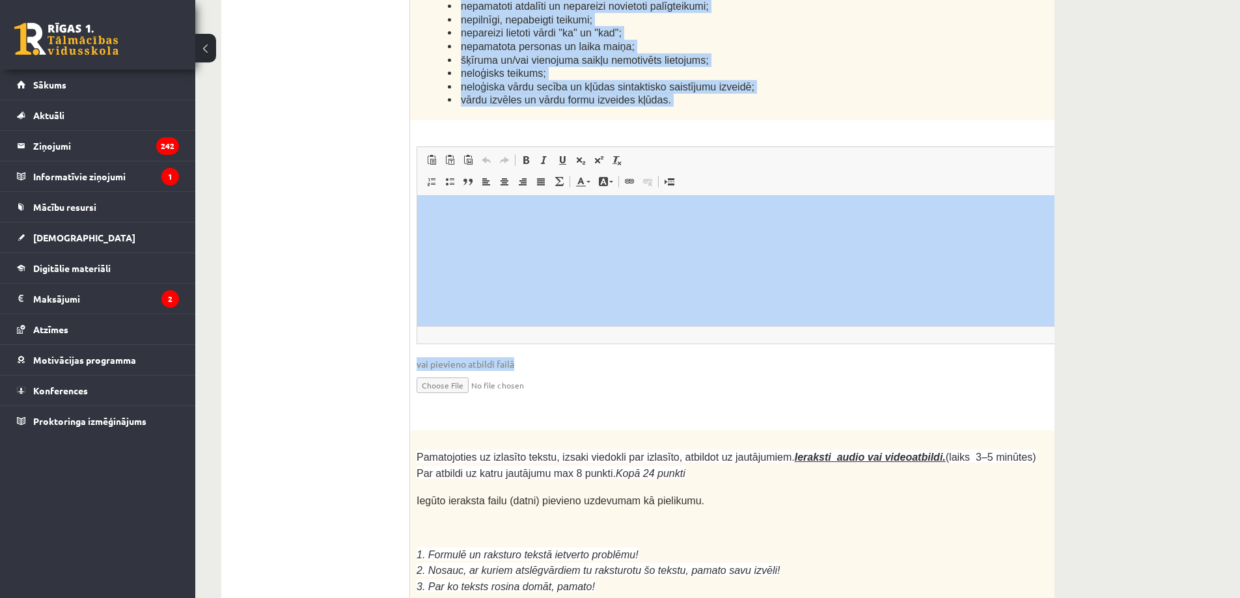
scroll to position [3218, 0]
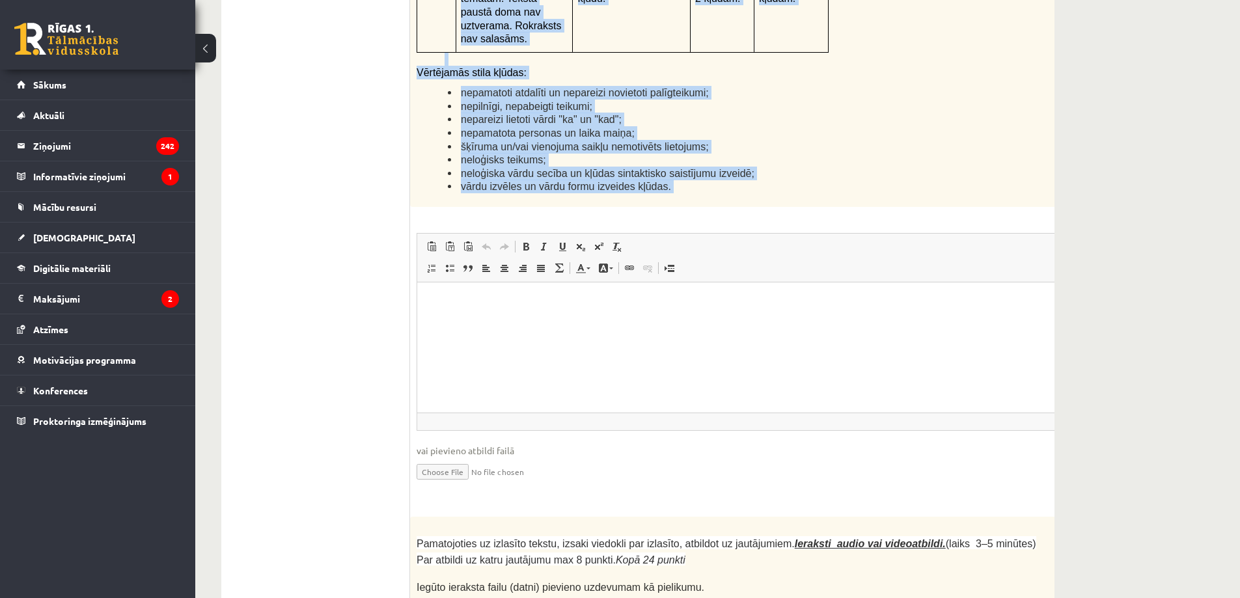
drag, startPoint x: 840, startPoint y: 532, endPoint x: 1102, endPoint y: 535, distance: 261.7
copy form "Loremi dolors! Ametcon ad elitsedd eiusmodtemp! Inci 33 utlabo 8e Doloremag al …"
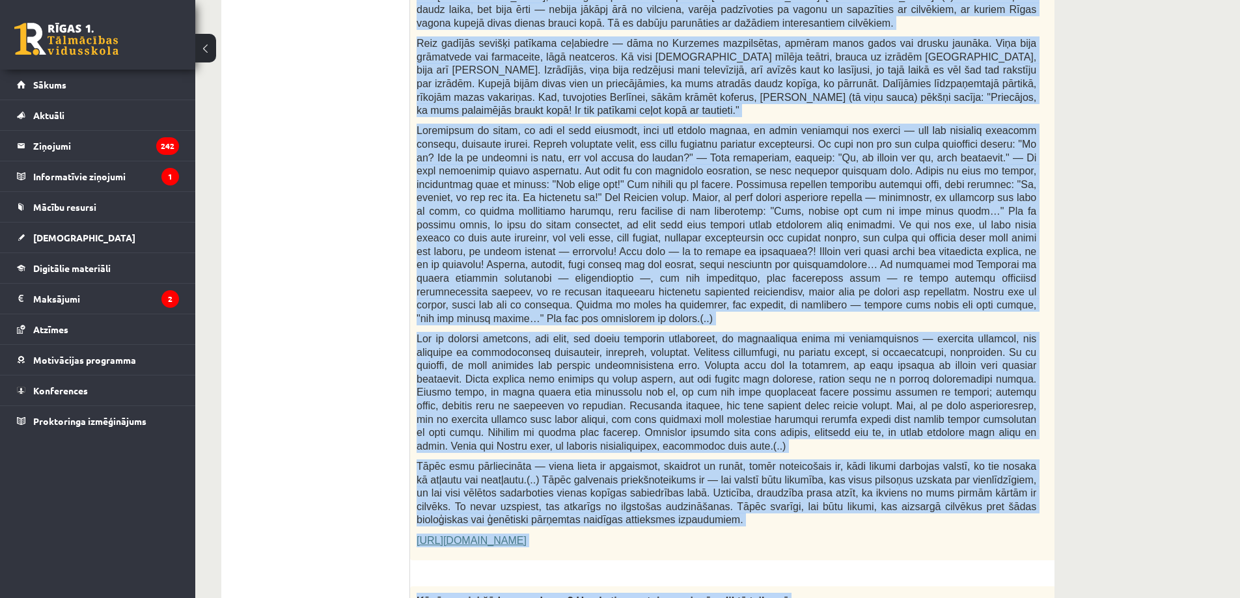
scroll to position [874, 0]
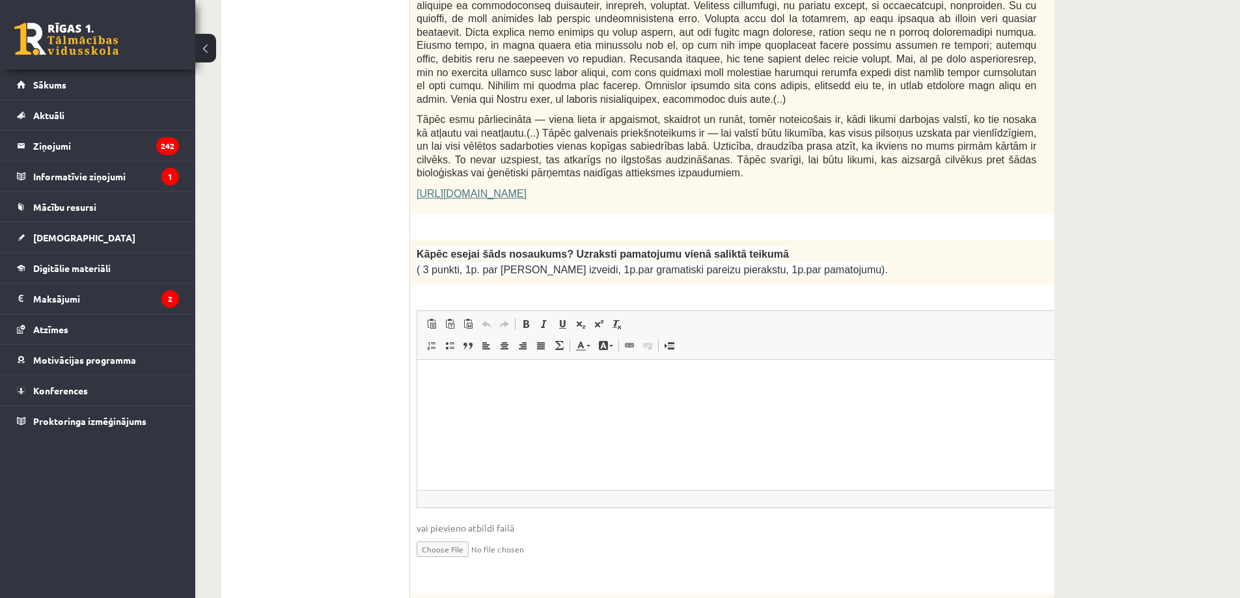
click at [549, 399] on html at bounding box center [758, 379] width 683 height 40
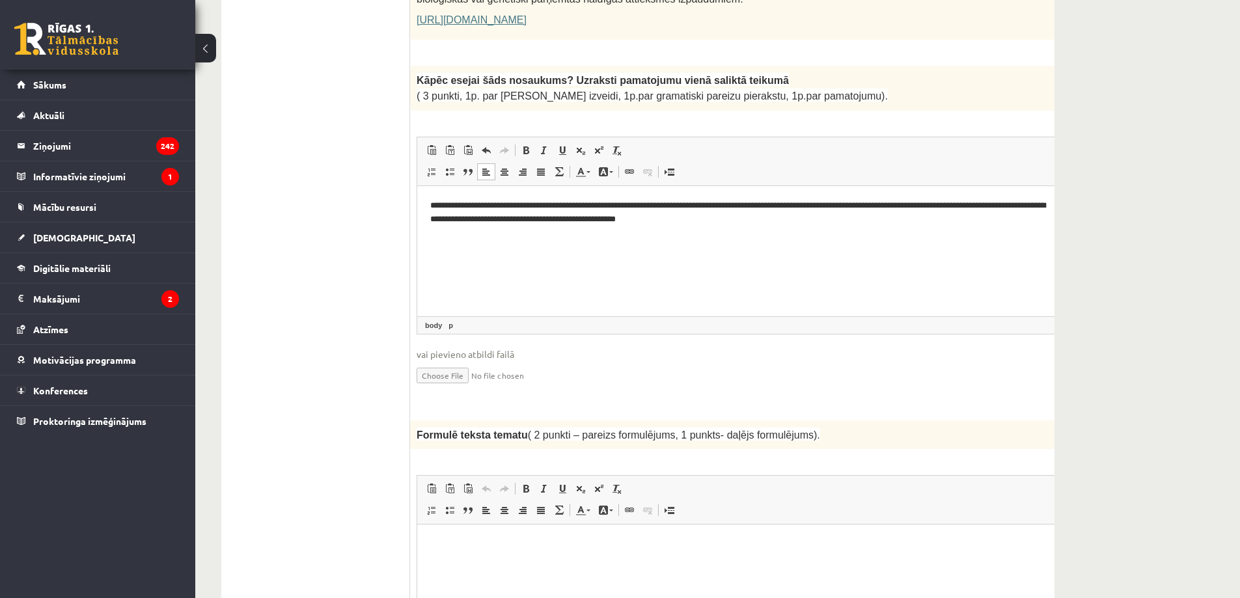
scroll to position [1135, 0]
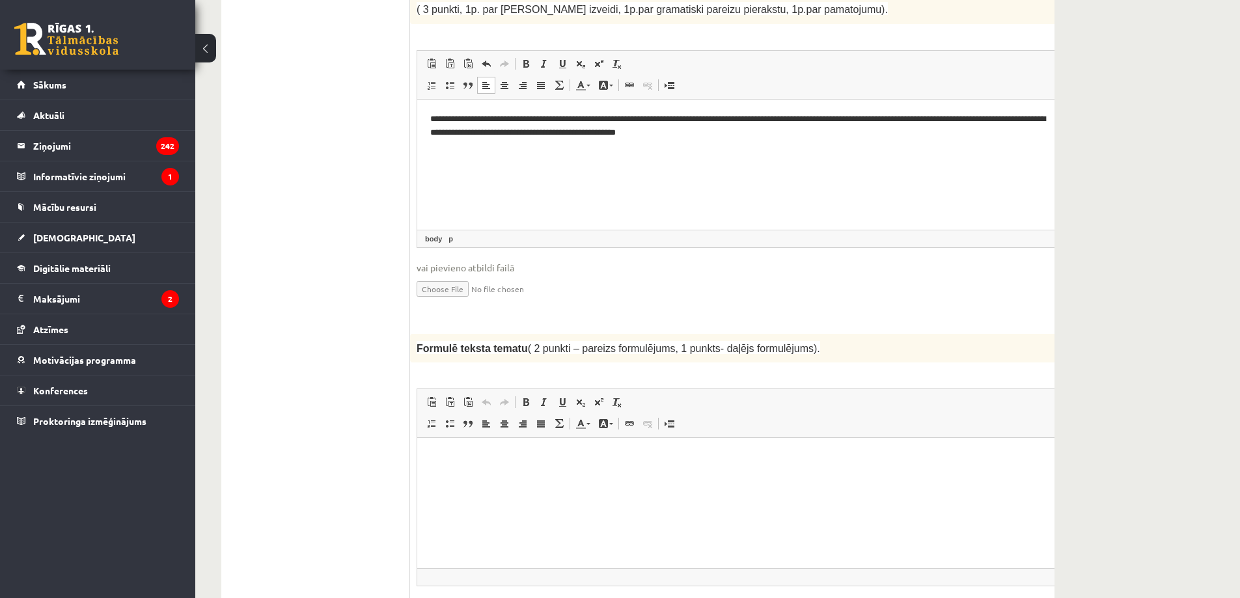
click at [476, 445] on html at bounding box center [758, 458] width 683 height 40
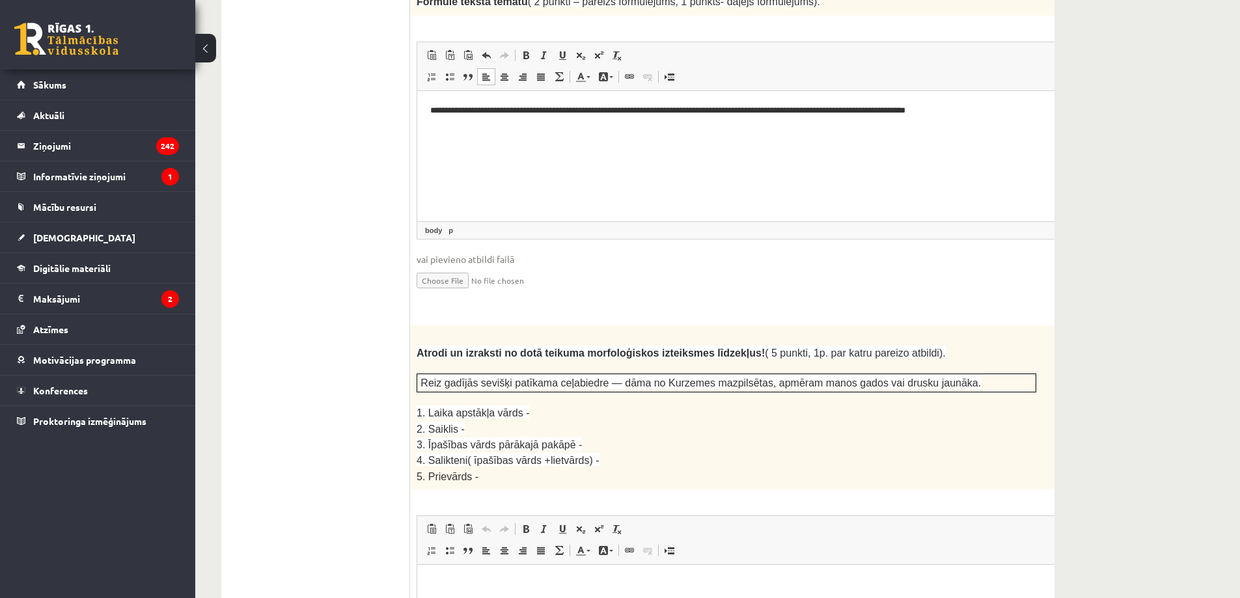
scroll to position [1655, 0]
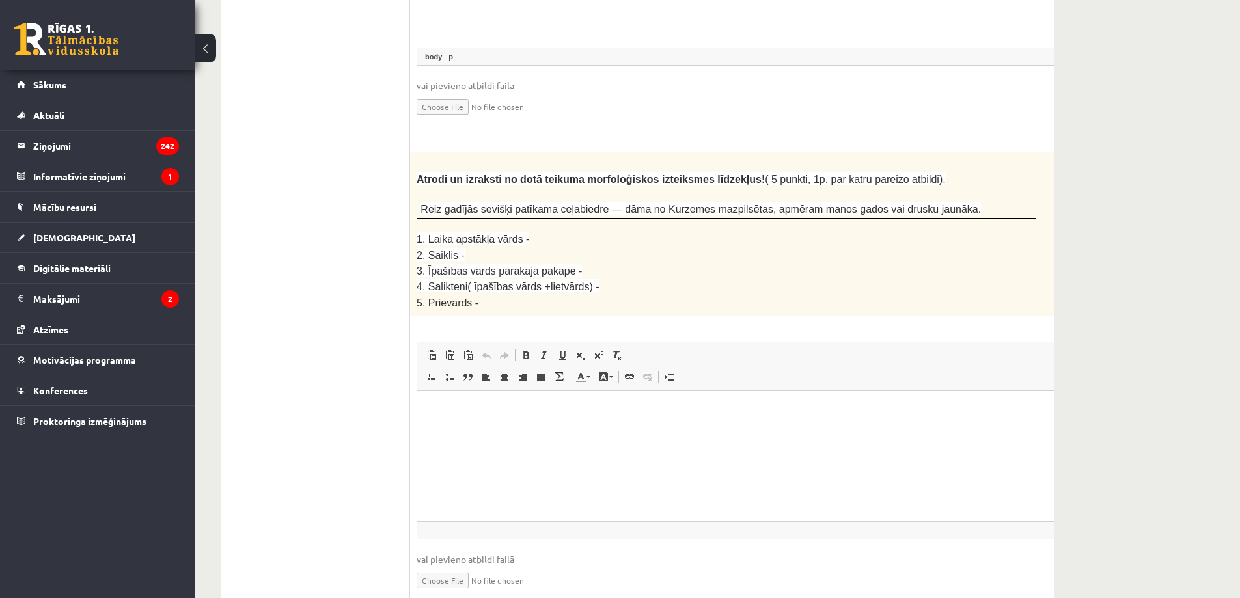
click at [536, 405] on p "Визуальный текстовый редактор, wiswyg-editor-user-answer-47433800741800" at bounding box center [758, 411] width 657 height 14
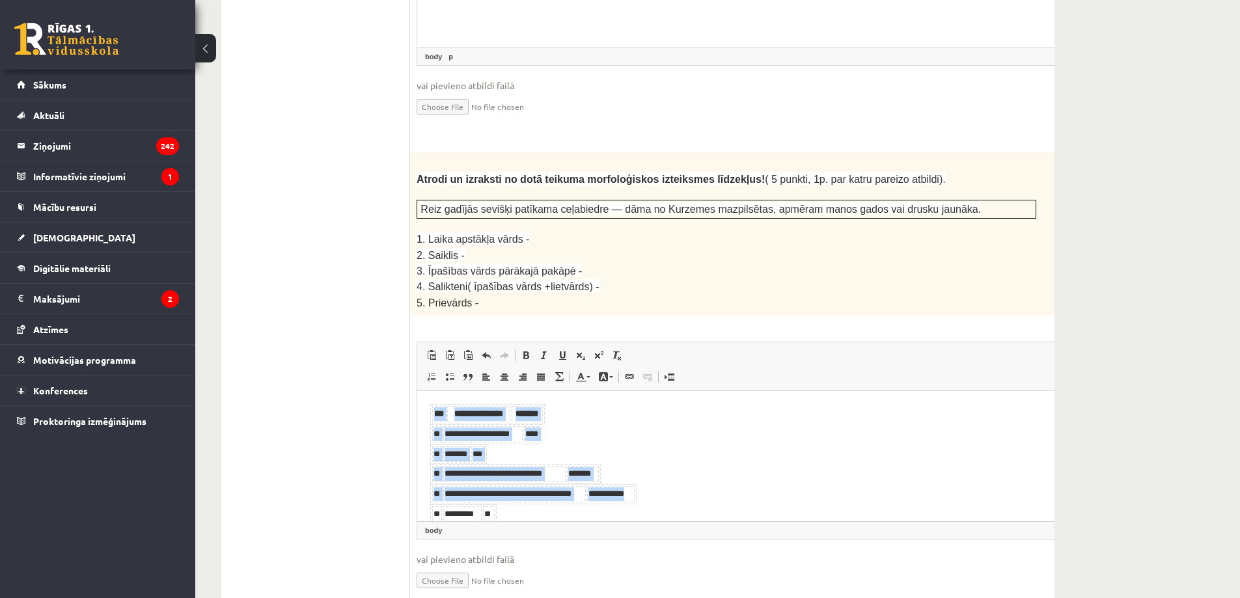
scroll to position [16, 0]
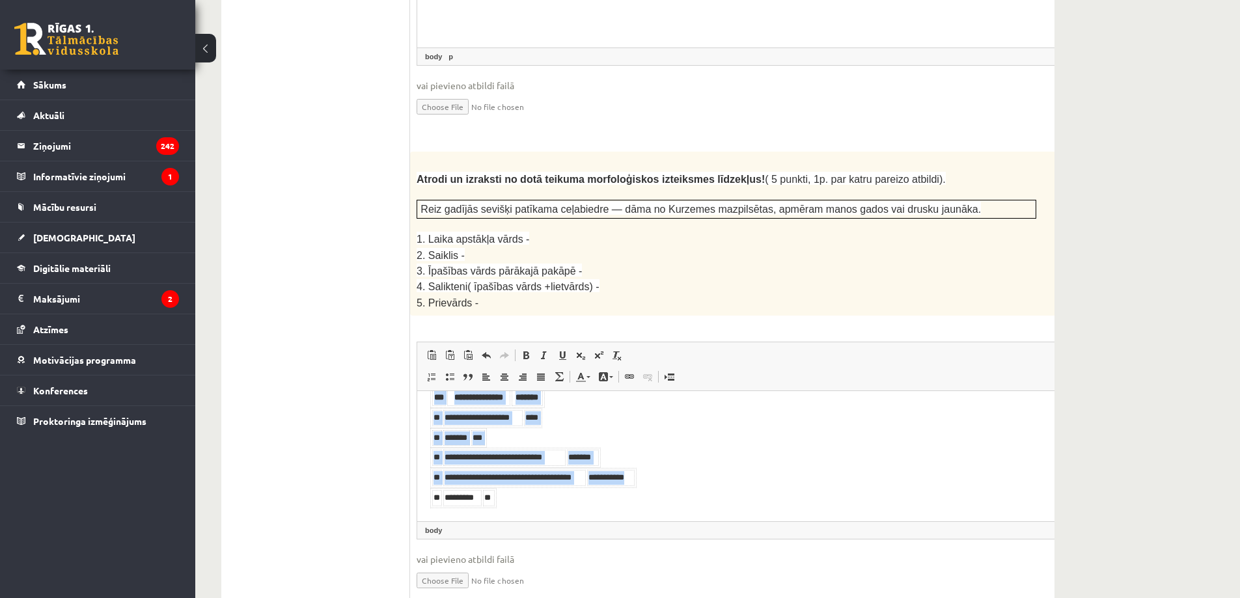
drag, startPoint x: 430, startPoint y: 410, endPoint x: 735, endPoint y: 510, distance: 321.1
click at [735, 510] on html "**********" at bounding box center [758, 448] width 683 height 146
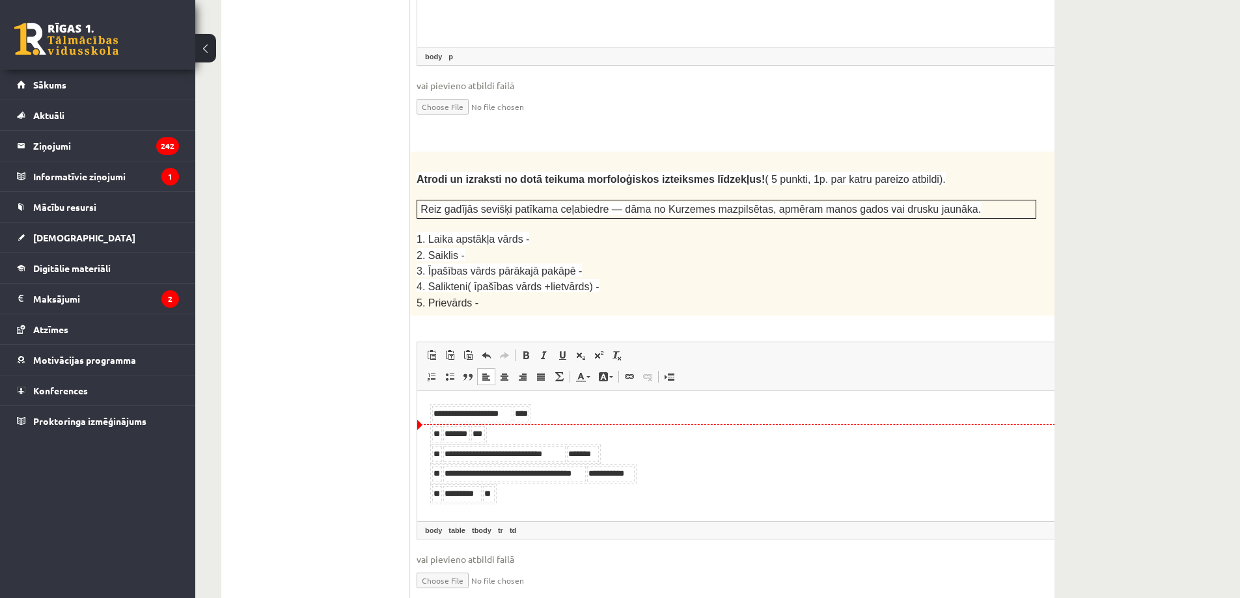
scroll to position [1569, 0]
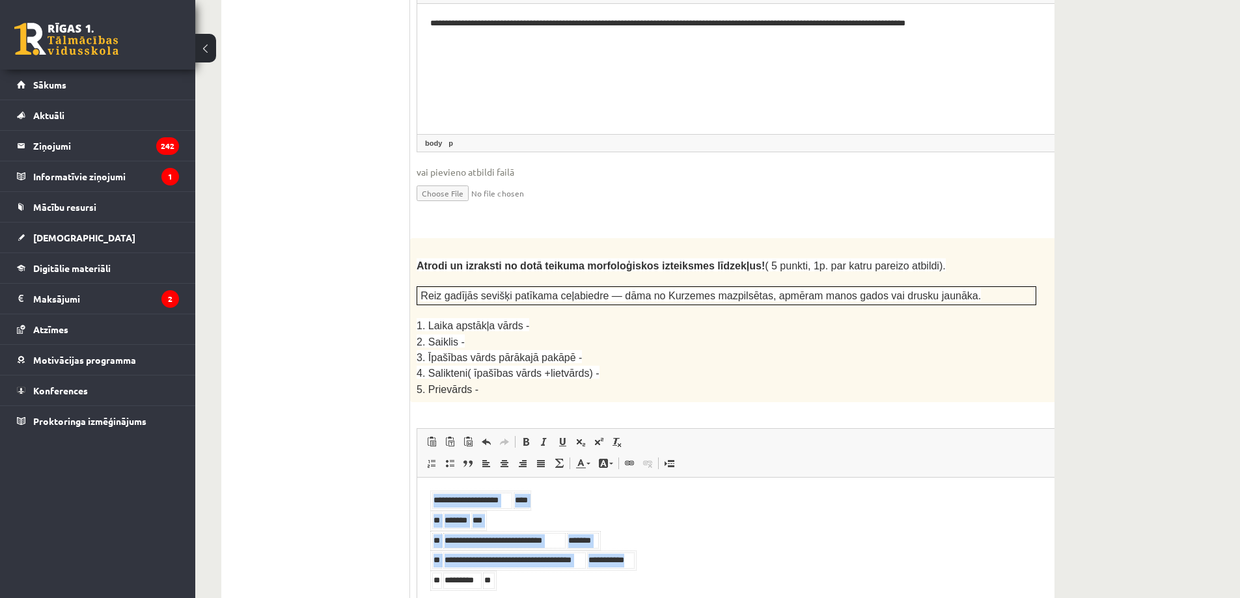
drag, startPoint x: 456, startPoint y: 504, endPoint x: 672, endPoint y: 594, distance: 234.4
click at [672, 594] on html "**********" at bounding box center [758, 541] width 683 height 126
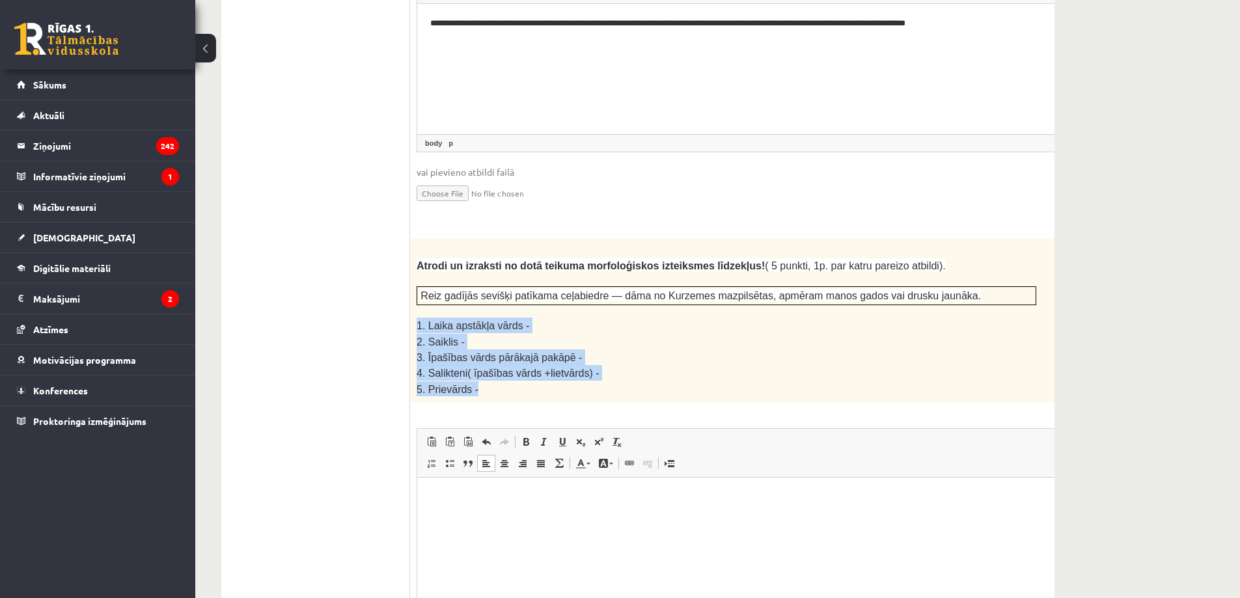
drag, startPoint x: 417, startPoint y: 283, endPoint x: 506, endPoint y: 338, distance: 105.5
click at [506, 338] on div "Atrodi un izraksti no dotā teikuma morfoloģiskos izteiksmes līdzekļus! ( 5 punk…" at bounding box center [759, 320] width 698 height 164
copy div "1. Laika apstākļa vārds - 2. Saiklis - 3. Īpašības vārds pārākajā pakāpē - 4. S…"
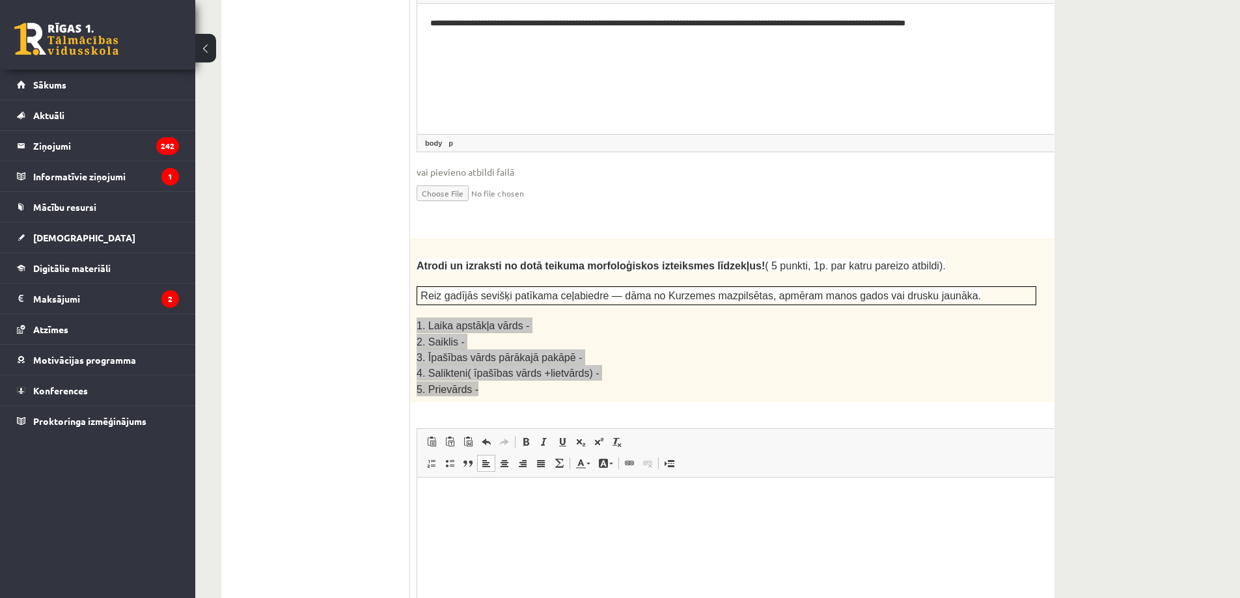
click at [482, 517] on html at bounding box center [758, 498] width 683 height 40
click at [560, 499] on p "**********" at bounding box center [741, 498] width 623 height 14
click at [521, 517] on p "**********" at bounding box center [741, 520] width 623 height 14
click at [586, 534] on body "**********" at bounding box center [758, 541] width 657 height 101
click at [600, 567] on p "**********" at bounding box center [741, 564] width 623 height 14
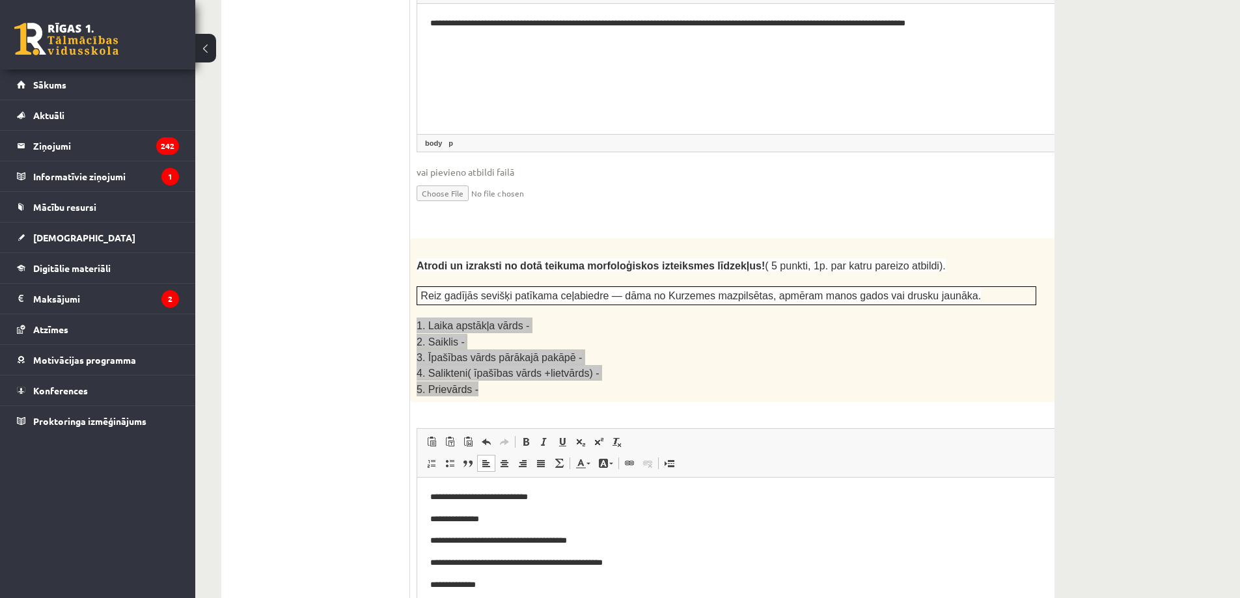
click at [518, 588] on p "**********" at bounding box center [741, 586] width 623 height 14
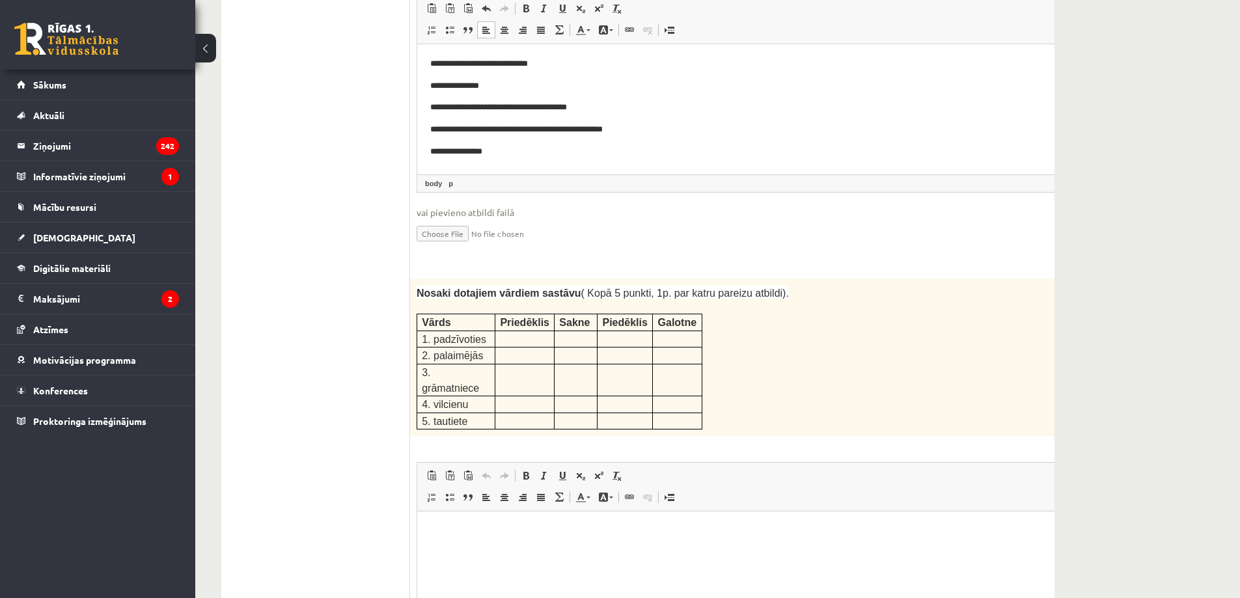
scroll to position [2176, 0]
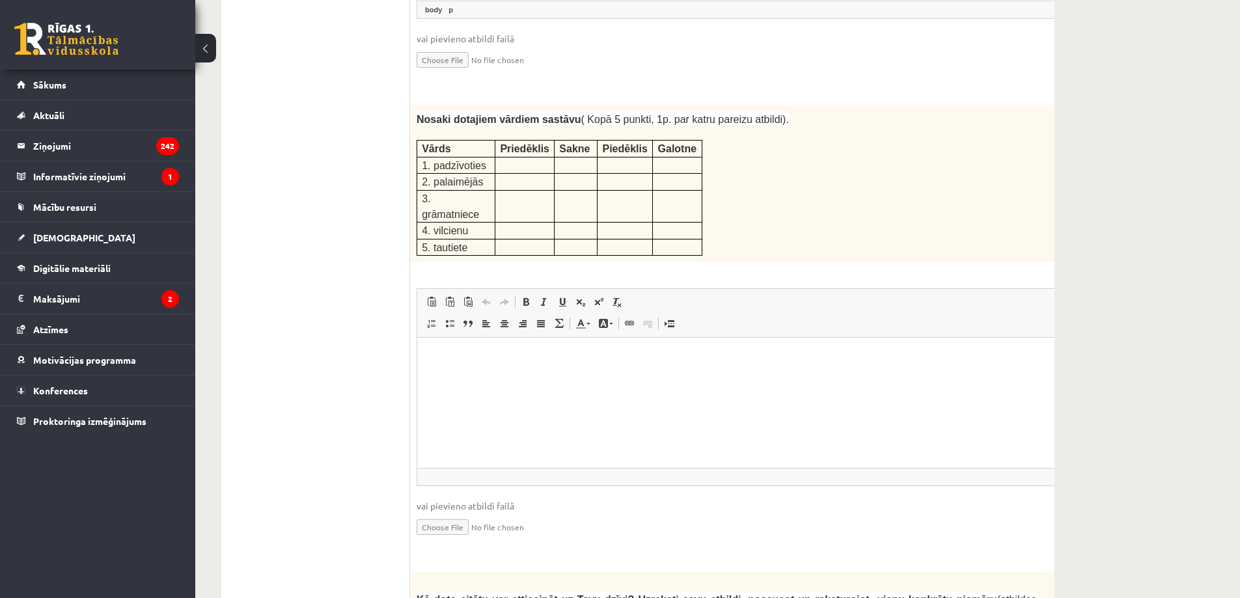
drag, startPoint x: 414, startPoint y: 104, endPoint x: 420, endPoint y: 109, distance: 7.8
click at [417, 105] on div "Nosaki dotajiem vārdiem sastāvu ( Kopā 5 punkti, 1p. par katru pareizu atbildi)…" at bounding box center [759, 184] width 698 height 158
click at [426, 160] on span "1. padzīvoties" at bounding box center [454, 165] width 64 height 11
click at [467, 297] on span at bounding box center [468, 302] width 10 height 10
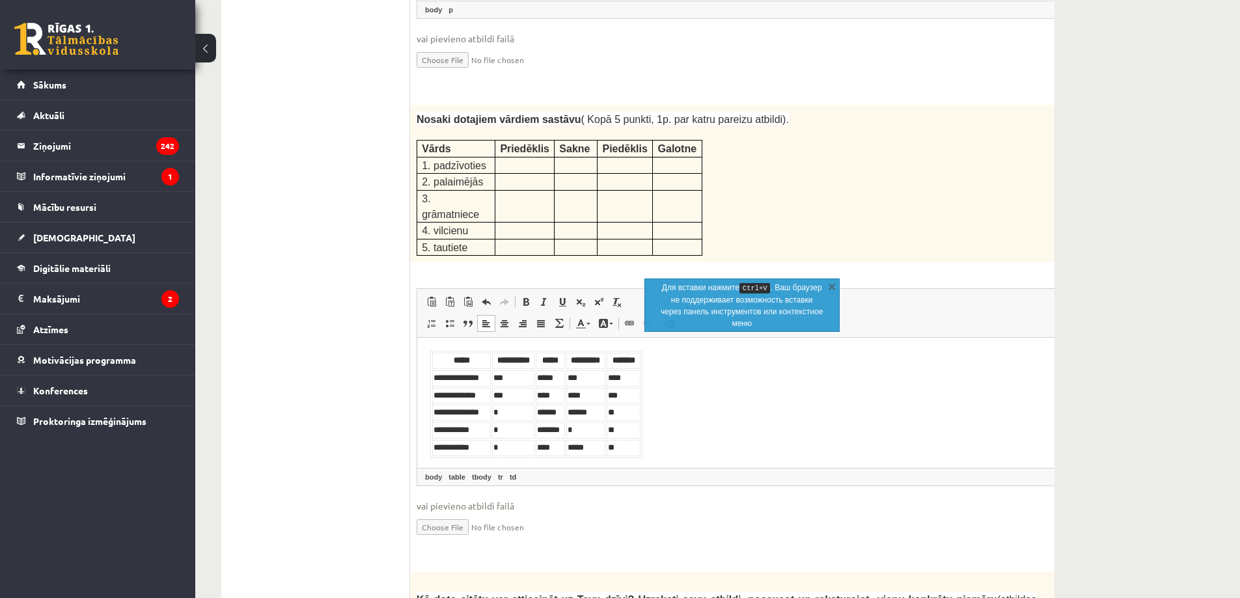
click at [1179, 352] on div "Latviešu valoda JK 11.b2 klase 1. ieskaite , [PERSON_NAME] (11.b2 JK) Ieskaitē …" at bounding box center [717, 237] width 1045 height 4726
click at [956, 407] on body "**********" at bounding box center [758, 404] width 657 height 107
click at [827, 288] on link "X" at bounding box center [831, 286] width 13 height 13
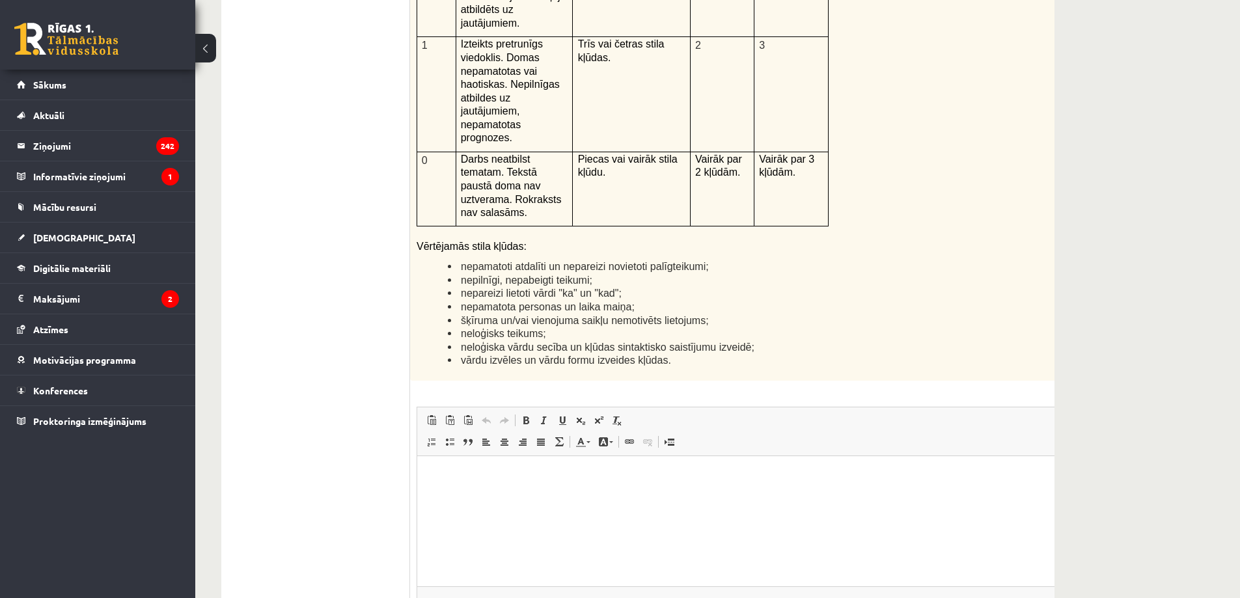
scroll to position [3131, 0]
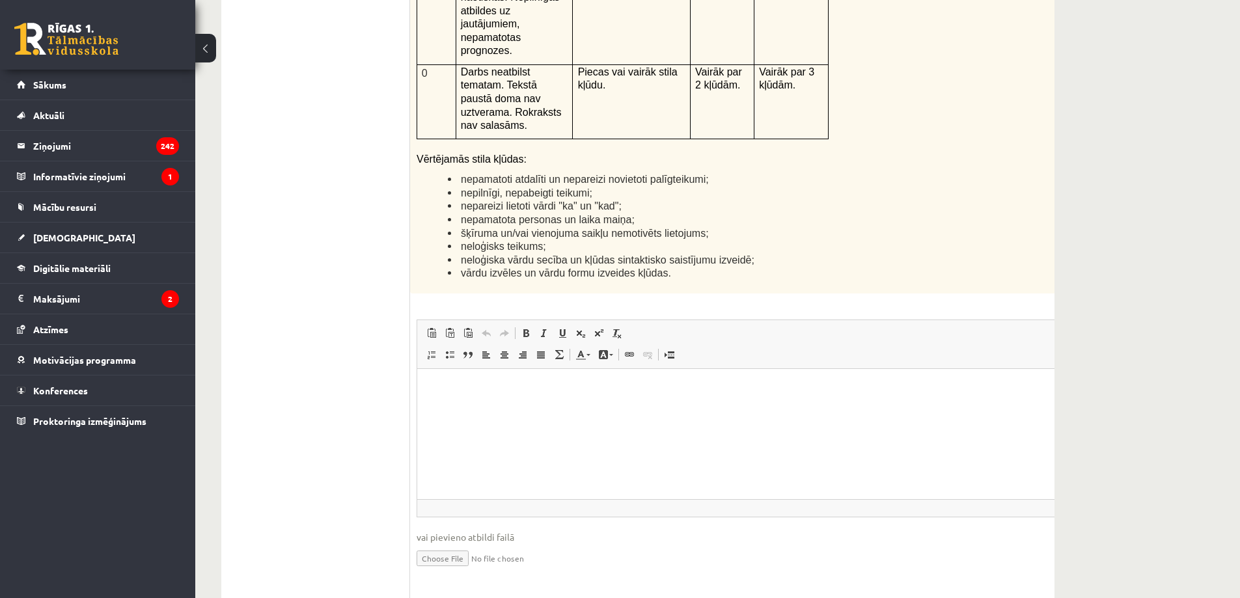
click at [491, 408] on html at bounding box center [758, 388] width 683 height 40
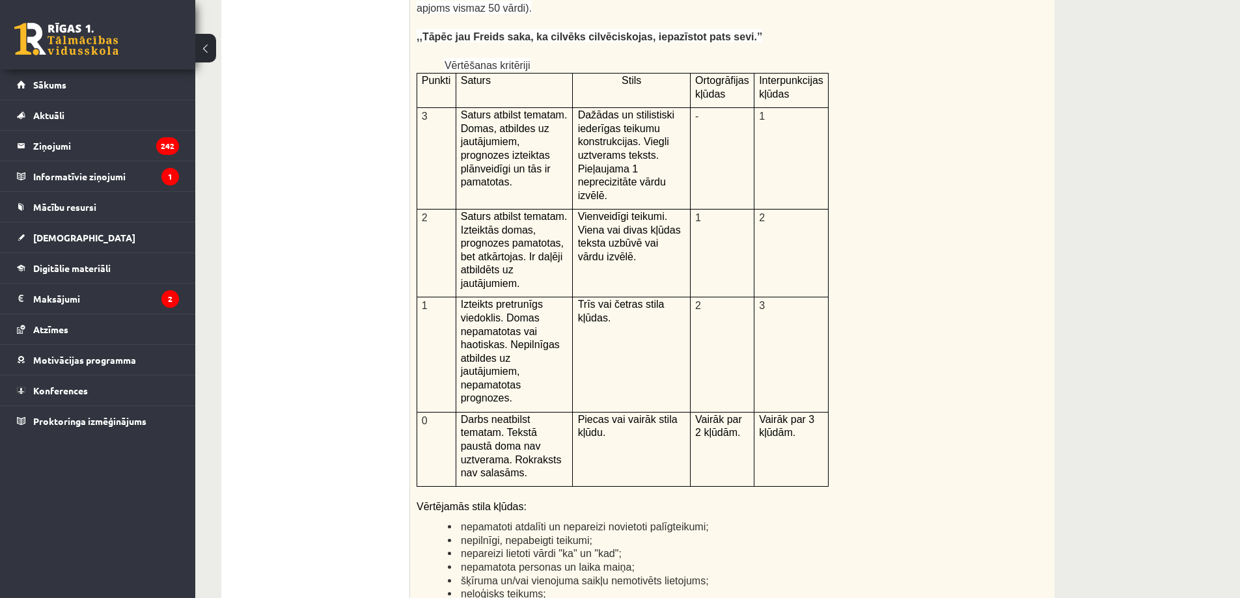
scroll to position [2697, 0]
